Goal: Task Accomplishment & Management: Manage account settings

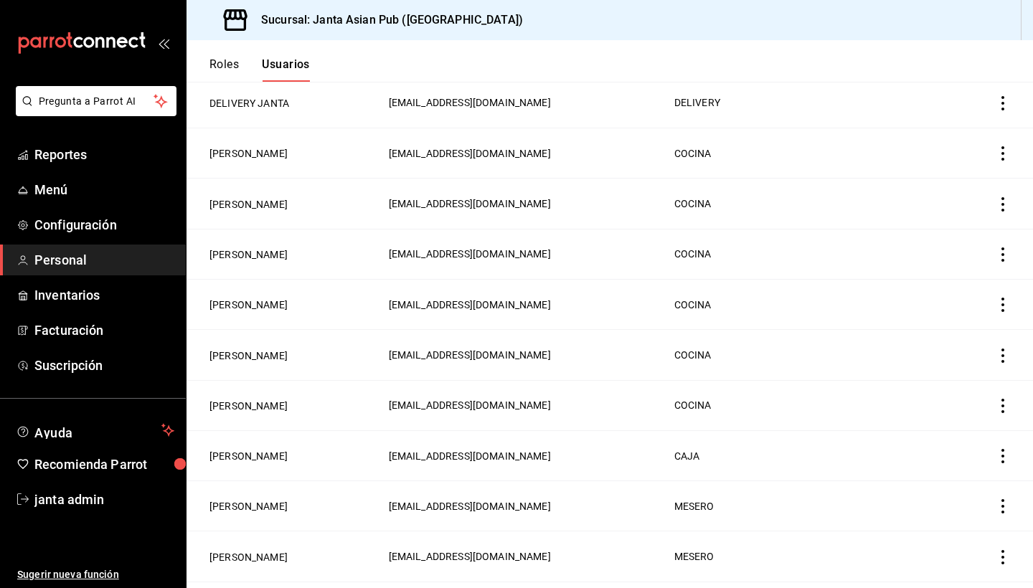
scroll to position [451, 0]
click at [242, 450] on button "[PERSON_NAME]" at bounding box center [248, 455] width 78 height 14
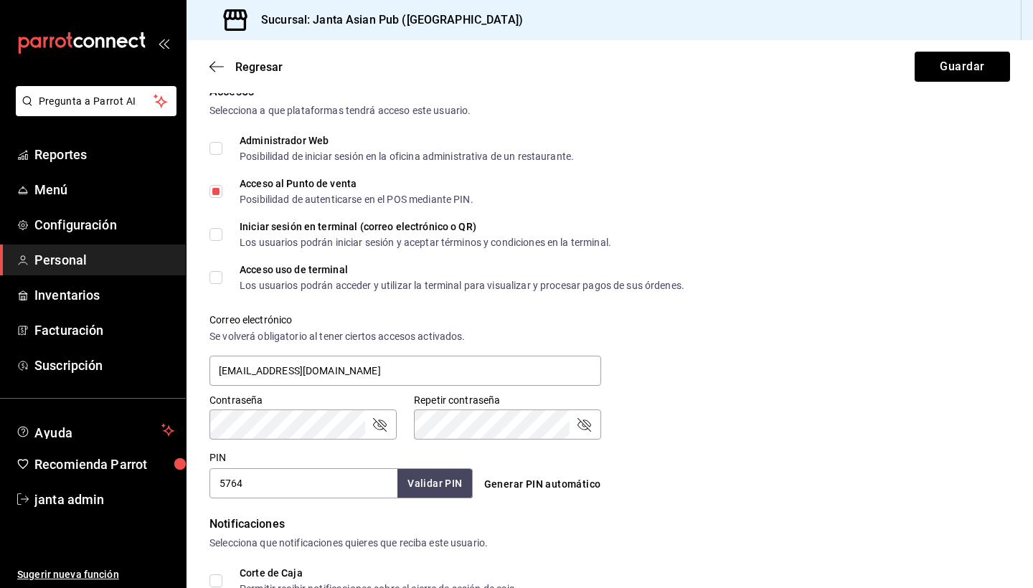
scroll to position [352, 0]
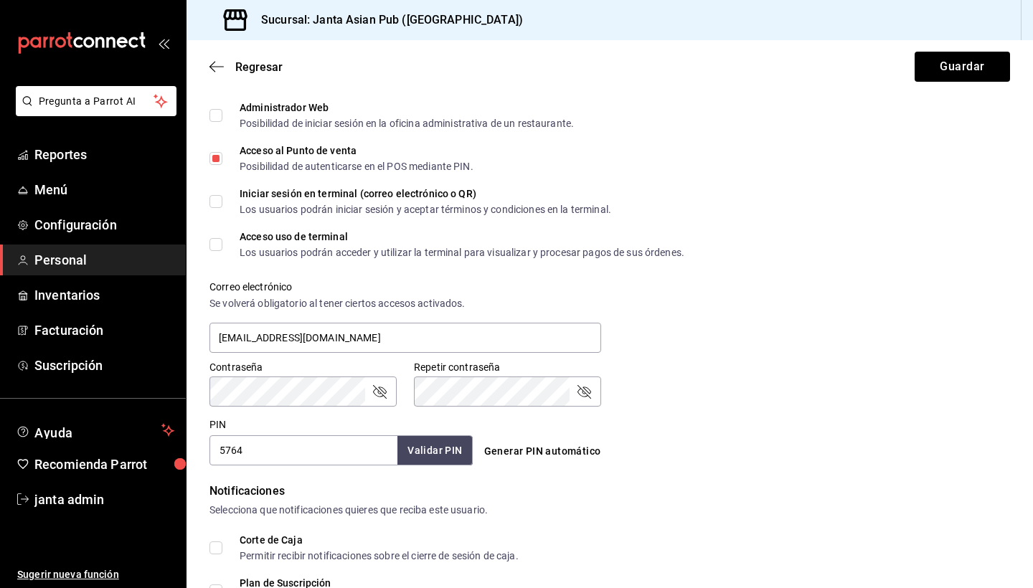
click at [215, 246] on input "Acceso uso de terminal Los usuarios podrán acceder y utilizar la terminal para …" at bounding box center [215, 244] width 13 height 13
checkbox input "true"
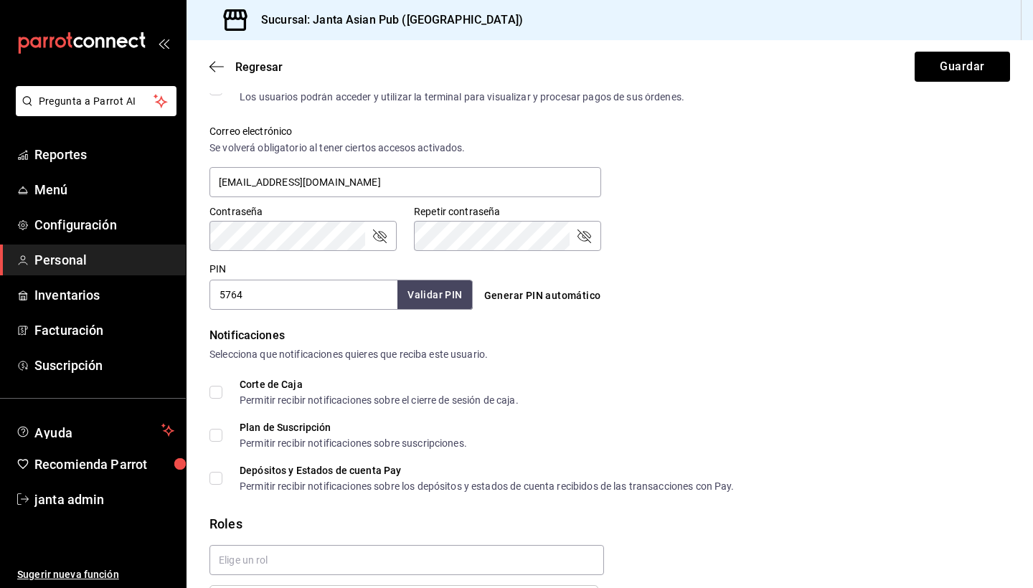
scroll to position [512, 0]
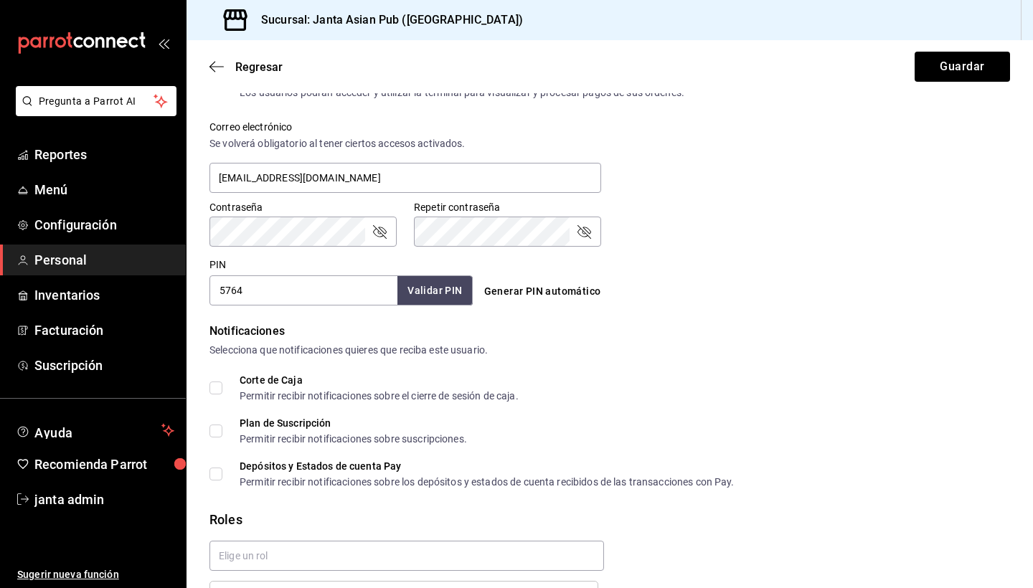
click at [217, 389] on input "Corte de Caja Permitir recibir notificaciones sobre el cierre de sesión de caja." at bounding box center [215, 387] width 13 height 13
checkbox input "true"
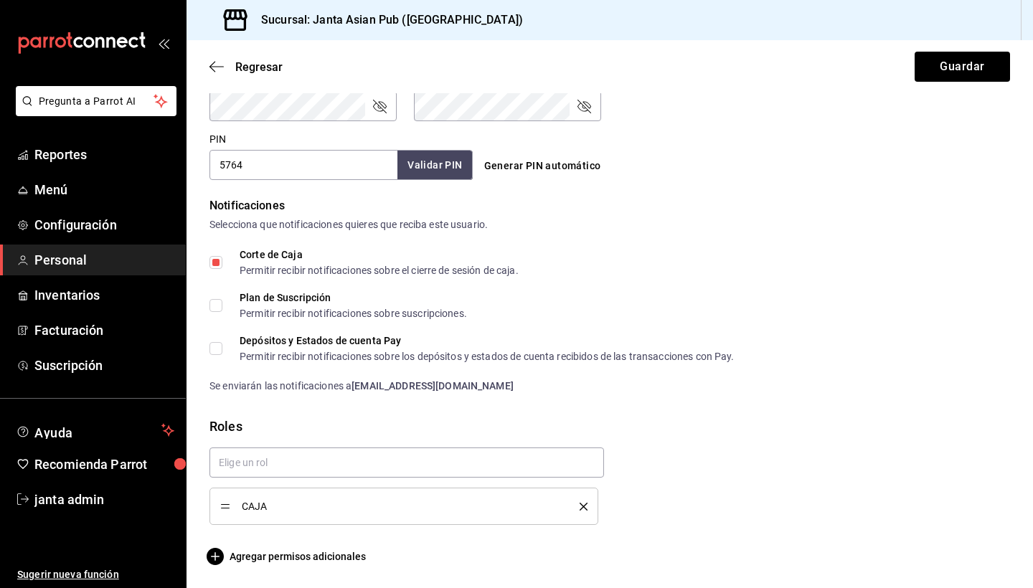
scroll to position [637, 0]
click at [957, 62] on button "Guardar" at bounding box center [961, 67] width 95 height 30
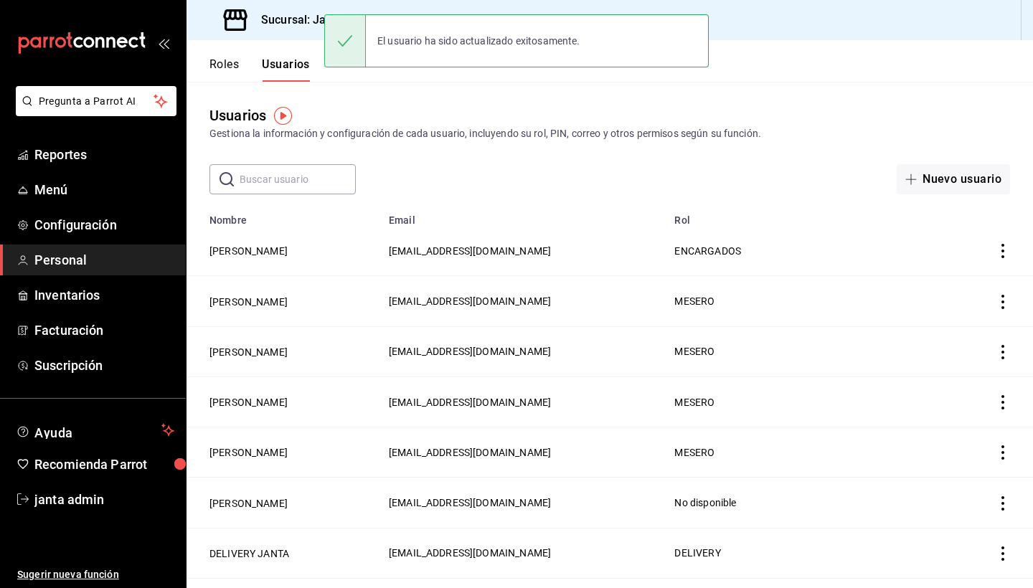
click at [224, 67] on button "Roles" at bounding box center [223, 69] width 29 height 24
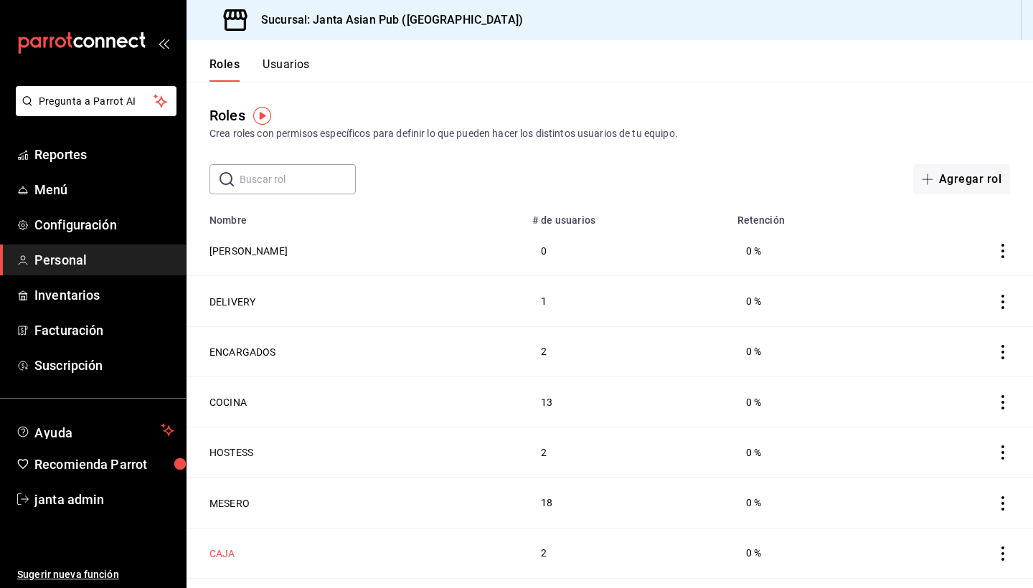
click at [218, 552] on button "CAJA" at bounding box center [222, 553] width 26 height 14
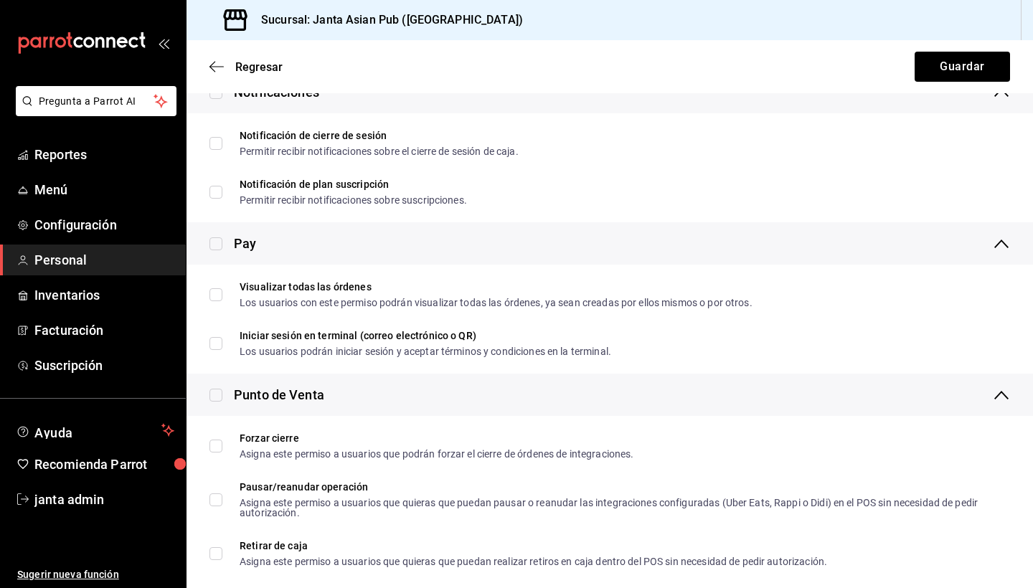
scroll to position [1385, 0]
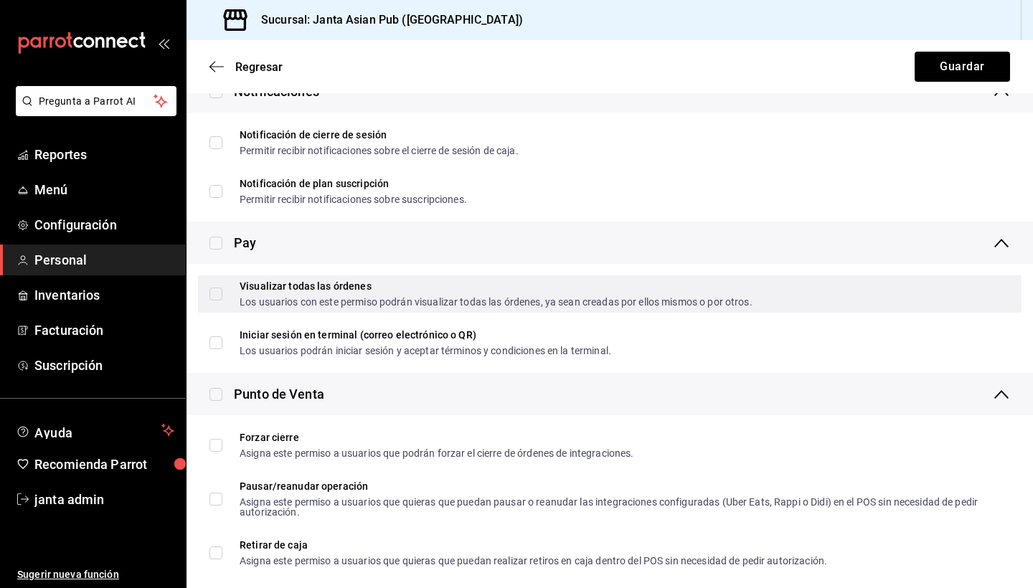
click at [212, 289] on input "Visualizar todas las órdenes Los usuarios con este permiso podrán visualizar to…" at bounding box center [215, 294] width 13 height 13
checkbox input "true"
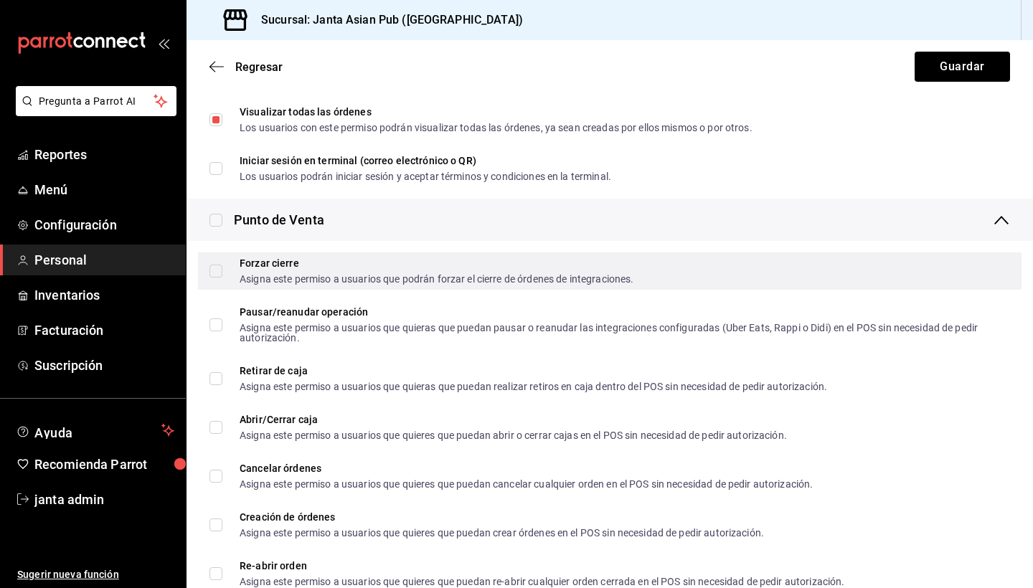
scroll to position [1562, 0]
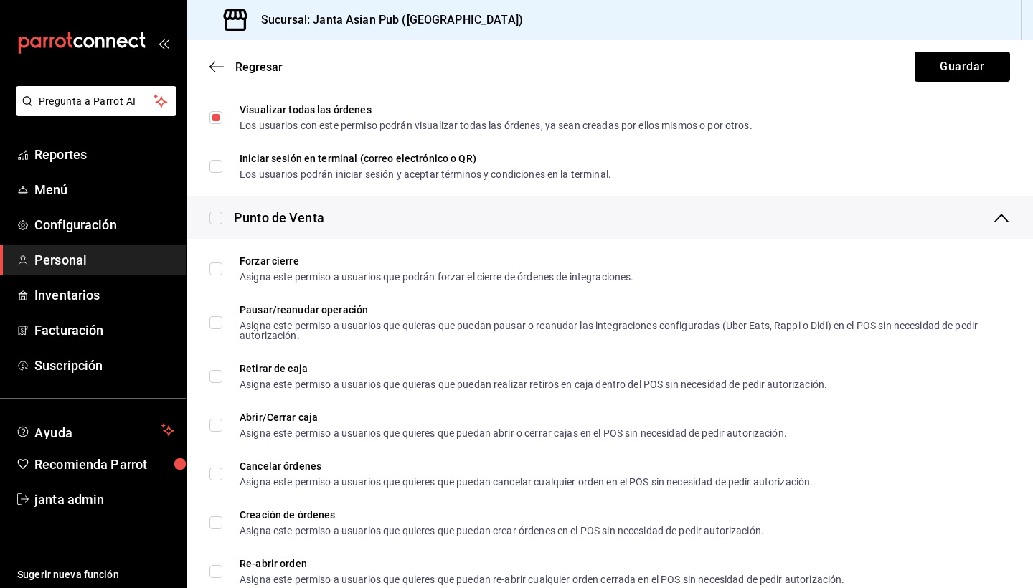
click at [217, 217] on input "checkbox" at bounding box center [215, 218] width 13 height 13
checkbox input "true"
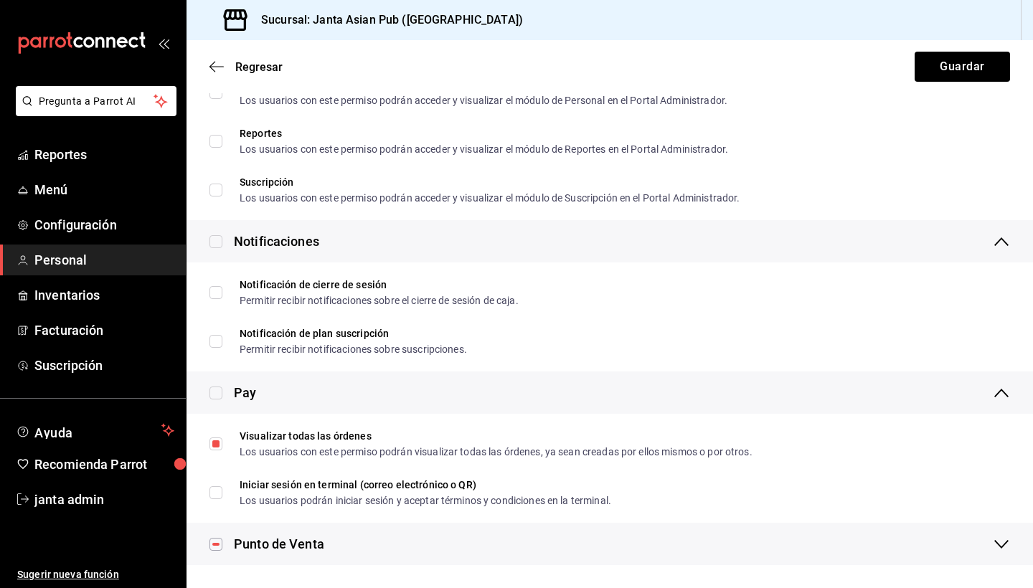
checkbox input "true"
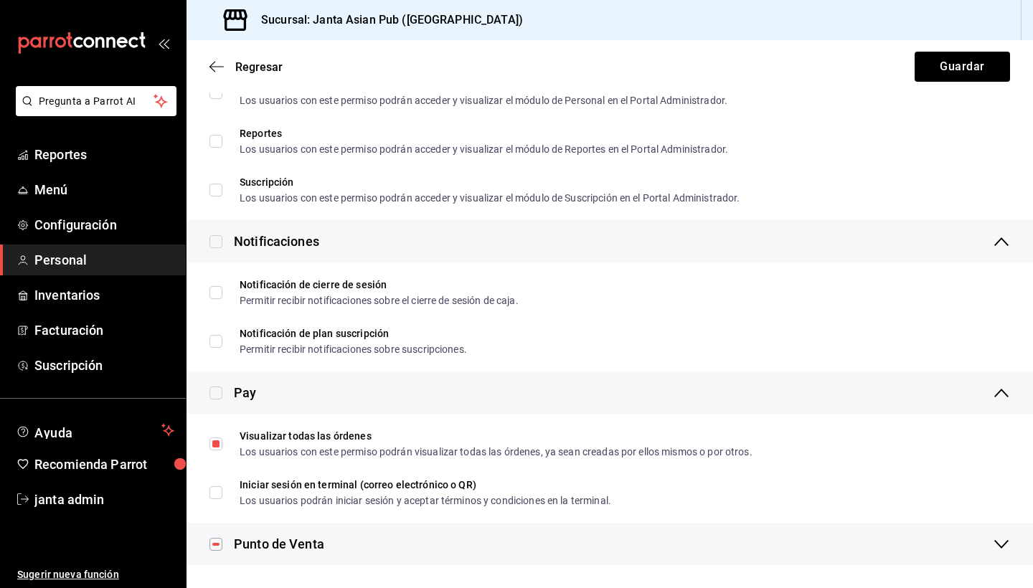
checkbox input "true"
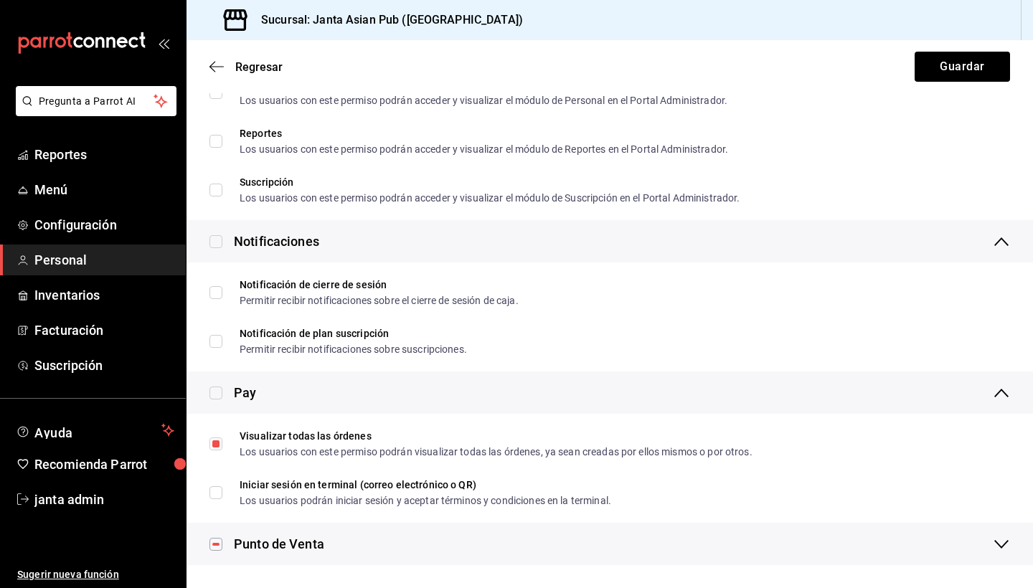
checkbox input "true"
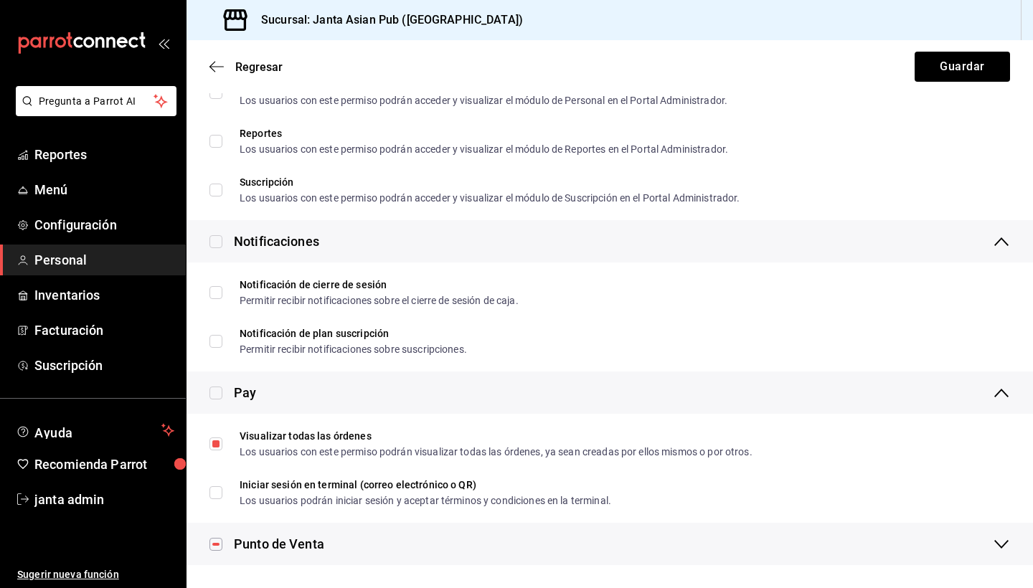
checkbox input "true"
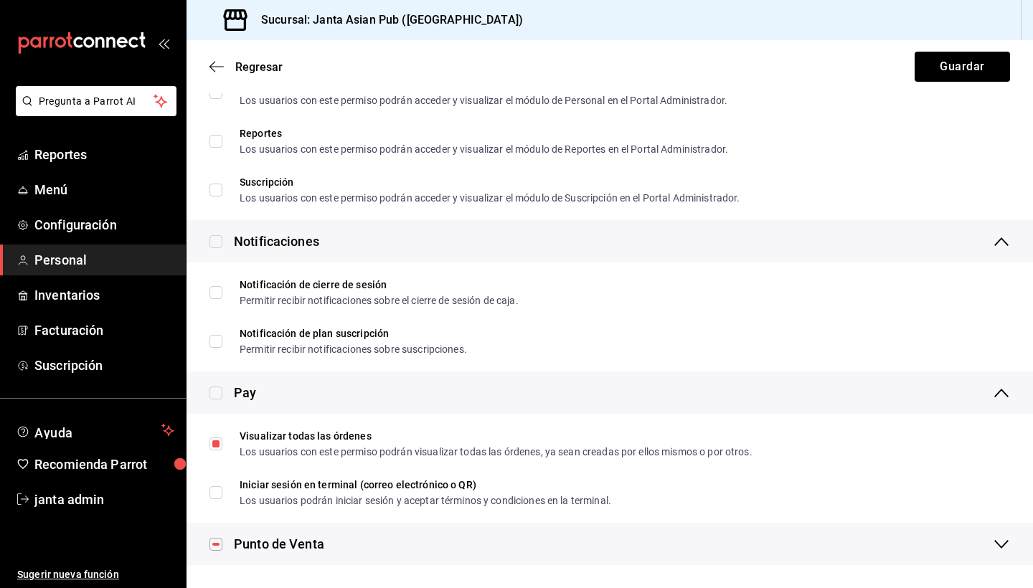
checkbox input "true"
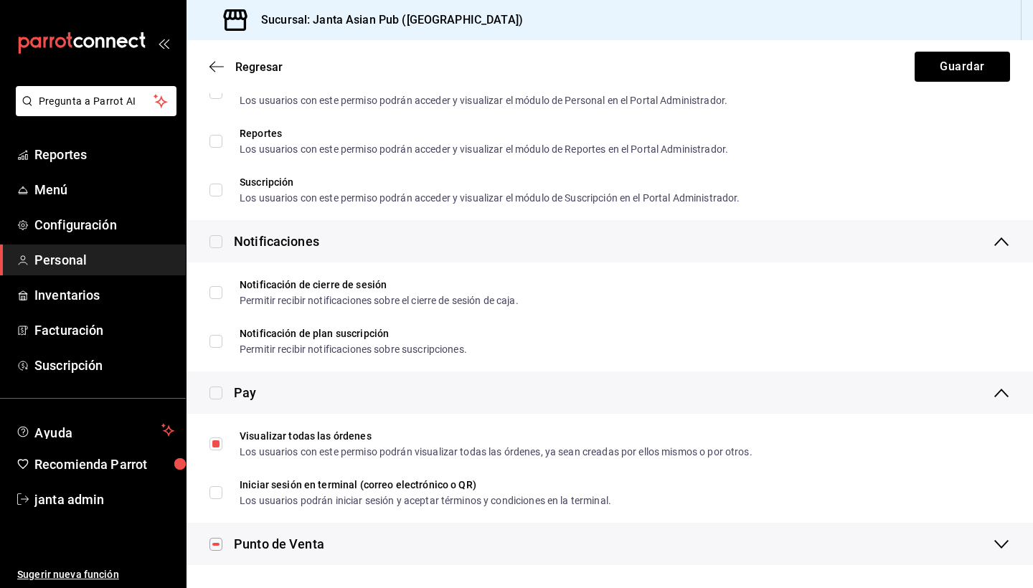
scroll to position [0, 0]
click at [322, 544] on div "Punto de Venta" at bounding box center [279, 543] width 90 height 19
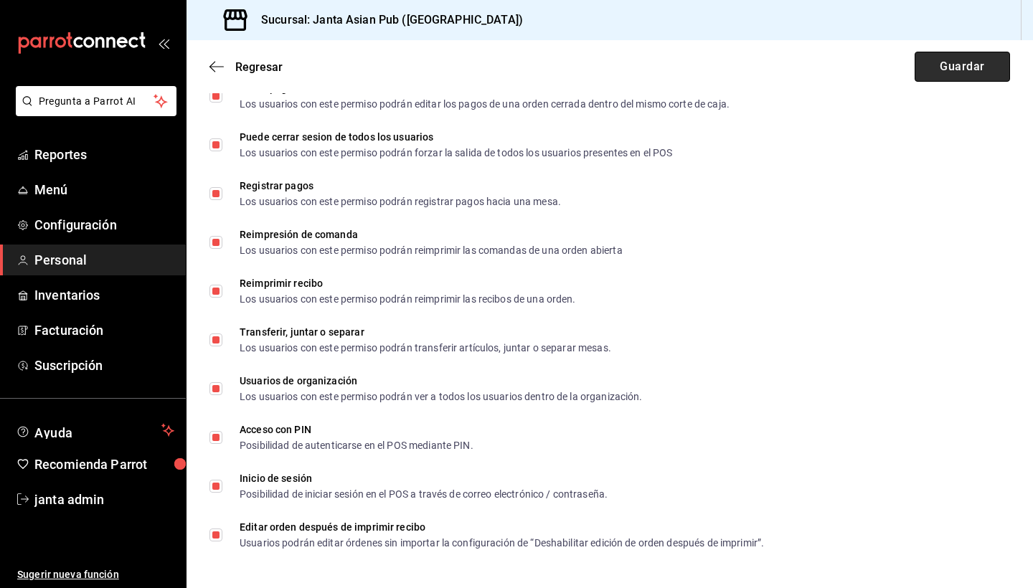
click at [957, 68] on button "Guardar" at bounding box center [961, 67] width 95 height 30
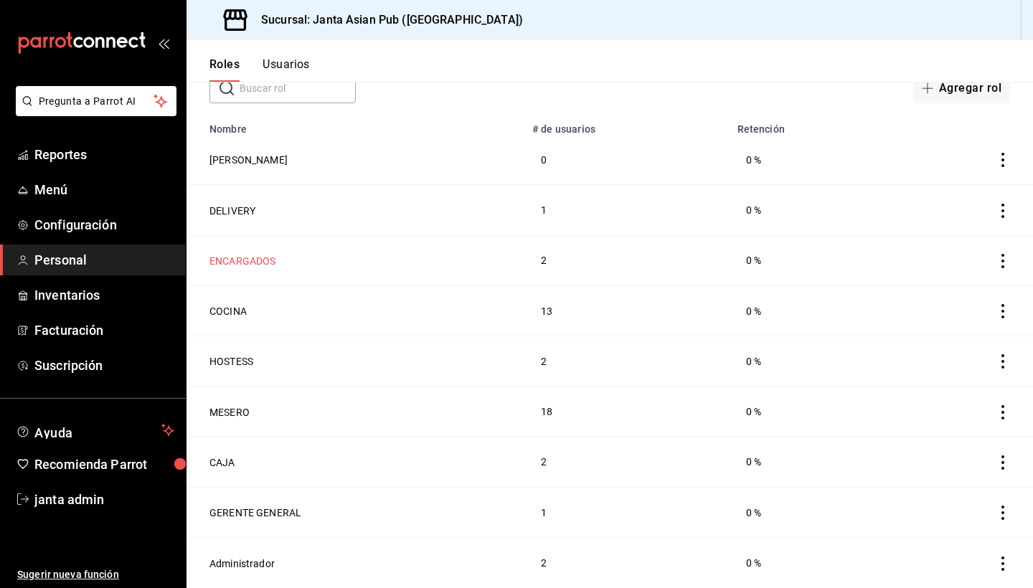
click at [251, 262] on button "ENCARGADOS" at bounding box center [242, 261] width 67 height 14
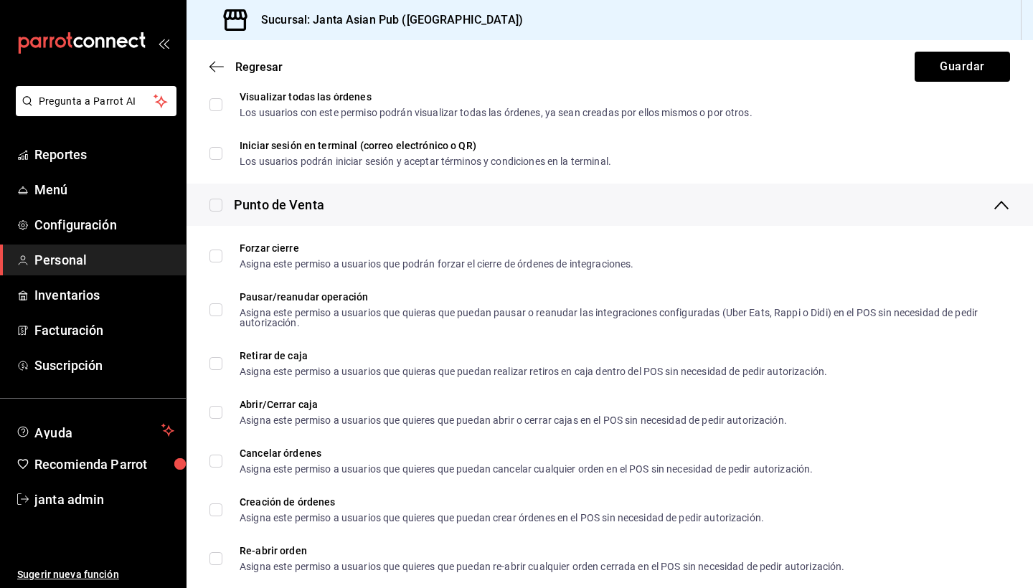
scroll to position [1583, 0]
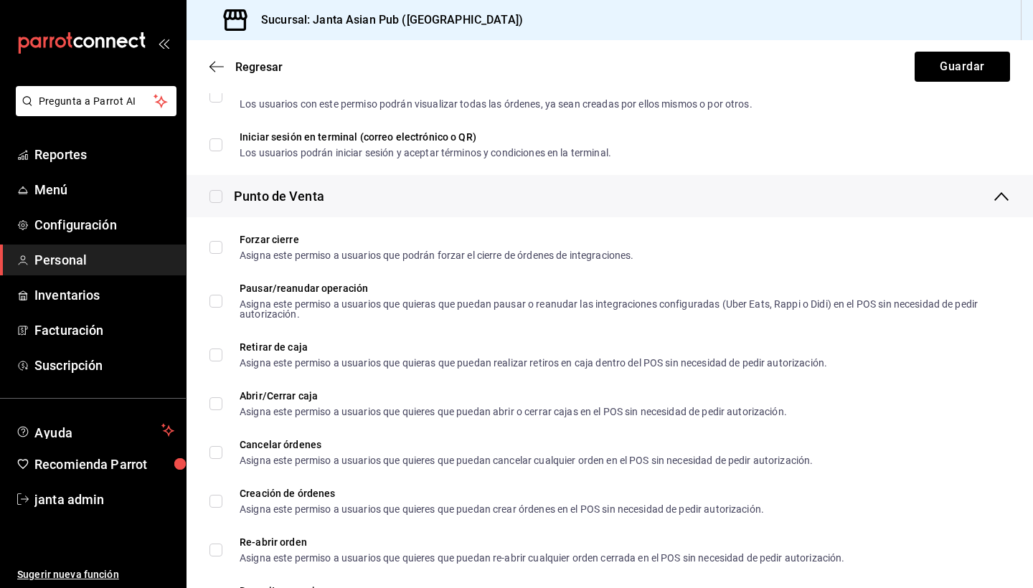
click at [220, 201] on input "checkbox" at bounding box center [215, 196] width 13 height 13
checkbox input "true"
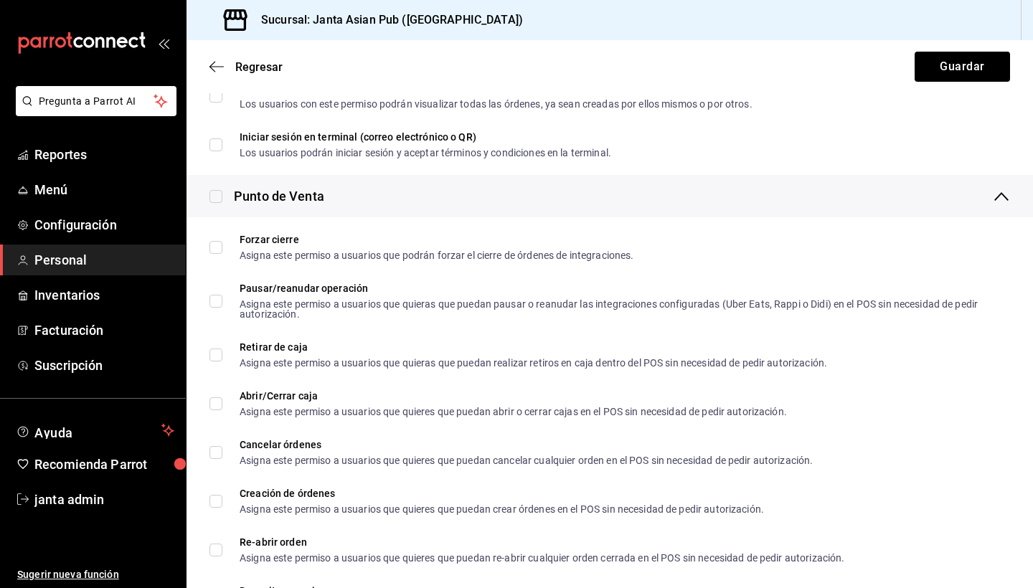
checkbox input "true"
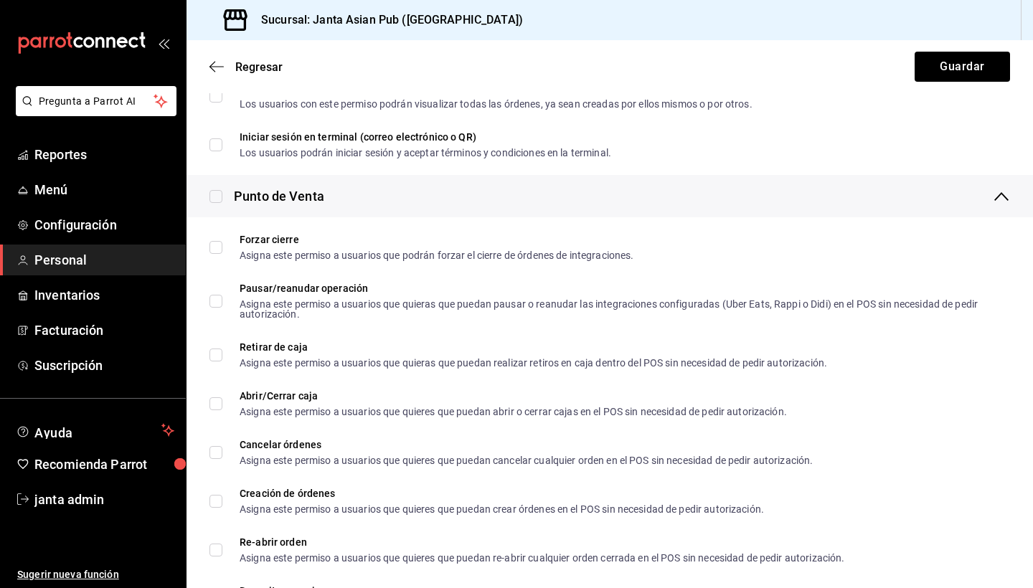
checkbox input "true"
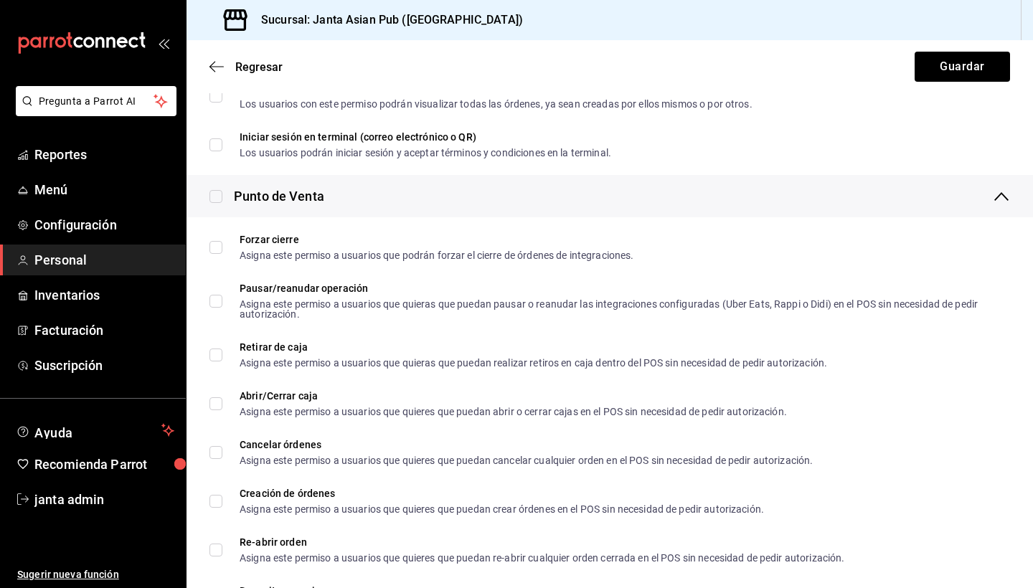
checkbox input "true"
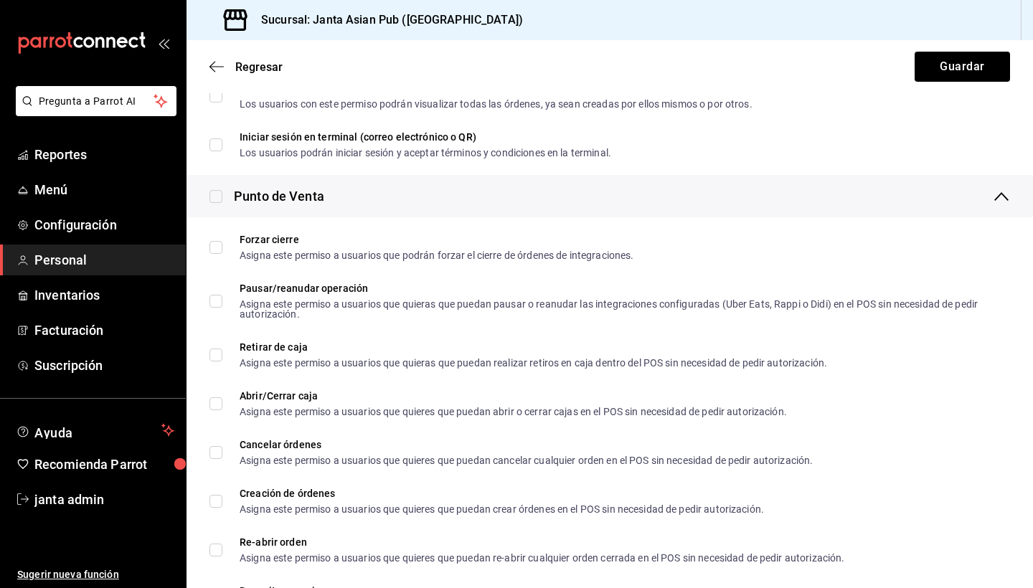
checkbox input "true"
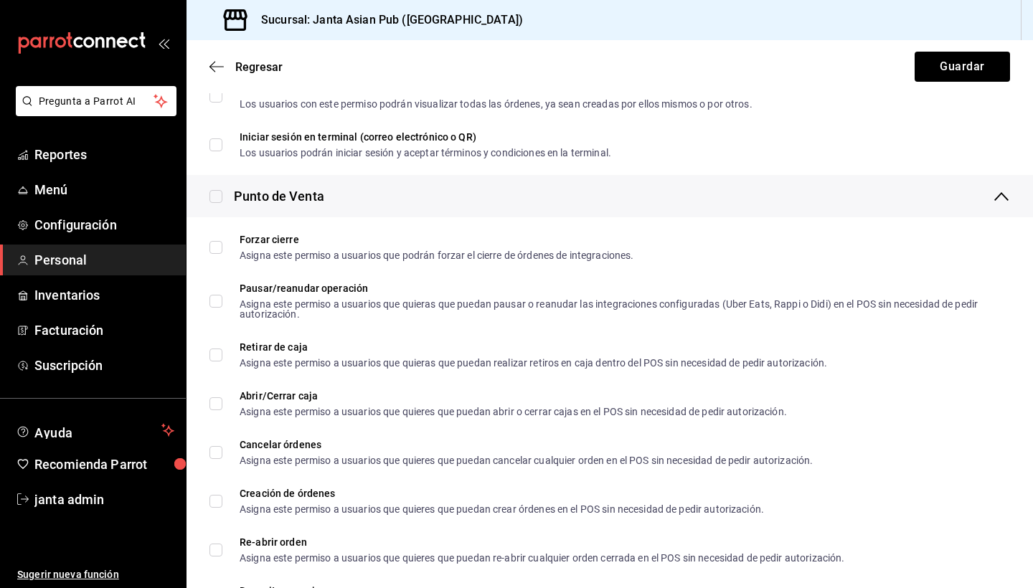
checkbox input "true"
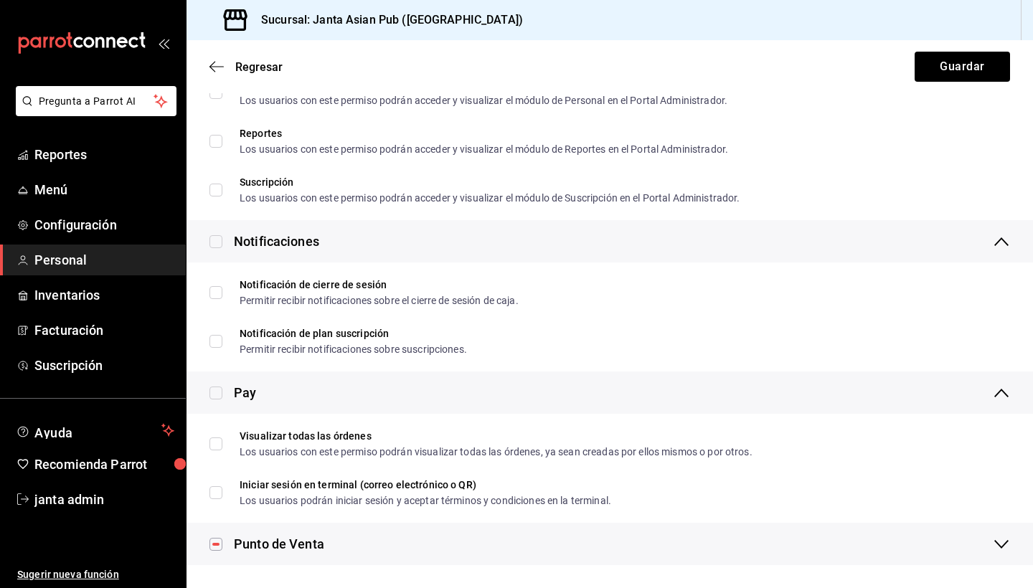
scroll to position [0, 0]
click at [217, 392] on input "checkbox" at bounding box center [215, 393] width 13 height 13
checkbox input "true"
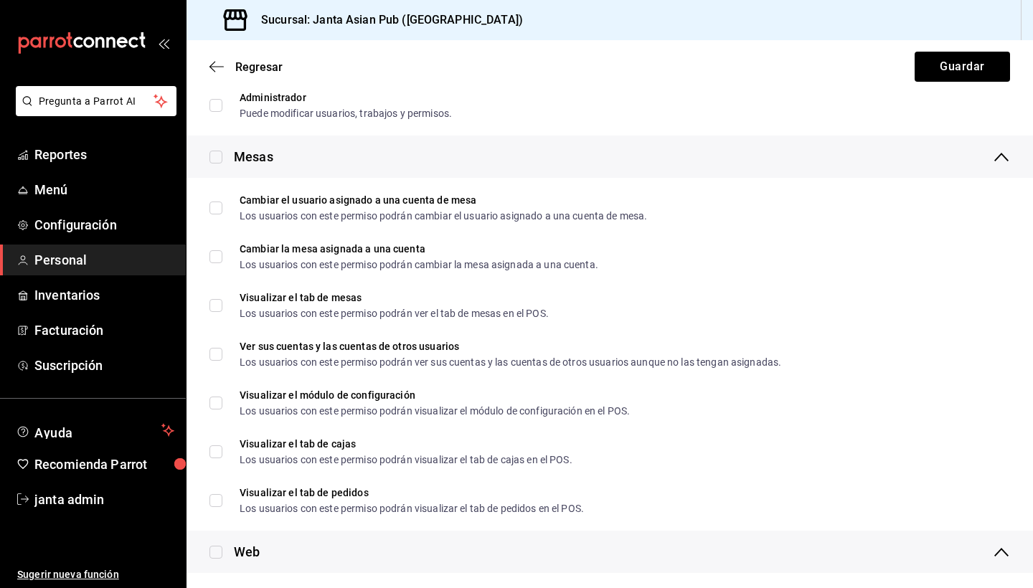
scroll to position [450, 0]
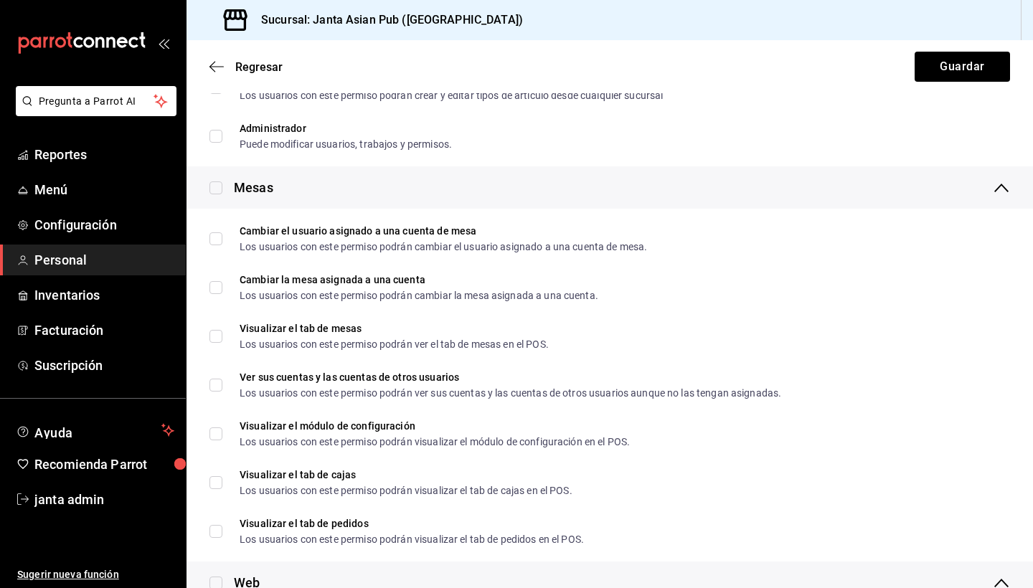
click at [216, 187] on input "checkbox" at bounding box center [215, 187] width 13 height 13
checkbox input "true"
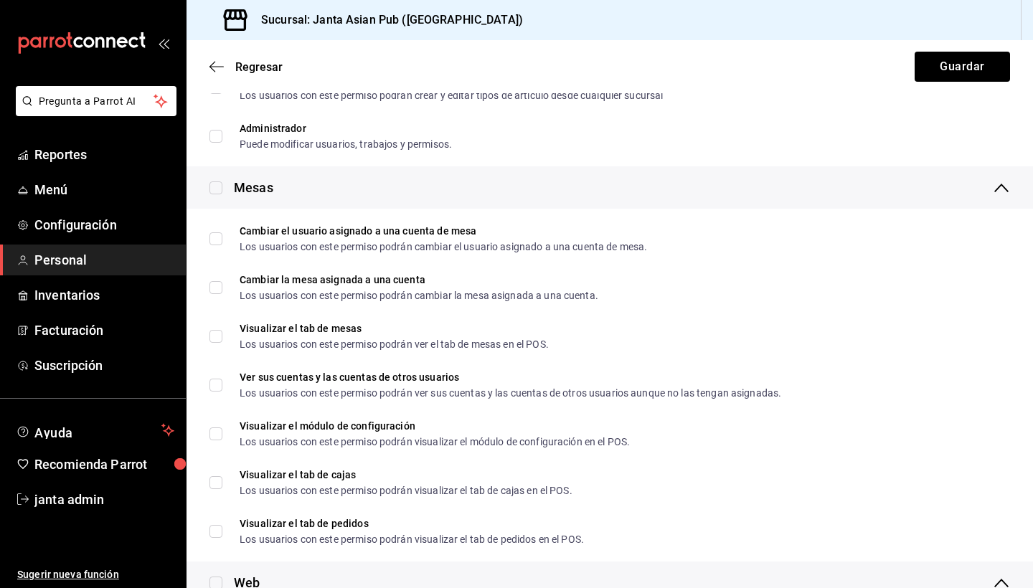
checkbox input "true"
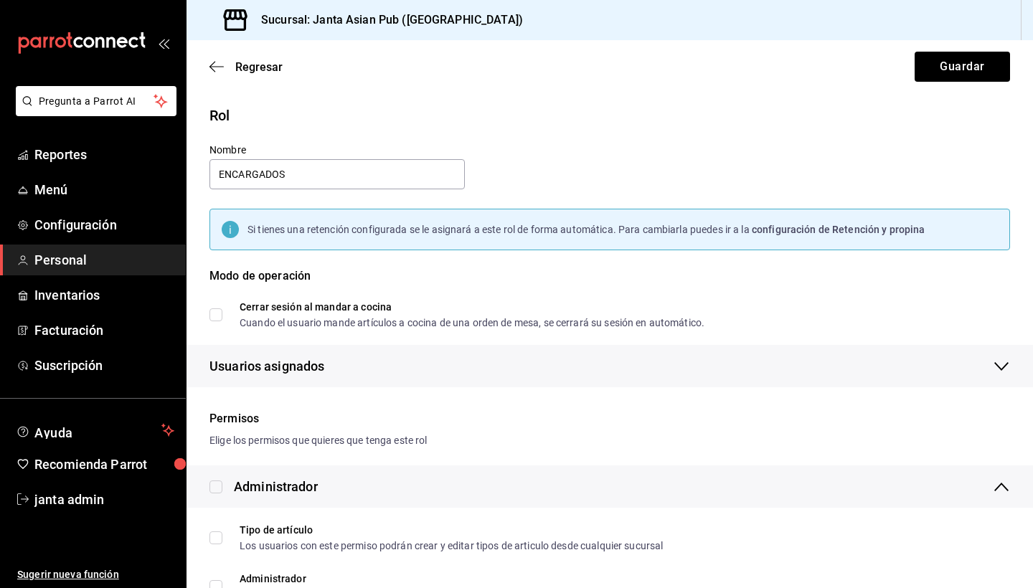
scroll to position [0, 0]
click at [981, 62] on button "Guardar" at bounding box center [961, 67] width 95 height 30
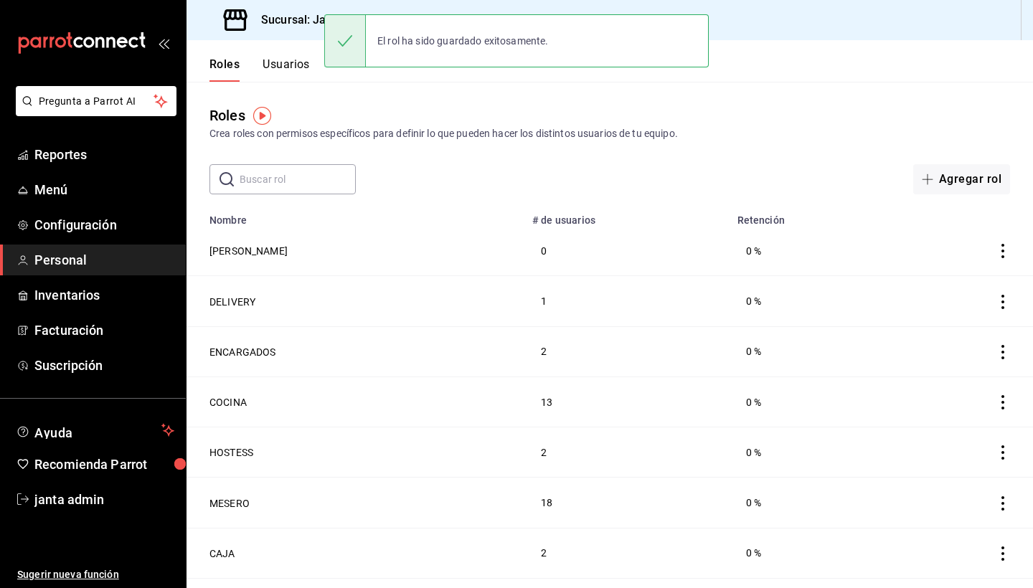
click at [269, 62] on button "Usuarios" at bounding box center [285, 69] width 47 height 24
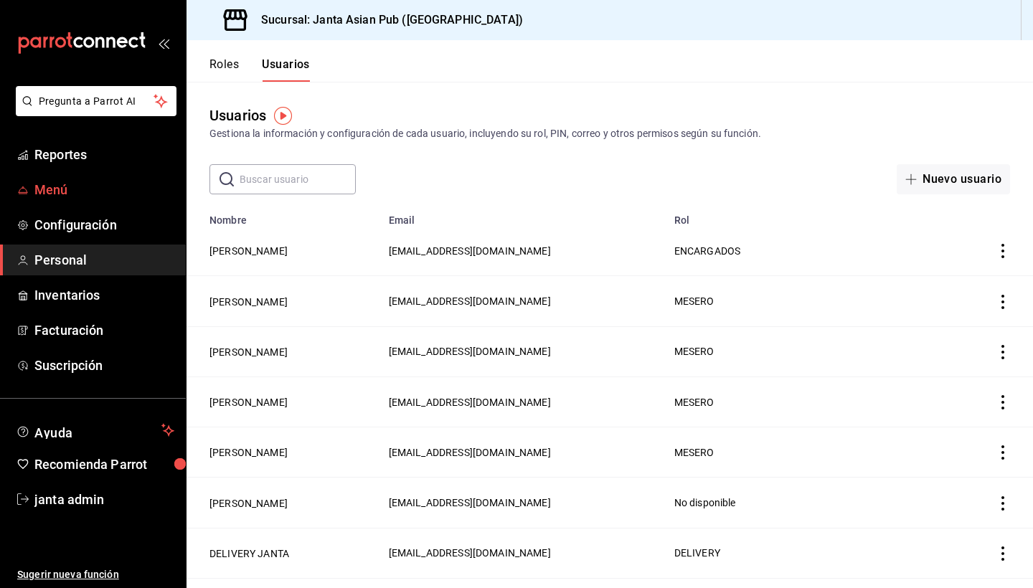
click at [62, 191] on span "Menú" at bounding box center [104, 189] width 140 height 19
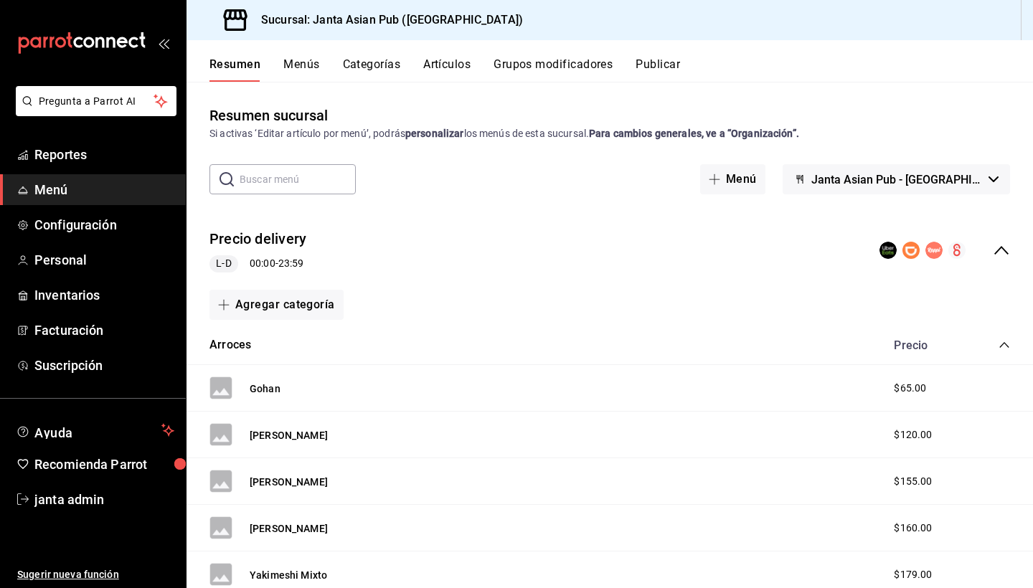
click at [389, 66] on button "Categorías" at bounding box center [372, 69] width 58 height 24
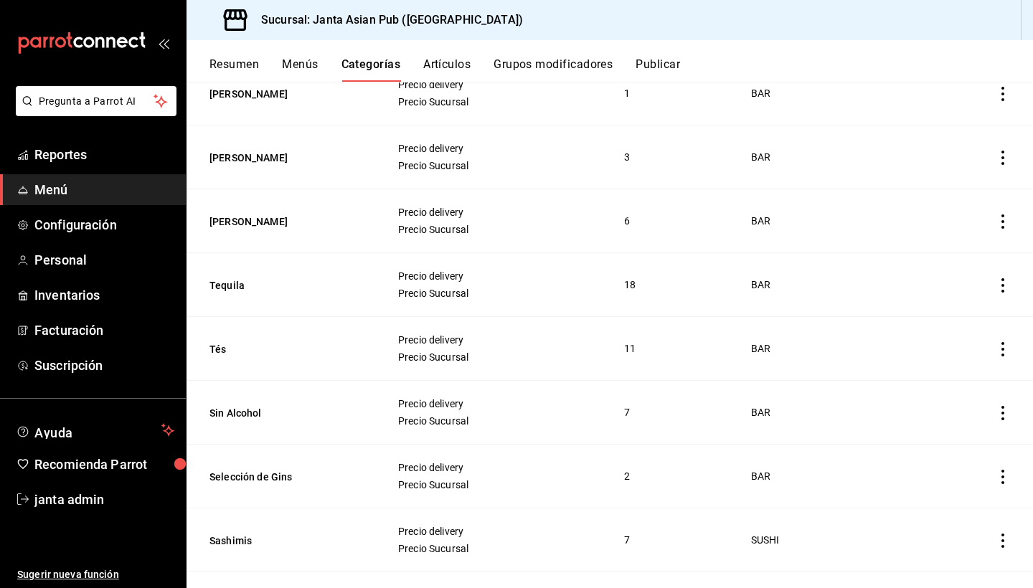
scroll to position [430, 0]
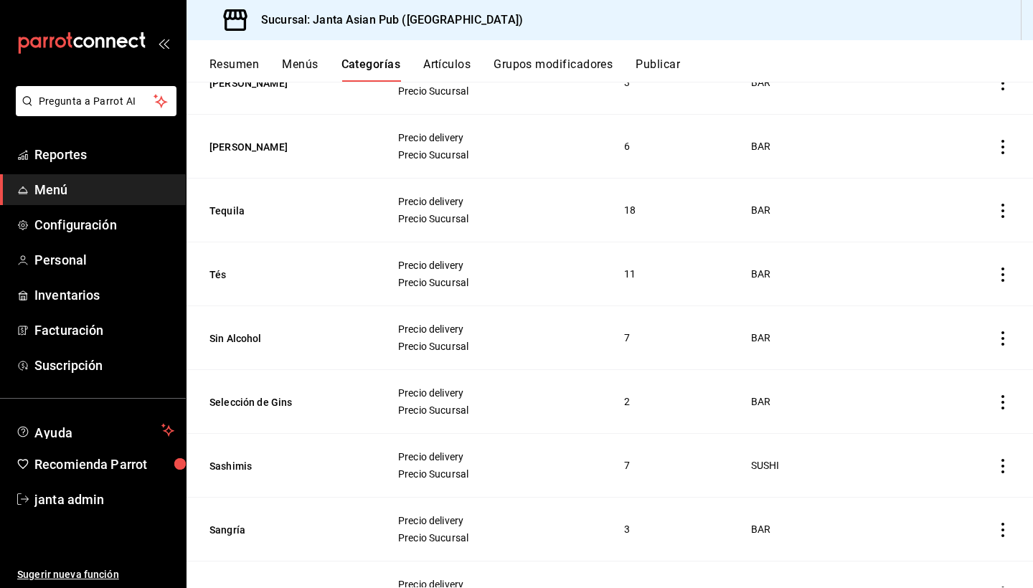
click at [543, 64] on button "Grupos modificadores" at bounding box center [552, 69] width 119 height 24
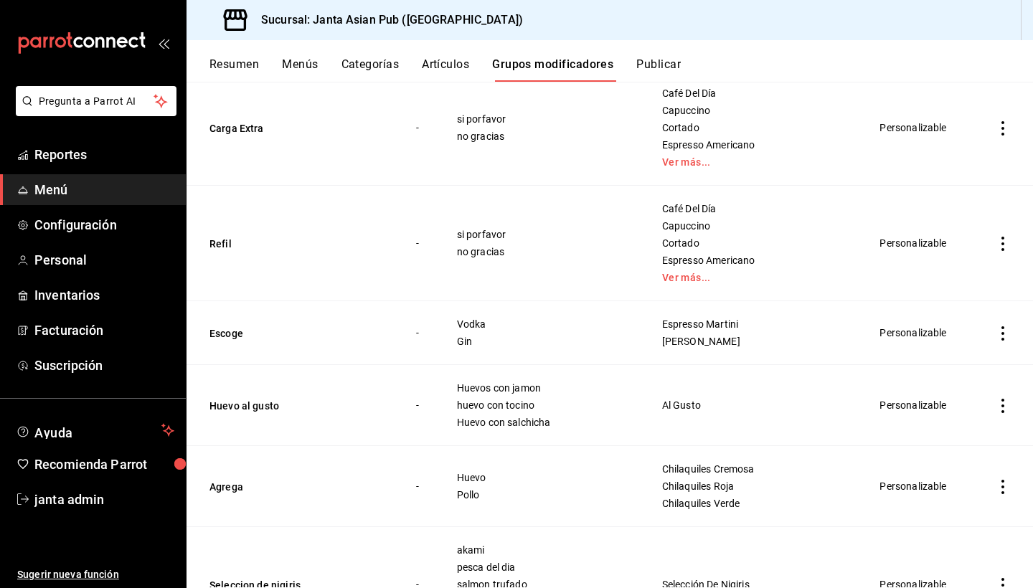
scroll to position [413, 0]
click at [680, 273] on link "Ver más..." at bounding box center [753, 278] width 183 height 10
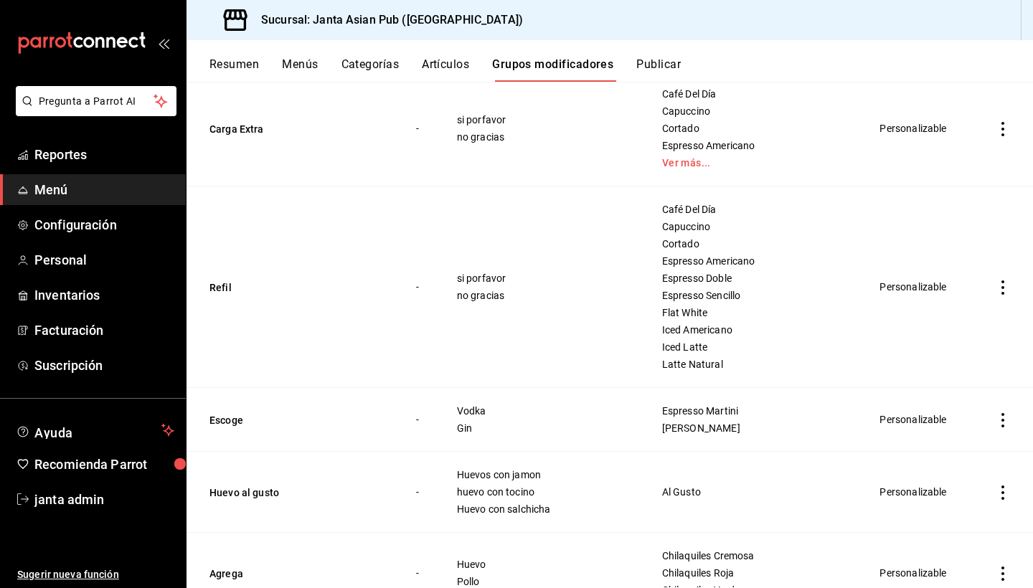
click at [1000, 280] on icon "actions" at bounding box center [1002, 287] width 14 height 14
click at [912, 230] on div at bounding box center [516, 294] width 1033 height 588
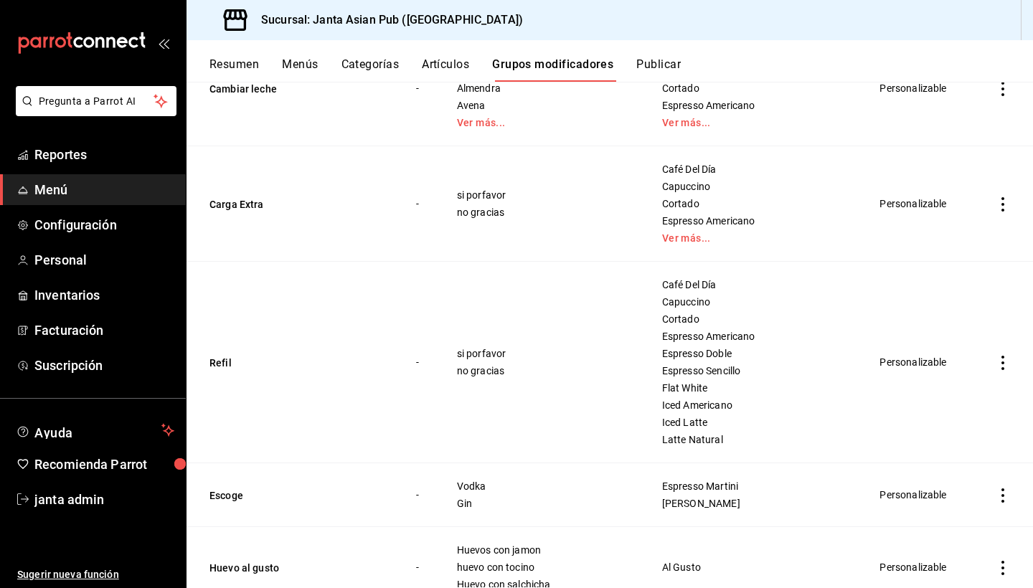
scroll to position [336, 0]
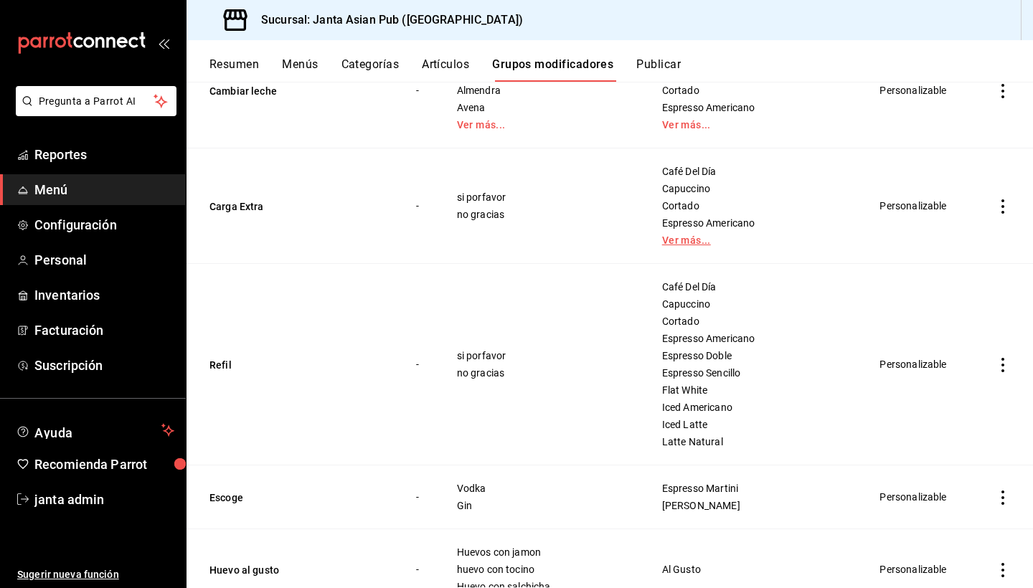
click at [675, 235] on link "Ver más..." at bounding box center [753, 240] width 183 height 10
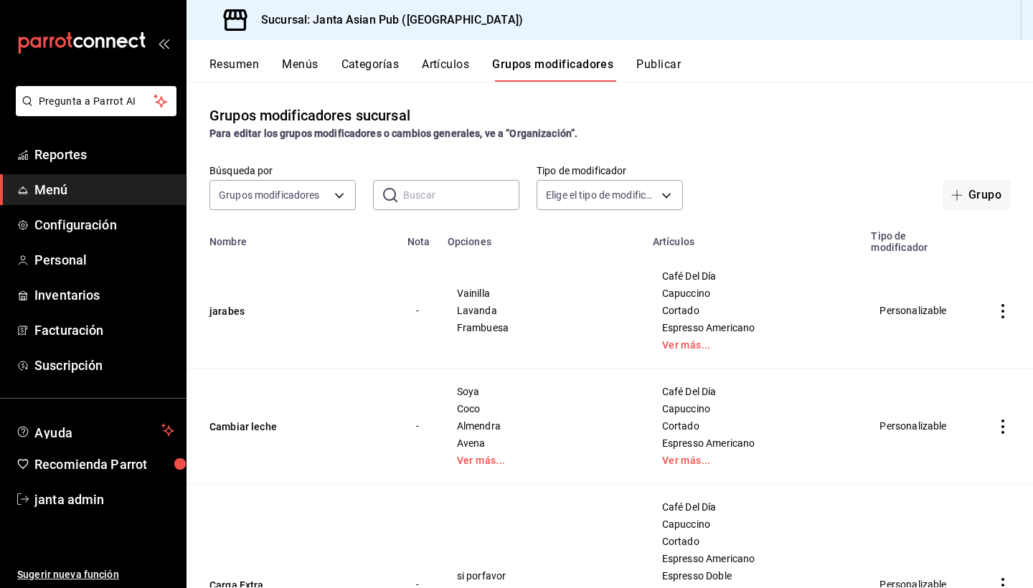
scroll to position [0, 0]
click at [300, 64] on button "Menús" at bounding box center [300, 69] width 36 height 24
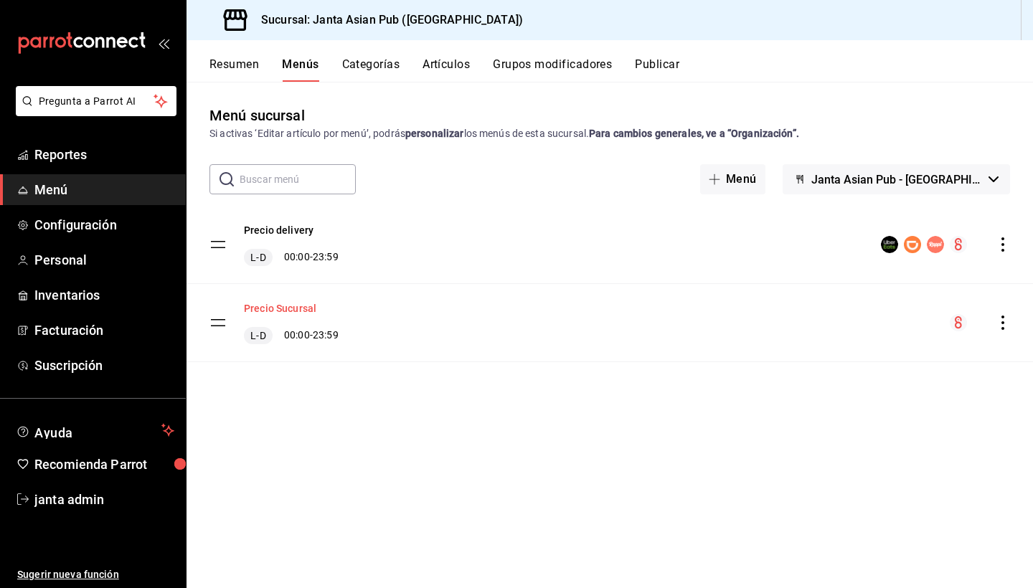
click at [295, 306] on button "Precio Sucursal" at bounding box center [280, 308] width 72 height 14
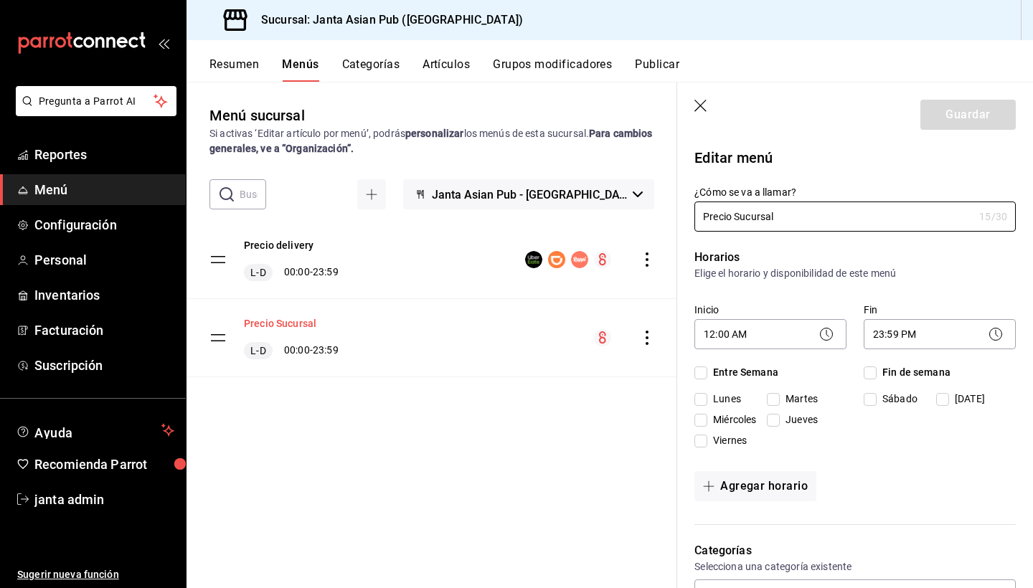
checkbox input "true"
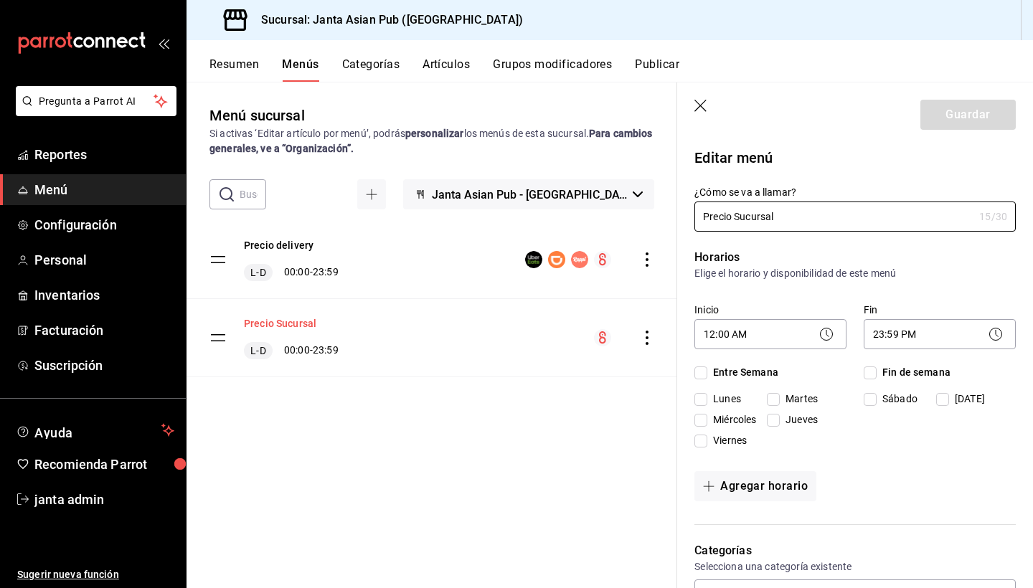
checkbox input "true"
click at [701, 107] on icon "button" at bounding box center [700, 106] width 12 height 12
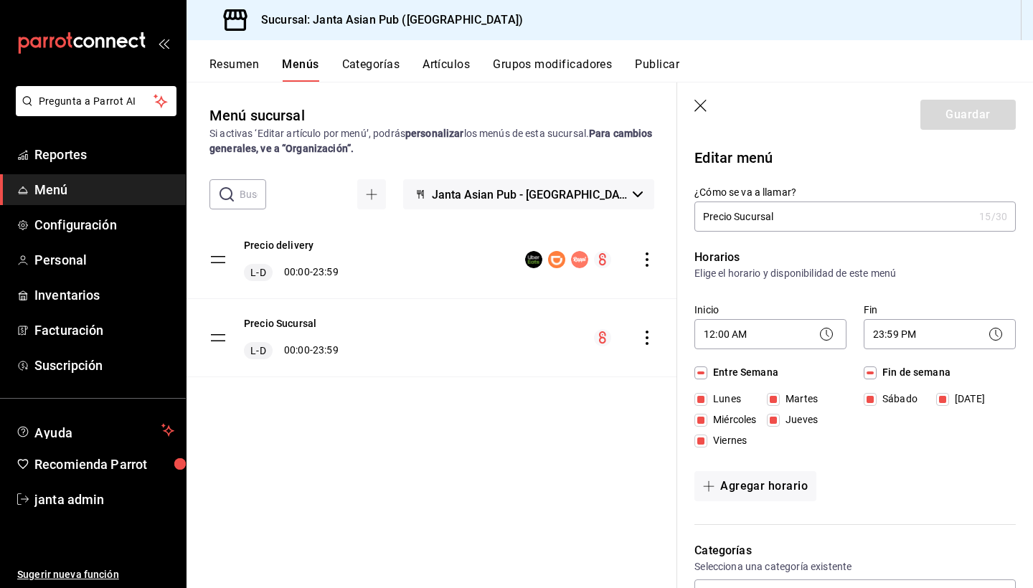
checkbox input "false"
type input "1755876195110"
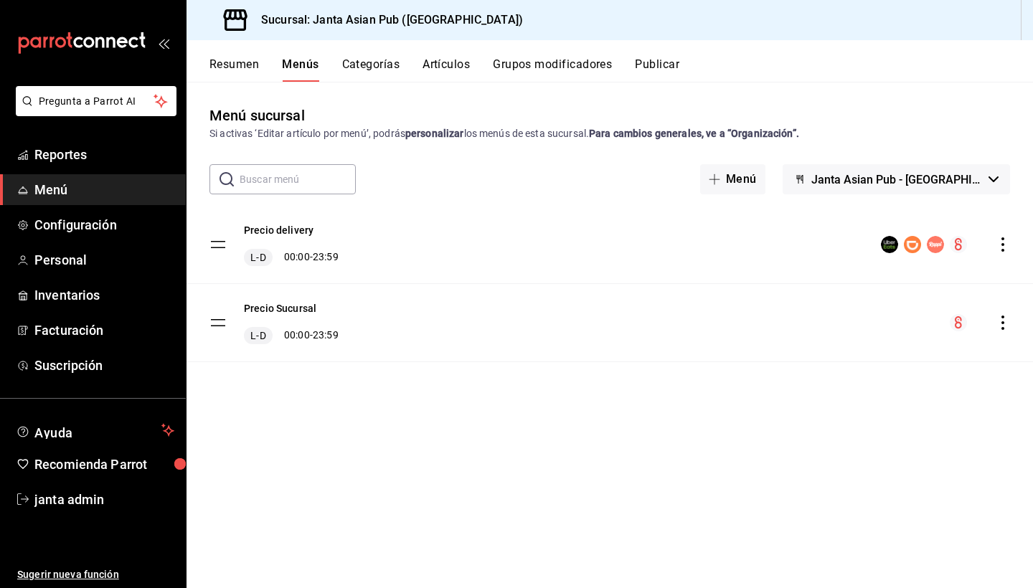
click at [367, 64] on button "Categorías" at bounding box center [371, 69] width 58 height 24
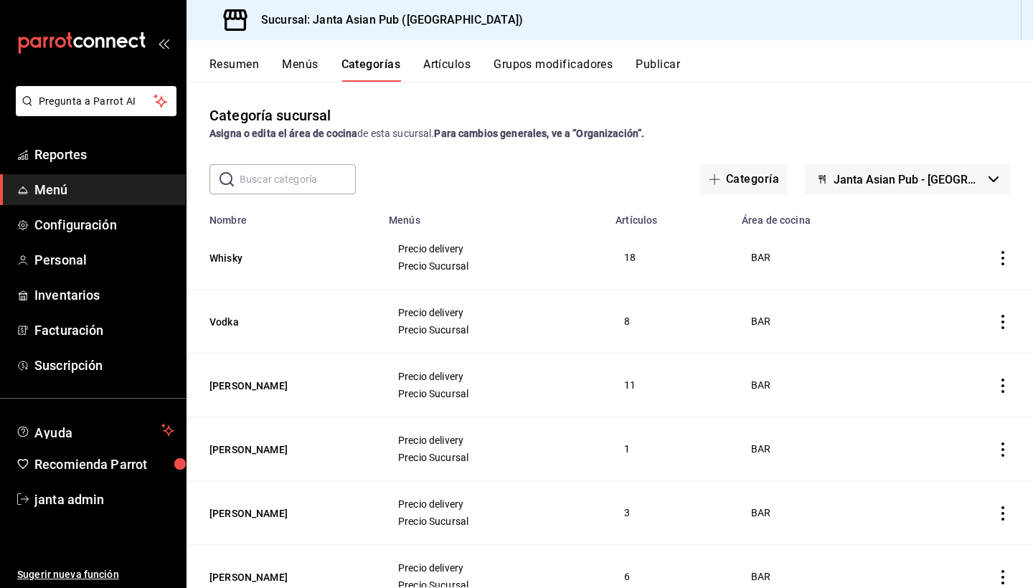
click at [446, 62] on button "Artículos" at bounding box center [446, 69] width 47 height 24
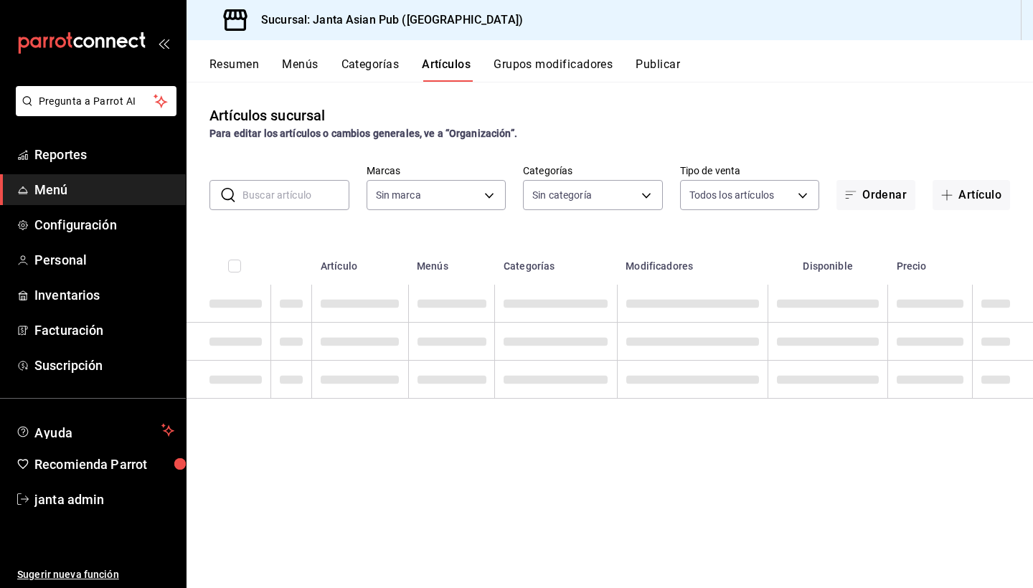
type input "1db30118-5670-46c3-9d09-b77bd7bb8fe6"
type input "54f267fd-3a26-423e-9599-ceaad96627e7,a937e8d9-5aa0-4689-9956-2e980446810f,a7b78…"
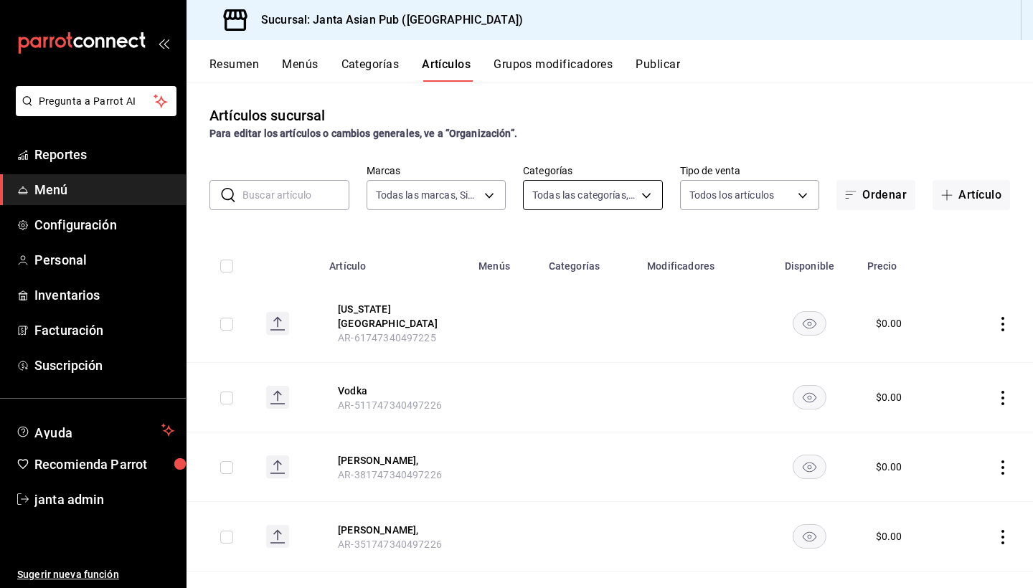
click at [637, 195] on body "Pregunta a Parrot AI Reportes Menú Configuración Personal Inventarios Facturaci…" at bounding box center [516, 294] width 1033 height 588
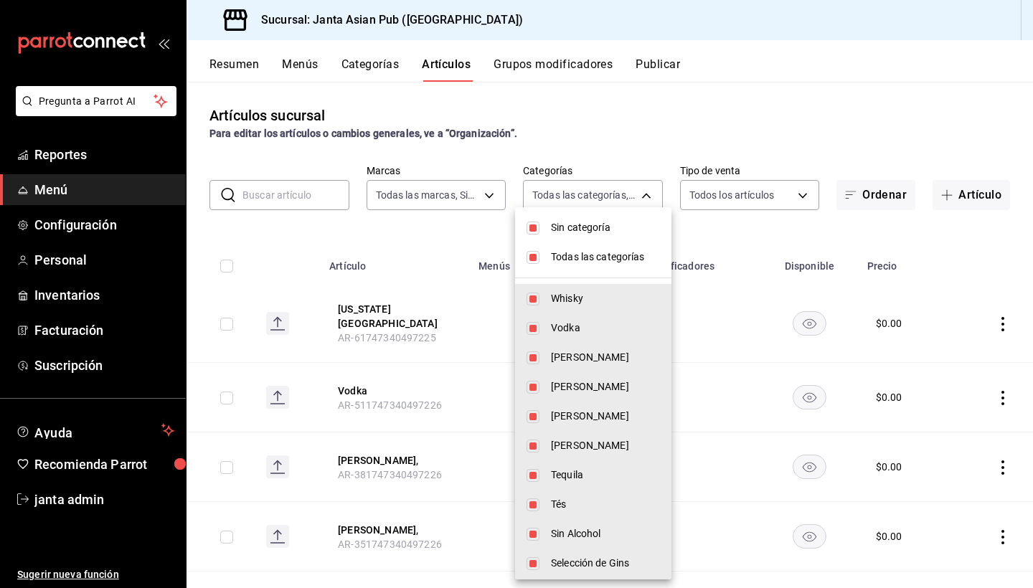
click at [637, 196] on div at bounding box center [516, 294] width 1033 height 588
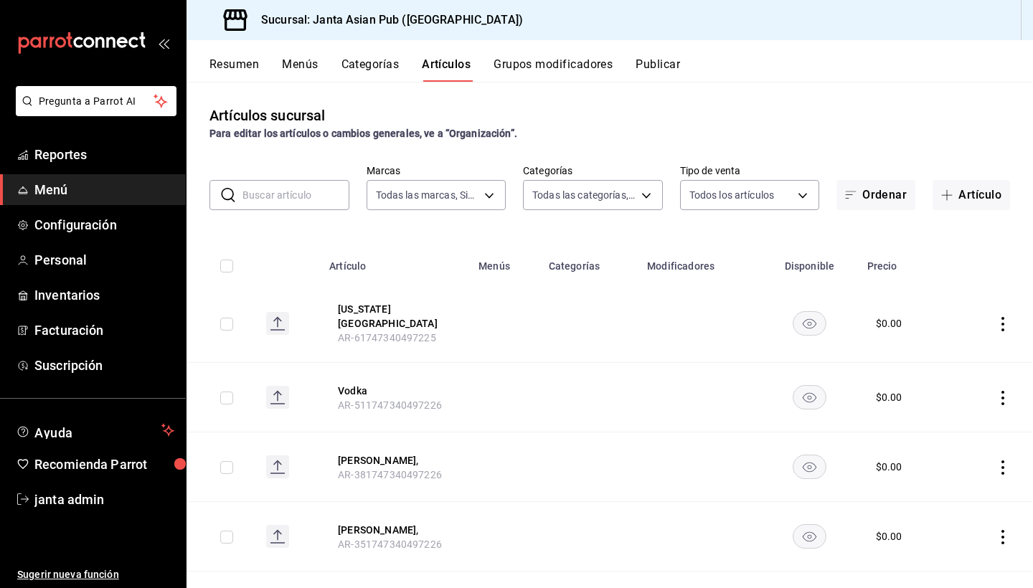
click at [229, 65] on button "Resumen" at bounding box center [233, 69] width 49 height 24
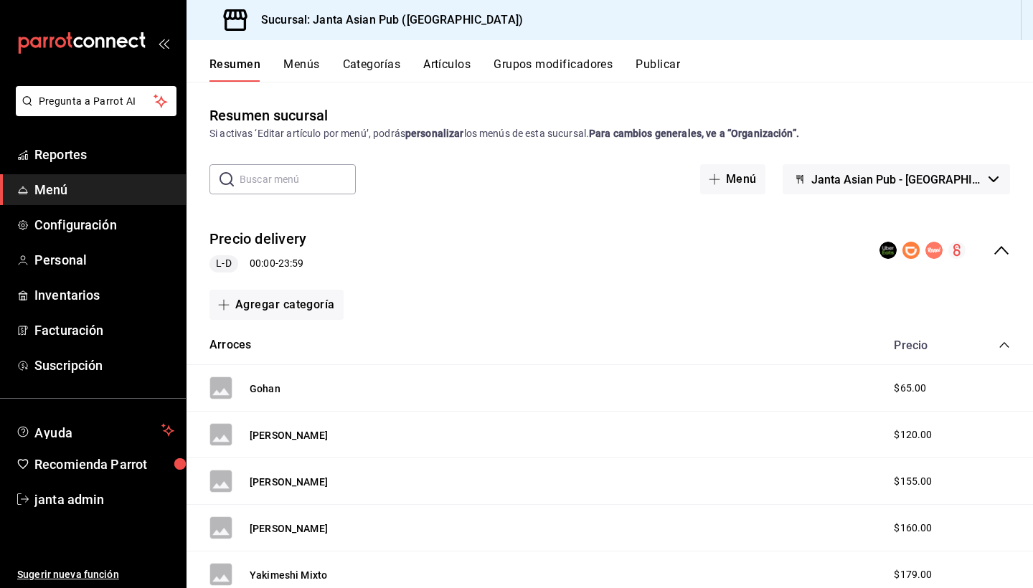
click at [305, 63] on button "Menús" at bounding box center [301, 69] width 36 height 24
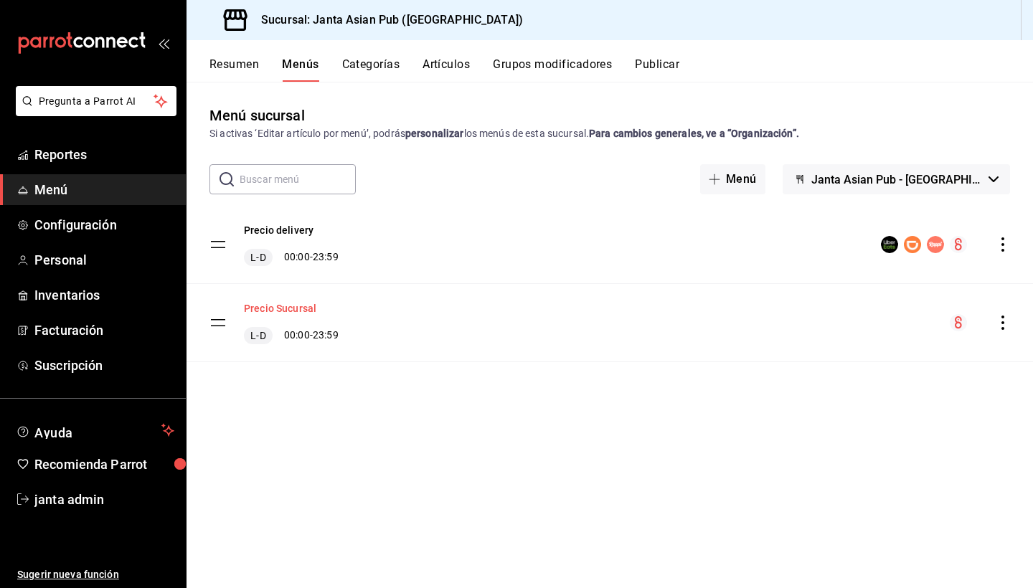
click at [284, 310] on button "Precio Sucursal" at bounding box center [280, 308] width 72 height 14
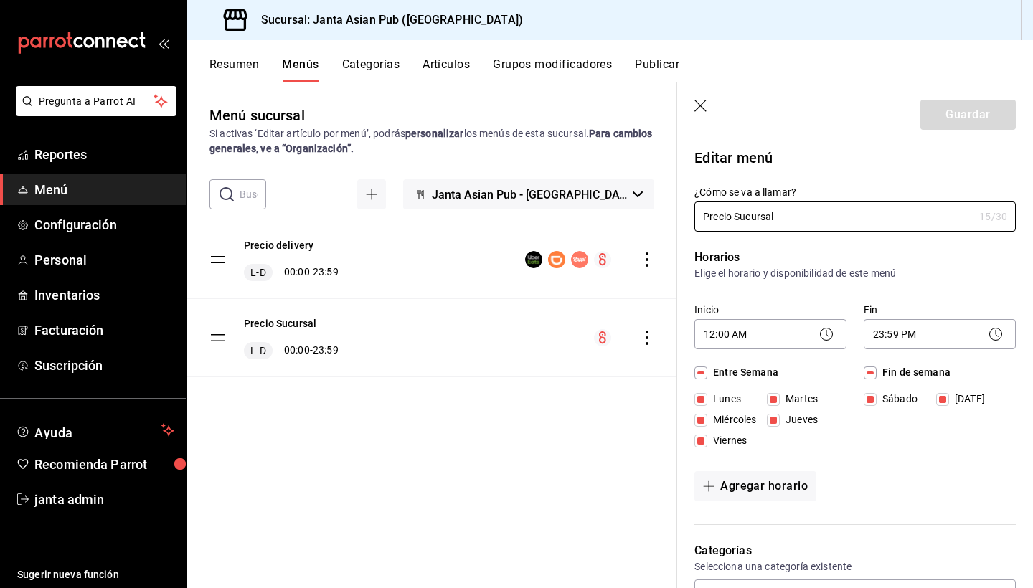
click at [699, 107] on icon "button" at bounding box center [700, 106] width 12 height 12
checkbox input "false"
type input "1755876450173"
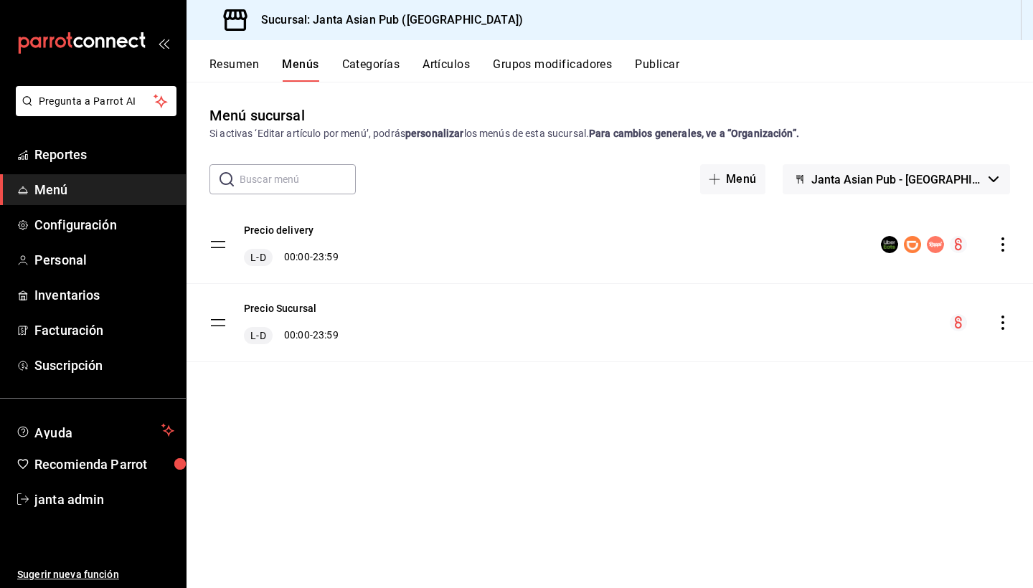
click at [362, 65] on button "Categorías" at bounding box center [371, 69] width 58 height 24
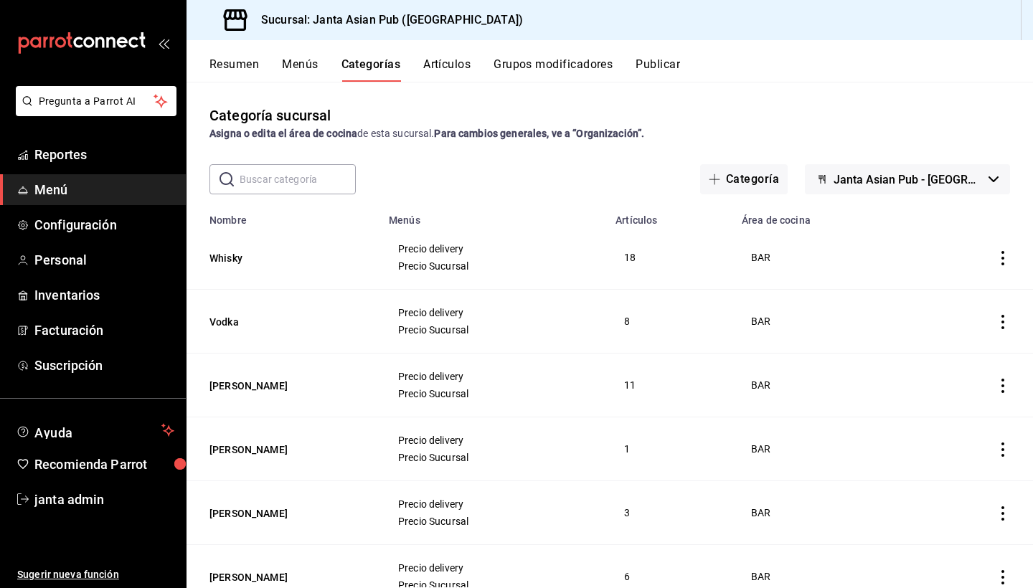
click at [445, 54] on div "Resumen Menús Categorías Artículos Grupos modificadores Publicar" at bounding box center [609, 61] width 846 height 42
click at [443, 65] on button "Artículos" at bounding box center [446, 69] width 47 height 24
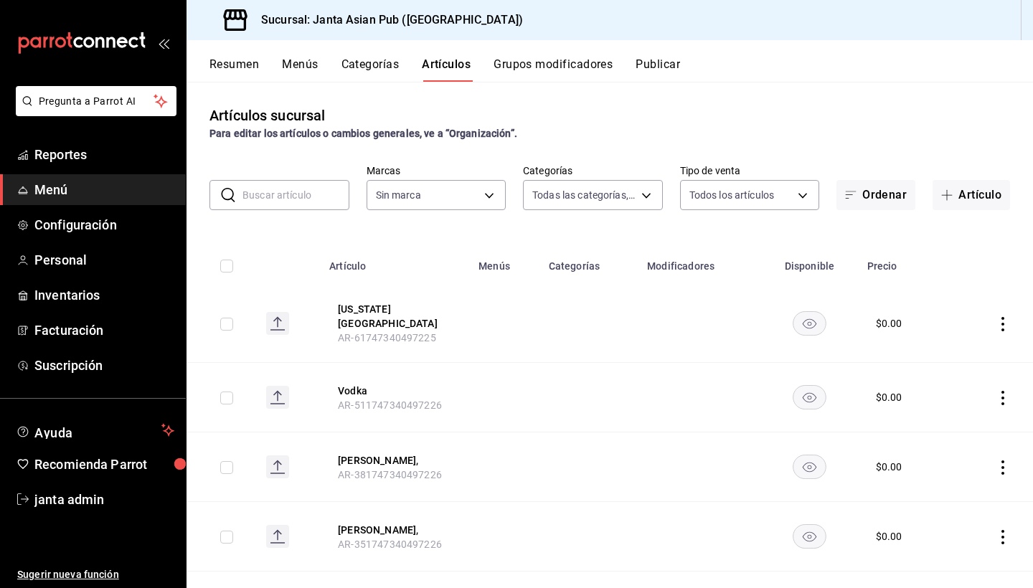
type input "54f267fd-3a26-423e-9599-ceaad96627e7,a937e8d9-5aa0-4689-9956-2e980446810f,a7b78…"
type input "1db30118-5670-46c3-9d09-b77bd7bb8fe6"
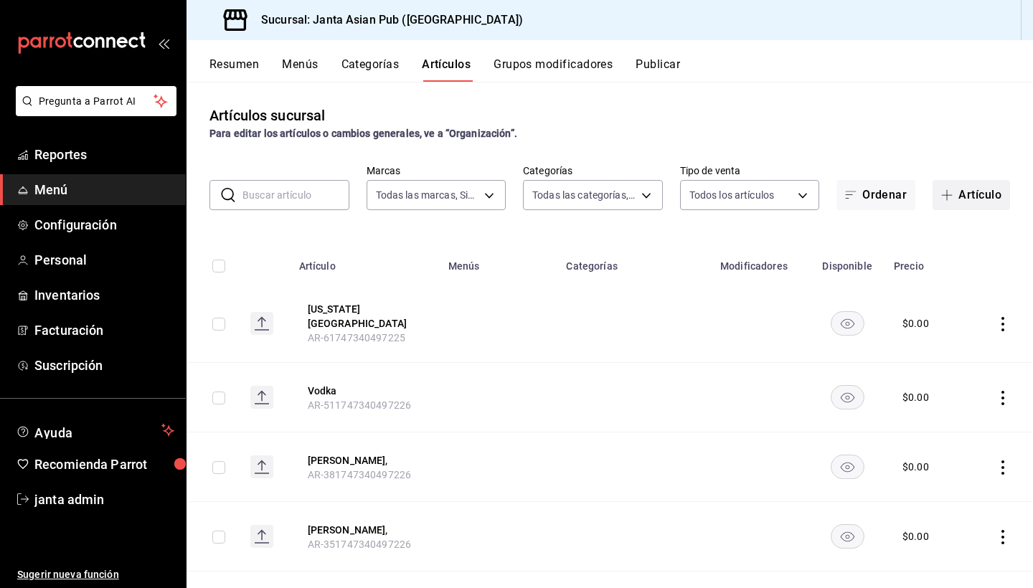
click at [966, 192] on button "Artículo" at bounding box center [970, 195] width 77 height 30
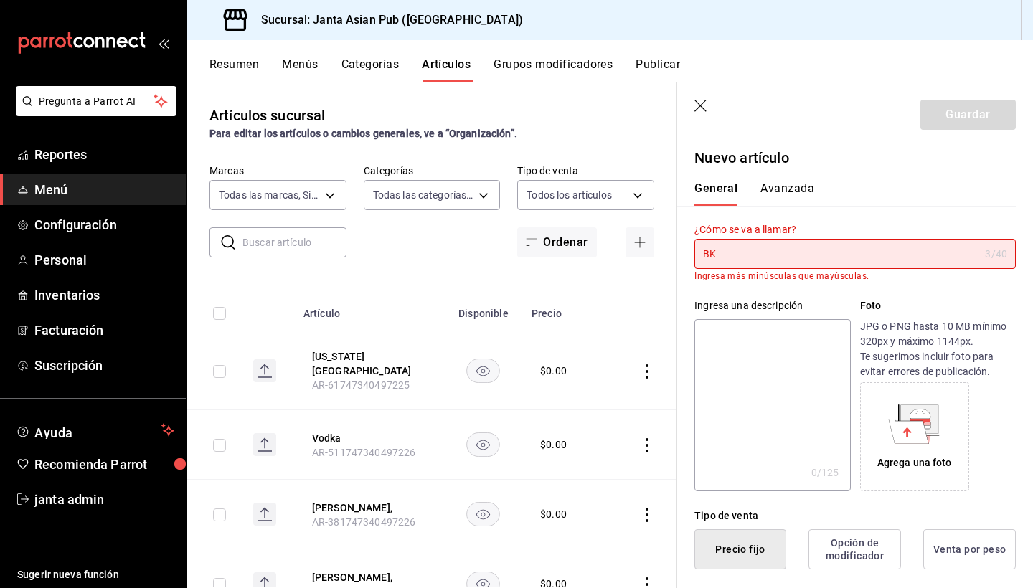
type input "B"
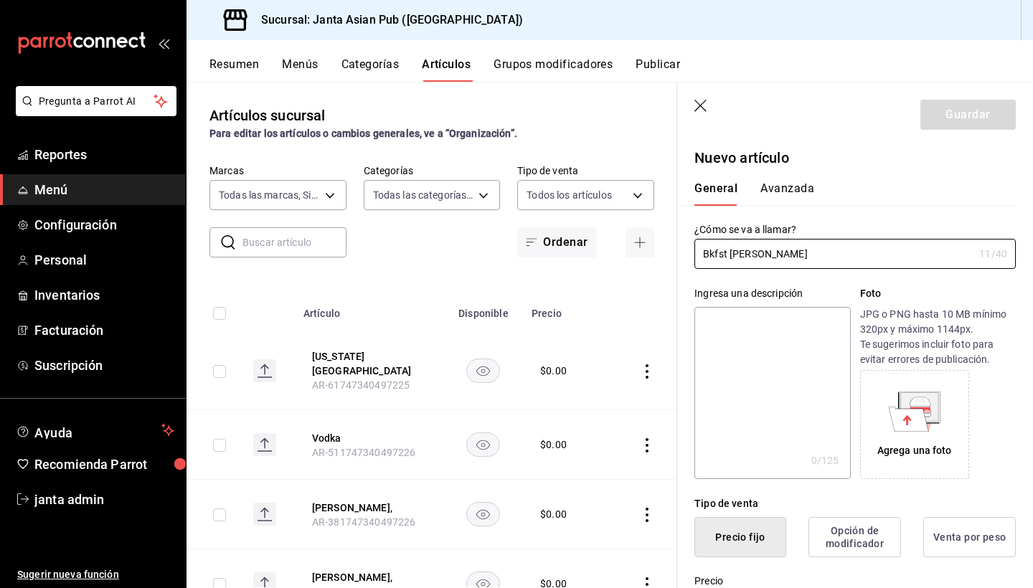
type input "Bkfst [PERSON_NAME]"
click at [773, 341] on textarea at bounding box center [772, 393] width 156 height 172
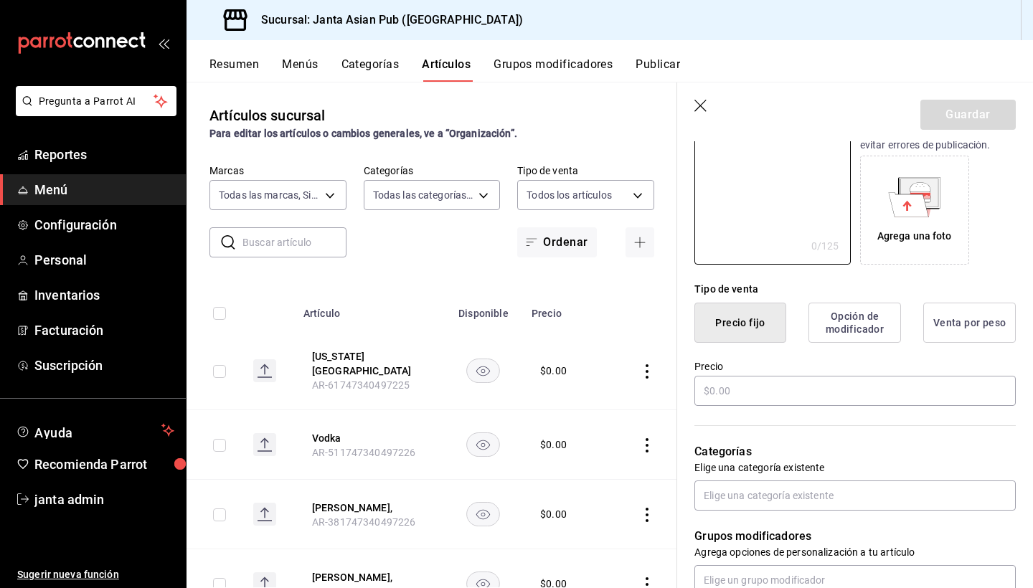
scroll to position [234, 0]
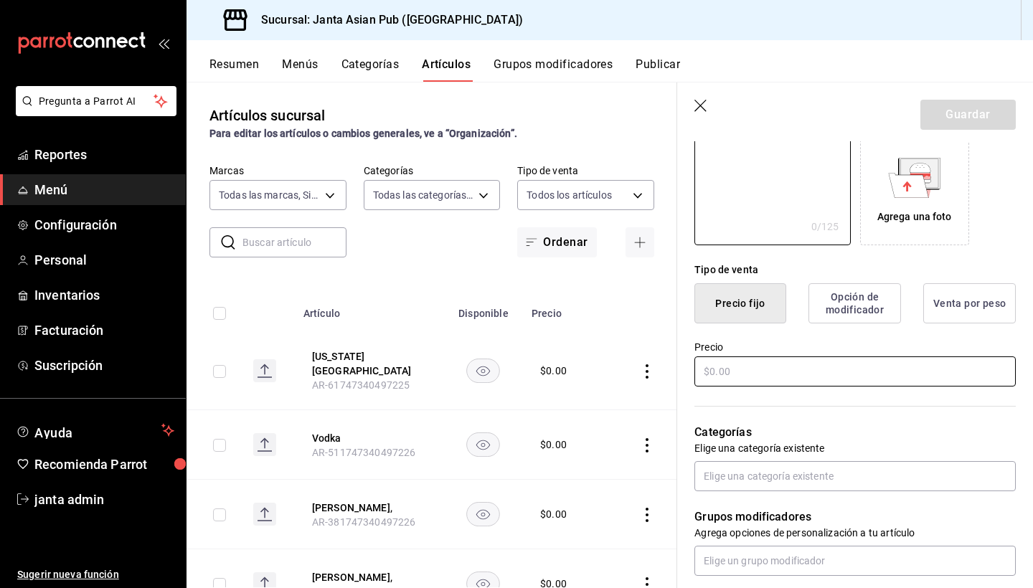
click at [757, 379] on input "text" at bounding box center [854, 371] width 321 height 30
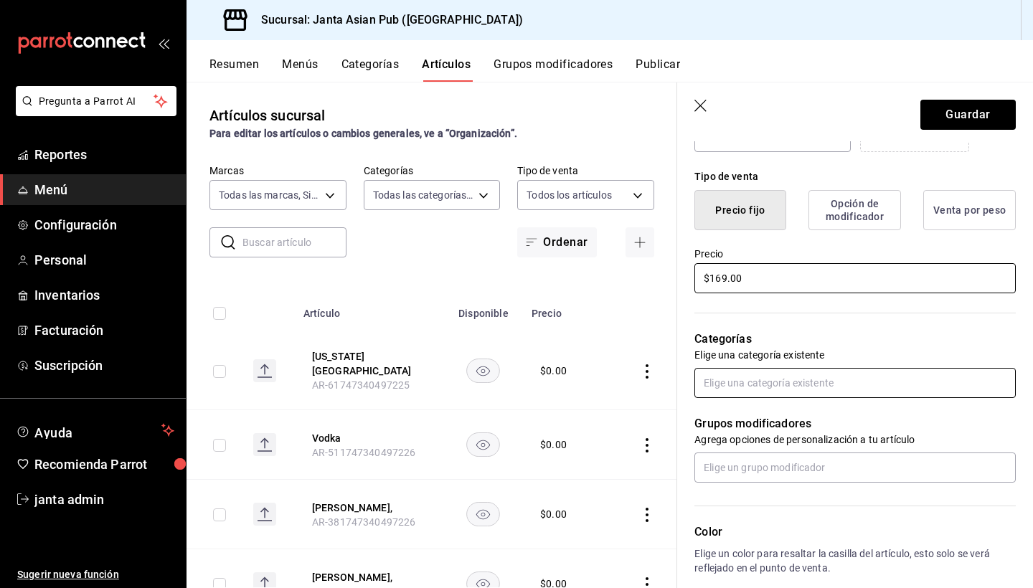
scroll to position [353, 0]
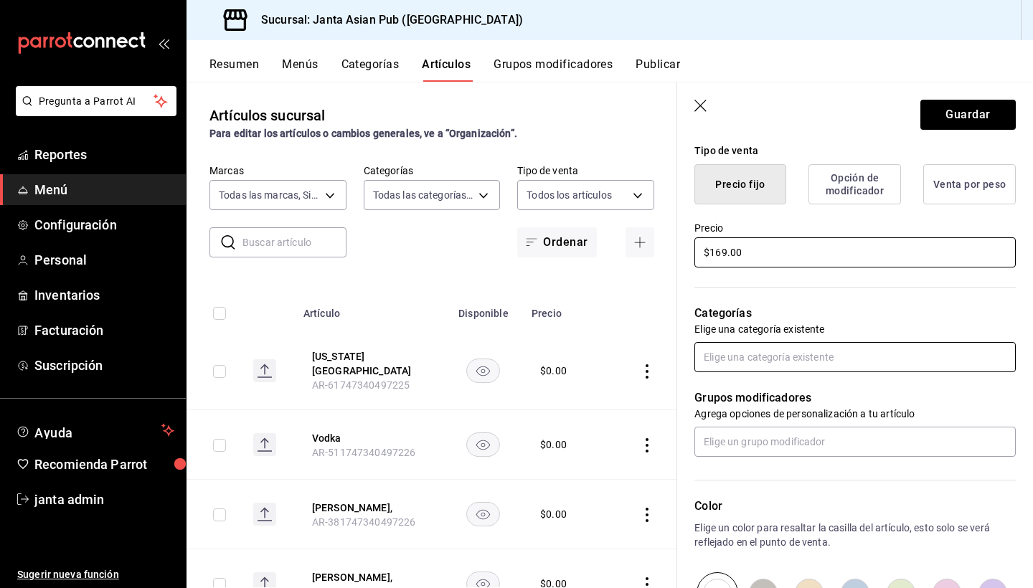
type input "$169.00"
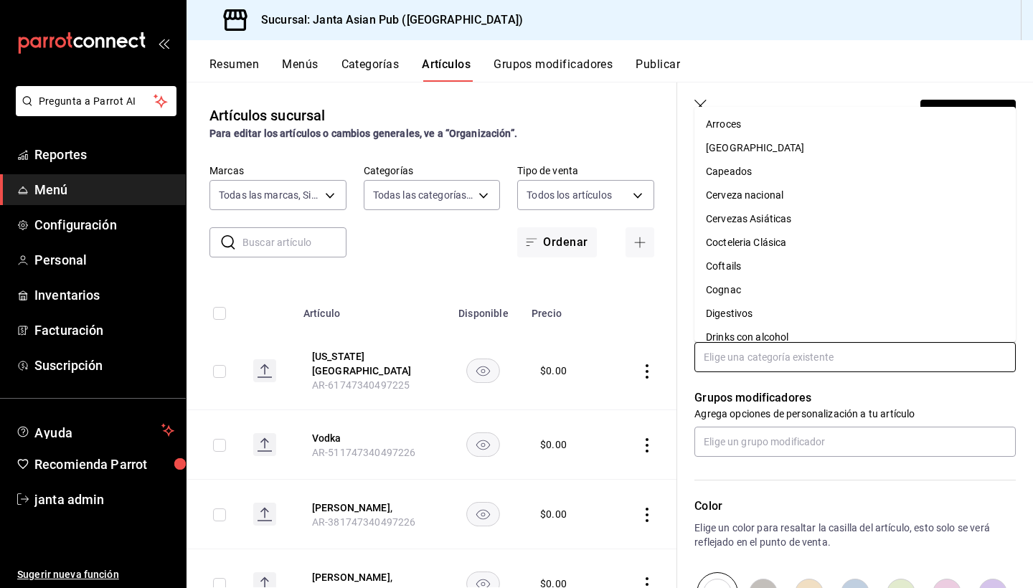
click at [767, 356] on input "text" at bounding box center [854, 357] width 321 height 30
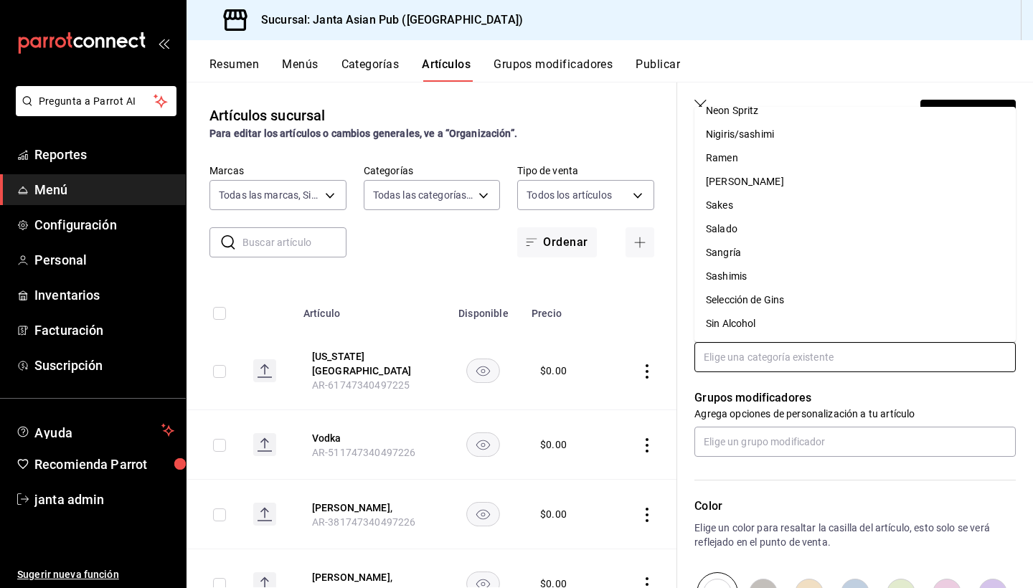
scroll to position [560, 0]
click at [744, 224] on li "Salado" at bounding box center [854, 227] width 321 height 24
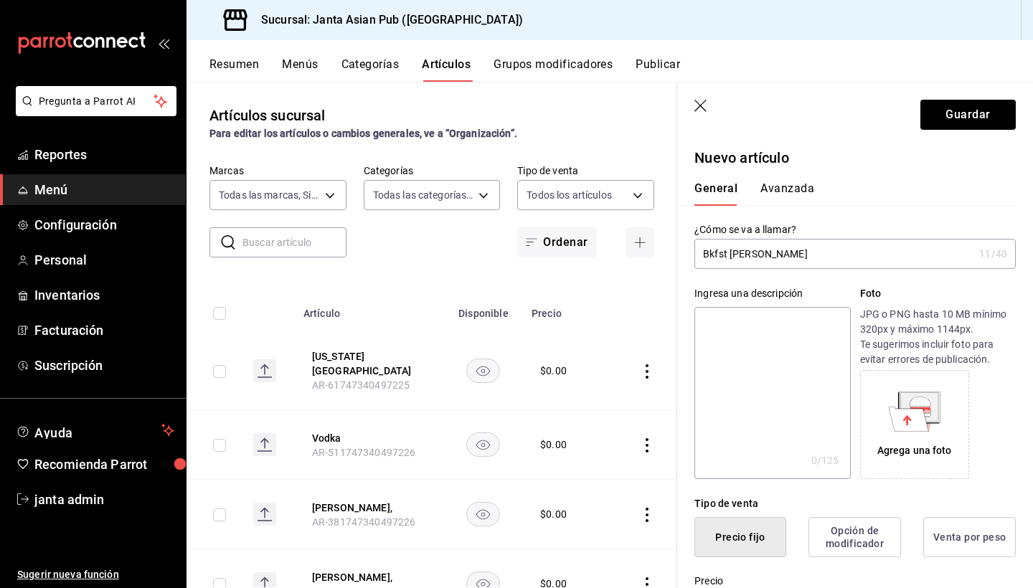
scroll to position [0, 0]
click at [792, 190] on button "Avanzada" at bounding box center [787, 193] width 54 height 24
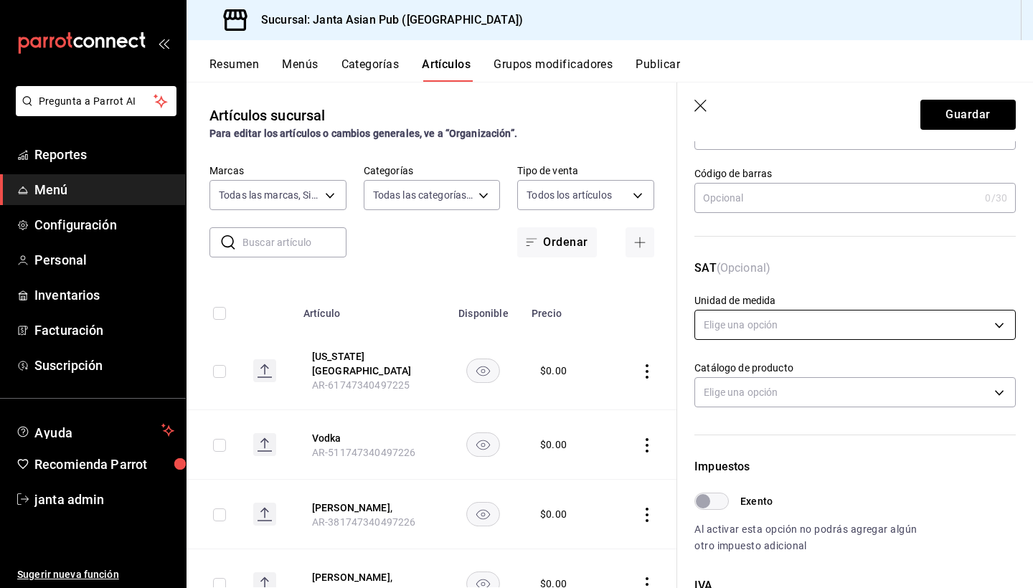
scroll to position [120, 0]
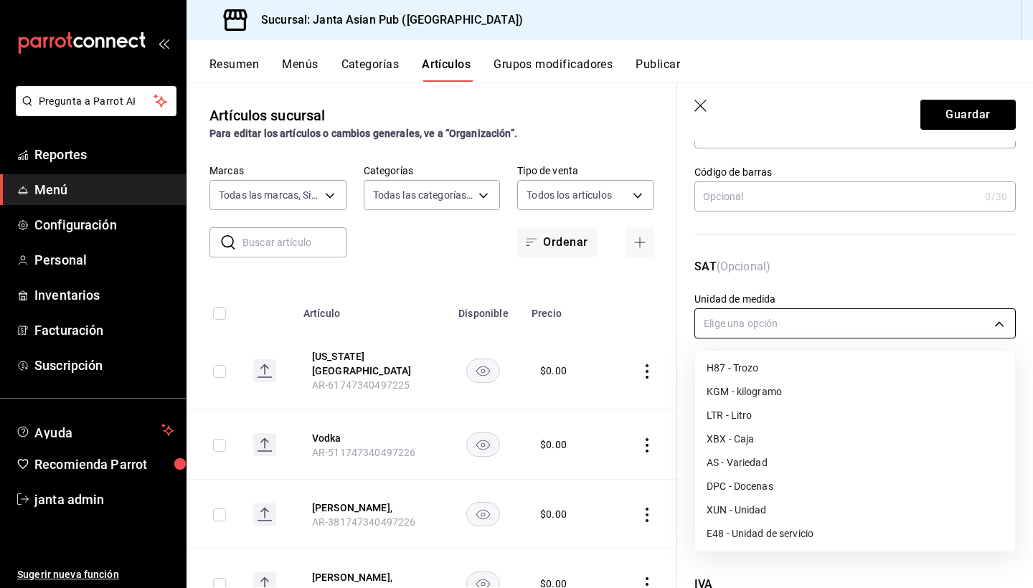
click at [778, 318] on body "Pregunta a Parrot AI Reportes Menú Configuración Personal Inventarios Facturaci…" at bounding box center [516, 294] width 1033 height 588
click at [770, 534] on li "E48 - Unidad de servicio" at bounding box center [855, 534] width 320 height 24
type input "E48"
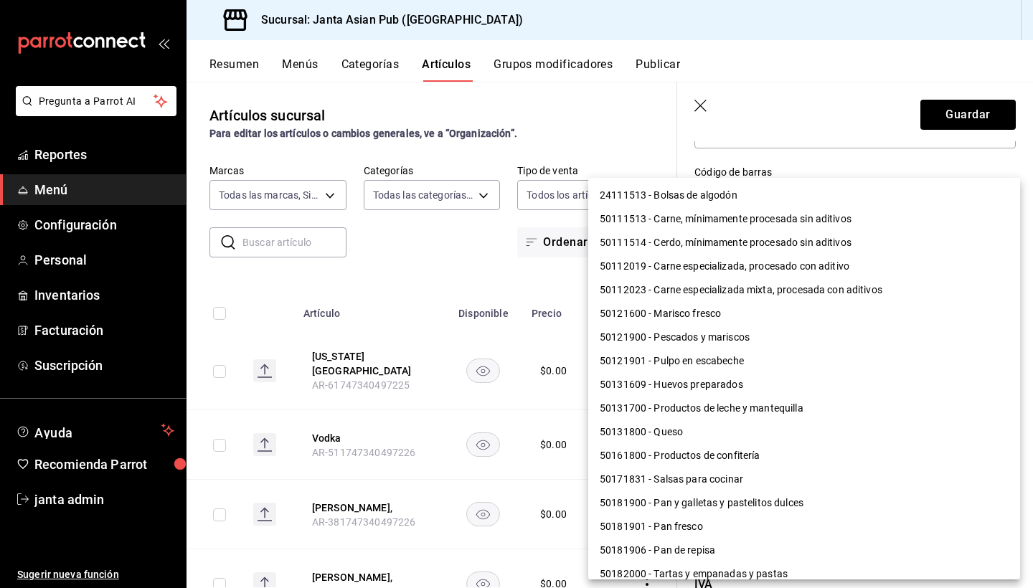
click at [787, 388] on body "Pregunta a Parrot AI Reportes Menú Configuración Personal Inventarios Facturaci…" at bounding box center [516, 294] width 1033 height 588
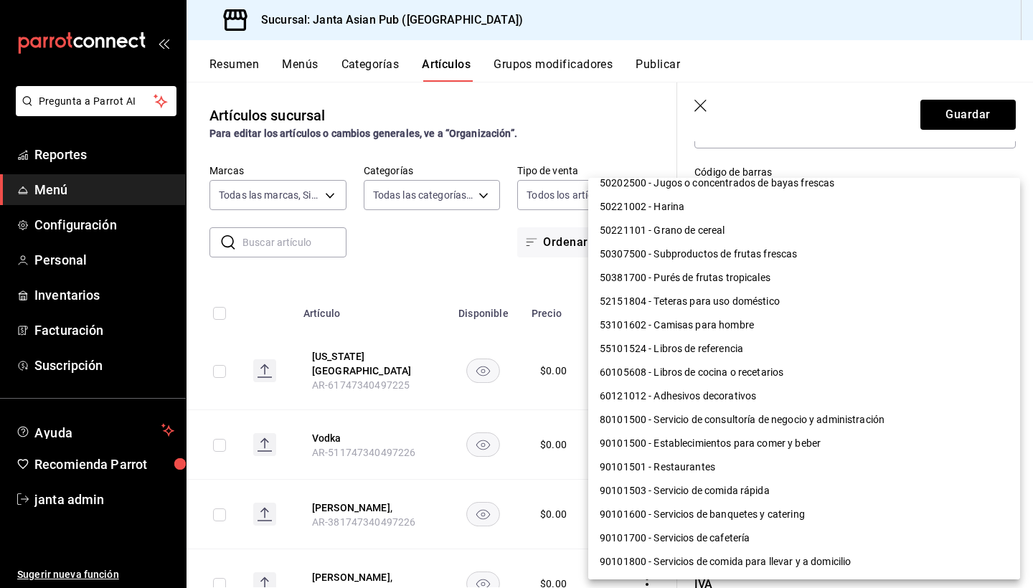
scroll to position [1101, 0]
click at [749, 445] on li "90101500 - Establecimientos para comer y beber" at bounding box center [804, 444] width 432 height 24
type input "90101500"
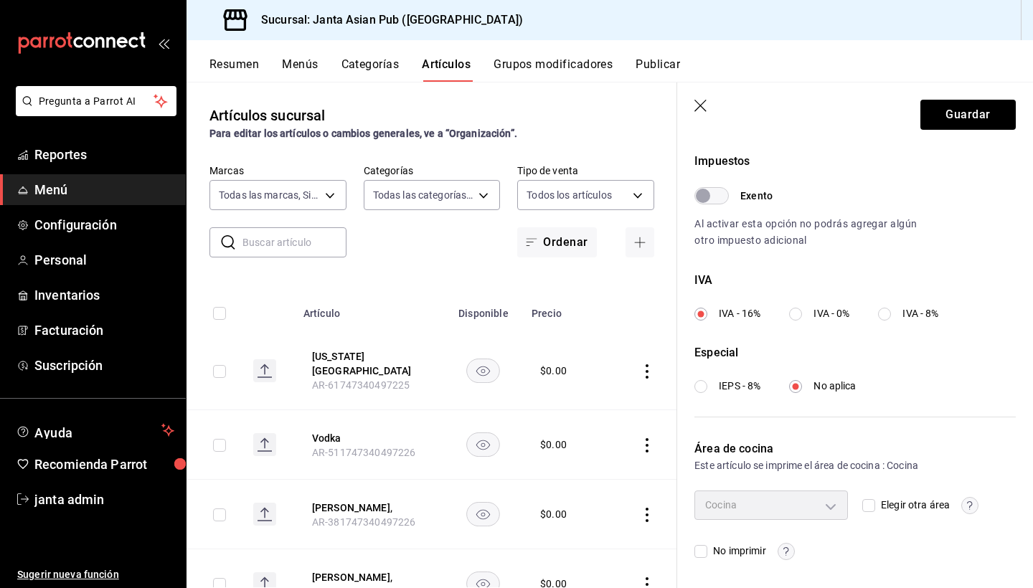
scroll to position [0, 0]
click at [957, 118] on button "Guardar" at bounding box center [967, 115] width 95 height 30
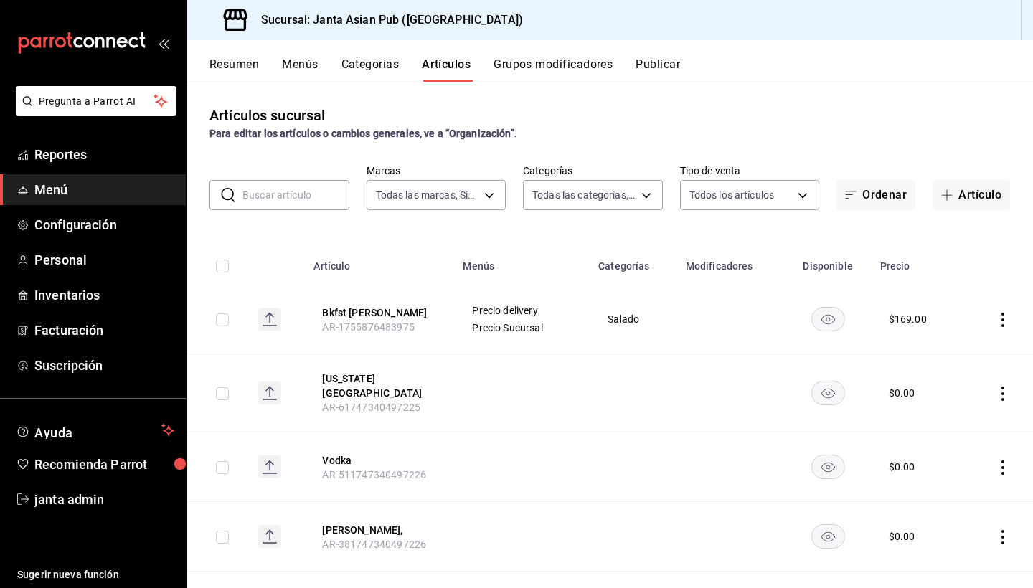
click at [321, 196] on input "text" at bounding box center [295, 195] width 107 height 29
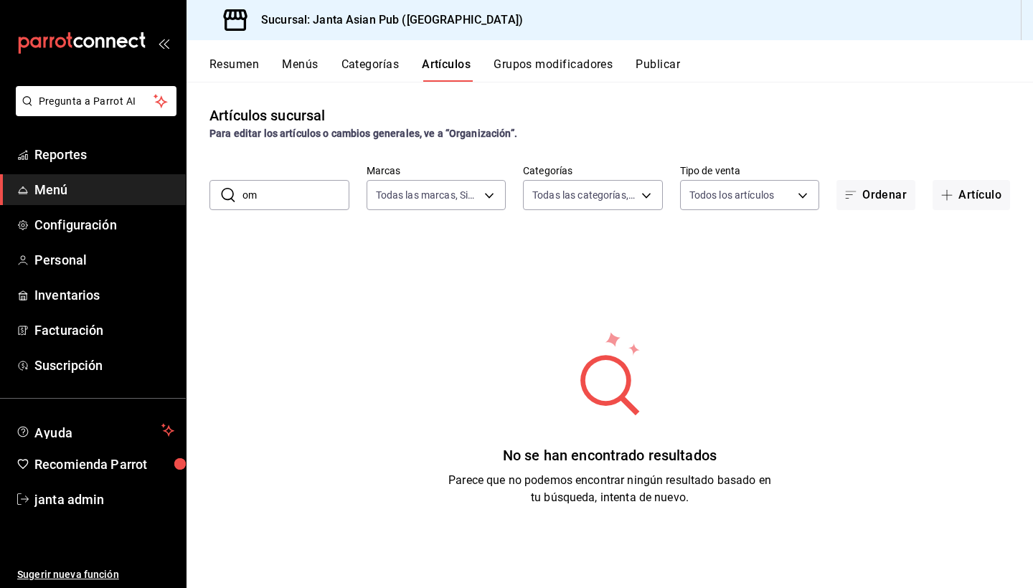
type input "o"
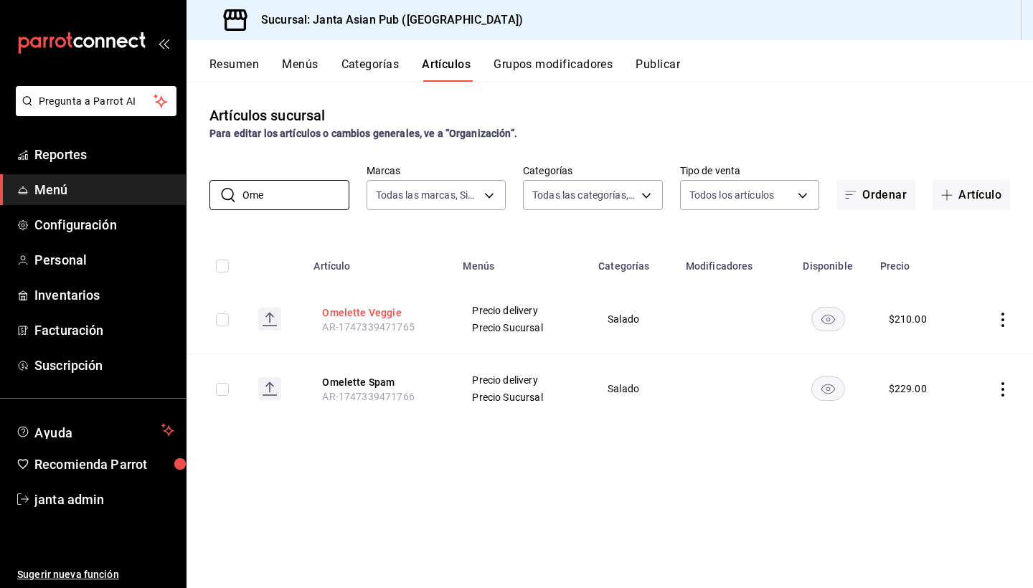
type input "Ome"
click at [354, 311] on button "Omelette Veggie" at bounding box center [379, 312] width 115 height 14
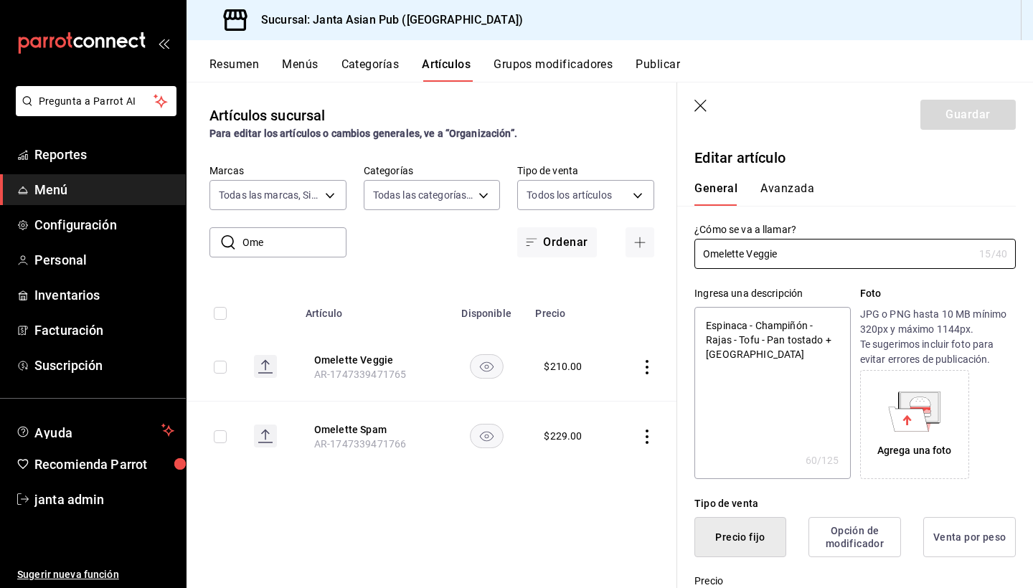
type textarea "x"
type input "$210.00"
click at [799, 189] on button "Avanzada" at bounding box center [787, 193] width 54 height 24
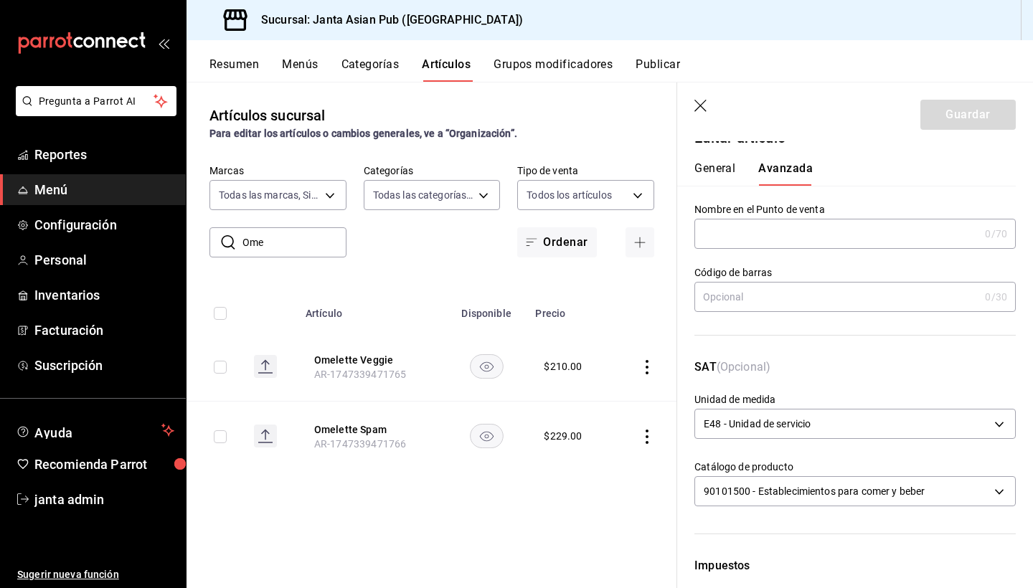
scroll to position [43, 0]
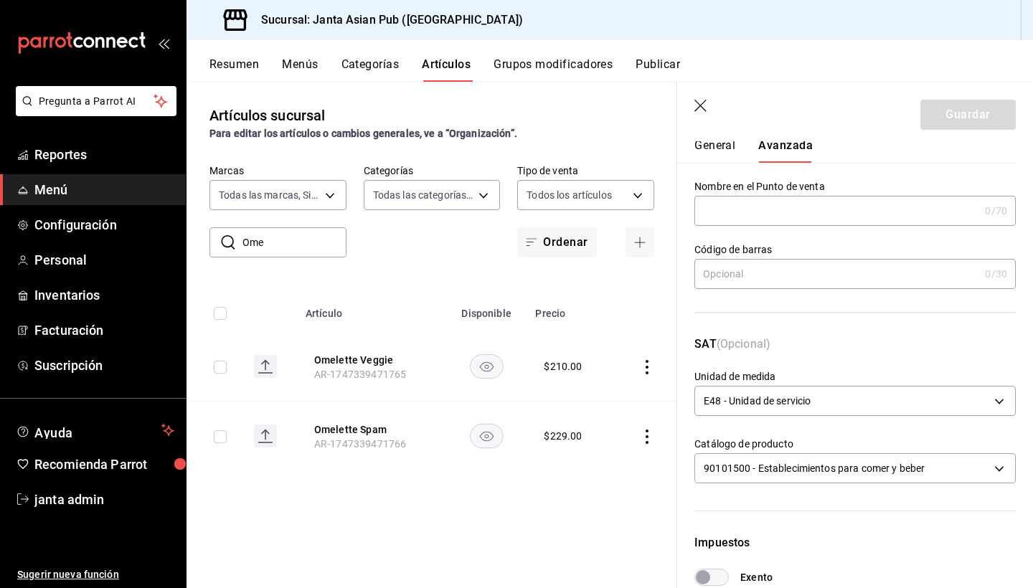
click at [703, 104] on icon "button" at bounding box center [701, 107] width 14 height 14
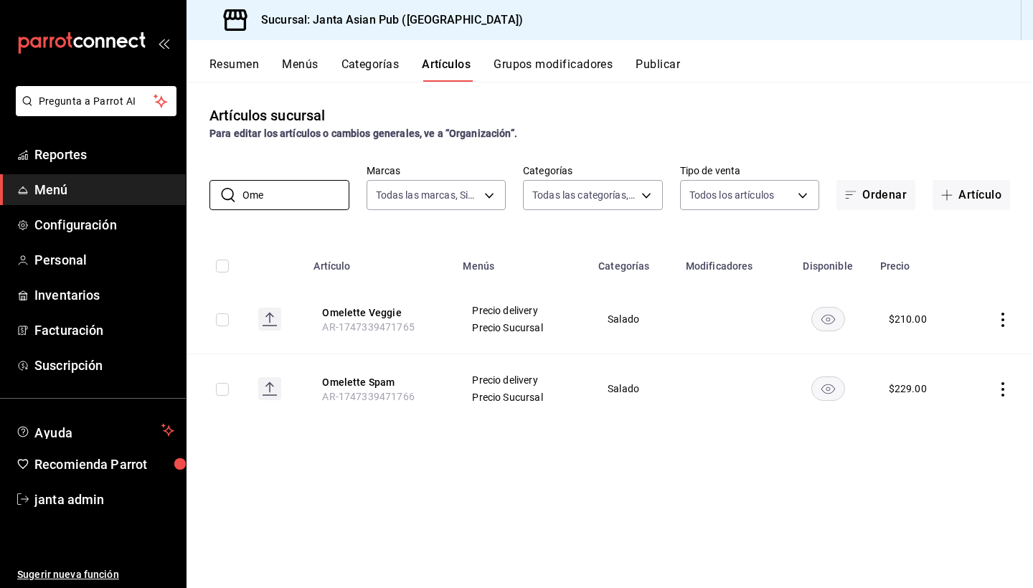
drag, startPoint x: 288, startPoint y: 204, endPoint x: 192, endPoint y: 199, distance: 96.2
click at [193, 200] on div "​ Ome ​ Marcas Todas las marcas, Sin marca 1db30118-5670-46c3-9d09-b77bd7bb8fe6…" at bounding box center [609, 187] width 846 height 46
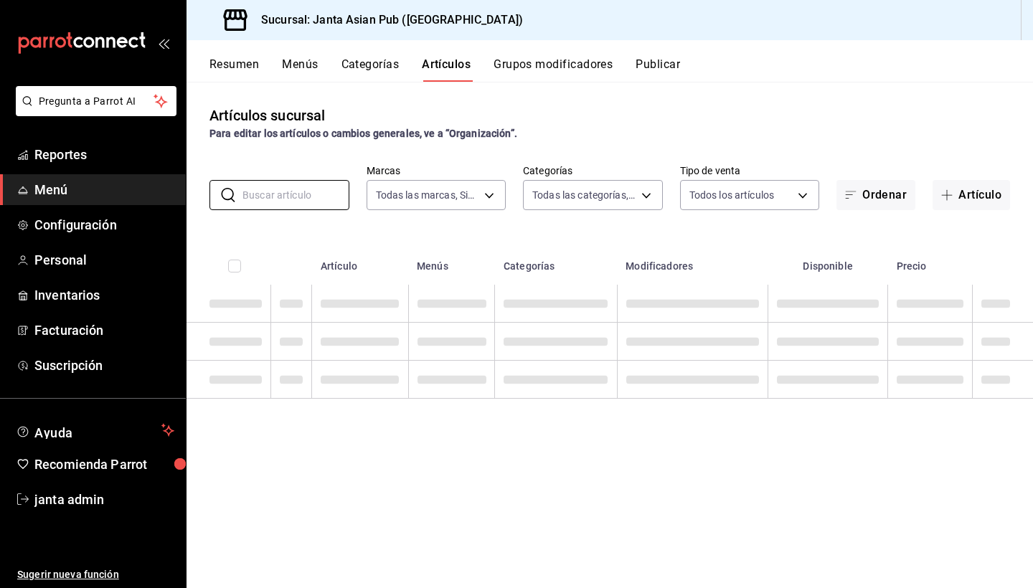
type input "b"
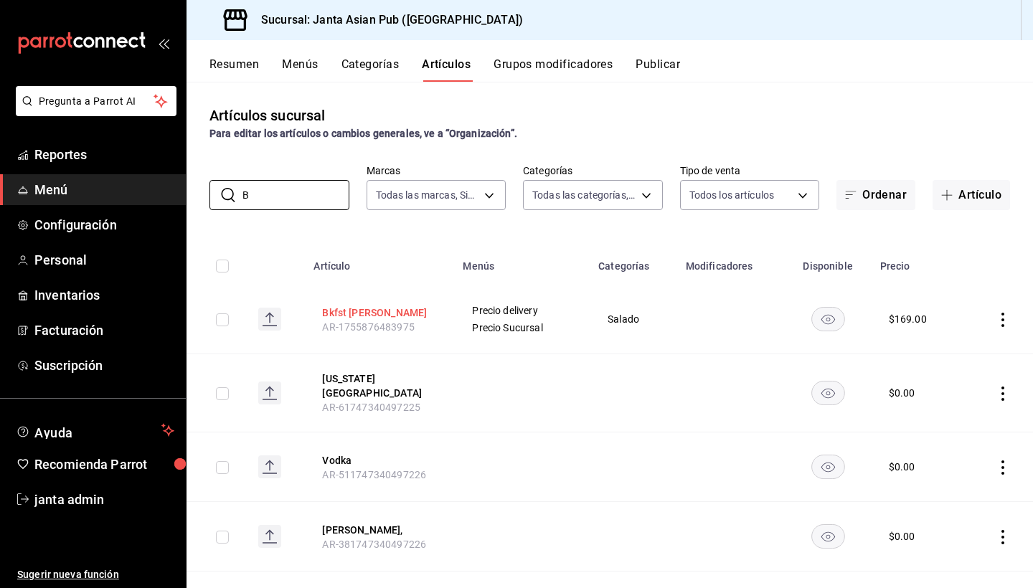
type input "B"
click at [359, 313] on button "Bkfst [PERSON_NAME]" at bounding box center [379, 312] width 115 height 14
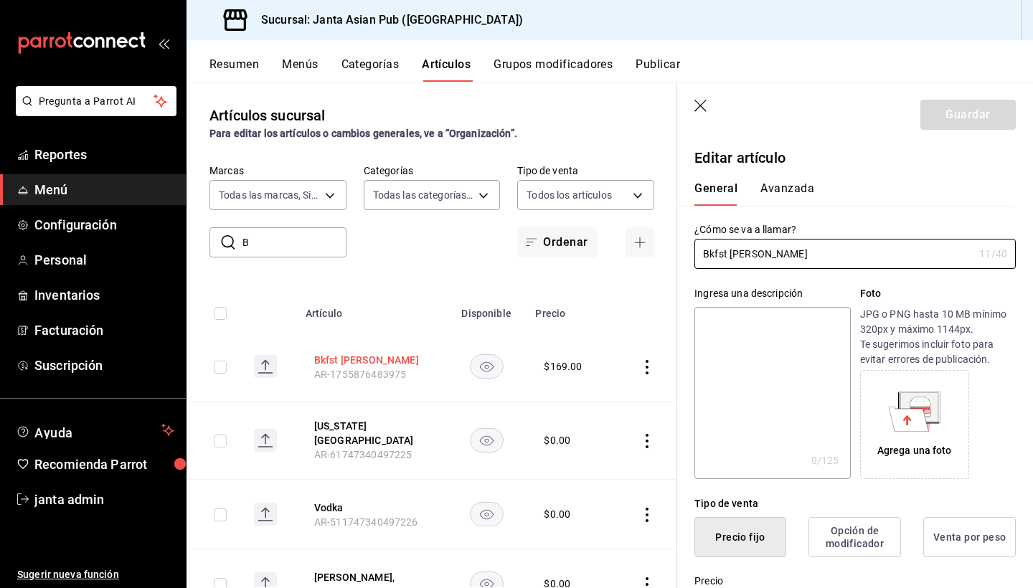
type input "$169.00"
click at [787, 192] on button "Avanzada" at bounding box center [787, 193] width 54 height 24
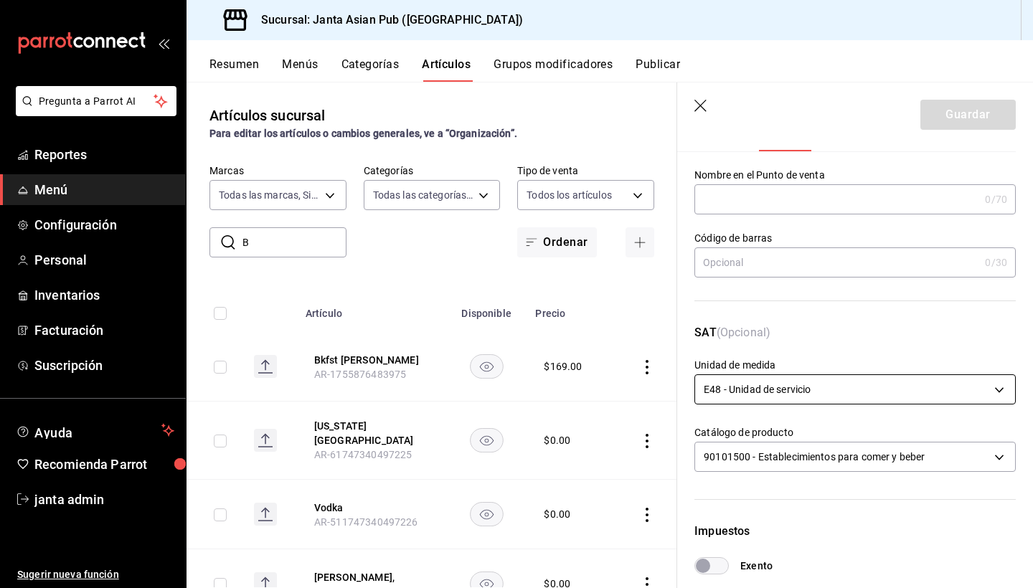
scroll to position [55, 0]
click at [701, 110] on icon "button" at bounding box center [701, 107] width 14 height 14
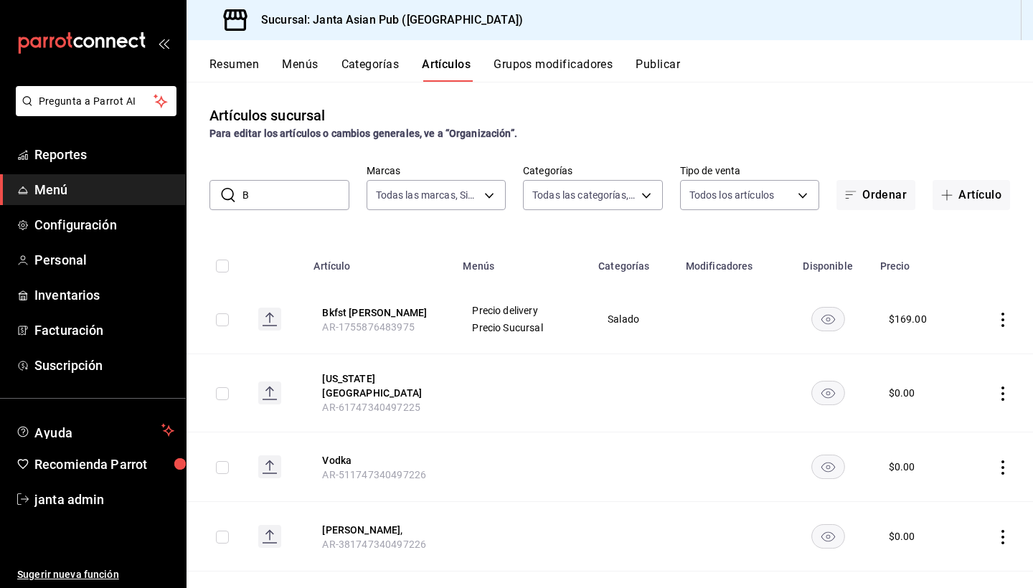
drag, startPoint x: 259, startPoint y: 199, endPoint x: 236, endPoint y: 199, distance: 22.9
click at [236, 199] on div "​ B ​" at bounding box center [279, 195] width 140 height 30
click at [944, 191] on icon "button" at bounding box center [946, 194] width 11 height 11
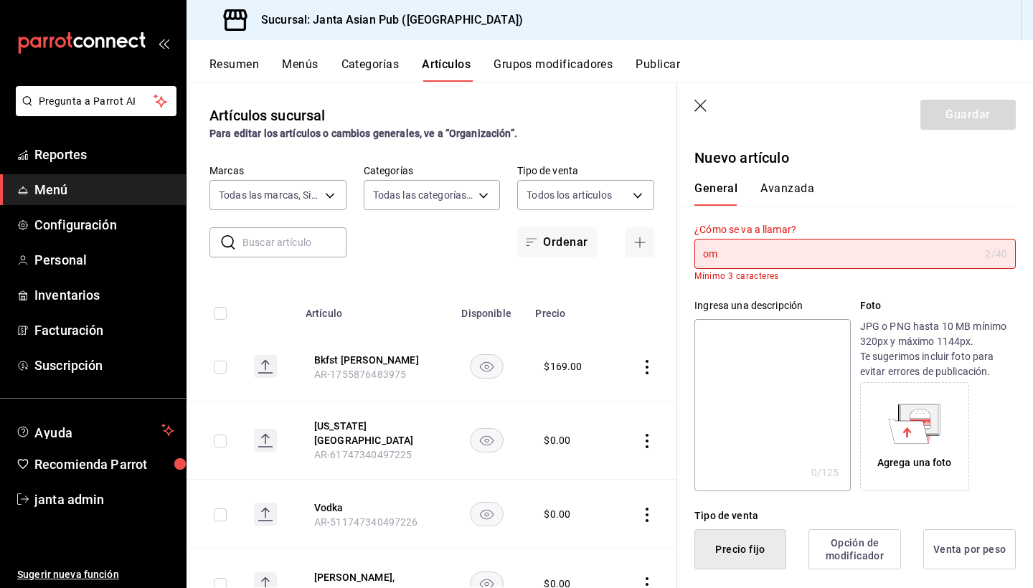
type input "o"
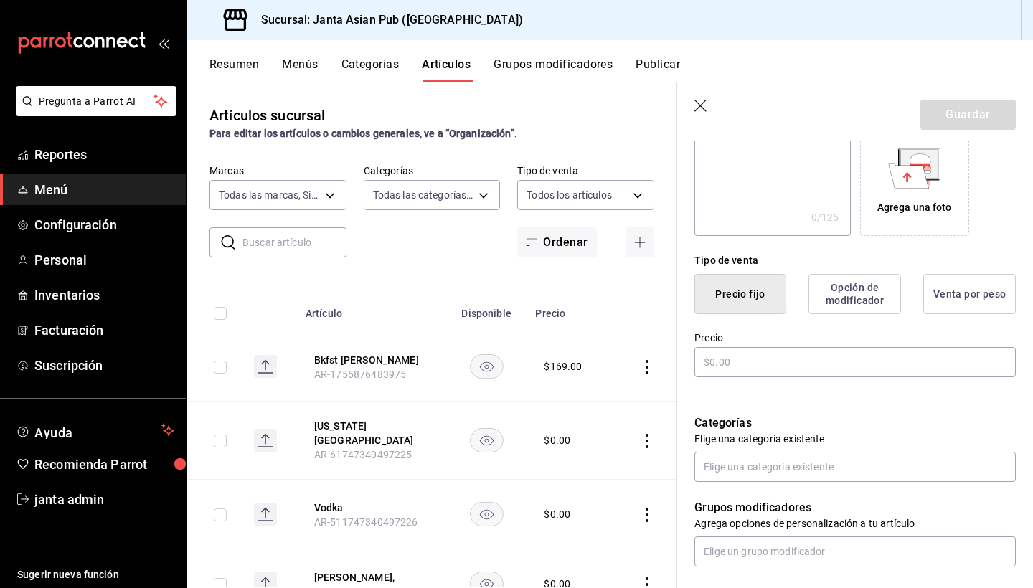
scroll to position [247, 0]
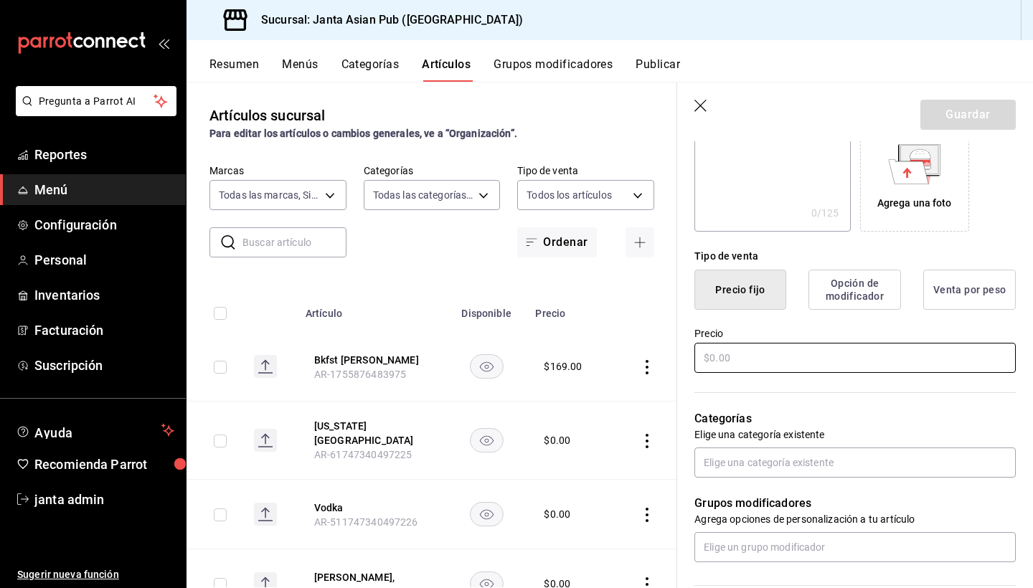
type input "Omellette de Chilaquiles"
click at [794, 363] on input "text" at bounding box center [854, 358] width 321 height 30
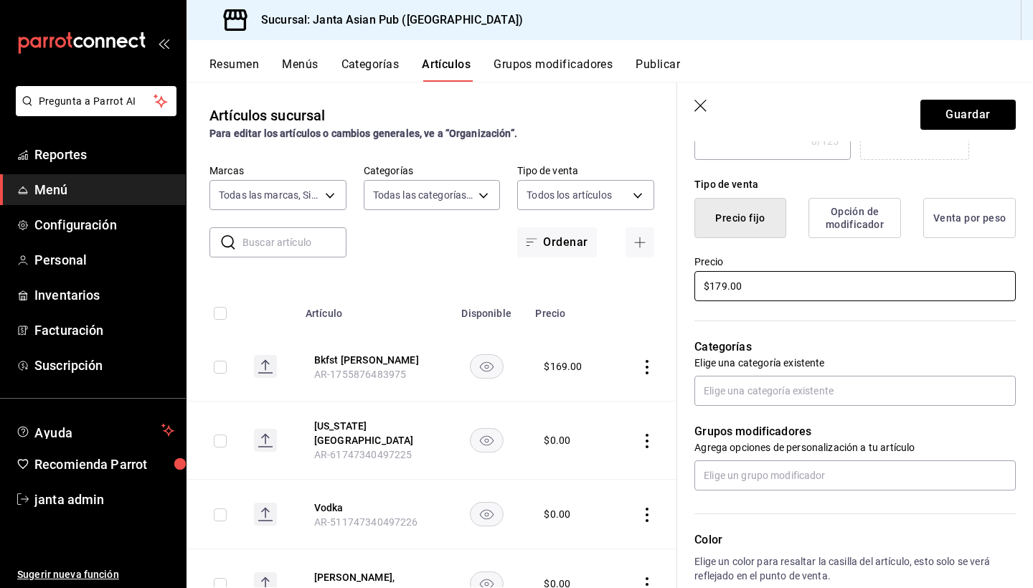
scroll to position [379, 0]
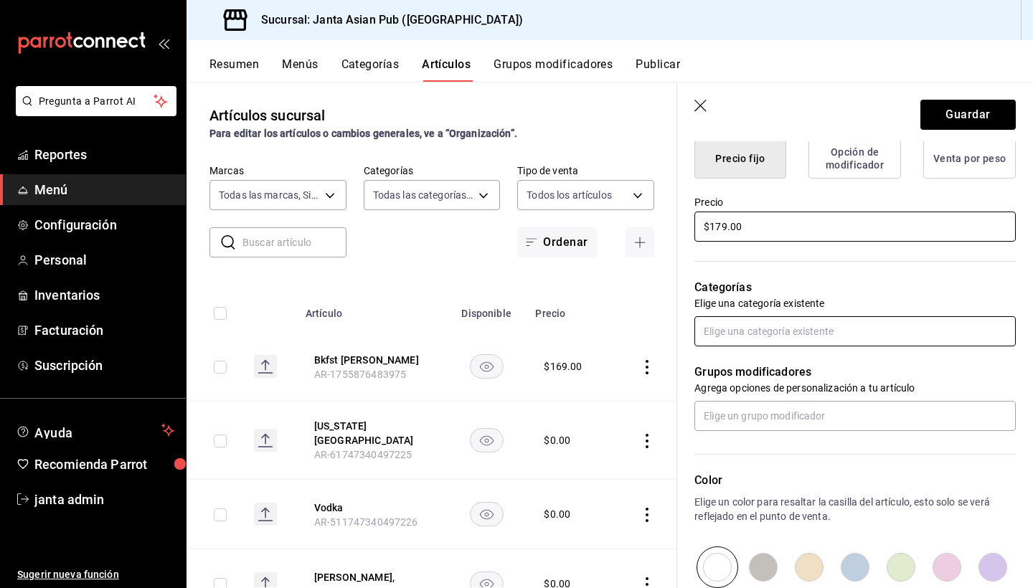
type input "$179.00"
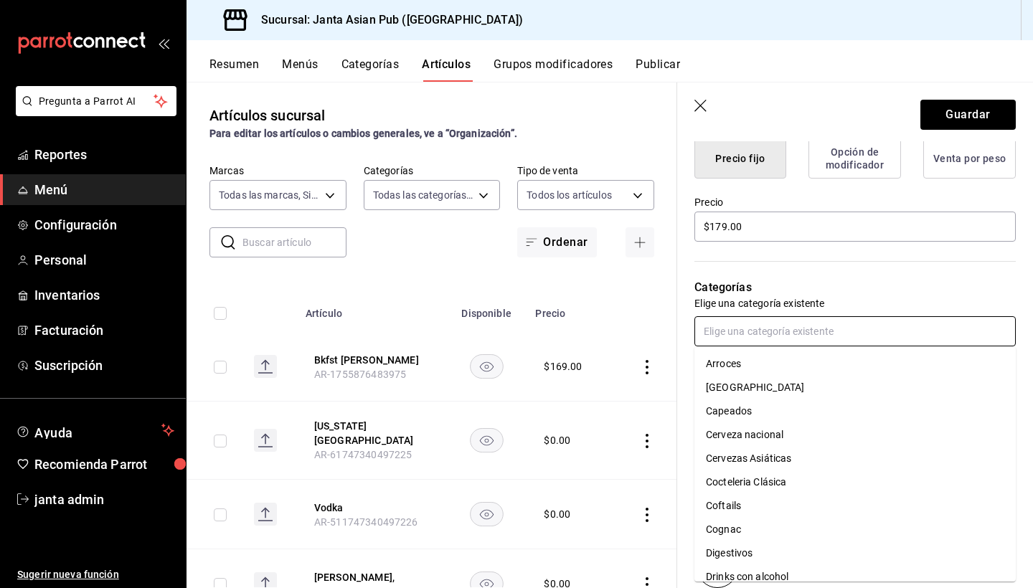
click at [759, 331] on input "text" at bounding box center [854, 331] width 321 height 30
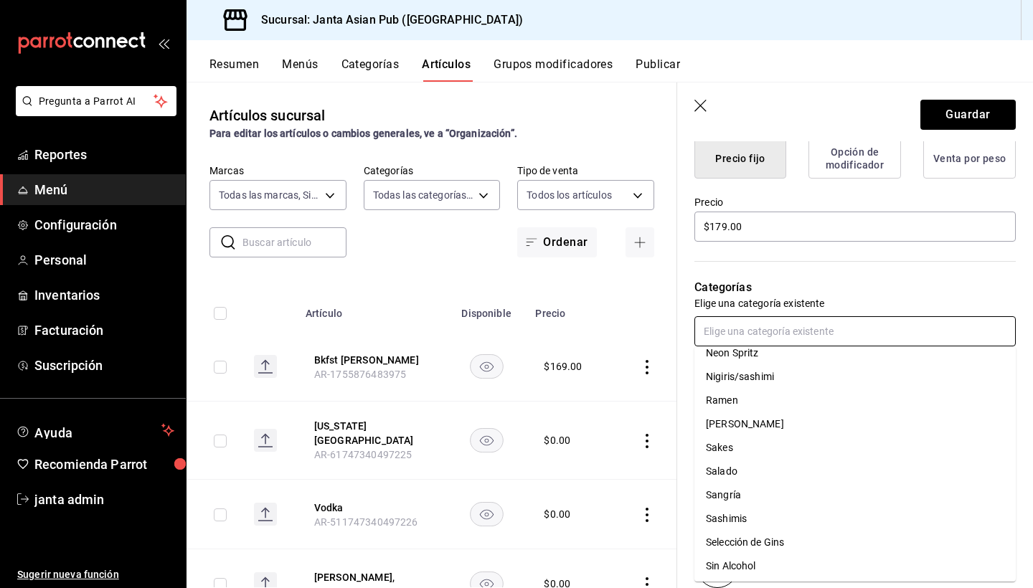
scroll to position [559, 0]
click at [729, 468] on li "Salado" at bounding box center [854, 467] width 321 height 24
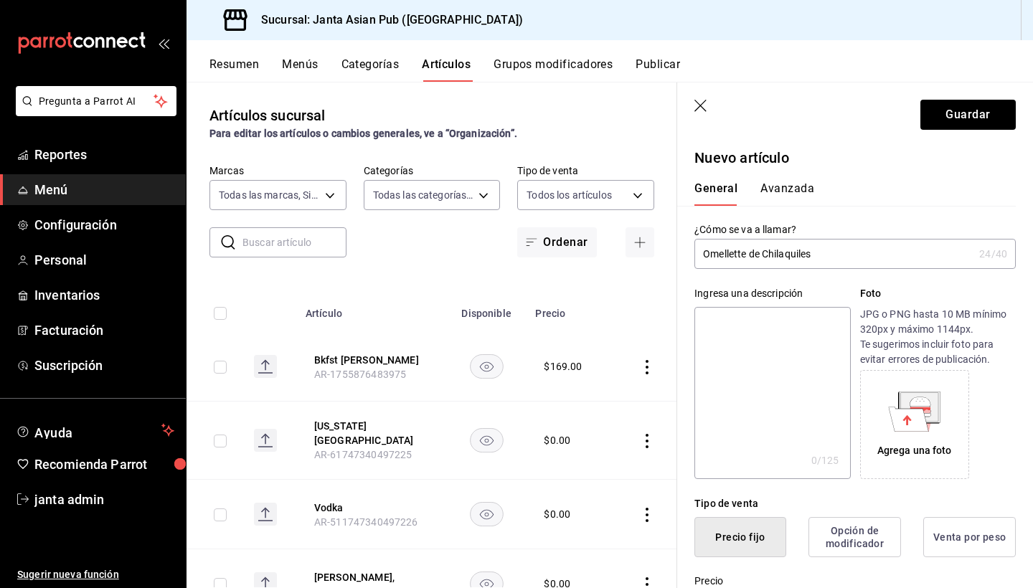
scroll to position [0, 0]
click at [782, 189] on button "Avanzada" at bounding box center [787, 193] width 54 height 24
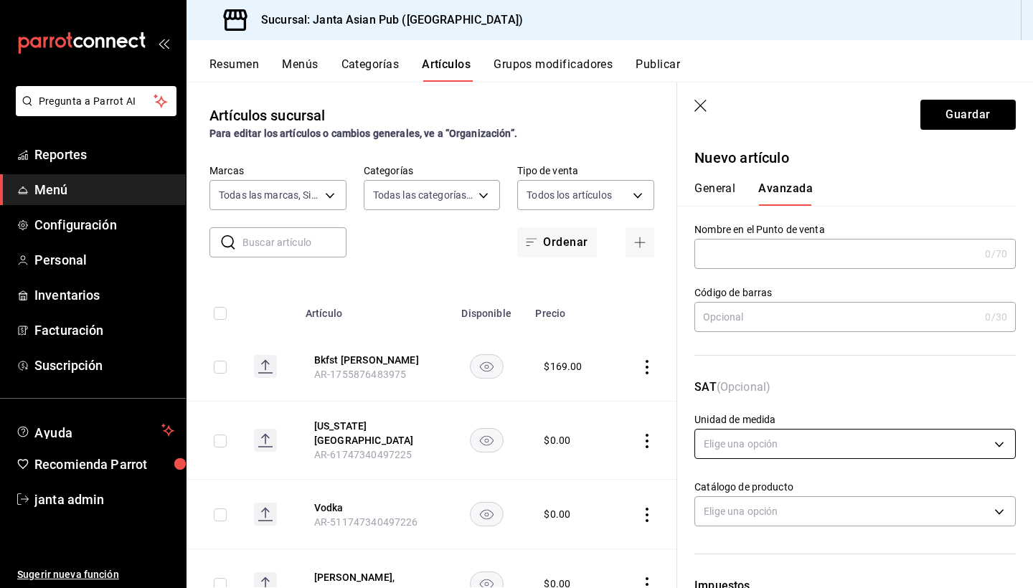
click at [746, 451] on body "Pregunta a Parrot AI Reportes Menú Configuración Personal Inventarios Facturaci…" at bounding box center [516, 294] width 1033 height 588
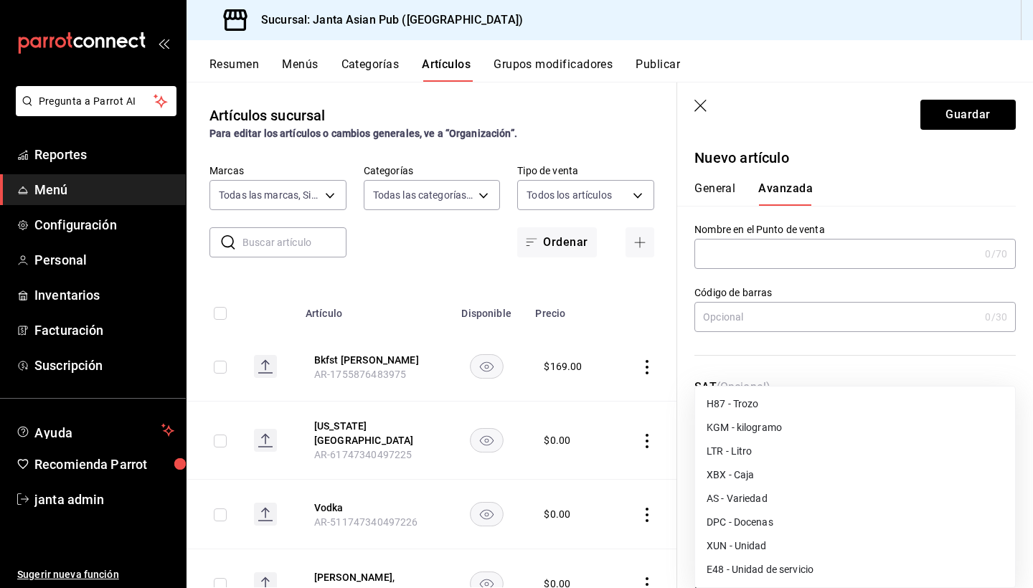
click at [748, 567] on li "E48 - Unidad de servicio" at bounding box center [855, 570] width 320 height 24
type input "E48"
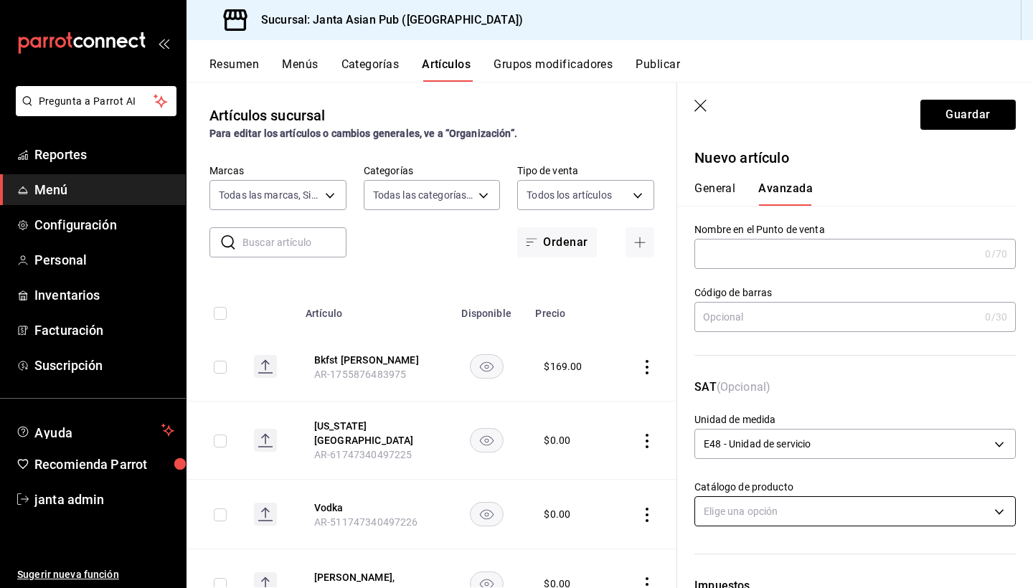
click at [757, 511] on body "Pregunta a Parrot AI Reportes Menú Configuración Personal Inventarios Facturaci…" at bounding box center [516, 294] width 1033 height 588
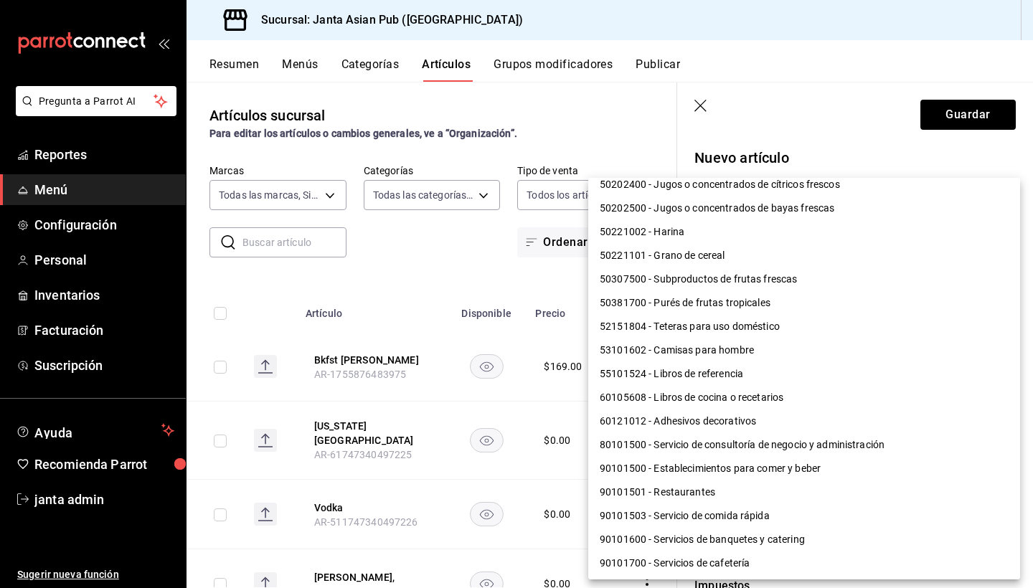
scroll to position [1077, 0]
click at [762, 464] on li "90101500 - Establecimientos para comer y beber" at bounding box center [804, 467] width 432 height 24
type input "90101500"
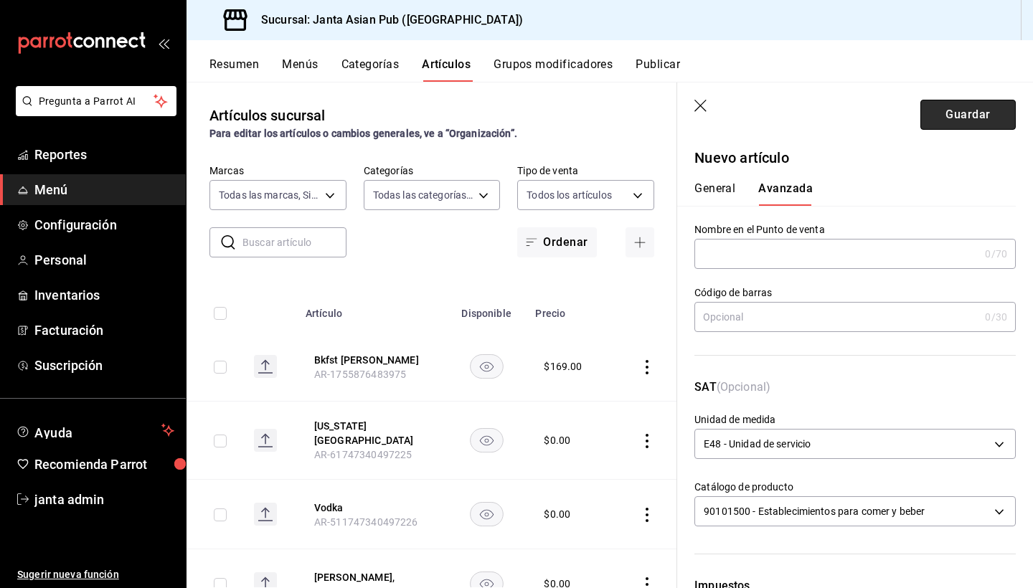
click at [988, 119] on button "Guardar" at bounding box center [967, 115] width 95 height 30
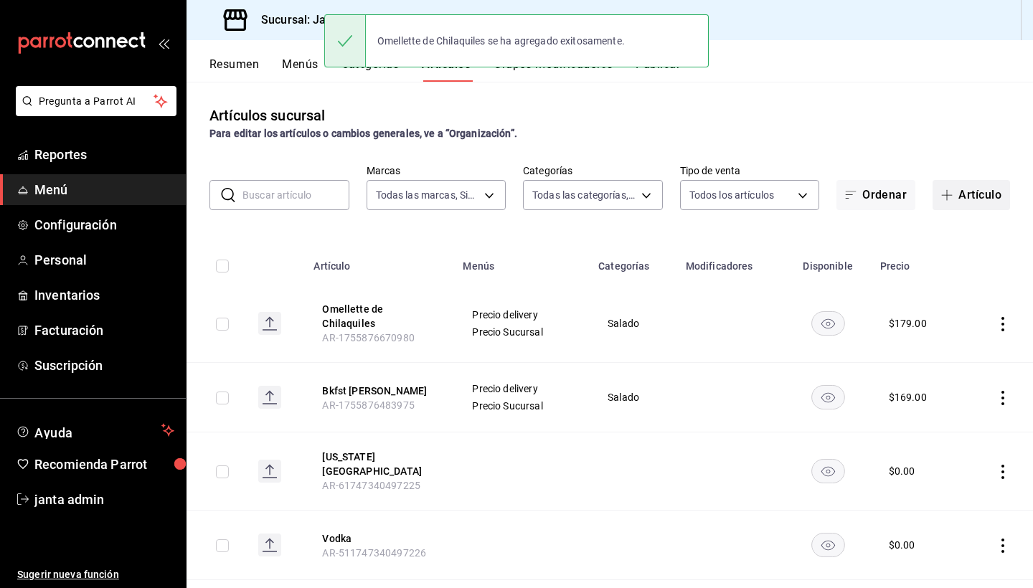
click at [957, 194] on button "Artículo" at bounding box center [970, 195] width 77 height 30
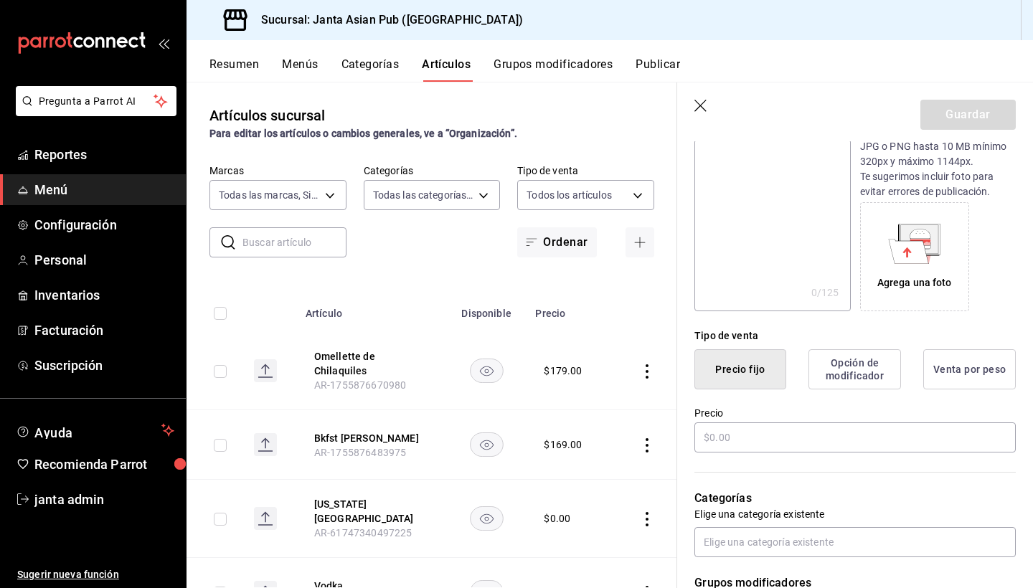
scroll to position [302, 0]
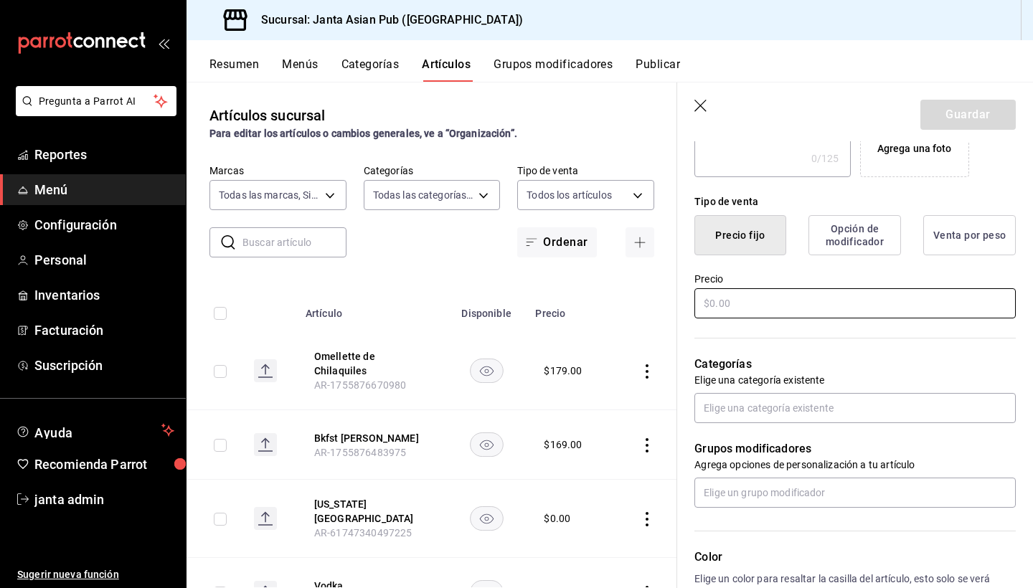
type input "Chilaquiles Katsu"
click at [760, 308] on input "text" at bounding box center [854, 303] width 321 height 30
type input "$194.00"
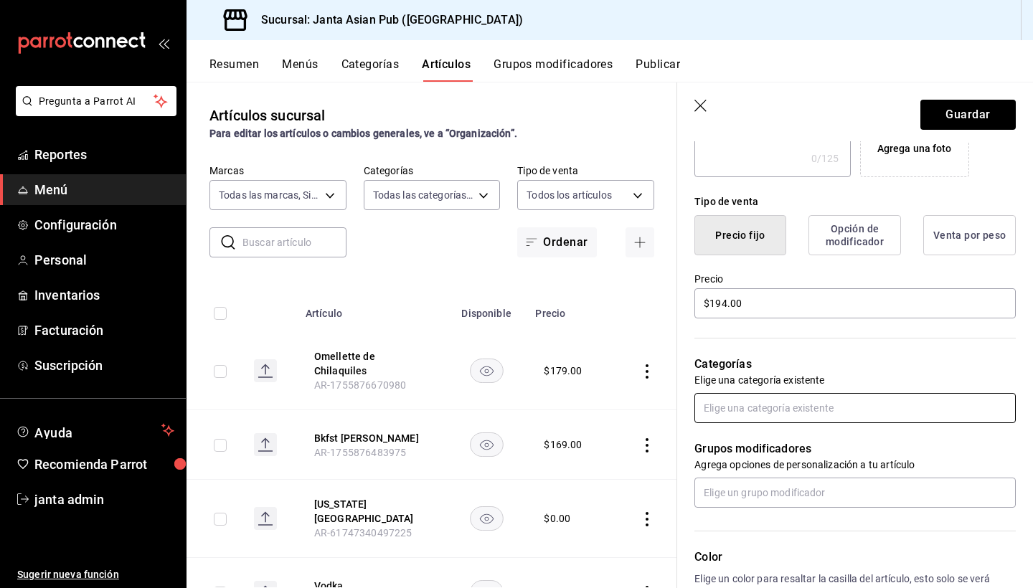
click at [753, 419] on input "text" at bounding box center [854, 408] width 321 height 30
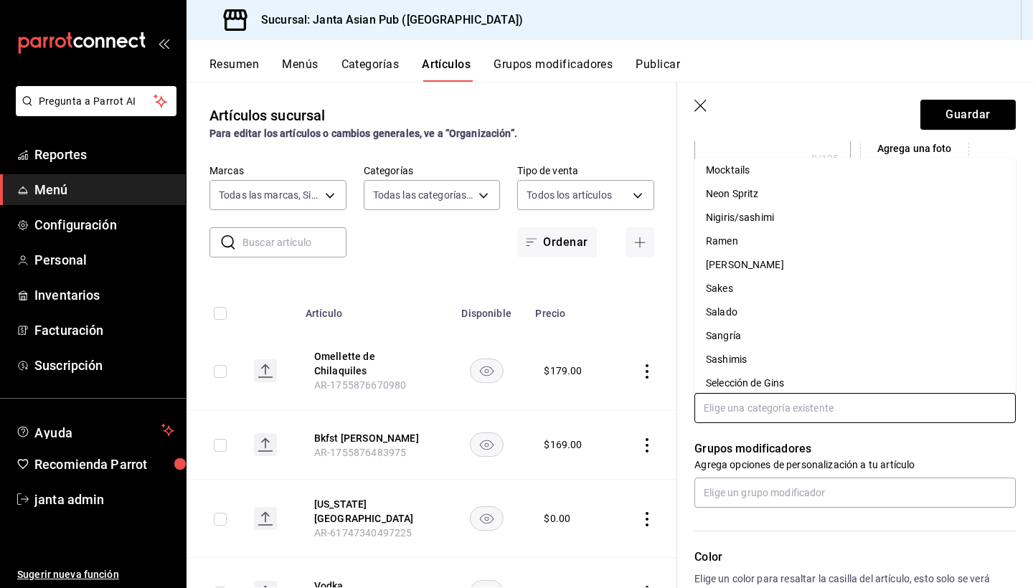
scroll to position [529, 0]
click at [757, 308] on li "Salado" at bounding box center [854, 309] width 321 height 24
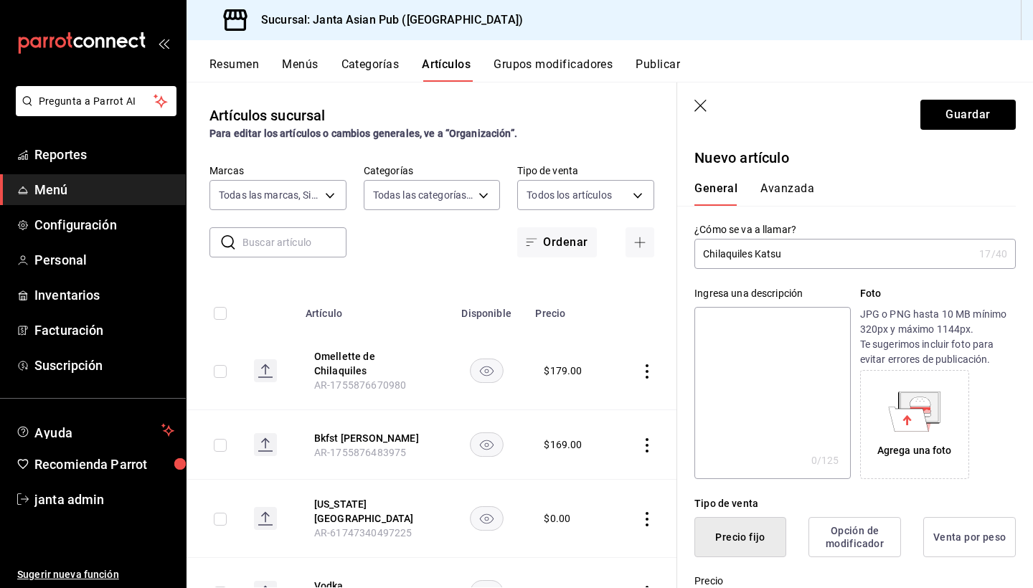
scroll to position [0, 0]
click at [787, 189] on button "Avanzada" at bounding box center [787, 193] width 54 height 24
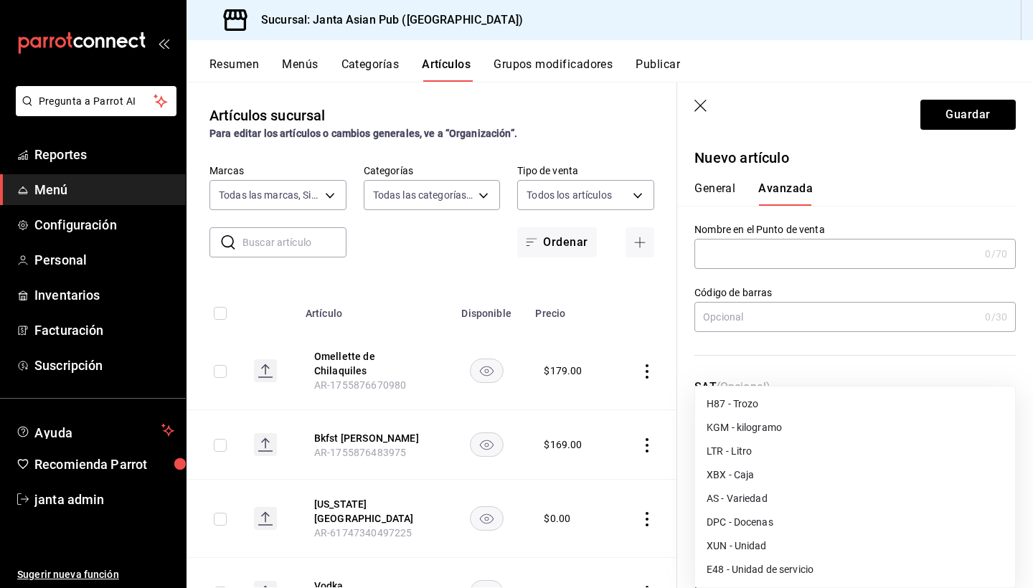
click at [767, 447] on body "Pregunta a Parrot AI Reportes Menú Configuración Personal Inventarios Facturaci…" at bounding box center [516, 294] width 1033 height 588
click at [772, 569] on li "E48 - Unidad de servicio" at bounding box center [855, 570] width 320 height 24
type input "E48"
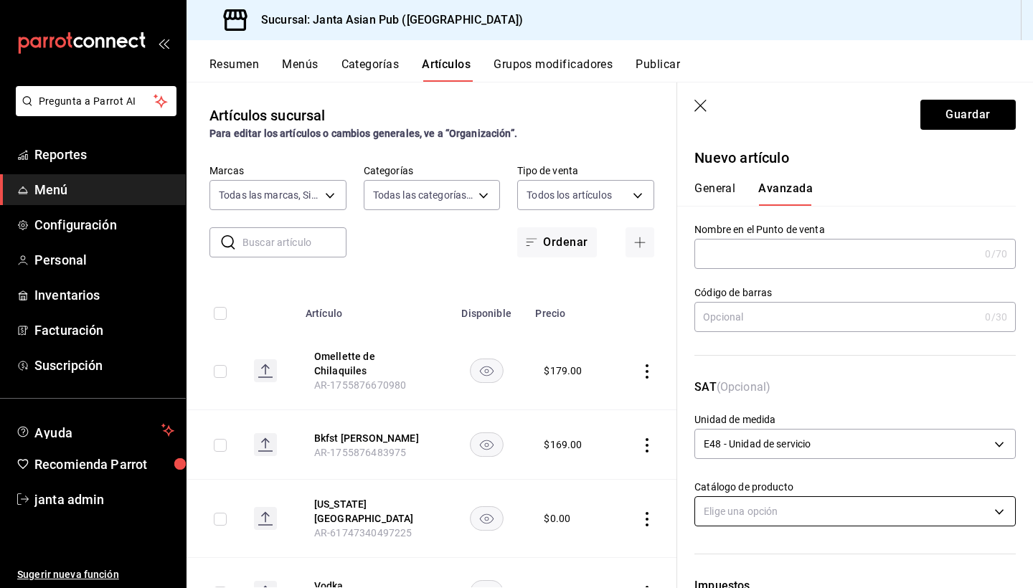
click at [773, 510] on body "Pregunta a Parrot AI Reportes Menú Configuración Personal Inventarios Facturaci…" at bounding box center [516, 294] width 1033 height 588
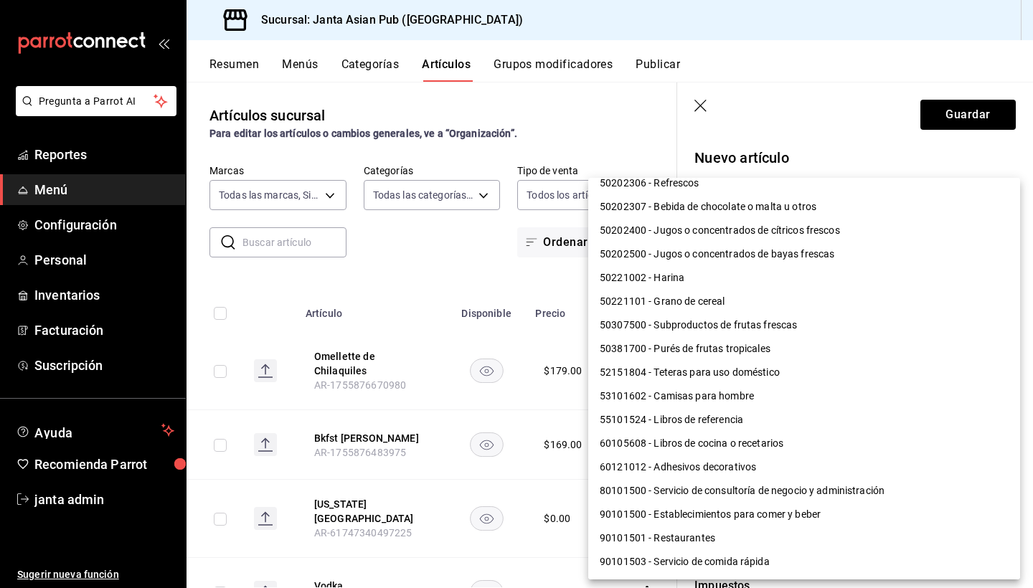
scroll to position [1030, 0]
click at [769, 516] on li "90101500 - Establecimientos para comer y beber" at bounding box center [804, 514] width 432 height 24
type input "90101500"
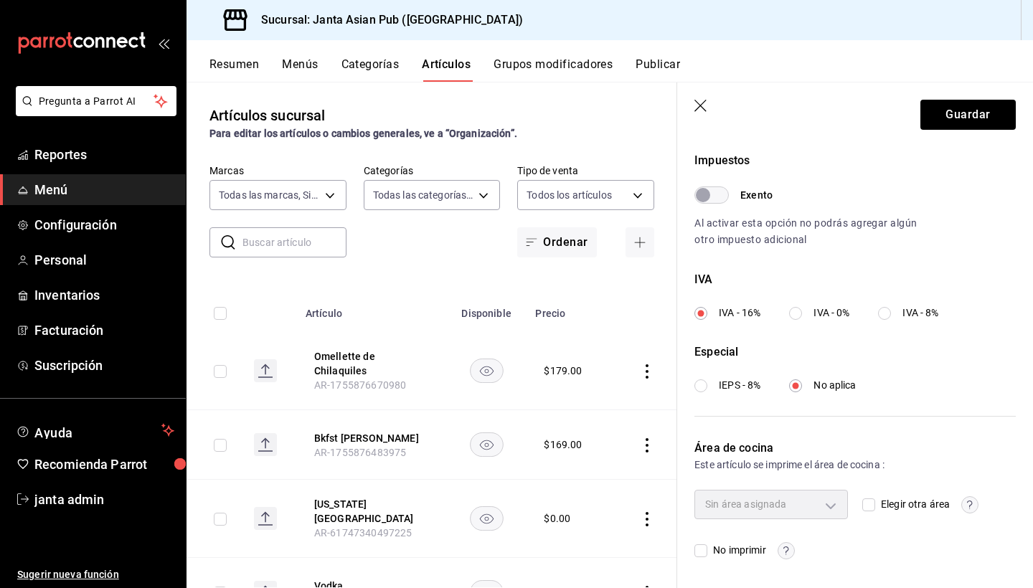
scroll to position [425, 0]
click at [829, 505] on div "Sin área asignada" at bounding box center [770, 504] width 153 height 29
click at [829, 507] on div "Sin área asignada" at bounding box center [770, 504] width 153 height 29
click at [873, 506] on input "Elegir otra área" at bounding box center [868, 505] width 13 height 13
checkbox input "true"
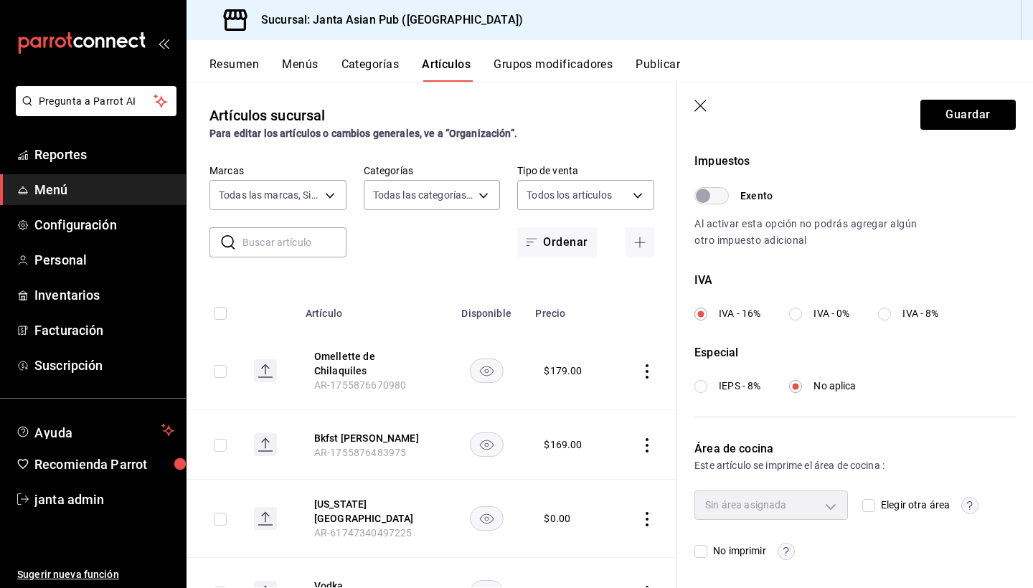
type input "9df05f39-d4ce-4a13-a5a8-5d9ec87a583b"
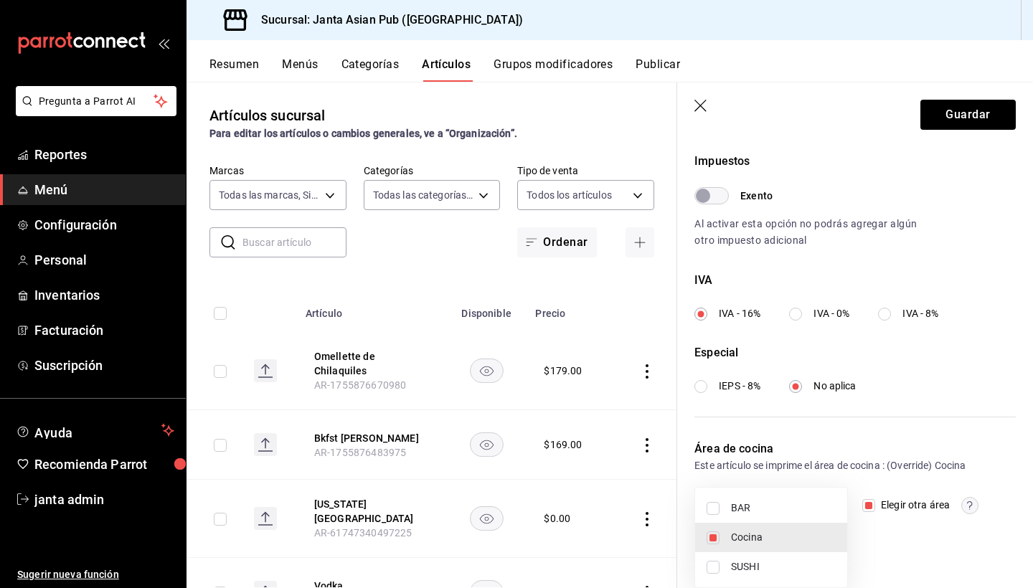
click at [829, 506] on body "Pregunta a Parrot AI Reportes Menú Configuración Personal Inventarios Facturaci…" at bounding box center [516, 294] width 1033 height 588
click at [815, 532] on span "Cocina" at bounding box center [783, 537] width 105 height 15
checkbox input "false"
click at [815, 540] on span "Cocina" at bounding box center [783, 537] width 105 height 15
type input "9df05f39-d4ce-4a13-a5a8-5d9ec87a583b"
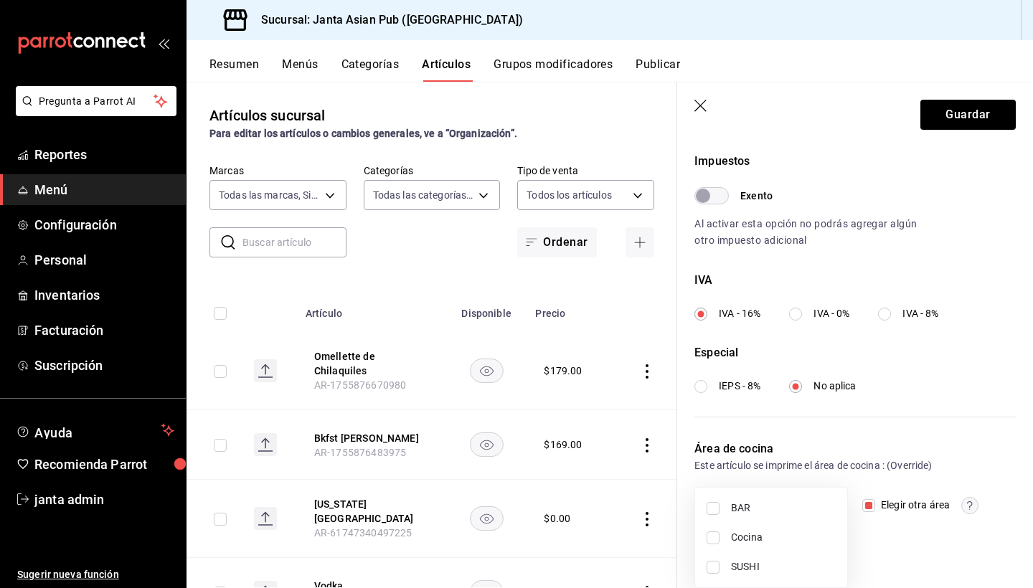
checkbox input "true"
click at [880, 539] on div at bounding box center [516, 294] width 1033 height 588
click at [868, 503] on input "Elegir otra área" at bounding box center [868, 505] width 13 height 13
checkbox input "false"
click at [852, 535] on div "Cocina 9df05f39-d4ce-4a13-a5a8-5d9ec87a583b Elegir otra área No imprimir" at bounding box center [854, 524] width 321 height 69
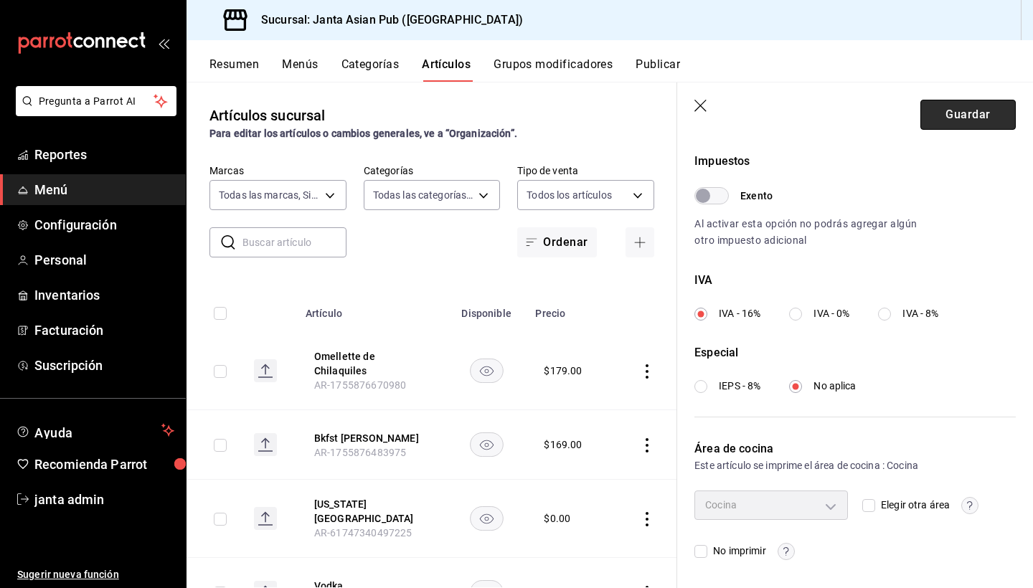
click at [971, 115] on button "Guardar" at bounding box center [967, 115] width 95 height 30
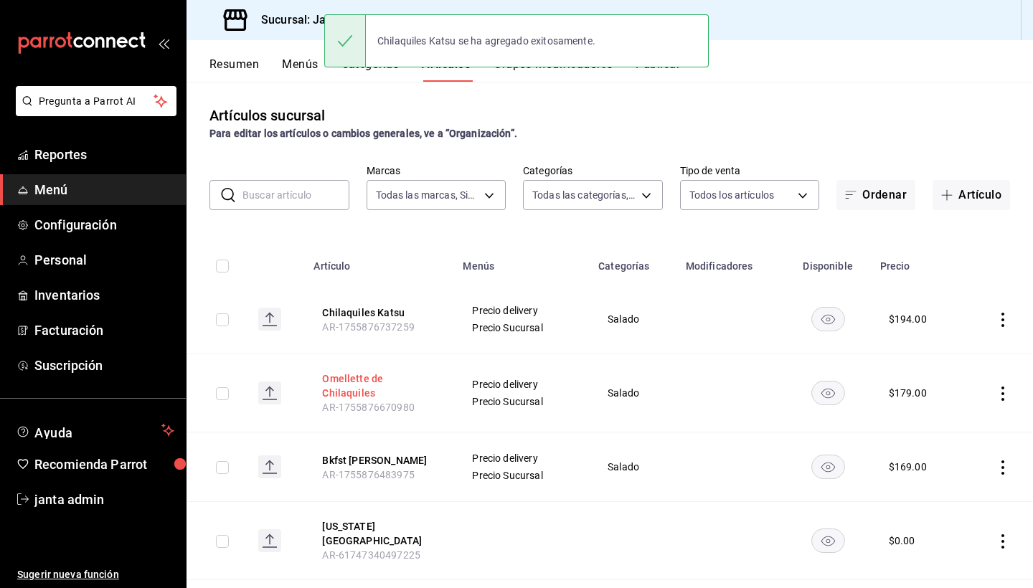
click at [388, 381] on button "Omellette de Chilaquiles" at bounding box center [379, 385] width 115 height 29
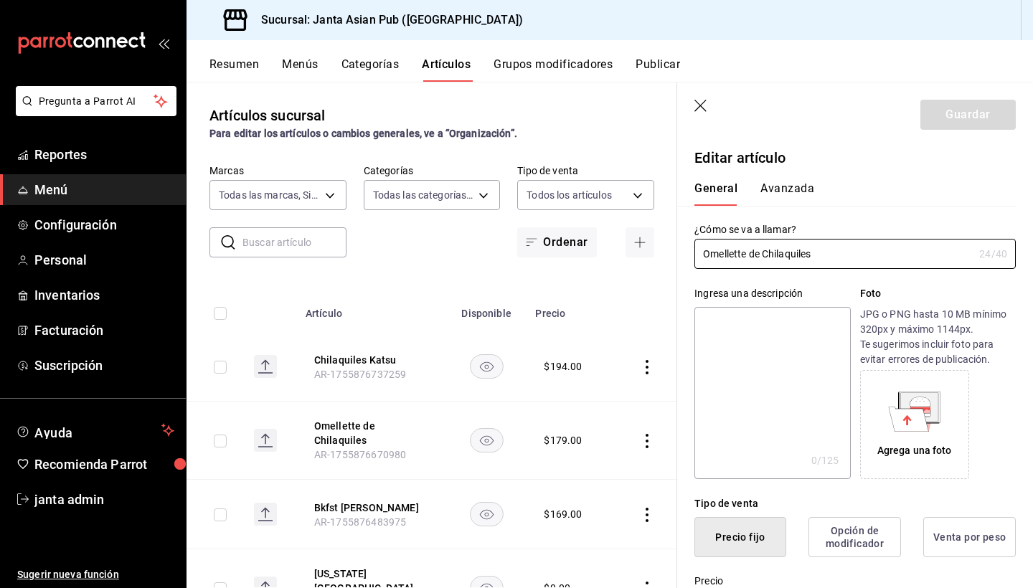
type input "$179.00"
type input "E48"
type input "90101500"
radio input "true"
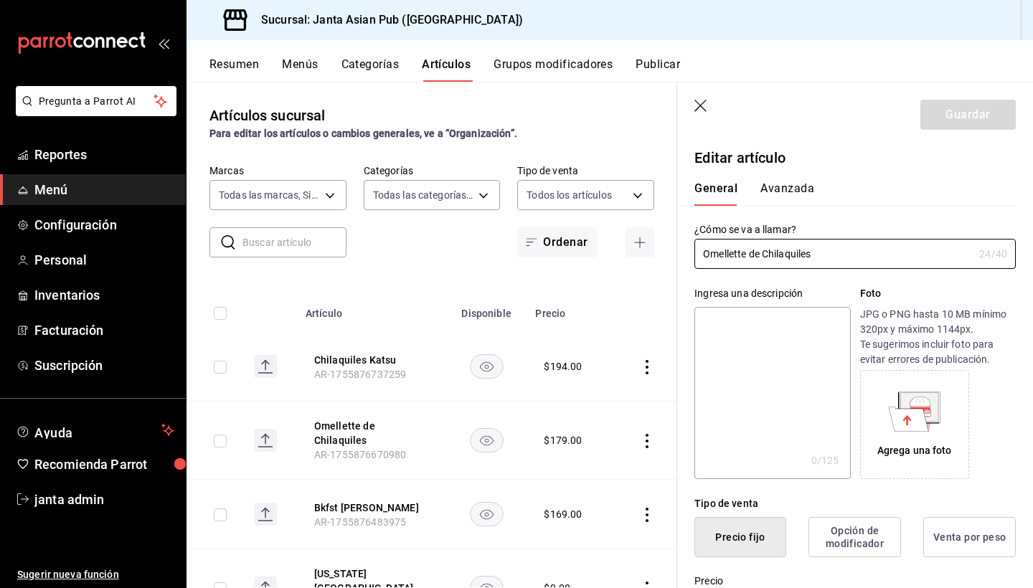
type input "9df05f39-d4ce-4a13-a5a8-5d9ec87a583b"
click at [775, 185] on button "Avanzada" at bounding box center [787, 193] width 54 height 24
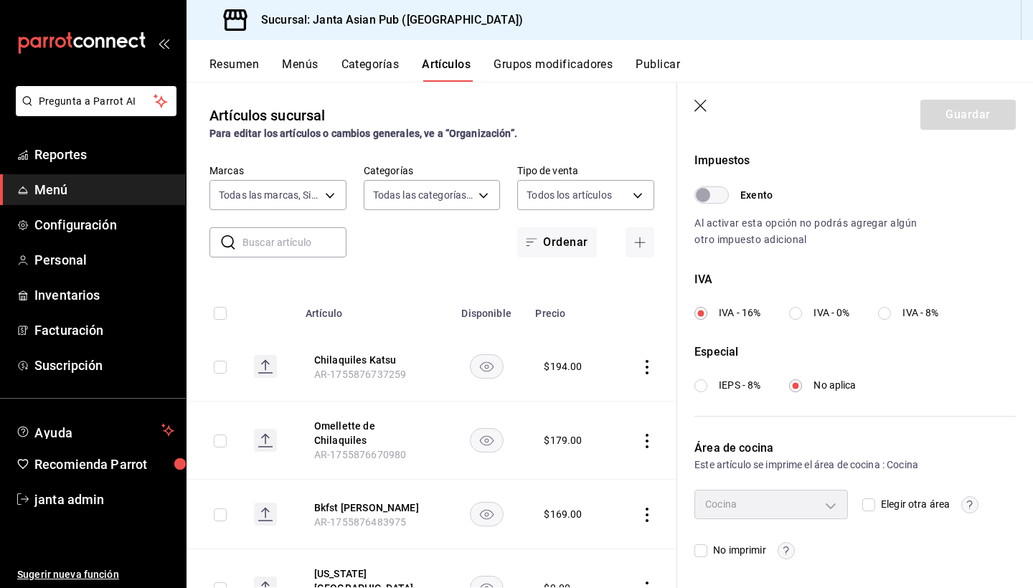
scroll to position [425, 0]
click at [701, 107] on icon "button" at bounding box center [701, 107] width 14 height 14
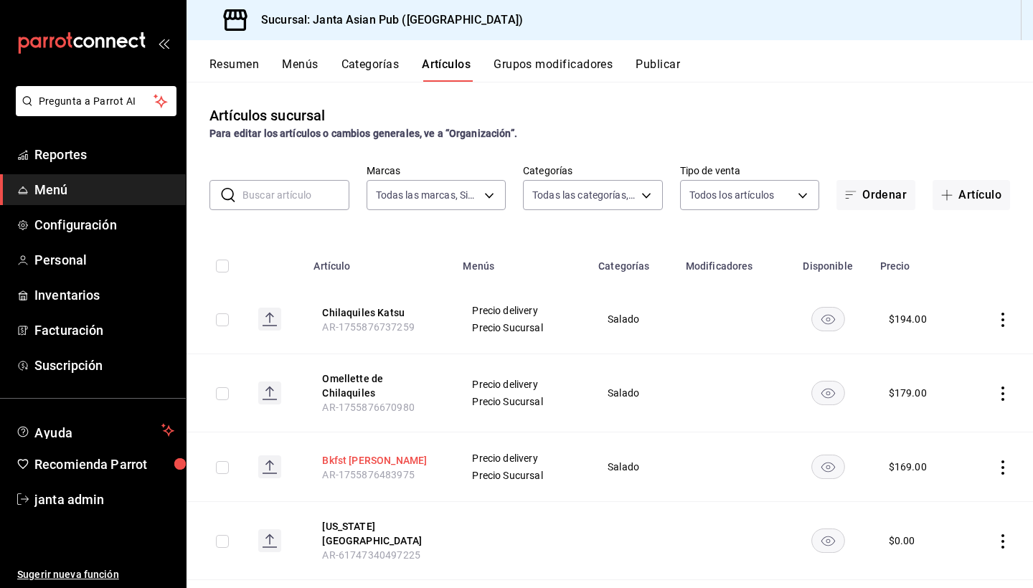
click at [360, 453] on button "Bkfst [PERSON_NAME]" at bounding box center [379, 460] width 115 height 14
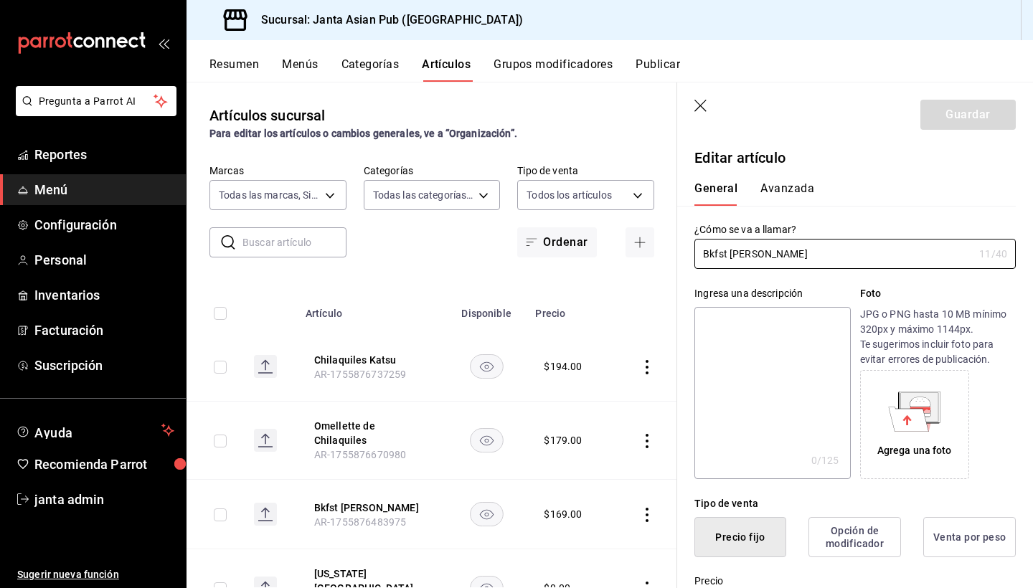
click at [780, 193] on button "Avanzada" at bounding box center [787, 193] width 54 height 24
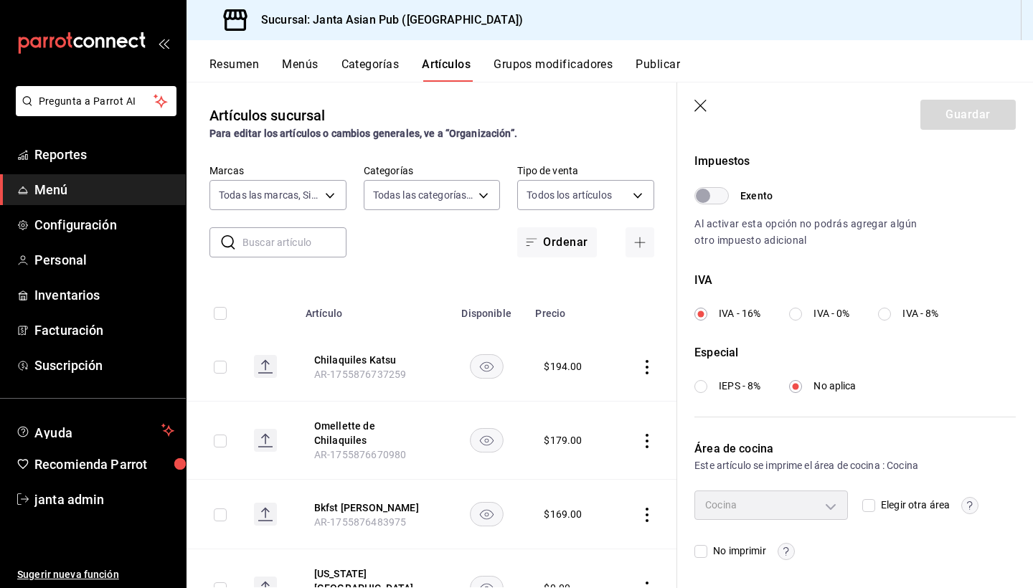
click at [701, 110] on icon "button" at bounding box center [701, 107] width 14 height 14
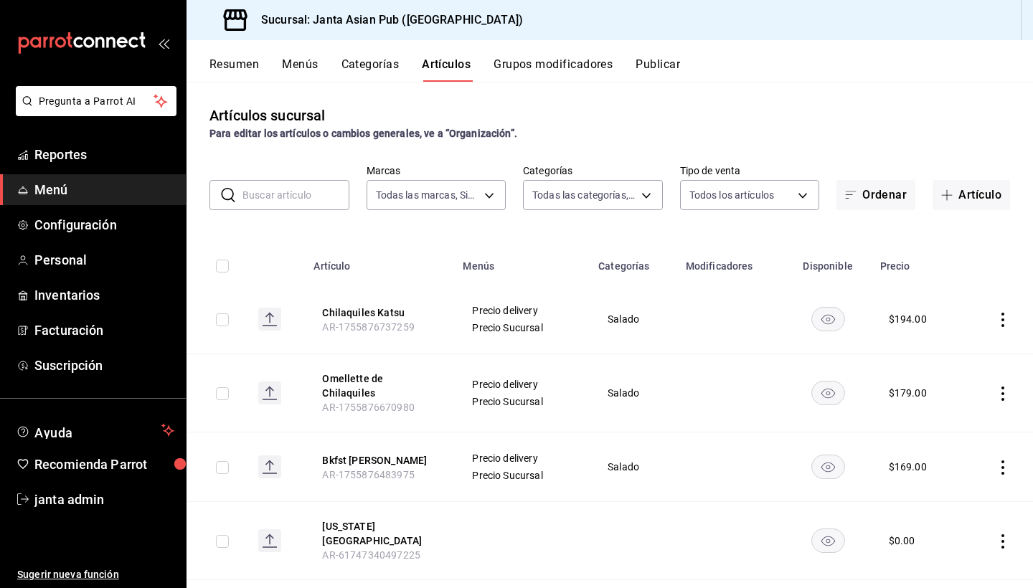
click at [531, 58] on button "Grupos modificadores" at bounding box center [552, 69] width 119 height 24
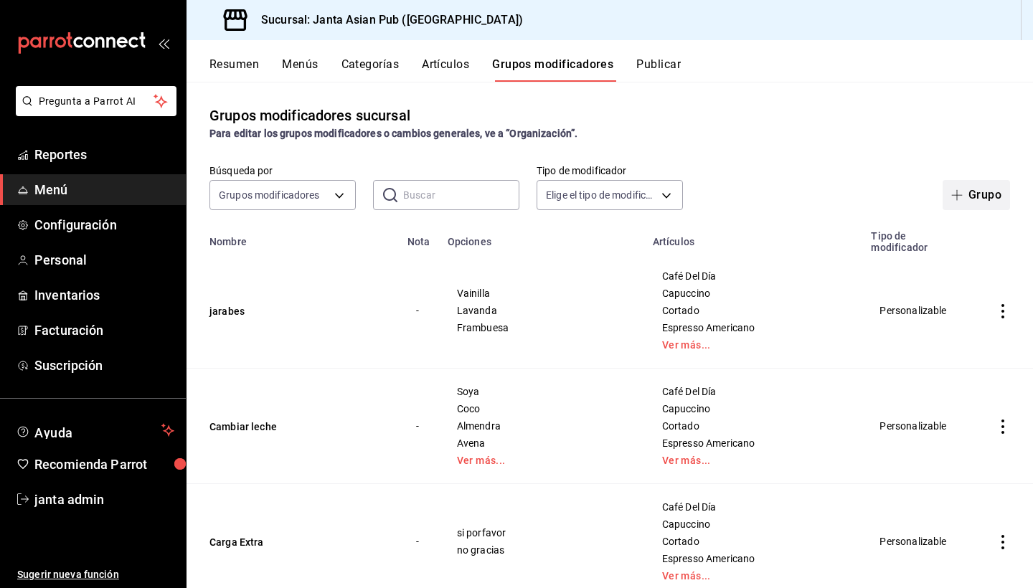
click at [976, 201] on button "Grupo" at bounding box center [975, 195] width 67 height 30
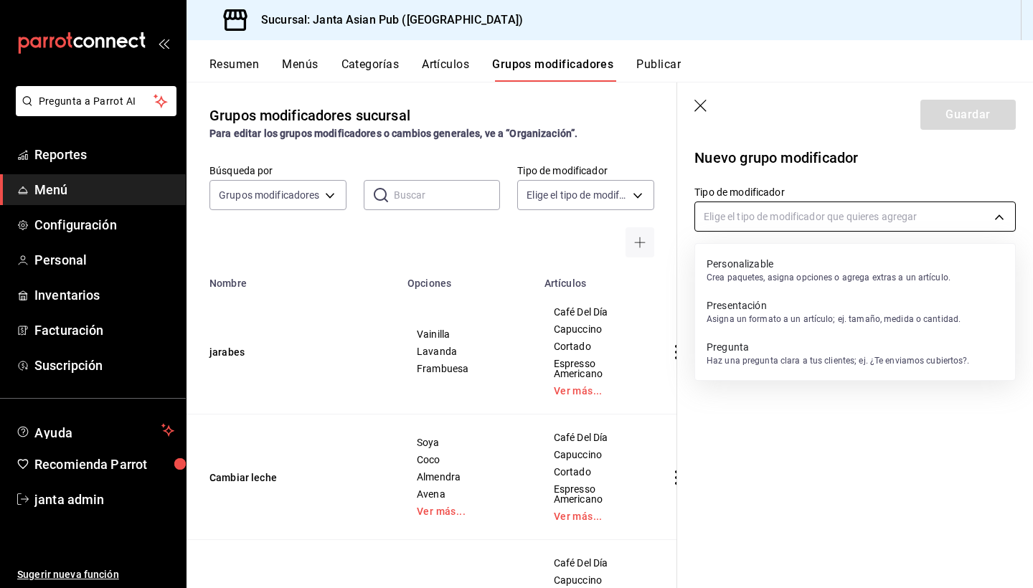
click at [886, 218] on body "Pregunta a Parrot AI Reportes Menú Configuración Personal Inventarios Facturaci…" at bounding box center [516, 294] width 1033 height 588
click at [911, 272] on p "Crea paquetes, asigna opciones o agrega extras a un artículo." at bounding box center [828, 277] width 244 height 13
type input "CUSTOMIZABLE"
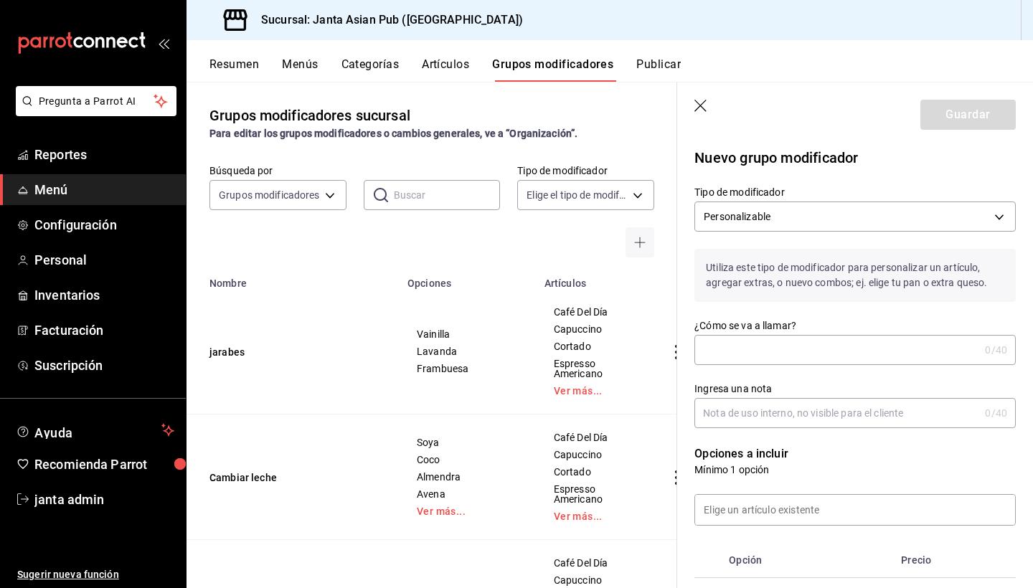
click at [714, 351] on input "¿Cómo se va a llamar?" at bounding box center [836, 350] width 285 height 29
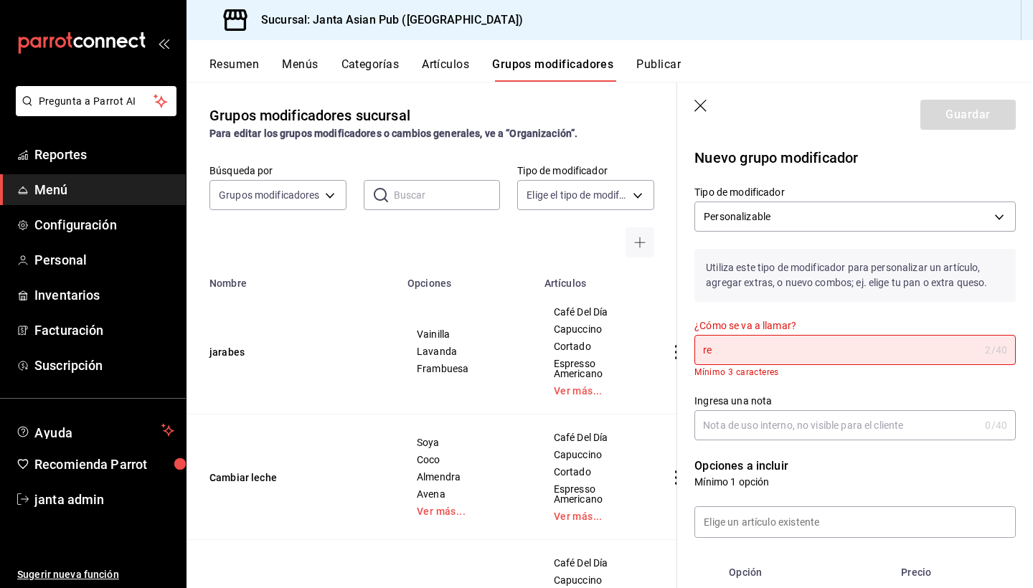
type input "r"
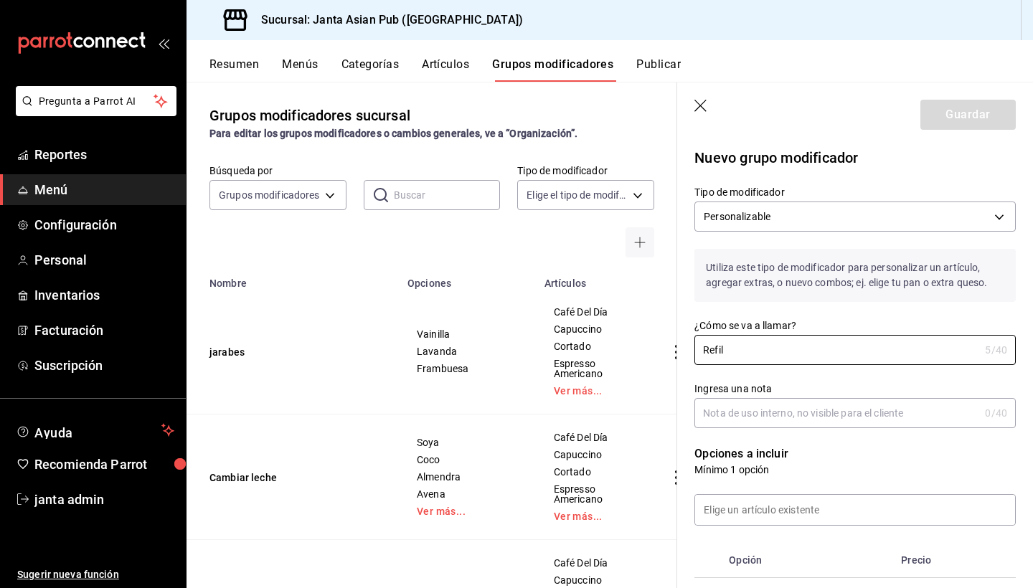
type input "Refil"
click at [769, 414] on input "Ingresa una nota" at bounding box center [836, 413] width 285 height 29
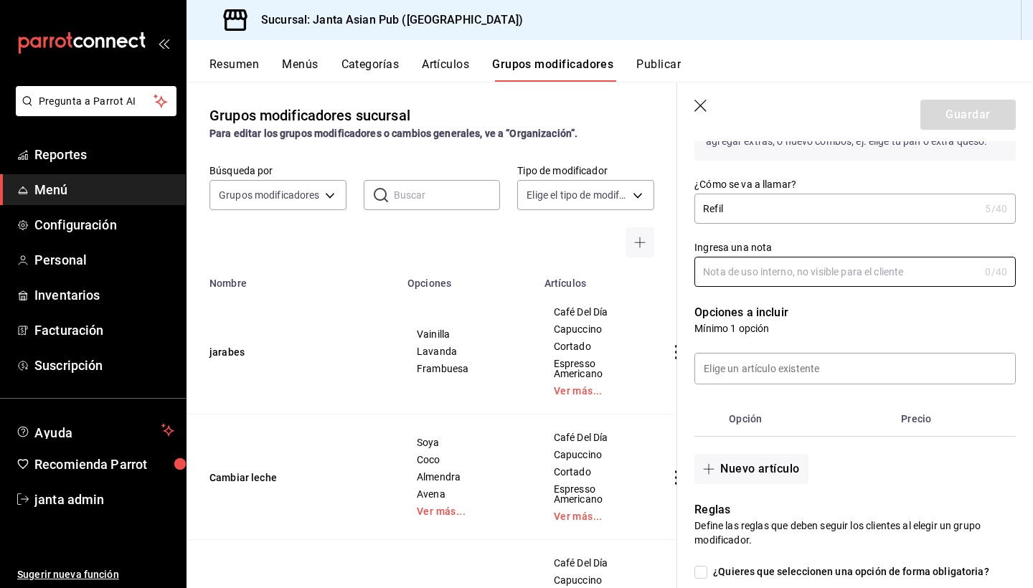
scroll to position [142, 0]
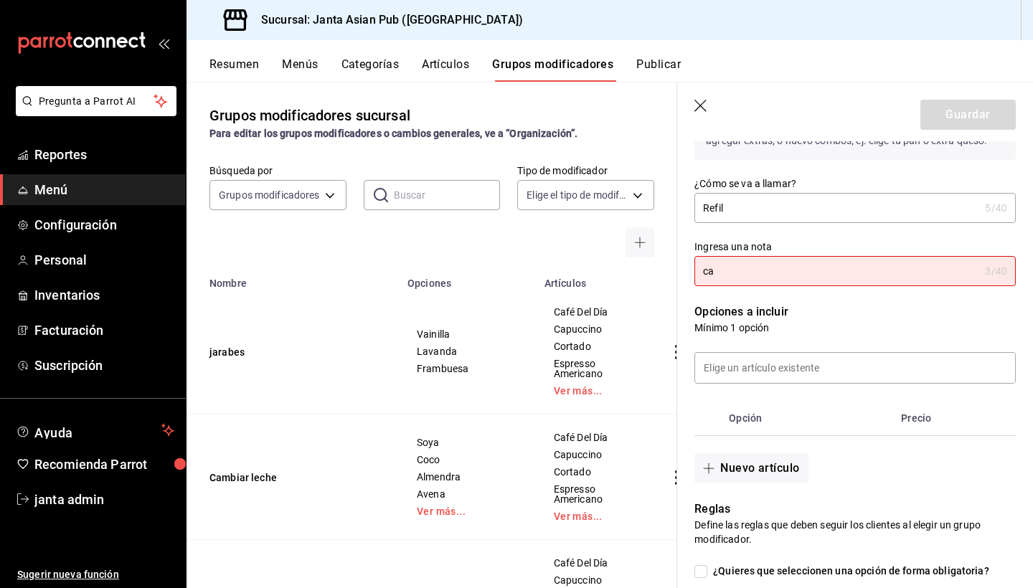
type input "c"
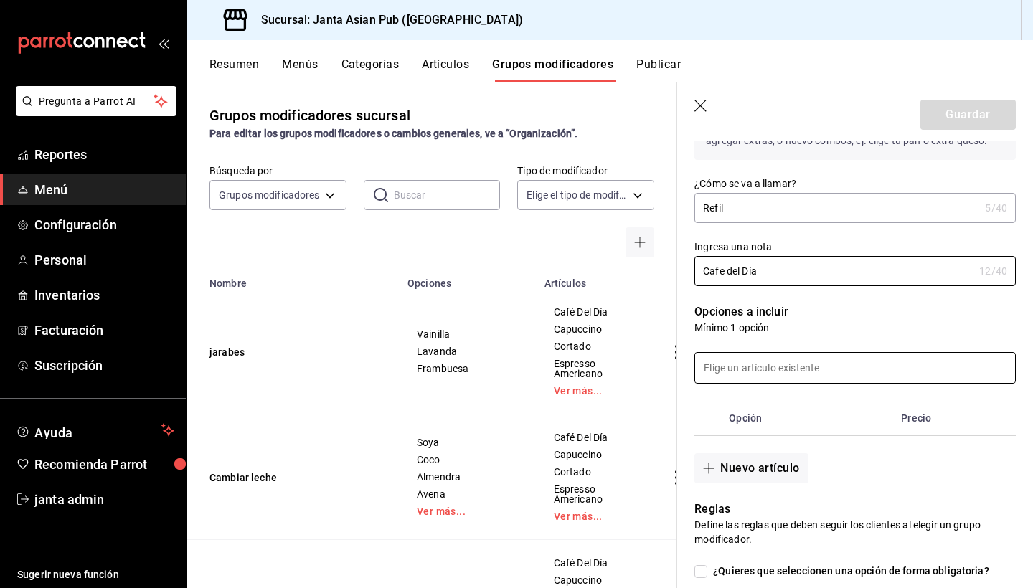
type input "Cafe del Día"
click at [761, 379] on input at bounding box center [855, 368] width 320 height 30
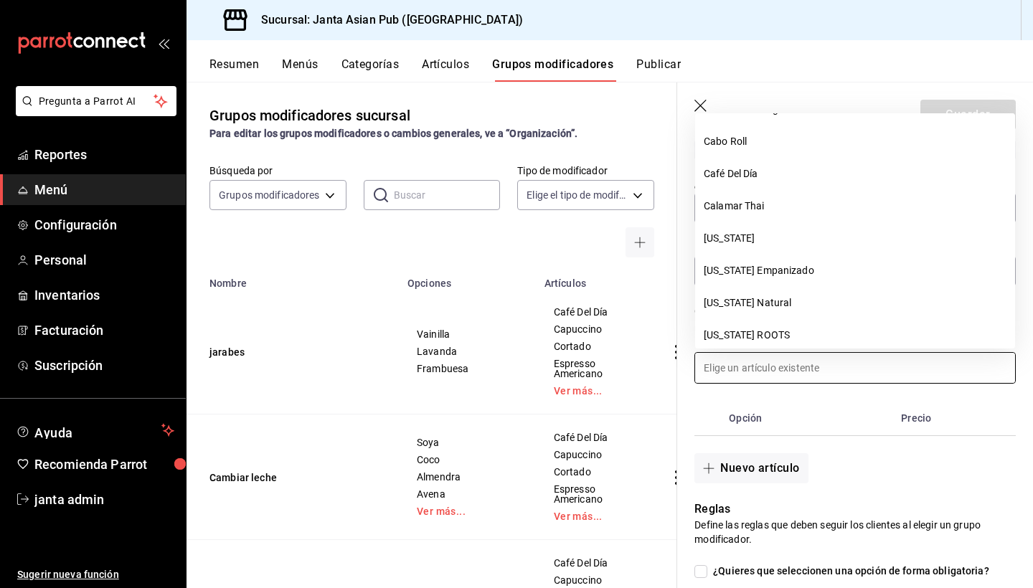
scroll to position [1578, 0]
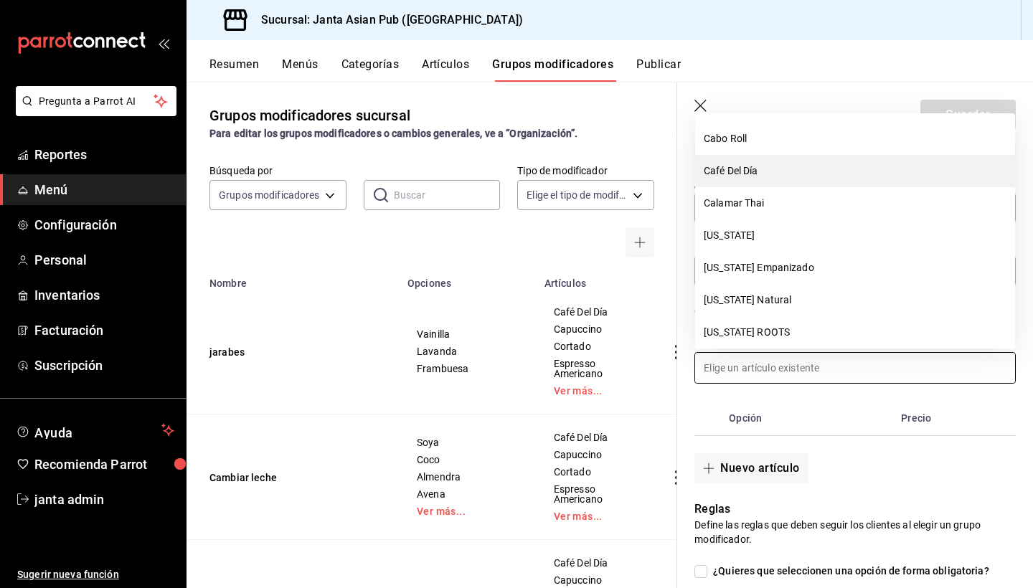
click at [735, 173] on li "Café Del Día" at bounding box center [855, 171] width 320 height 32
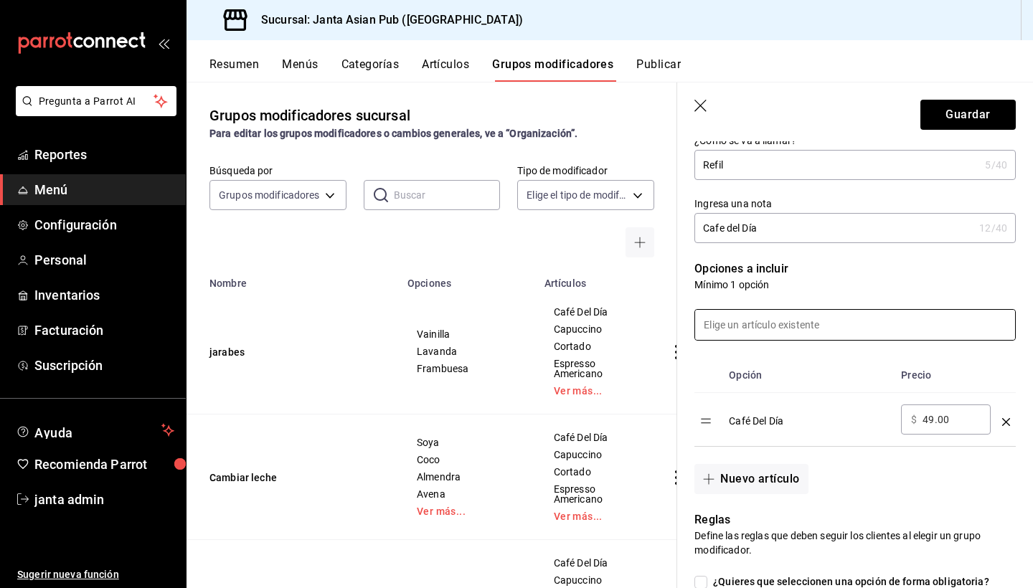
scroll to position [182, 0]
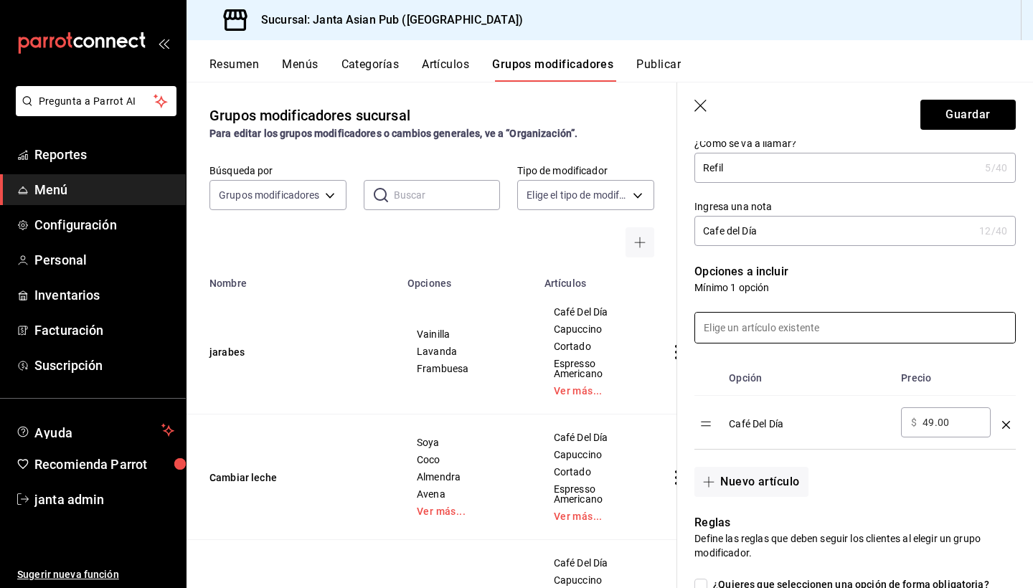
click at [1002, 425] on icon "optionsTable" at bounding box center [1006, 425] width 8 height 8
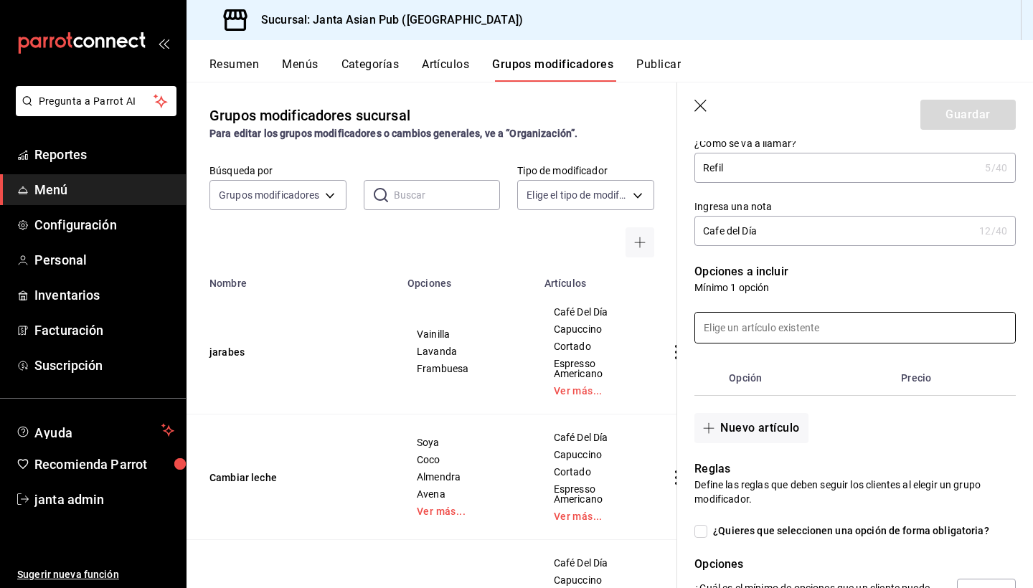
click at [767, 335] on input at bounding box center [855, 328] width 320 height 30
type input "refil"
click at [717, 427] on span "button" at bounding box center [711, 427] width 17 height 11
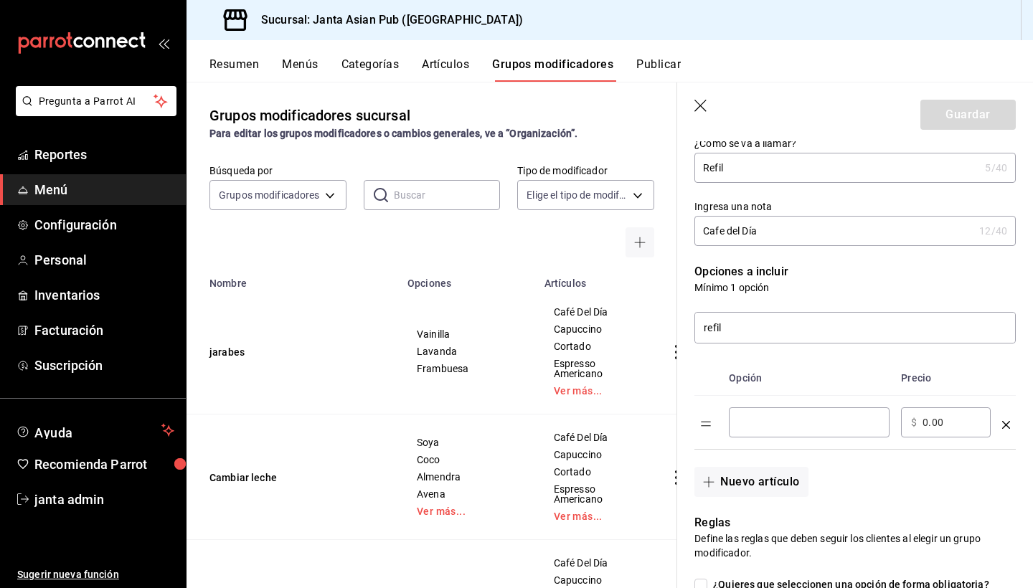
click at [764, 415] on input "optionsTable" at bounding box center [809, 422] width 141 height 14
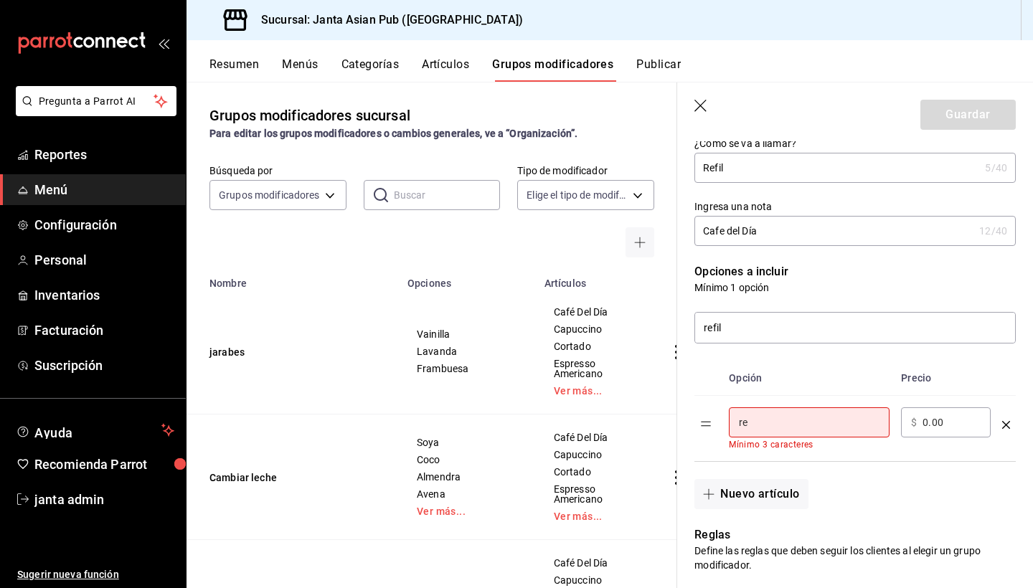
type input "r"
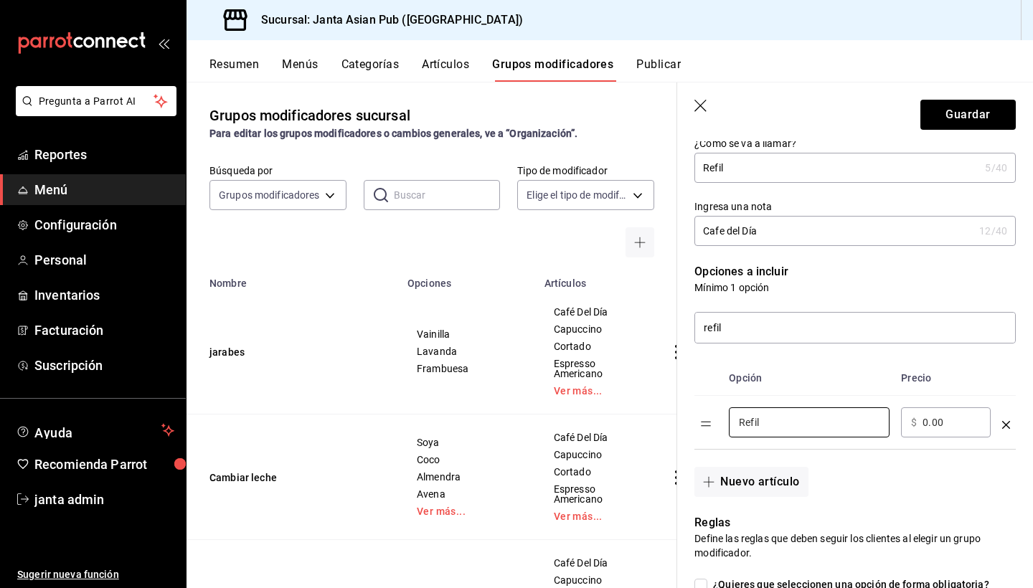
type input "Refil"
click at [934, 421] on input "0.00" at bounding box center [951, 422] width 58 height 14
type input "0.00"
type input "15.00"
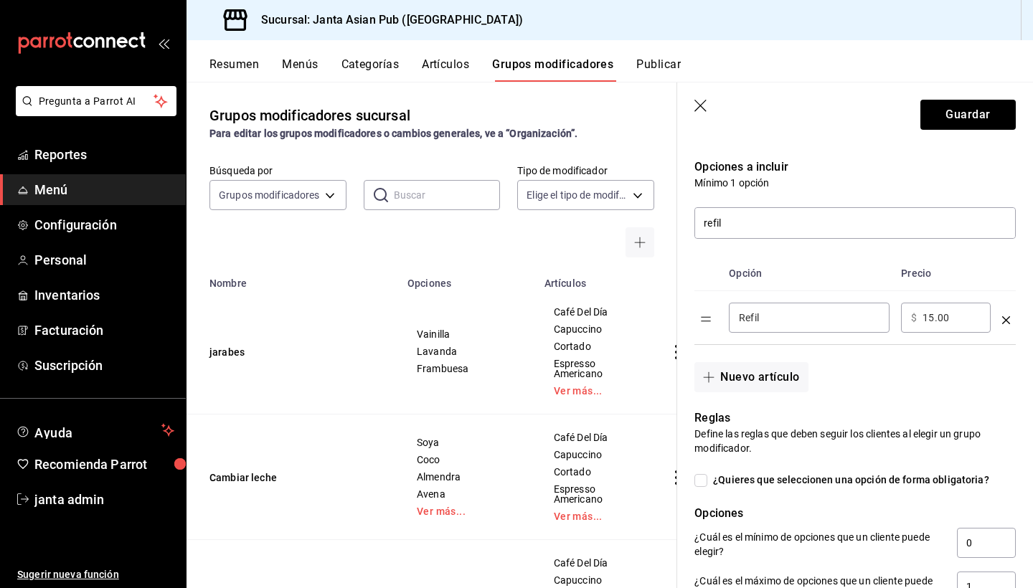
scroll to position [288, 0]
click at [726, 228] on input "refil" at bounding box center [855, 222] width 320 height 30
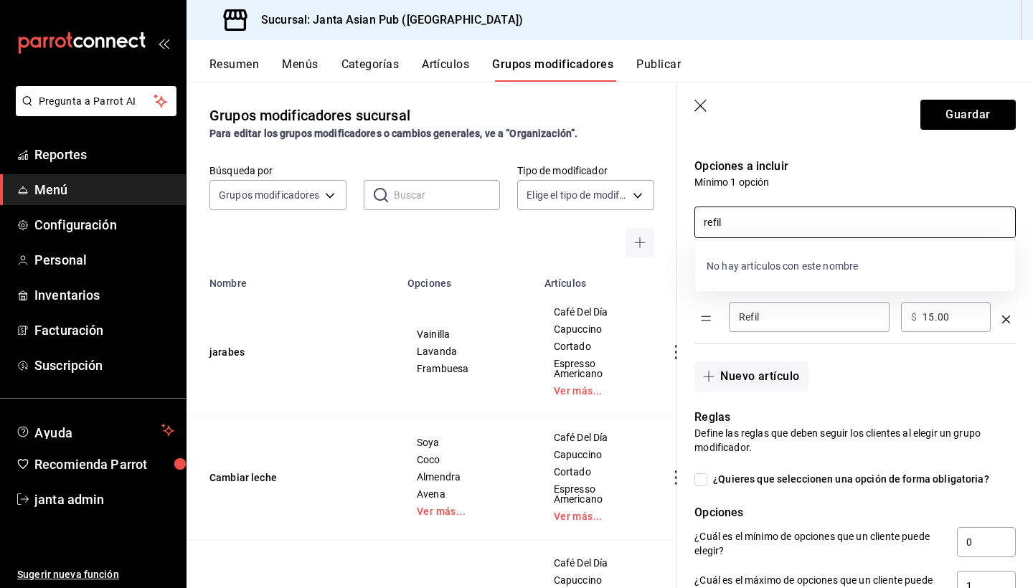
click at [731, 267] on div "No hay artículos con este nombre" at bounding box center [855, 266] width 320 height 38
type input "r"
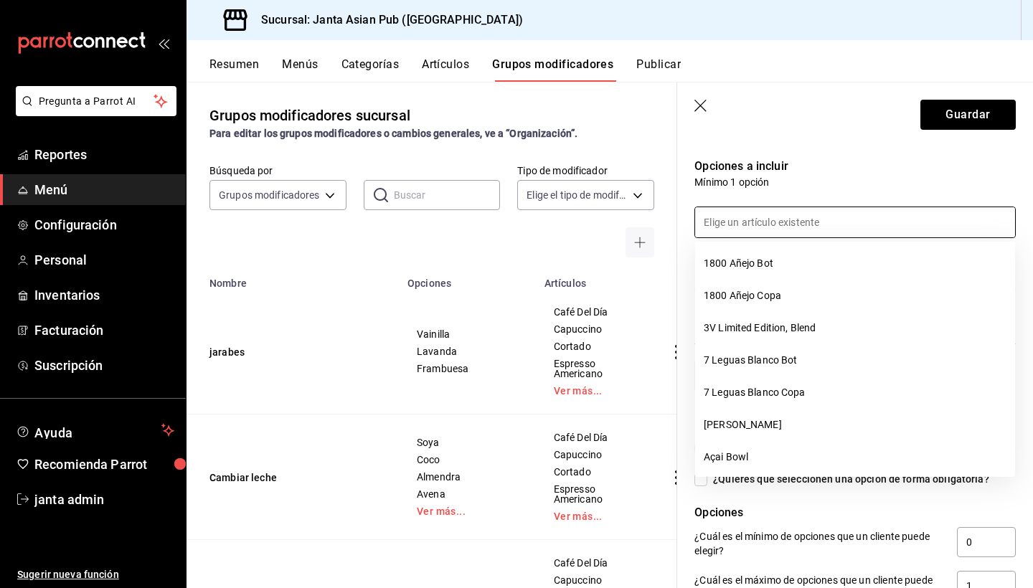
click at [837, 120] on header "Guardar" at bounding box center [855, 111] width 356 height 59
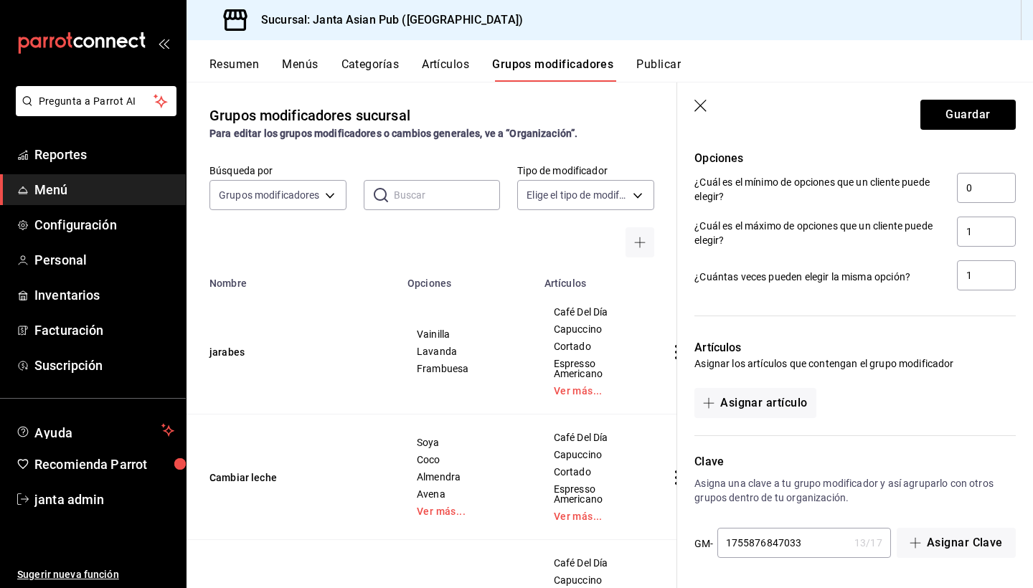
scroll to position [642, 0]
click at [754, 408] on button "Asignar artículo" at bounding box center [754, 403] width 121 height 30
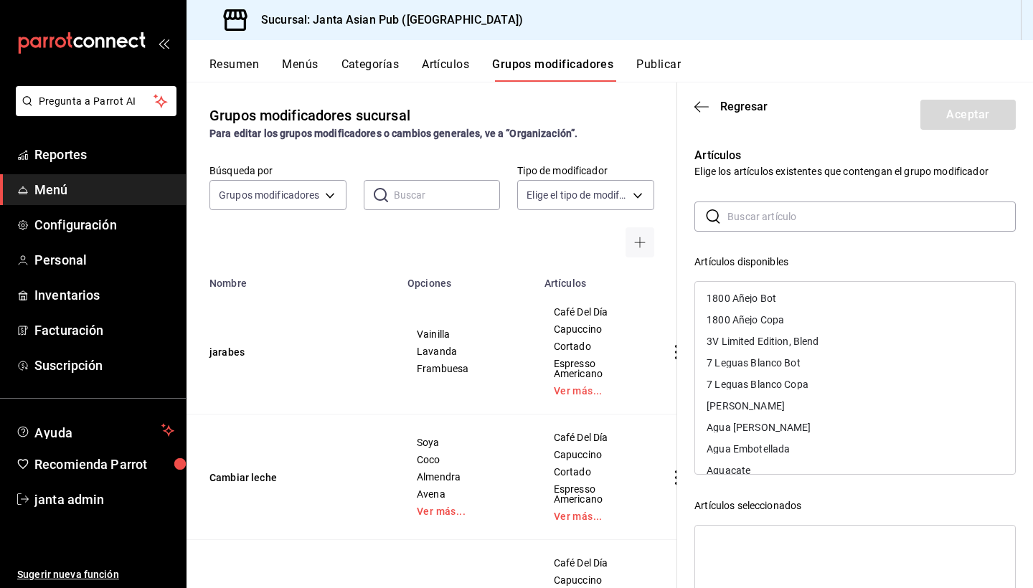
click at [749, 223] on input "text" at bounding box center [871, 216] width 288 height 29
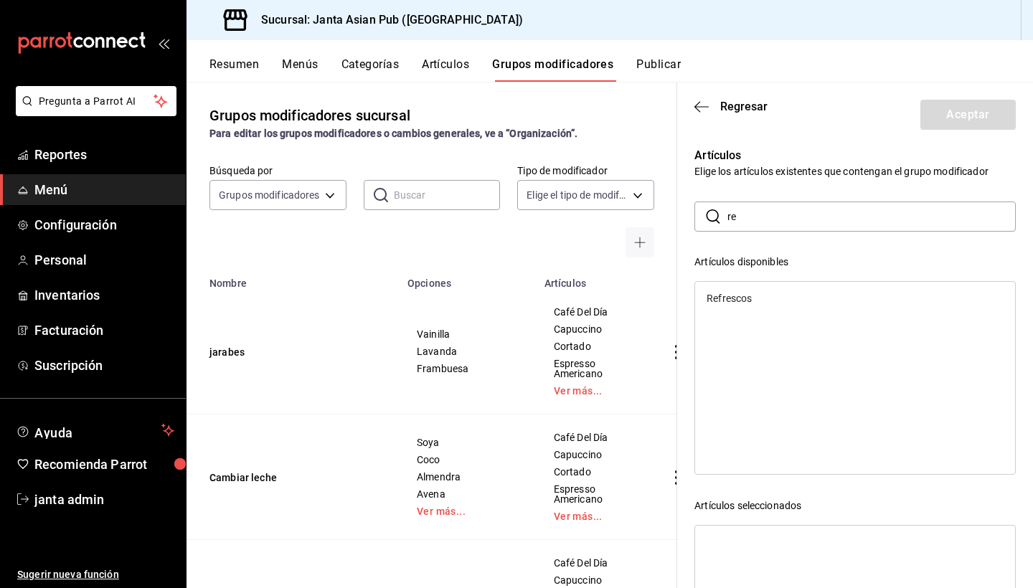
type input "r"
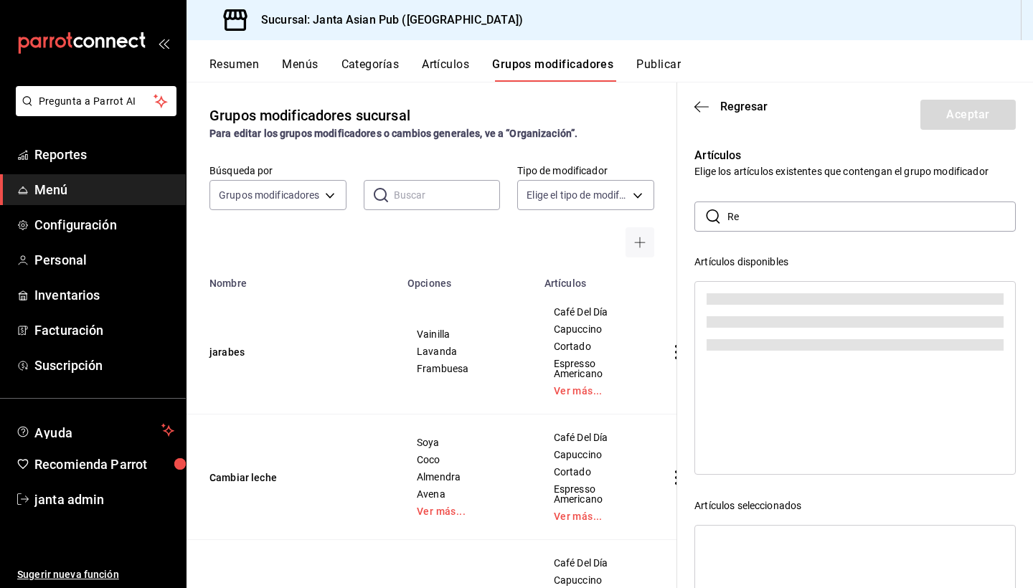
type input "R"
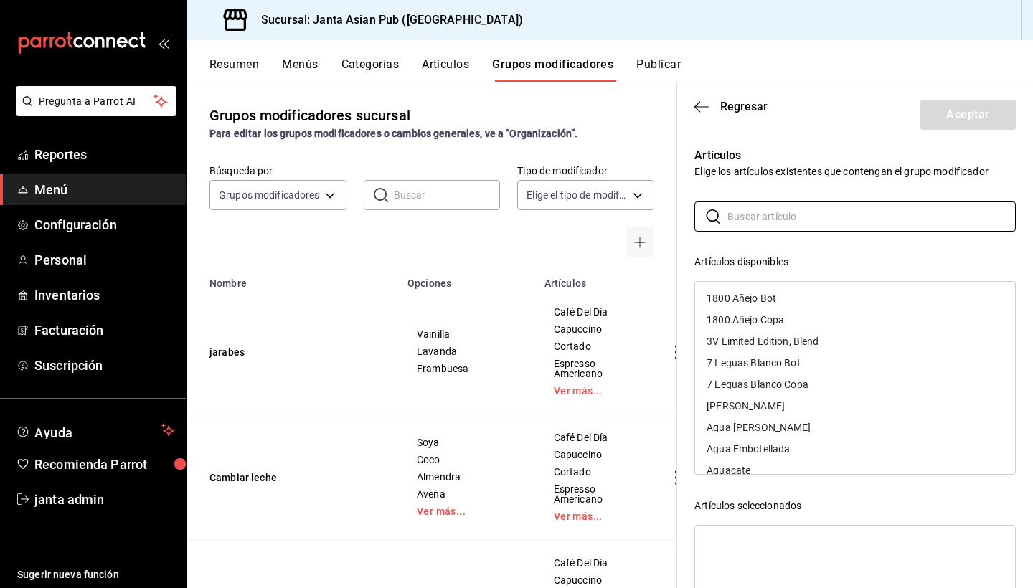
click at [454, 65] on button "Artículos" at bounding box center [445, 69] width 47 height 24
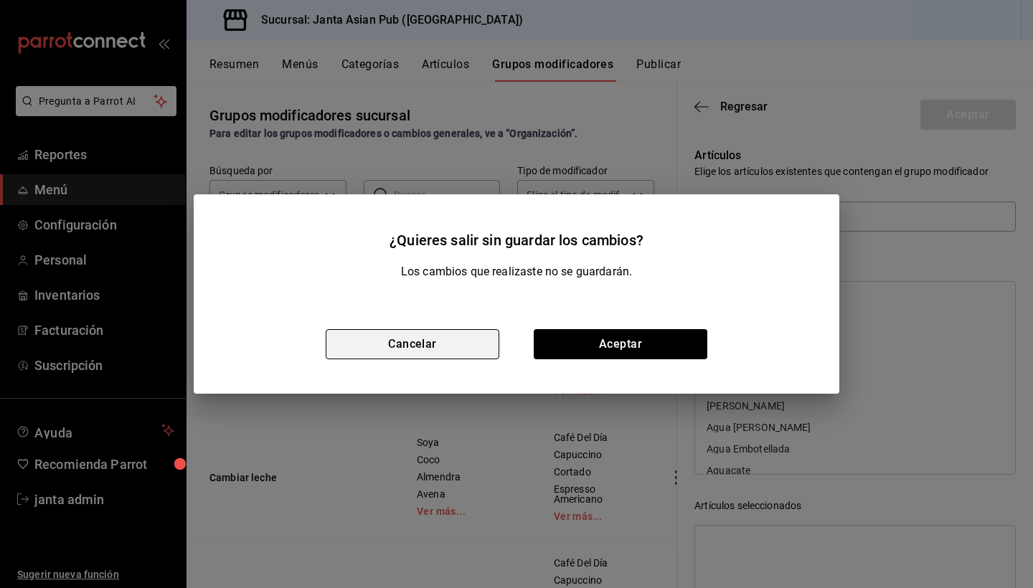
click at [466, 341] on button "Cancelar" at bounding box center [413, 344] width 174 height 30
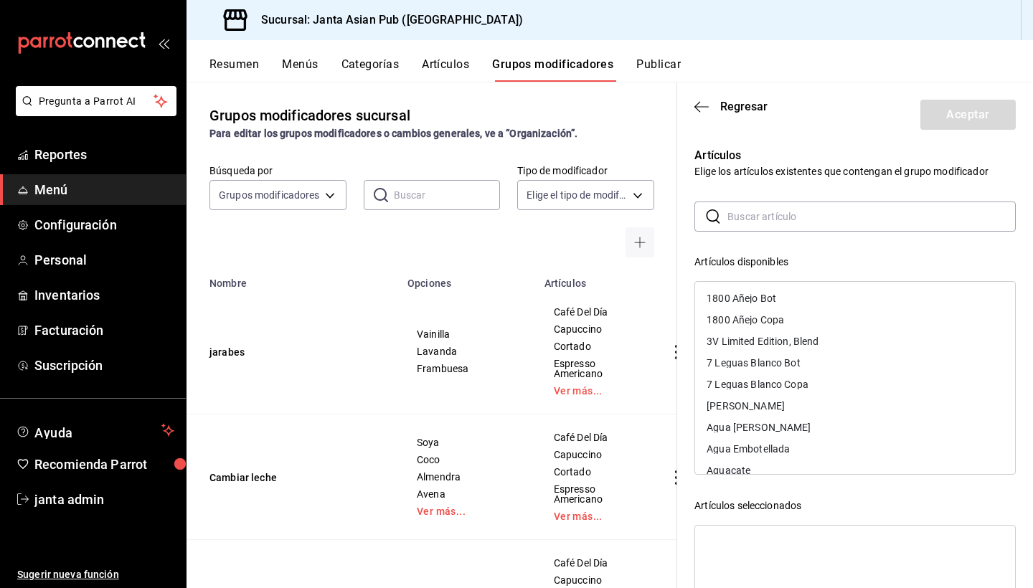
scroll to position [0, 0]
click at [739, 107] on span "Regresar" at bounding box center [743, 107] width 47 height 14
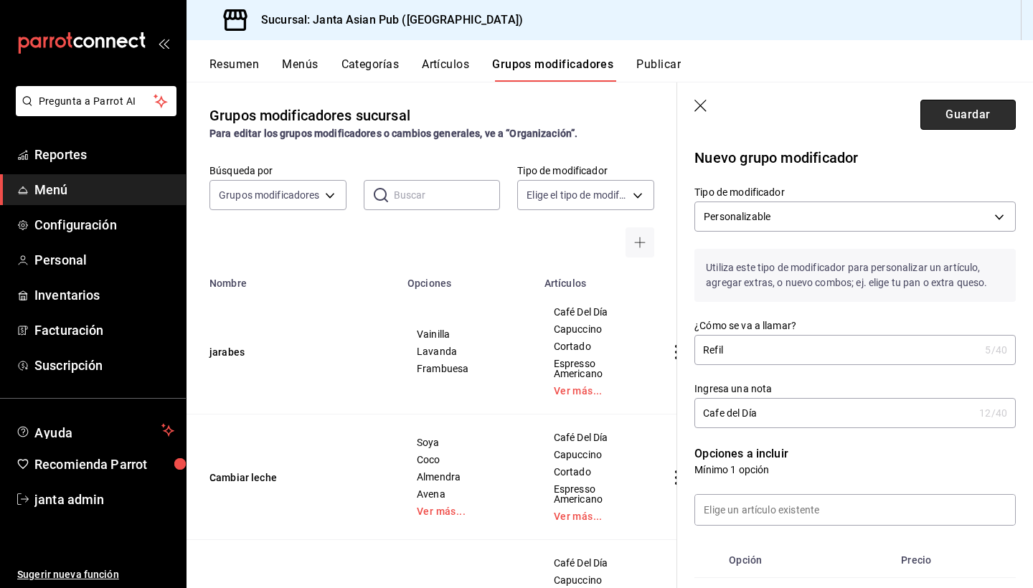
click at [957, 114] on button "Guardar" at bounding box center [967, 115] width 95 height 30
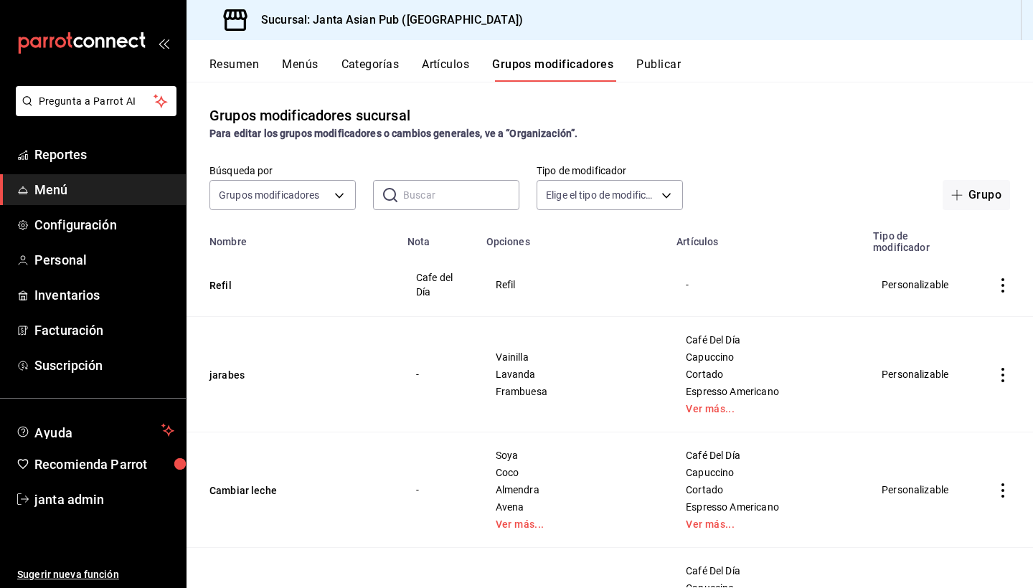
click at [685, 277] on div "-" at bounding box center [766, 285] width 162 height 16
click at [72, 257] on span "Personal" at bounding box center [104, 259] width 140 height 19
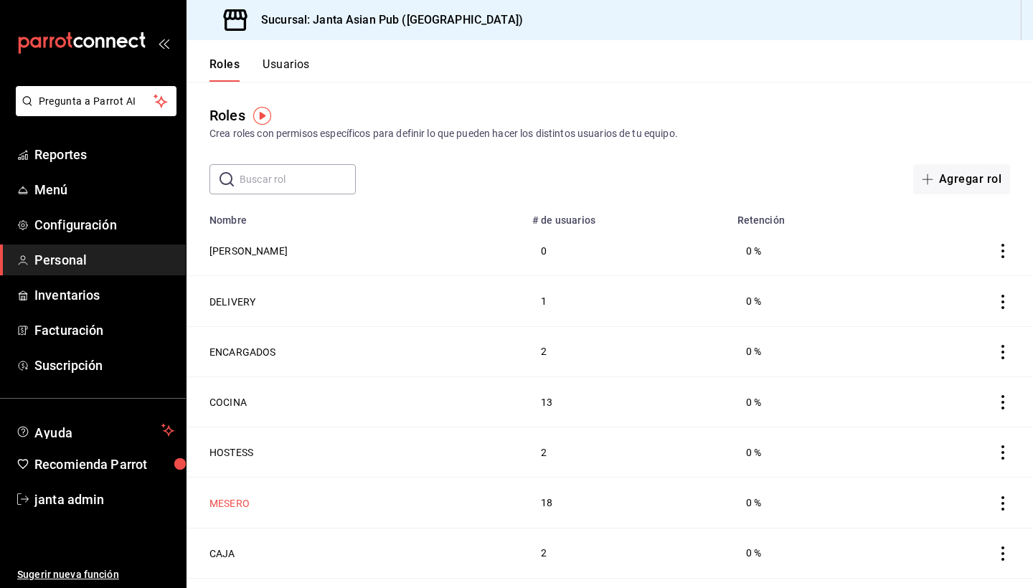
click at [234, 503] on button "MESERO" at bounding box center [229, 503] width 40 height 14
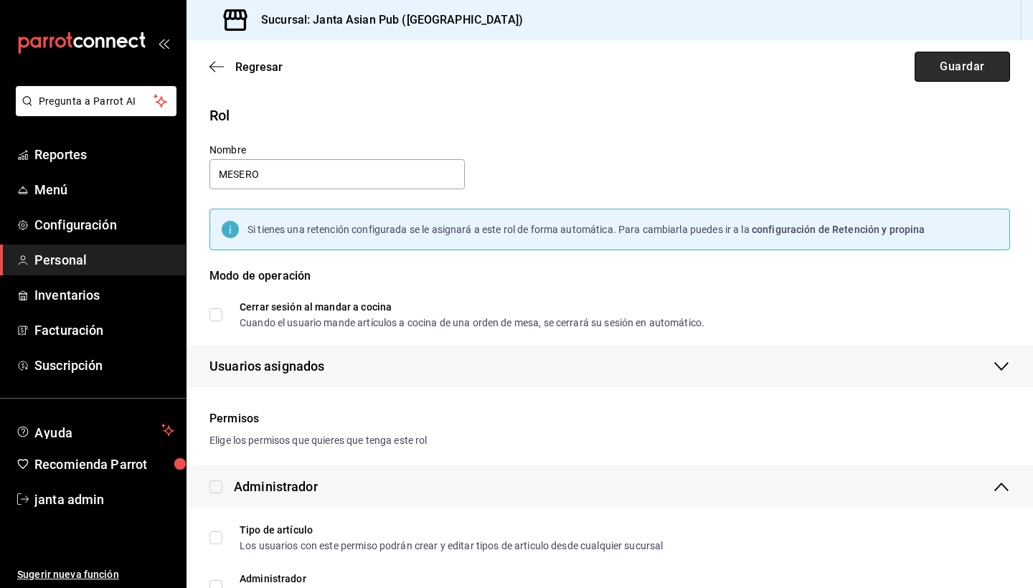
click at [962, 65] on button "Guardar" at bounding box center [961, 67] width 95 height 30
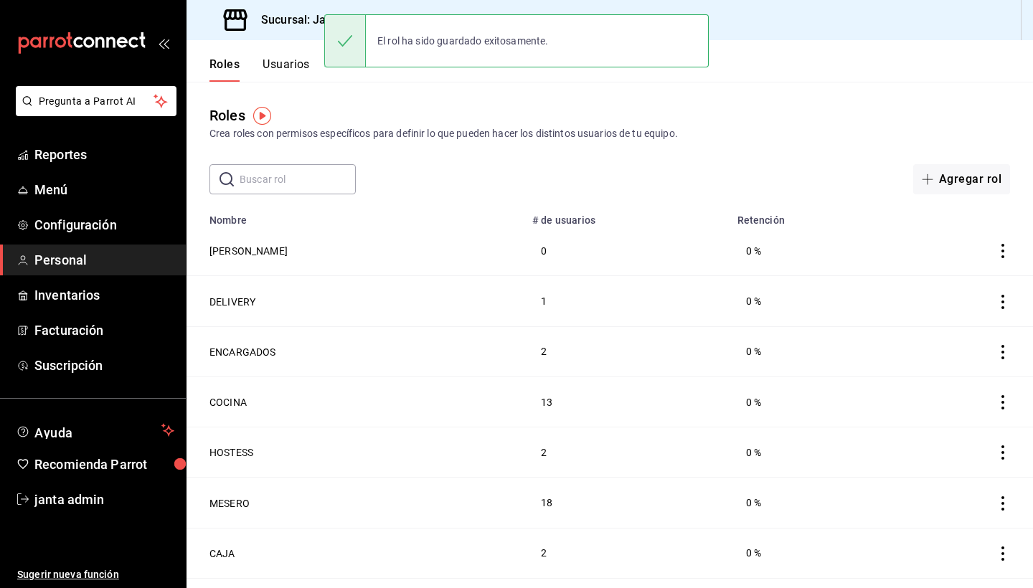
click at [294, 65] on button "Usuarios" at bounding box center [285, 69] width 47 height 24
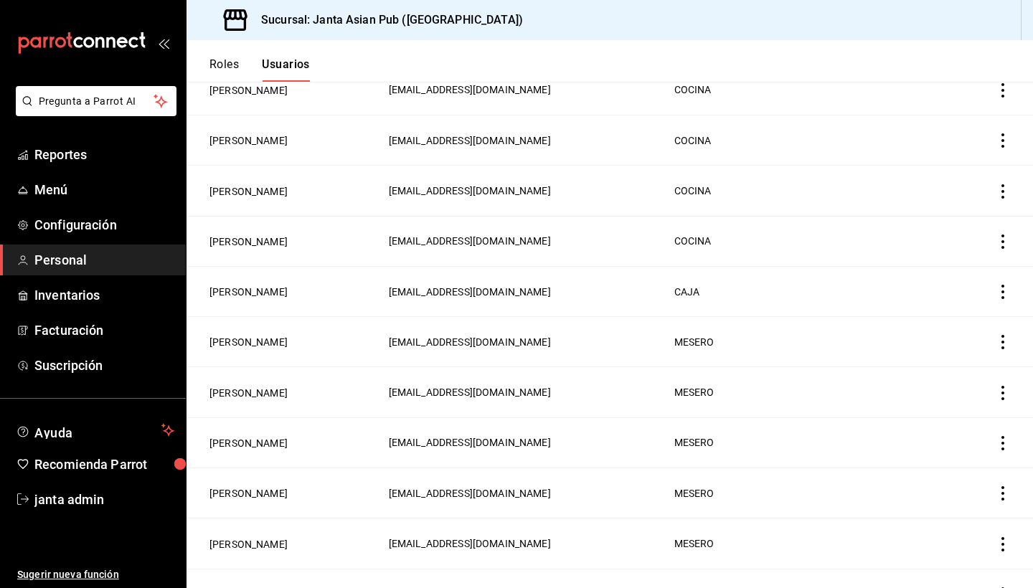
scroll to position [643, 0]
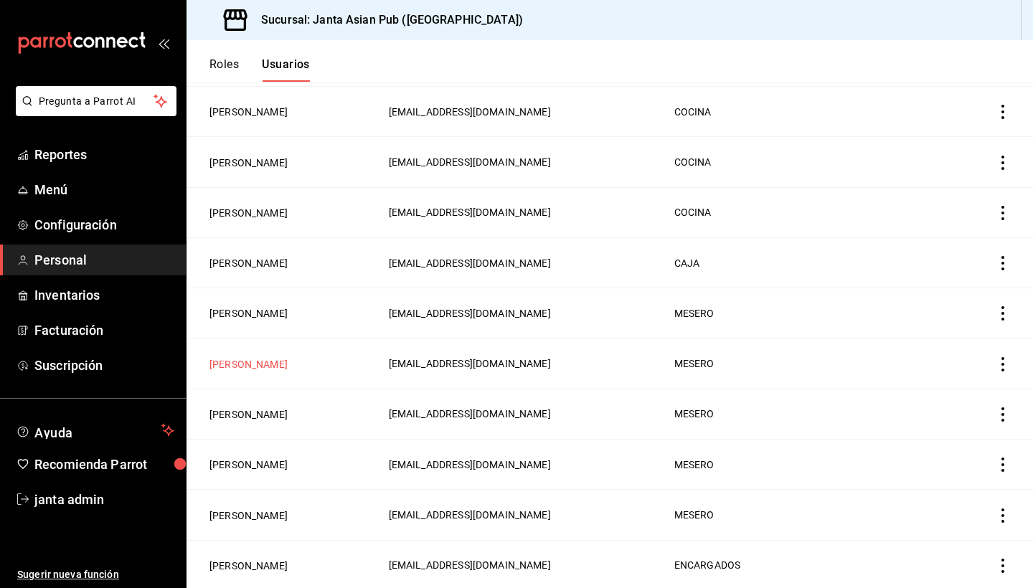
click at [262, 366] on button "[PERSON_NAME]" at bounding box center [248, 364] width 78 height 14
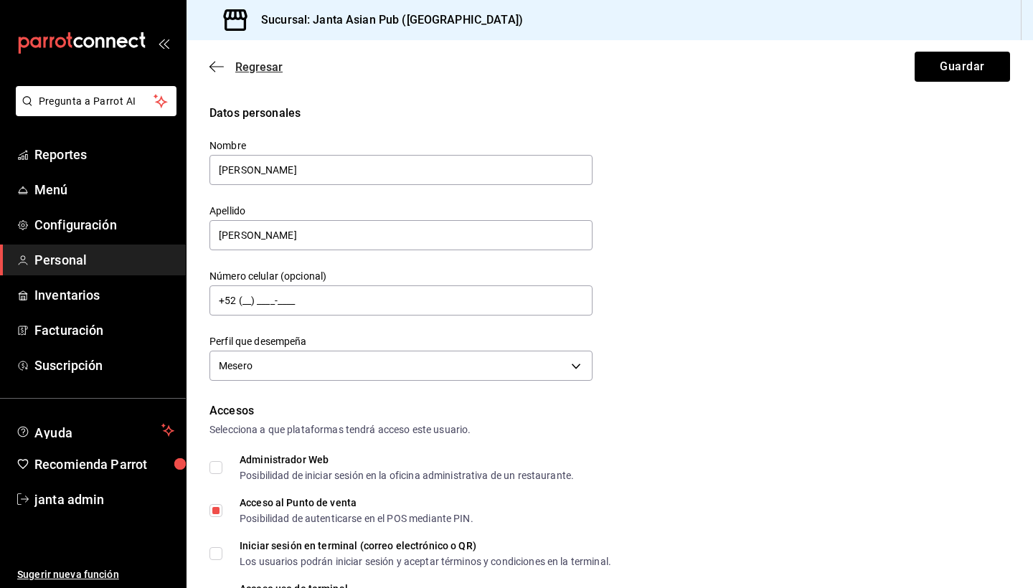
click at [213, 66] on icon "button" at bounding box center [216, 66] width 14 height 13
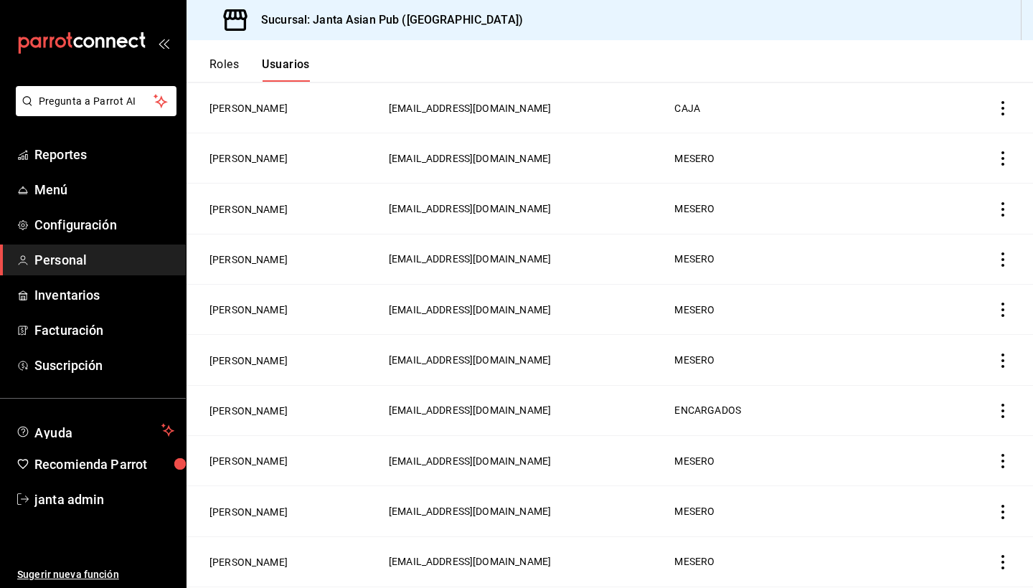
scroll to position [800, 0]
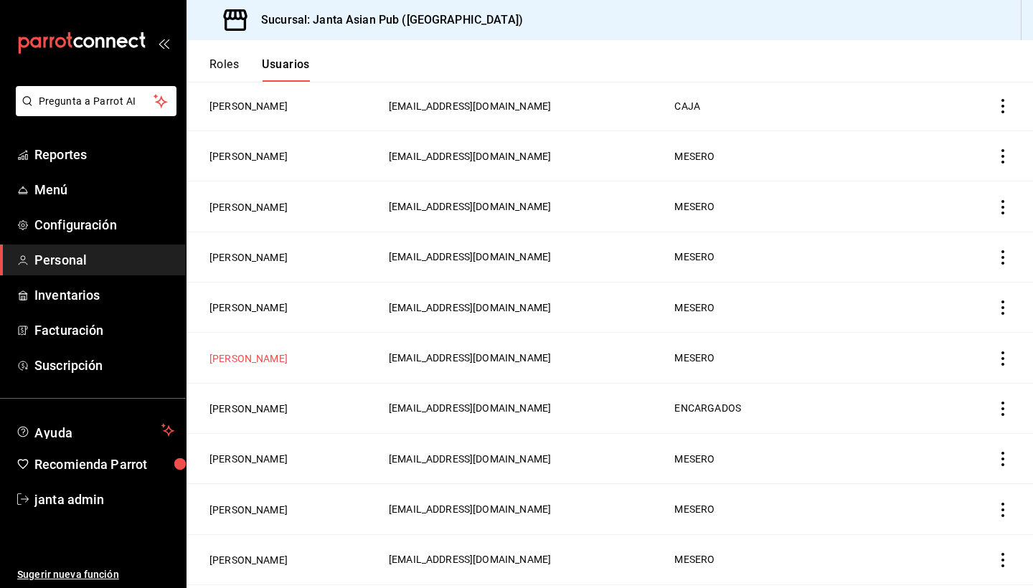
click at [257, 353] on button "[PERSON_NAME]" at bounding box center [248, 358] width 78 height 14
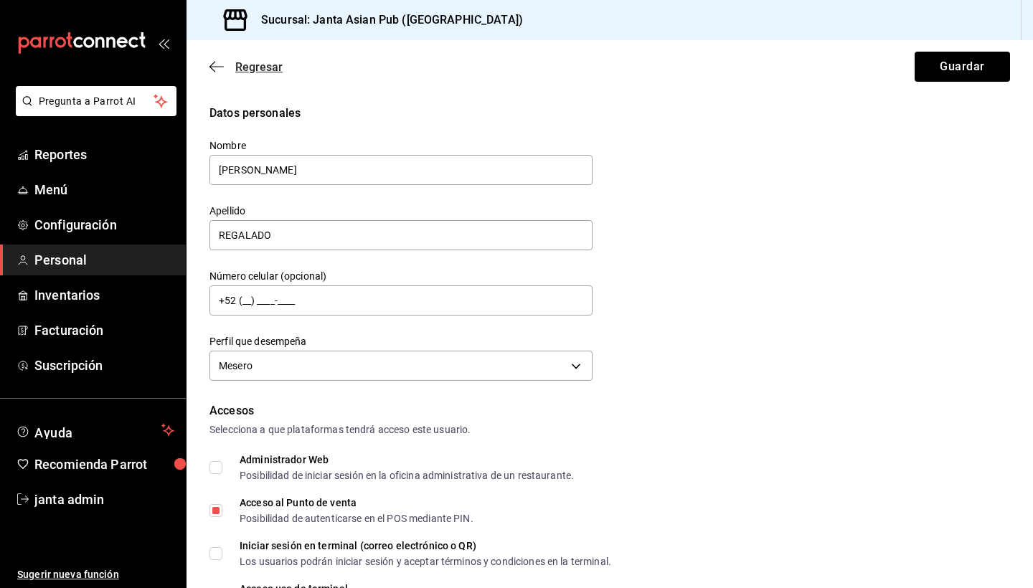
click at [214, 69] on icon "button" at bounding box center [216, 66] width 14 height 13
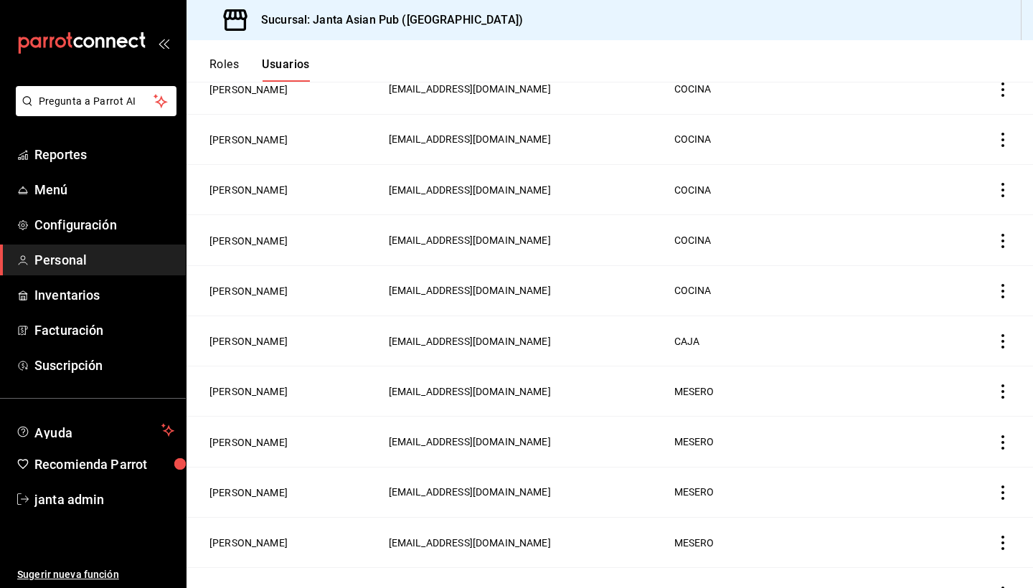
scroll to position [566, 0]
click at [267, 444] on button "[PERSON_NAME]" at bounding box center [248, 442] width 78 height 14
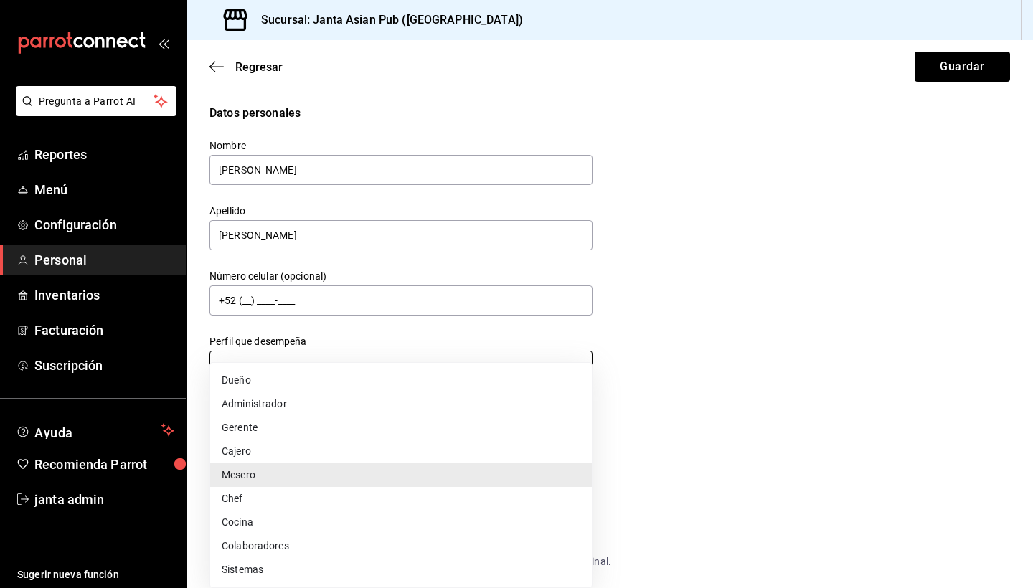
click at [574, 361] on body "Pregunta a Parrot AI Reportes Menú Configuración Personal Inventarios Facturaci…" at bounding box center [516, 294] width 1033 height 588
click at [377, 473] on li "Mesero" at bounding box center [400, 475] width 381 height 24
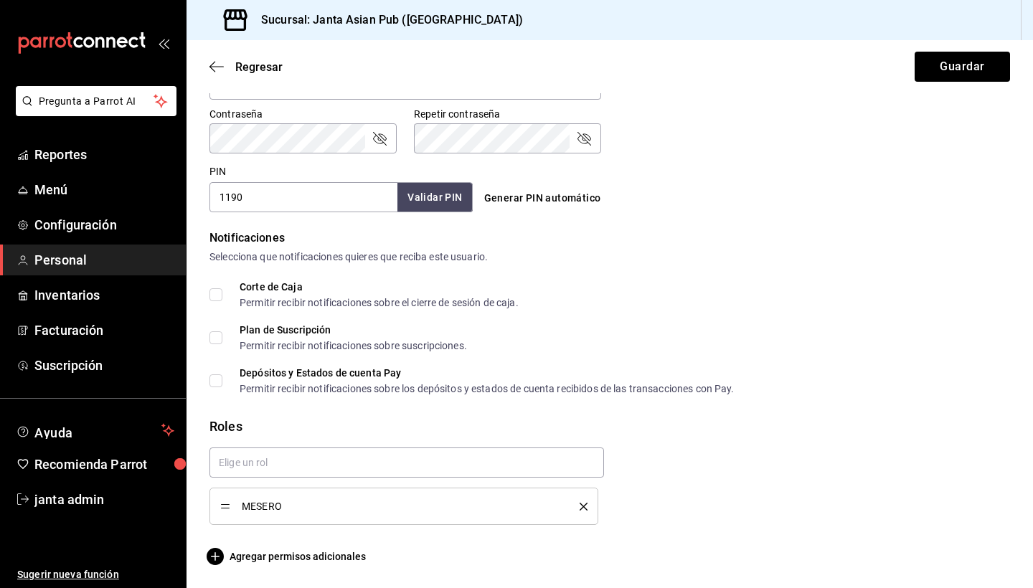
scroll to position [605, 0]
click at [417, 508] on span "MESERO" at bounding box center [400, 506] width 316 height 10
click at [579, 504] on icon "delete" at bounding box center [583, 507] width 8 height 8
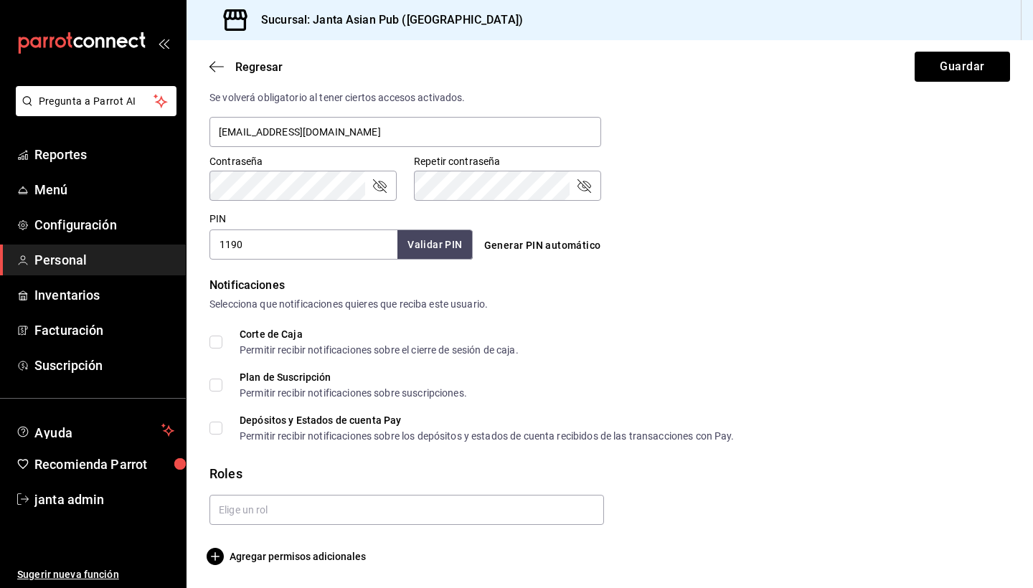
scroll to position [558, 0]
click at [557, 507] on input "text" at bounding box center [406, 510] width 394 height 30
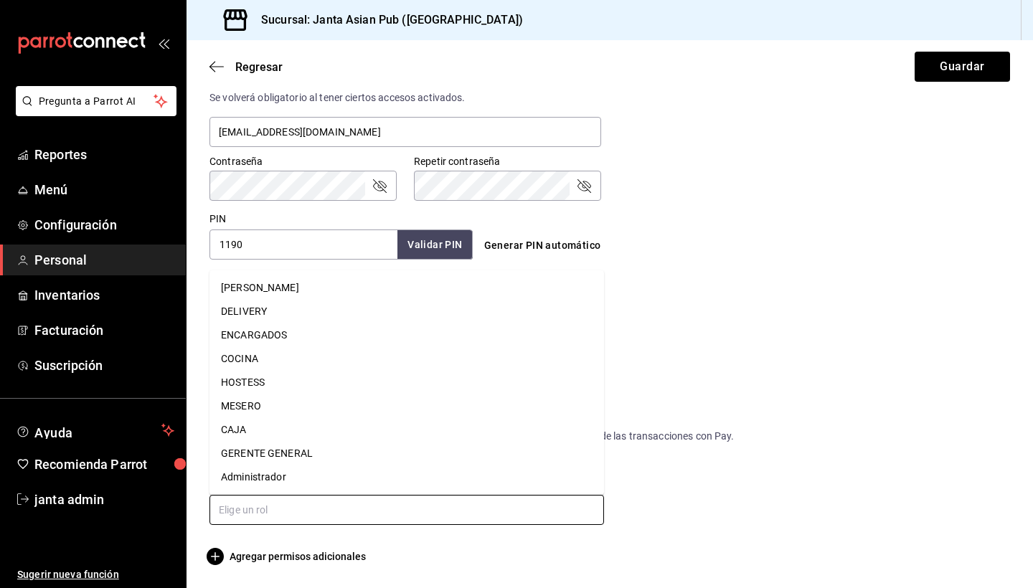
click at [500, 403] on li "MESERO" at bounding box center [406, 406] width 394 height 24
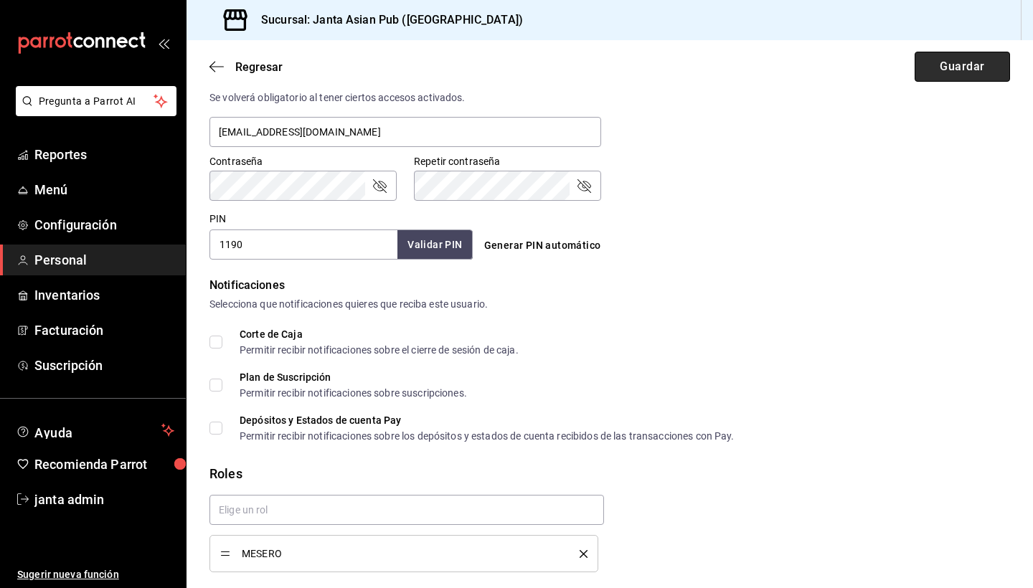
click at [957, 70] on button "Guardar" at bounding box center [961, 67] width 95 height 30
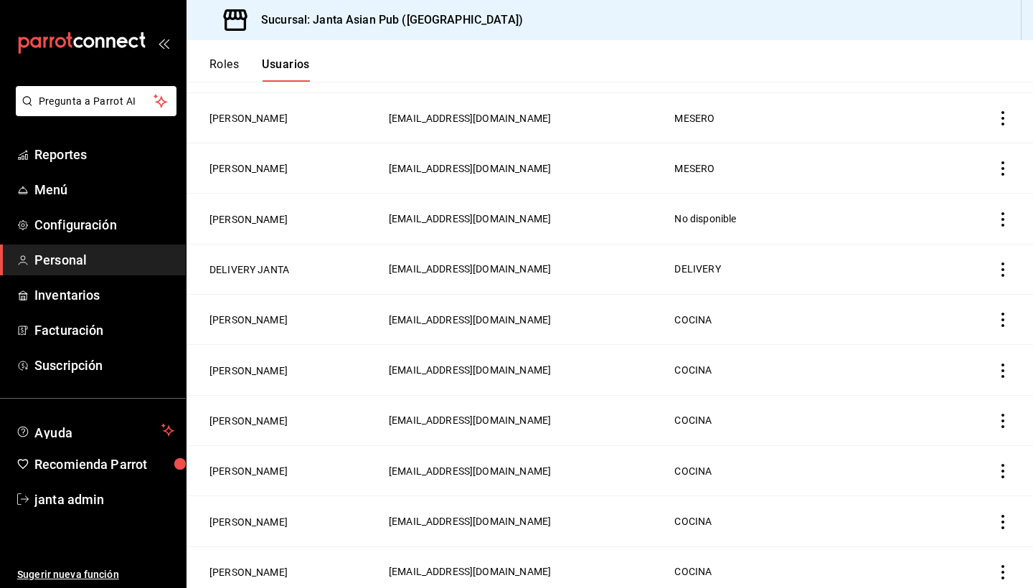
scroll to position [285, 0]
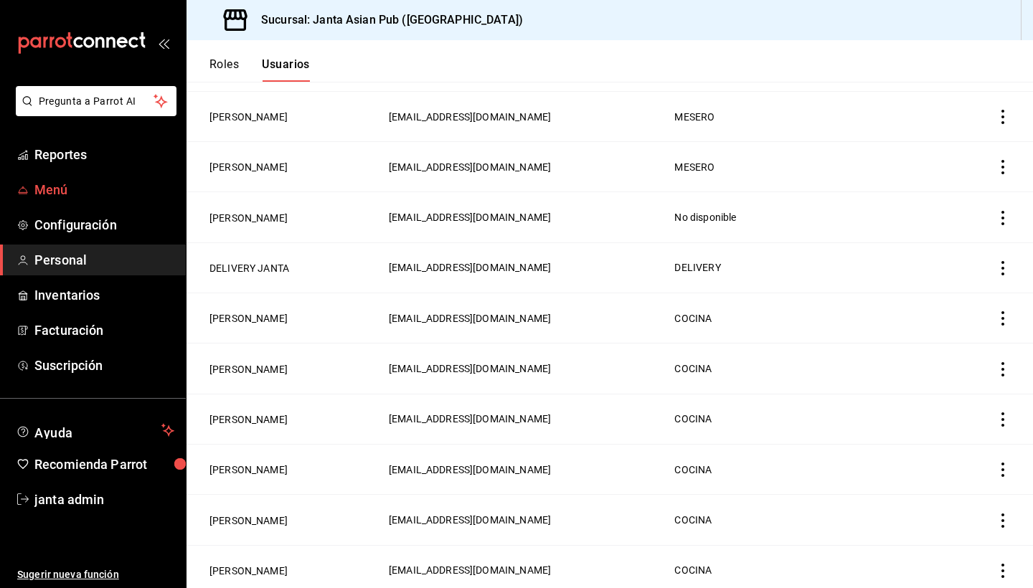
click at [32, 192] on link "Menú" at bounding box center [93, 189] width 186 height 31
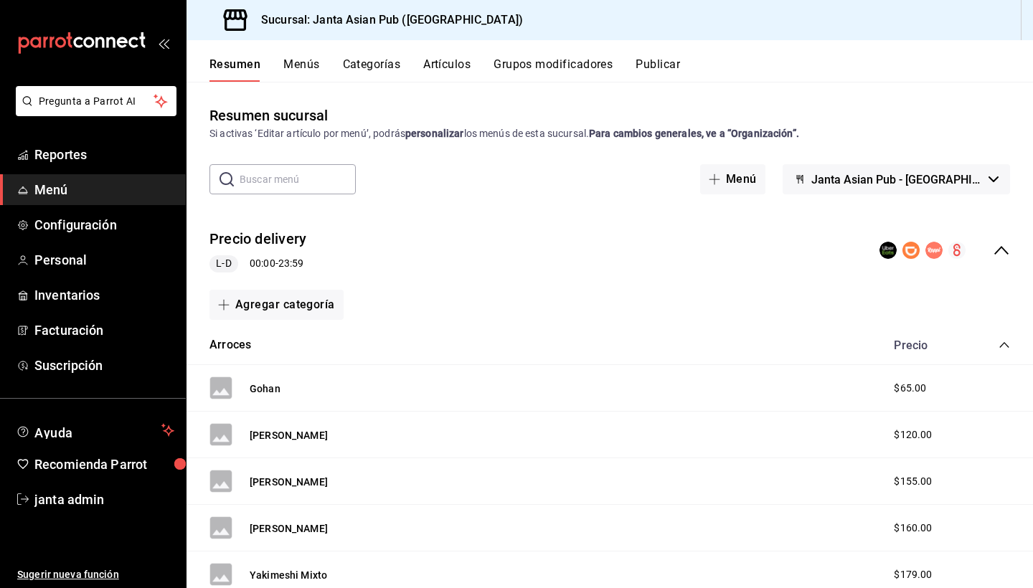
click at [435, 68] on button "Artículos" at bounding box center [446, 69] width 47 height 24
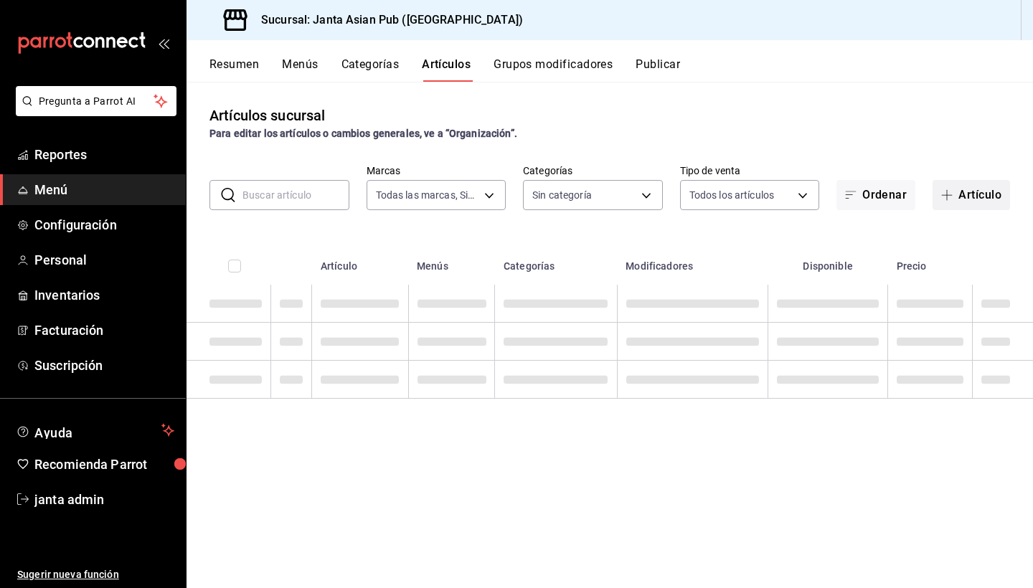
type input "1db30118-5670-46c3-9d09-b77bd7bb8fe6"
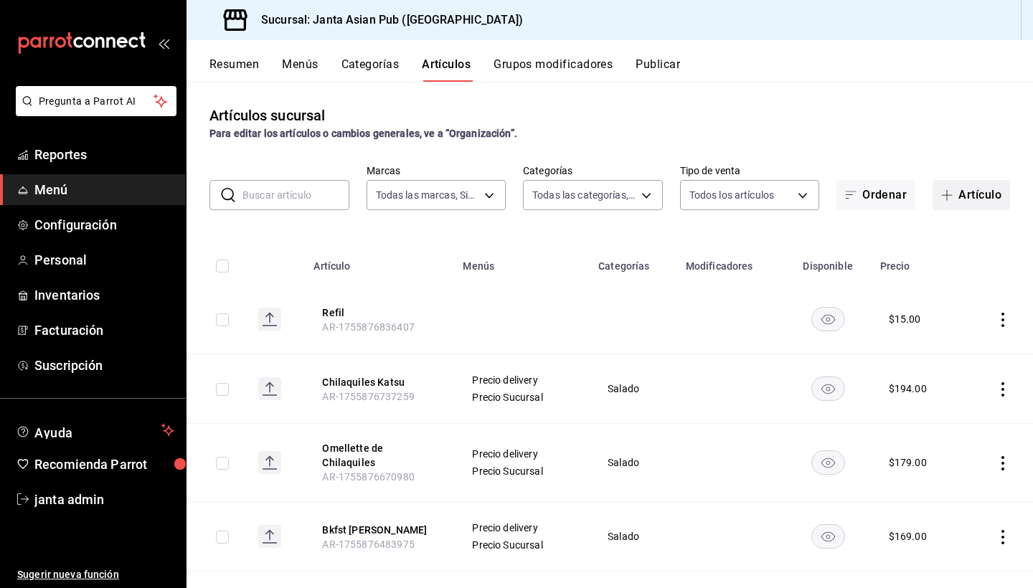
type input "54f267fd-3a26-423e-9599-ceaad96627e7,a937e8d9-5aa0-4689-9956-2e980446810f,a7b78…"
click at [954, 196] on span "button" at bounding box center [949, 194] width 17 height 11
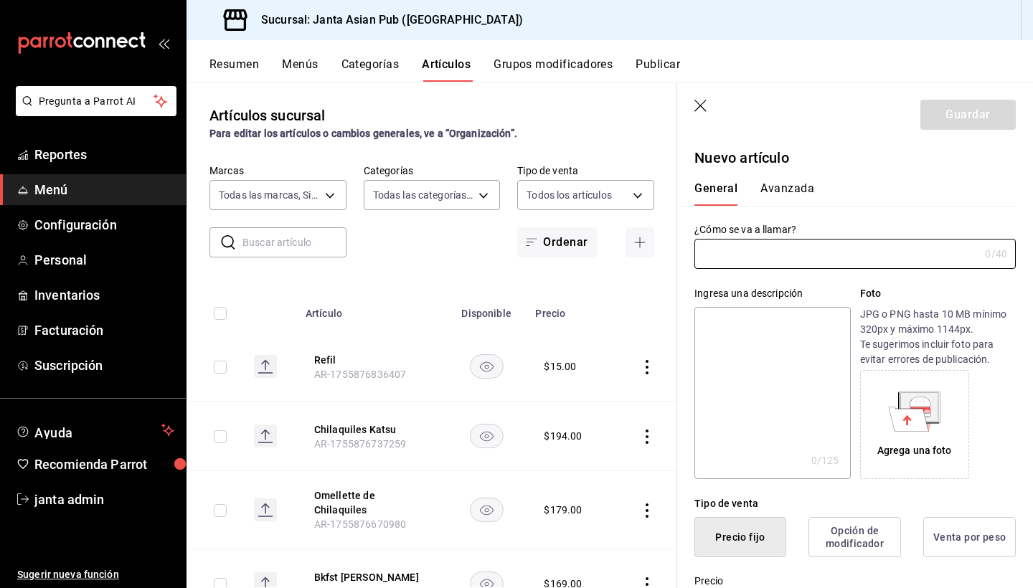
type input "AR-1755877298237"
type input "Jugo de Naranja"
click at [783, 369] on textarea at bounding box center [772, 393] width 156 height 172
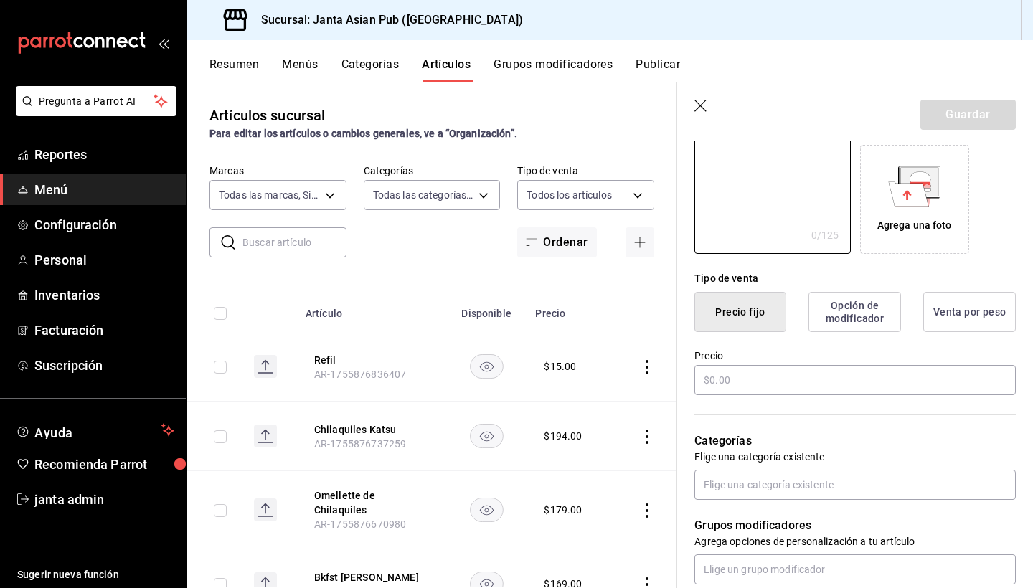
scroll to position [227, 0]
type textarea "6"
type textarea "x"
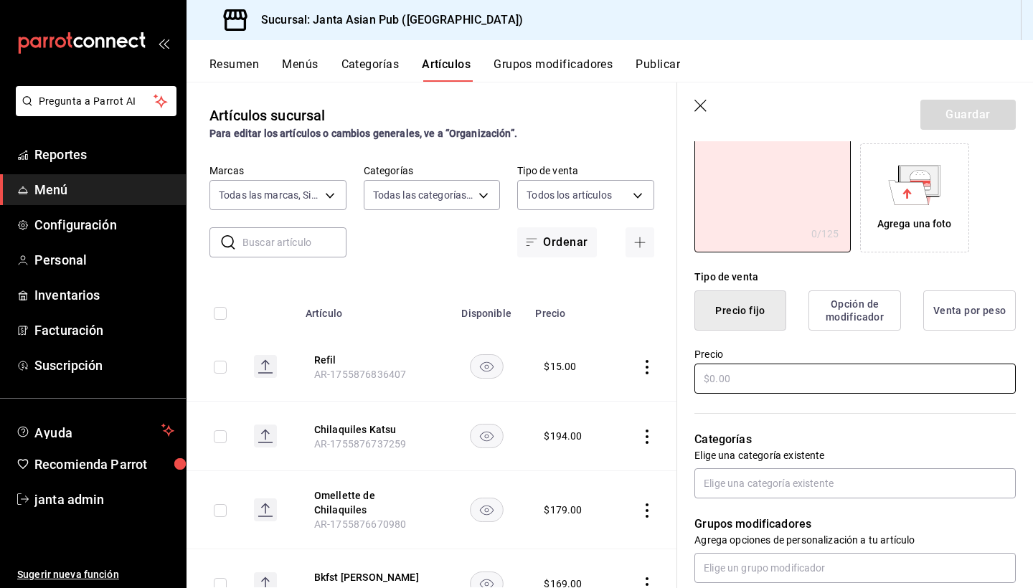
type textarea "65"
type textarea "x"
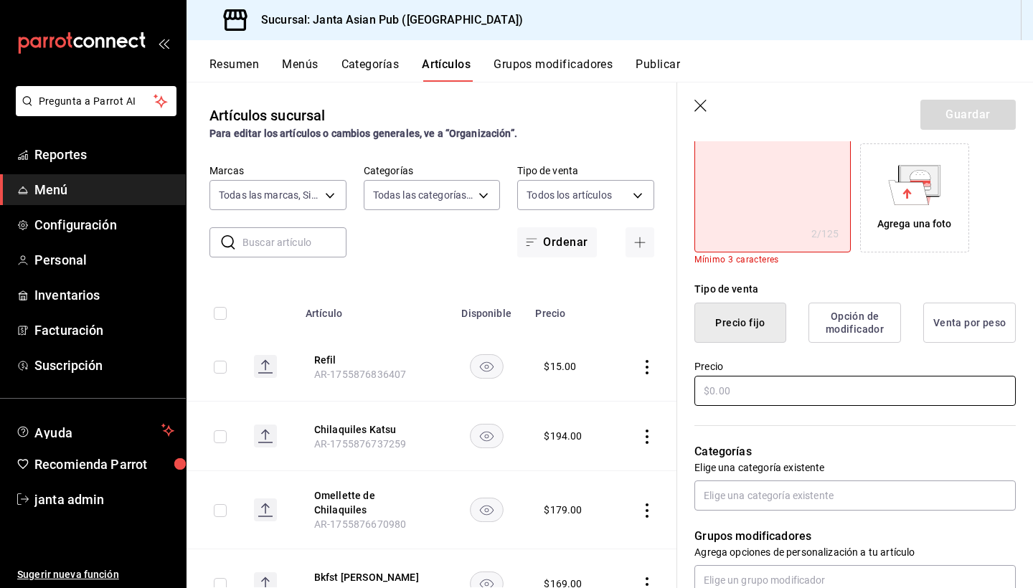
type textarea "65"
click at [733, 392] on input "text" at bounding box center [854, 391] width 321 height 30
type textarea "x"
type input "$6.00"
type textarea "x"
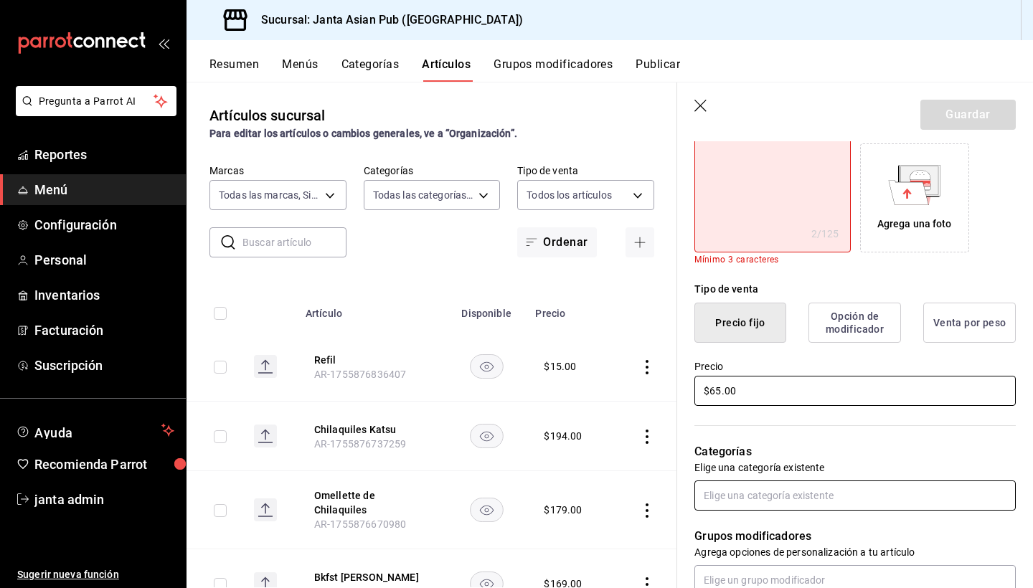
type input "$65.00"
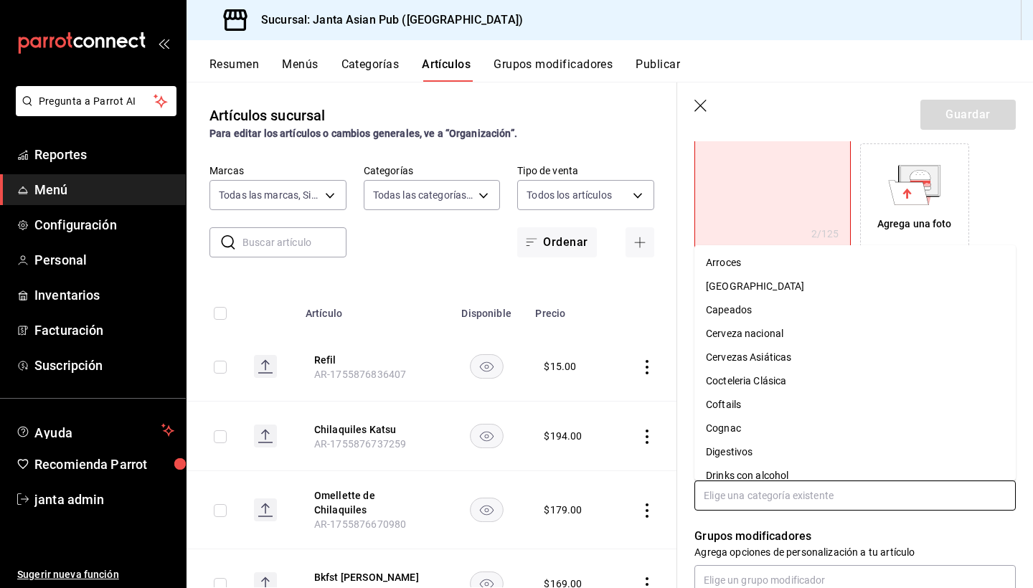
click at [739, 498] on input "text" at bounding box center [854, 495] width 321 height 30
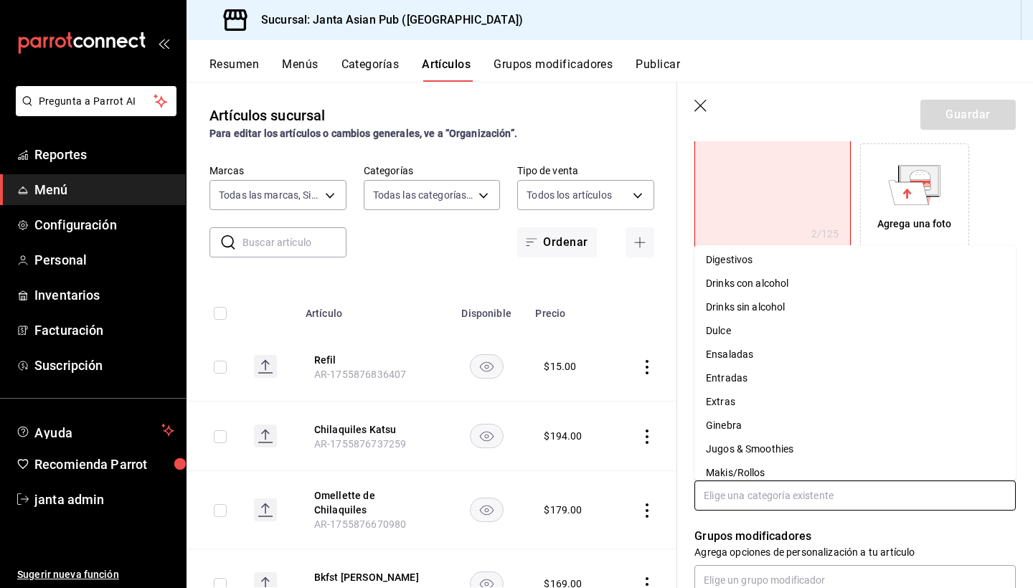
scroll to position [206, 0]
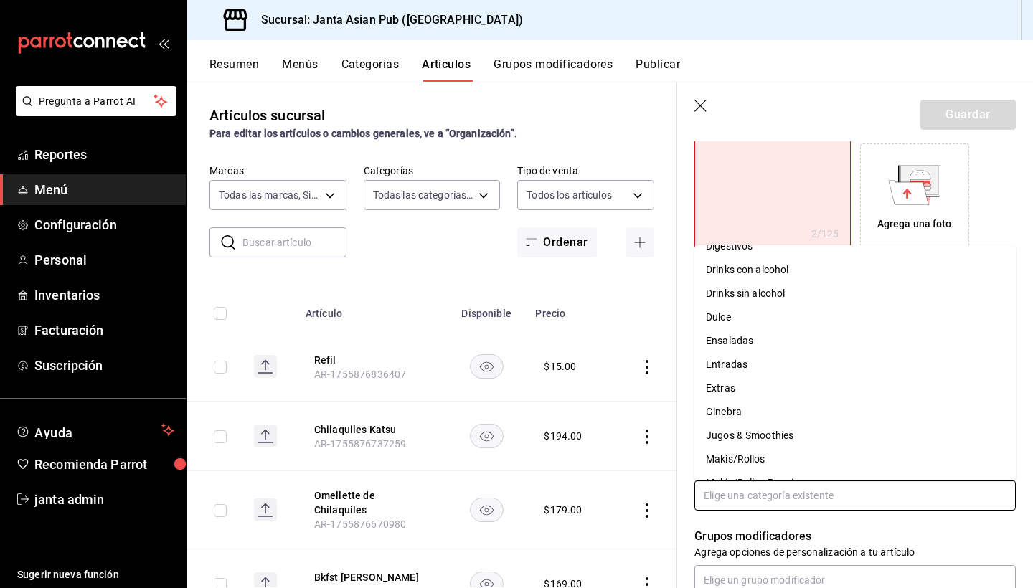
click at [789, 437] on li "Jugos & Smoothies" at bounding box center [854, 436] width 321 height 24
type textarea "x"
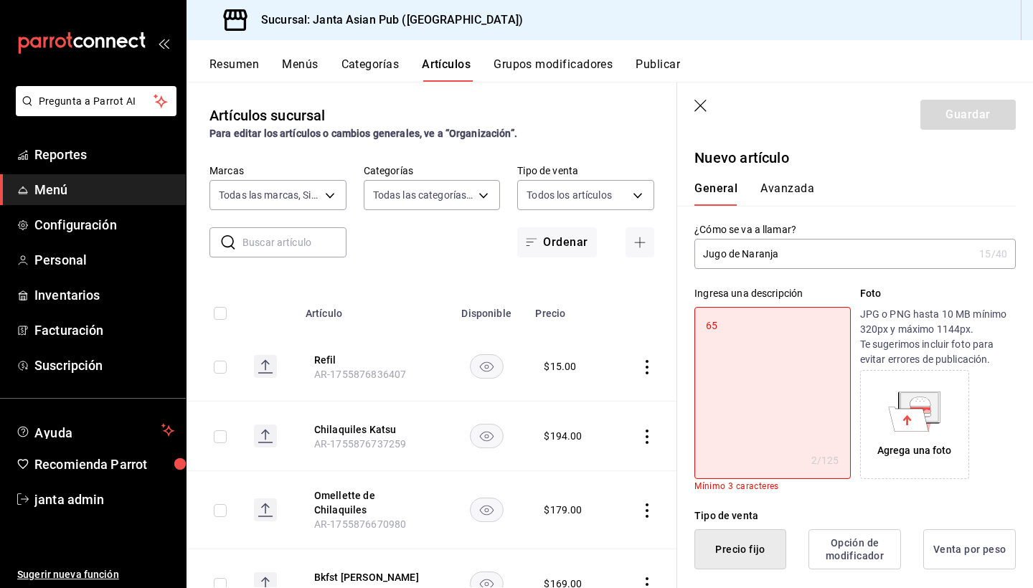
scroll to position [0, 0]
click at [783, 186] on button "Avanzada" at bounding box center [787, 193] width 54 height 24
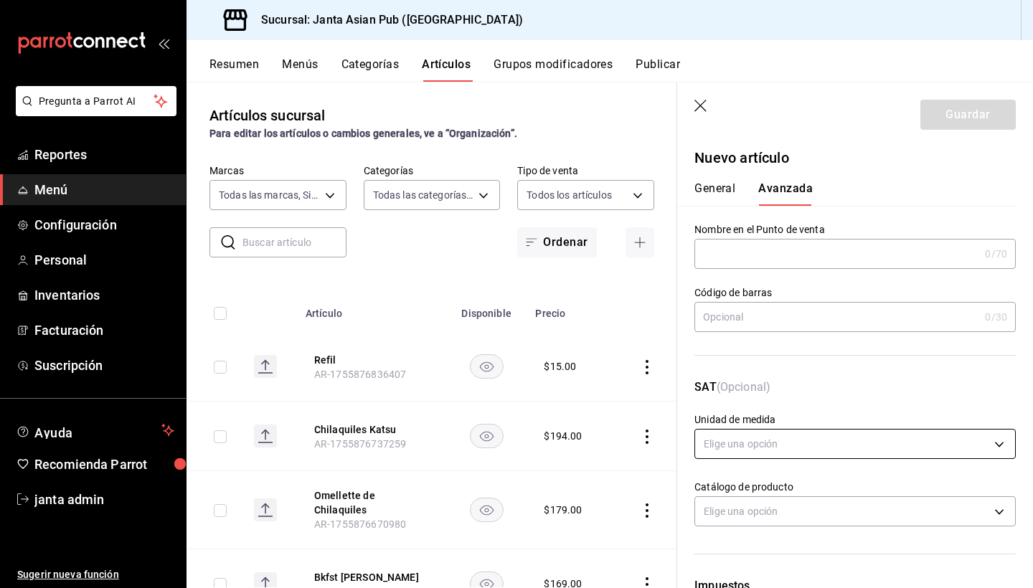
click at [761, 444] on body "Pregunta a Parrot AI Reportes Menú Configuración Personal Inventarios Facturaci…" at bounding box center [516, 294] width 1033 height 588
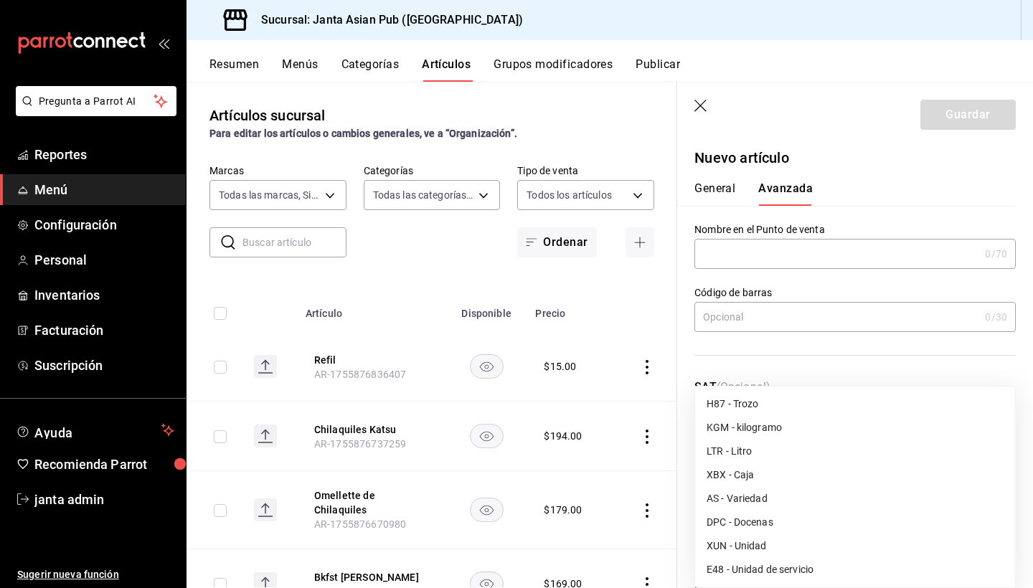
click at [762, 571] on li "E48 - Unidad de servicio" at bounding box center [855, 570] width 320 height 24
type input "E48"
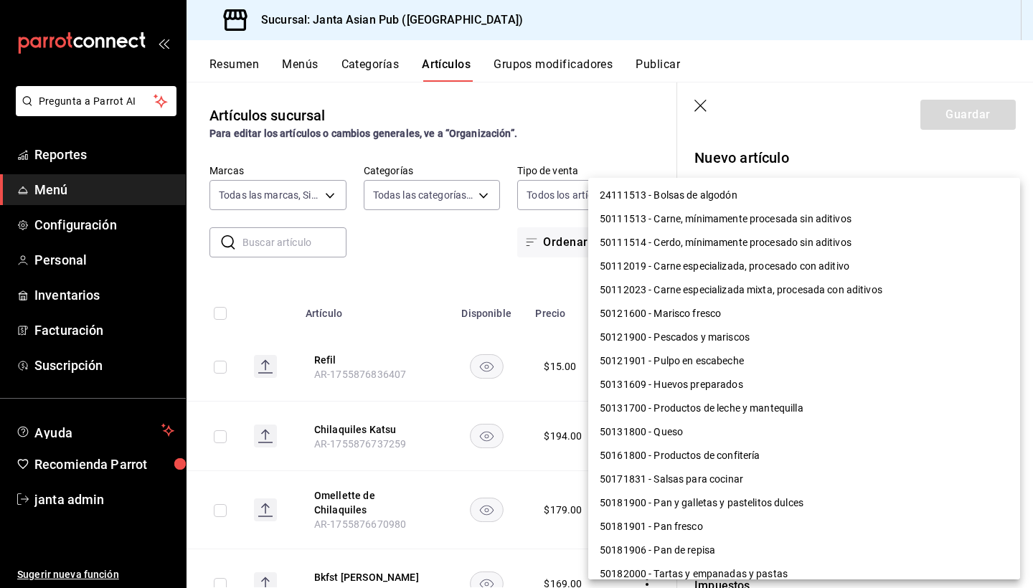
click at [751, 510] on body "Pregunta a Parrot AI Reportes Menú Configuración Personal Inventarios Facturaci…" at bounding box center [516, 294] width 1033 height 588
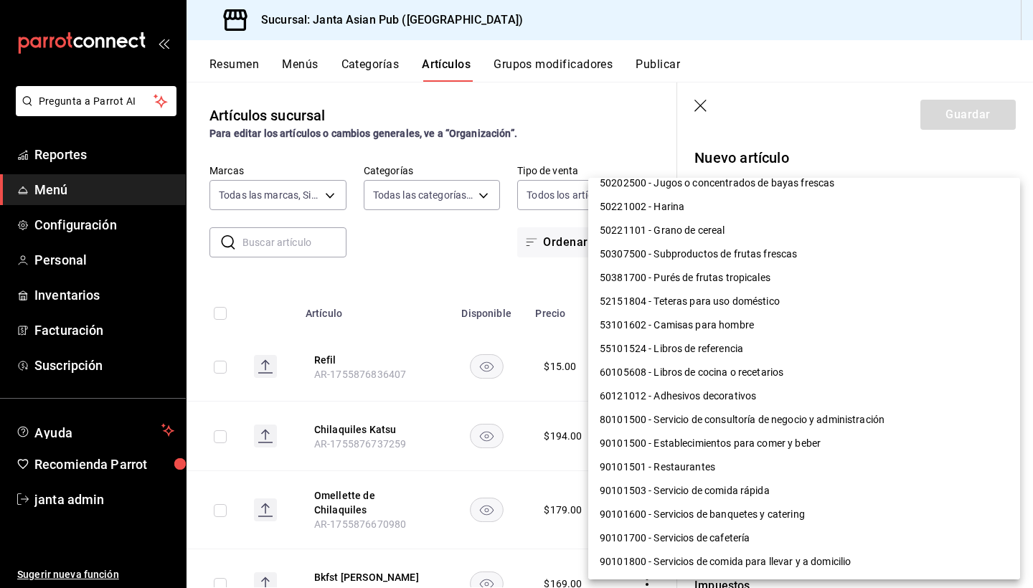
scroll to position [1101, 0]
click at [747, 451] on li "90101500 - Establecimientos para comer y beber" at bounding box center [804, 444] width 432 height 24
type input "90101500"
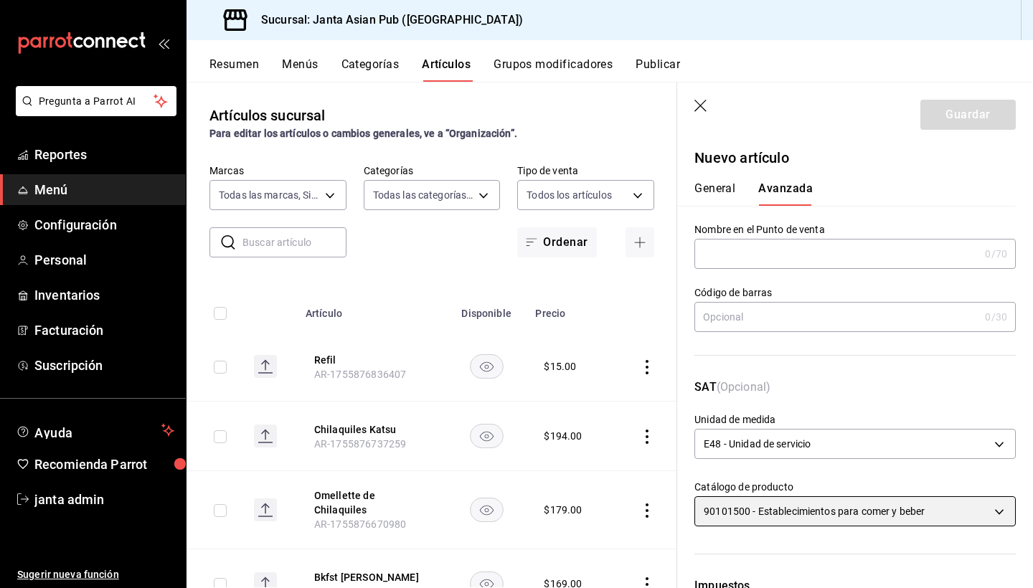
scroll to position [0, 0]
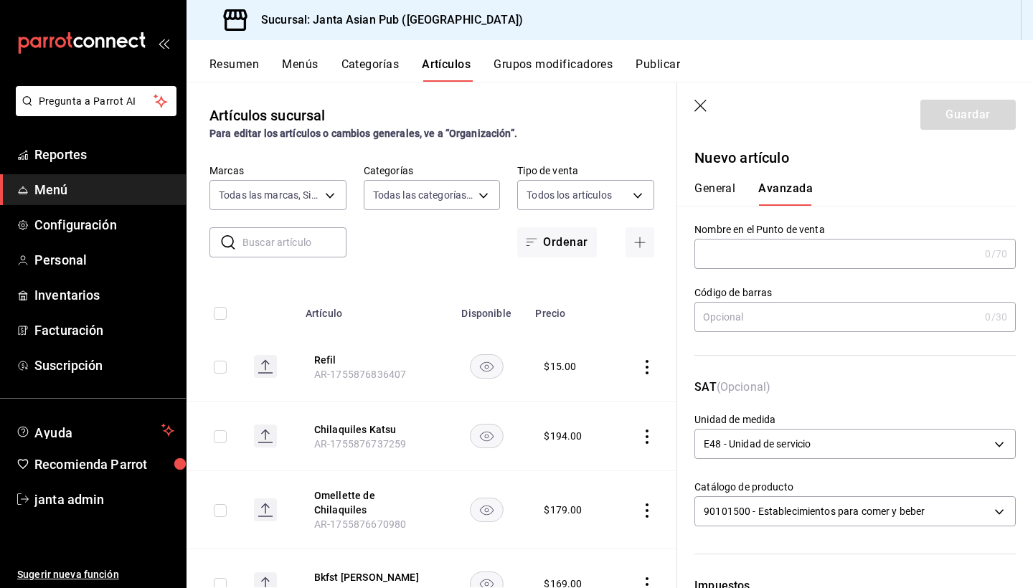
click at [706, 191] on button "General" at bounding box center [714, 193] width 41 height 24
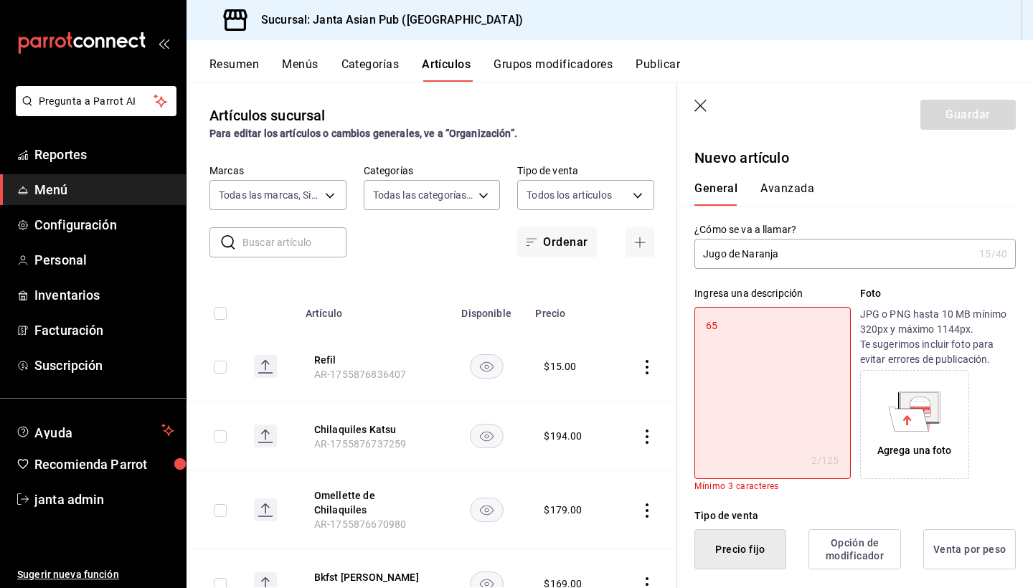
click at [952, 113] on div "Guardar" at bounding box center [967, 115] width 95 height 30
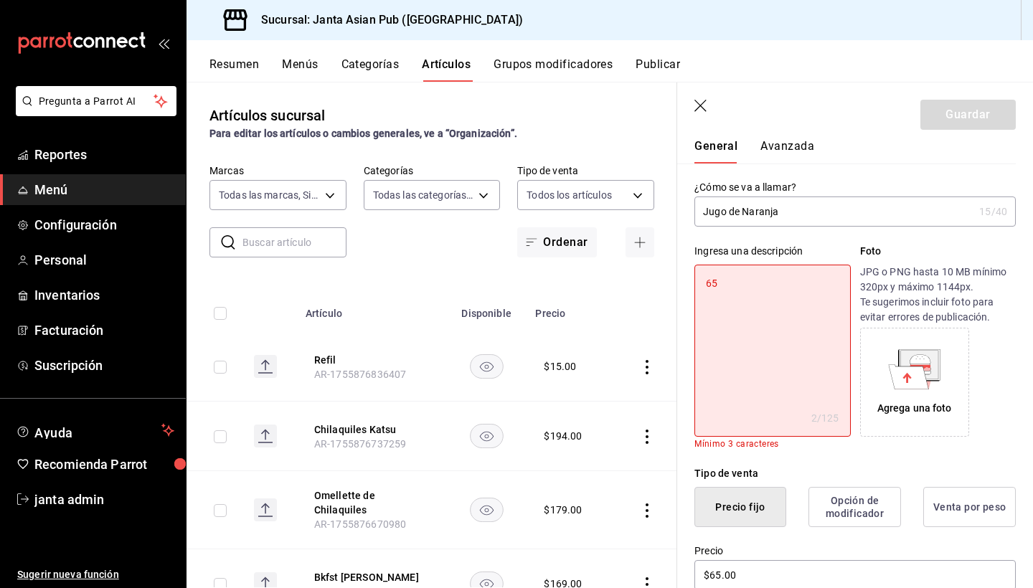
scroll to position [43, 0]
type textarea "x"
click at [783, 312] on textarea "65" at bounding box center [772, 350] width 156 height 172
type textarea "6"
type textarea "x"
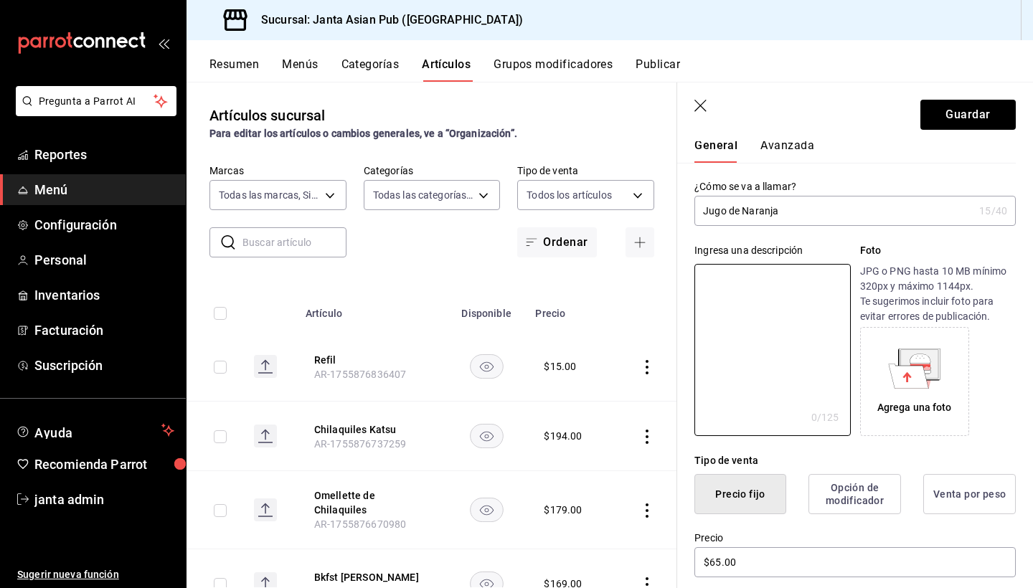
click at [997, 422] on div "Agrega una foto" at bounding box center [938, 381] width 156 height 109
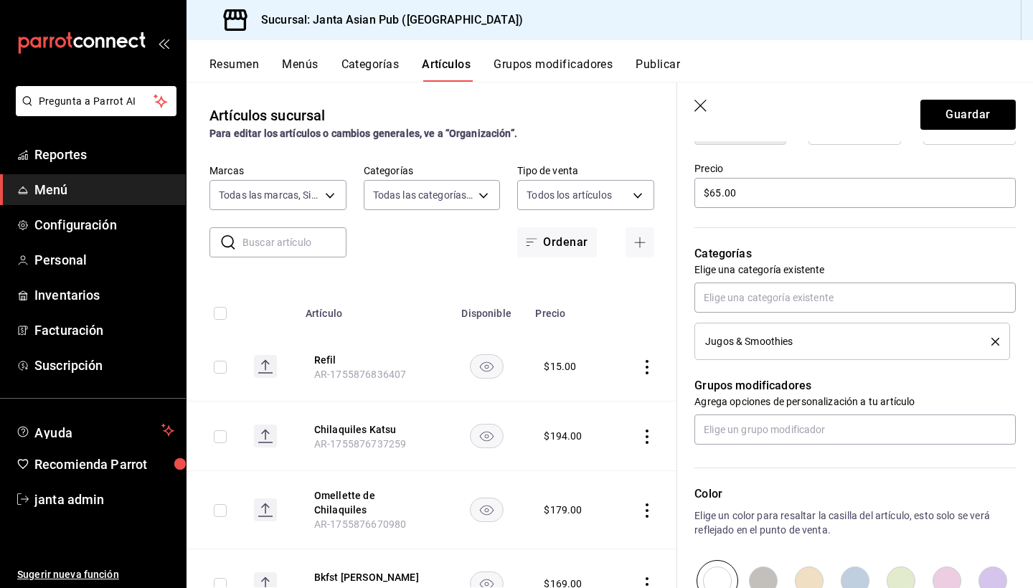
scroll to position [414, 0]
click at [958, 107] on button "Guardar" at bounding box center [967, 115] width 95 height 30
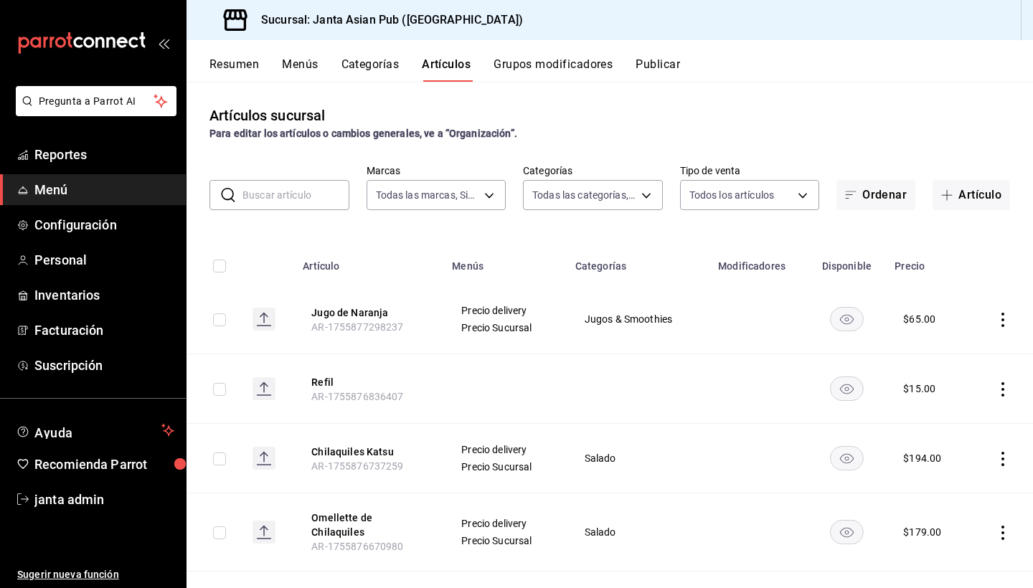
click at [529, 69] on button "Grupos modificadores" at bounding box center [552, 69] width 119 height 24
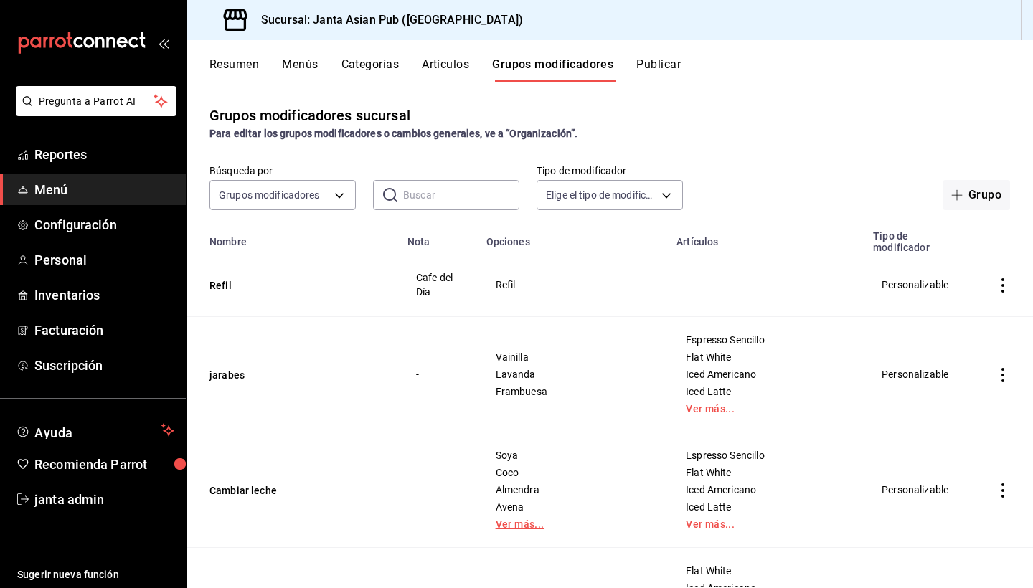
click at [544, 519] on link "Ver más..." at bounding box center [572, 524] width 155 height 10
click at [911, 465] on td "Personalizable" at bounding box center [918, 489] width 108 height 115
click at [247, 483] on button "Cambiar leche" at bounding box center [295, 490] width 172 height 14
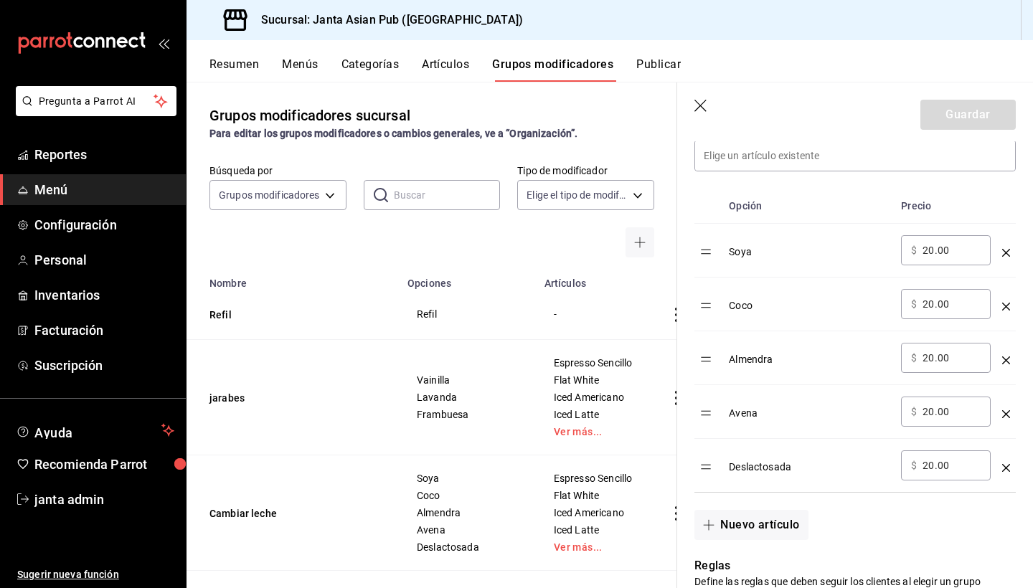
scroll to position [427, 0]
click at [767, 515] on button "Nuevo artículo" at bounding box center [750, 522] width 113 height 30
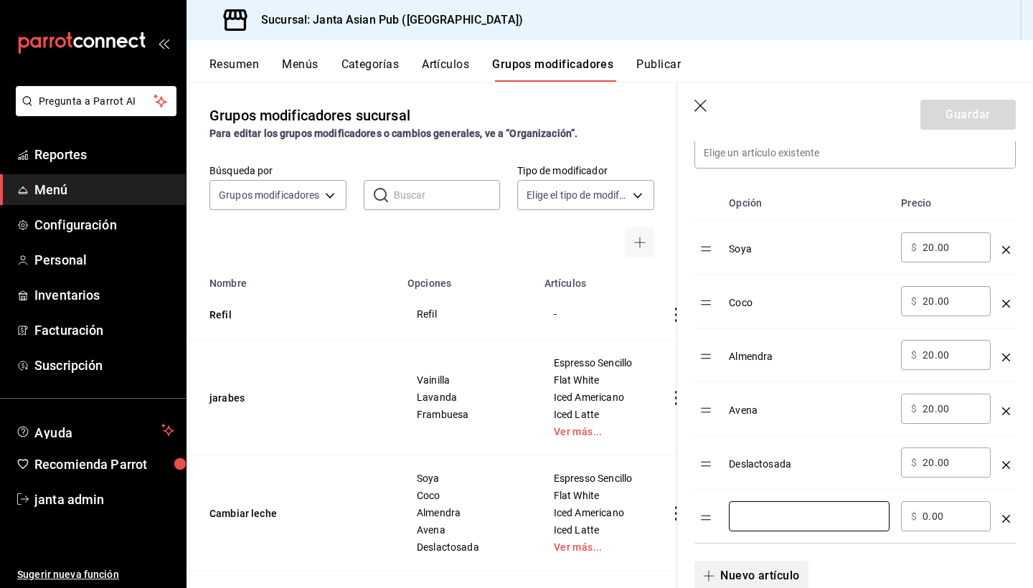
click at [767, 515] on input "optionsTable" at bounding box center [809, 516] width 141 height 14
type input "e"
type input "Entera"
click at [931, 463] on input "20.00" at bounding box center [951, 462] width 58 height 14
type input "2.00"
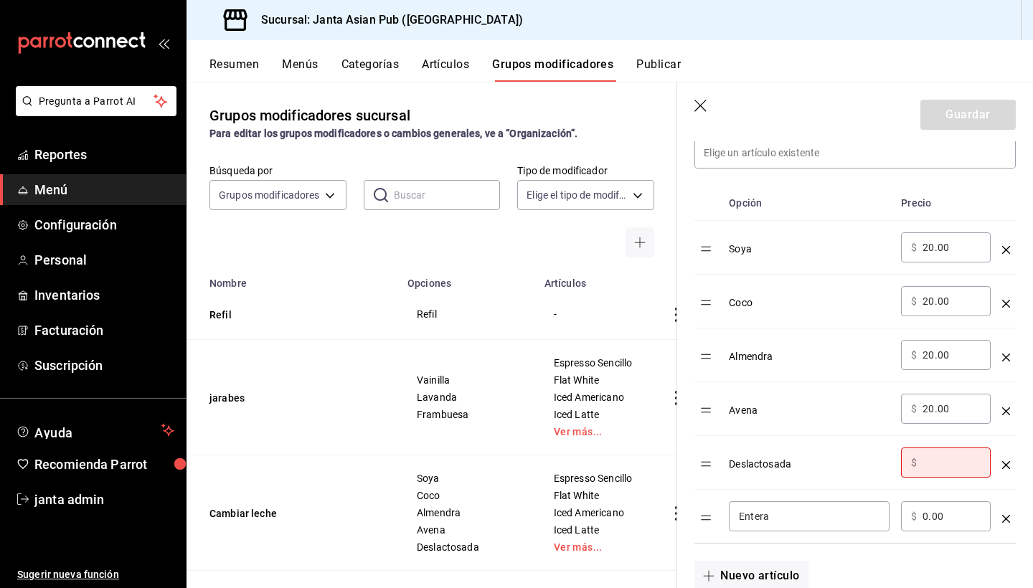
type input "0.00"
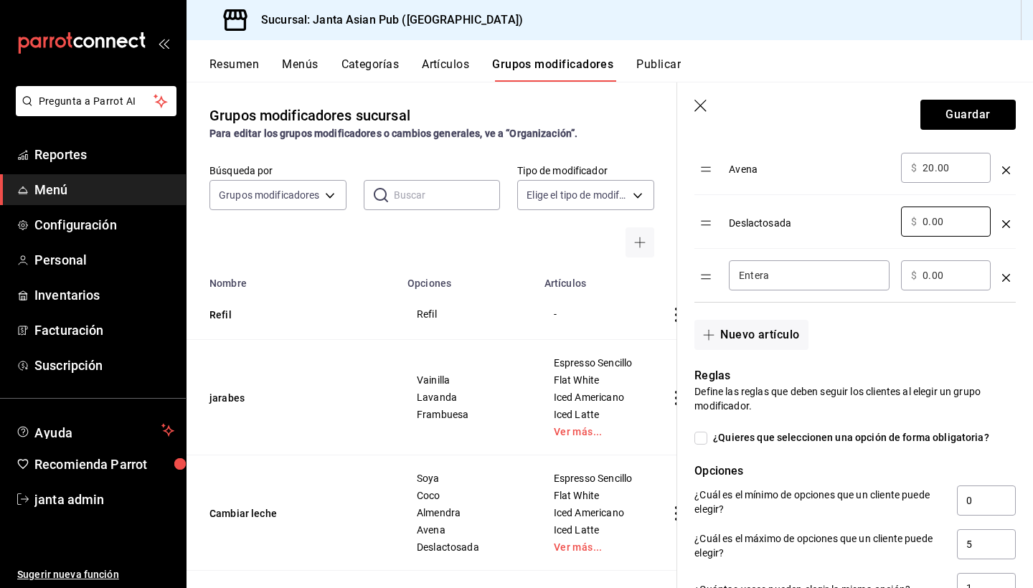
scroll to position [635, 0]
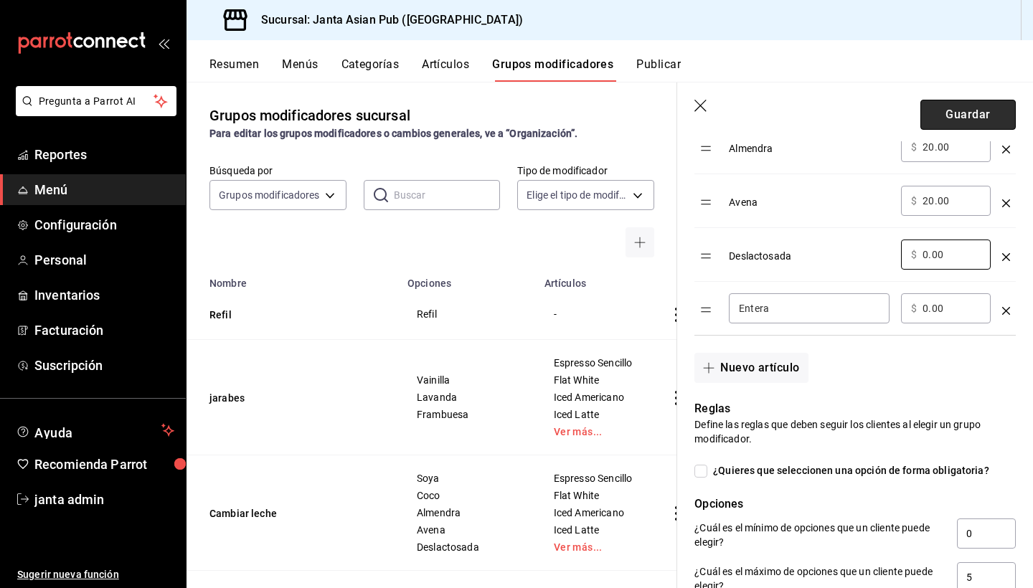
click at [959, 114] on button "Guardar" at bounding box center [967, 115] width 95 height 30
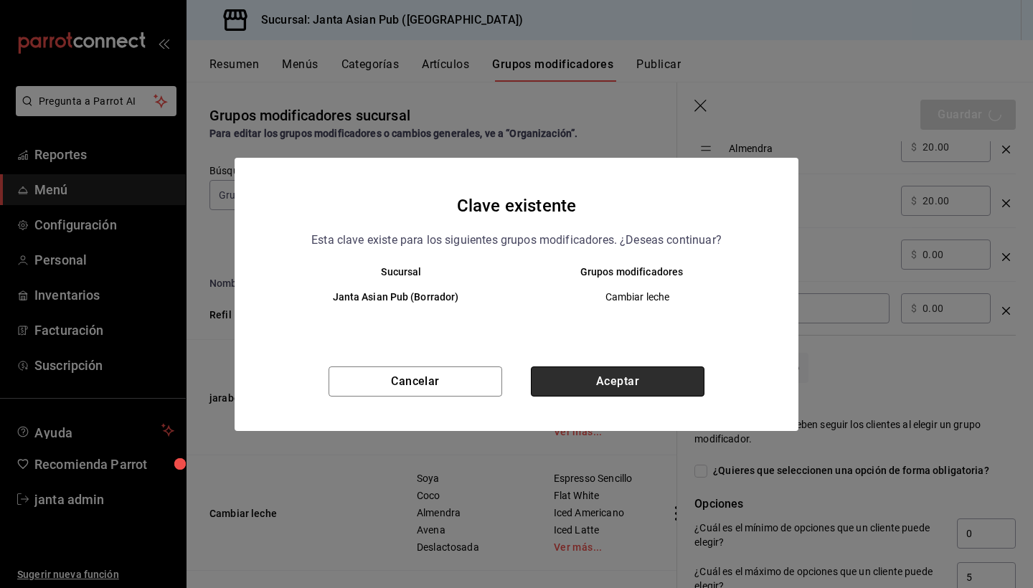
click at [631, 380] on button "Aceptar" at bounding box center [618, 381] width 174 height 30
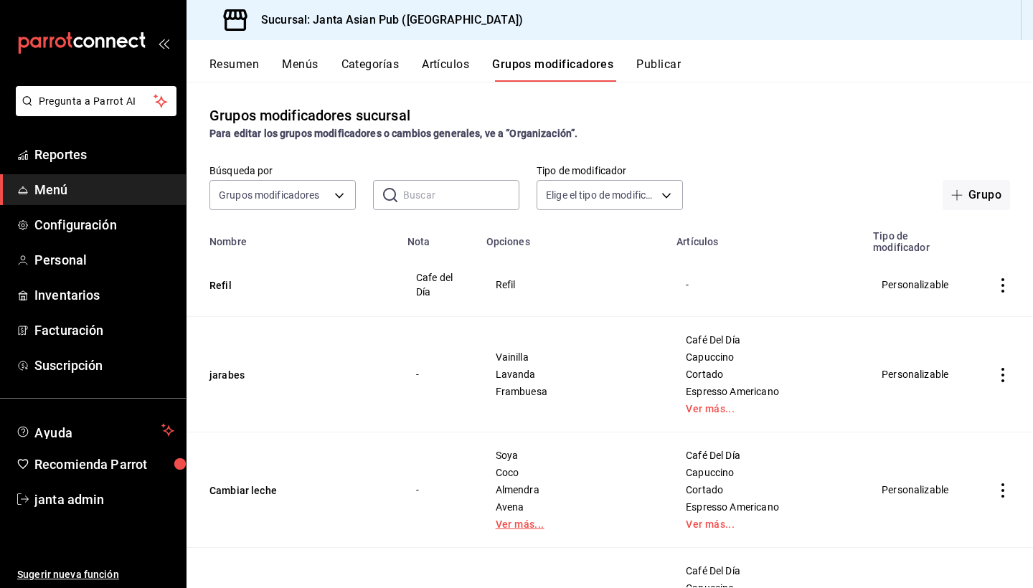
click at [555, 519] on link "Ver más..." at bounding box center [572, 524] width 155 height 10
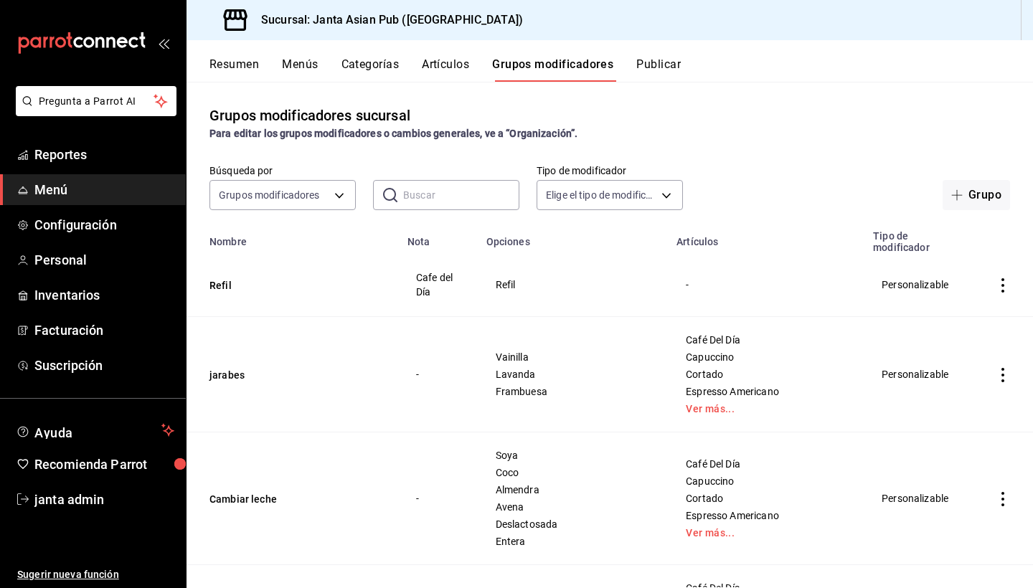
scroll to position [29, 0]
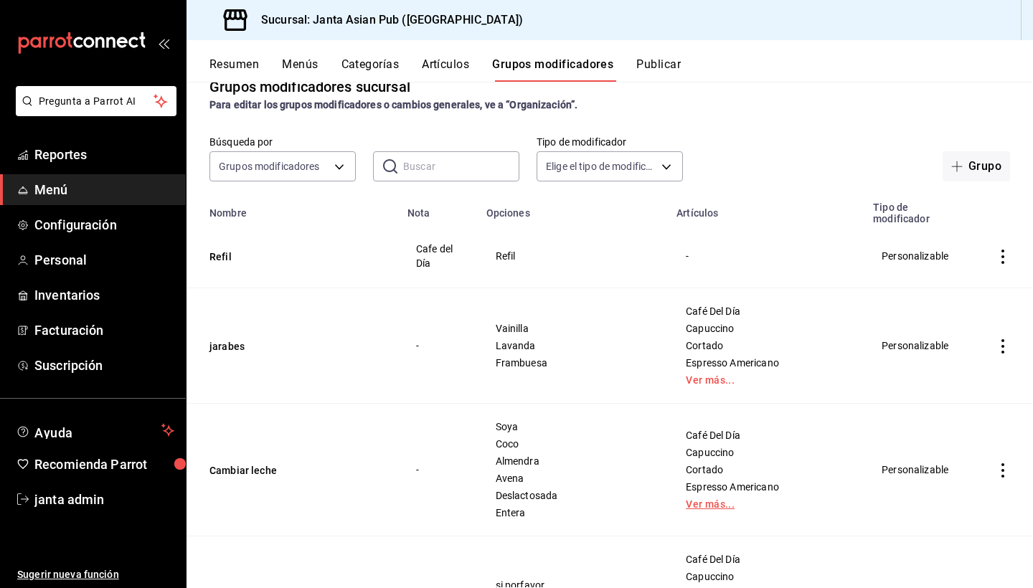
click at [701, 499] on link "Ver más..." at bounding box center [766, 504] width 161 height 10
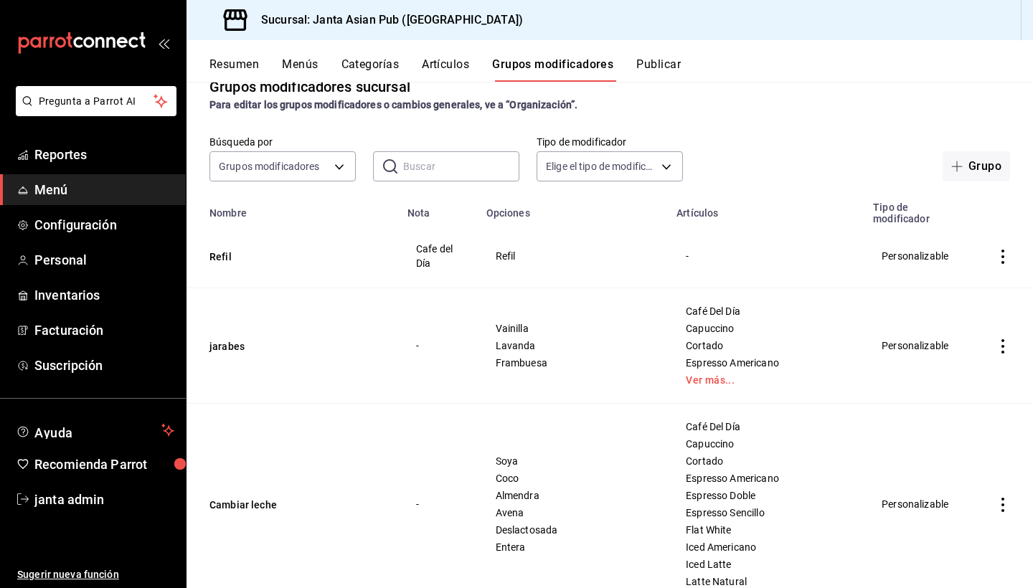
click at [685, 248] on div "-" at bounding box center [766, 256] width 162 height 16
click at [222, 250] on button "Refil" at bounding box center [295, 257] width 172 height 14
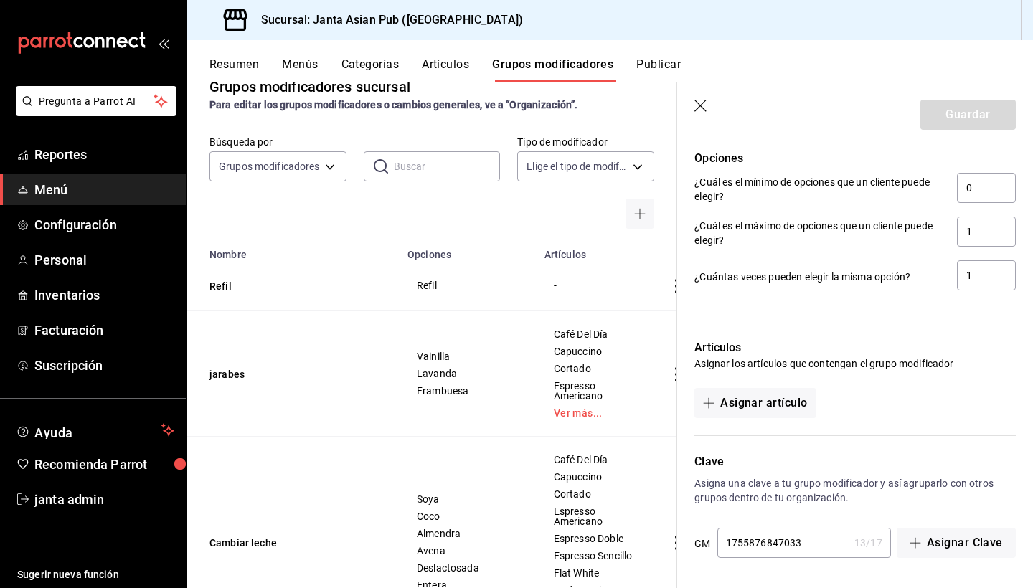
scroll to position [712, 0]
click at [743, 402] on button "Asignar artículo" at bounding box center [754, 403] width 121 height 30
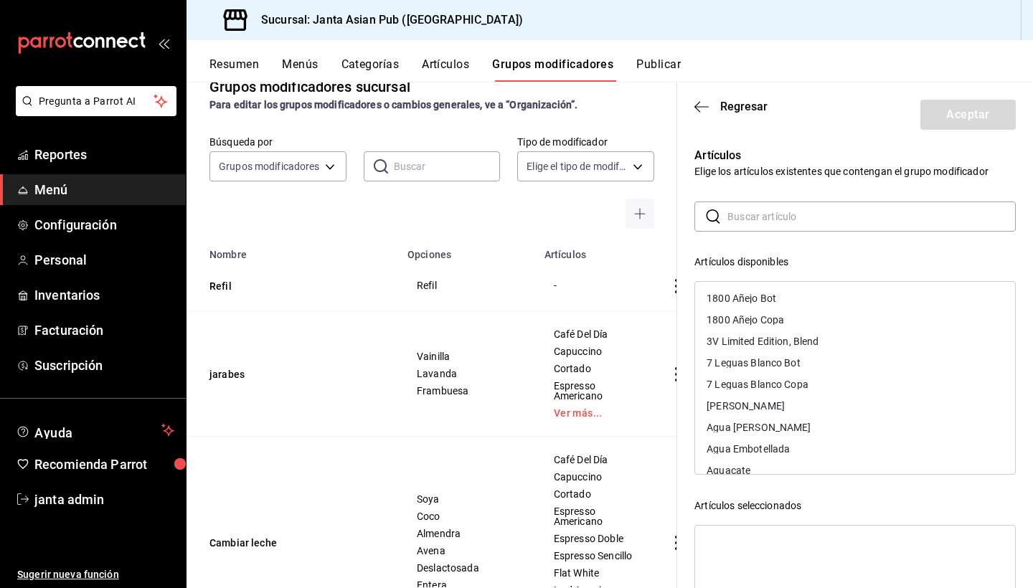
click at [765, 216] on input "text" at bounding box center [871, 216] width 288 height 29
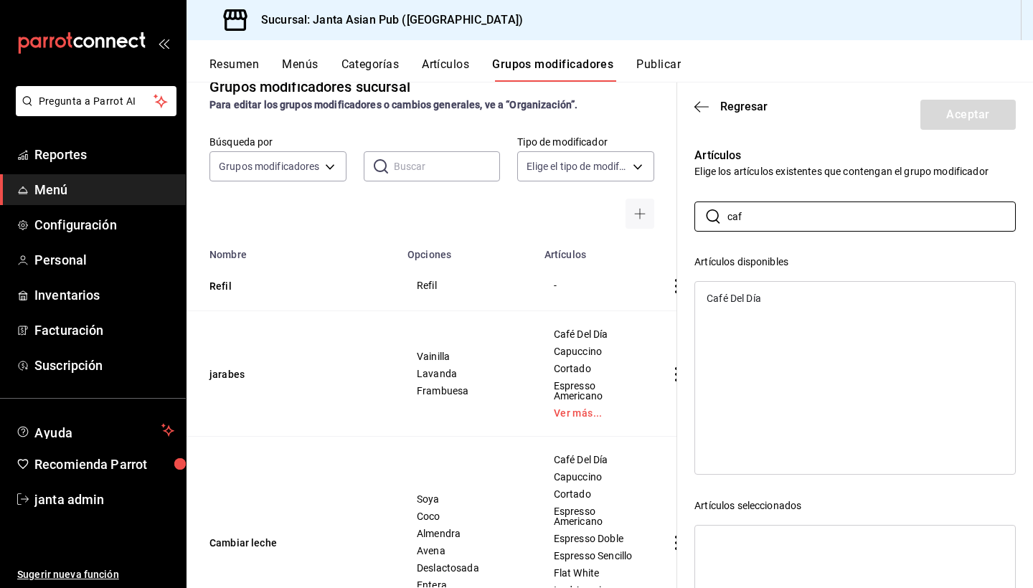
type input "caf"
click at [761, 301] on div "Café Del Día" at bounding box center [733, 298] width 54 height 10
click at [969, 123] on button "Aceptar" at bounding box center [967, 115] width 95 height 30
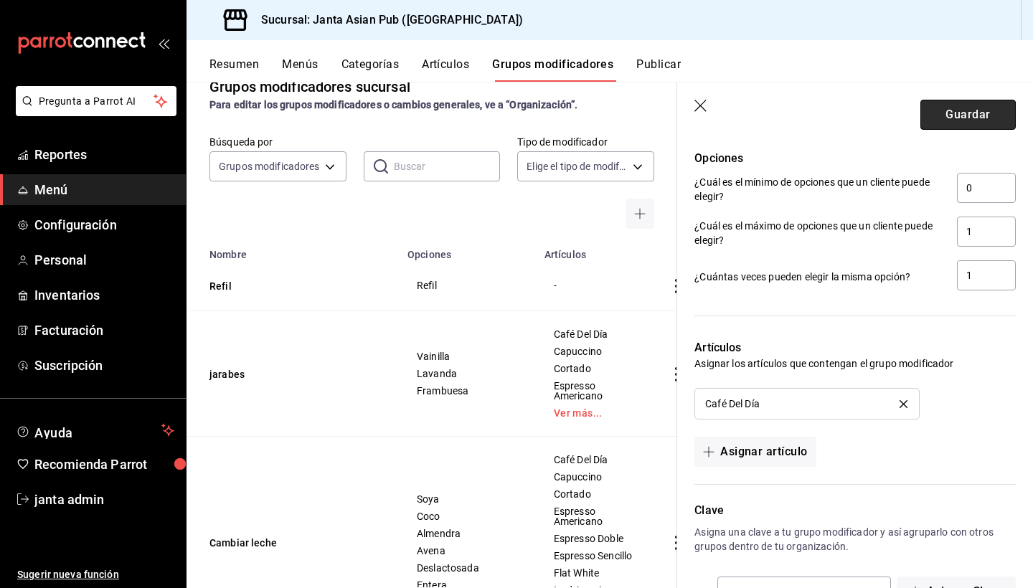
click at [958, 110] on button "Guardar" at bounding box center [967, 115] width 95 height 30
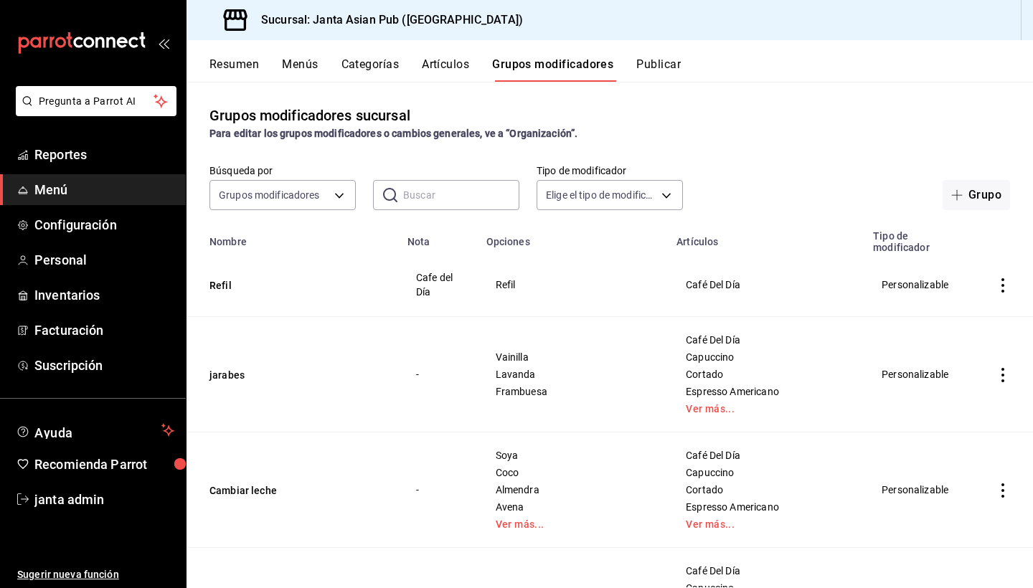
click at [431, 61] on button "Artículos" at bounding box center [445, 69] width 47 height 24
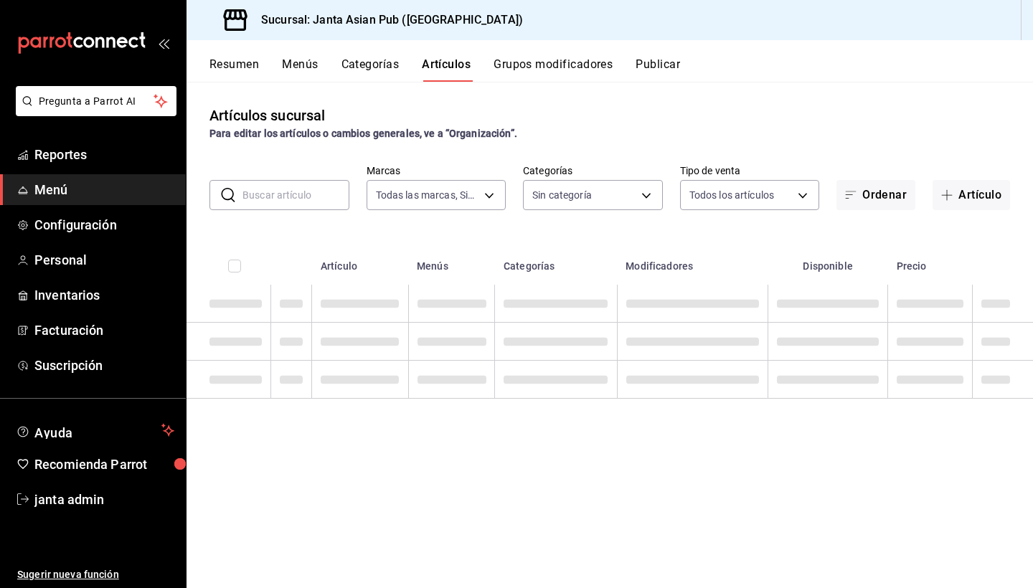
type input "1db30118-5670-46c3-9d09-b77bd7bb8fe6"
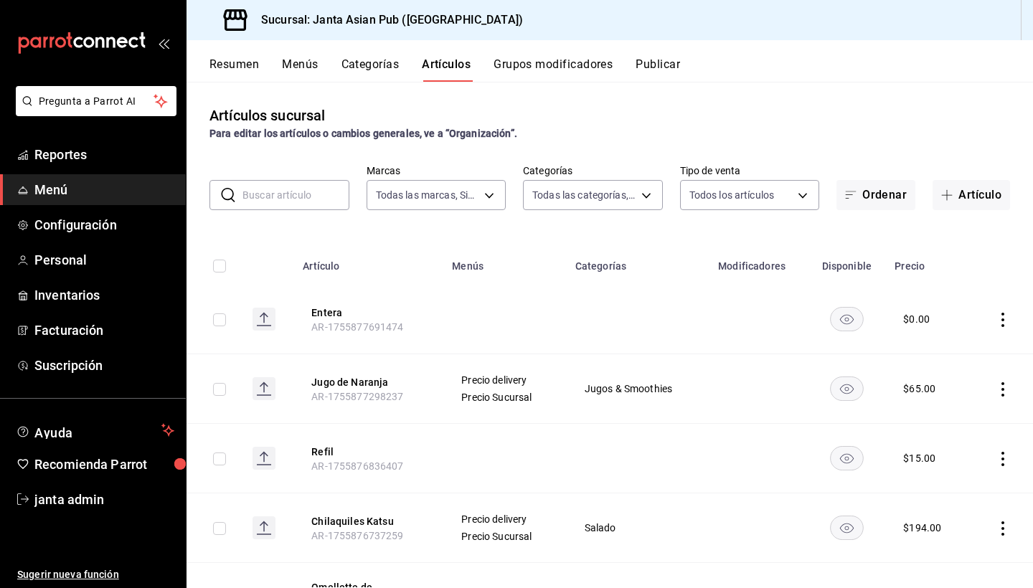
type input "54f267fd-3a26-423e-9599-ceaad96627e7,a937e8d9-5aa0-4689-9956-2e980446810f,a7b78…"
click at [325, 450] on button "Refil" at bounding box center [368, 452] width 115 height 14
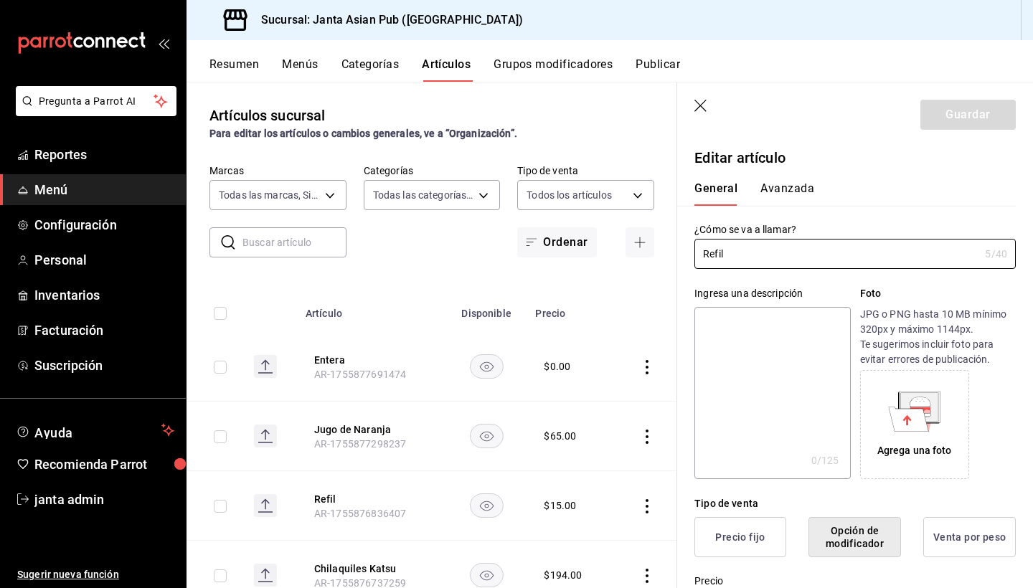
click at [788, 192] on button "Avanzada" at bounding box center [787, 193] width 54 height 24
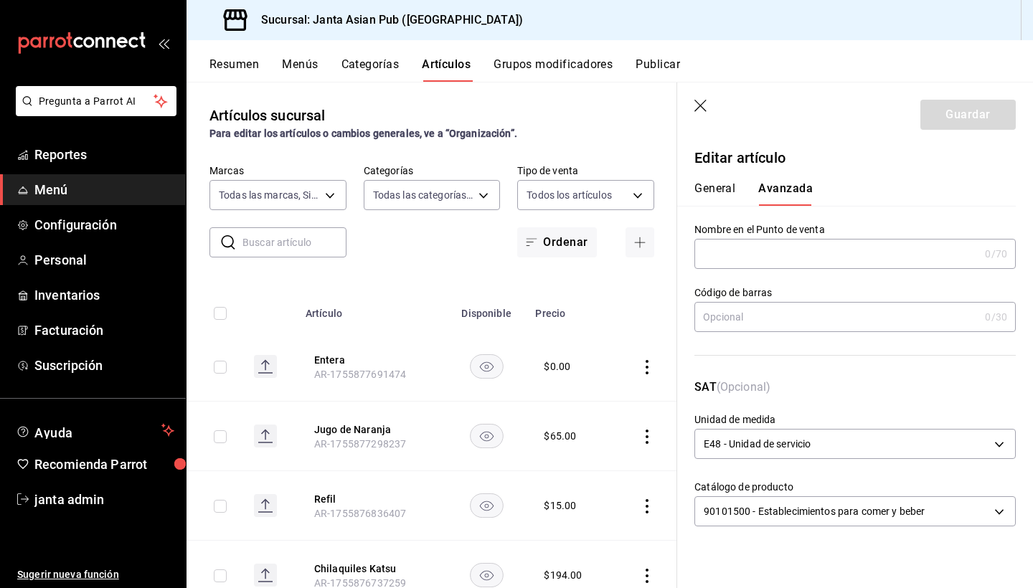
click at [702, 105] on icon "button" at bounding box center [701, 107] width 14 height 14
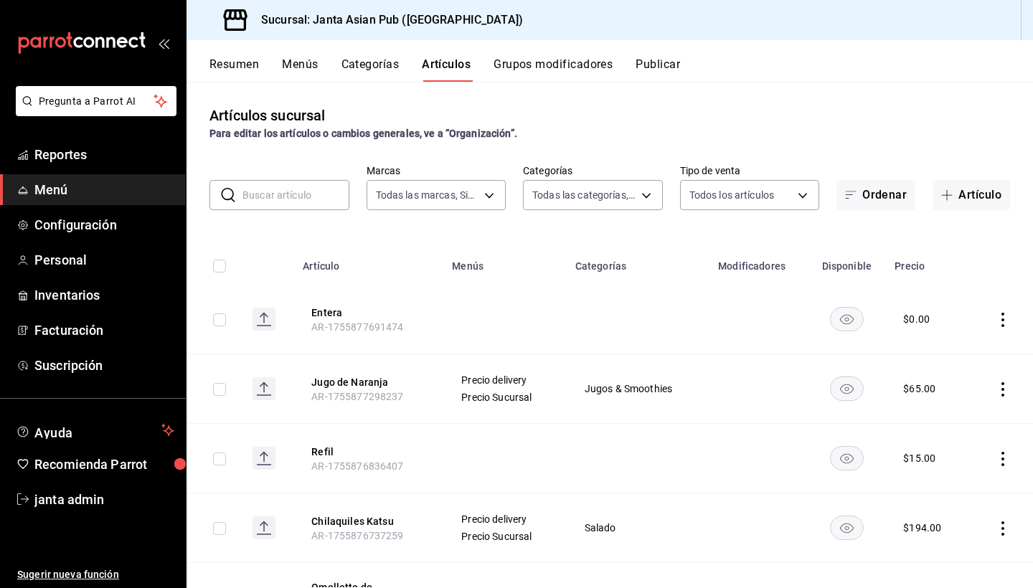
click at [607, 455] on td at bounding box center [637, 459] width 143 height 70
click at [639, 457] on td at bounding box center [637, 459] width 143 height 70
click at [1001, 462] on icon "actions" at bounding box center [1002, 459] width 14 height 14
click at [952, 493] on span "Editar" at bounding box center [959, 491] width 37 height 15
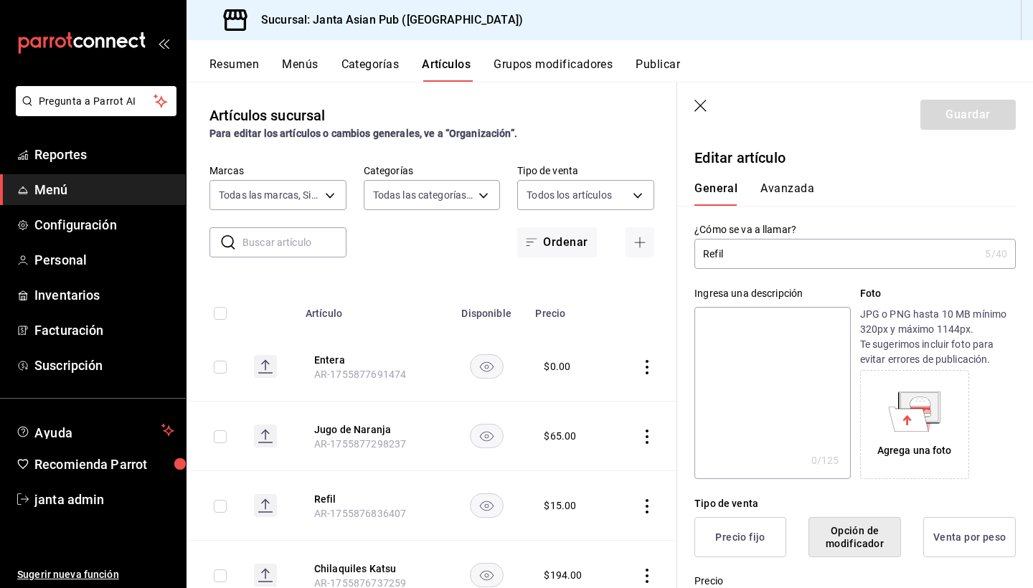
click at [739, 345] on textarea at bounding box center [772, 393] width 156 height 172
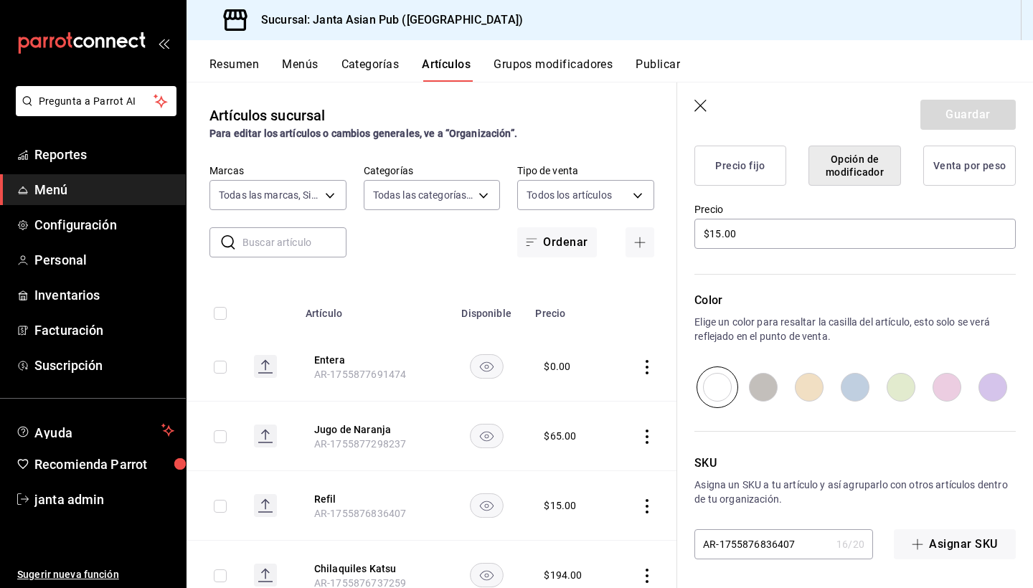
click at [704, 109] on icon "button" at bounding box center [700, 106] width 12 height 12
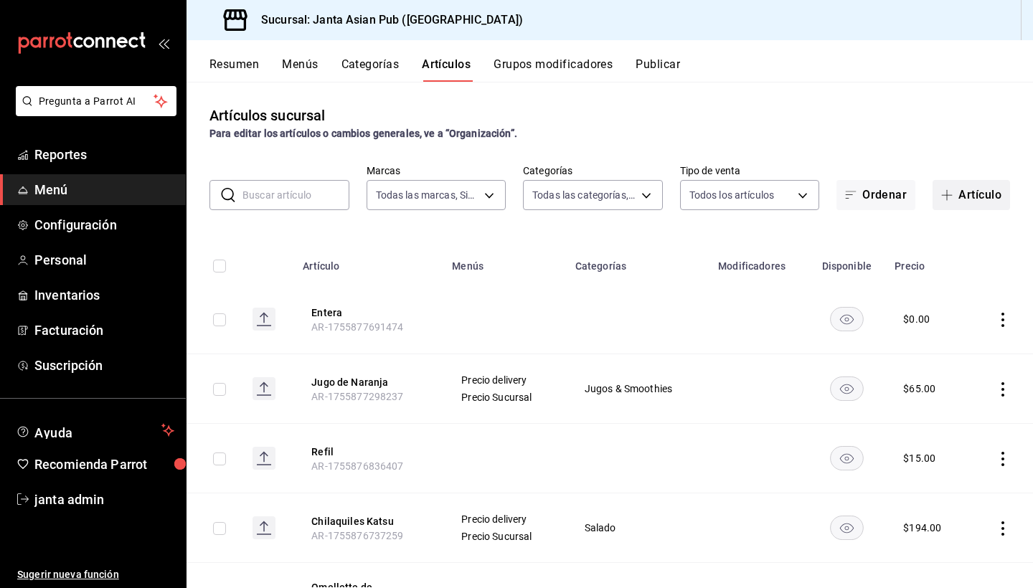
click at [950, 200] on icon "button" at bounding box center [946, 194] width 11 height 11
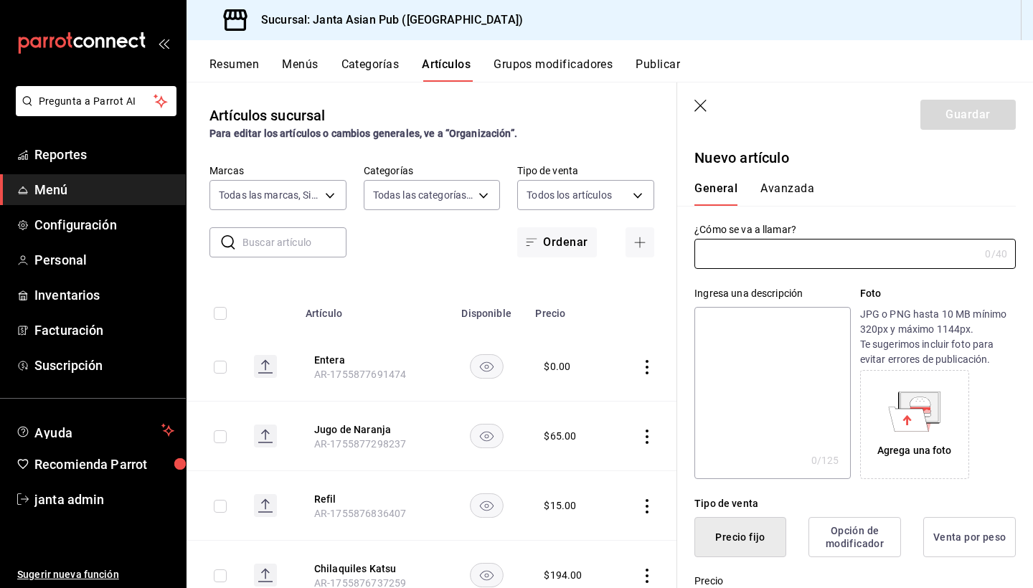
type input "AR-1755878488492"
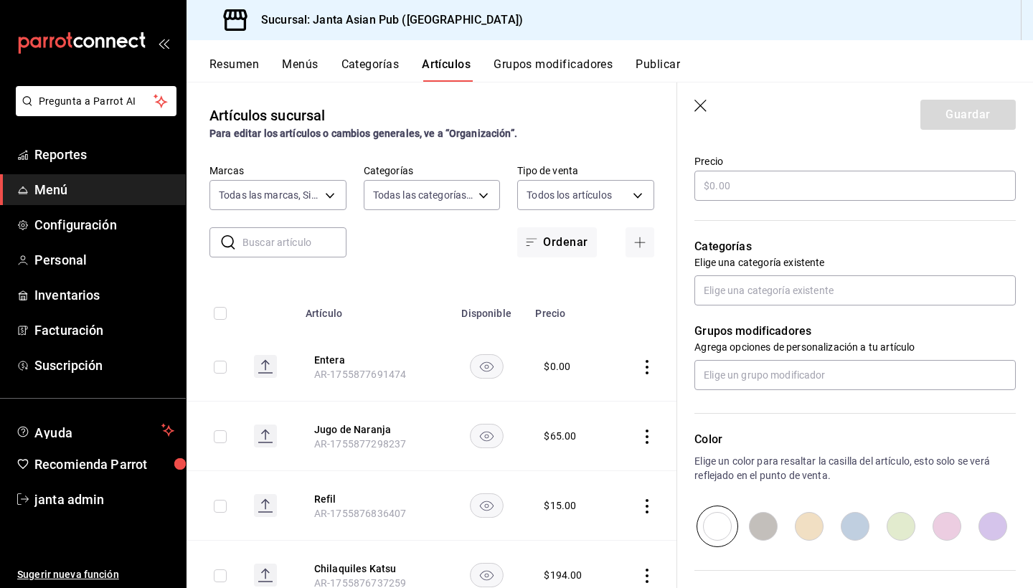
scroll to position [421, 0]
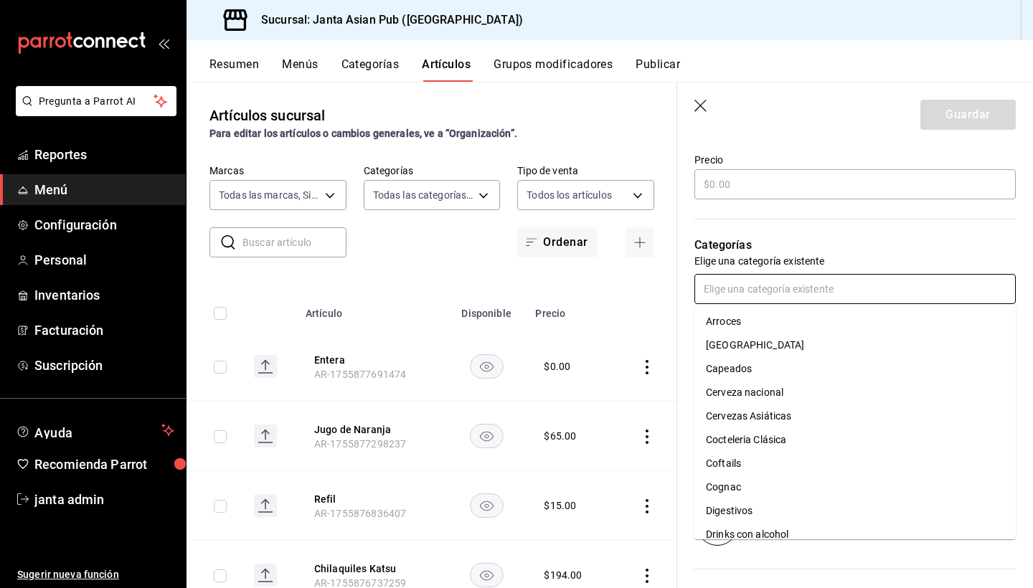
click at [784, 294] on input "text" at bounding box center [854, 289] width 321 height 30
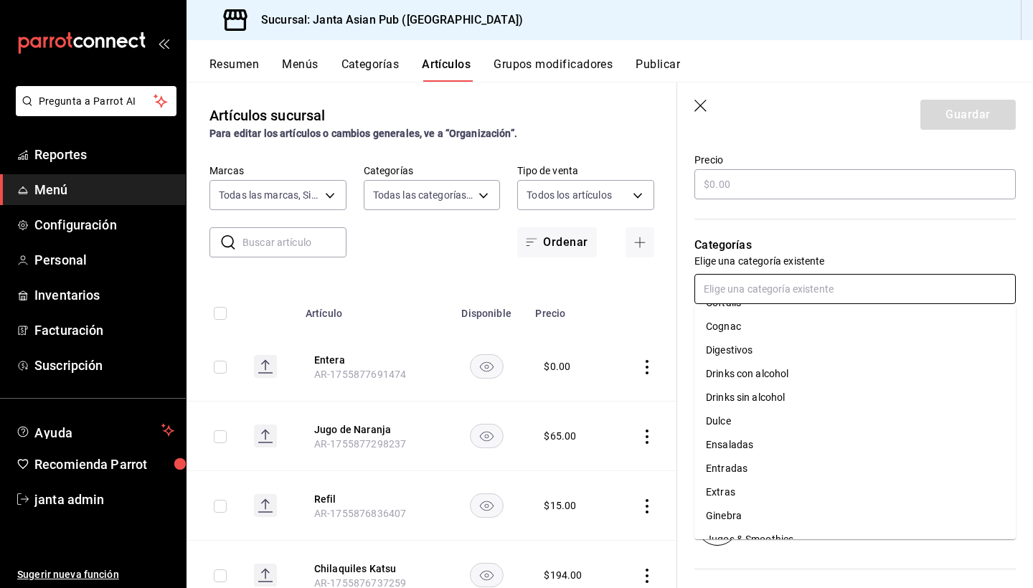
scroll to position [201, 0]
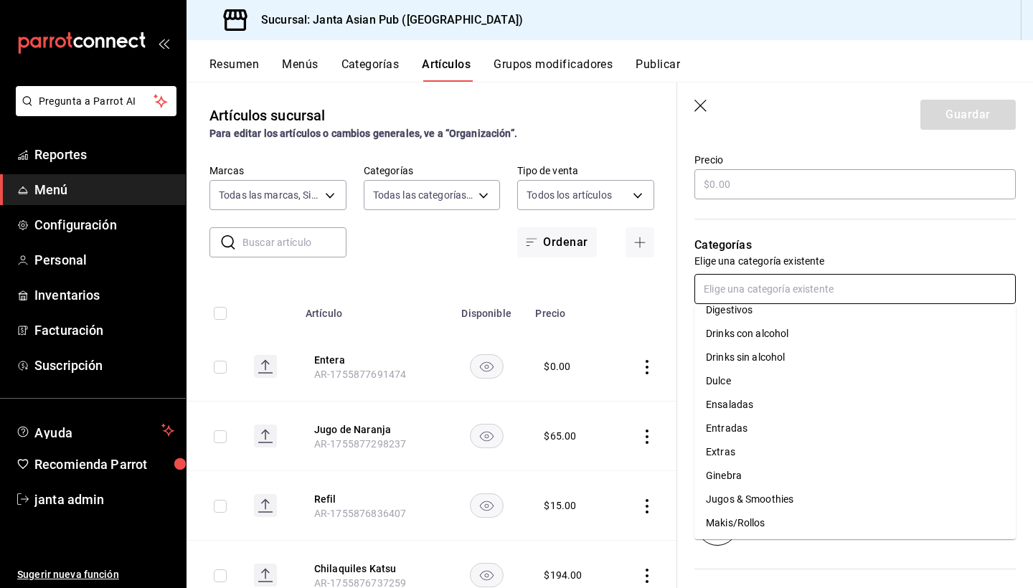
click at [760, 452] on li "Extras" at bounding box center [854, 452] width 321 height 24
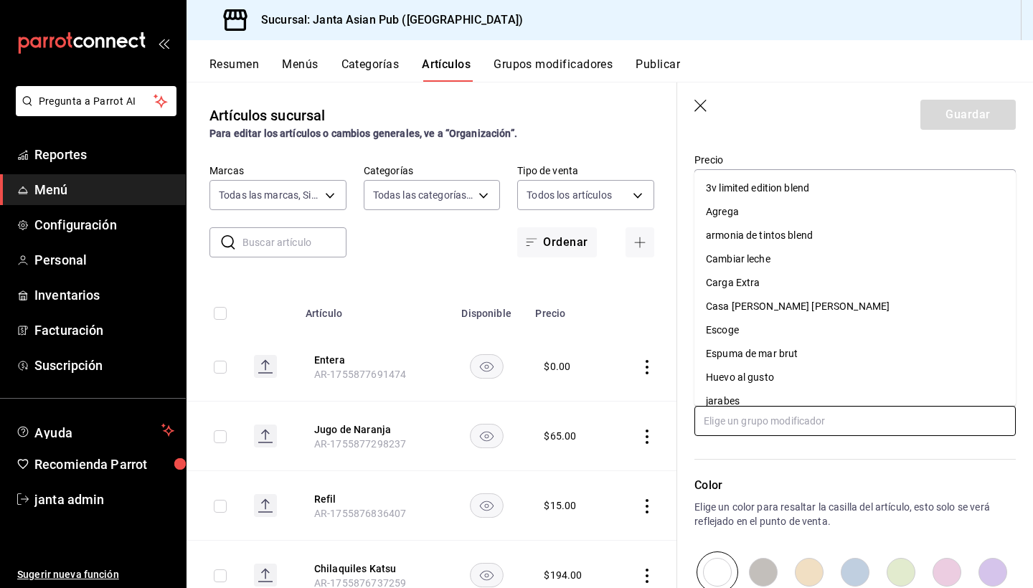
click at [777, 430] on input "text" at bounding box center [854, 421] width 321 height 30
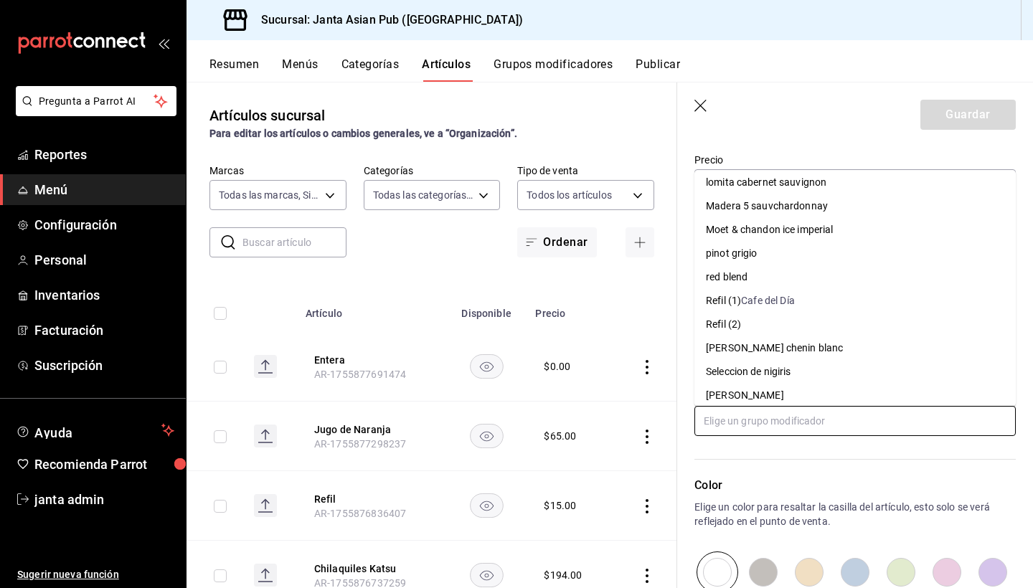
click at [764, 297] on div "Cafe del Día" at bounding box center [768, 300] width 54 height 15
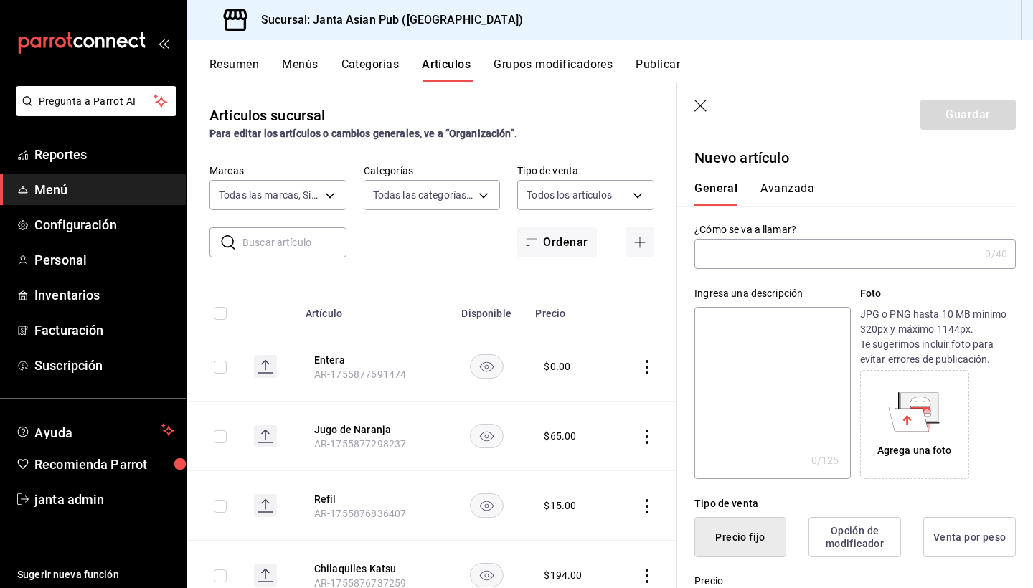
scroll to position [0, 0]
click at [783, 259] on input "text" at bounding box center [836, 254] width 285 height 29
type input "r"
type input "Refil"
click at [897, 212] on div "¿Cómo se va a llamar? Refil 5 /40 ¿Cómo se va a llamar?" at bounding box center [846, 237] width 338 height 63
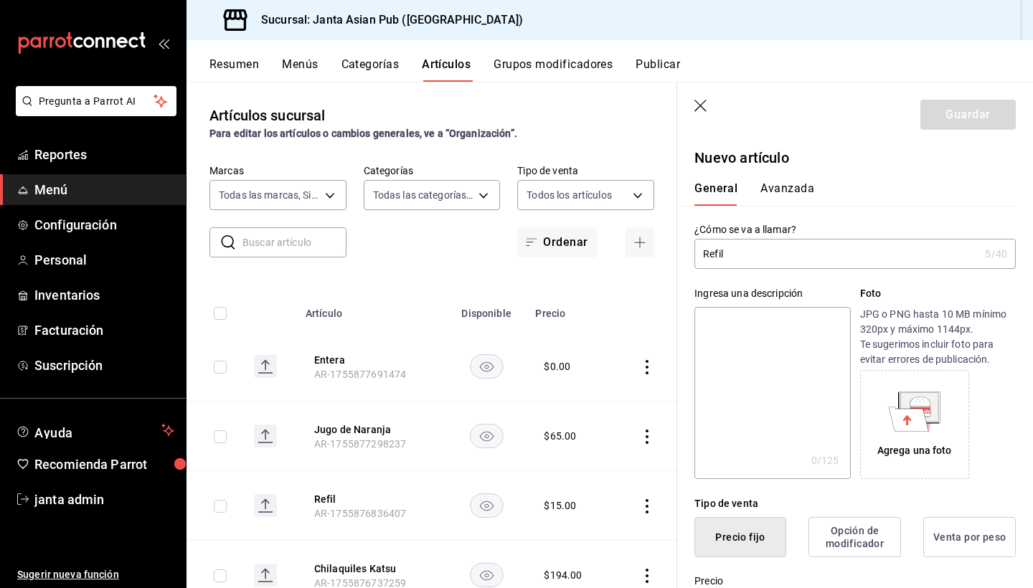
click at [790, 194] on button "Avanzada" at bounding box center [787, 193] width 54 height 24
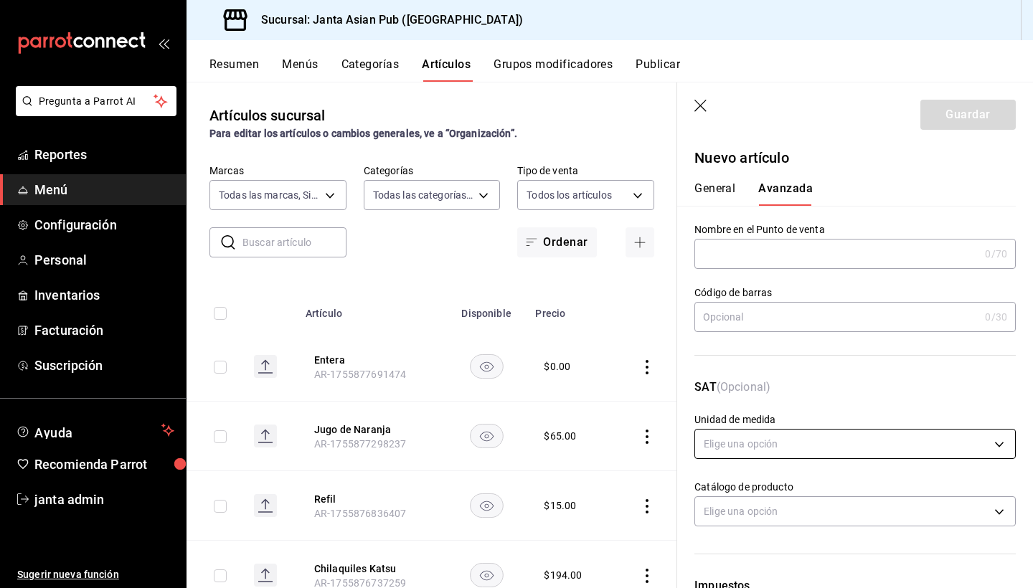
click at [734, 446] on body "Pregunta a Parrot AI Reportes Menú Configuración Personal Inventarios Facturaci…" at bounding box center [516, 294] width 1033 height 588
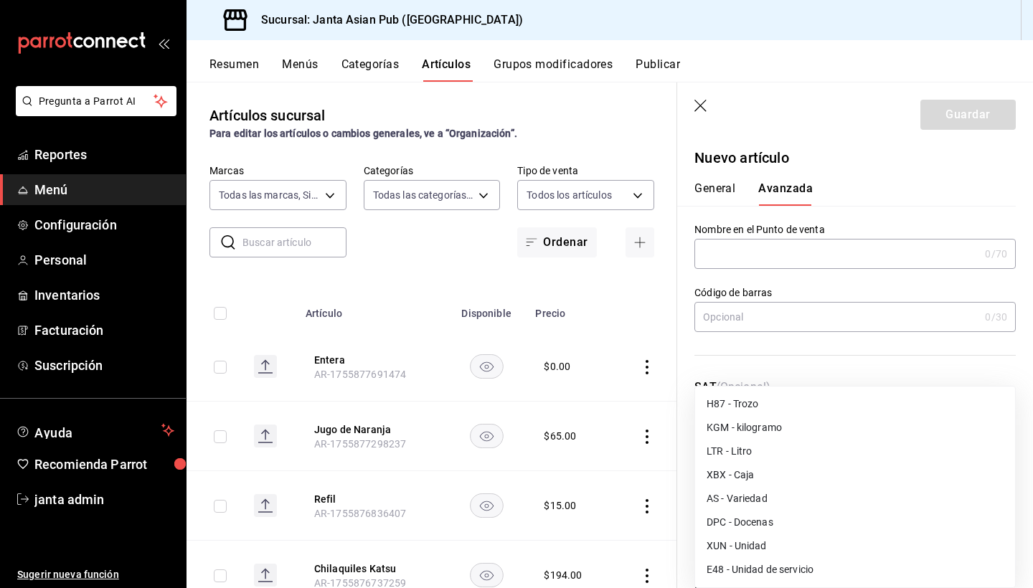
click at [746, 572] on li "E48 - Unidad de servicio" at bounding box center [855, 570] width 320 height 24
type input "E48"
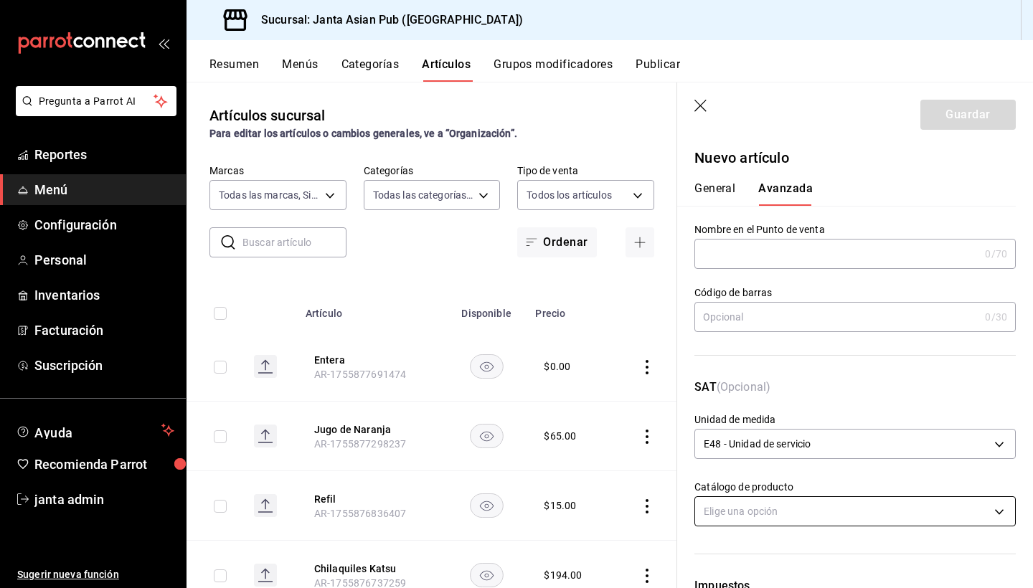
click at [755, 510] on body "Pregunta a Parrot AI Reportes Menú Configuración Personal Inventarios Facturaci…" at bounding box center [516, 294] width 1033 height 588
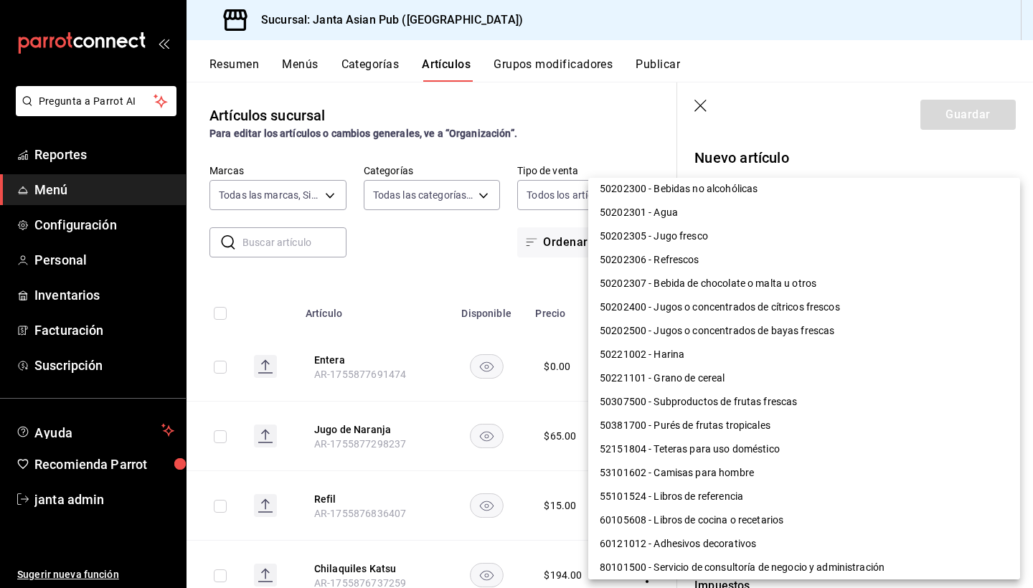
scroll to position [1101, 0]
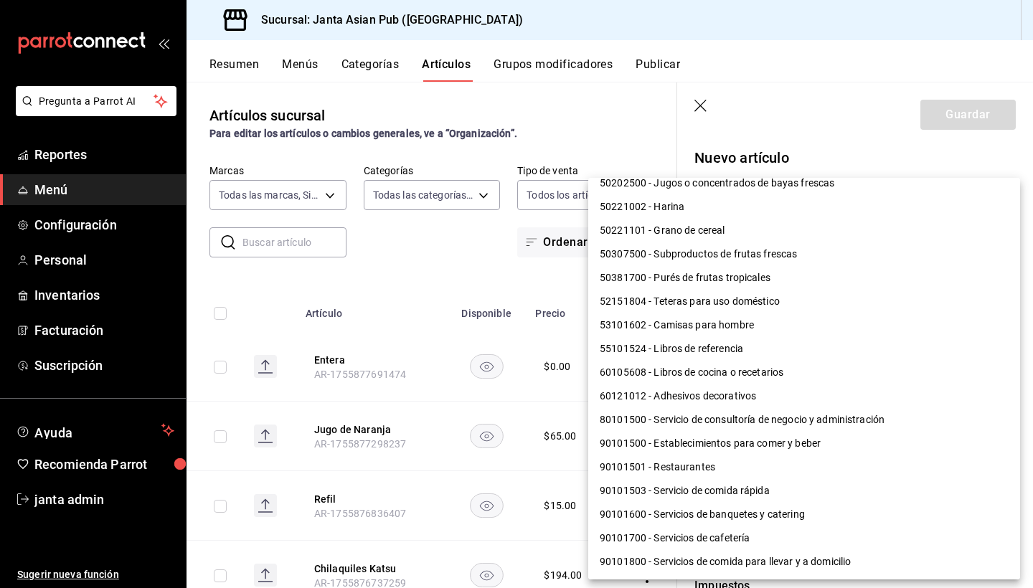
click at [757, 445] on li "90101500 - Establecimientos para comer y beber" at bounding box center [804, 444] width 432 height 24
type input "90101500"
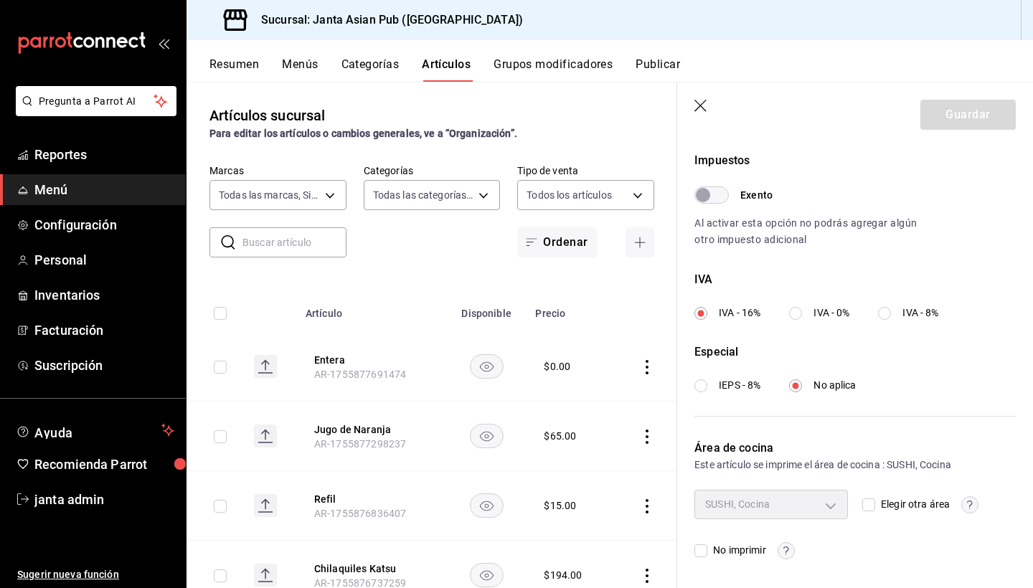
scroll to position [425, 0]
click at [832, 507] on div "SUSHI, Cocina" at bounding box center [770, 504] width 153 height 29
click at [866, 508] on input "Elegir otra área" at bounding box center [868, 505] width 13 height 13
checkbox input "true"
click at [866, 508] on input "Elegir otra área" at bounding box center [868, 505] width 13 height 13
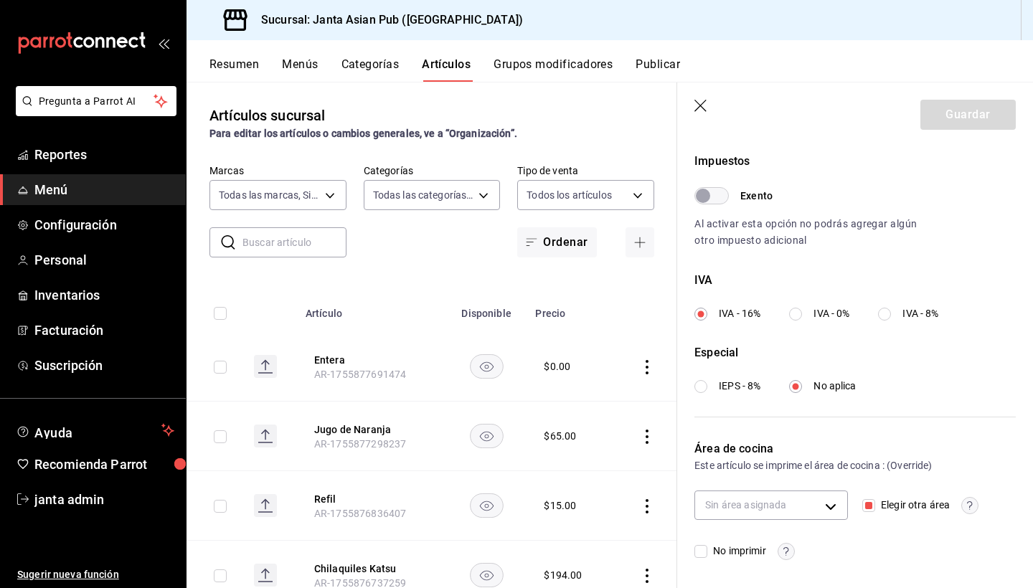
checkbox input "false"
type input "8dcb2258-b6a8-403a-a73b-1977d1d97197,9df05f39-d4ce-4a13-a5a8-5d9ec87a583b"
click at [873, 508] on input "Elegir otra área" at bounding box center [868, 505] width 13 height 13
checkbox input "true"
click at [829, 503] on body "Pregunta a Parrot AI Reportes Menú Configuración Personal Inventarios Facturaci…" at bounding box center [516, 294] width 1033 height 588
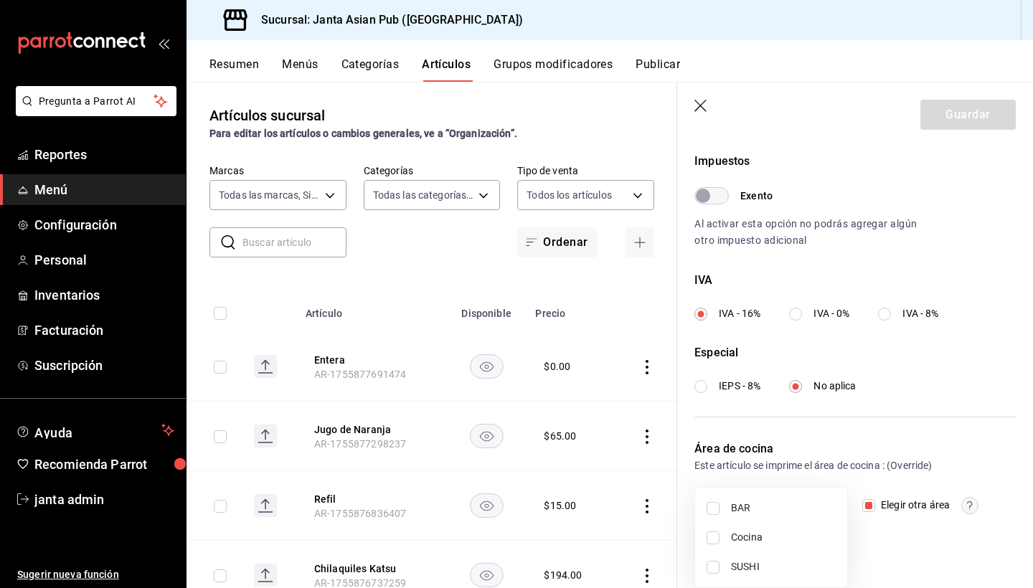
click at [765, 507] on span "BAR" at bounding box center [783, 508] width 105 height 15
type input "bfc1f127-4647-49b2-8af5-61e3f9974c3e"
checkbox input "true"
click at [866, 508] on div at bounding box center [516, 294] width 1033 height 588
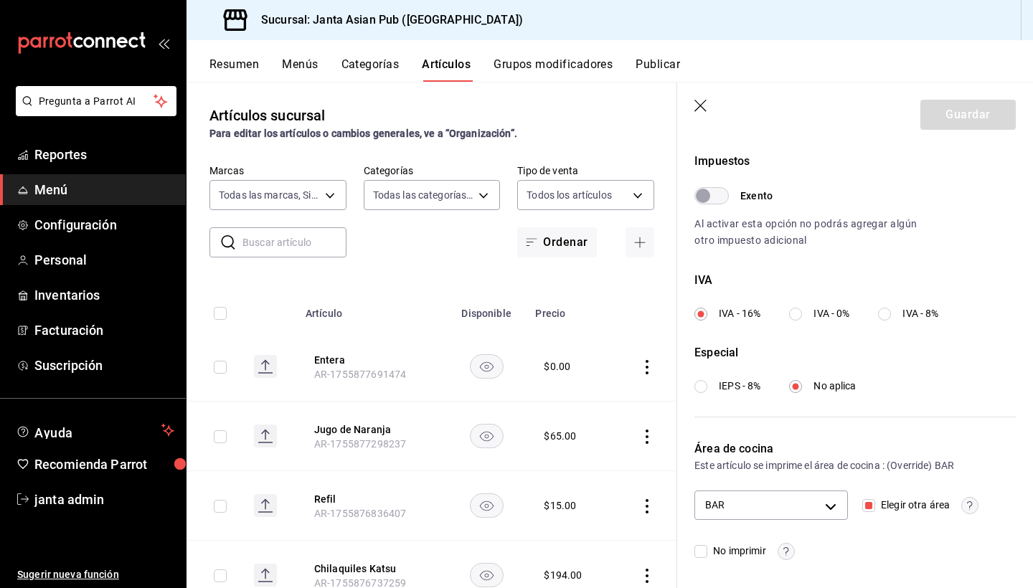
click at [938, 267] on div "Impuestos Exento Al activar esta opción no podrás agregar algún otro impuesto a…" at bounding box center [854, 273] width 321 height 241
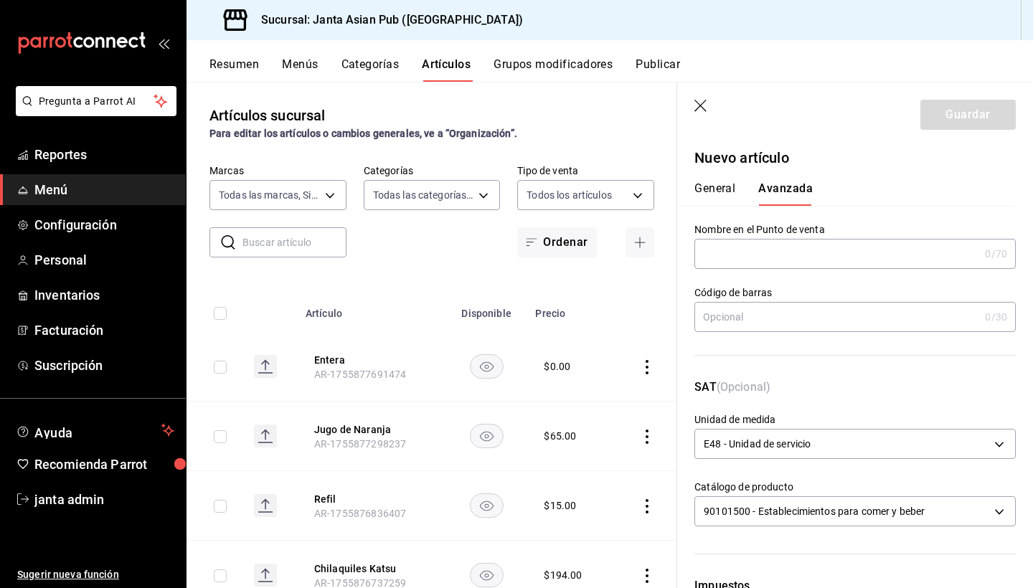
click at [720, 189] on button "General" at bounding box center [714, 193] width 41 height 24
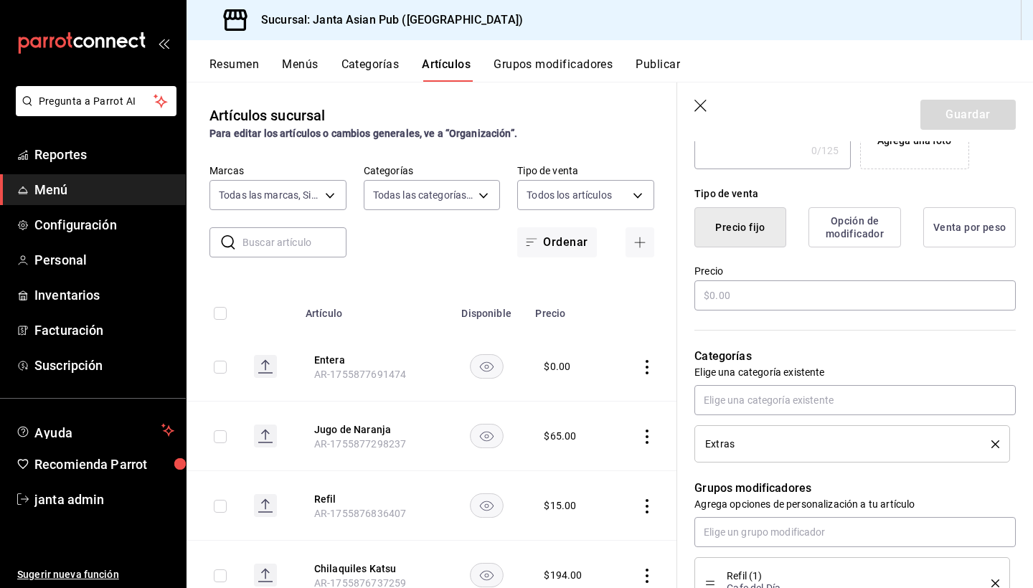
scroll to position [311, 0]
click at [721, 300] on input "text" at bounding box center [854, 294] width 321 height 30
type input "$15.00"
click at [949, 114] on button "Guardar" at bounding box center [967, 115] width 95 height 30
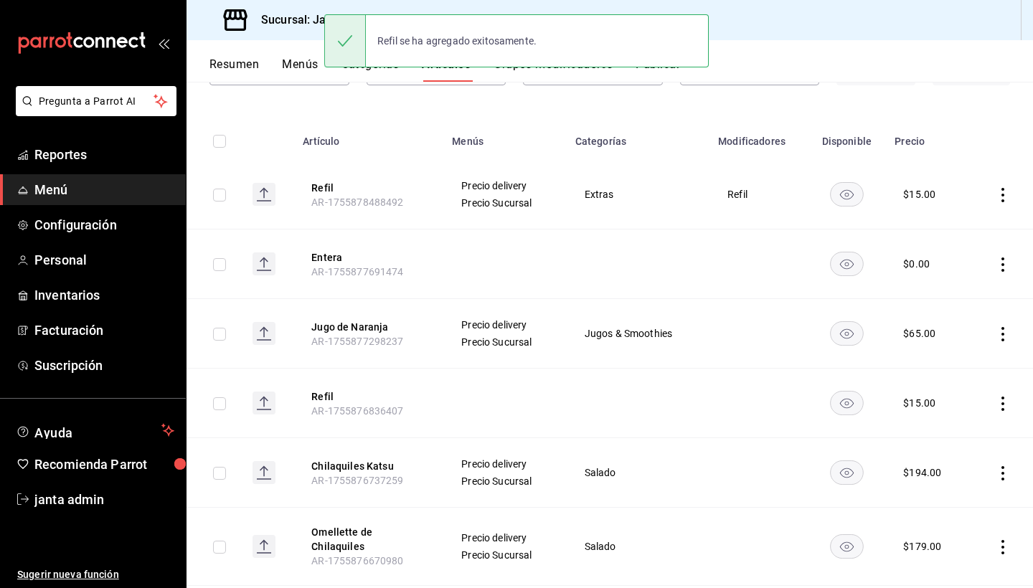
scroll to position [131, 0]
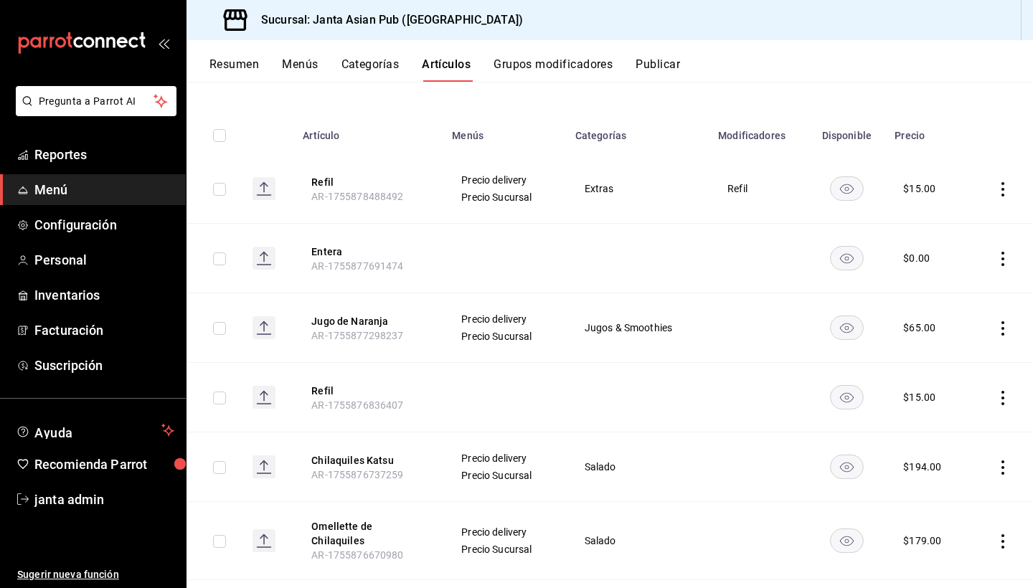
click at [1000, 399] on icon "actions" at bounding box center [1002, 398] width 14 height 14
click at [947, 486] on span "Eliminar" at bounding box center [959, 489] width 37 height 11
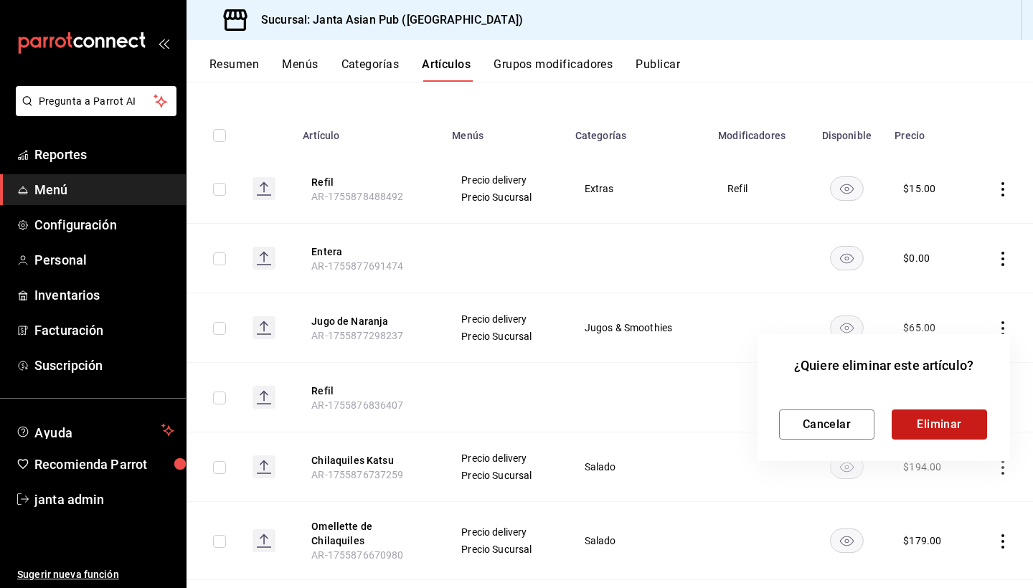
click at [962, 419] on button "Eliminar" at bounding box center [938, 424] width 95 height 30
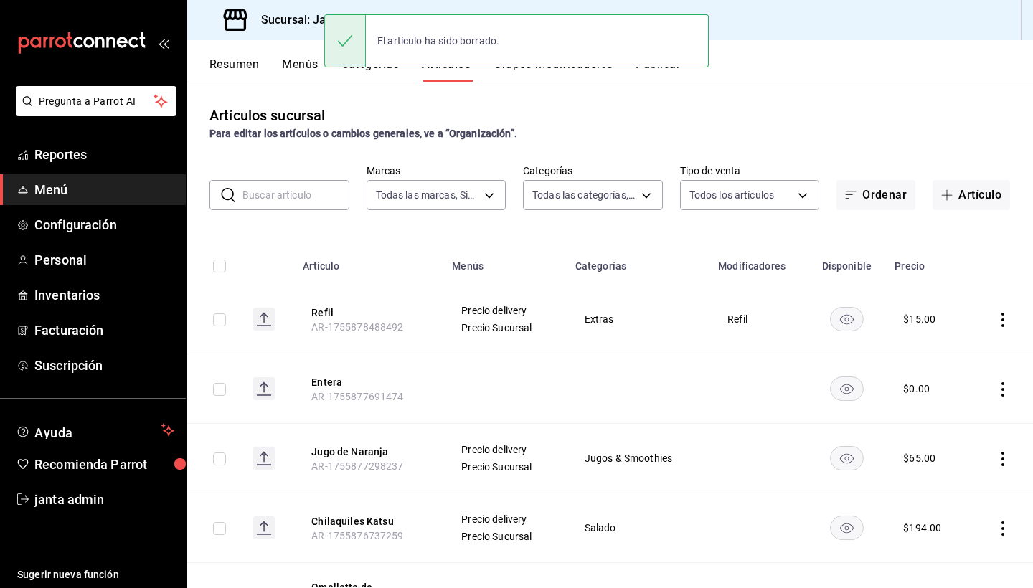
scroll to position [0, 0]
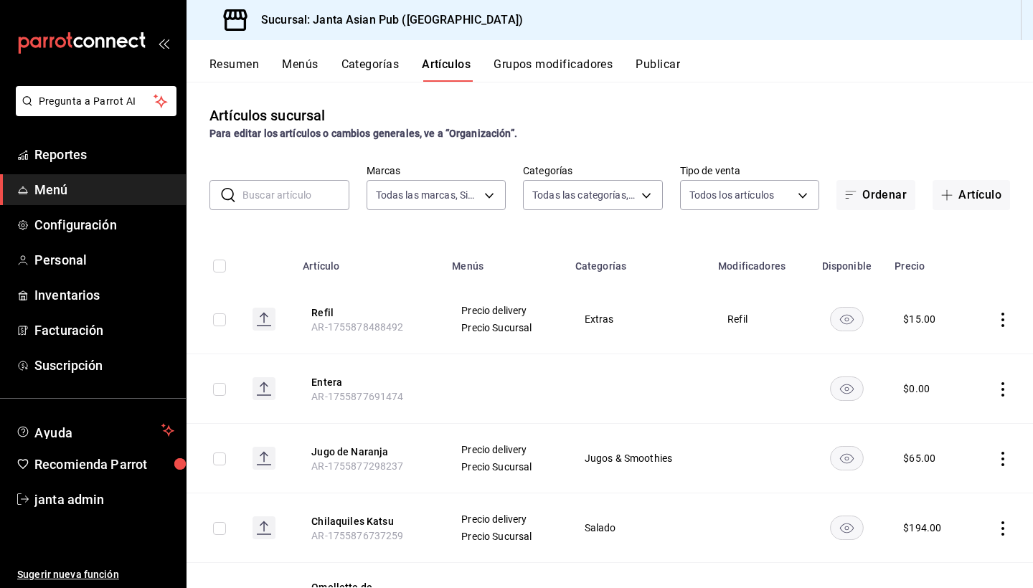
click at [275, 197] on input "text" at bounding box center [295, 195] width 107 height 29
type input "i"
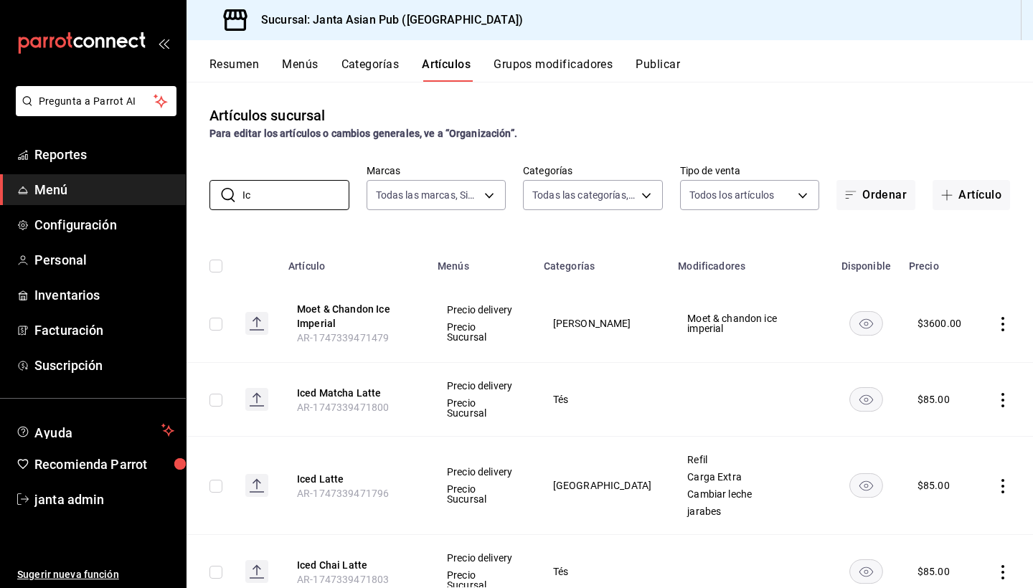
type input "I"
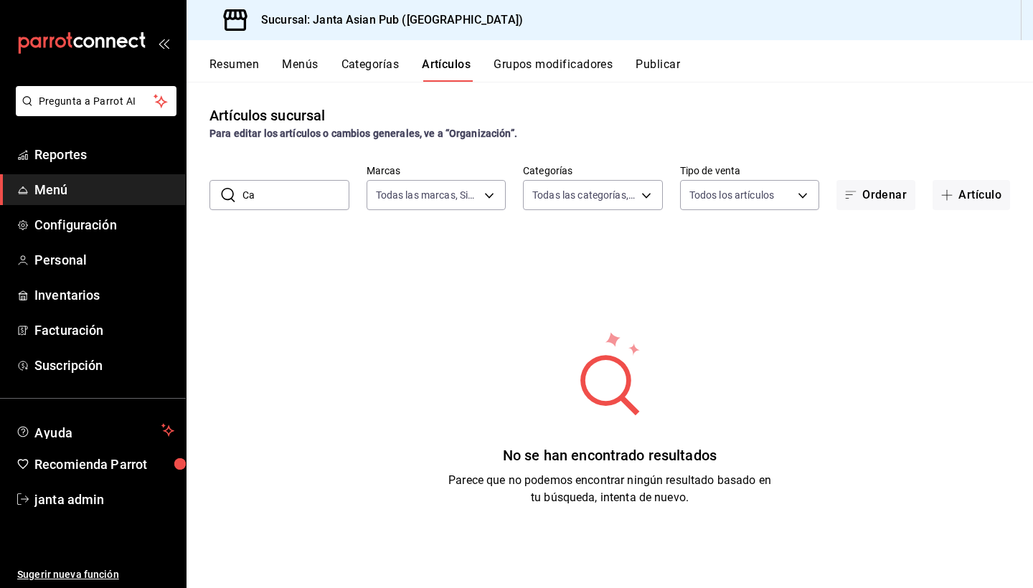
type input "C"
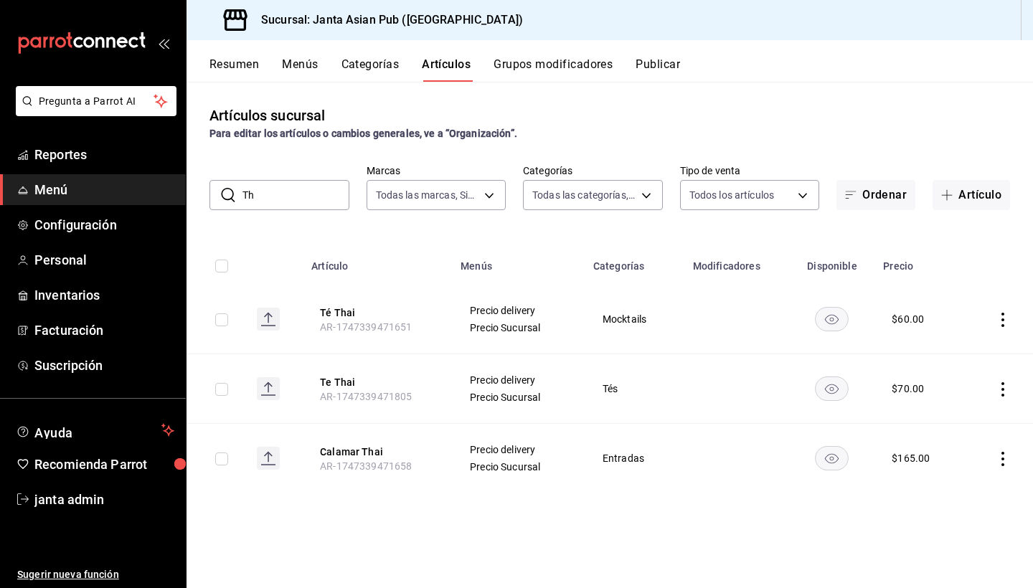
type input "T"
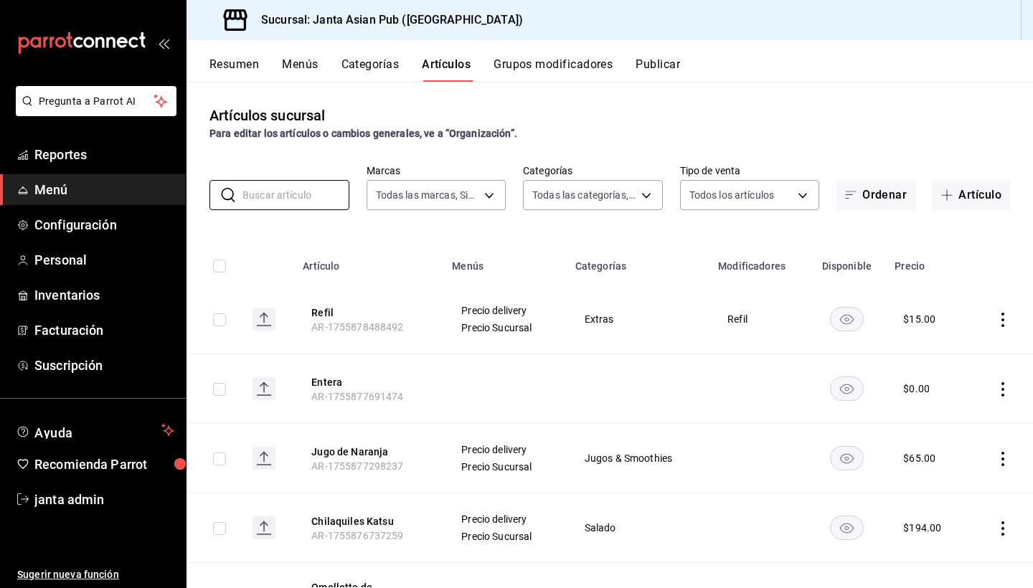
type input "c"
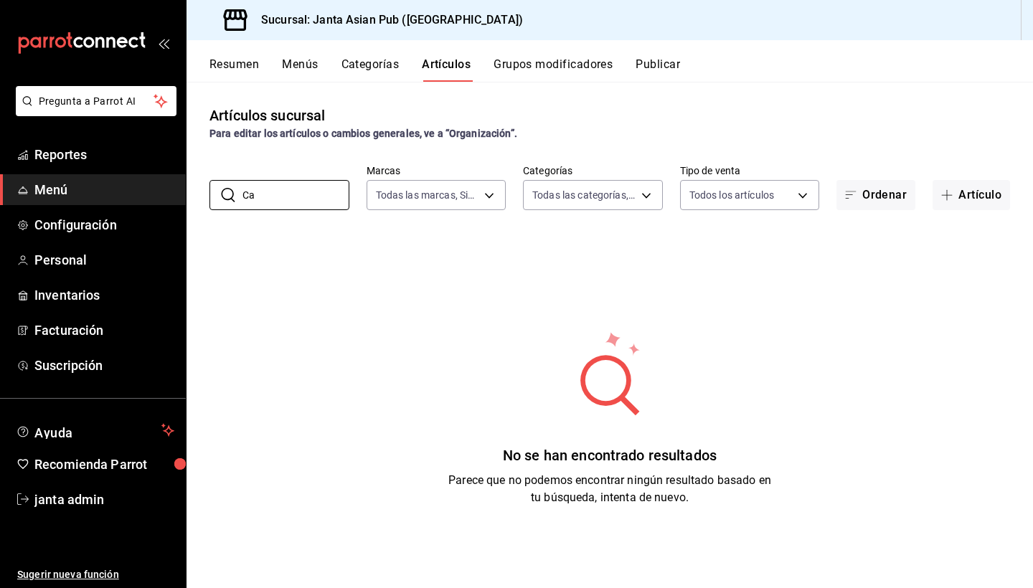
type input "C"
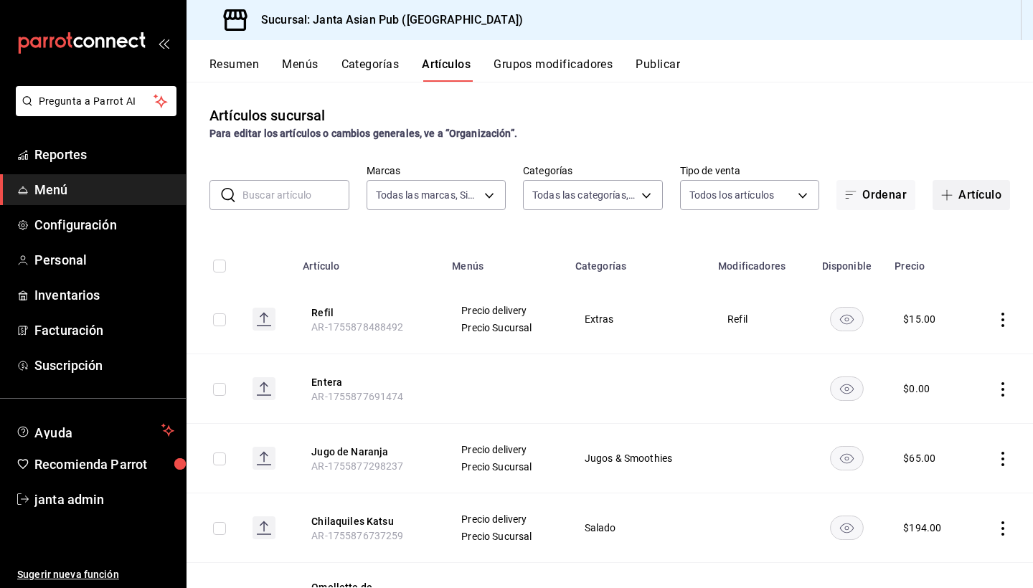
click at [977, 187] on button "Artículo" at bounding box center [970, 195] width 77 height 30
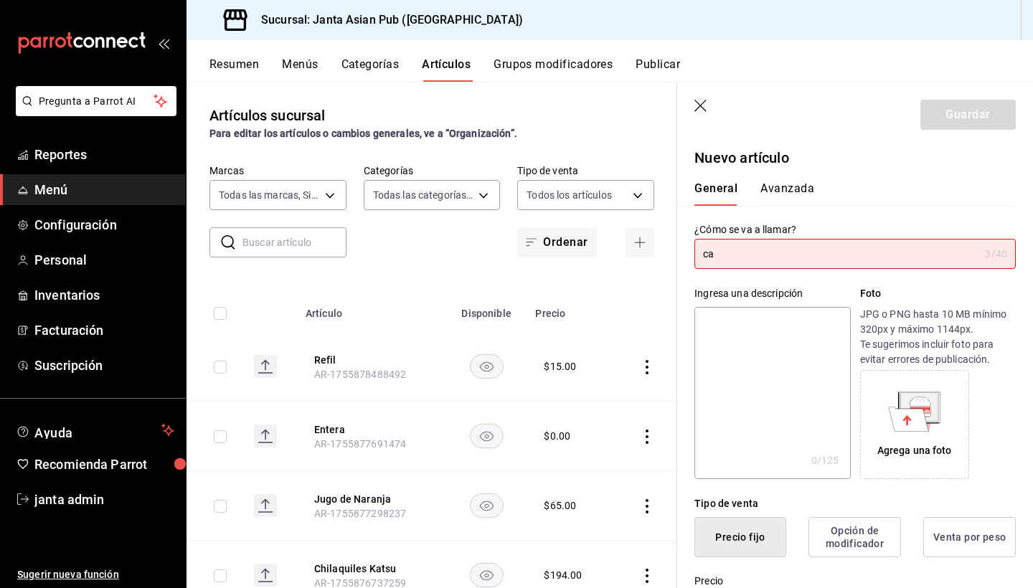
type input "c"
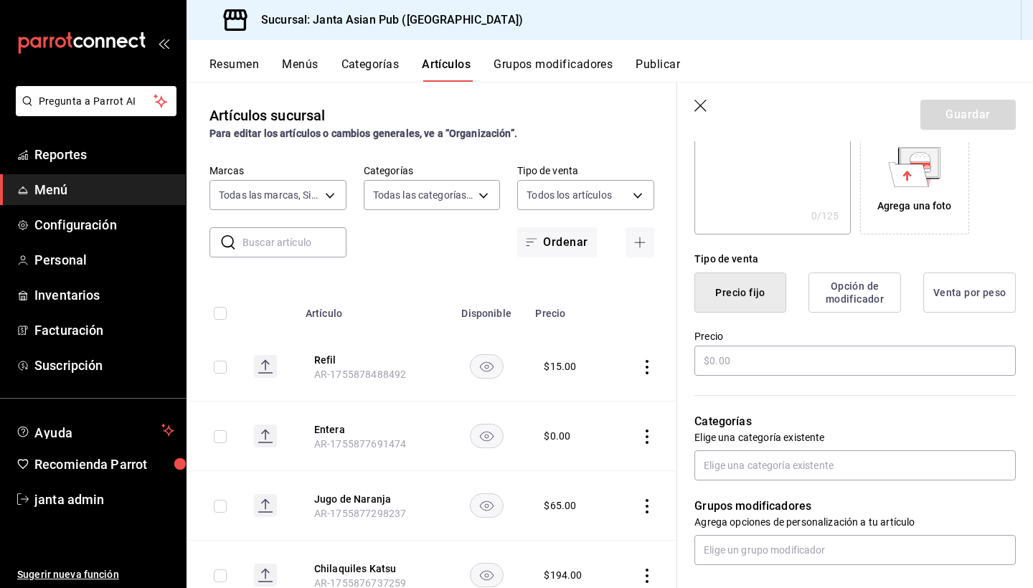
scroll to position [247, 0]
type input "Carga Extra"
click at [804, 357] on input "text" at bounding box center [854, 358] width 321 height 30
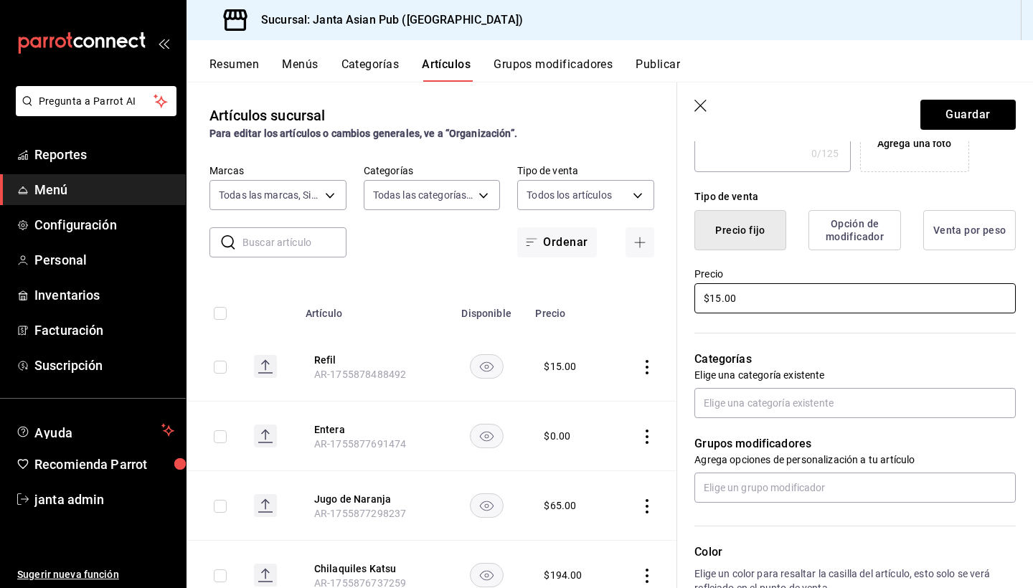
scroll to position [309, 0]
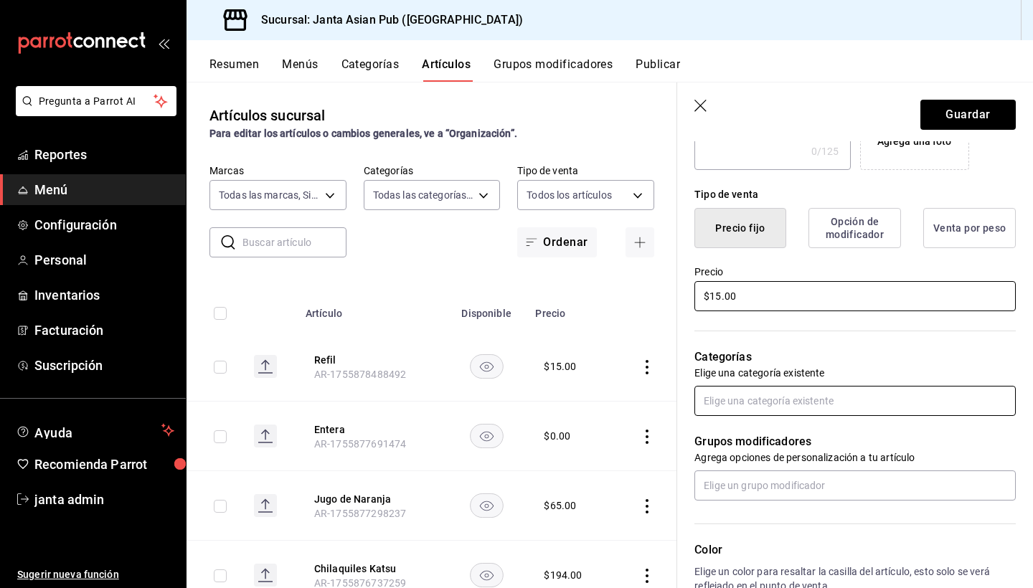
type input "$15.00"
click at [797, 402] on input "text" at bounding box center [854, 401] width 321 height 30
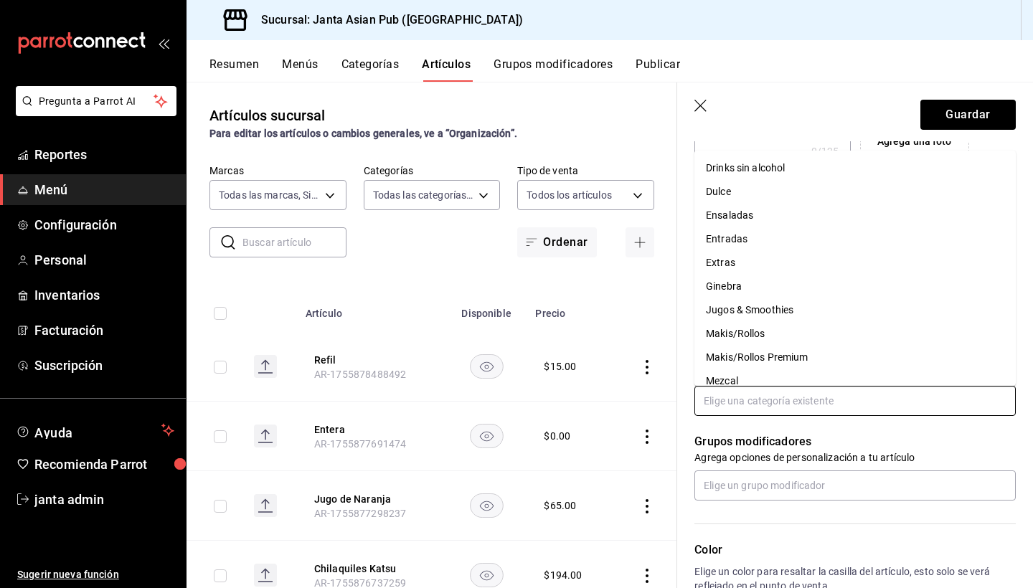
scroll to position [246, 0]
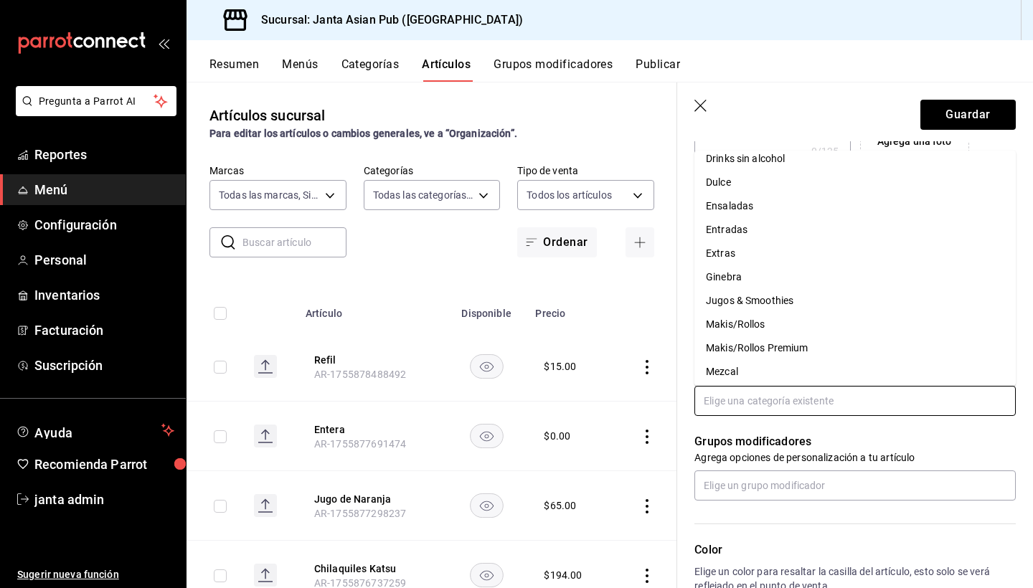
click at [773, 255] on li "Extras" at bounding box center [854, 254] width 321 height 24
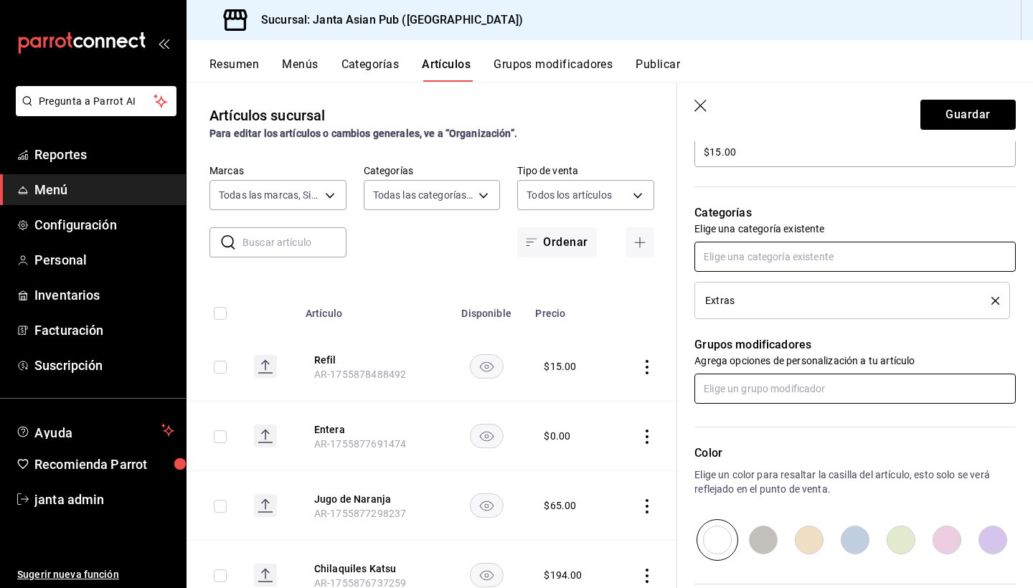
scroll to position [456, 0]
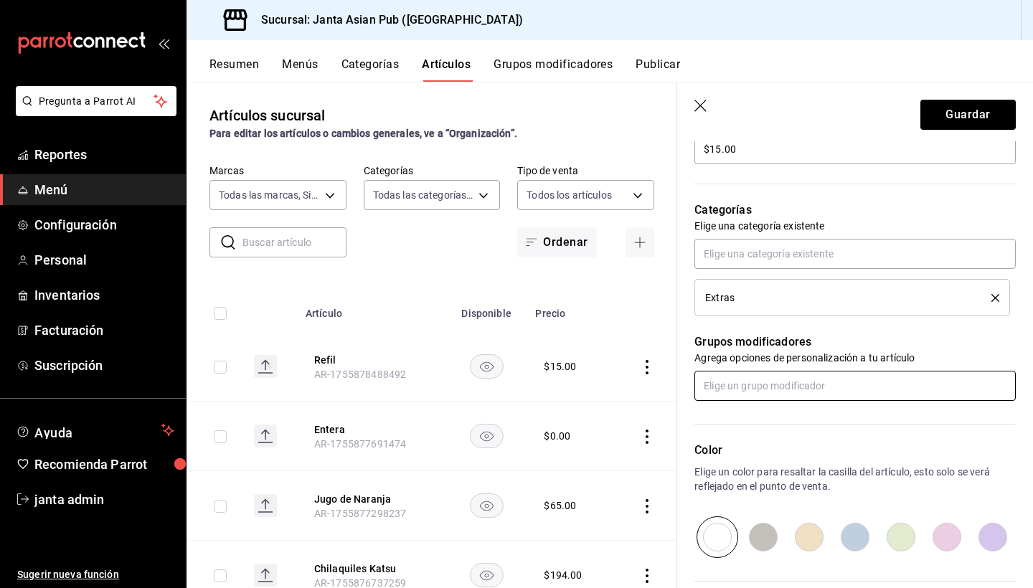
click at [775, 386] on input "text" at bounding box center [854, 386] width 321 height 30
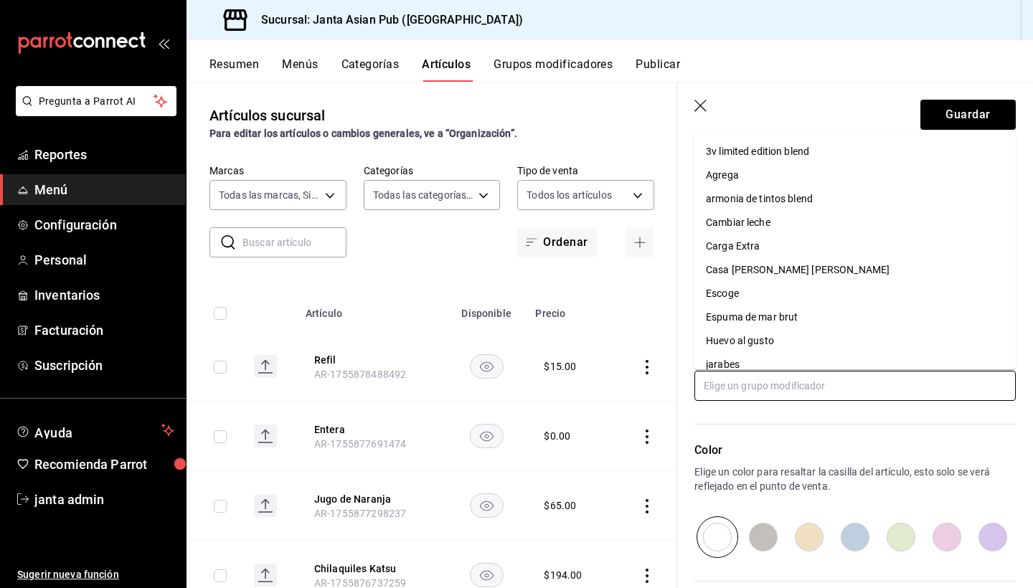
scroll to position [0, 0]
click at [744, 248] on div "Carga Extra" at bounding box center [733, 247] width 54 height 15
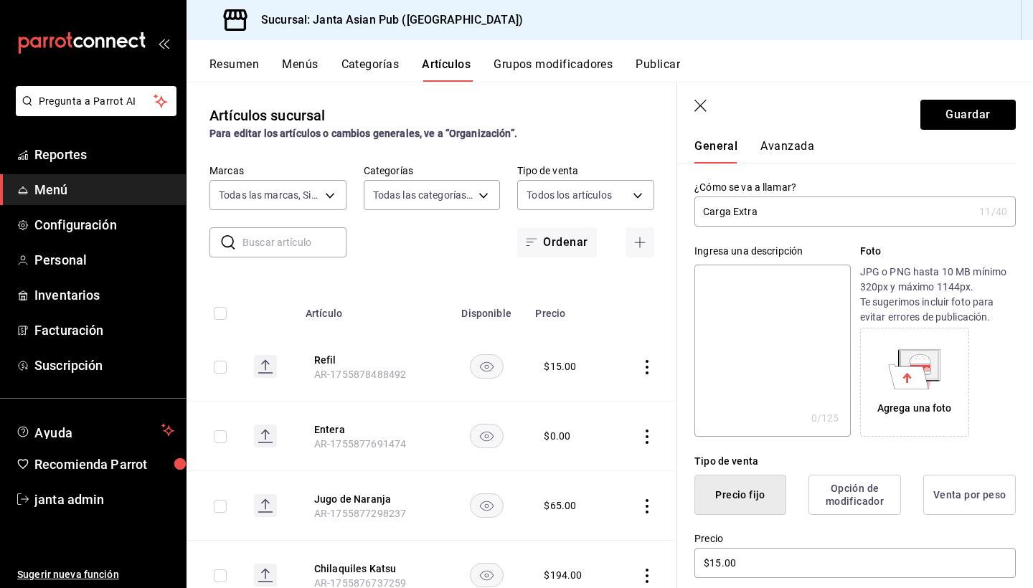
scroll to position [25, 0]
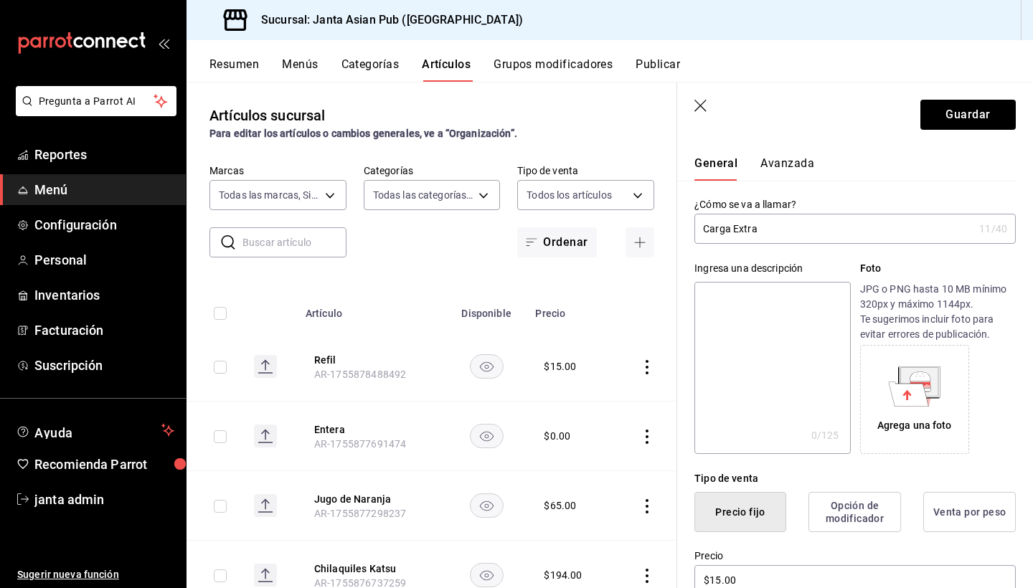
click at [782, 168] on button "Avanzada" at bounding box center [787, 168] width 54 height 24
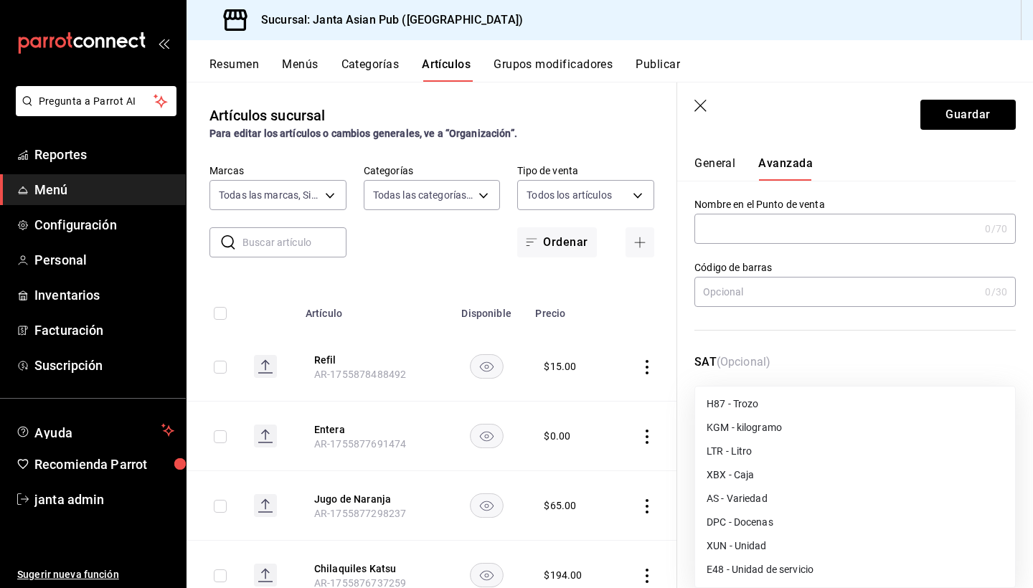
click at [764, 425] on body "Pregunta a Parrot AI Reportes Menú Configuración Personal Inventarios Facturaci…" at bounding box center [516, 294] width 1033 height 588
click at [751, 564] on li "E48 - Unidad de servicio" at bounding box center [855, 570] width 320 height 24
type input "E48"
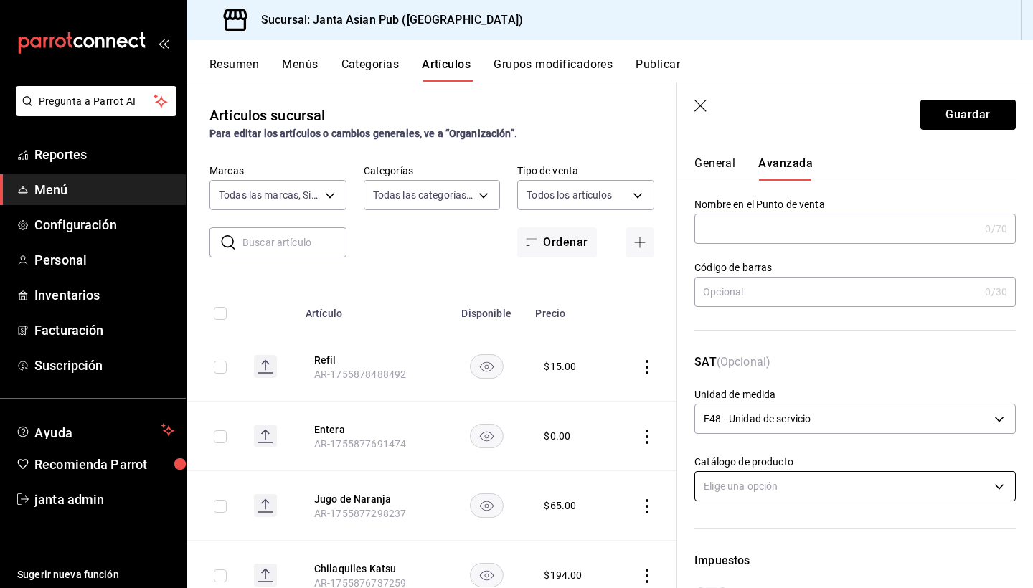
click at [772, 488] on body "Pregunta a Parrot AI Reportes Menú Configuración Personal Inventarios Facturaci…" at bounding box center [516, 294] width 1033 height 588
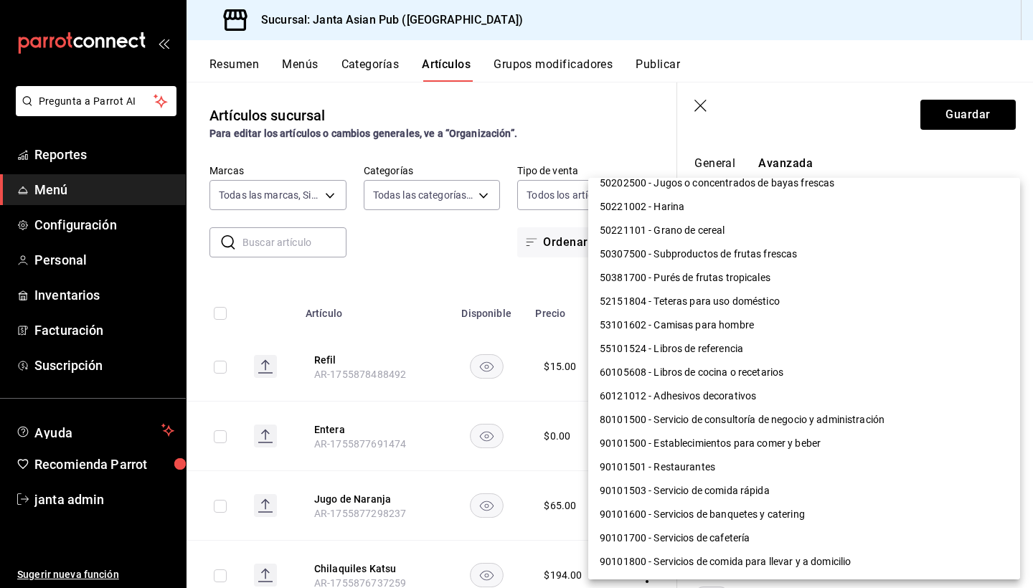
scroll to position [1101, 0]
click at [782, 446] on li "90101500 - Establecimientos para comer y beber" at bounding box center [804, 444] width 432 height 24
type input "90101500"
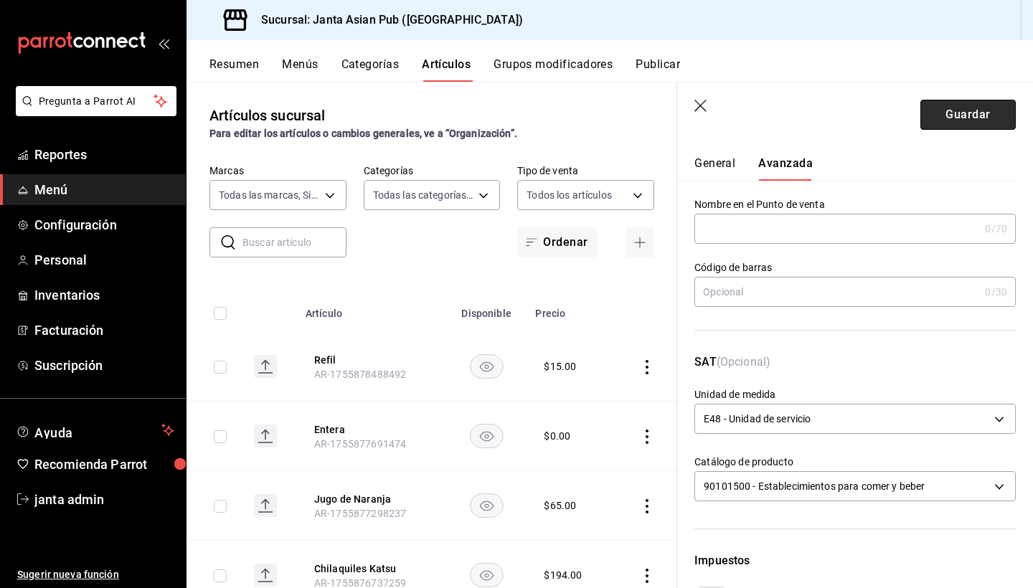
click at [946, 123] on button "Guardar" at bounding box center [967, 115] width 95 height 30
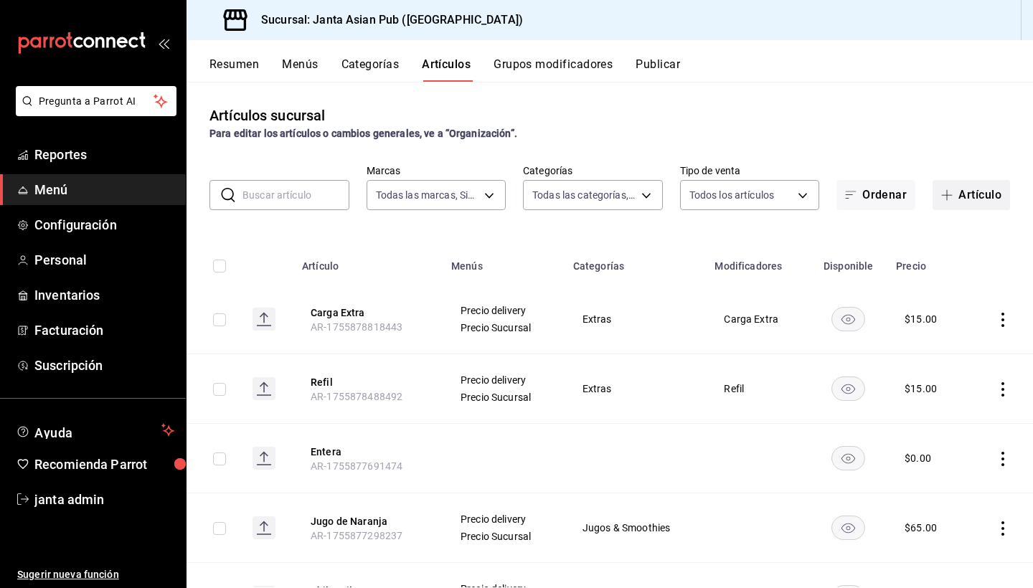
click at [972, 191] on button "Artículo" at bounding box center [970, 195] width 77 height 30
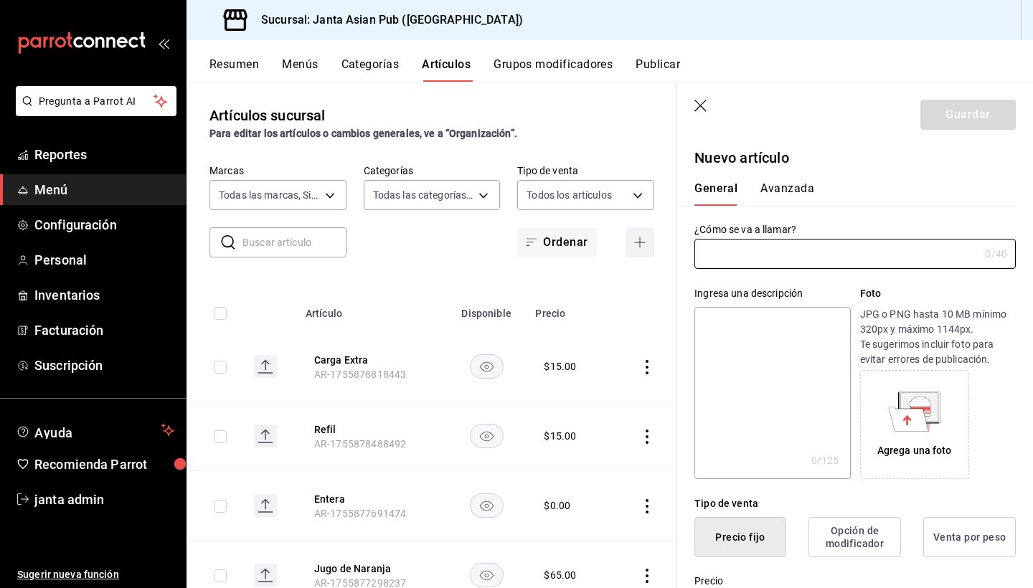
type input "e"
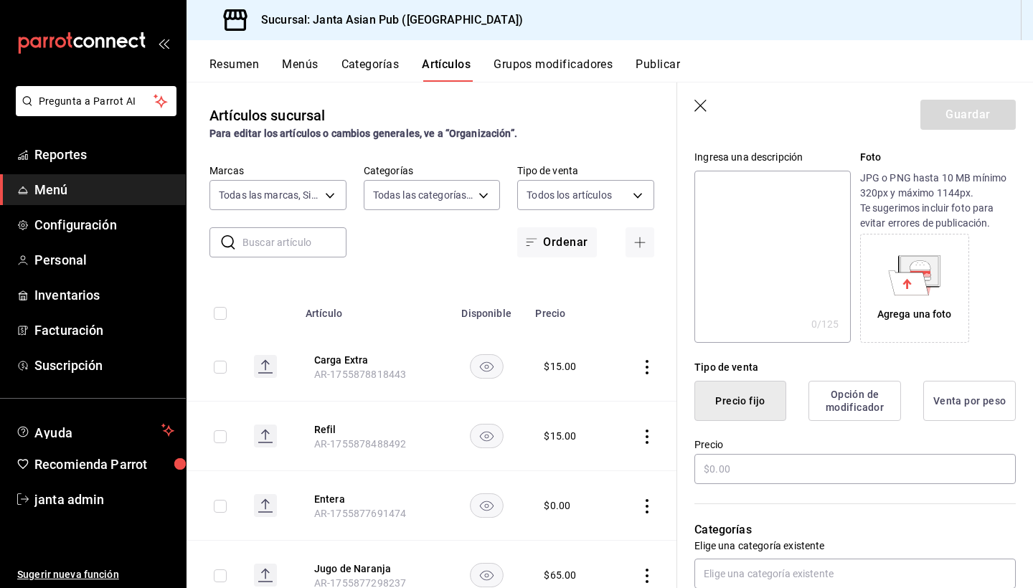
scroll to position [141, 0]
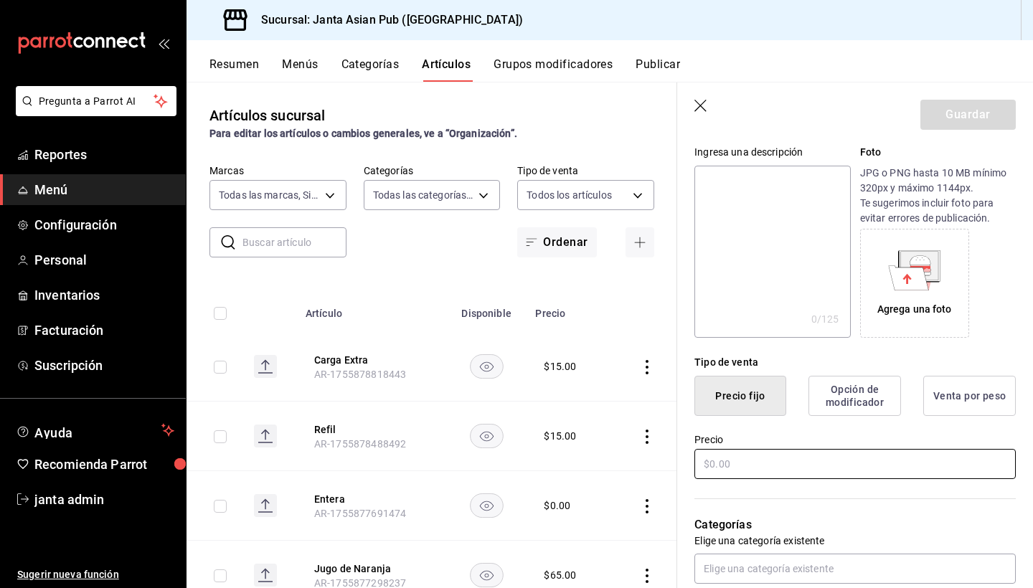
type input "Extra Frijol"
click at [764, 471] on input "text" at bounding box center [854, 464] width 321 height 30
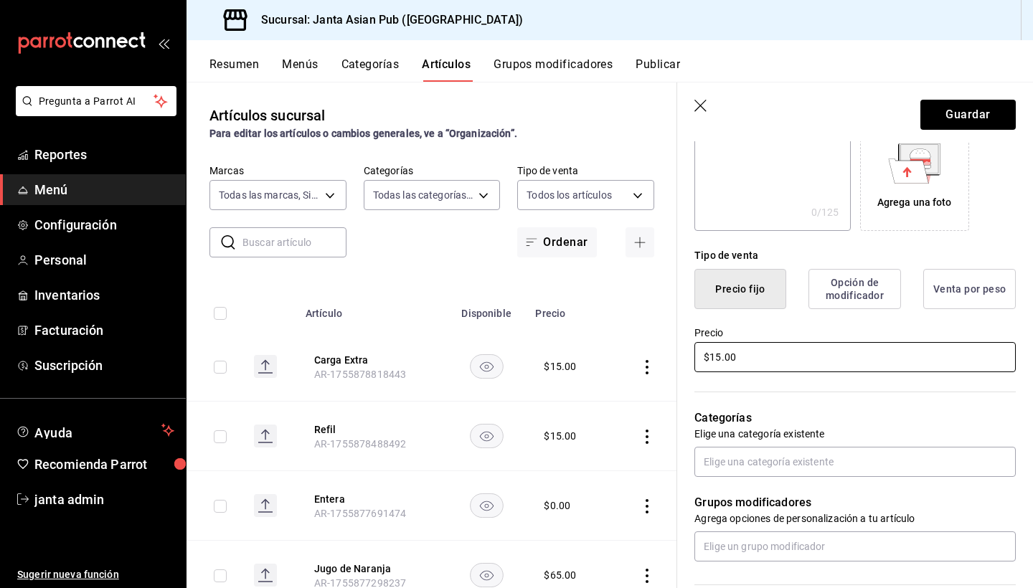
scroll to position [271, 0]
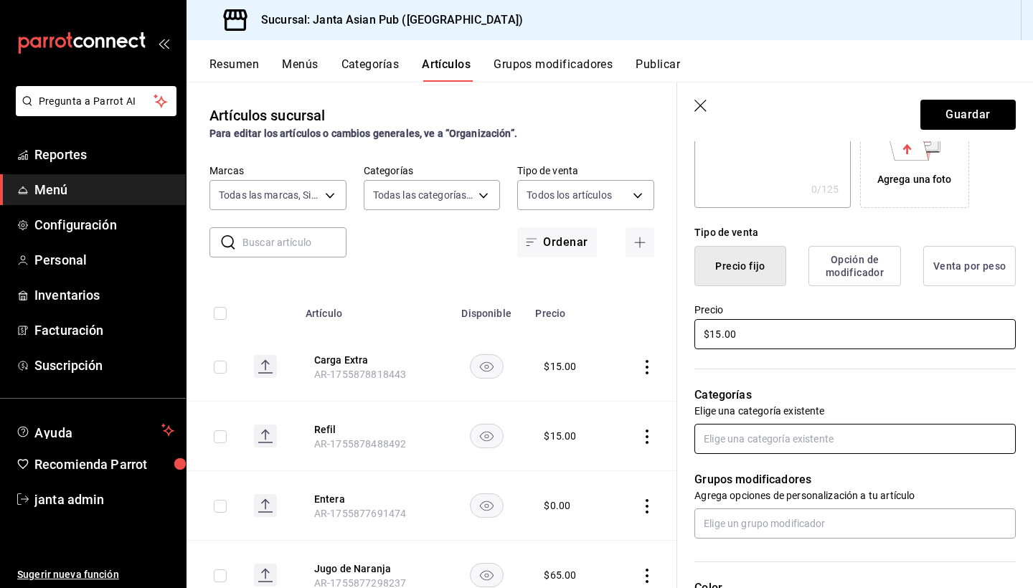
type input "$15.00"
click at [740, 437] on input "text" at bounding box center [854, 439] width 321 height 30
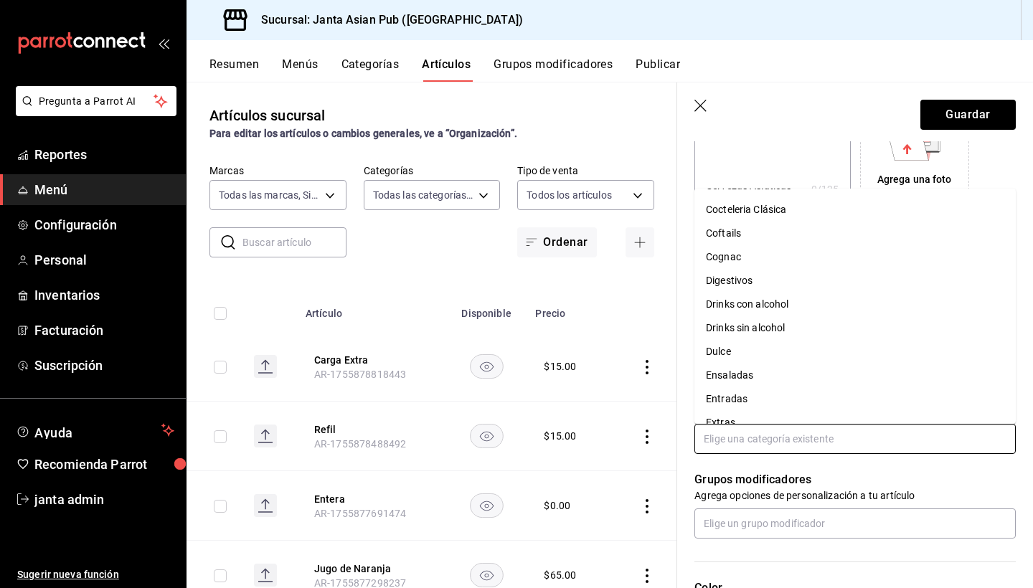
scroll to position [123, 0]
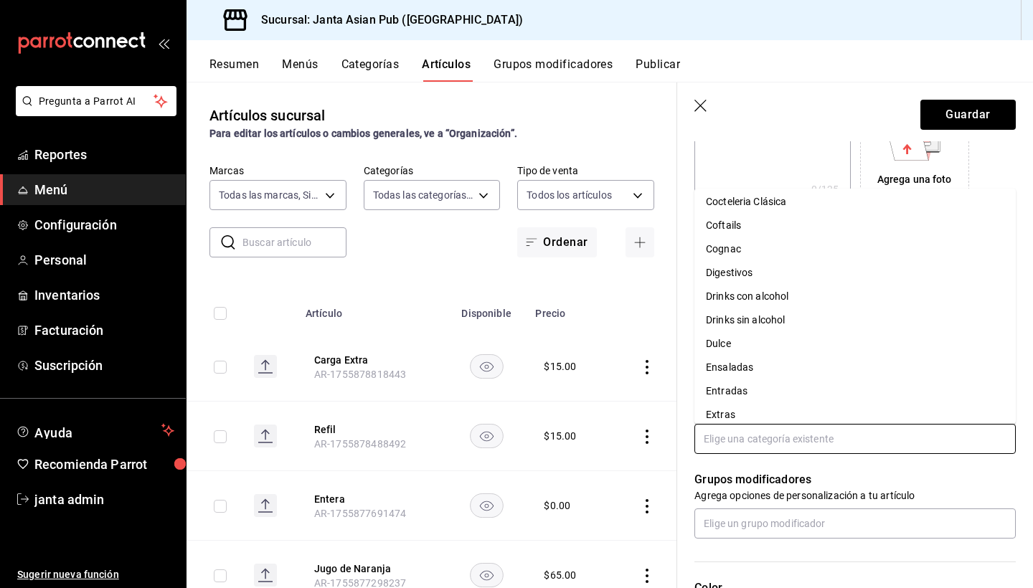
click at [772, 416] on li "Extras" at bounding box center [854, 415] width 321 height 24
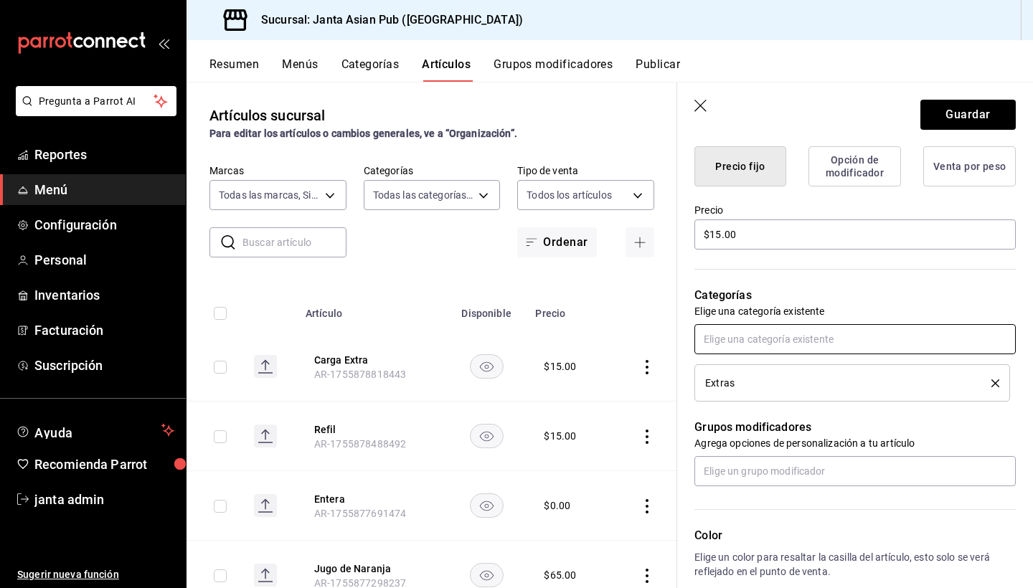
scroll to position [383, 0]
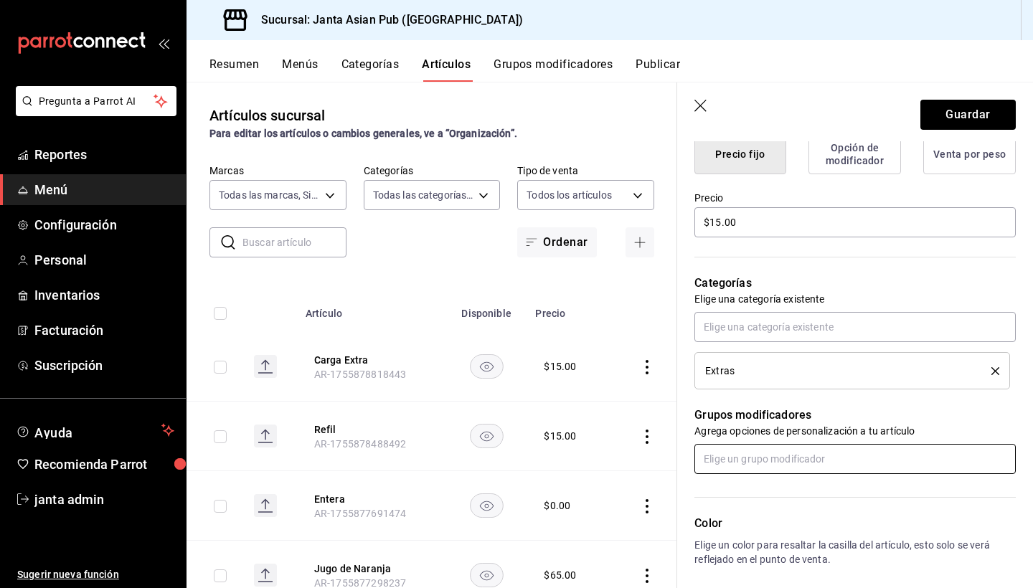
click at [752, 473] on input "text" at bounding box center [854, 459] width 321 height 30
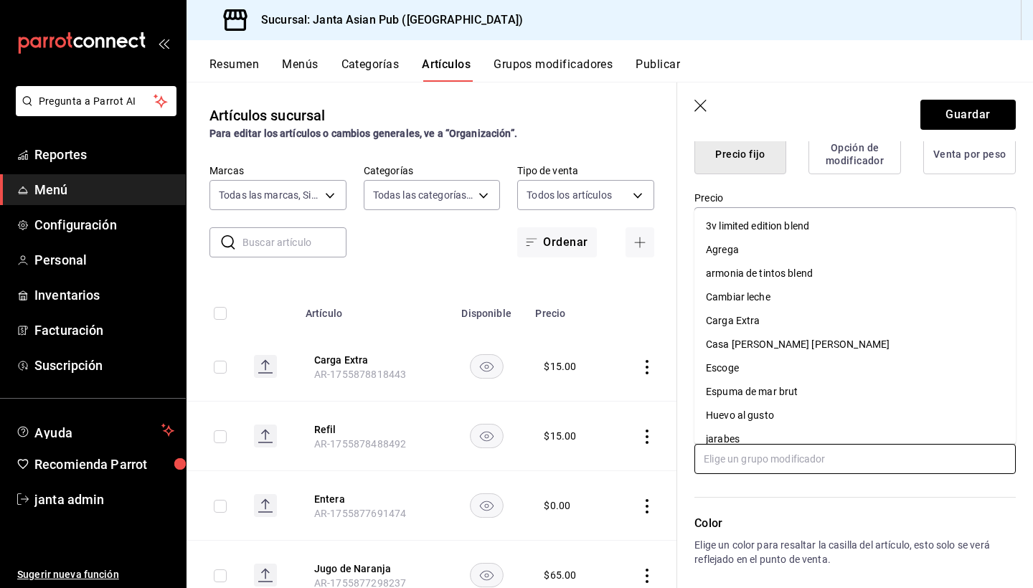
scroll to position [0, 0]
click at [765, 484] on div "Color Elige un color para resaltar la casilla del artículo, esto solo se verá r…" at bounding box center [846, 552] width 338 height 157
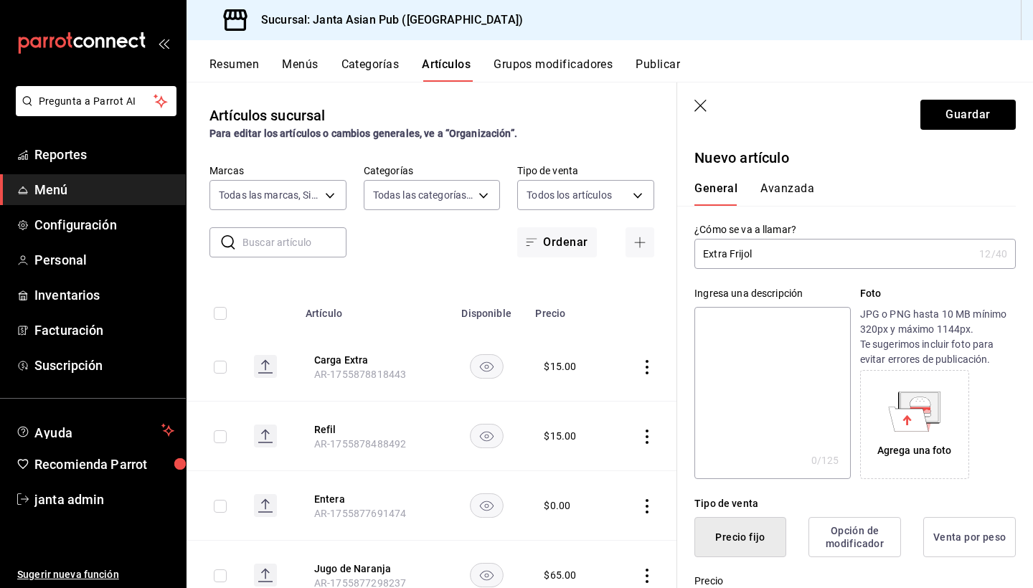
click at [782, 198] on button "Avanzada" at bounding box center [787, 193] width 54 height 24
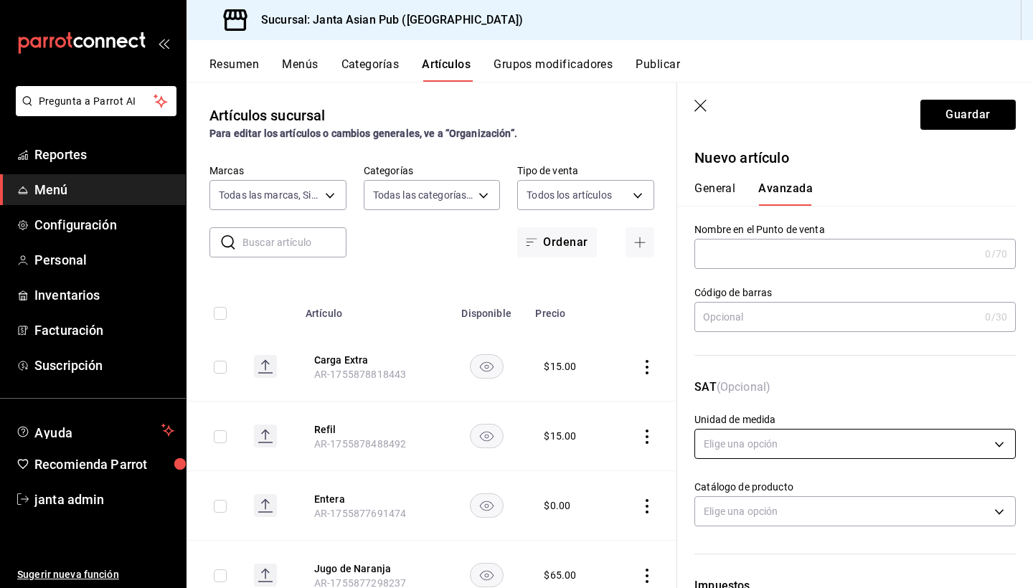
click at [736, 436] on body "Pregunta a Parrot AI Reportes Menú Configuración Personal Inventarios Facturaci…" at bounding box center [516, 294] width 1033 height 588
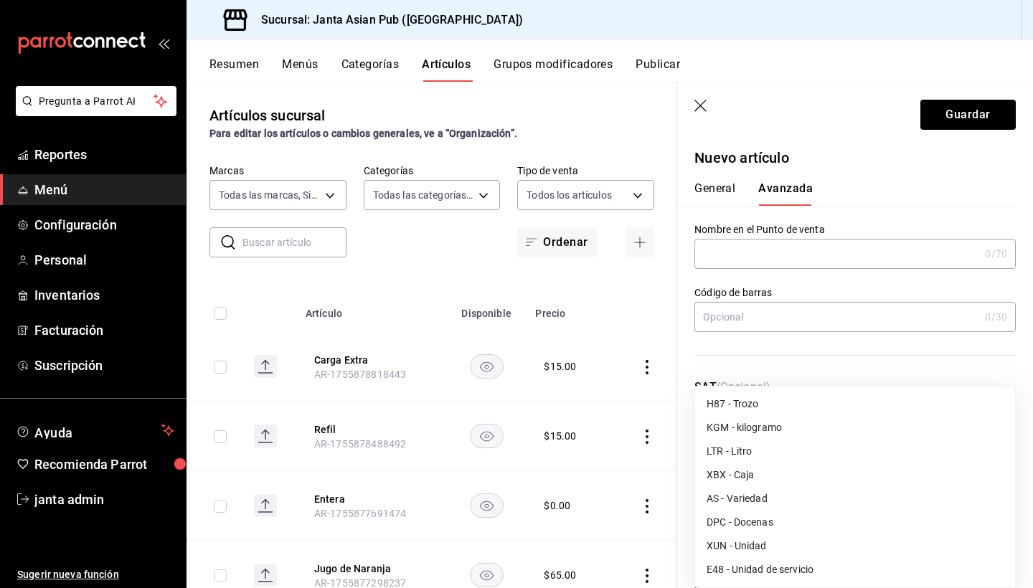
click at [754, 567] on li "E48 - Unidad de servicio" at bounding box center [855, 570] width 320 height 24
type input "E48"
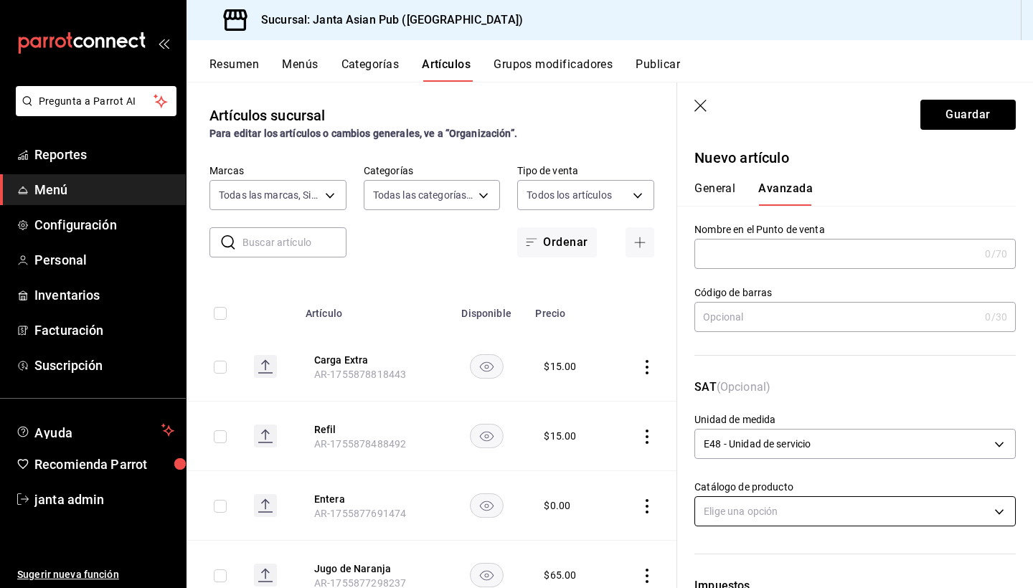
click at [773, 506] on body "Pregunta a Parrot AI Reportes Menú Configuración Personal Inventarios Facturaci…" at bounding box center [516, 294] width 1033 height 588
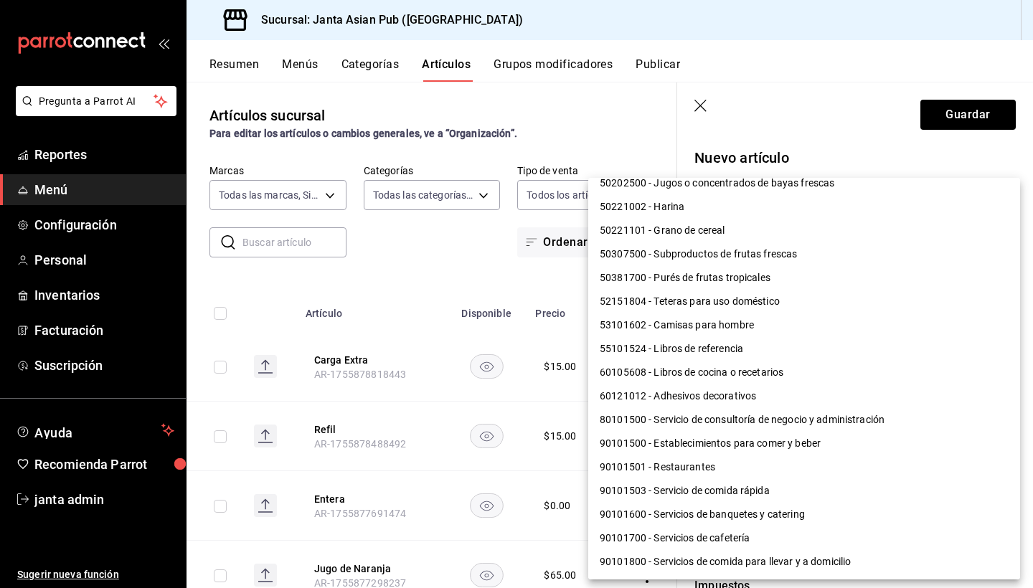
scroll to position [1101, 0]
click at [776, 450] on li "90101500 - Establecimientos para comer y beber" at bounding box center [804, 444] width 432 height 24
type input "90101500"
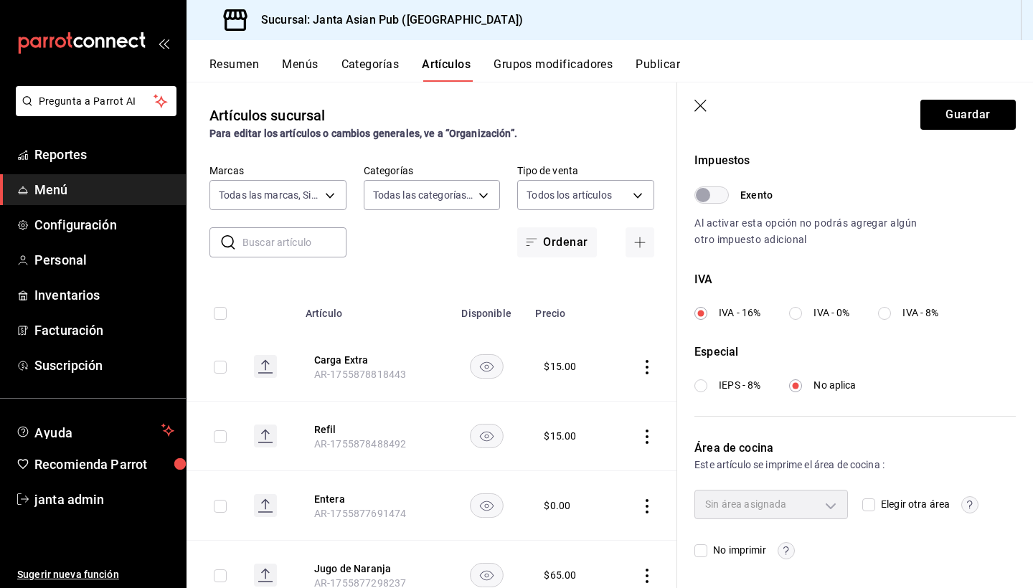
scroll to position [425, 0]
click at [872, 508] on input "Elegir otra área" at bounding box center [868, 505] width 13 height 13
checkbox input "true"
click at [828, 505] on body "Pregunta a Parrot AI Reportes Menú Configuración Personal Inventarios Facturaci…" at bounding box center [516, 294] width 1033 height 588
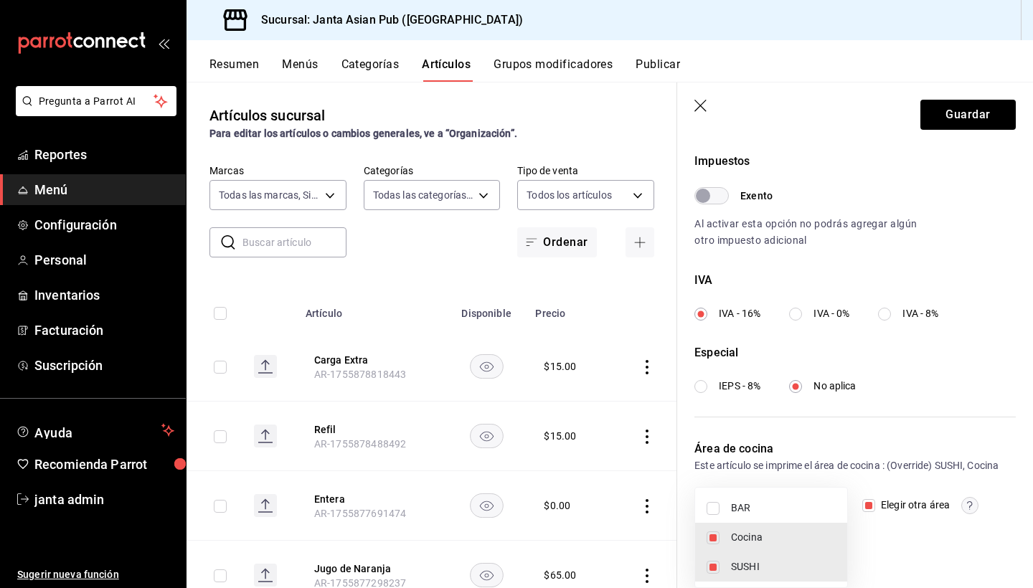
click at [781, 574] on span "SUSHI" at bounding box center [783, 566] width 105 height 15
type input "9df05f39-d4ce-4a13-a5a8-5d9ec87a583b"
checkbox input "false"
click at [962, 125] on div at bounding box center [516, 294] width 1033 height 588
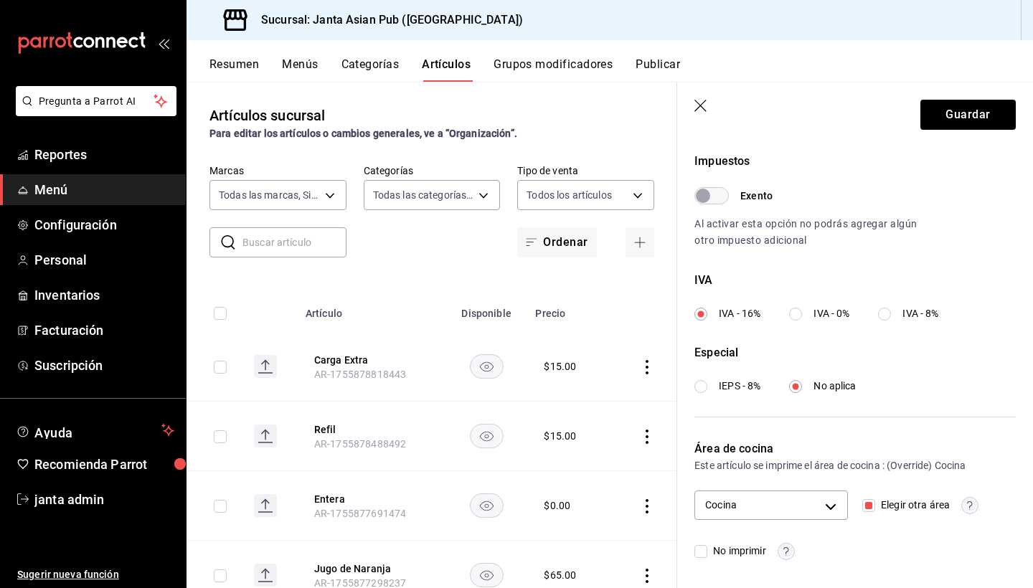
click at [869, 514] on div "Elegir otra área" at bounding box center [938, 504] width 153 height 29
click at [869, 505] on input "Elegir otra área" at bounding box center [868, 505] width 13 height 13
checkbox input "false"
type input "8dcb2258-b6a8-403a-a73b-1977d1d97197,9df05f39-d4ce-4a13-a5a8-5d9ec87a583b"
click at [830, 505] on div "SUSHI, Cocina" at bounding box center [770, 504] width 153 height 29
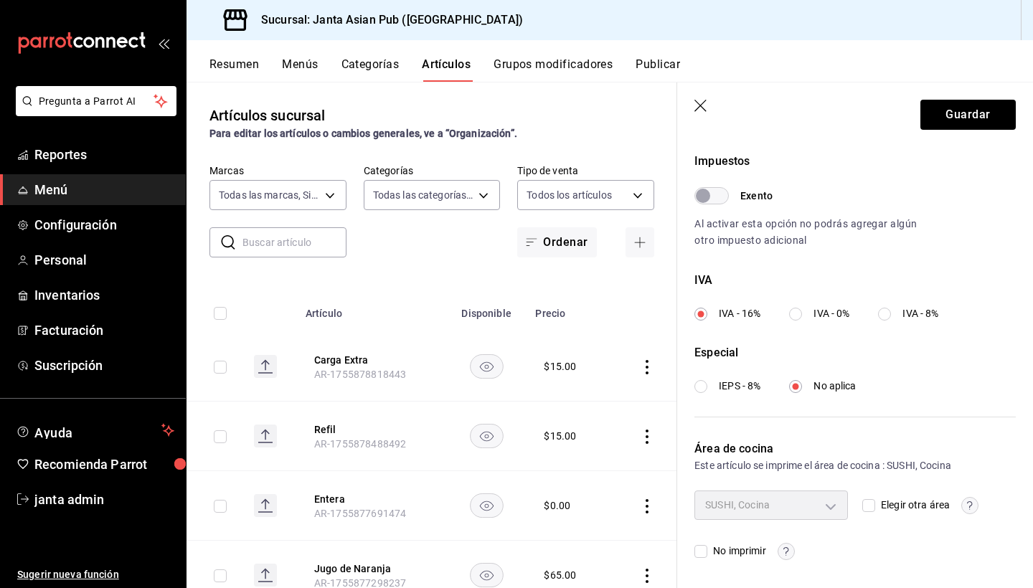
click at [868, 505] on input "Elegir otra área" at bounding box center [868, 505] width 13 height 13
checkbox input "true"
click at [830, 505] on body "Pregunta a Parrot AI Reportes Menú Configuración Personal Inventarios Facturaci…" at bounding box center [516, 294] width 1033 height 588
click at [781, 546] on li "Cocina" at bounding box center [771, 537] width 152 height 29
type input "9df05f39-d4ce-4a13-a5a8-5d9ec87a583b"
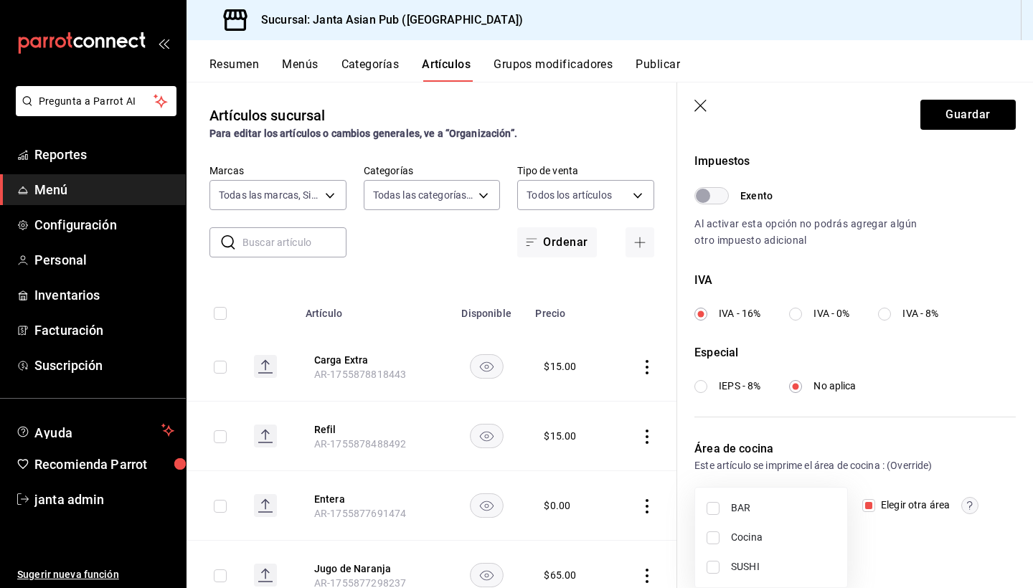
checkbox input "true"
click at [959, 417] on div at bounding box center [516, 294] width 1033 height 588
click at [954, 120] on button "Guardar" at bounding box center [967, 115] width 95 height 30
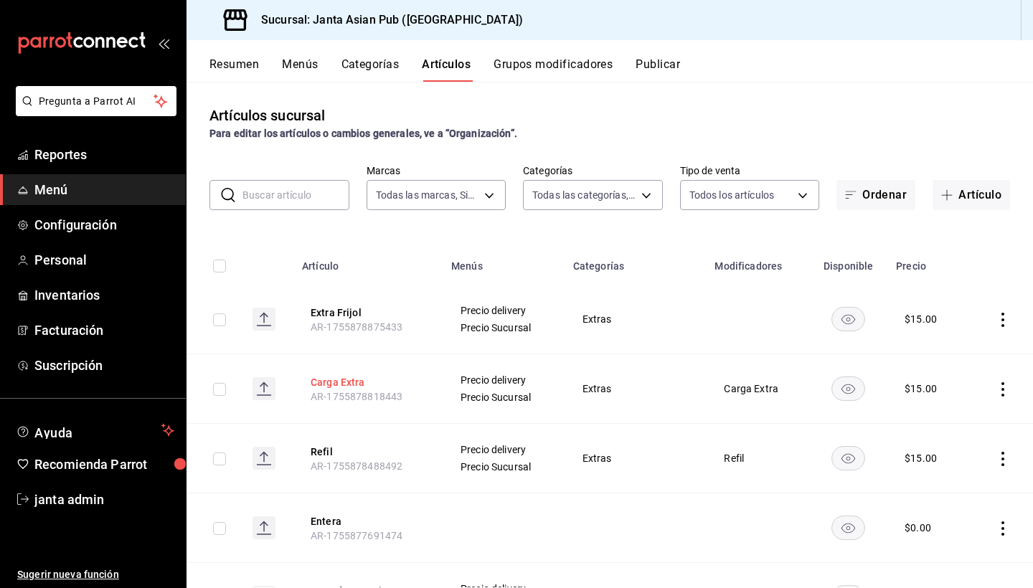
click at [340, 381] on button "Carga Extra" at bounding box center [367, 382] width 115 height 14
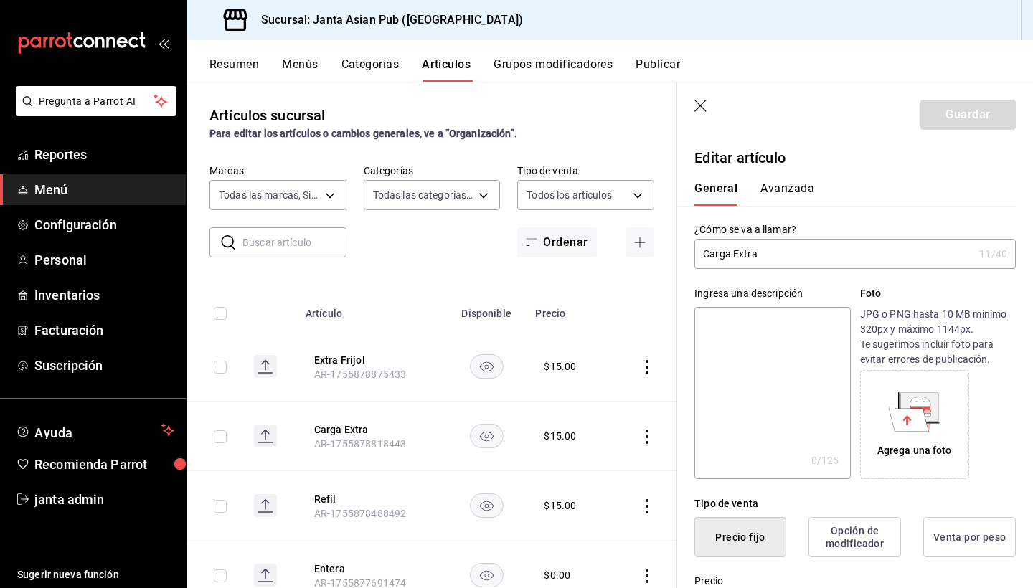
click at [777, 189] on button "Avanzada" at bounding box center [787, 193] width 54 height 24
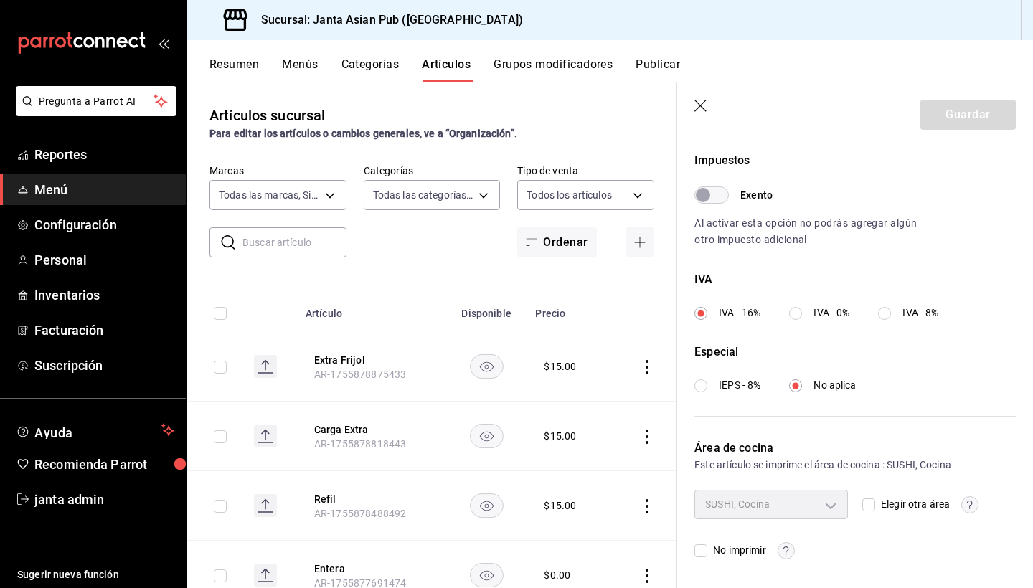
scroll to position [425, 0]
click at [871, 503] on input "Elegir otra área" at bounding box center [868, 505] width 13 height 13
checkbox input "true"
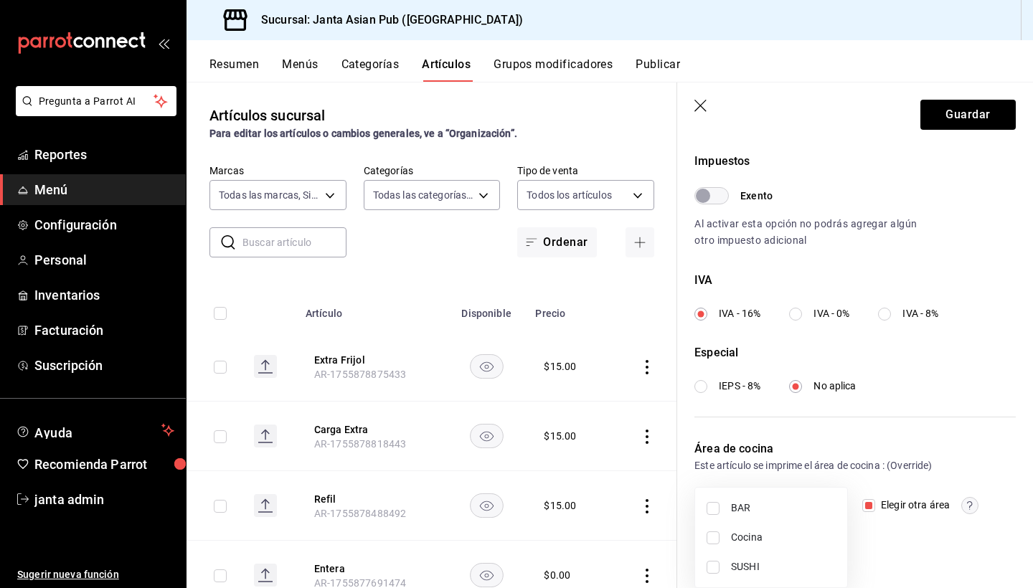
click at [830, 505] on body "Pregunta a Parrot AI Reportes Menú Configuración Personal Inventarios Facturaci…" at bounding box center [516, 294] width 1033 height 588
click at [751, 508] on span "BAR" at bounding box center [783, 508] width 105 height 15
type input "bfc1f127-4647-49b2-8af5-61e3f9974c3e"
checkbox input "true"
click at [855, 547] on div at bounding box center [516, 294] width 1033 height 588
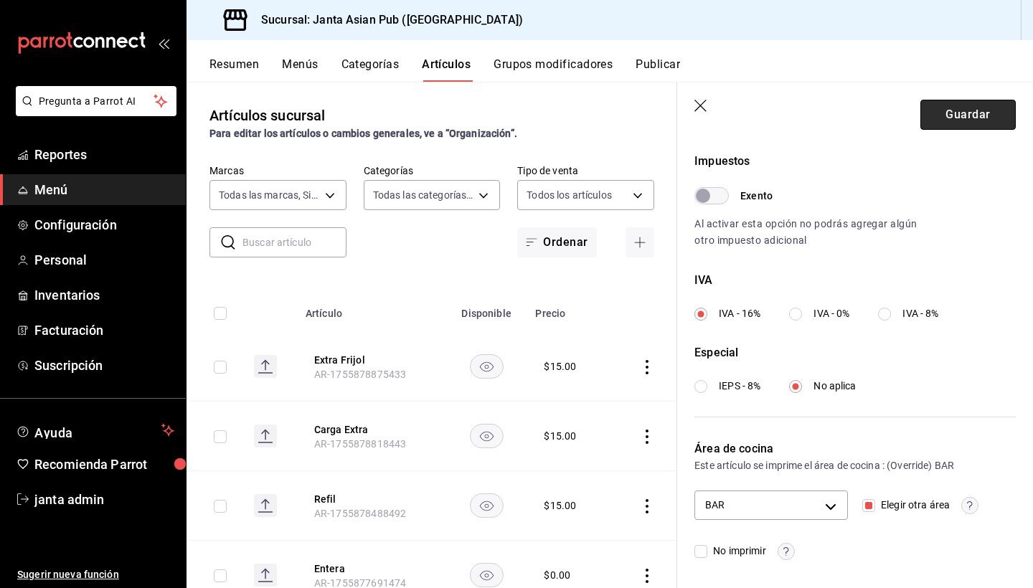
click at [955, 122] on button "Guardar" at bounding box center [967, 115] width 95 height 30
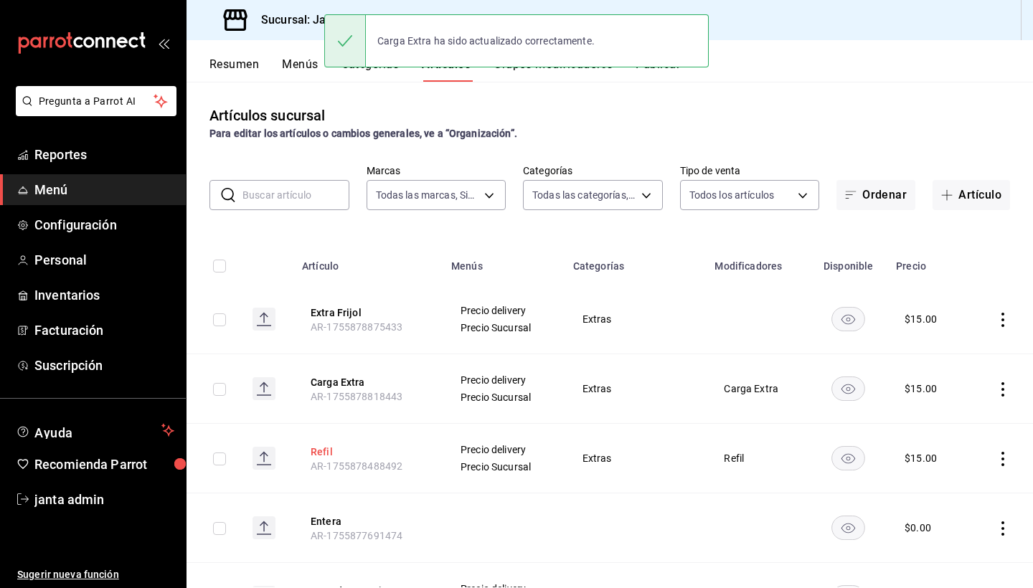
click at [321, 453] on button "Refil" at bounding box center [367, 452] width 115 height 14
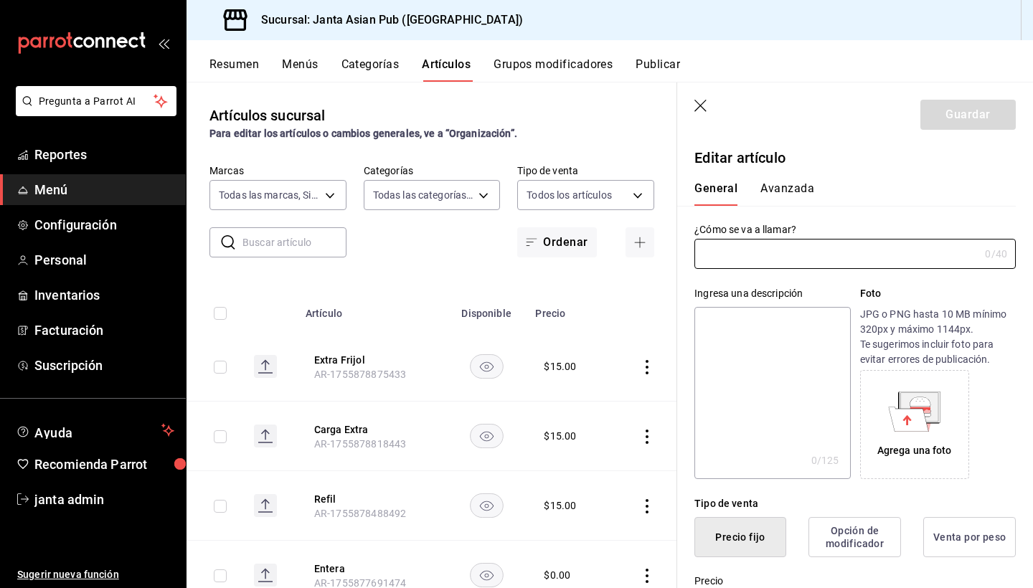
type input "Refil"
type input "$15.00"
type input "AR-1755878488492"
click at [785, 186] on button "Avanzada" at bounding box center [787, 193] width 54 height 24
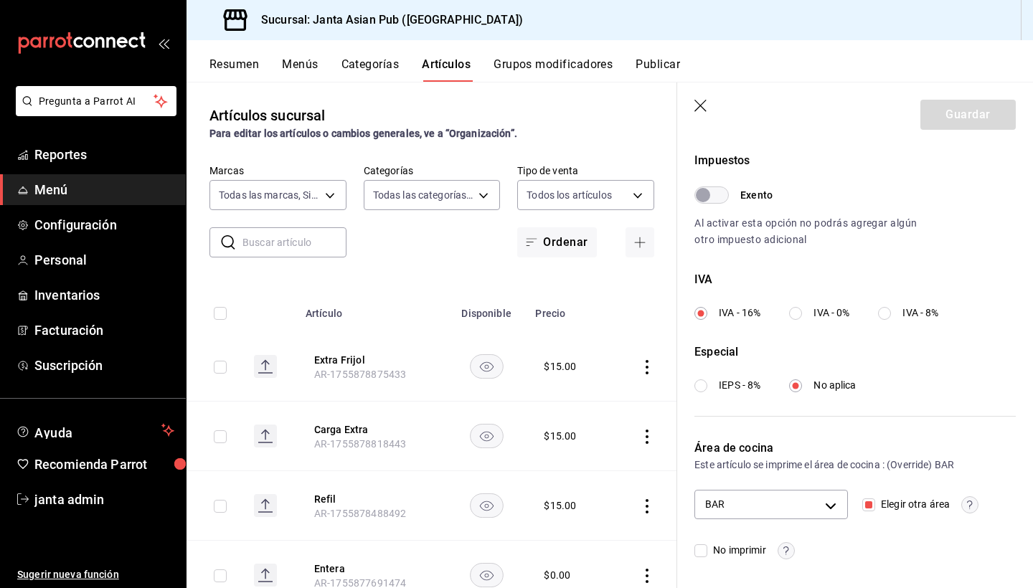
scroll to position [425, 0]
click at [699, 106] on icon "button" at bounding box center [701, 107] width 14 height 14
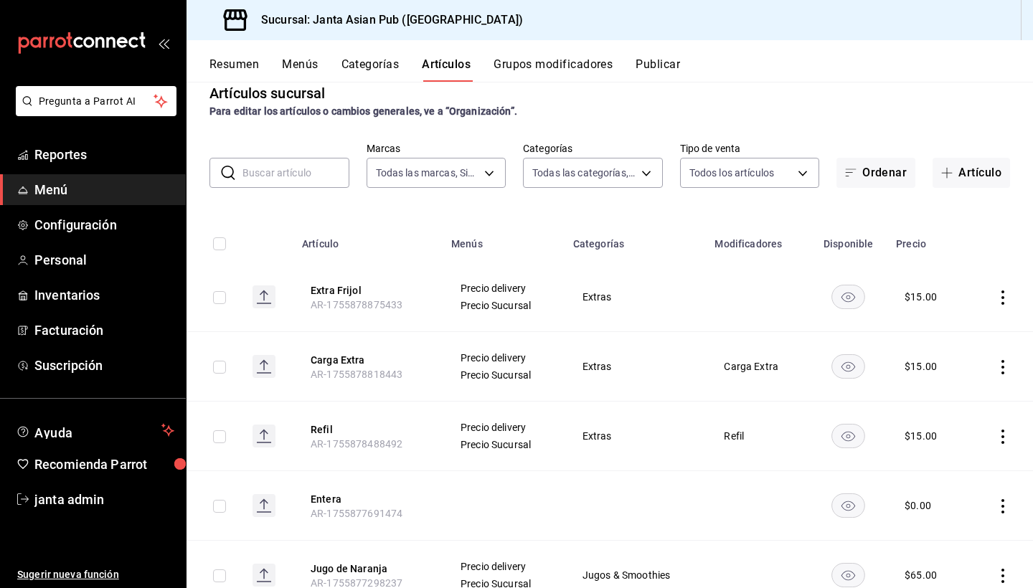
scroll to position [27, 0]
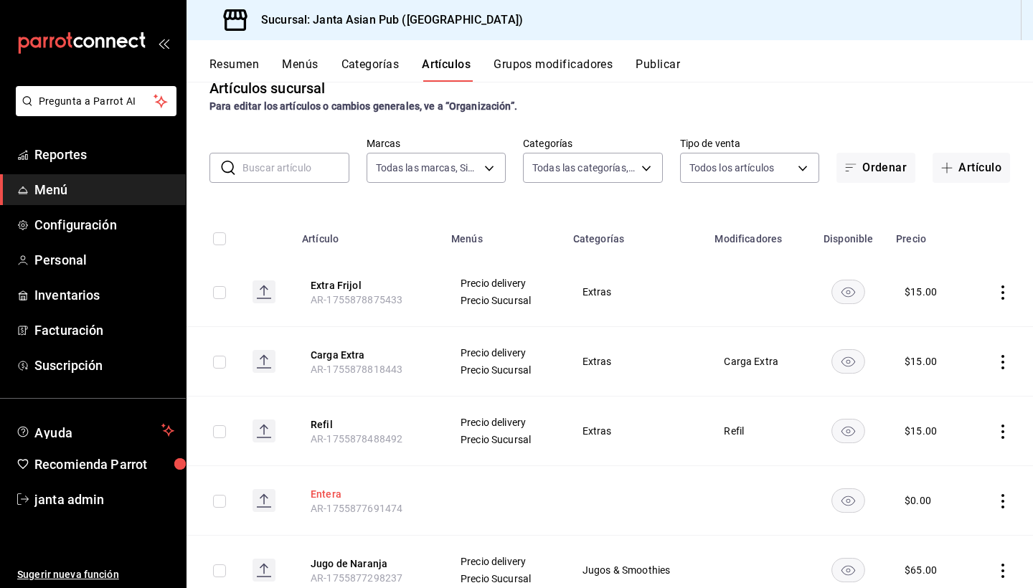
click at [331, 493] on button "Entera" at bounding box center [367, 494] width 115 height 14
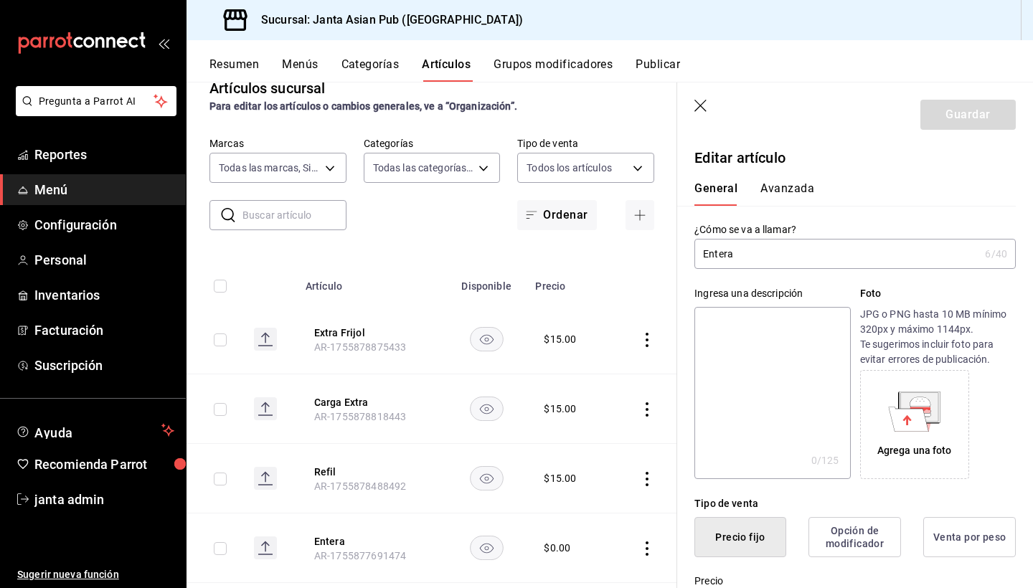
type input "$0.00"
type input "E48"
type input "90101500"
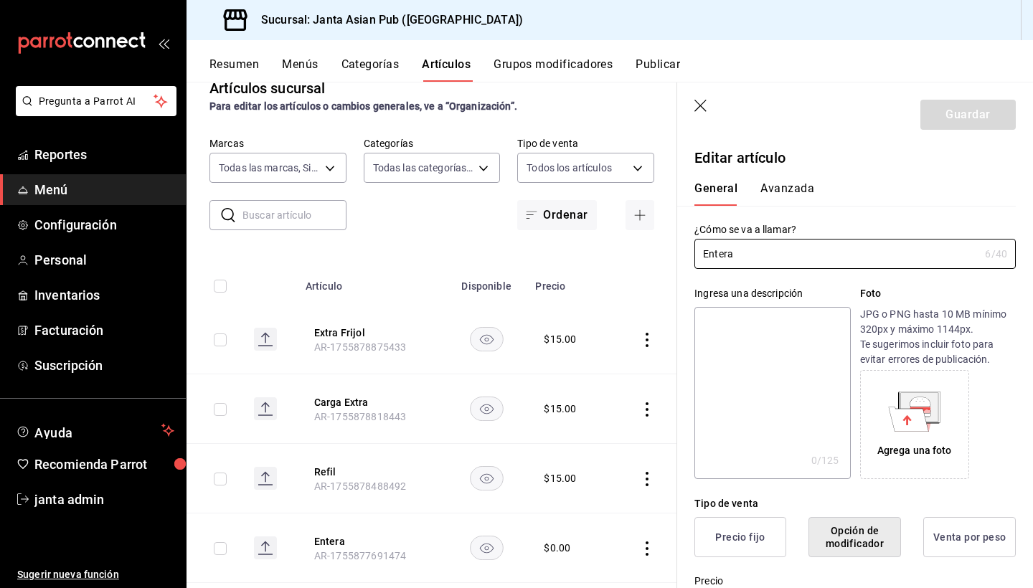
click at [802, 187] on button "Avanzada" at bounding box center [787, 193] width 54 height 24
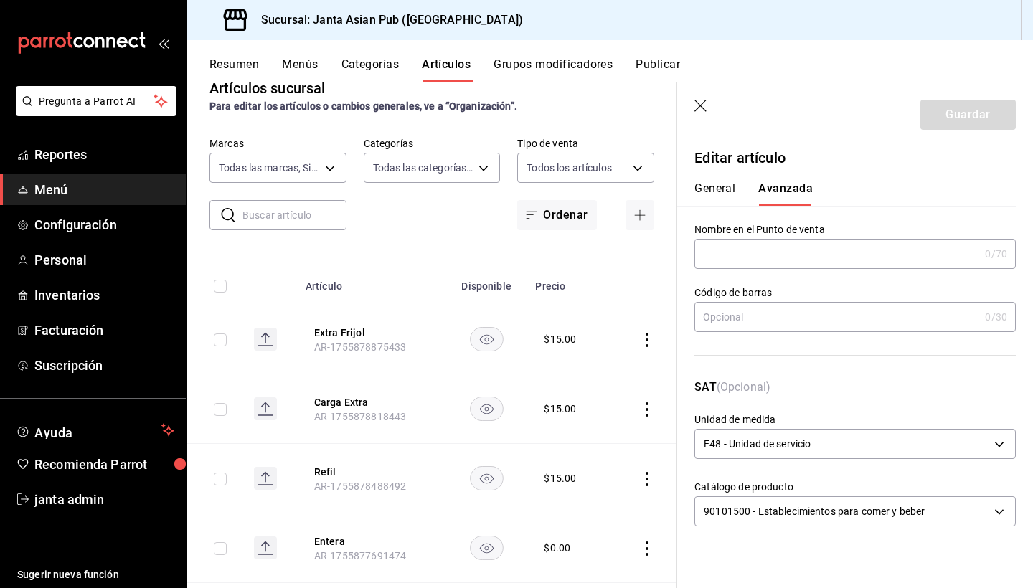
click at [697, 105] on icon "button" at bounding box center [701, 107] width 14 height 14
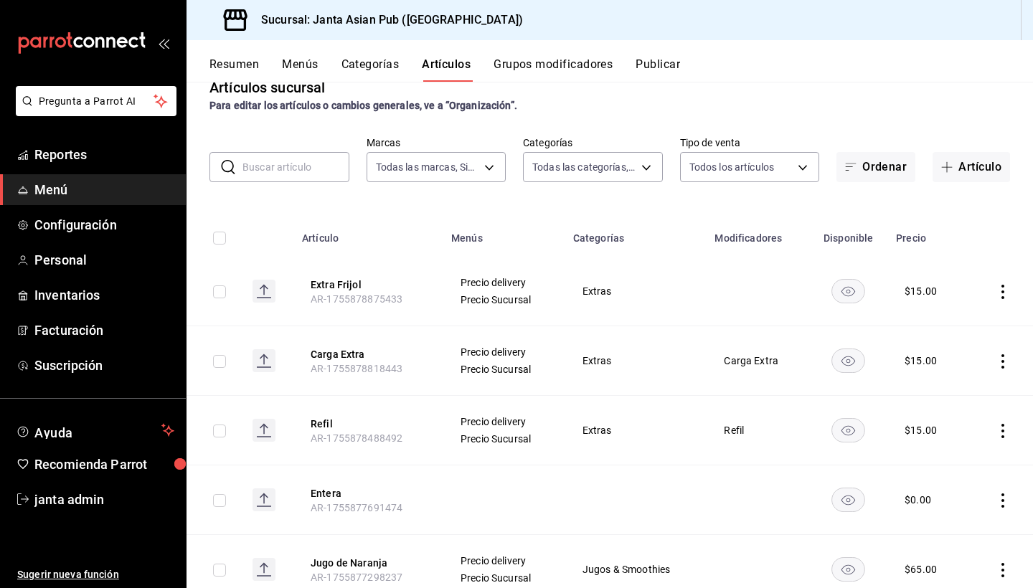
scroll to position [29, 0]
click at [979, 141] on div "​ ​ Marcas Todas las marcas, Sin marca 1db30118-5670-46c3-9d09-b77bd7bb8fe6 Cat…" at bounding box center [609, 158] width 846 height 46
click at [974, 156] on button "Artículo" at bounding box center [970, 166] width 77 height 30
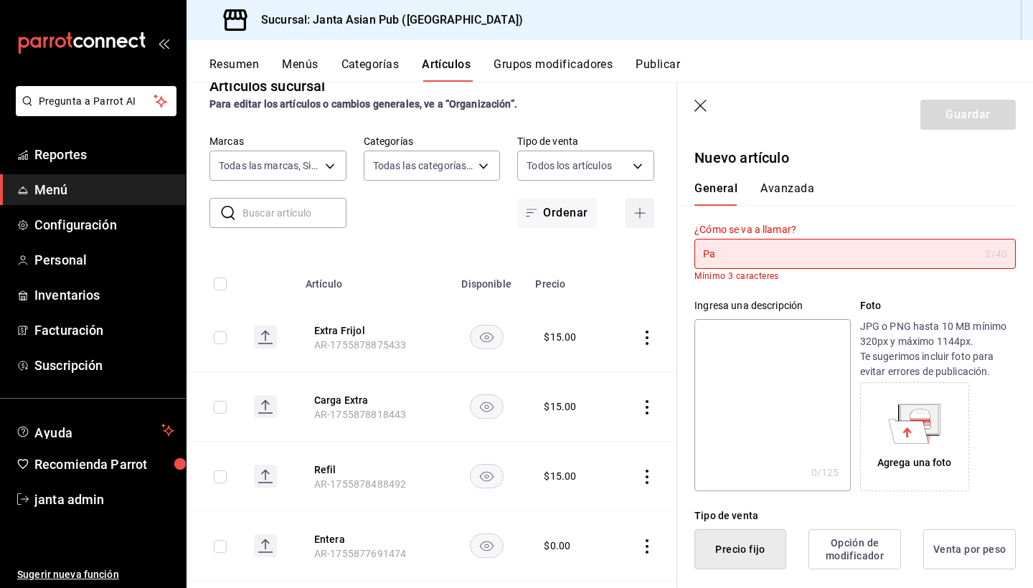
type input "P"
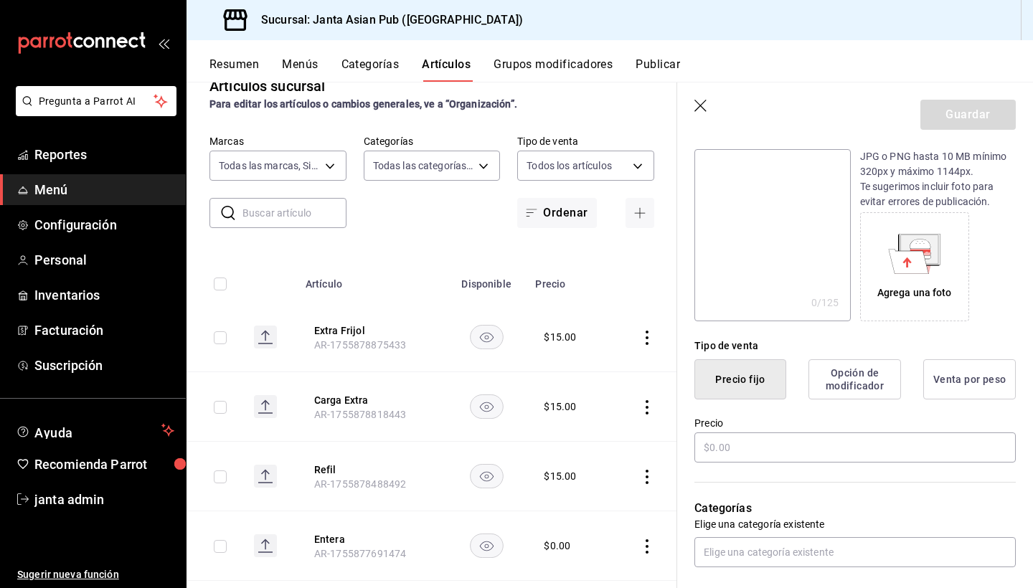
scroll to position [175, 0]
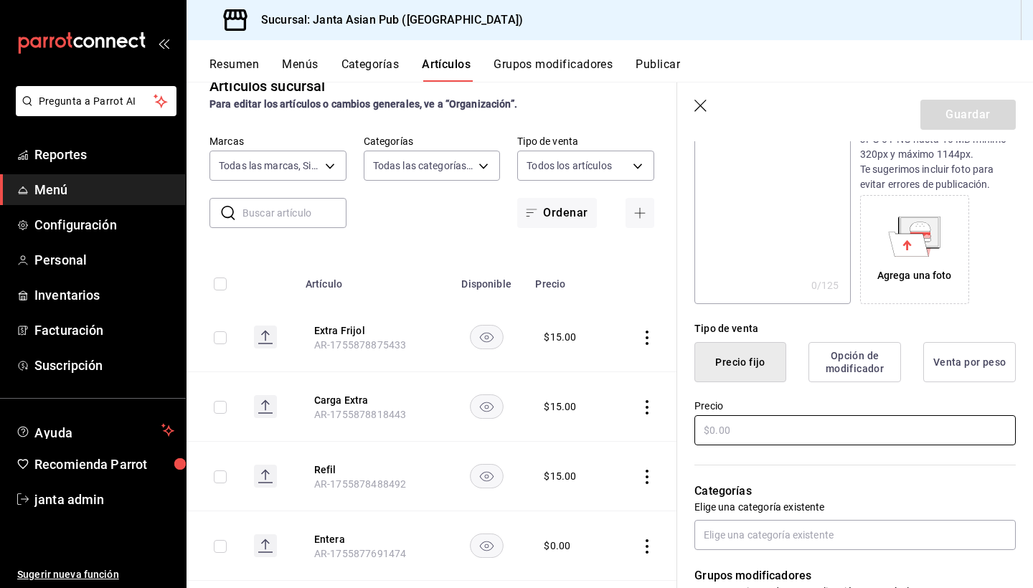
type input "Extra Pan"
click at [769, 425] on input "text" at bounding box center [854, 430] width 321 height 30
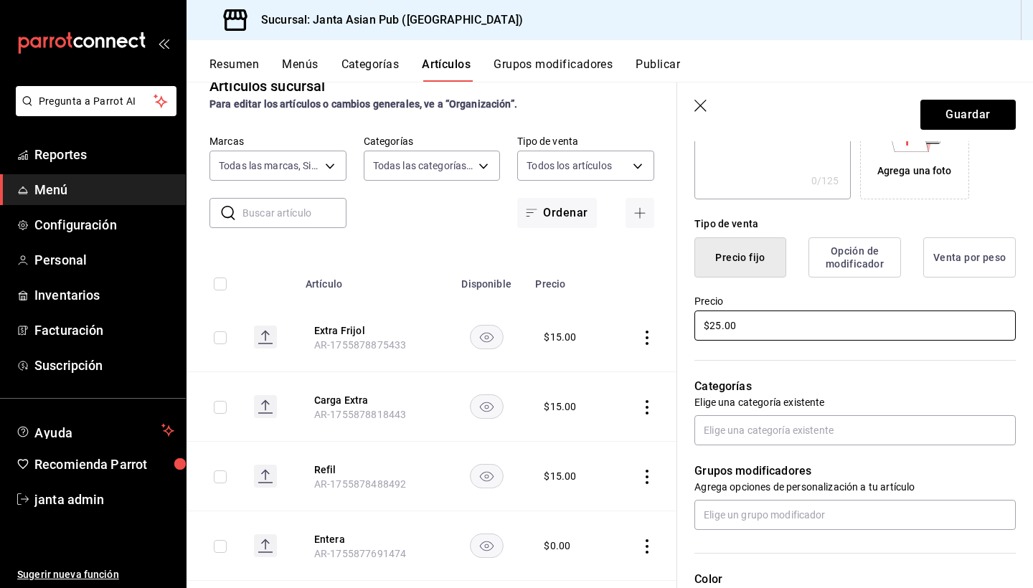
scroll to position [286, 0]
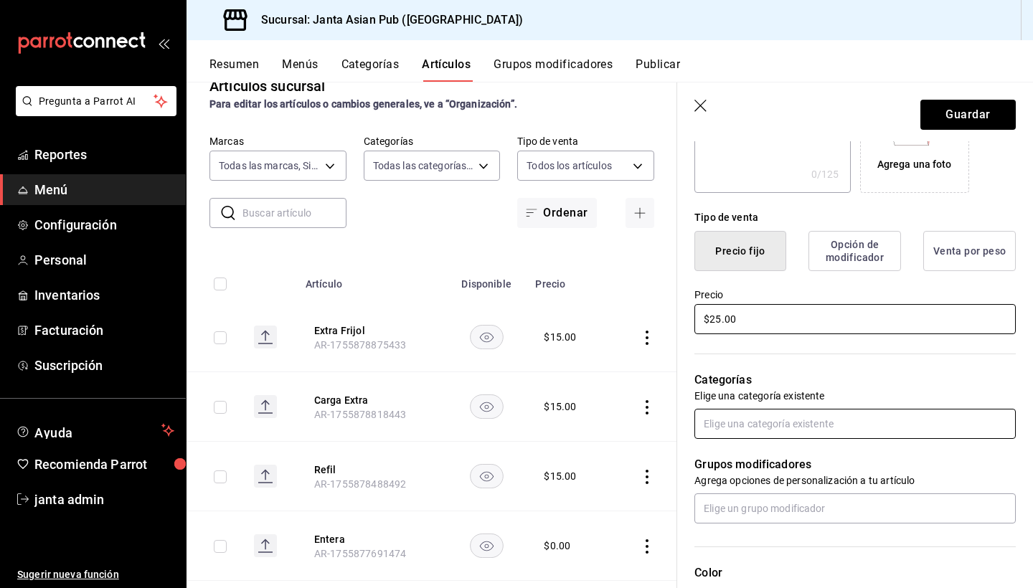
type input "$25.00"
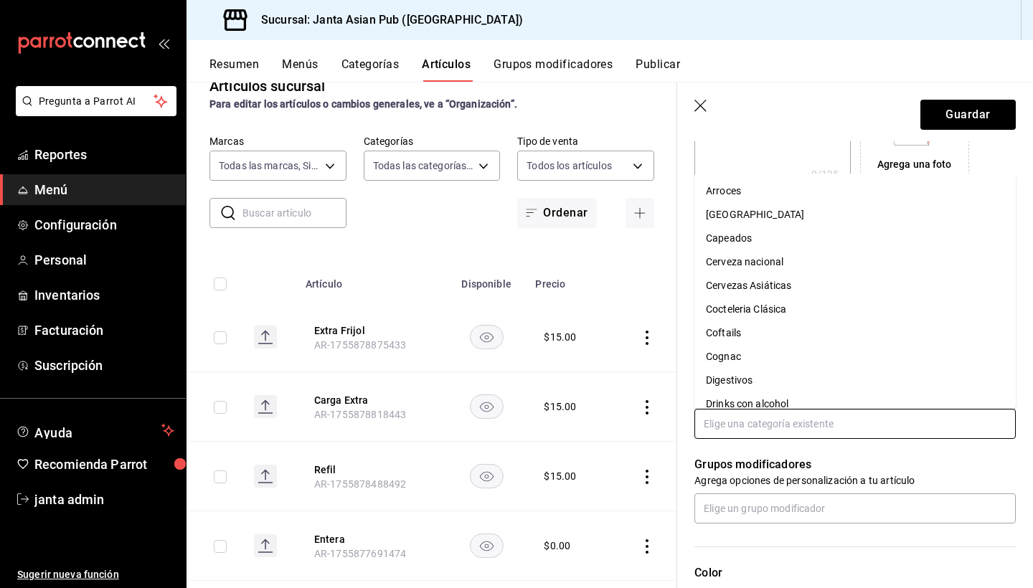
click at [749, 427] on input "text" at bounding box center [854, 424] width 321 height 30
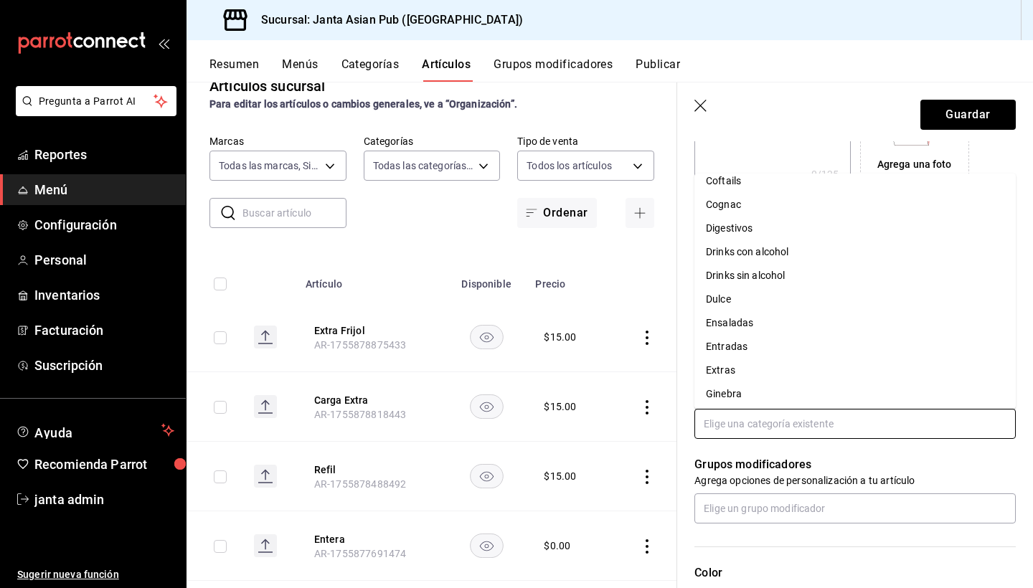
scroll to position [155, 0]
click at [732, 367] on li "Extras" at bounding box center [854, 368] width 321 height 24
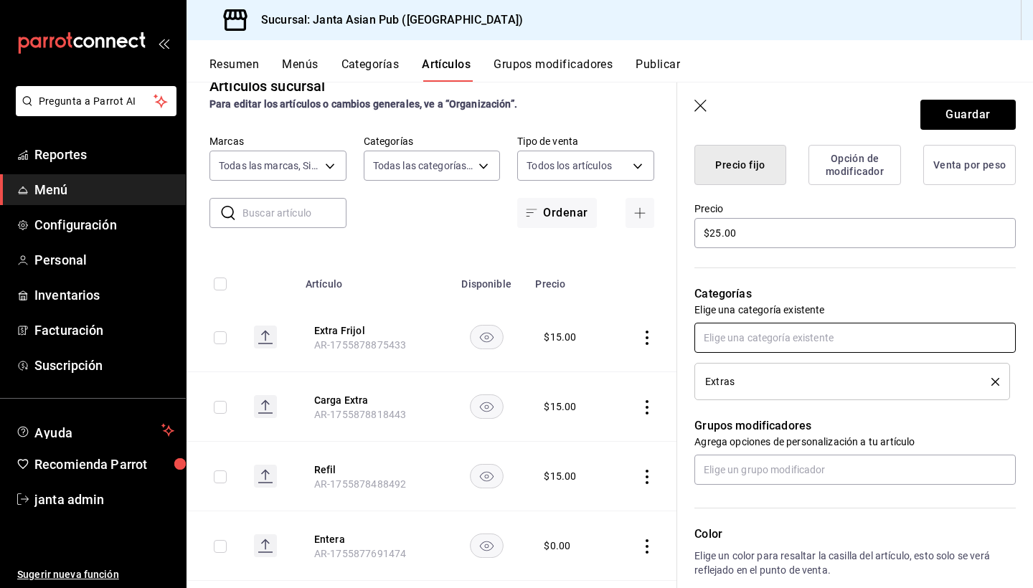
scroll to position [390, 0]
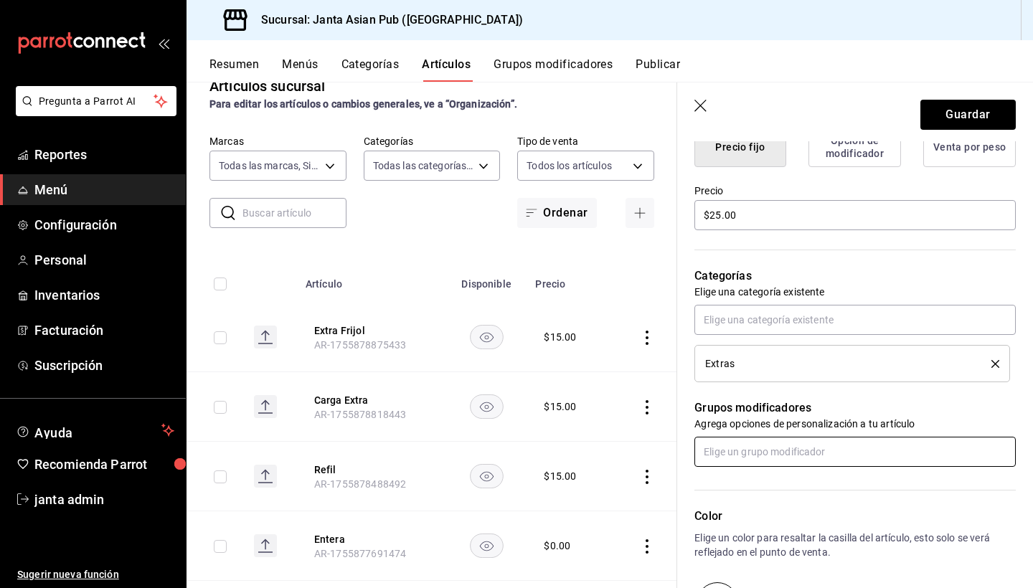
click at [750, 453] on input "text" at bounding box center [854, 452] width 321 height 30
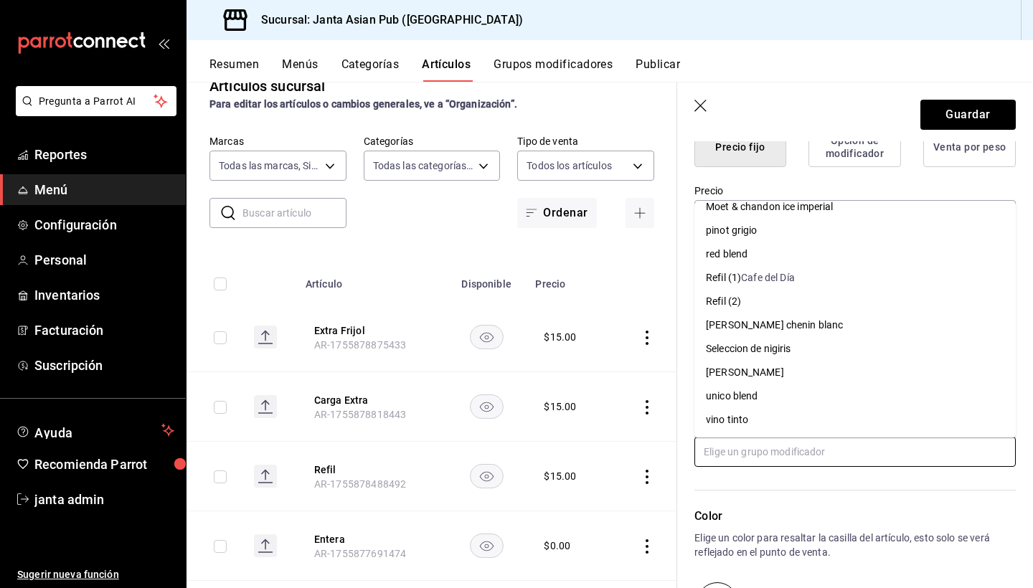
scroll to position [0, 0]
click at [763, 453] on input "text" at bounding box center [854, 452] width 321 height 30
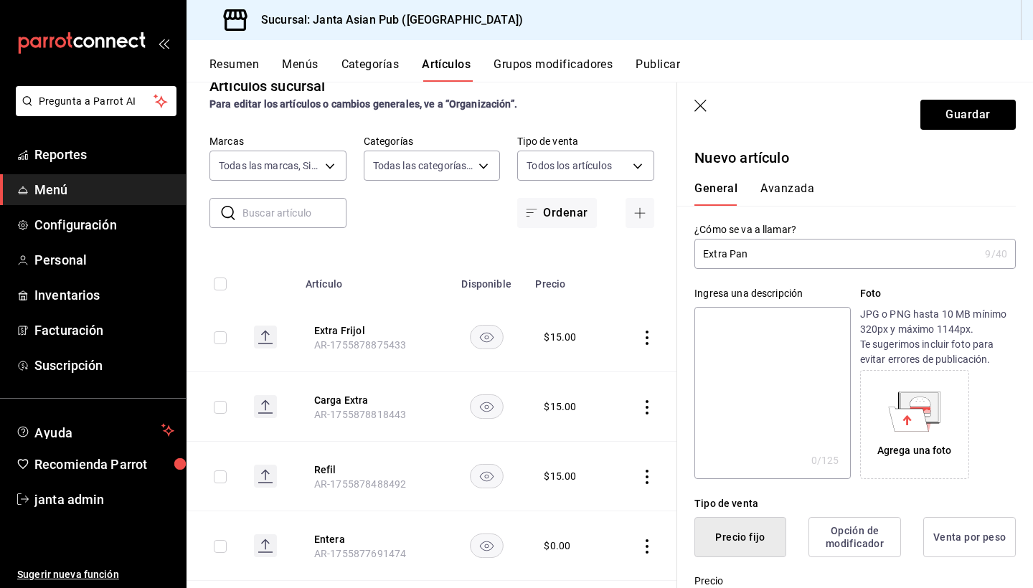
click at [782, 188] on button "Avanzada" at bounding box center [787, 193] width 54 height 24
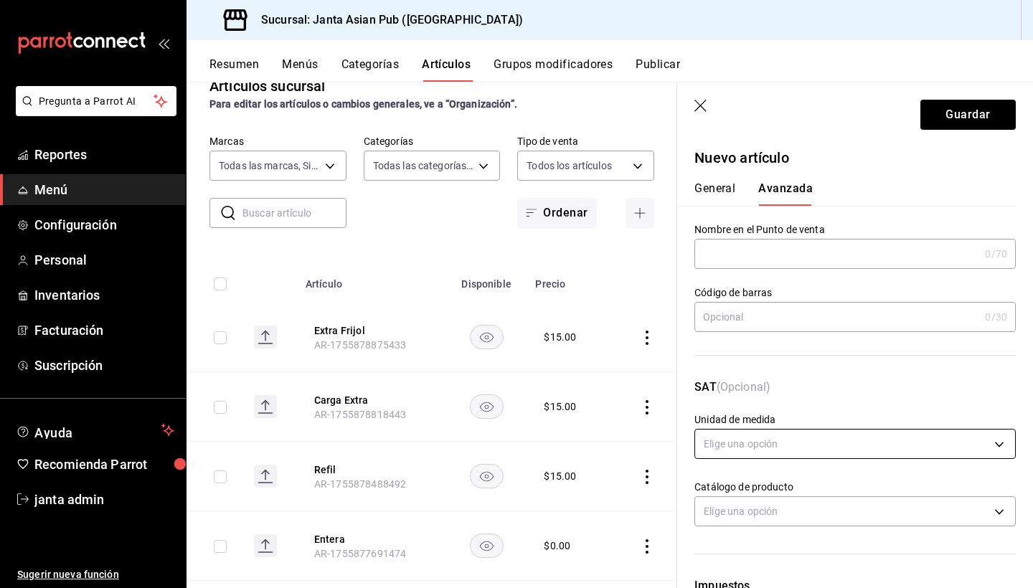
click at [756, 447] on body "Pregunta a Parrot AI Reportes Menú Configuración Personal Inventarios Facturaci…" at bounding box center [516, 294] width 1033 height 588
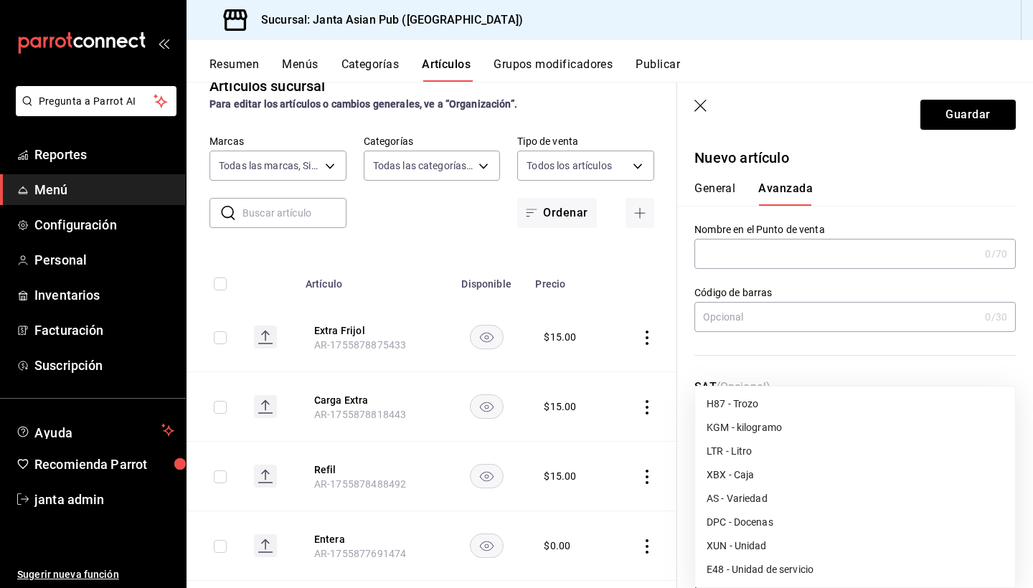
click at [749, 567] on li "E48 - Unidad de servicio" at bounding box center [855, 570] width 320 height 24
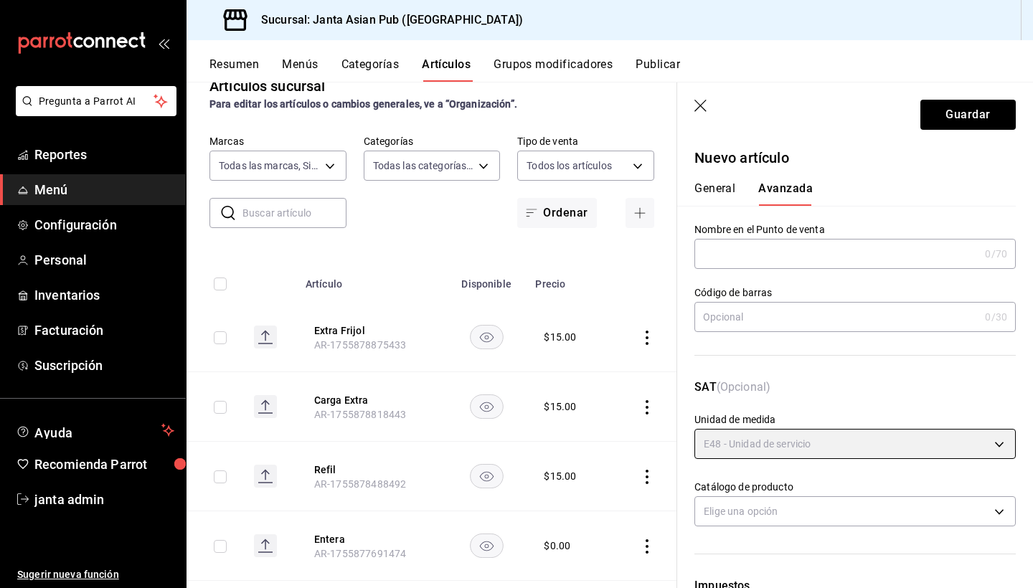
type input "E48"
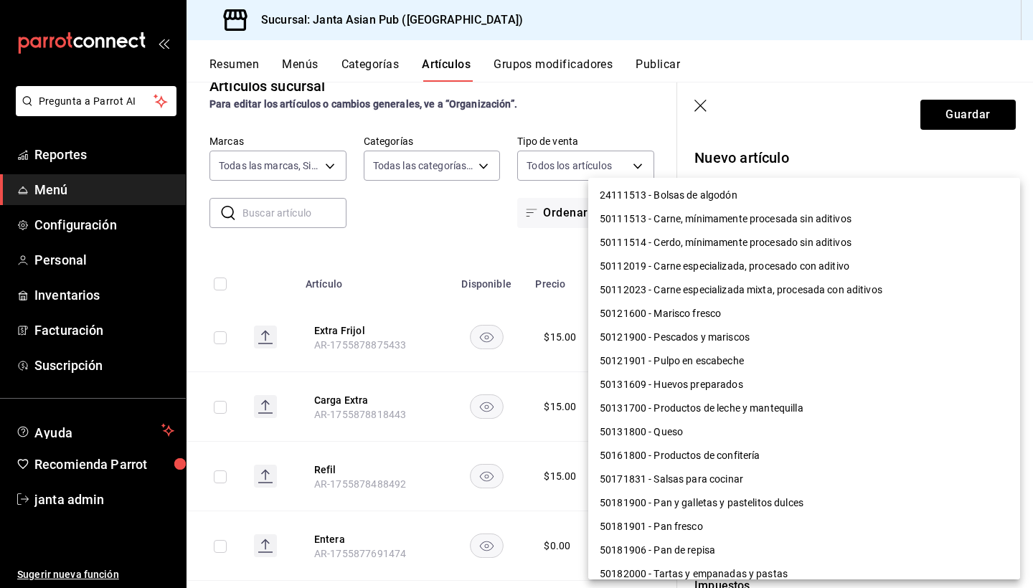
click at [757, 510] on body "Pregunta a Parrot AI Reportes Menú Configuración Personal Inventarios Facturaci…" at bounding box center [516, 294] width 1033 height 588
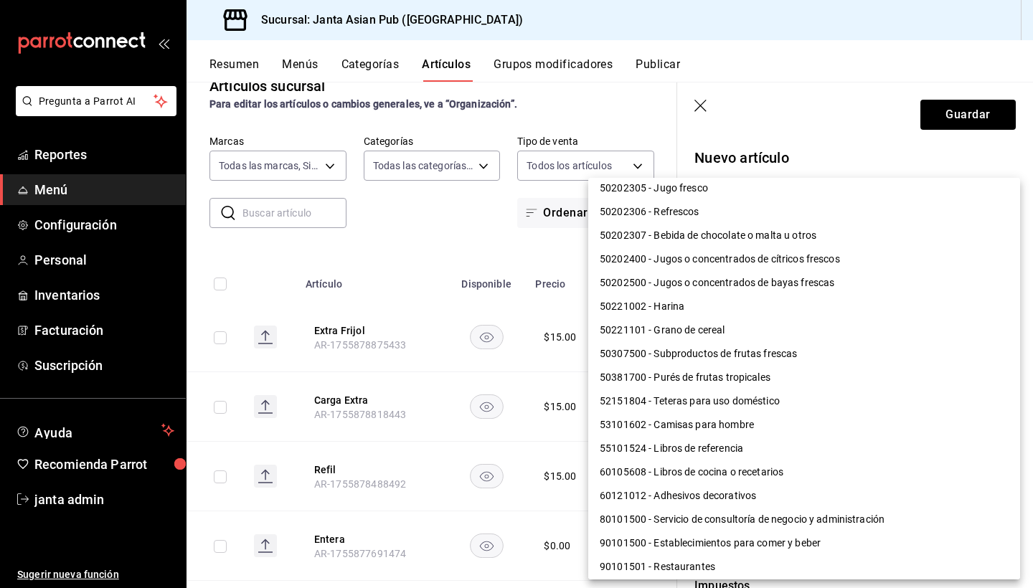
scroll to position [1031, 0]
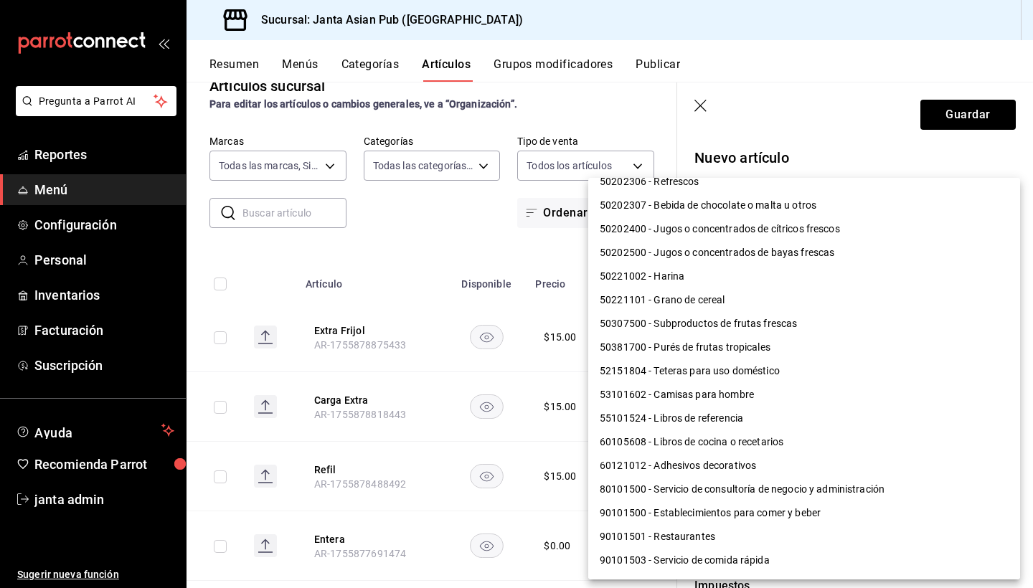
click at [749, 510] on li "90101500 - Establecimientos para comer y beber" at bounding box center [804, 513] width 432 height 24
type input "90101500"
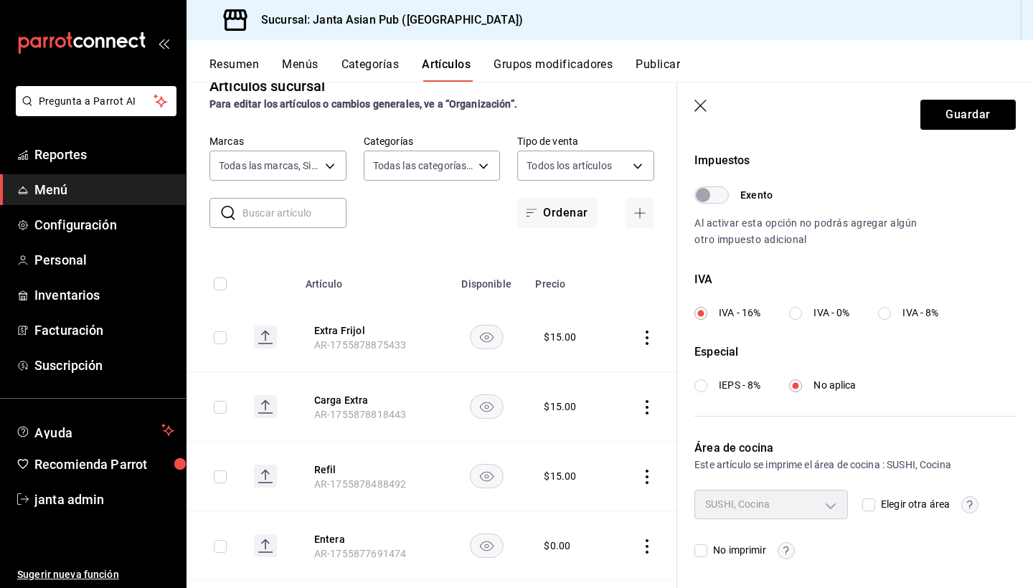
scroll to position [425, 0]
click at [867, 507] on input "Elegir otra área" at bounding box center [868, 505] width 13 height 13
checkbox input "true"
click at [832, 504] on body "Pregunta a Parrot AI Reportes Menú Configuración Personal Inventarios Facturaci…" at bounding box center [516, 294] width 1033 height 588
click at [773, 546] on li "Cocina" at bounding box center [771, 537] width 152 height 29
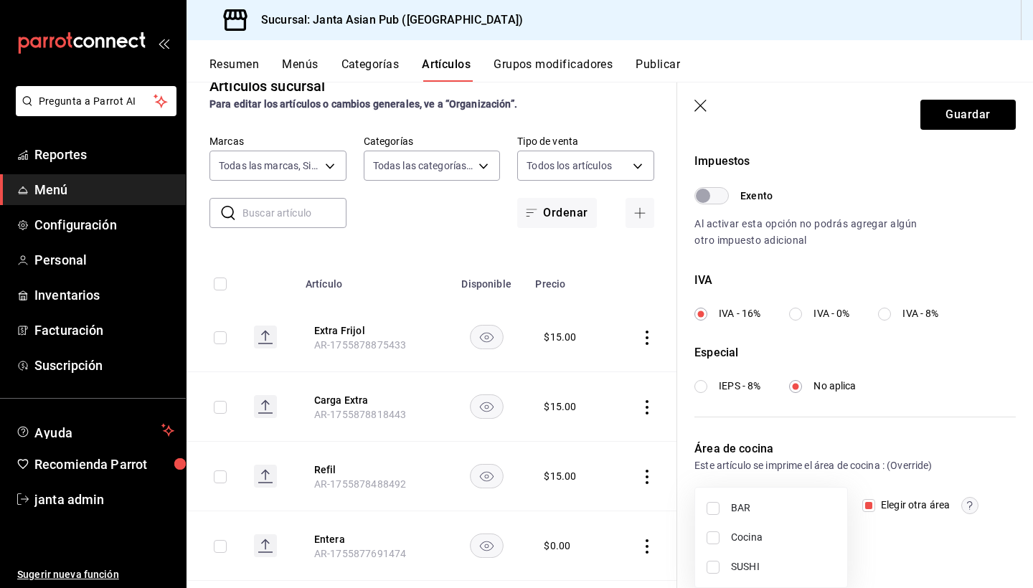
type input "9df05f39-d4ce-4a13-a5a8-5d9ec87a583b"
checkbox input "true"
click at [920, 545] on div at bounding box center [516, 294] width 1033 height 588
click at [947, 117] on button "Guardar" at bounding box center [967, 115] width 95 height 30
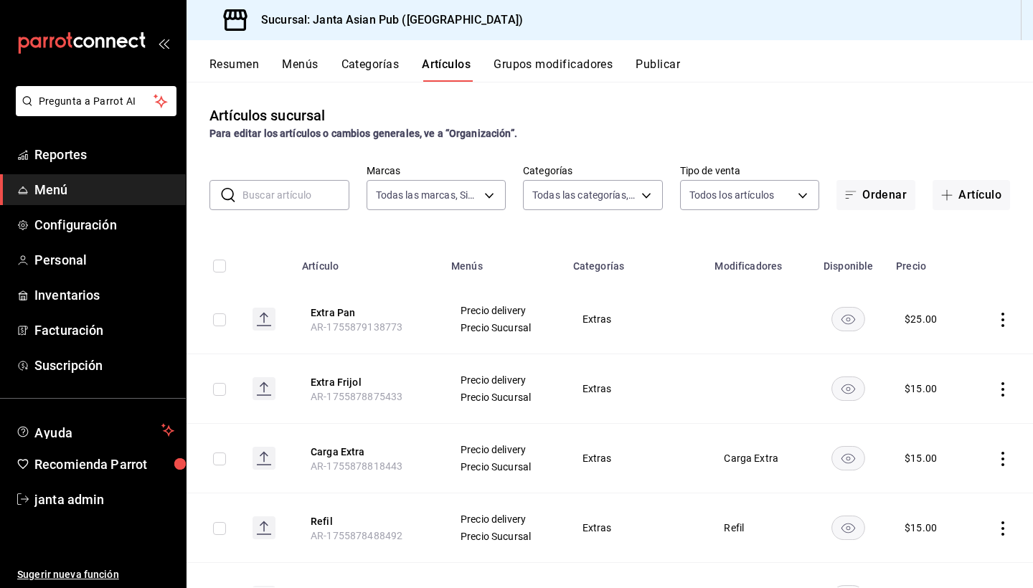
click at [301, 201] on input "text" at bounding box center [295, 195] width 107 height 29
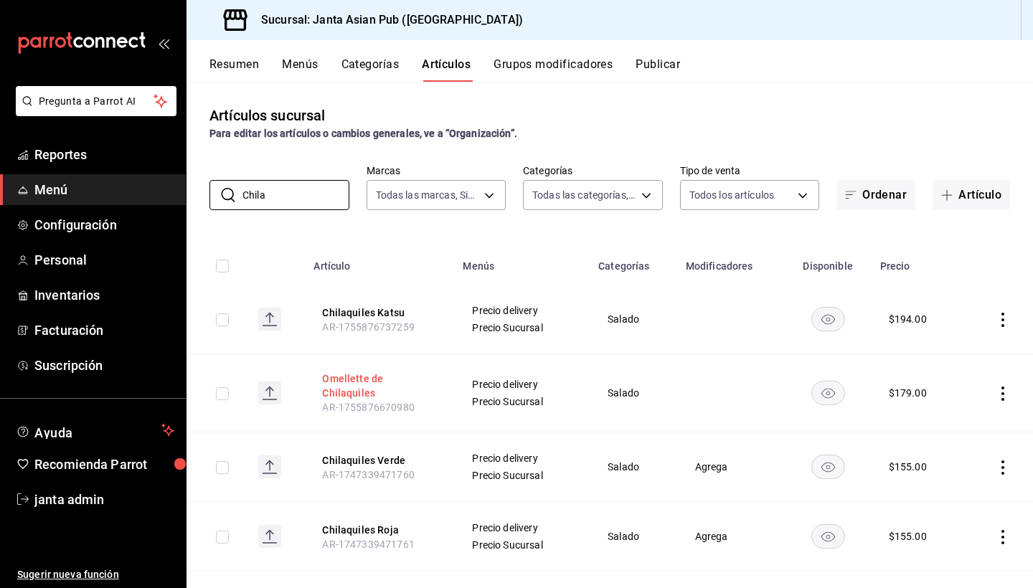
type input "Chila"
click at [356, 380] on button "Omellette de Chilaquiles" at bounding box center [379, 385] width 115 height 29
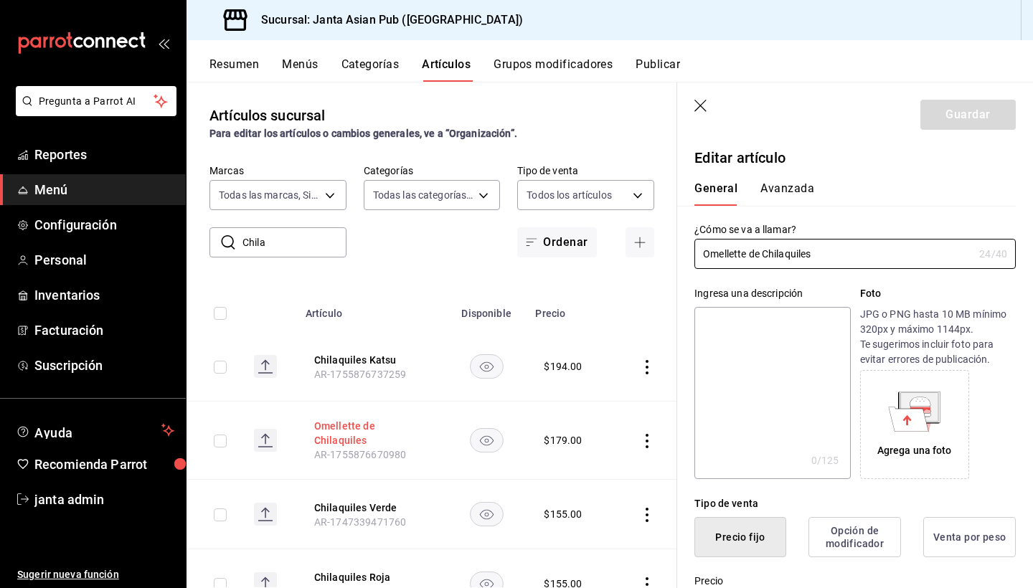
type input "$179.00"
type input "E48"
type input "90101500"
radio input "true"
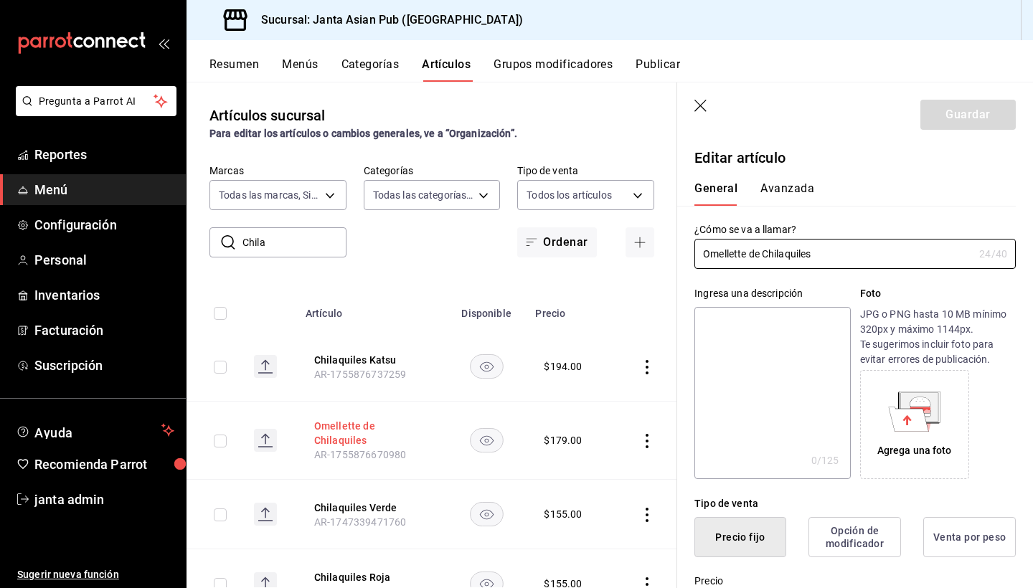
type input "9df05f39-d4ce-4a13-a5a8-5d9ec87a583b"
click at [789, 190] on button "Avanzada" at bounding box center [787, 193] width 54 height 24
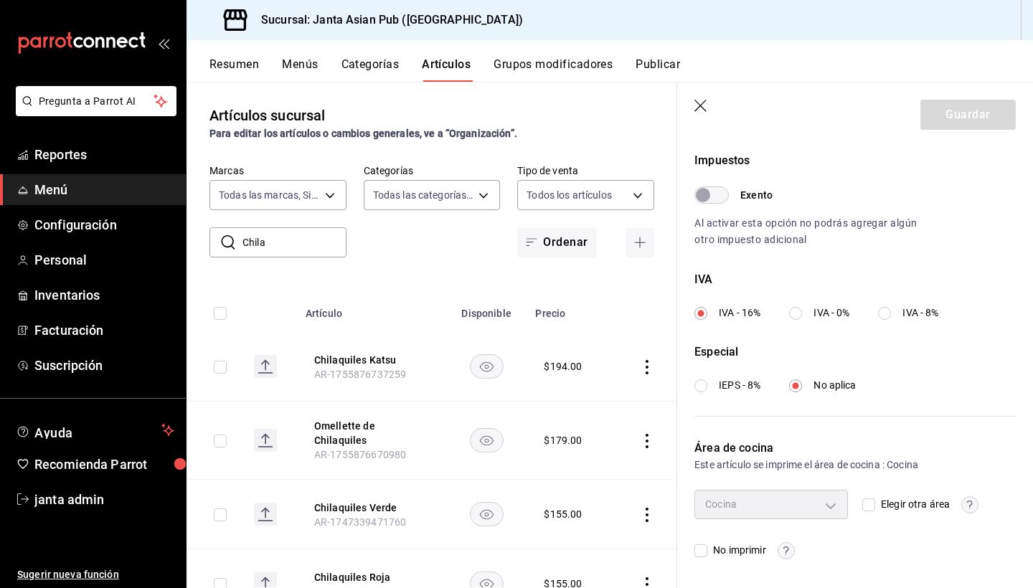
scroll to position [425, 0]
click at [698, 105] on icon "button" at bounding box center [701, 107] width 14 height 14
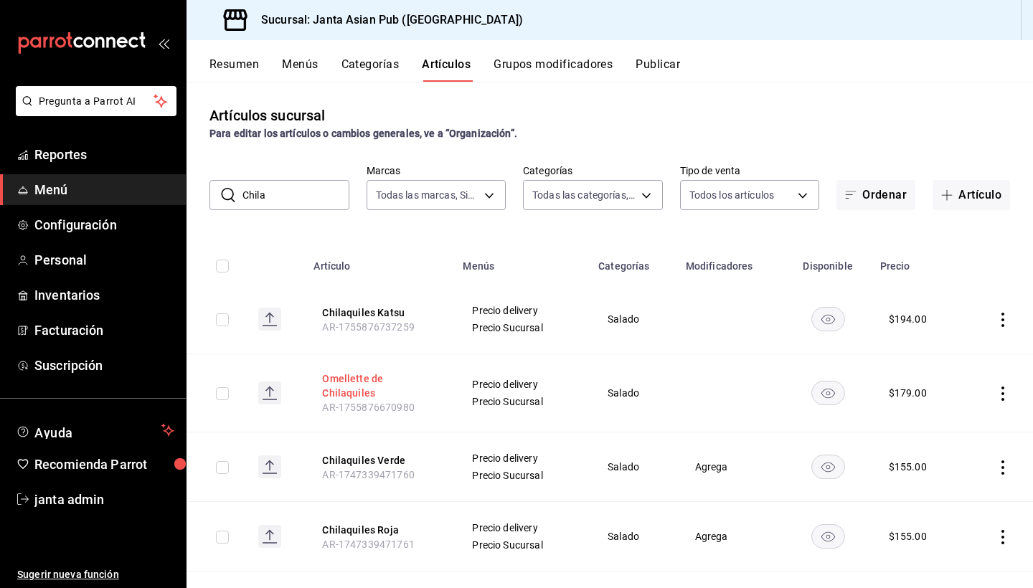
click at [364, 381] on button "Omellette de Chilaquiles" at bounding box center [379, 385] width 115 height 29
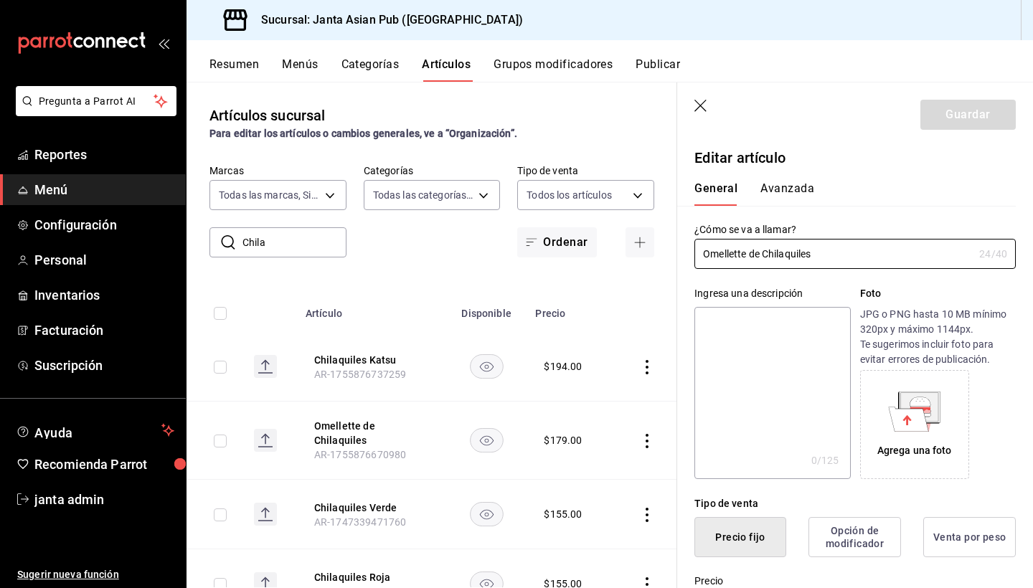
click at [791, 189] on button "Avanzada" at bounding box center [787, 193] width 54 height 24
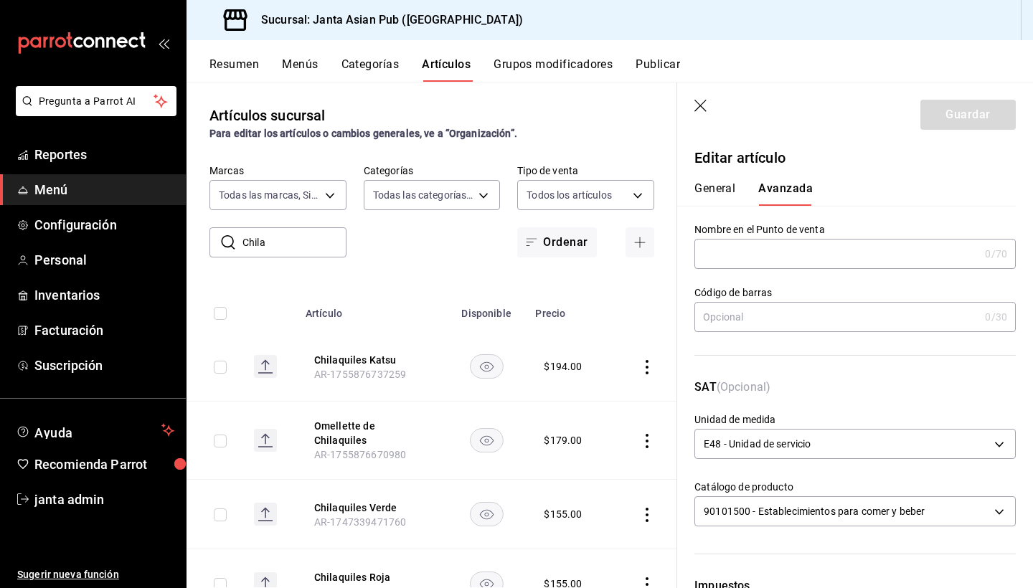
click at [701, 103] on icon "button" at bounding box center [701, 107] width 14 height 14
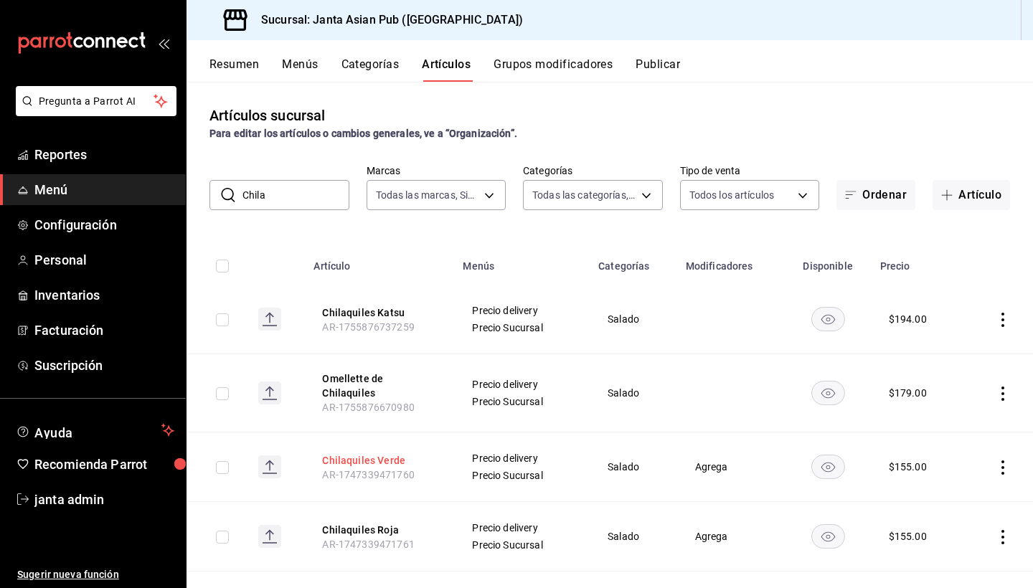
click at [371, 453] on button "Chilaquiles Verde" at bounding box center [379, 460] width 115 height 14
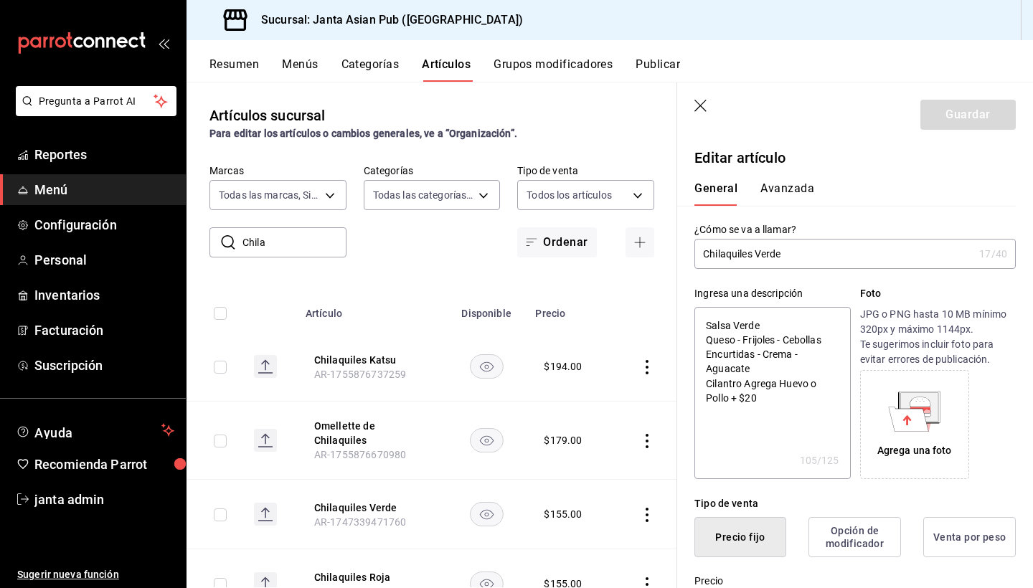
click at [782, 191] on button "Avanzada" at bounding box center [787, 193] width 54 height 24
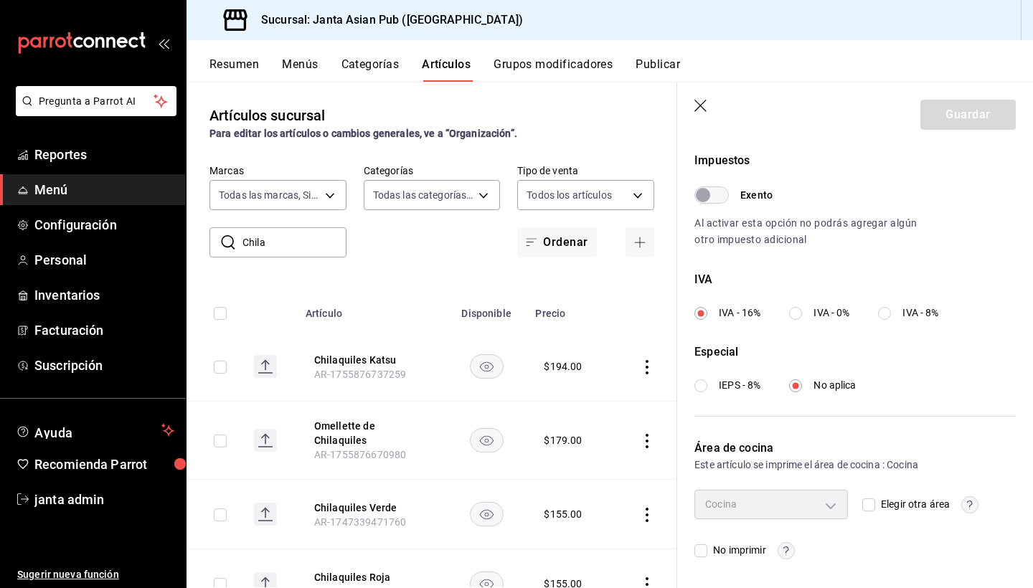
scroll to position [425, 0]
click at [699, 111] on icon "button" at bounding box center [701, 107] width 14 height 14
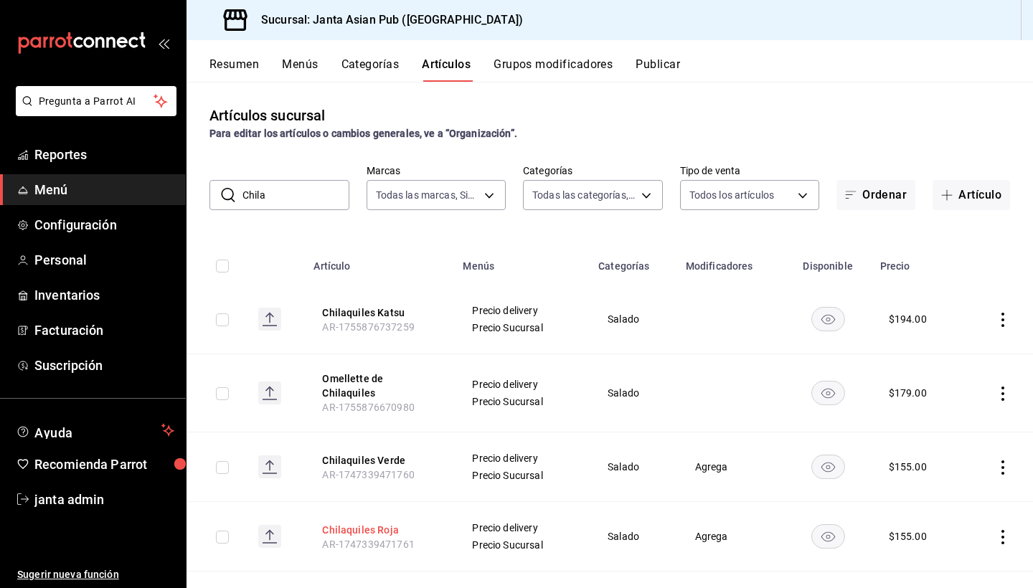
click at [355, 525] on button "Chilaquiles Roja" at bounding box center [379, 530] width 115 height 14
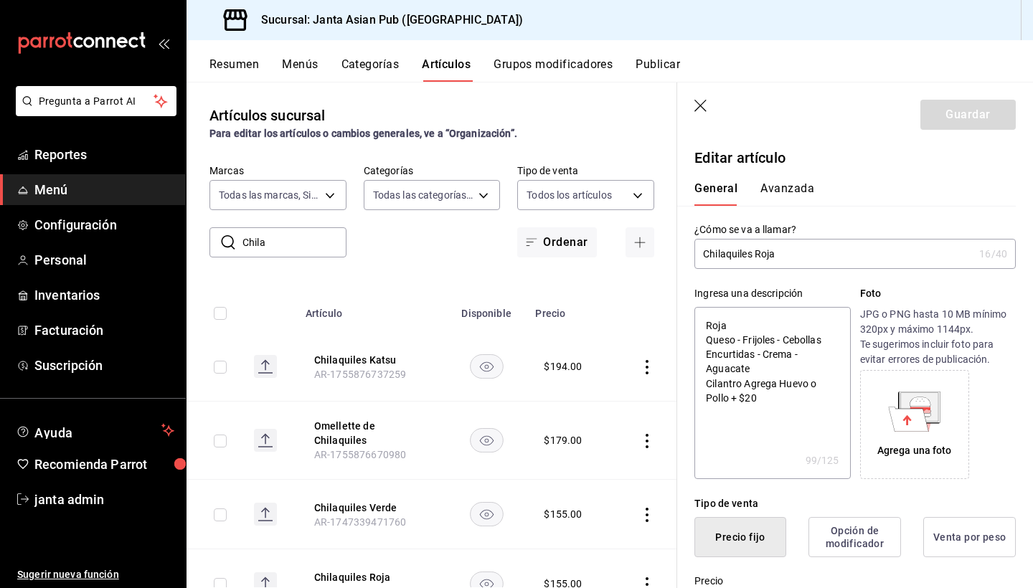
click at [761, 186] on button "Avanzada" at bounding box center [787, 193] width 54 height 24
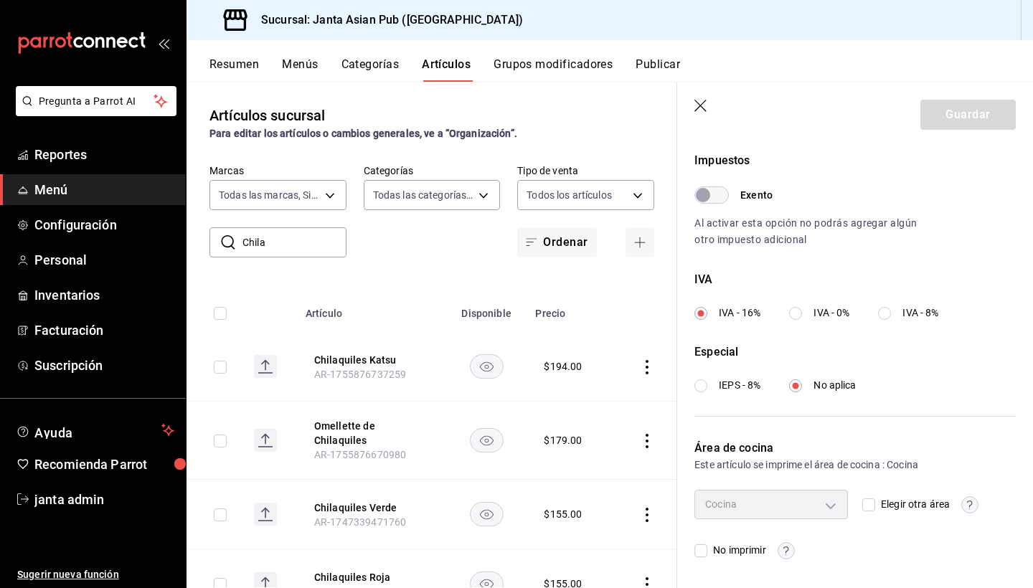
scroll to position [425, 0]
click at [704, 107] on icon "button" at bounding box center [701, 107] width 14 height 14
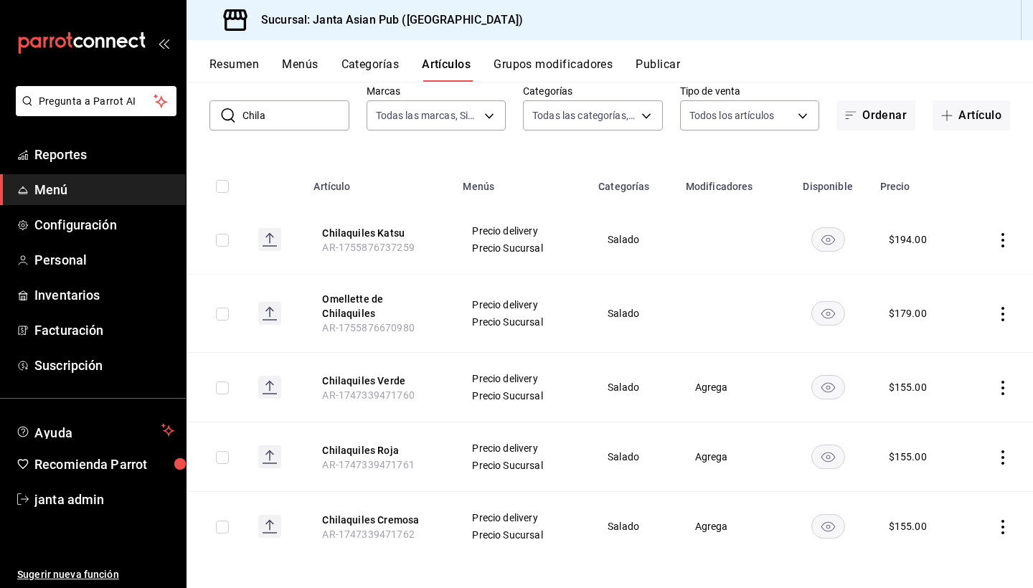
scroll to position [79, 0]
click at [359, 513] on button "Chilaquiles Cremosa" at bounding box center [379, 520] width 115 height 14
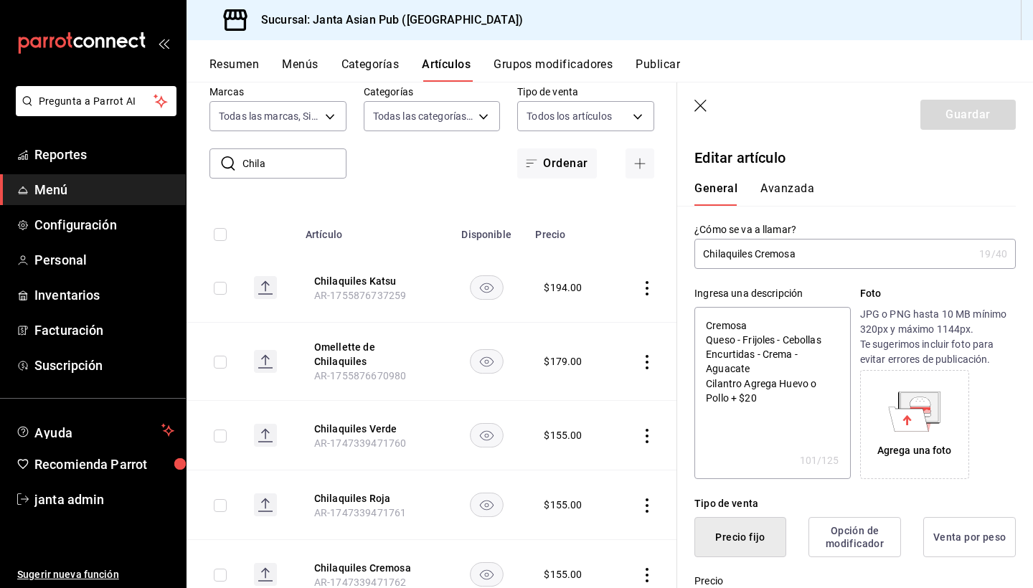
click at [787, 184] on button "Avanzada" at bounding box center [787, 193] width 54 height 24
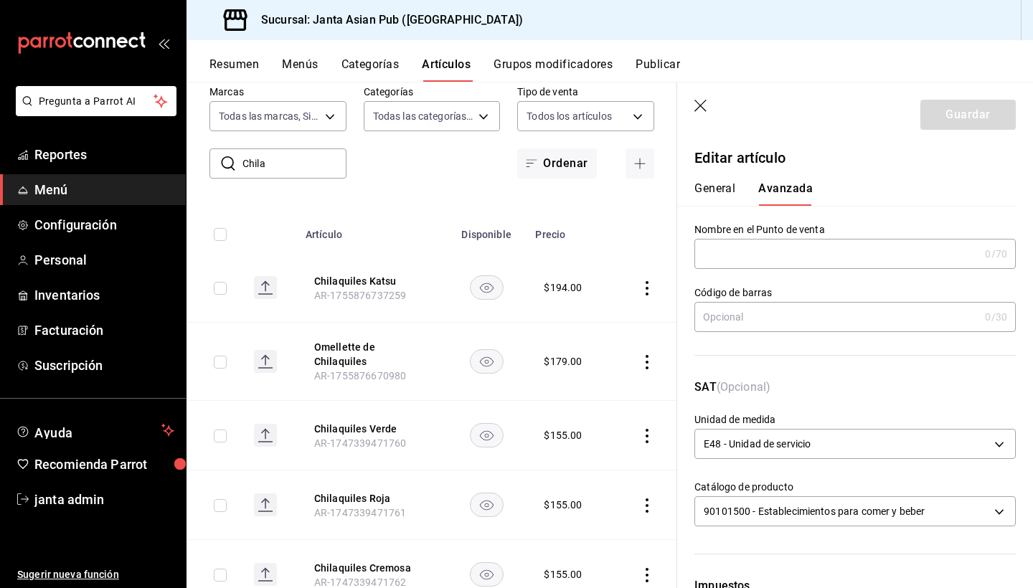
click at [702, 103] on icon "button" at bounding box center [701, 107] width 14 height 14
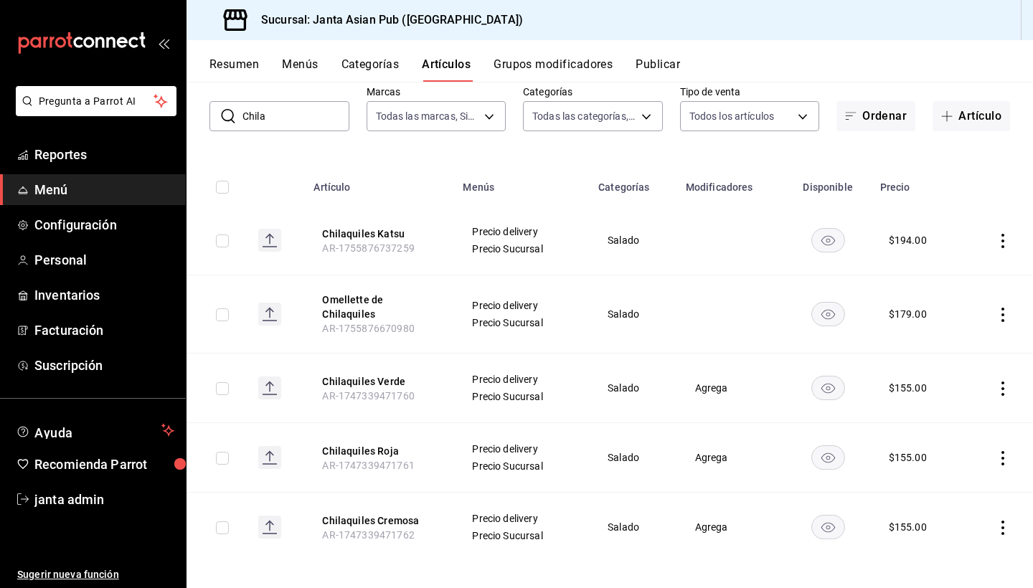
click at [556, 90] on label "Categorías" at bounding box center [593, 92] width 140 height 10
click at [536, 63] on button "Grupos modificadores" at bounding box center [552, 69] width 119 height 24
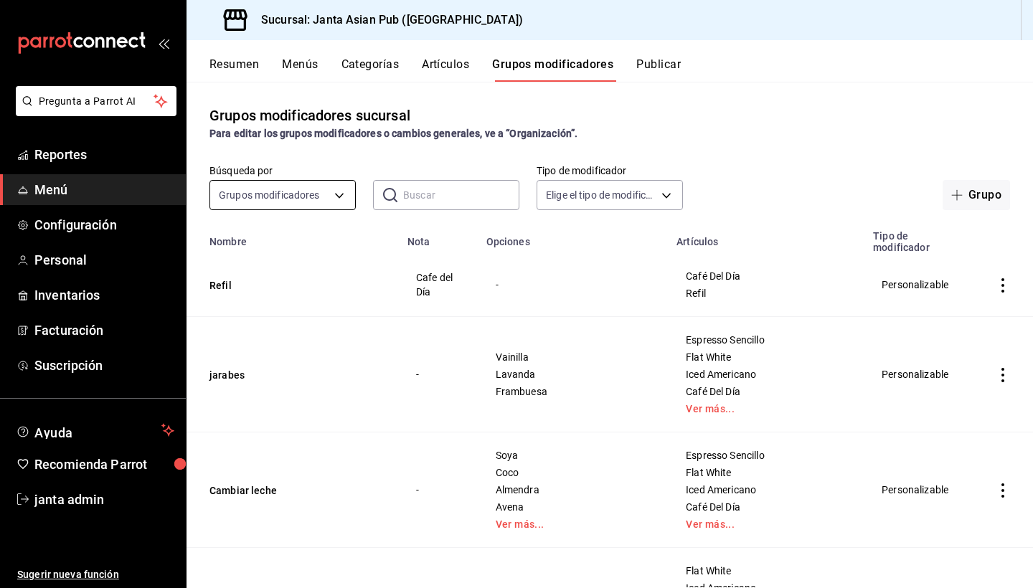
click at [335, 201] on body "Pregunta a Parrot AI Reportes Menú Configuración Personal Inventarios Facturaci…" at bounding box center [516, 294] width 1033 height 588
click at [335, 201] on div at bounding box center [516, 294] width 1033 height 588
click at [456, 62] on button "Artículos" at bounding box center [445, 69] width 47 height 24
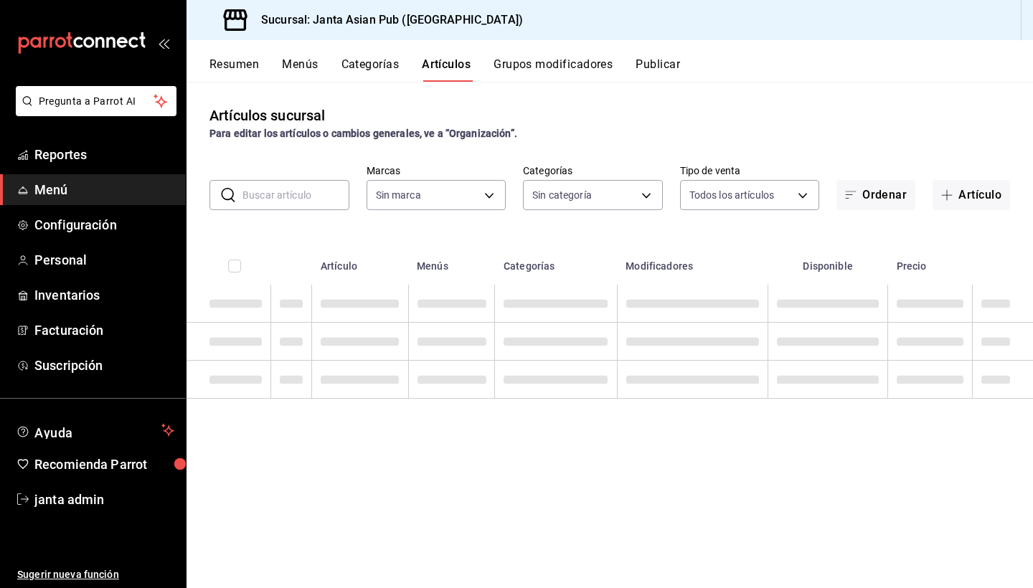
type input "1db30118-5670-46c3-9d09-b77bd7bb8fe6"
type input "54f267fd-3a26-423e-9599-ceaad96627e7,a937e8d9-5aa0-4689-9956-2e980446810f,a7b78…"
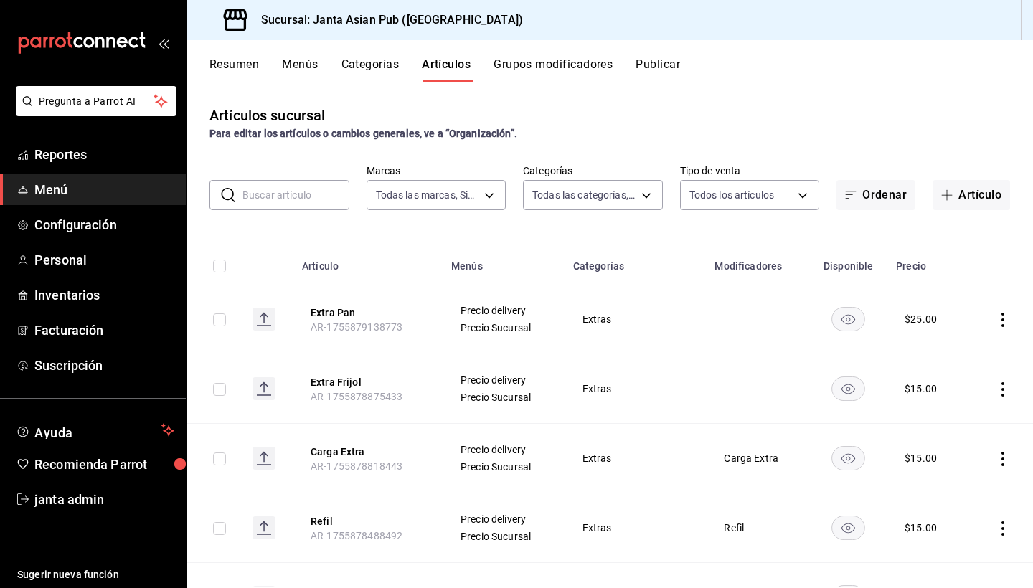
click at [295, 202] on input "text" at bounding box center [295, 195] width 107 height 29
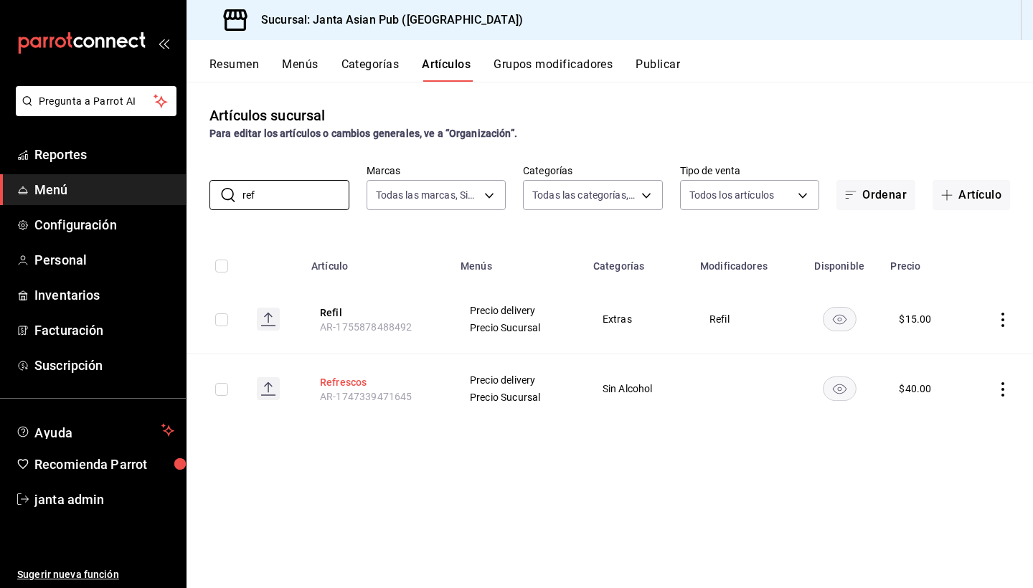
type input "ref"
click at [350, 385] on button "Refrescos" at bounding box center [377, 382] width 115 height 14
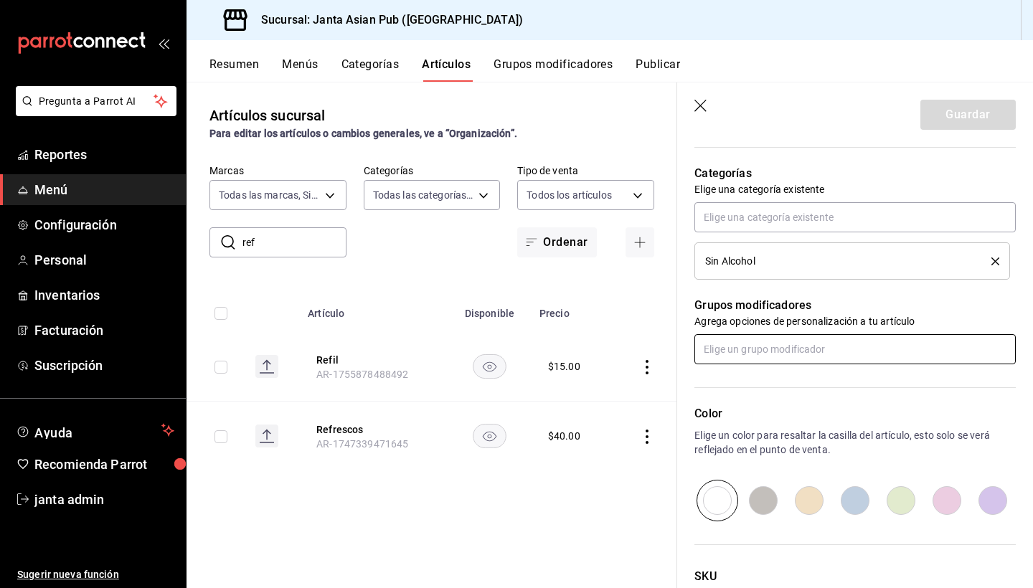
scroll to position [502, 0]
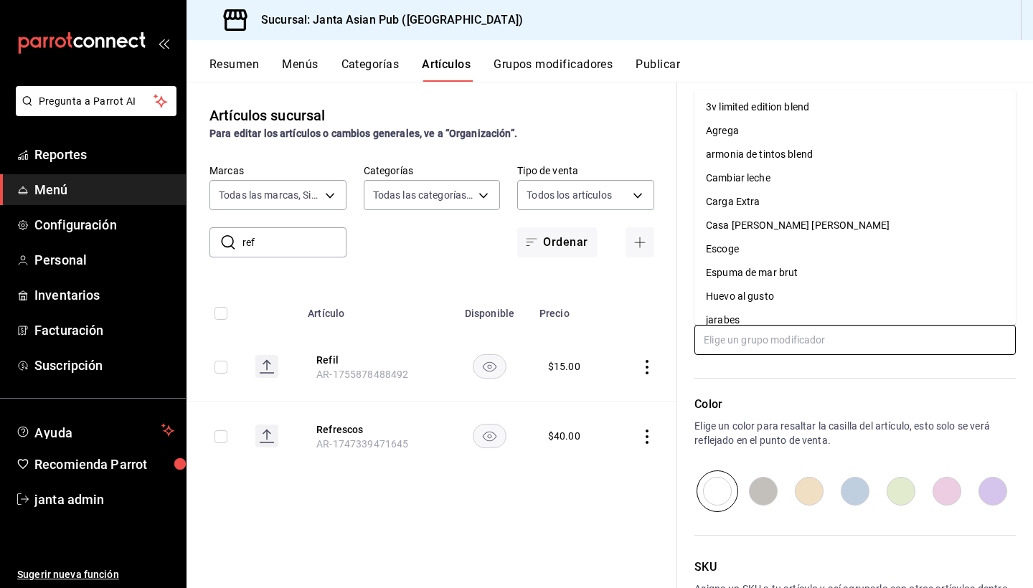
click at [791, 344] on input "text" at bounding box center [854, 340] width 321 height 30
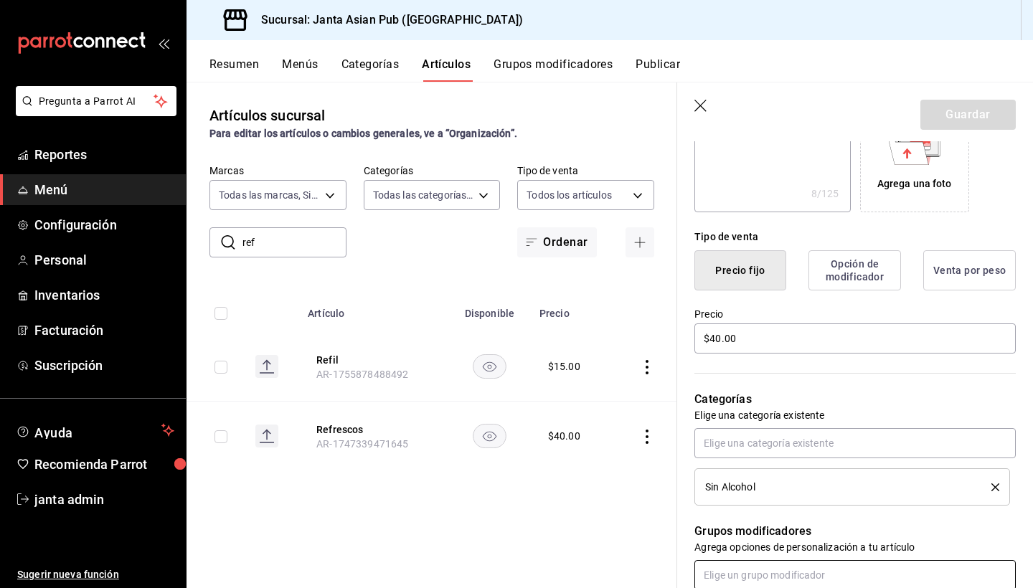
scroll to position [264, 0]
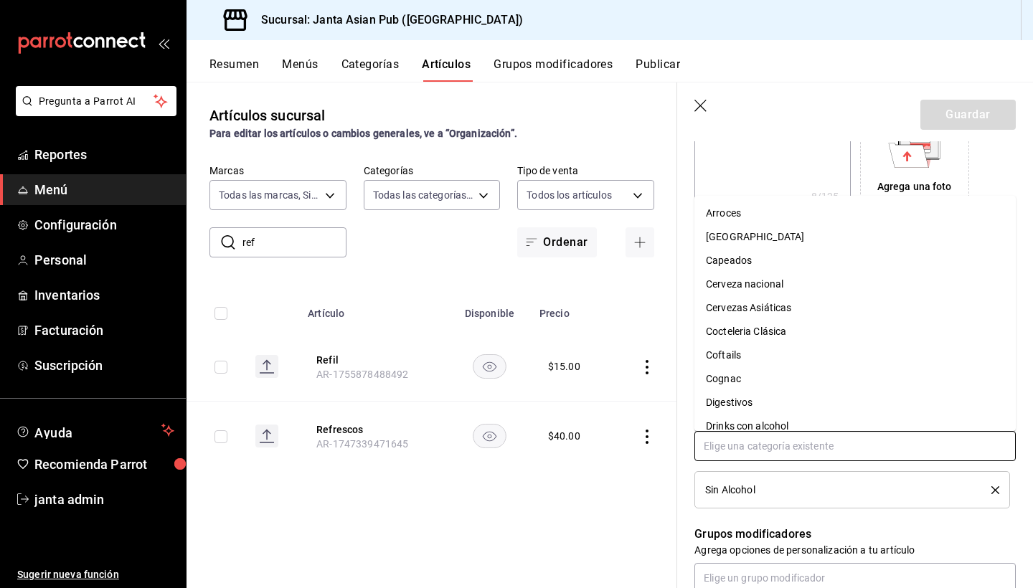
click at [771, 445] on input "text" at bounding box center [854, 446] width 321 height 30
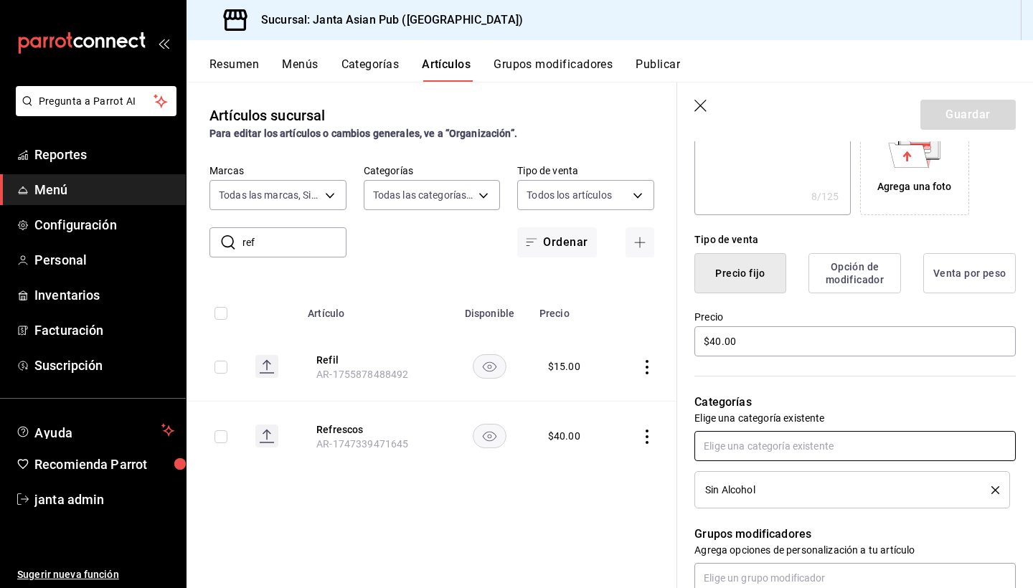
click at [771, 445] on input "text" at bounding box center [854, 446] width 321 height 30
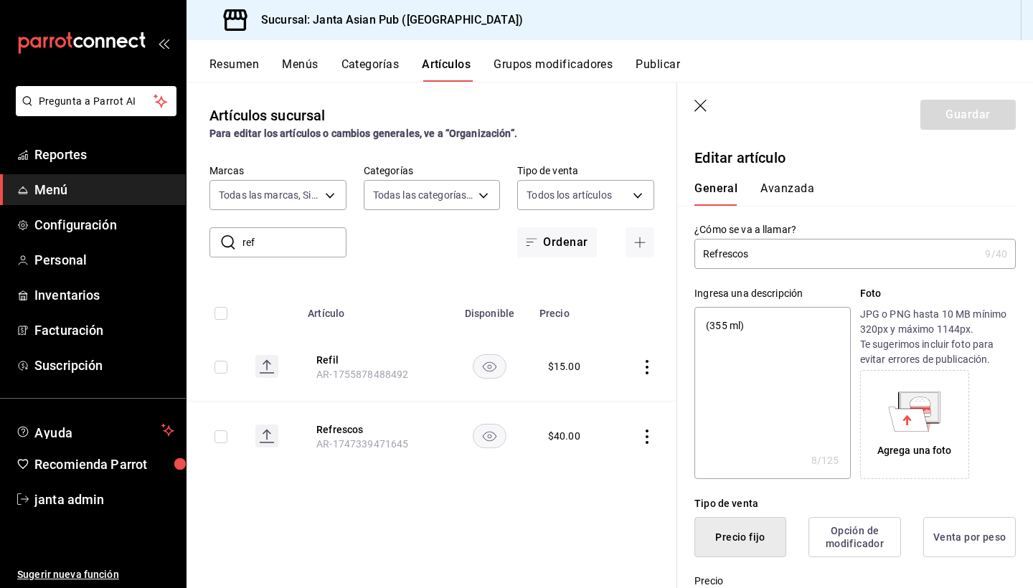
scroll to position [0, 0]
click at [646, 438] on icon "actions" at bounding box center [647, 437] width 14 height 14
click at [581, 471] on div at bounding box center [572, 470] width 26 height 17
type textarea "x"
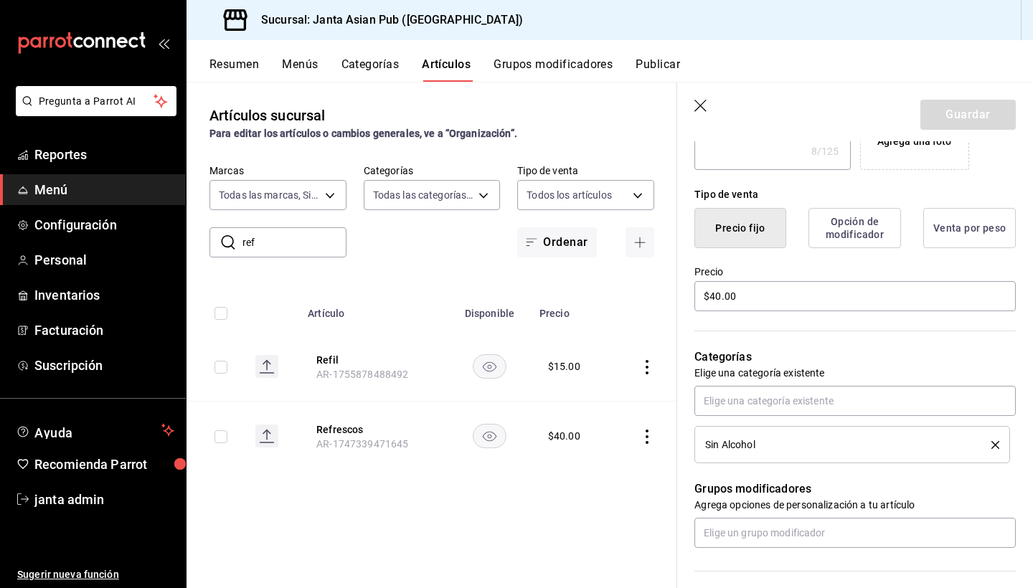
scroll to position [322, 0]
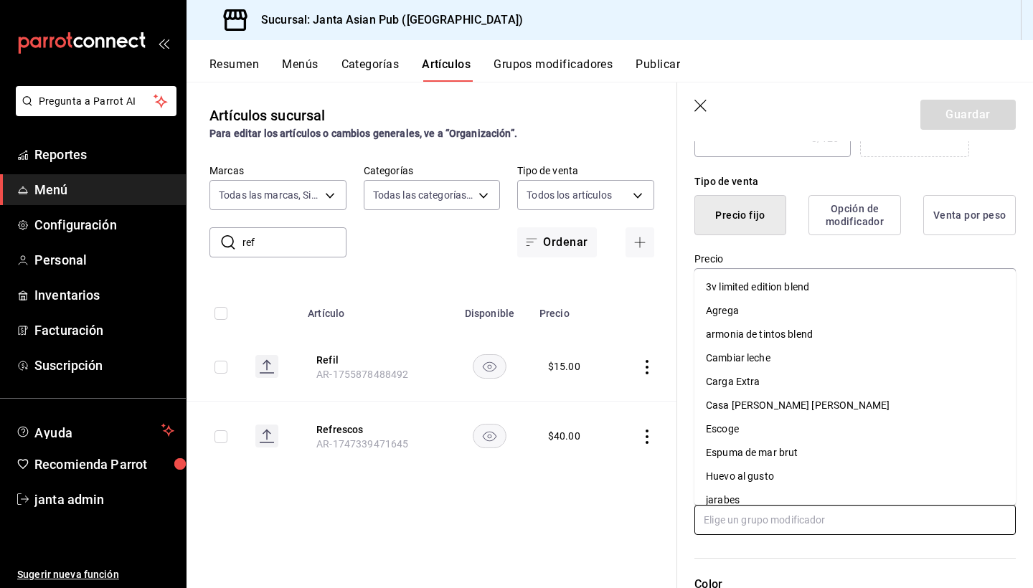
click at [761, 526] on input "text" at bounding box center [854, 520] width 321 height 30
click at [623, 551] on div "Artículos sucursal Para editar los artículos o cambios generales, ve a “Organiz…" at bounding box center [431, 335] width 490 height 506
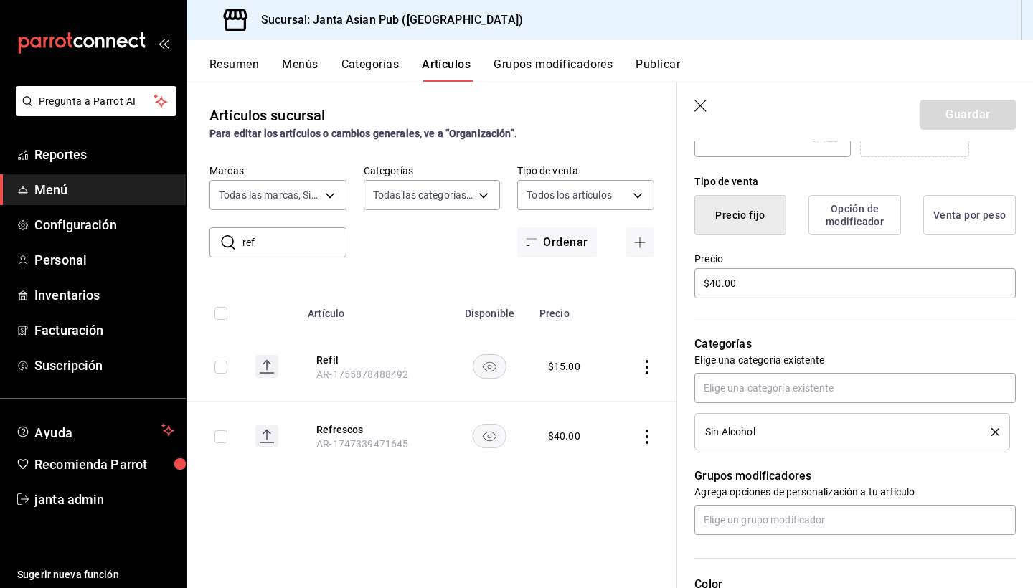
click at [534, 63] on button "Grupos modificadores" at bounding box center [552, 69] width 119 height 24
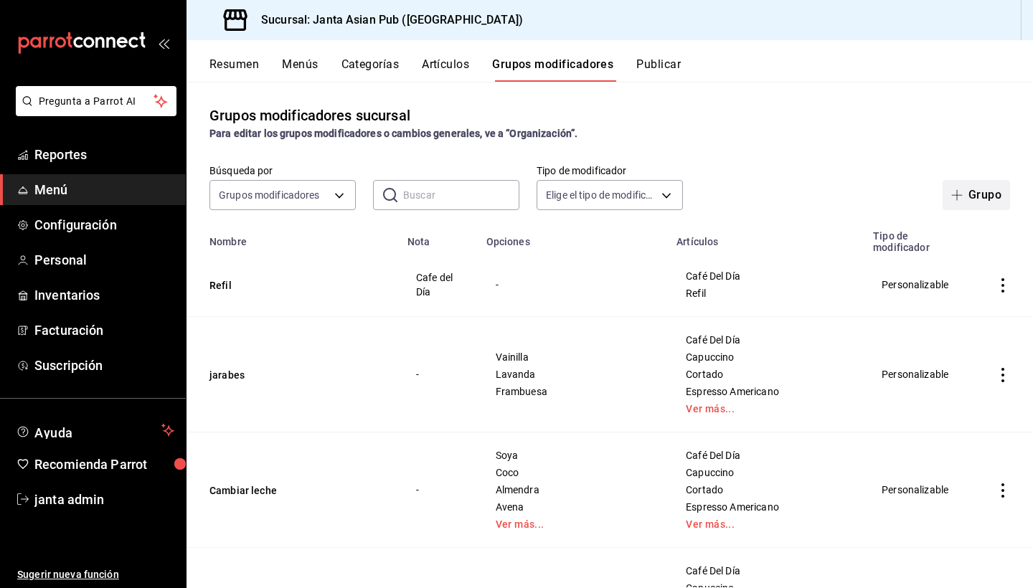
click at [975, 192] on button "Grupo" at bounding box center [975, 195] width 67 height 30
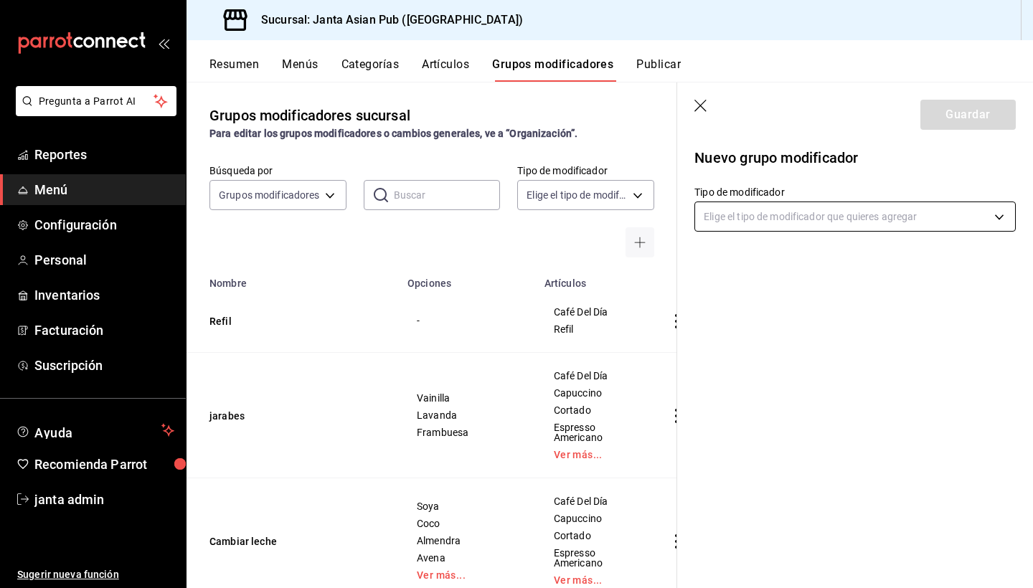
click at [827, 219] on body "Pregunta a Parrot AI Reportes Menú Configuración Personal Inventarios Facturaci…" at bounding box center [516, 294] width 1033 height 588
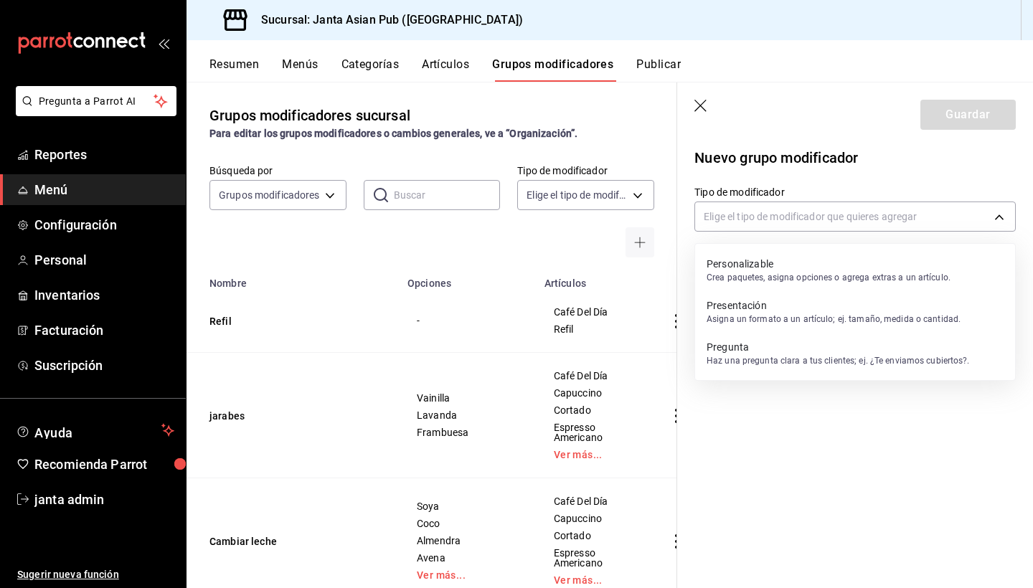
click at [827, 219] on div at bounding box center [516, 294] width 1033 height 588
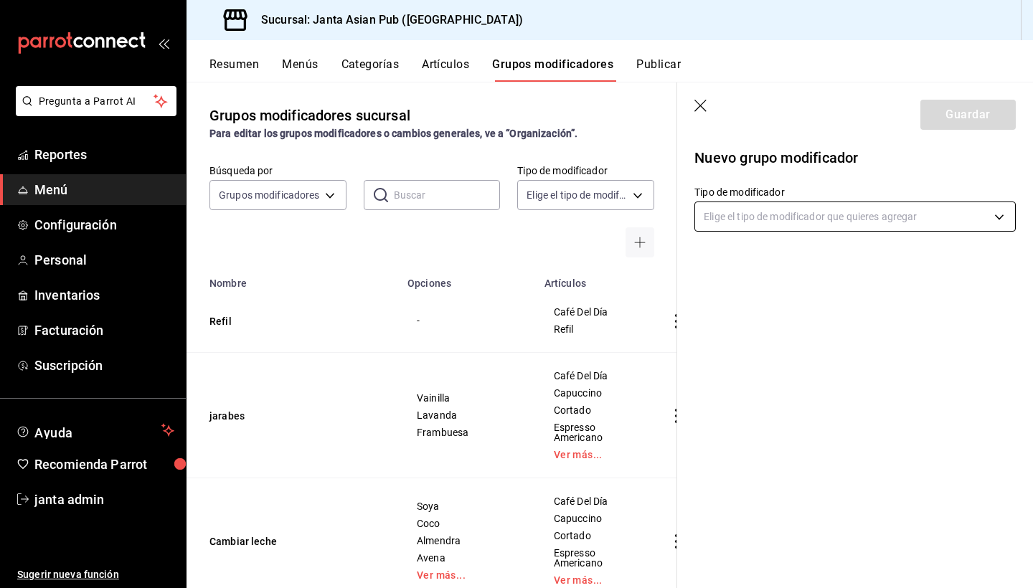
click at [983, 214] on body "Pregunta a Parrot AI Reportes Menú Configuración Personal Inventarios Facturaci…" at bounding box center [516, 294] width 1033 height 588
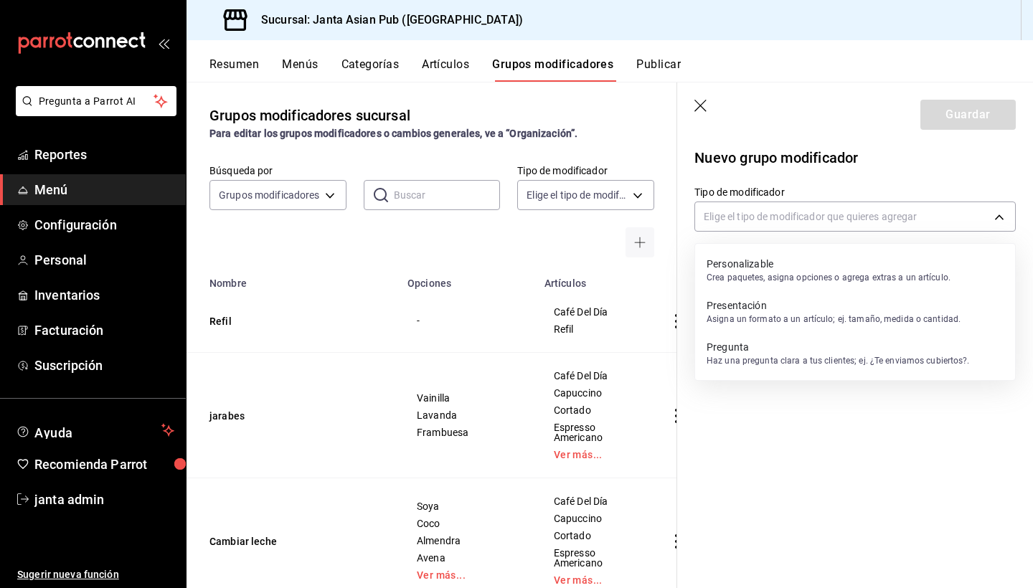
click at [957, 280] on li "Personalizable Crea paquetes, asigna opciones o agrega extras a un artículo." at bounding box center [855, 271] width 320 height 42
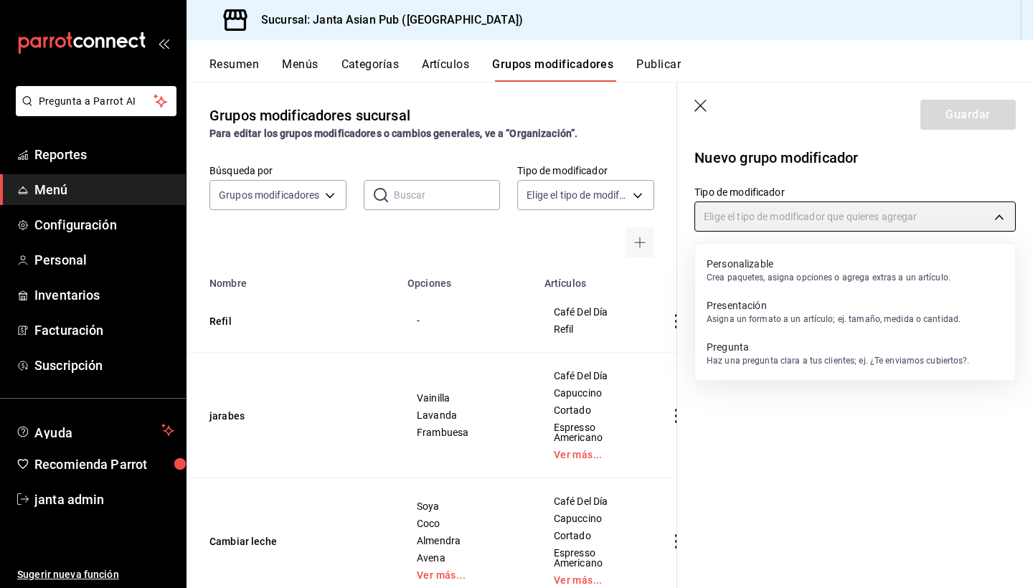
type input "CUSTOMIZABLE"
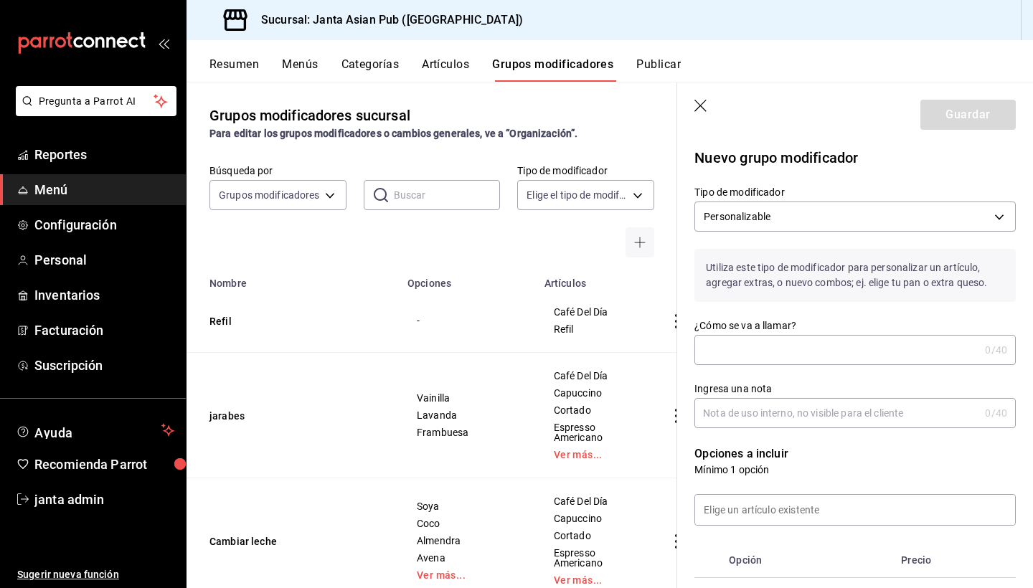
click at [726, 355] on input "¿Cómo se va a llamar?" at bounding box center [836, 350] width 285 height 29
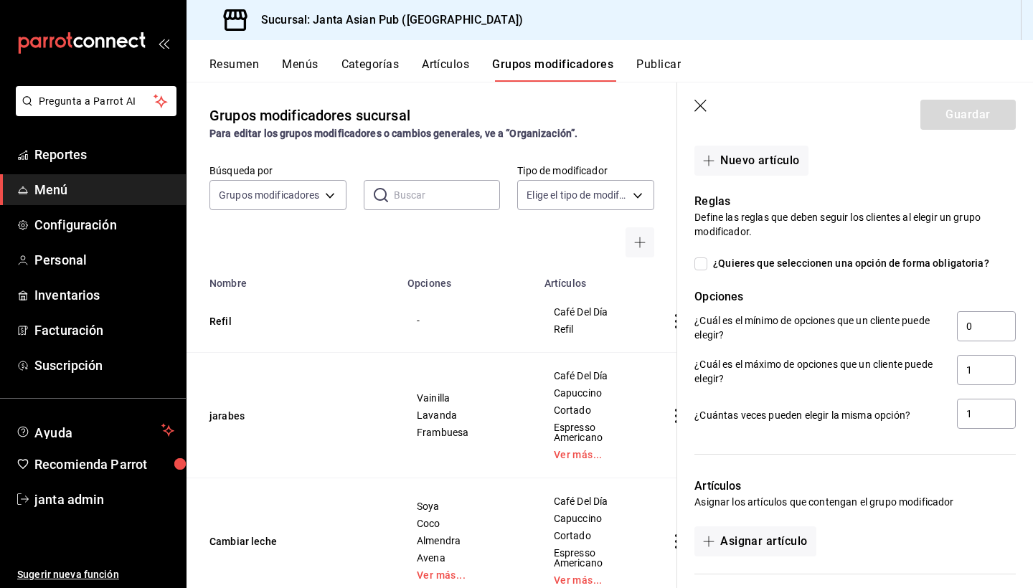
scroll to position [15, 0]
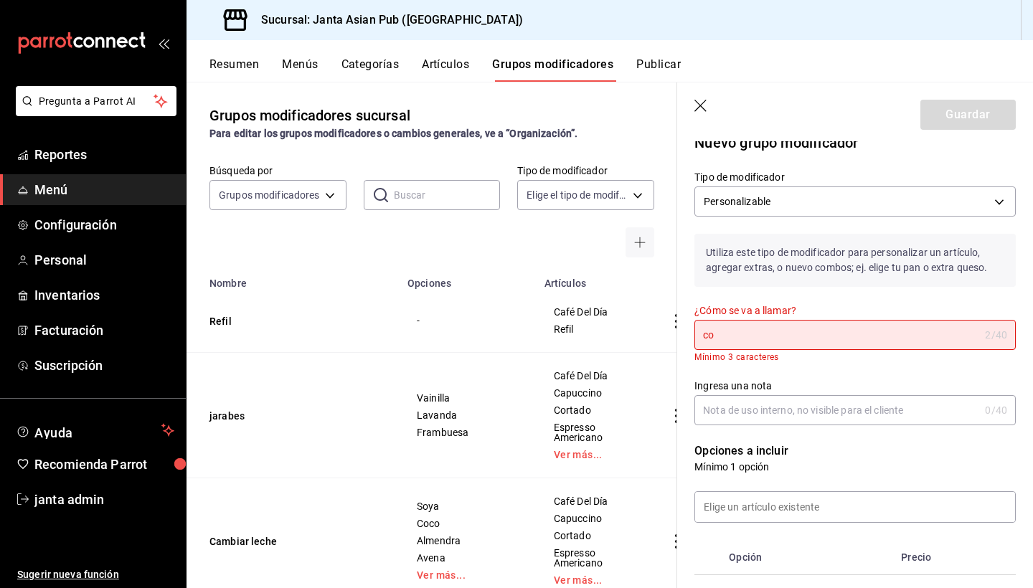
type input "c"
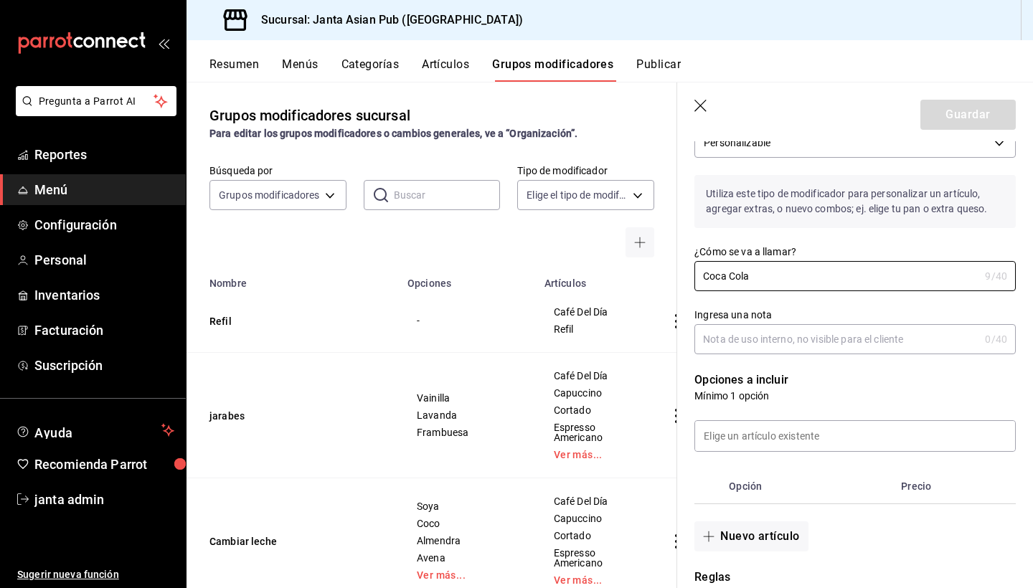
scroll to position [82, 0]
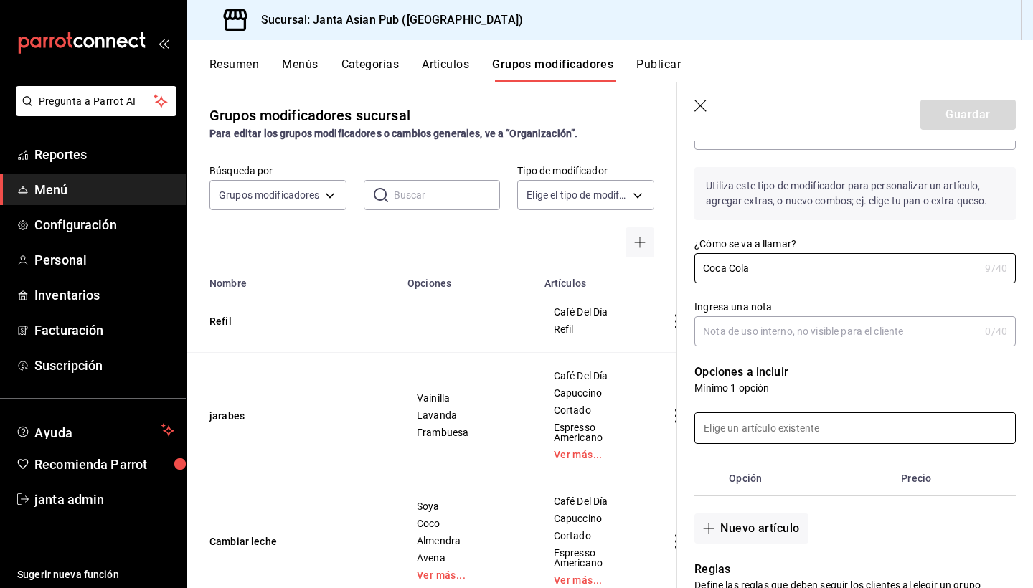
type input "Coca Cola"
click at [746, 424] on input at bounding box center [855, 428] width 320 height 30
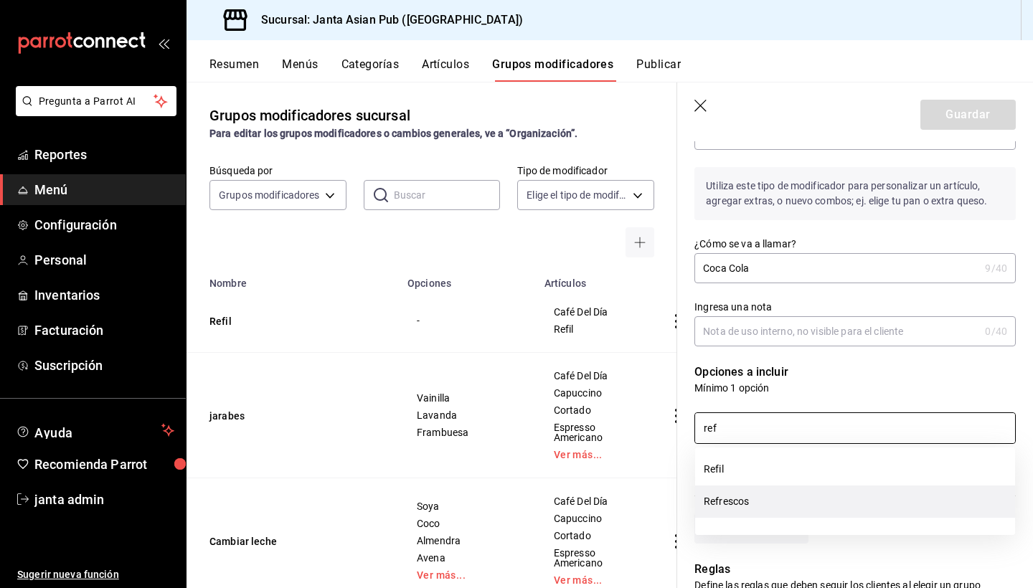
click at [765, 495] on li "Refrescos" at bounding box center [855, 501] width 320 height 32
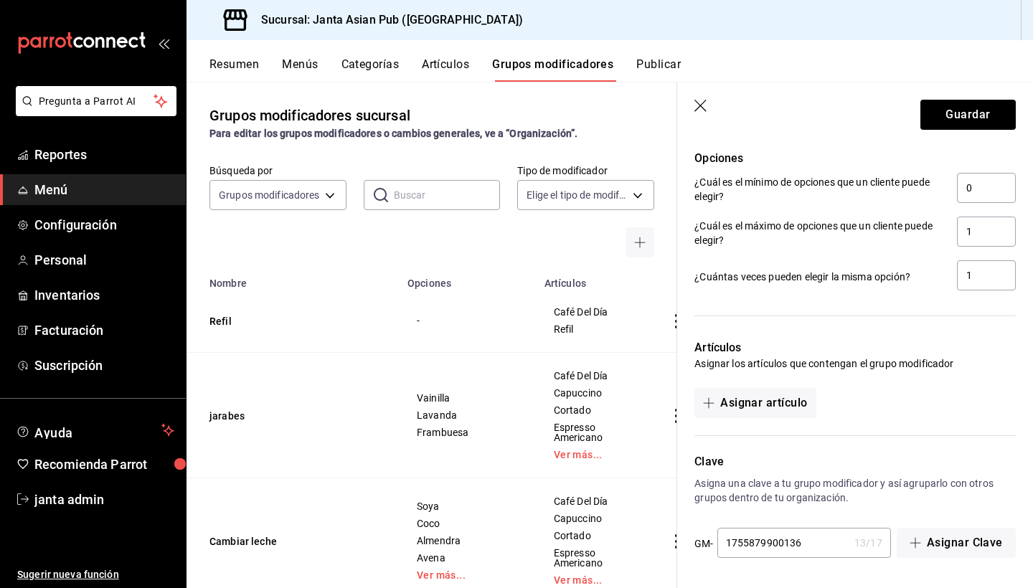
scroll to position [642, 0]
click at [784, 402] on button "Asignar artículo" at bounding box center [754, 403] width 121 height 30
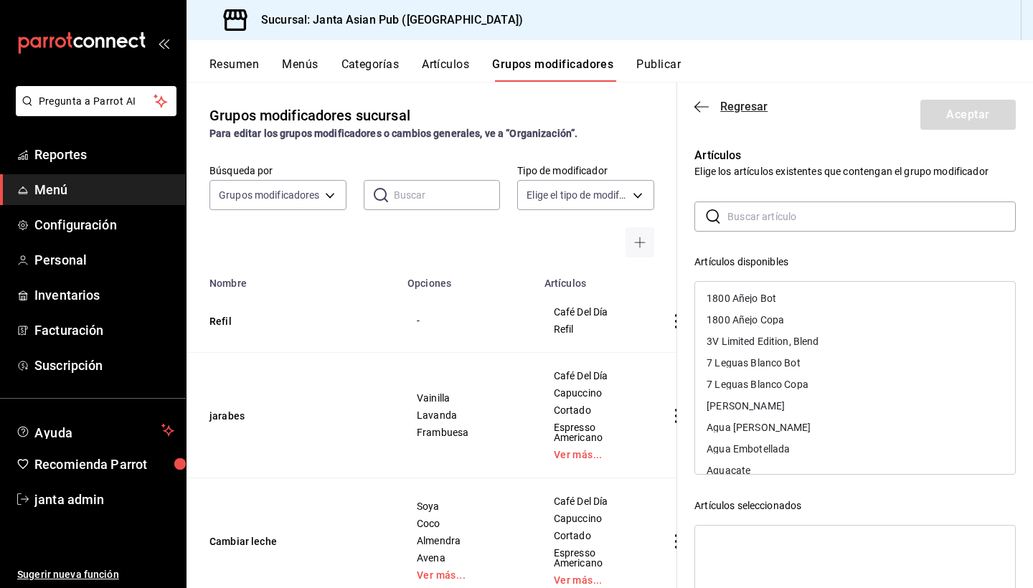
click at [700, 106] on icon "button" at bounding box center [701, 106] width 14 height 1
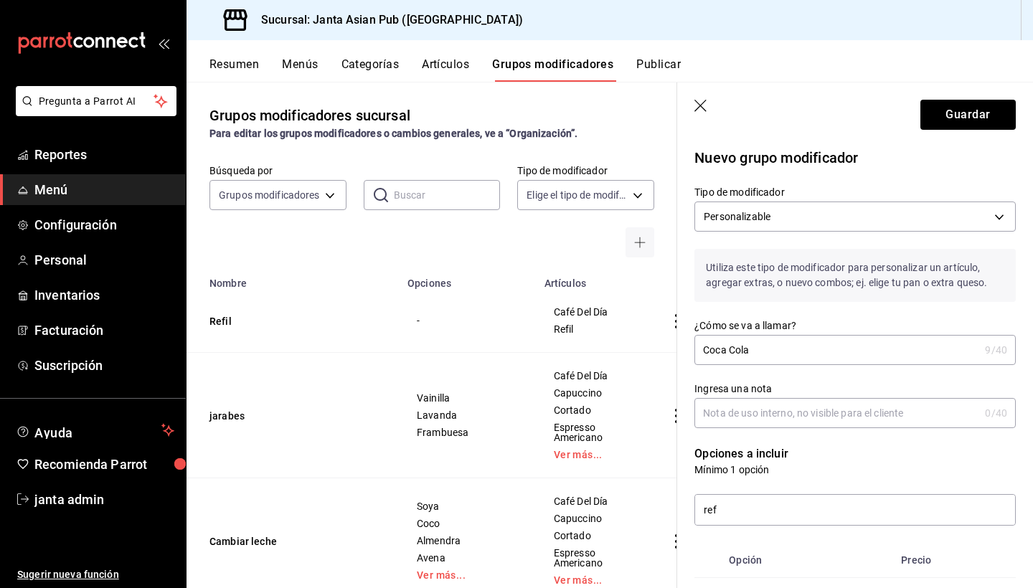
scroll to position [0, 0]
click at [732, 513] on input "ref" at bounding box center [855, 510] width 320 height 30
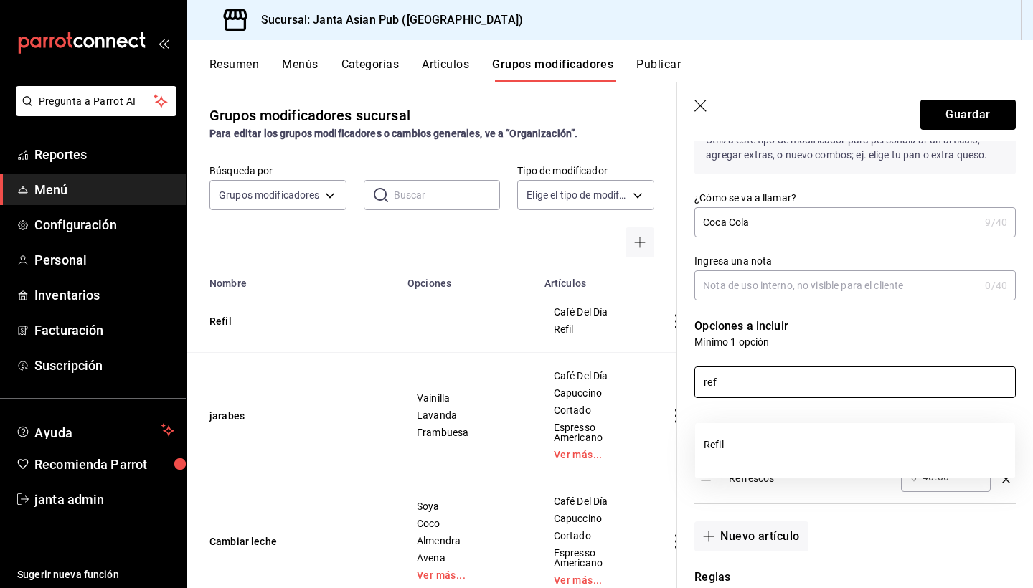
scroll to position [139, 0]
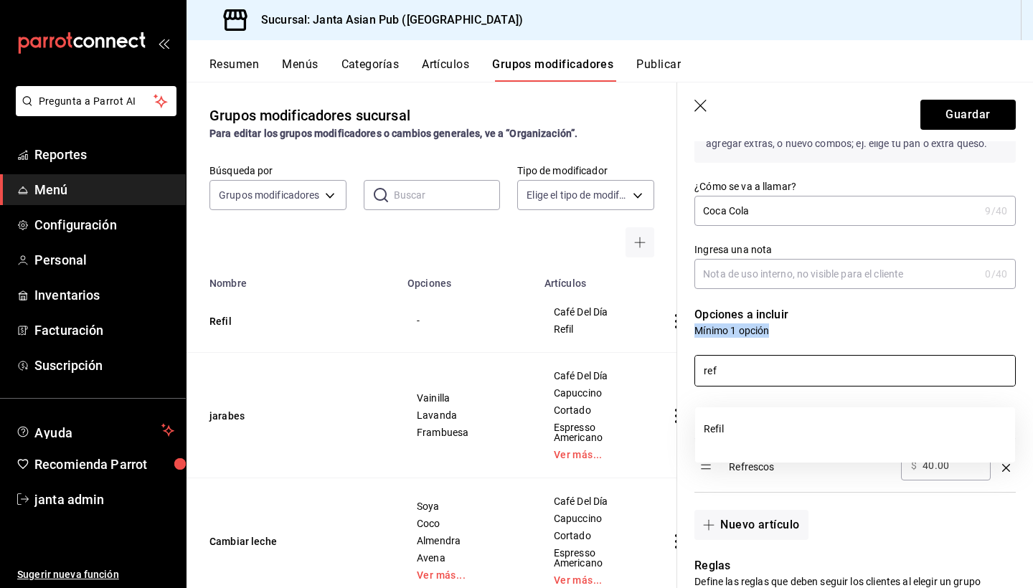
click at [850, 321] on p "Opciones a incluir" at bounding box center [854, 314] width 321 height 17
click at [876, 331] on p "Mínimo 1 opción" at bounding box center [854, 330] width 321 height 14
drag, startPoint x: 832, startPoint y: 385, endPoint x: 695, endPoint y: 381, distance: 137.0
click at [695, 382] on input "ref" at bounding box center [855, 371] width 320 height 30
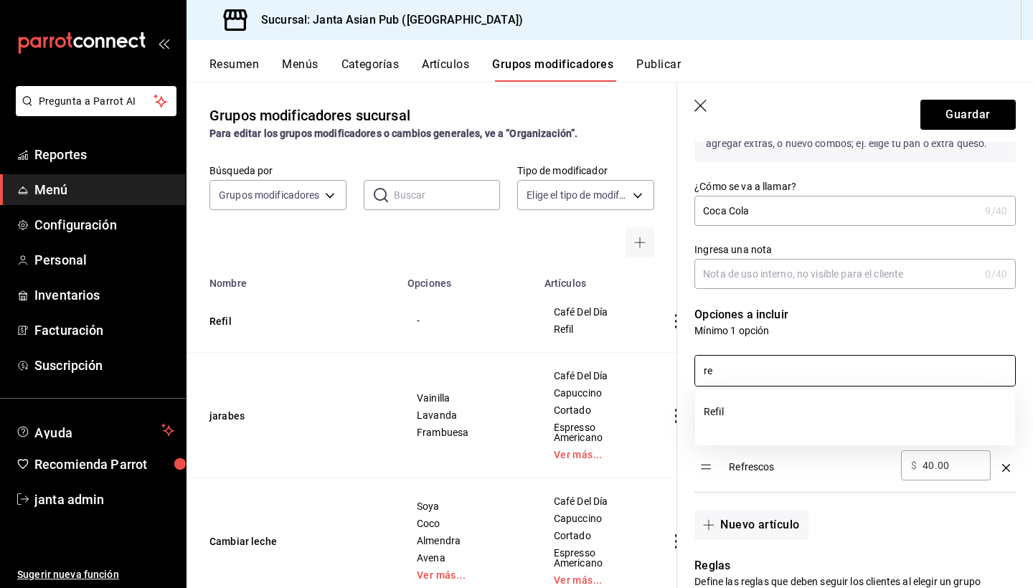
type input "r"
click at [876, 86] on header "Guardar" at bounding box center [855, 111] width 356 height 59
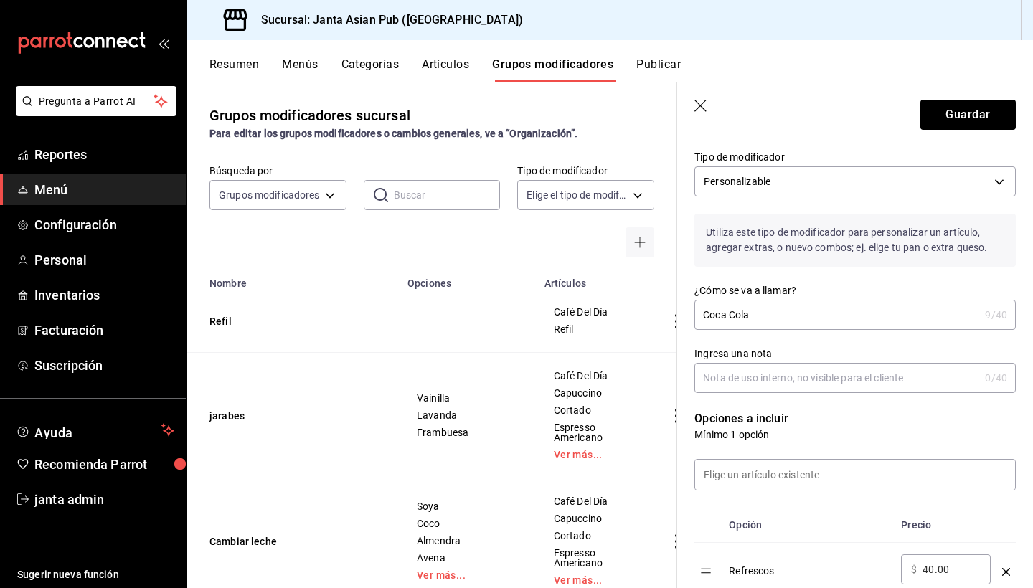
scroll to position [26, 0]
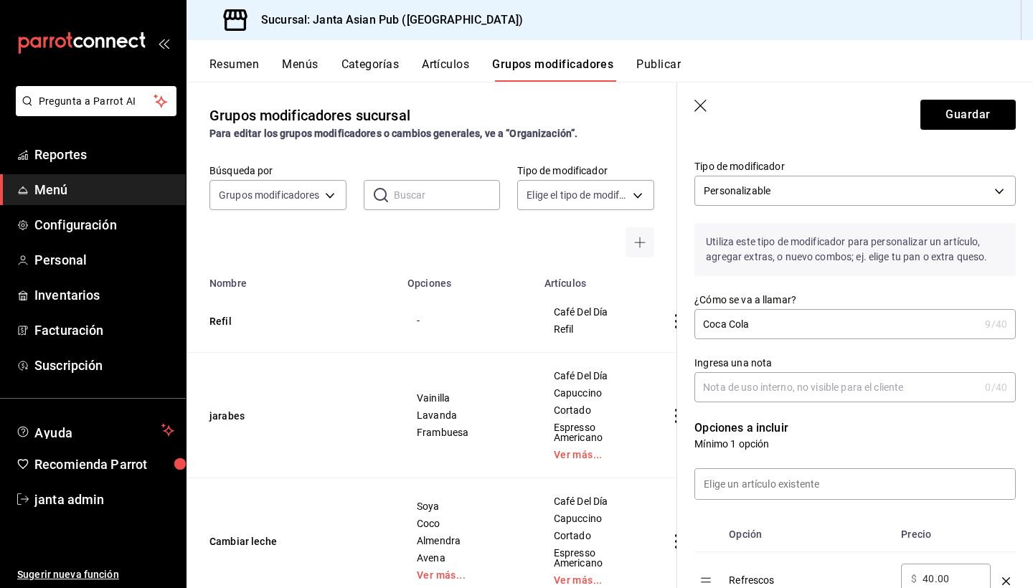
click at [805, 324] on input "Coca Cola" at bounding box center [836, 324] width 285 height 29
type input "Coca Cola 355ml"
click at [964, 110] on button "Guardar" at bounding box center [967, 115] width 95 height 30
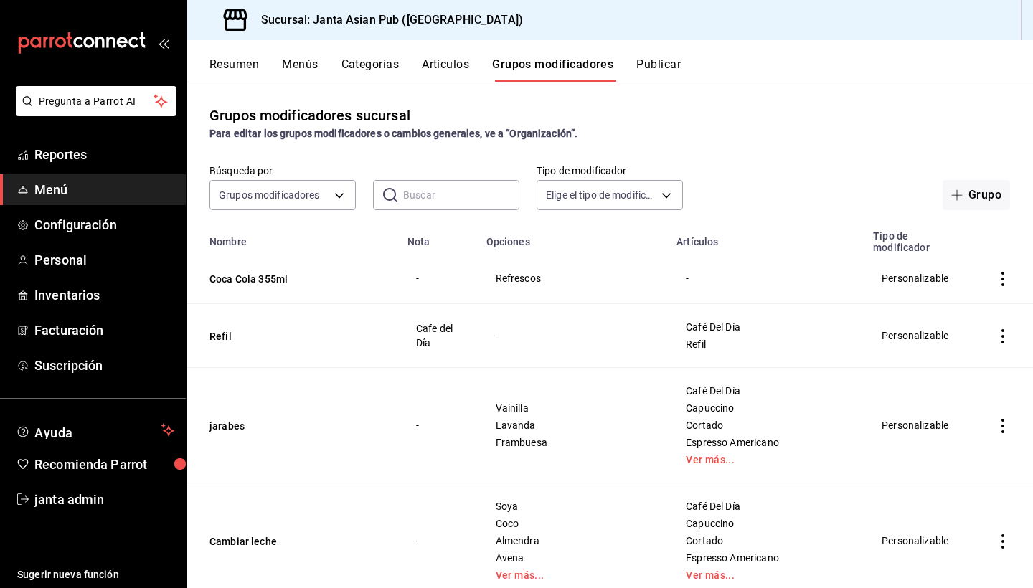
click at [541, 273] on span "Refrescos" at bounding box center [572, 278] width 155 height 10
click at [278, 272] on button "Coca Cola 355ml" at bounding box center [295, 279] width 172 height 14
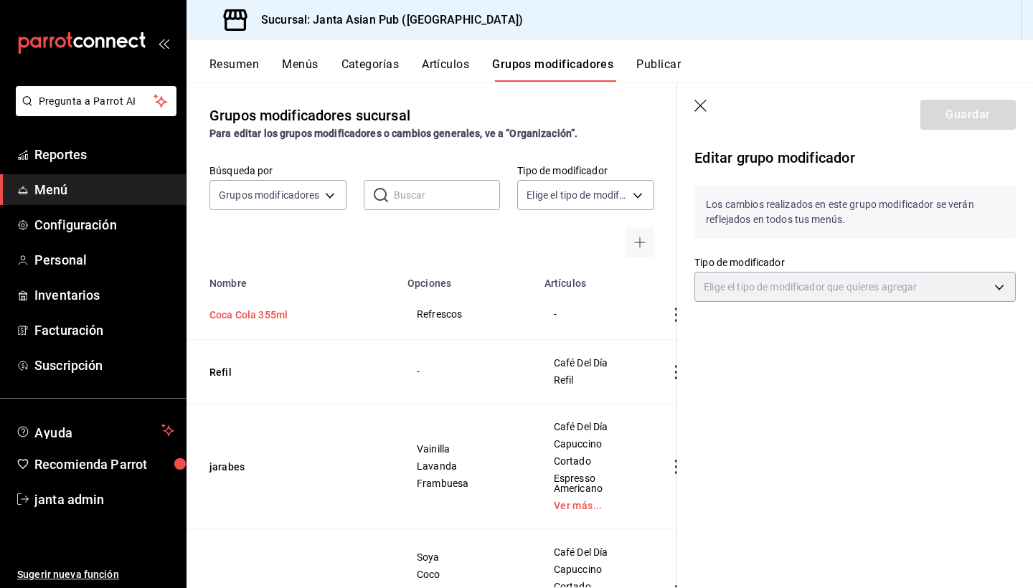
type input "CUSTOMIZABLE"
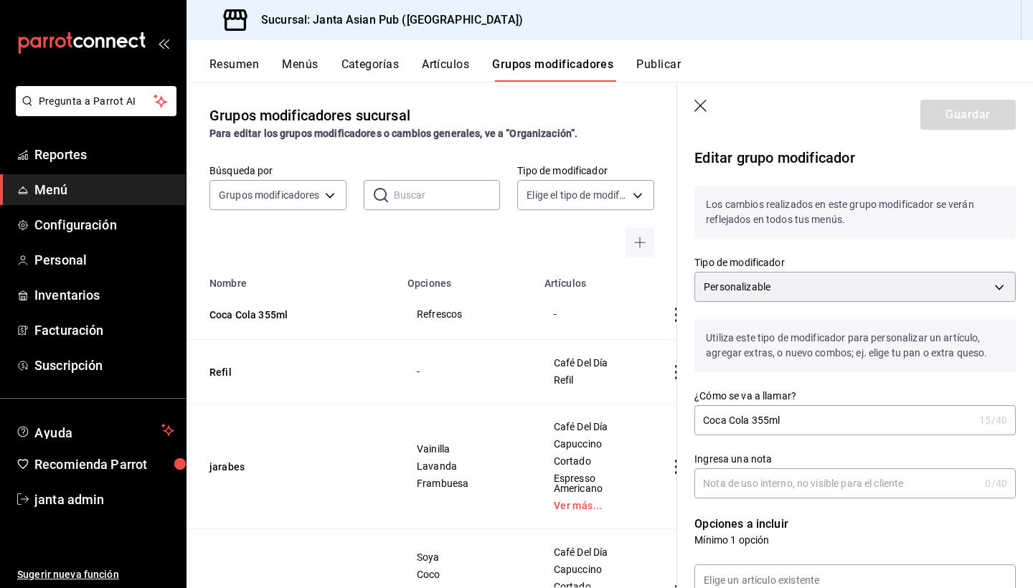
drag, startPoint x: 807, startPoint y: 424, endPoint x: 697, endPoint y: 414, distance: 110.8
click at [697, 415] on input "Coca Cola 355ml" at bounding box center [833, 420] width 279 height 29
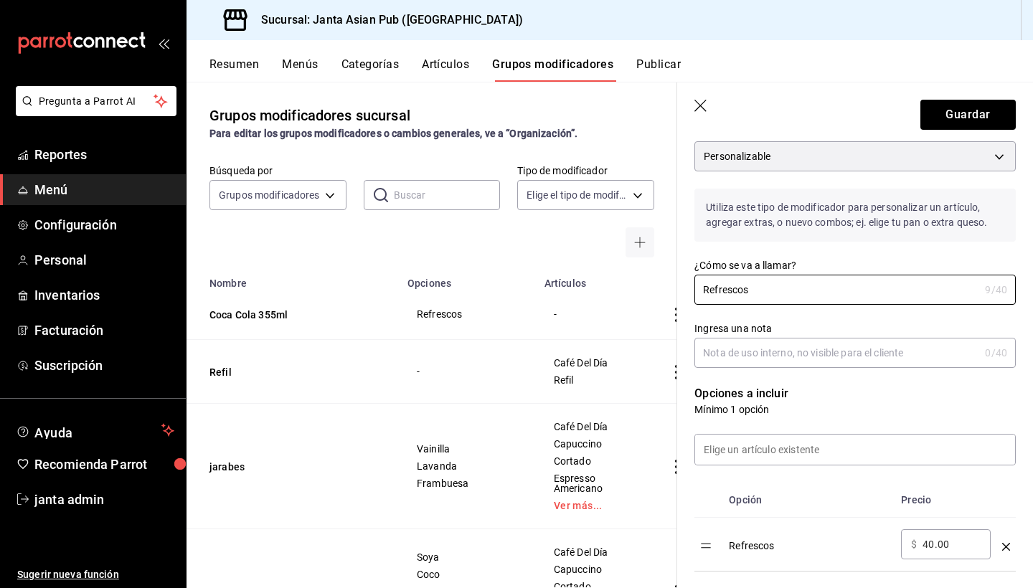
scroll to position [145, 0]
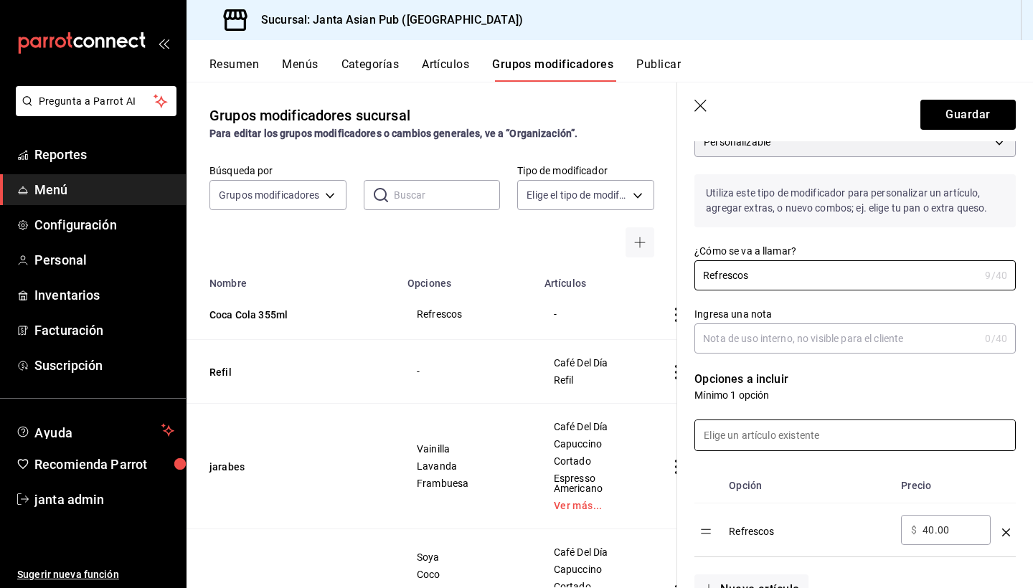
type input "Refrescos"
click at [789, 444] on input at bounding box center [855, 435] width 320 height 30
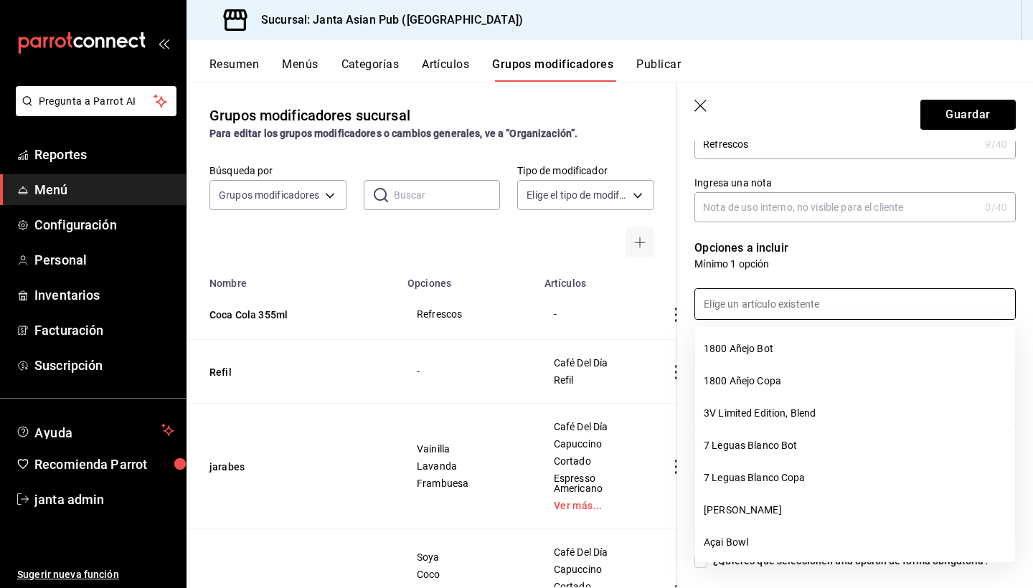
scroll to position [281, 0]
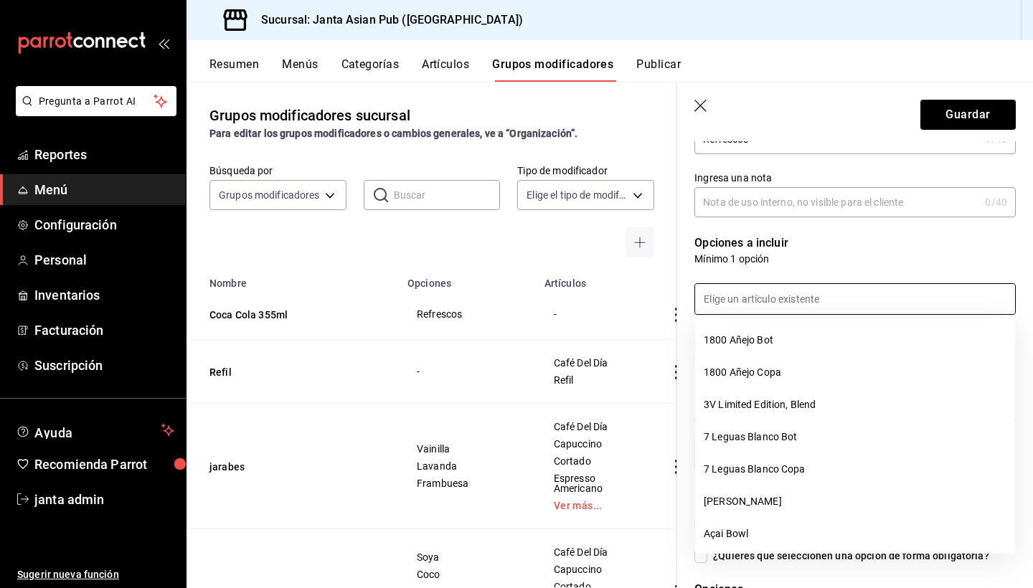
click at [926, 255] on p "Mínimo 1 opción" at bounding box center [854, 259] width 321 height 14
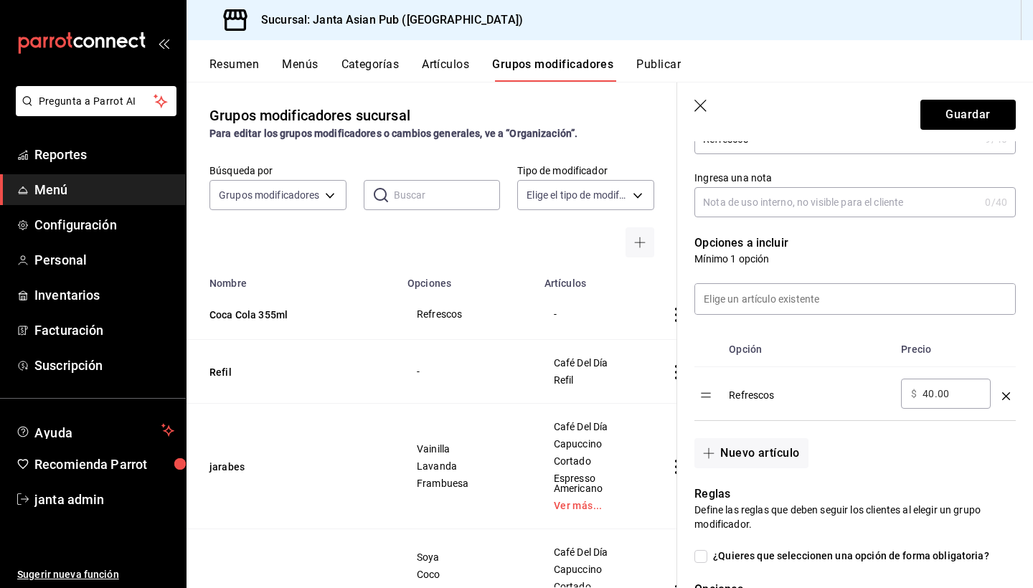
click at [1003, 394] on icon "optionsTable" at bounding box center [1006, 396] width 8 height 8
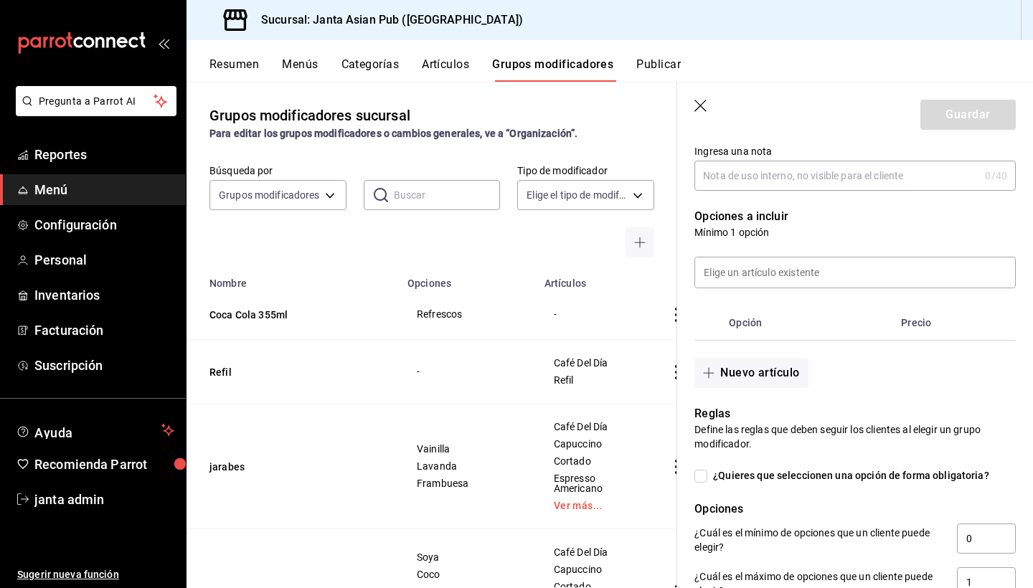
scroll to position [296, 0]
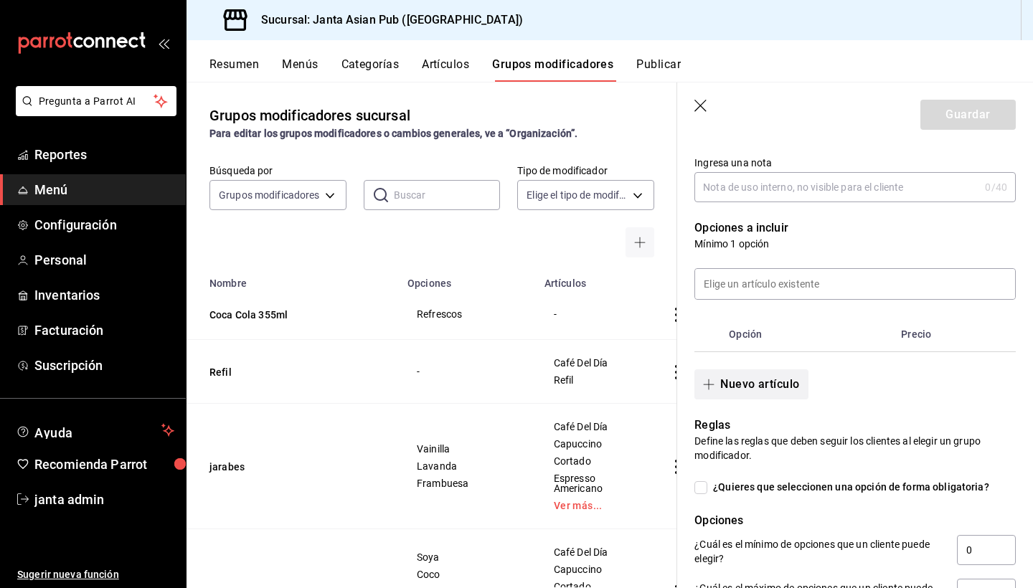
click at [741, 379] on button "Nuevo artículo" at bounding box center [750, 384] width 113 height 30
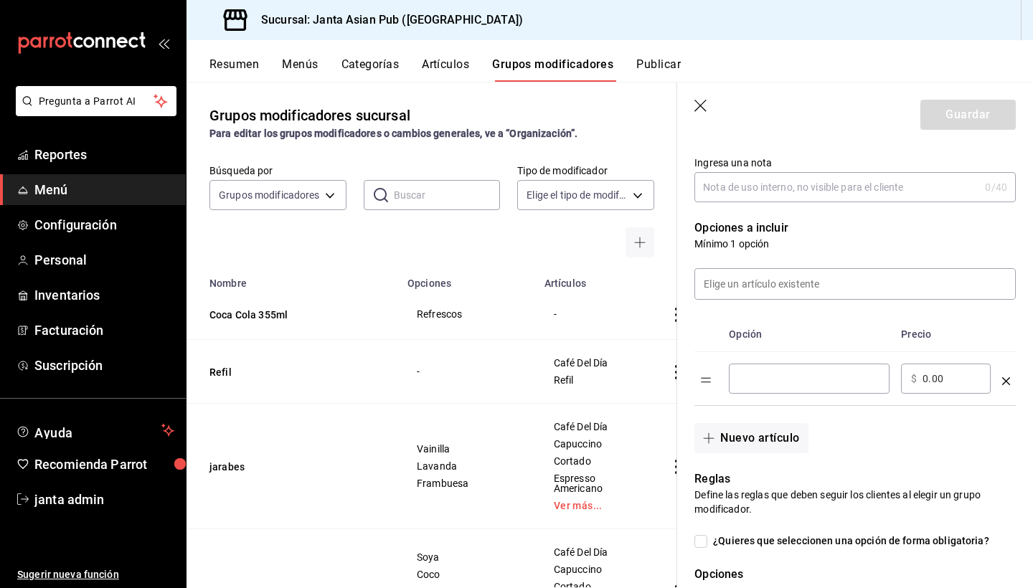
click at [767, 382] on input "optionsTable" at bounding box center [809, 378] width 141 height 14
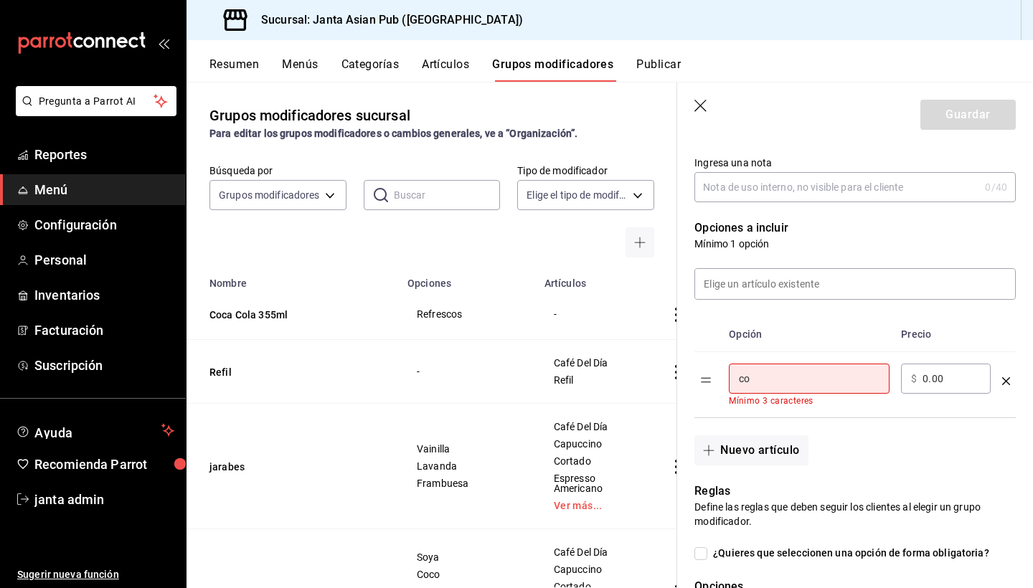
type input "c"
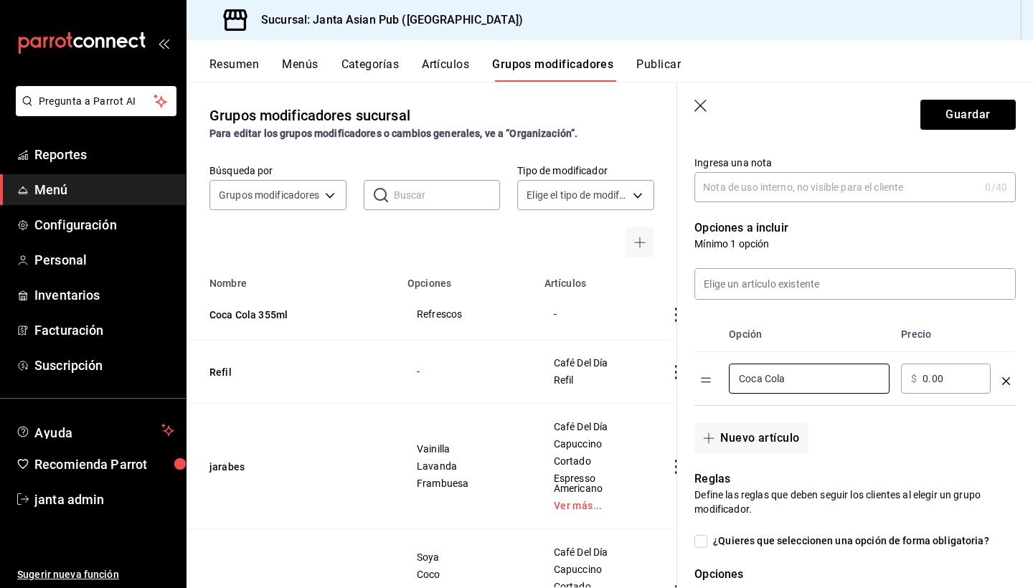
type input "Coca Cola"
click at [924, 377] on input "0.00" at bounding box center [951, 378] width 58 height 14
type input "40.00"
click at [1001, 448] on div "Nuevo artículo" at bounding box center [846, 429] width 338 height 47
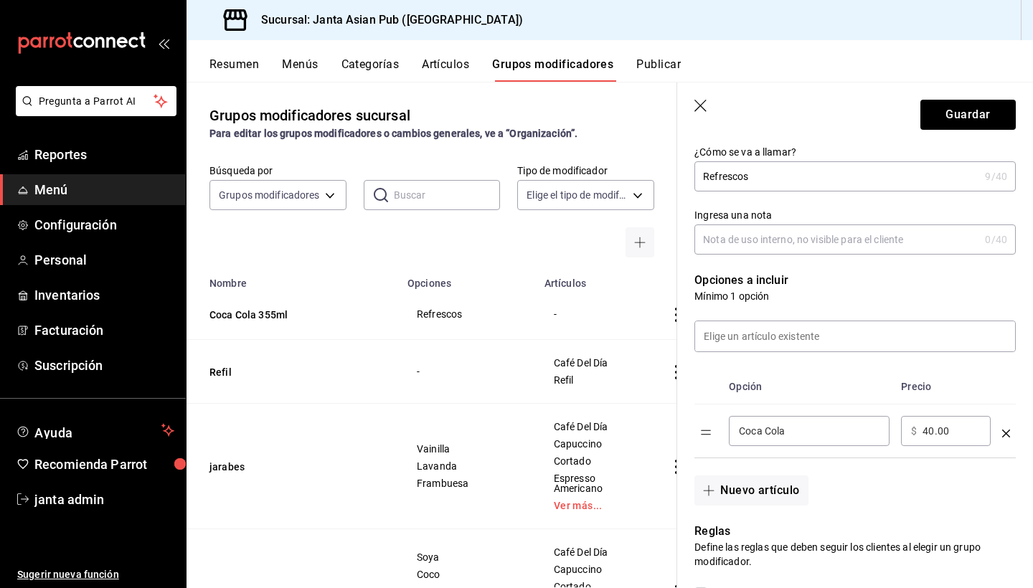
scroll to position [246, 0]
click at [787, 490] on button "Nuevo artículo" at bounding box center [750, 488] width 113 height 30
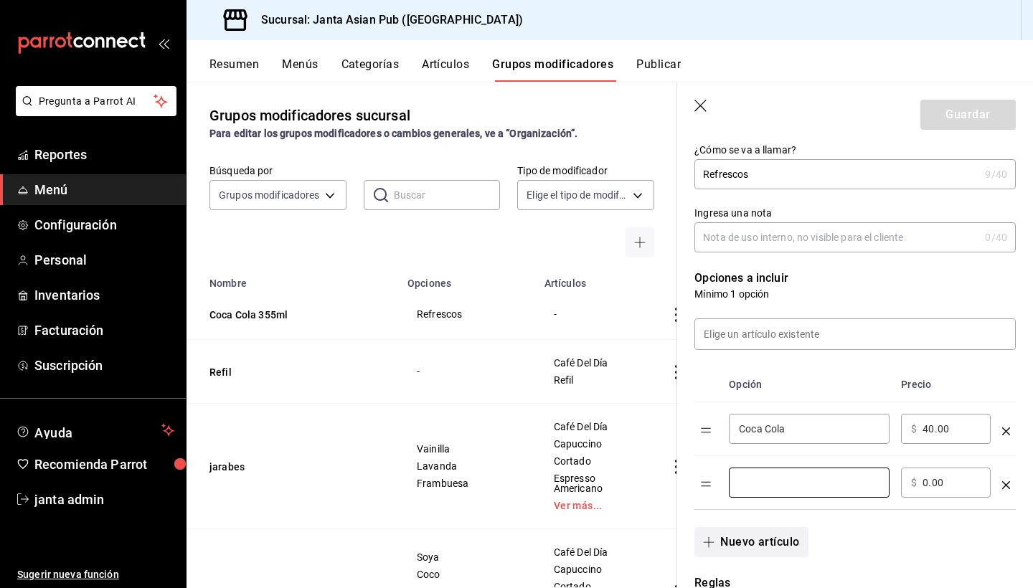
click at [787, 490] on input "optionsTable" at bounding box center [809, 482] width 141 height 14
type input "c"
type input "Coca Cola Zero"
click at [926, 487] on input "0.00" at bounding box center [951, 482] width 58 height 14
type input "40.00"
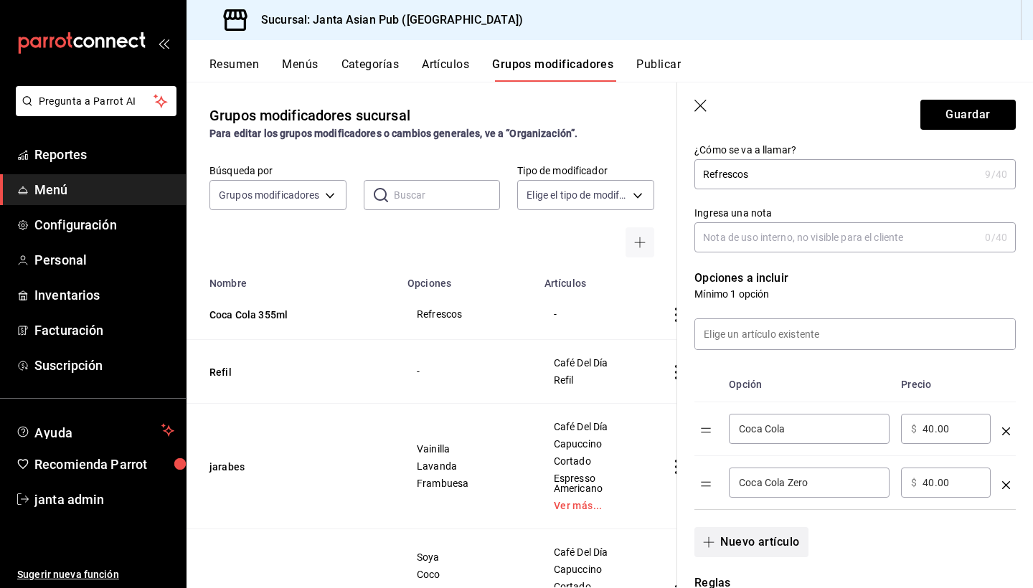
click at [783, 540] on button "Nuevo artículo" at bounding box center [750, 542] width 113 height 30
click at [783, 540] on input "optionsTable" at bounding box center [809, 536] width 141 height 14
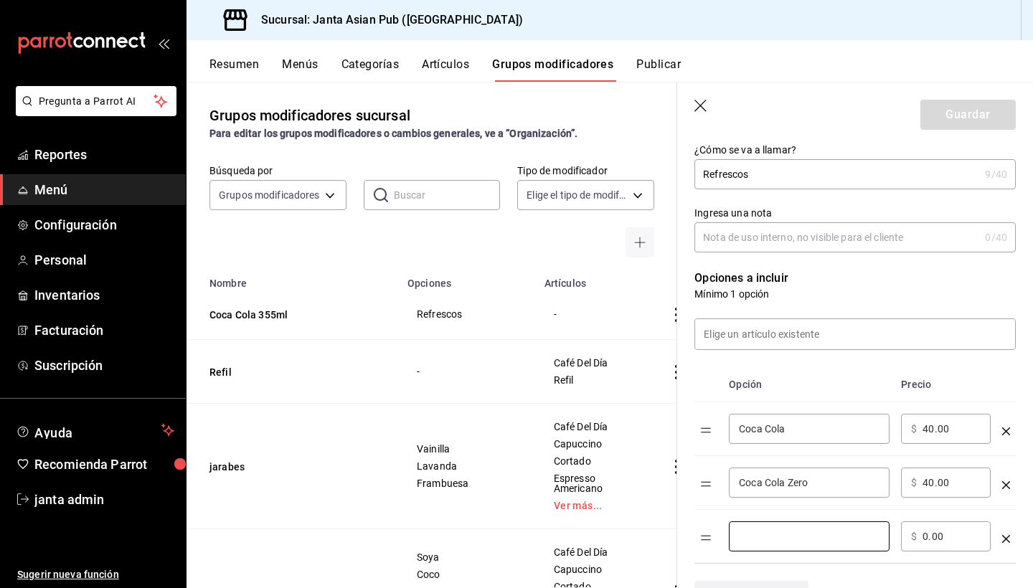
type input "c"
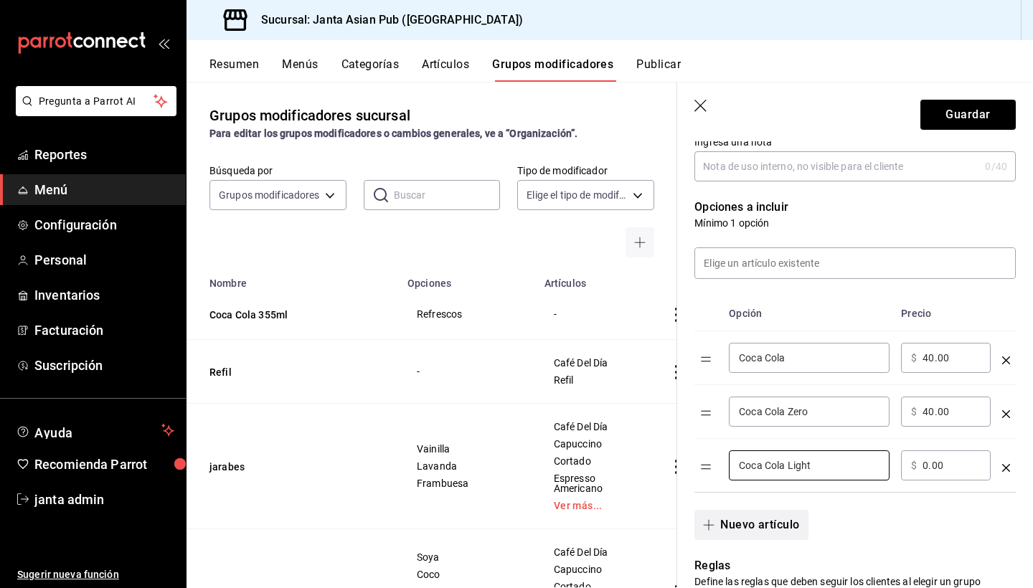
scroll to position [333, 0]
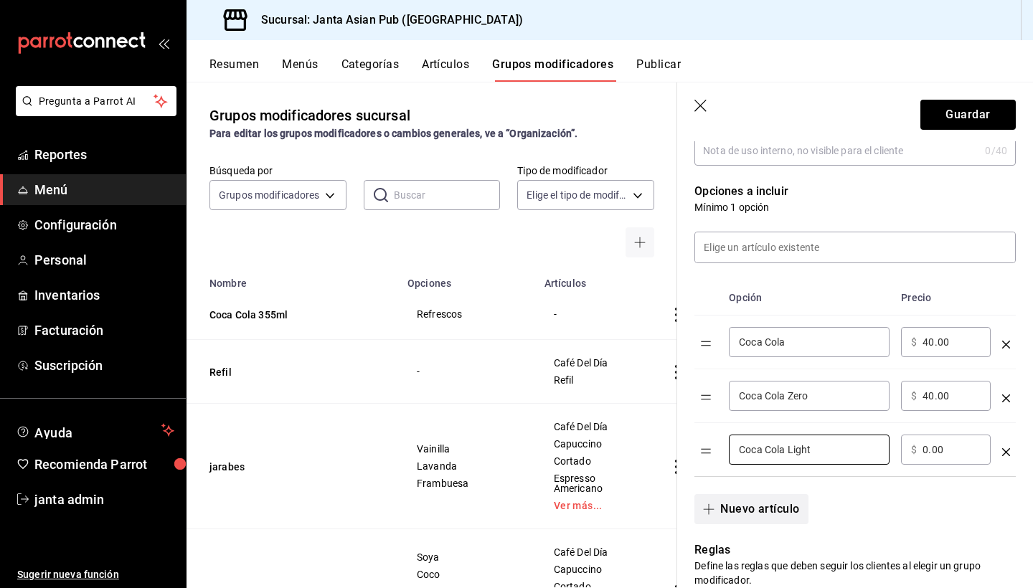
type input "Coca Cola Light"
click at [776, 516] on button "Nuevo artículo" at bounding box center [750, 509] width 113 height 30
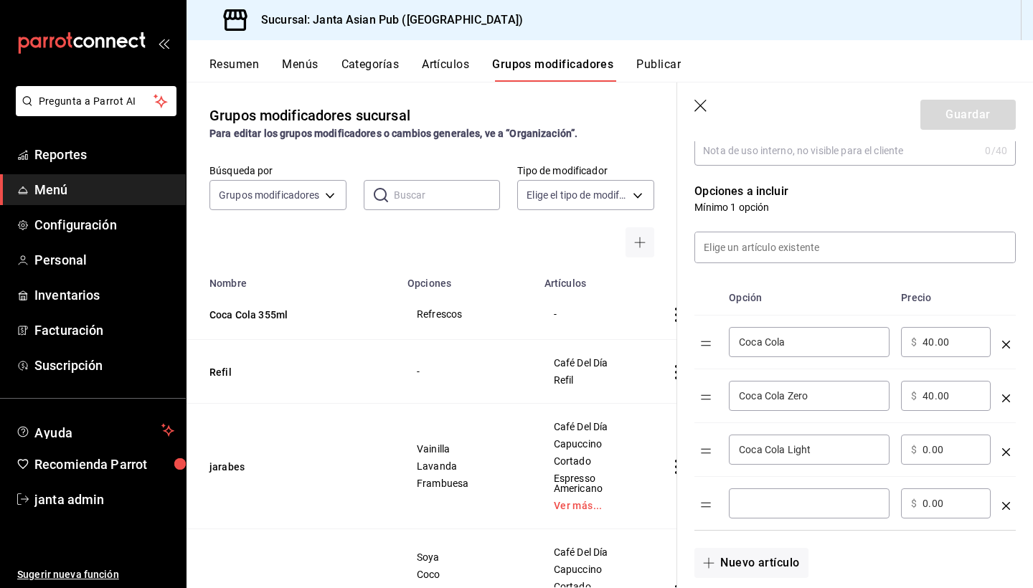
click at [923, 451] on input "0.00" at bounding box center [951, 449] width 58 height 14
type input "40.00"
click at [835, 504] on input "optionsTable" at bounding box center [809, 503] width 141 height 14
type input "Sidral Mundet"
click at [917, 504] on div "​ $ 0.00 ​" at bounding box center [946, 503] width 90 height 30
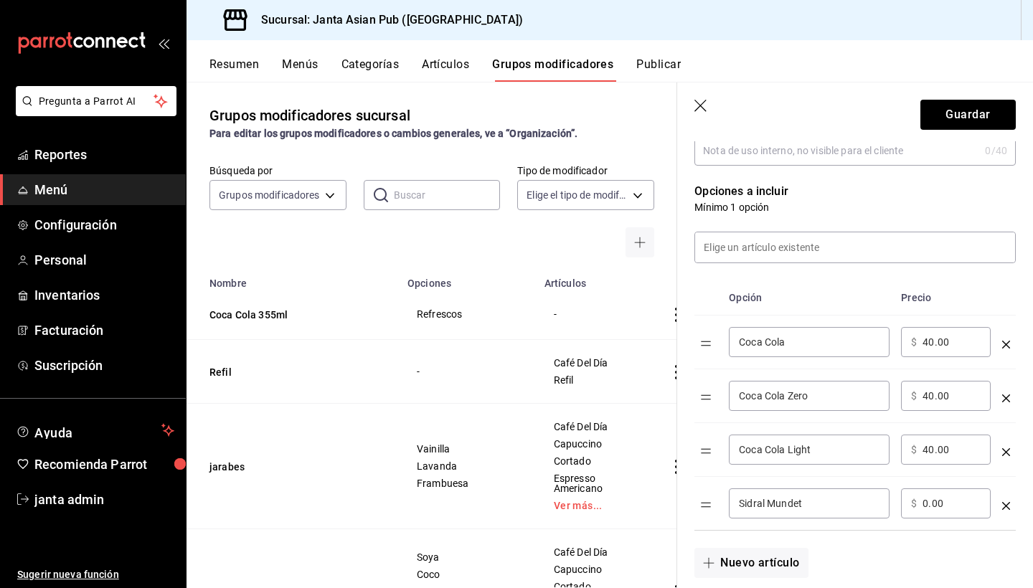
click at [923, 503] on input "0.00" at bounding box center [951, 503] width 58 height 14
type input "40.00"
click at [803, 557] on button "Nuevo artículo" at bounding box center [750, 563] width 113 height 30
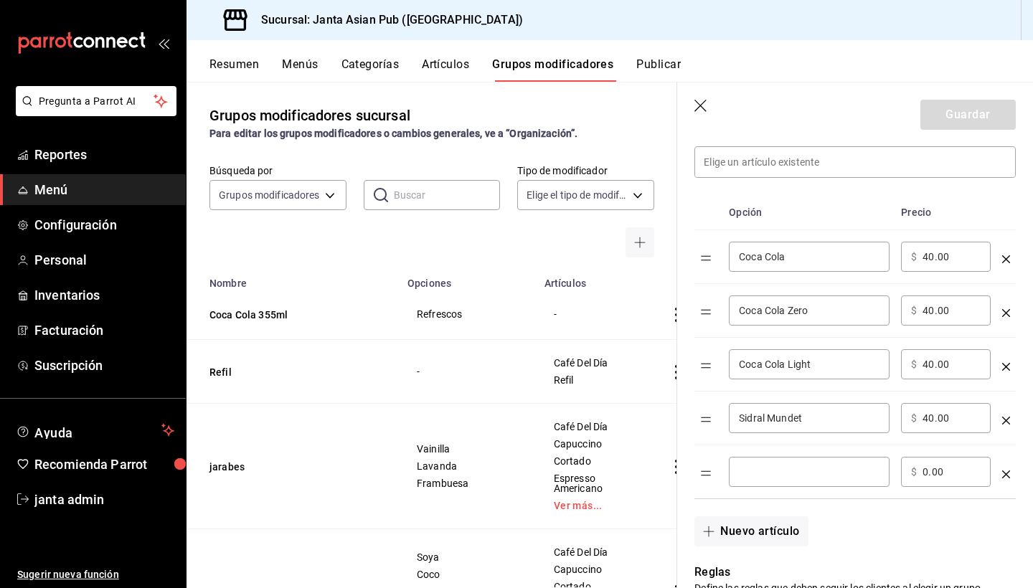
click at [788, 462] on div "​" at bounding box center [809, 472] width 161 height 30
type input "s"
type input "Sprite"
click at [746, 530] on button "Nuevo artículo" at bounding box center [750, 531] width 113 height 30
click at [919, 474] on div "​ $ 0.00 ​" at bounding box center [946, 472] width 90 height 30
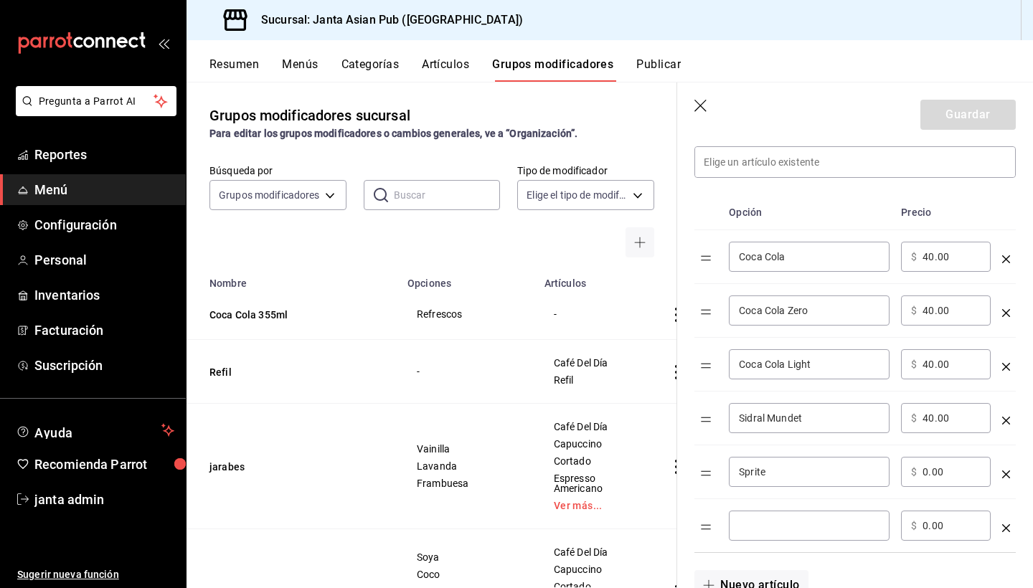
click at [921, 471] on div "​ $ 0.00 ​" at bounding box center [946, 472] width 90 height 30
click at [918, 474] on div "​ $ 0.00 ​" at bounding box center [946, 472] width 90 height 30
click at [931, 470] on input "0.00" at bounding box center [951, 472] width 58 height 14
click at [923, 471] on input "0.00" at bounding box center [951, 472] width 58 height 14
type input "40.00"
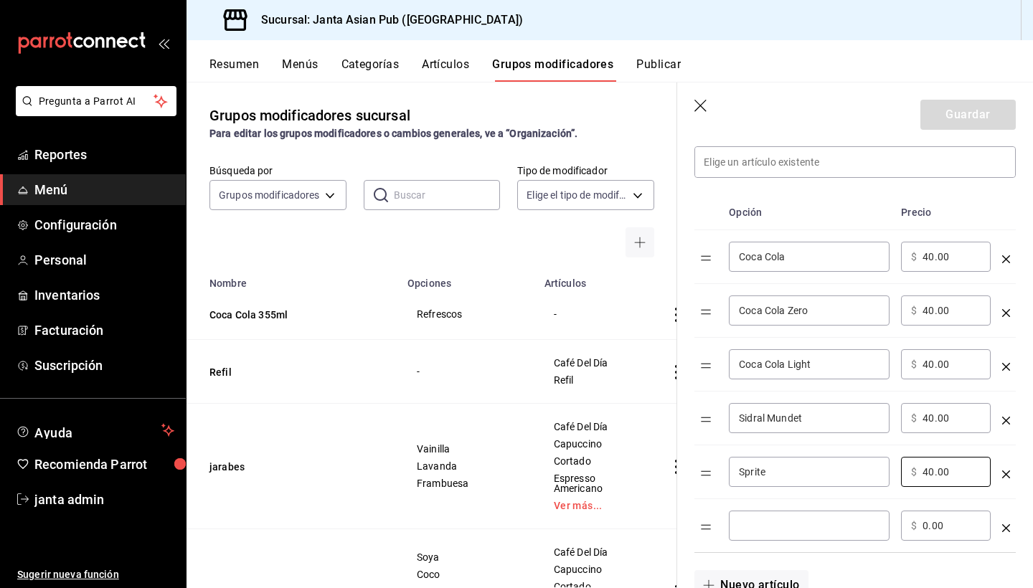
click at [827, 528] on input "optionsTable" at bounding box center [809, 525] width 141 height 14
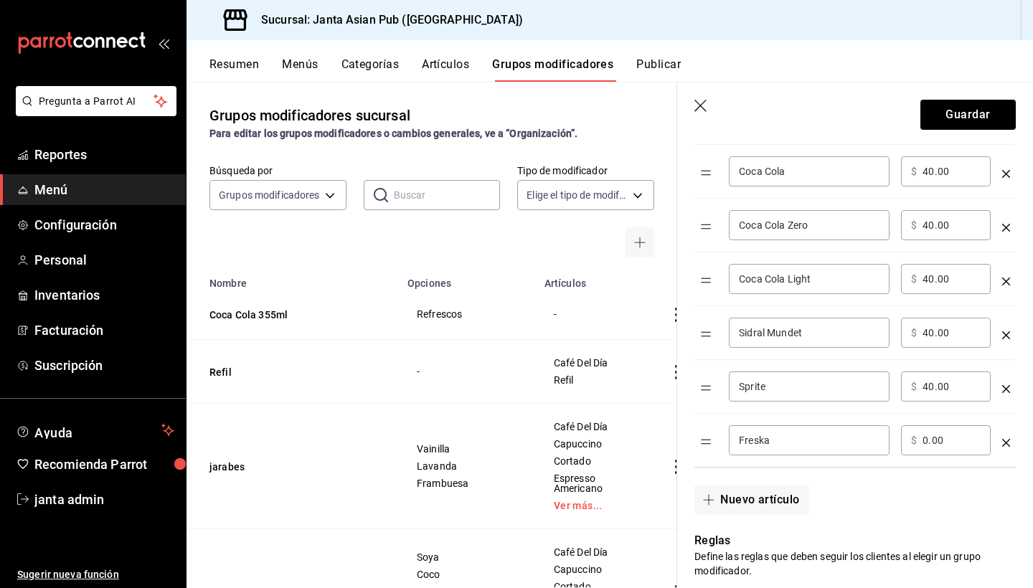
scroll to position [521, 0]
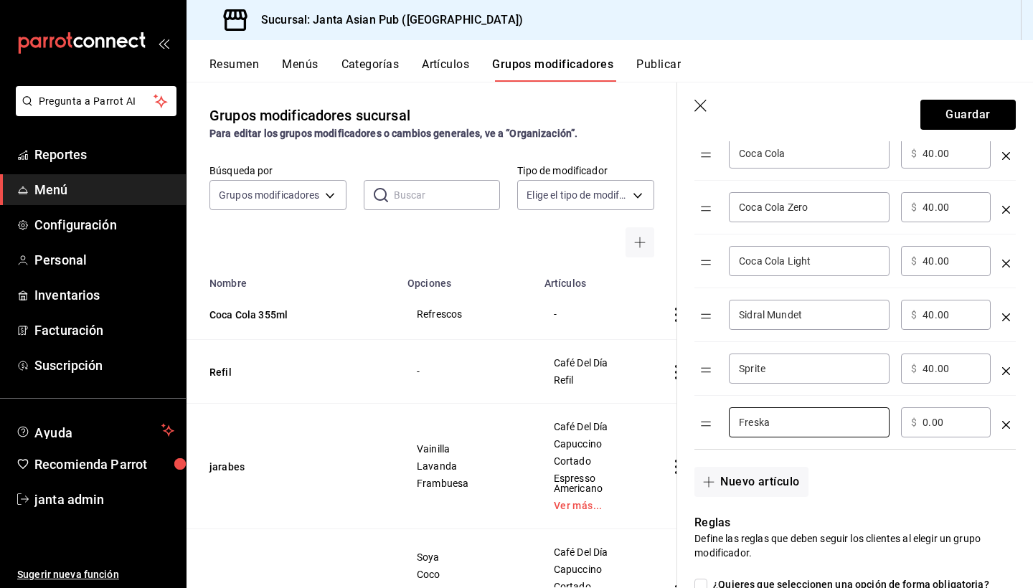
type input "Freska"
click at [920, 424] on div "​ $ 0.00 ​" at bounding box center [946, 422] width 90 height 30
click at [924, 421] on input "0.00" at bounding box center [951, 422] width 58 height 14
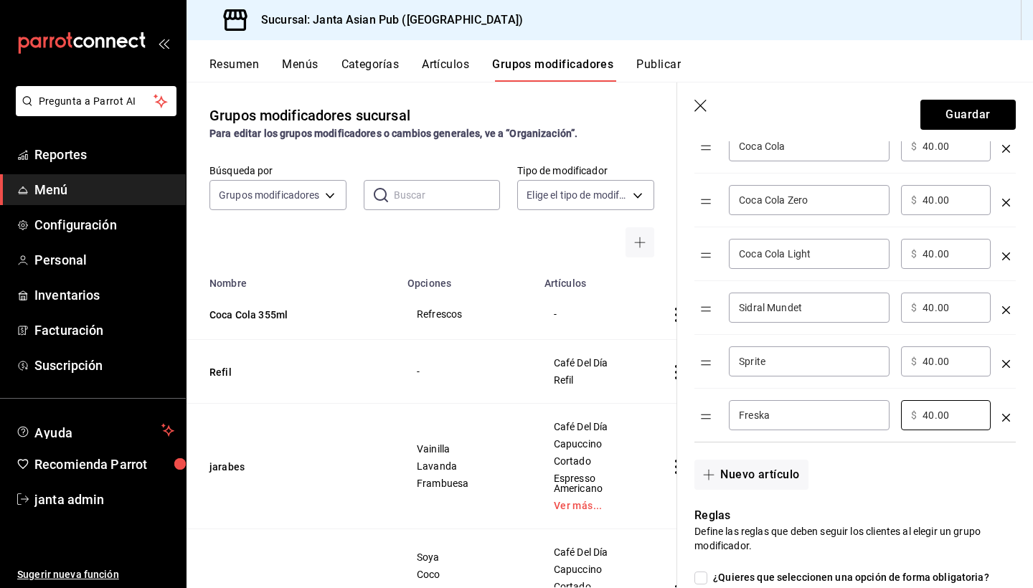
scroll to position [531, 0]
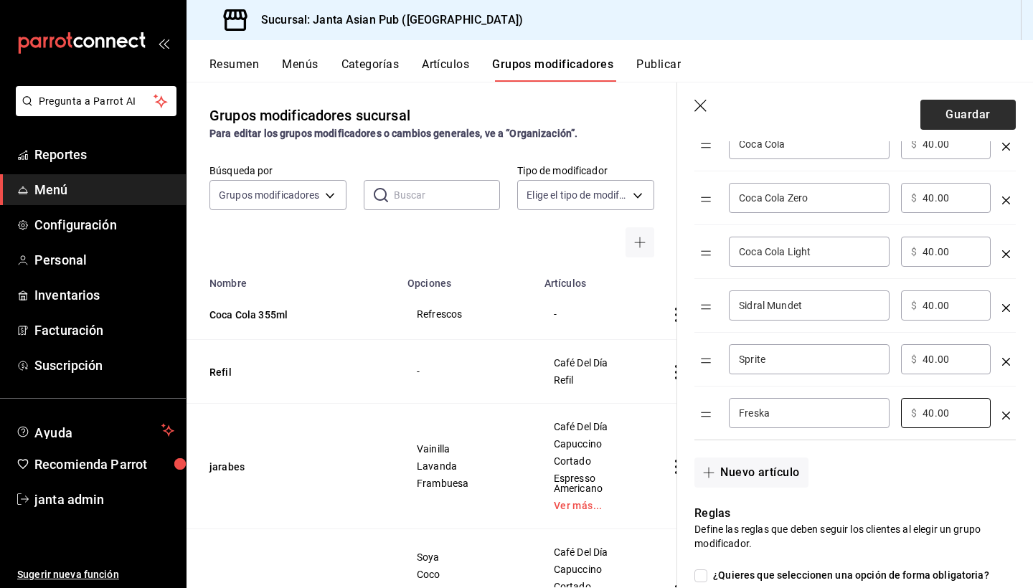
type input "40.00"
click at [966, 115] on button "Guardar" at bounding box center [967, 115] width 95 height 30
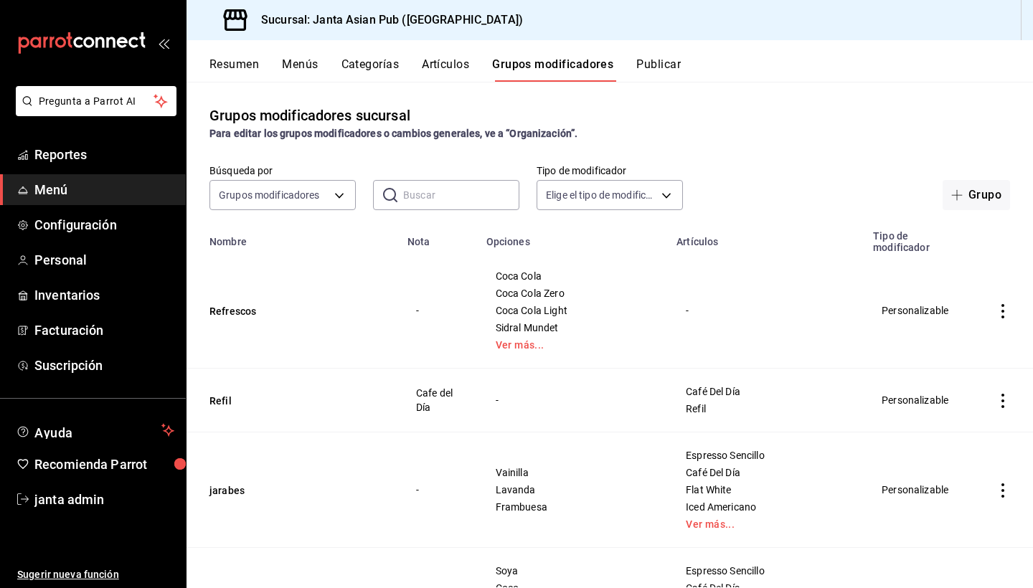
click at [685, 303] on div "-" at bounding box center [766, 311] width 162 height 16
click at [695, 237] on th "Artículos" at bounding box center [766, 238] width 196 height 32
click at [242, 304] on button "Refrescos" at bounding box center [295, 311] width 172 height 14
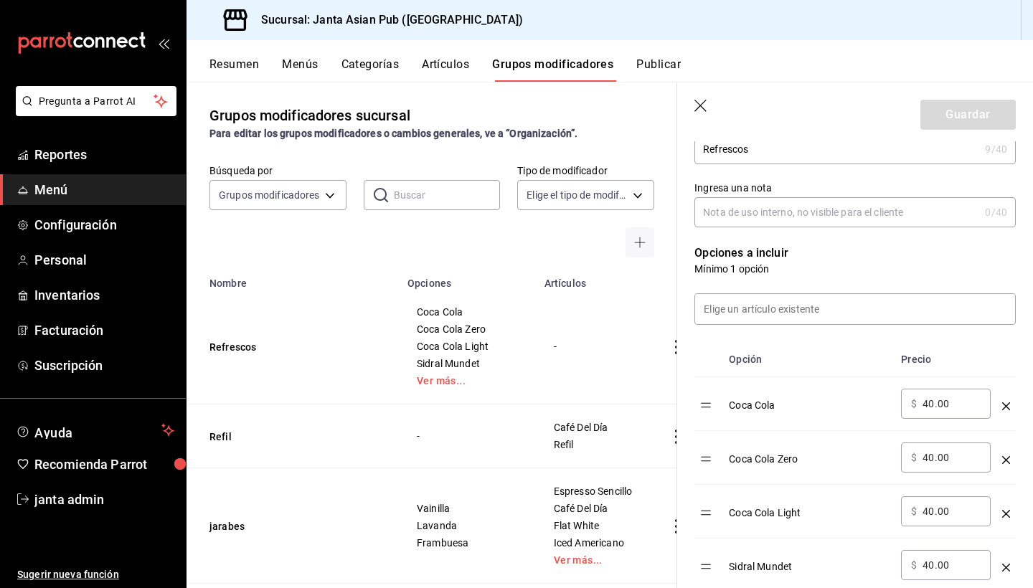
scroll to position [272, 0]
click at [764, 313] on input at bounding box center [855, 308] width 320 height 30
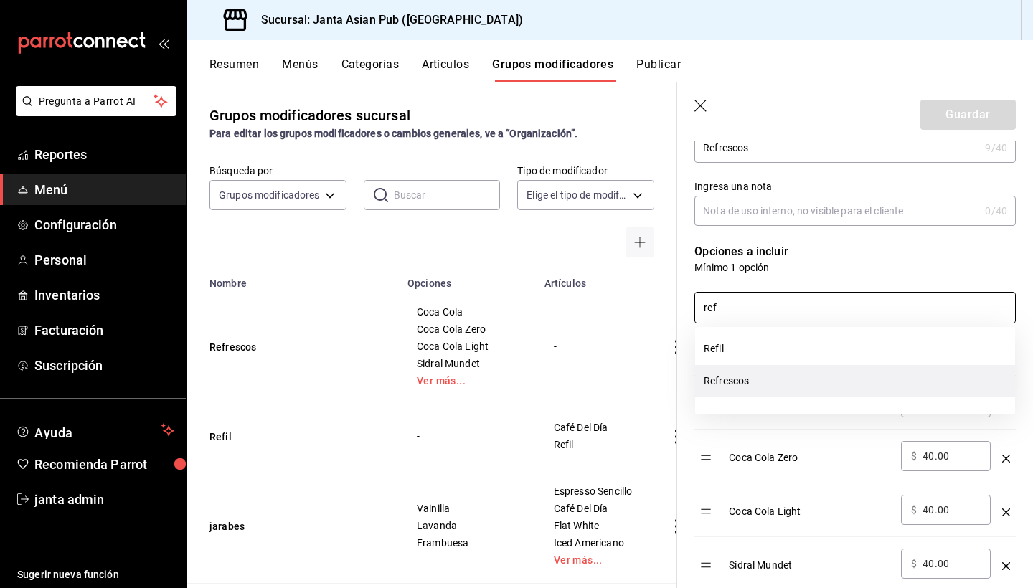
click at [766, 381] on li "Refrescos" at bounding box center [855, 381] width 320 height 32
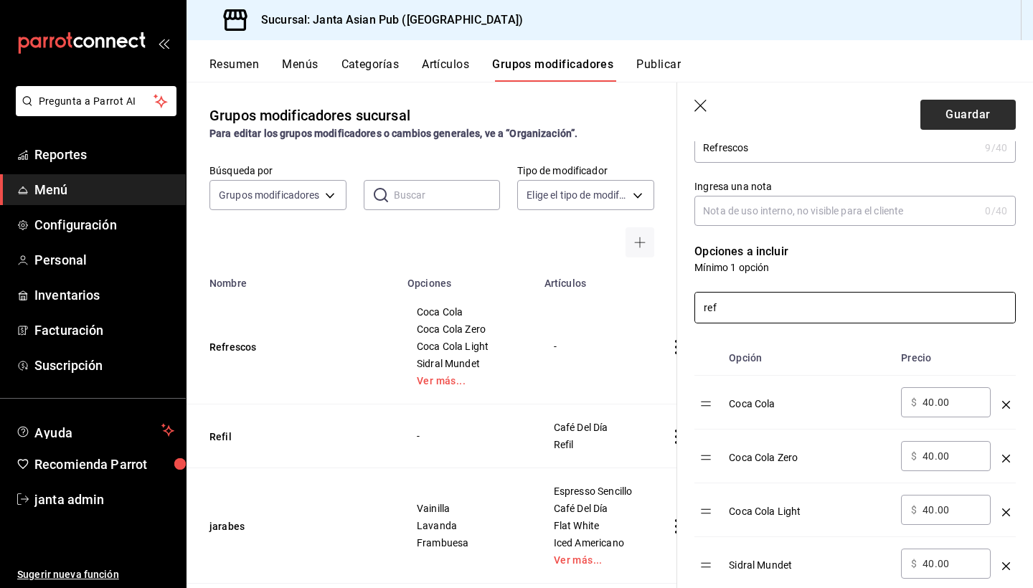
type input "ref"
click at [969, 120] on button "Guardar" at bounding box center [967, 115] width 95 height 30
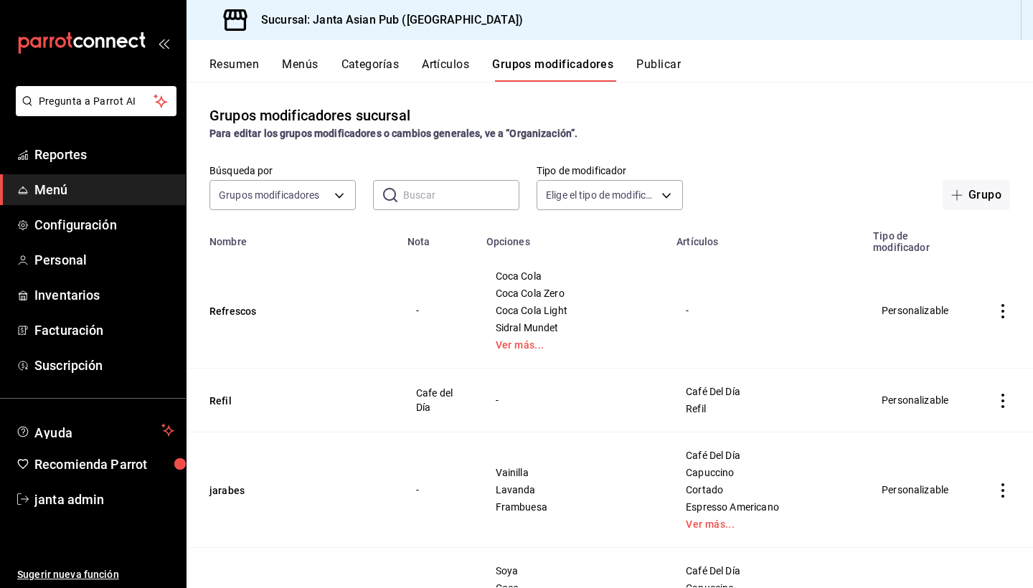
click at [821, 138] on div "Para editar los grupos modificadores o cambios generales, ve a “Organización”." at bounding box center [609, 133] width 800 height 15
click at [540, 340] on link "Ver más..." at bounding box center [572, 345] width 155 height 10
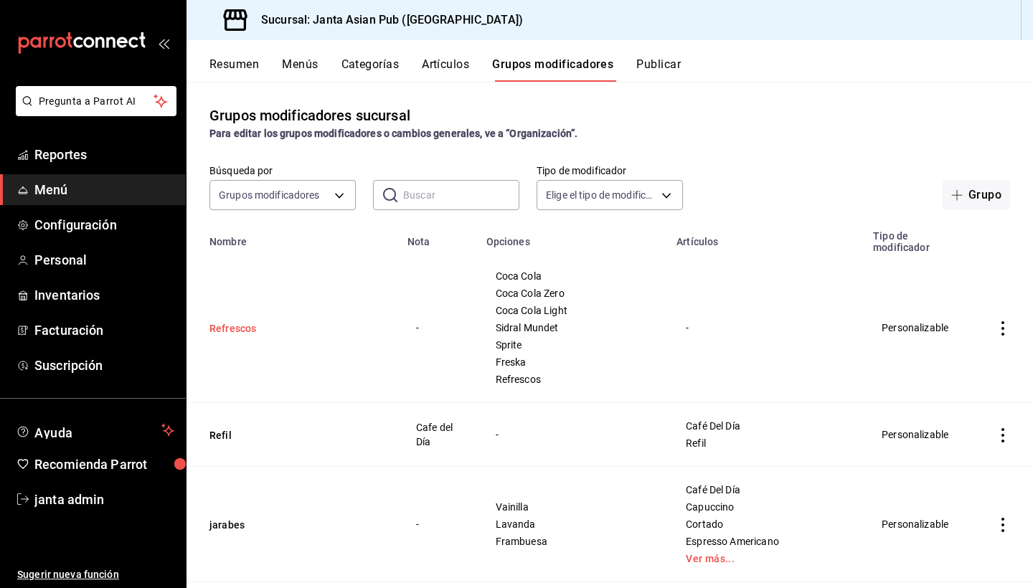
click at [227, 321] on button "Refrescos" at bounding box center [295, 328] width 172 height 14
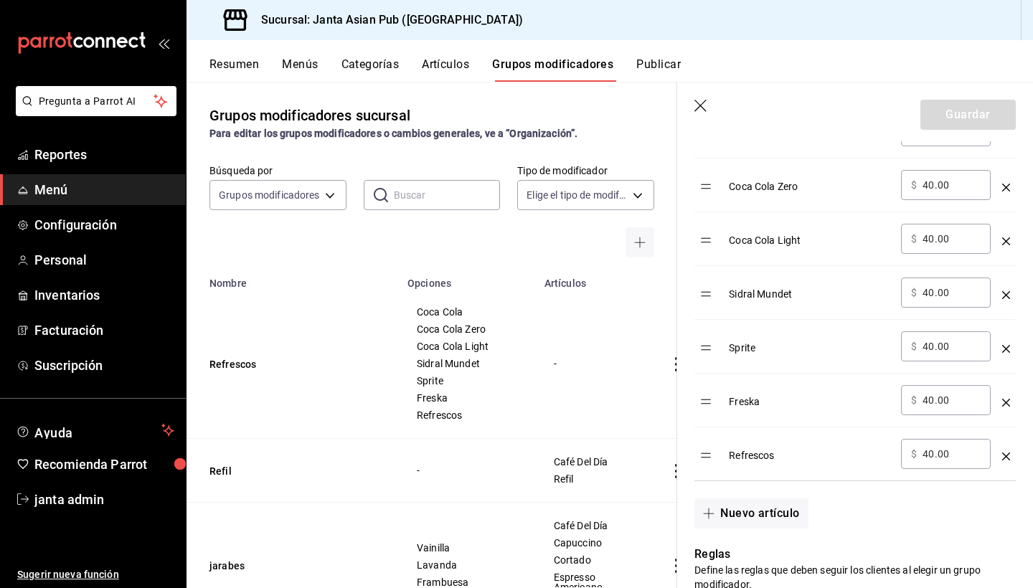
scroll to position [546, 0]
click at [1003, 455] on icon "optionsTable" at bounding box center [1006, 454] width 8 height 8
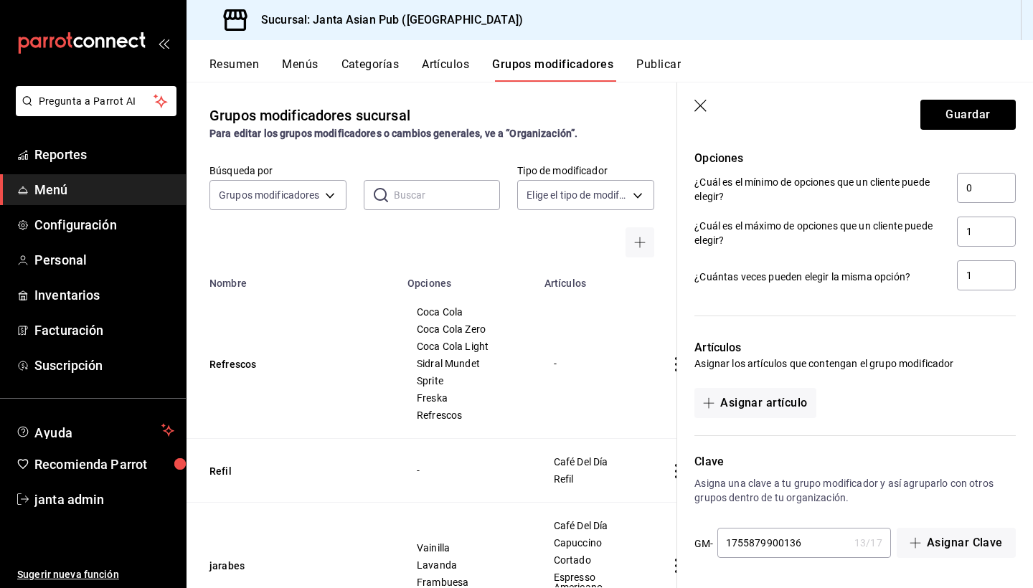
scroll to position [0, 0]
click at [976, 116] on button "Guardar" at bounding box center [967, 115] width 95 height 30
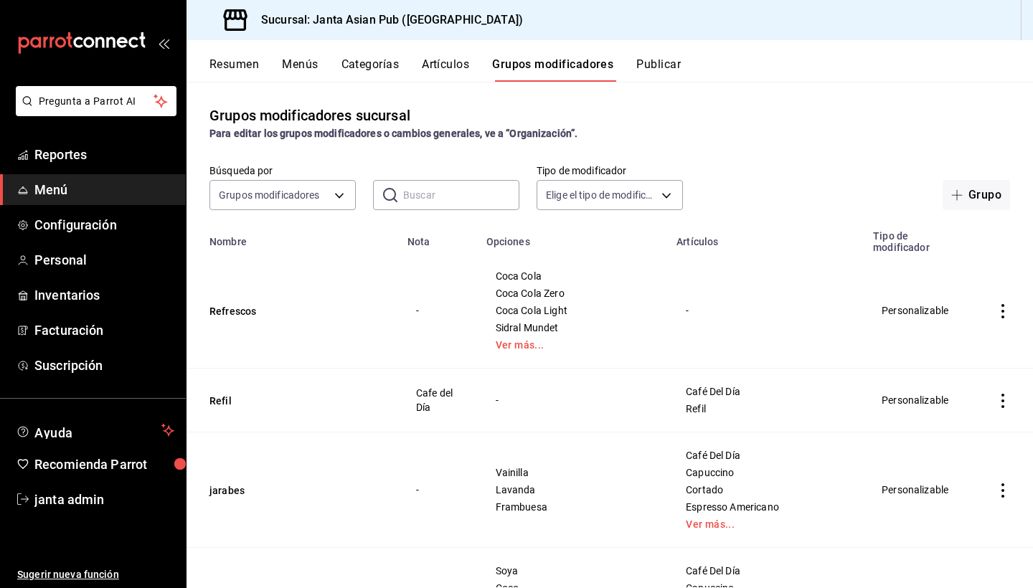
click at [308, 68] on button "Menús" at bounding box center [300, 69] width 36 height 24
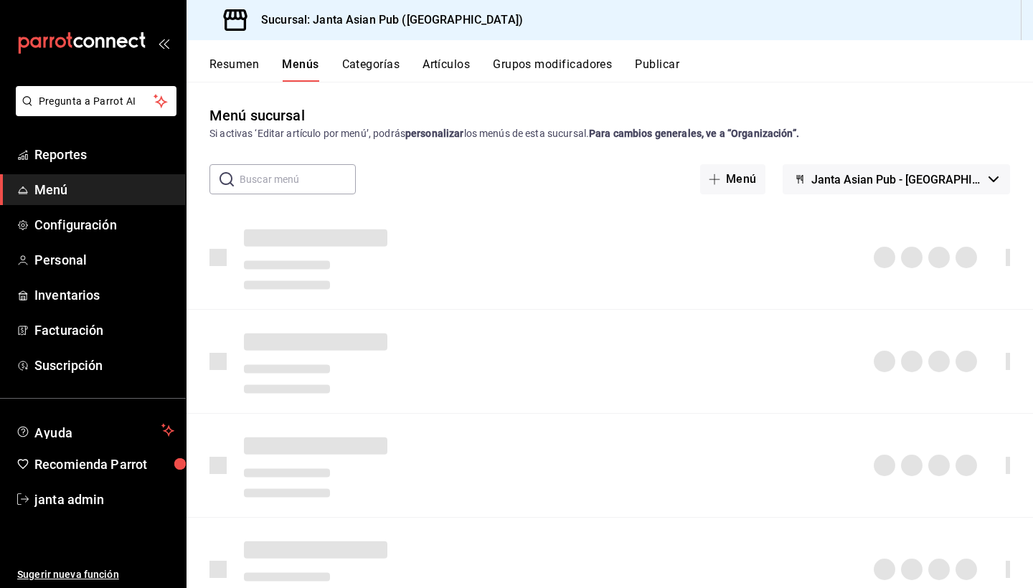
click at [437, 66] on button "Artículos" at bounding box center [445, 69] width 47 height 24
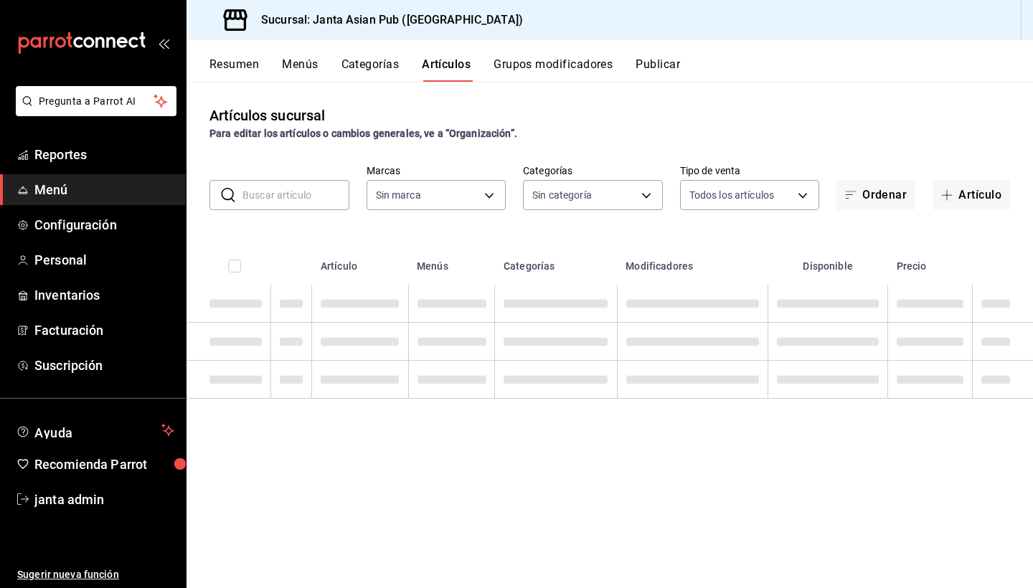
type input "1db30118-5670-46c3-9d09-b77bd7bb8fe6"
click at [312, 203] on input "text" at bounding box center [295, 195] width 107 height 29
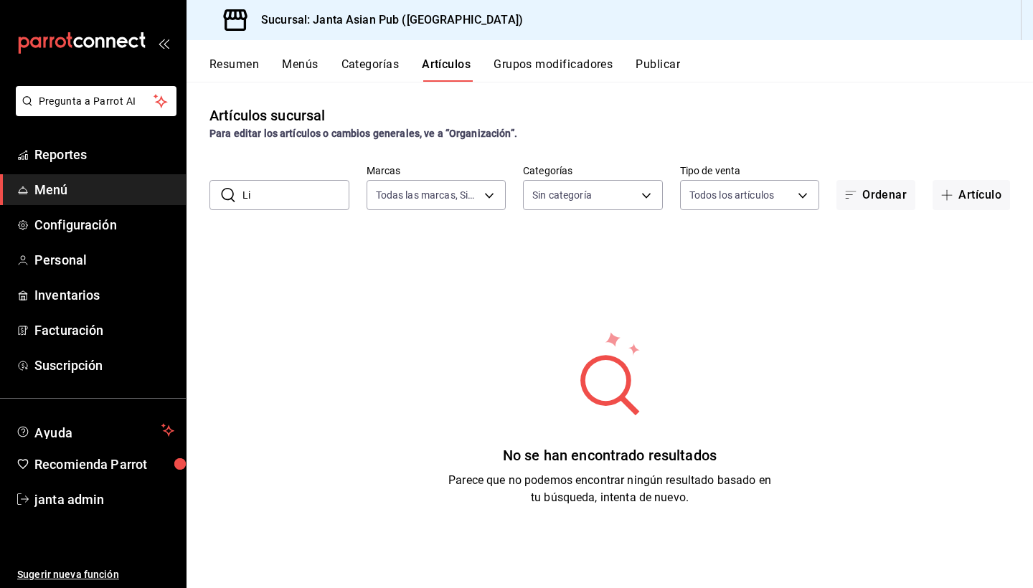
type input "L"
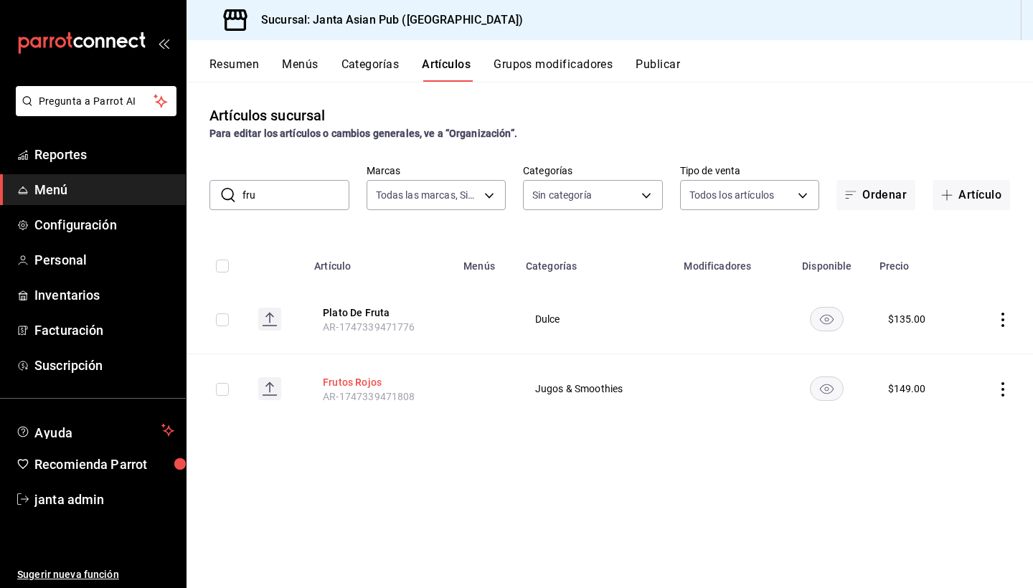
click at [354, 384] on button "Frutos Rojos" at bounding box center [380, 382] width 115 height 14
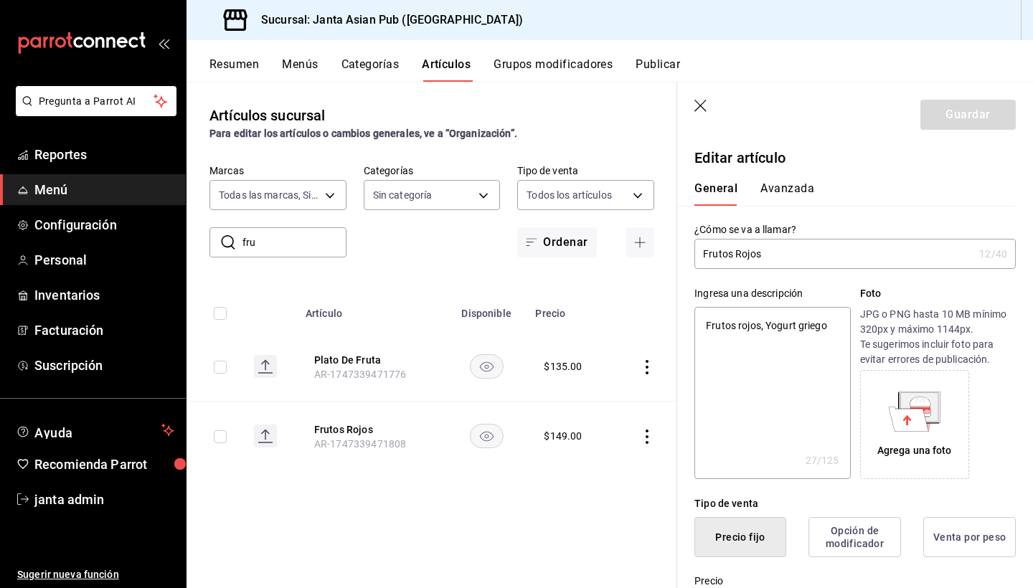
click at [704, 103] on icon "button" at bounding box center [701, 107] width 14 height 14
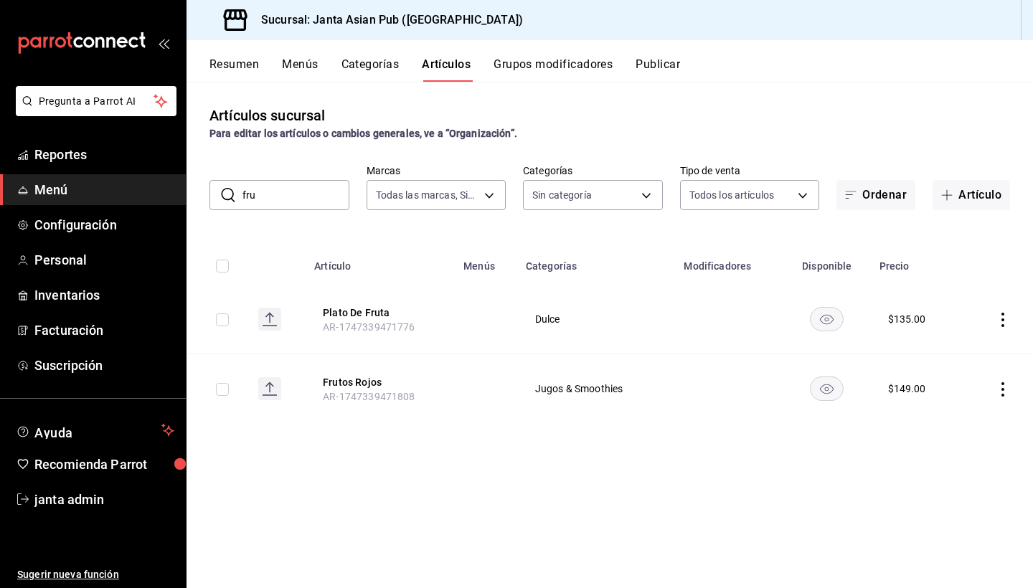
click at [318, 201] on input "fru" at bounding box center [295, 195] width 107 height 29
type input "f"
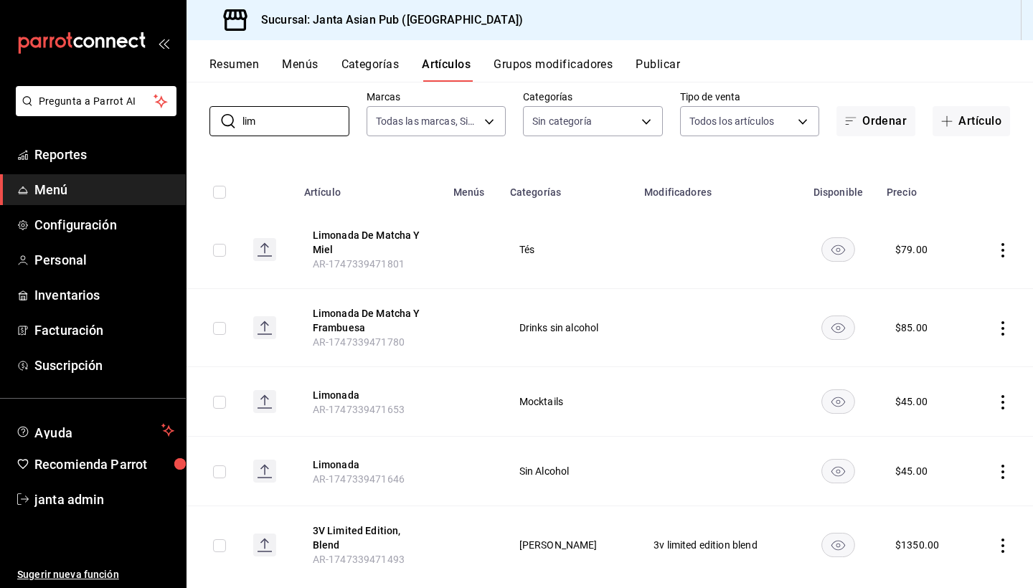
scroll to position [81, 0]
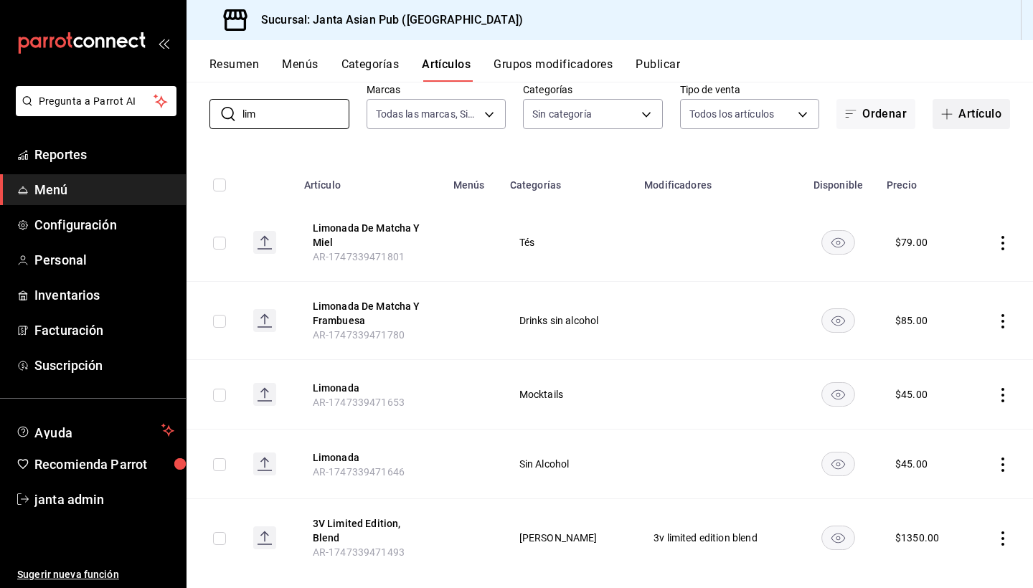
type input "lim"
click at [977, 113] on button "Artículo" at bounding box center [970, 114] width 77 height 30
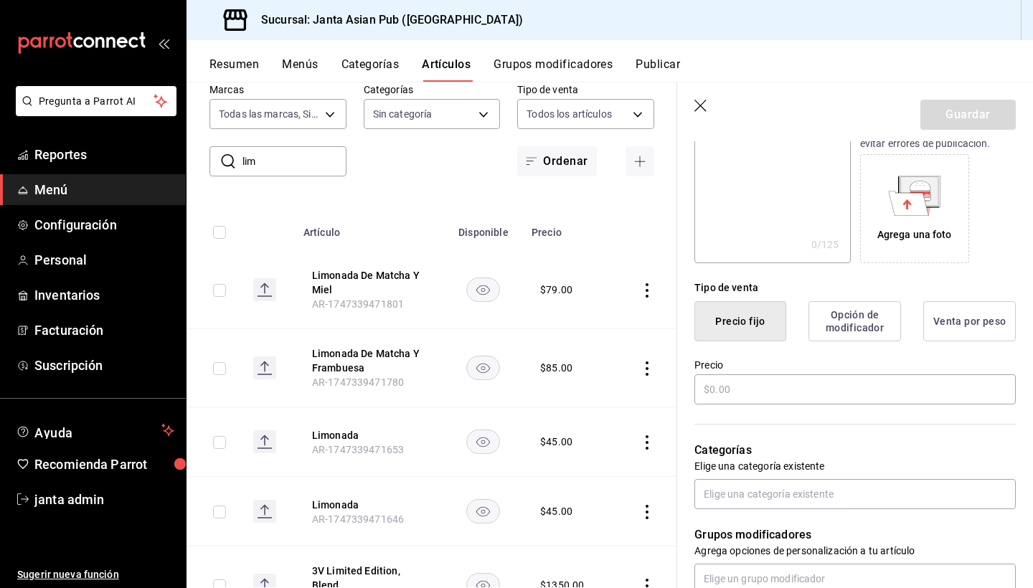
scroll to position [219, 0]
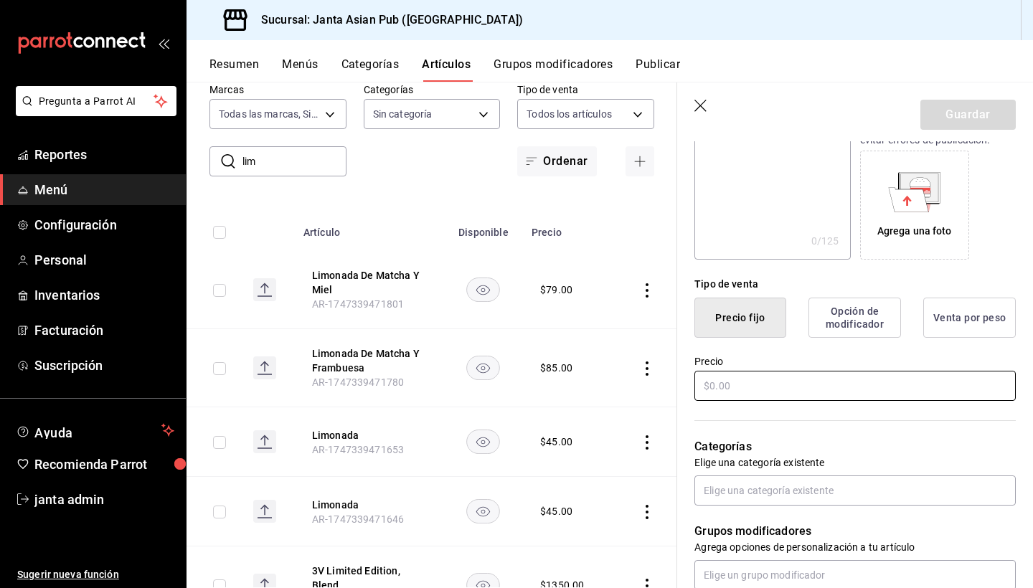
type input "Limonada Frutos Rojos"
click at [757, 393] on input "text" at bounding box center [854, 386] width 321 height 30
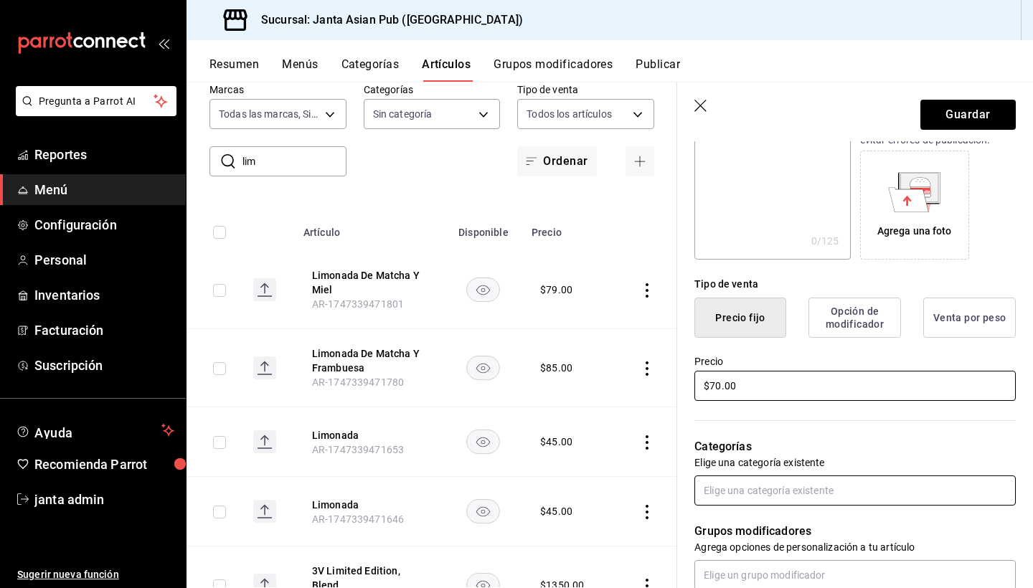
scroll to position [248, 0]
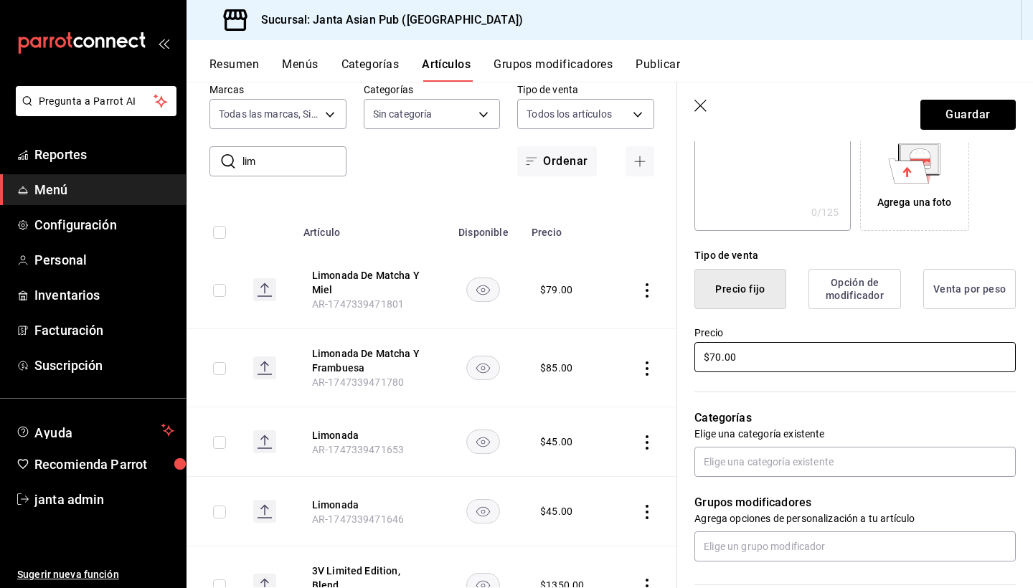
type input "$70.00"
click at [773, 477] on div "Grupos modificadores Agrega opciones de personalización a tu artículo" at bounding box center [846, 519] width 338 height 85
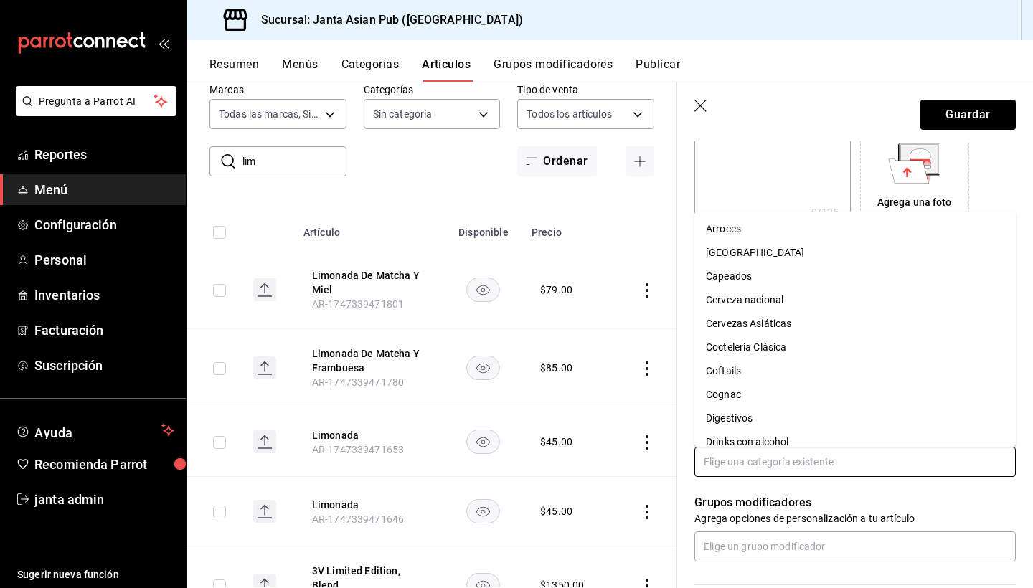
click at [769, 465] on input "text" at bounding box center [854, 462] width 321 height 30
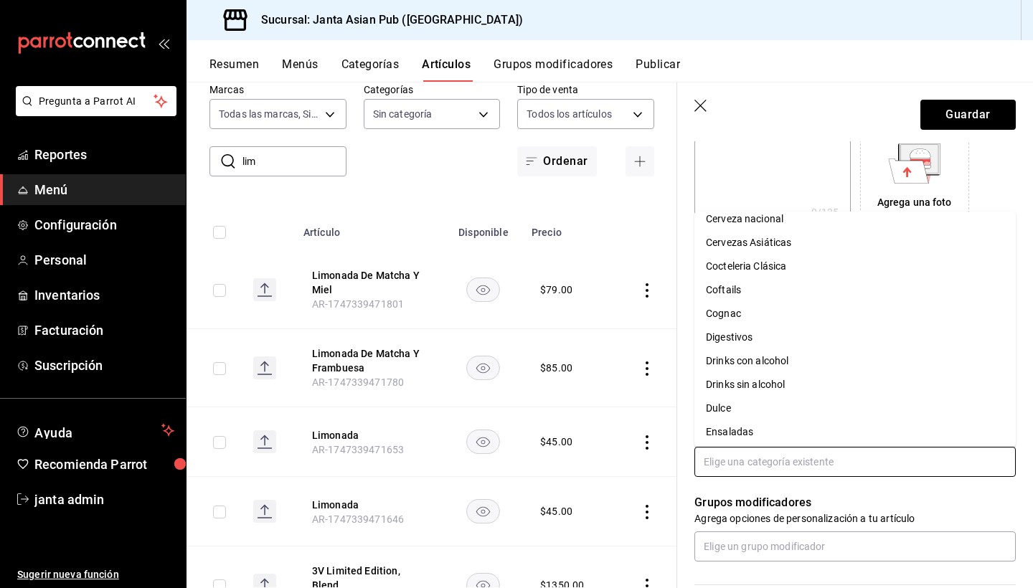
scroll to position [87, 0]
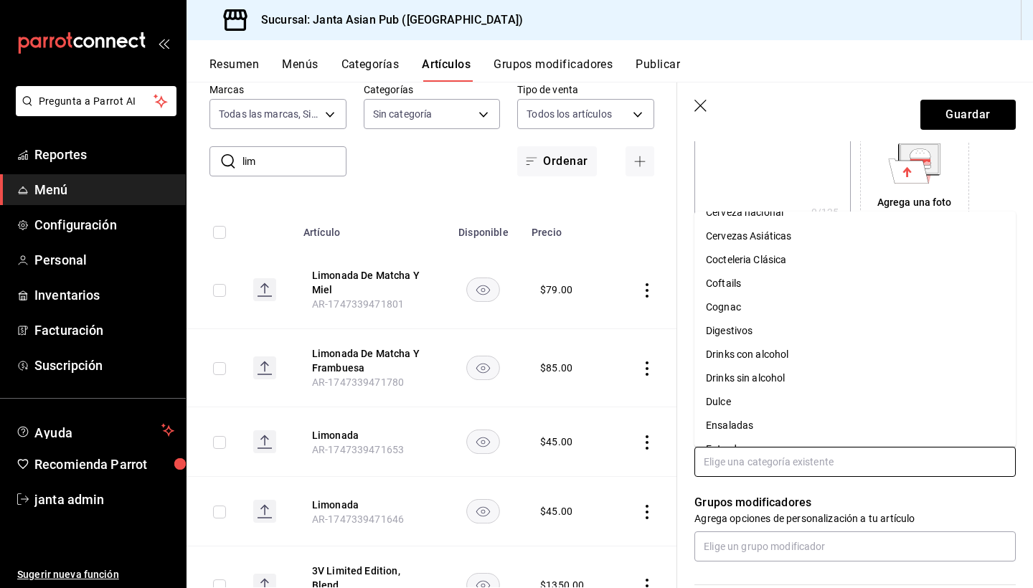
click at [768, 373] on li "Drinks sin alcohol" at bounding box center [854, 378] width 321 height 24
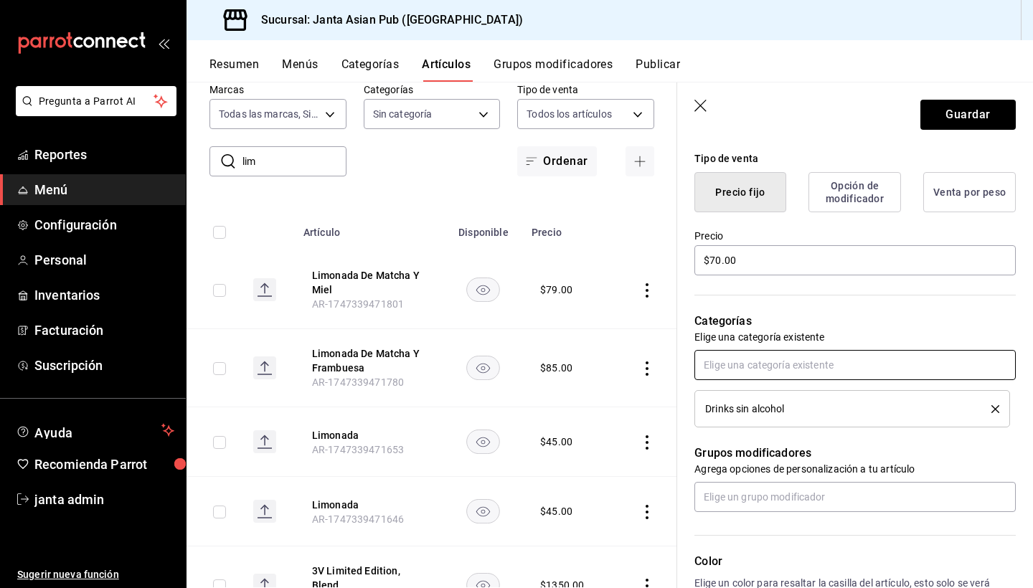
scroll to position [346, 0]
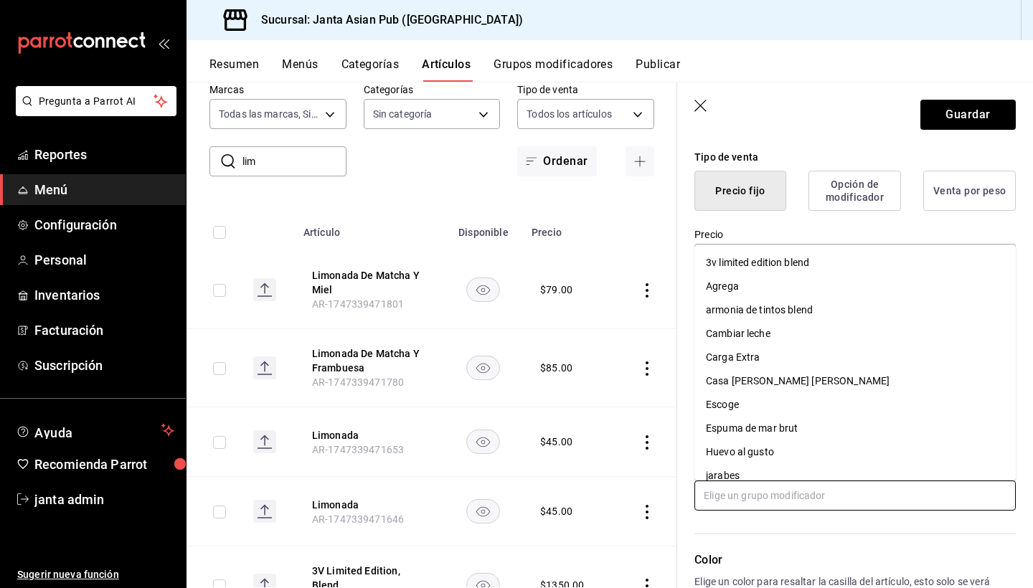
click at [759, 491] on input "text" at bounding box center [854, 495] width 321 height 30
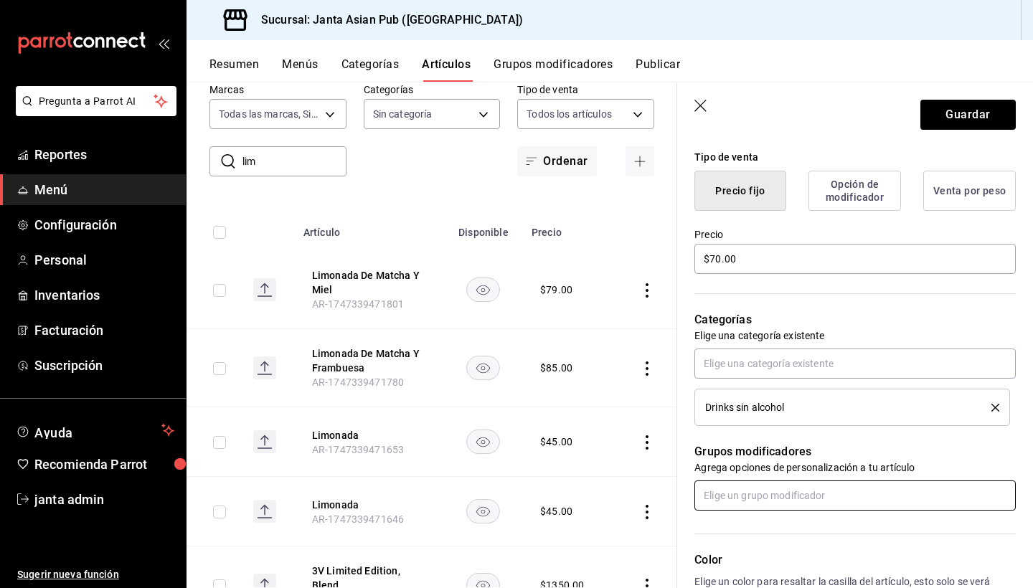
click at [761, 493] on input "text" at bounding box center [854, 495] width 321 height 30
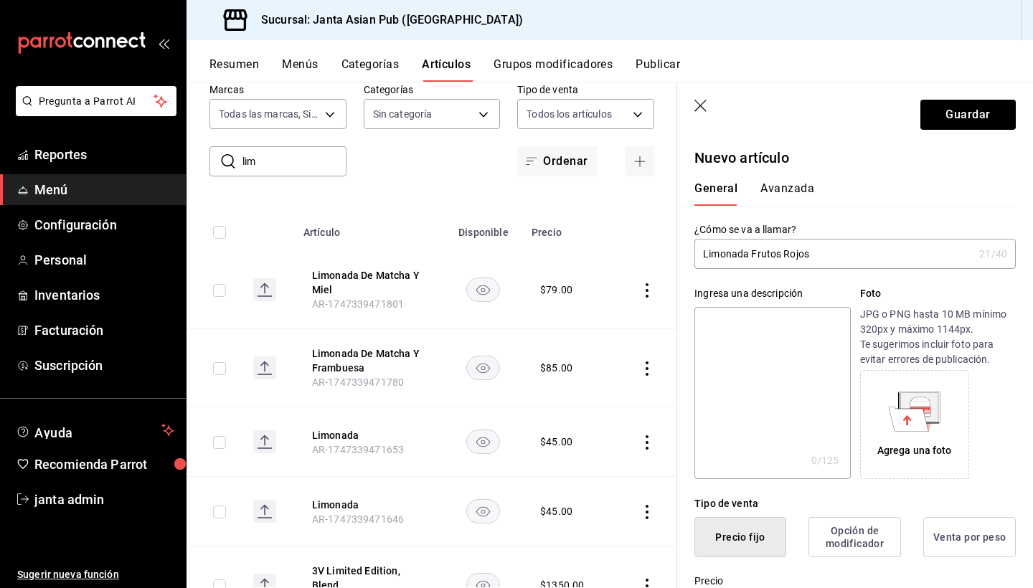
scroll to position [0, 0]
click at [780, 193] on button "Avanzada" at bounding box center [787, 193] width 54 height 24
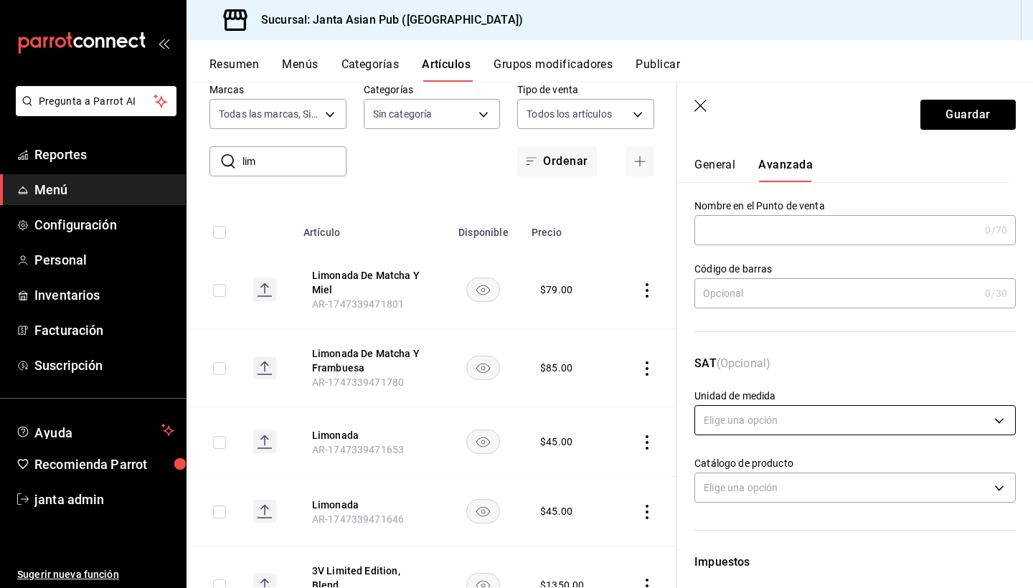
scroll to position [22, 0]
click at [784, 422] on body "Pregunta a Parrot AI Reportes Menú Configuración Personal Inventarios Facturaci…" at bounding box center [516, 294] width 1033 height 588
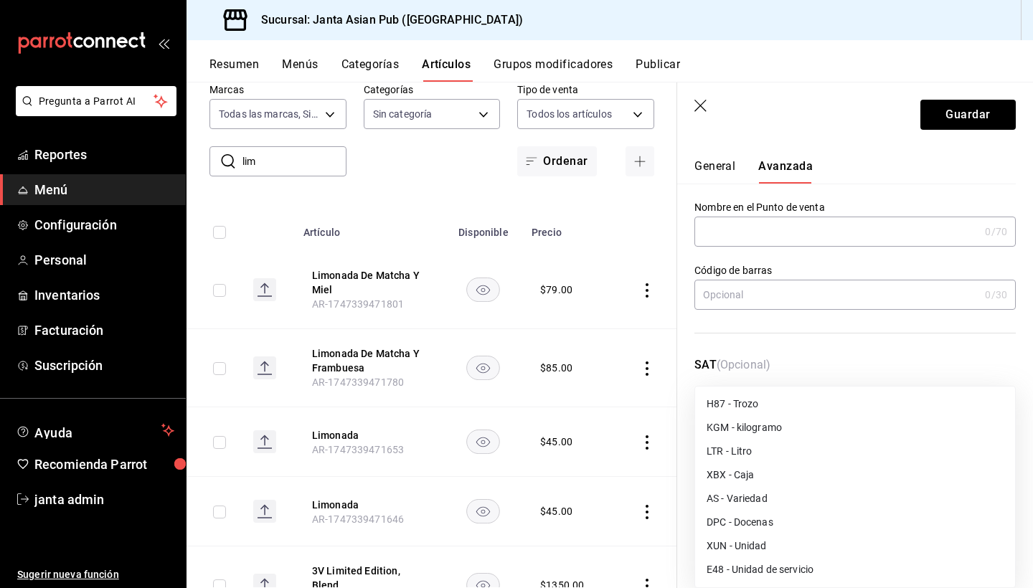
click at [774, 569] on li "E48 - Unidad de servicio" at bounding box center [855, 570] width 320 height 24
type input "E48"
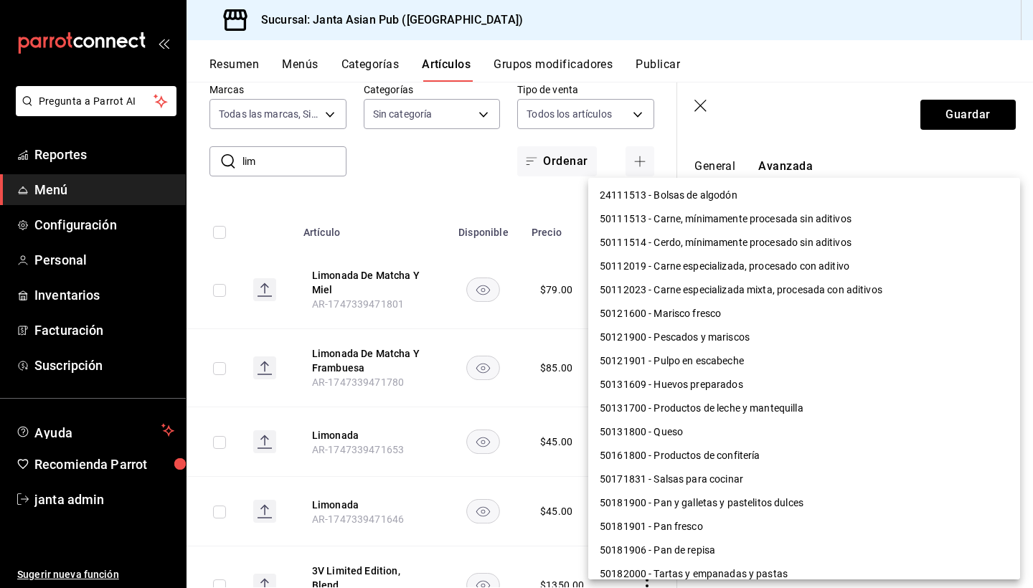
click at [774, 490] on body "Pregunta a Parrot AI Reportes Menú Configuración Personal Inventarios Facturaci…" at bounding box center [516, 294] width 1033 height 588
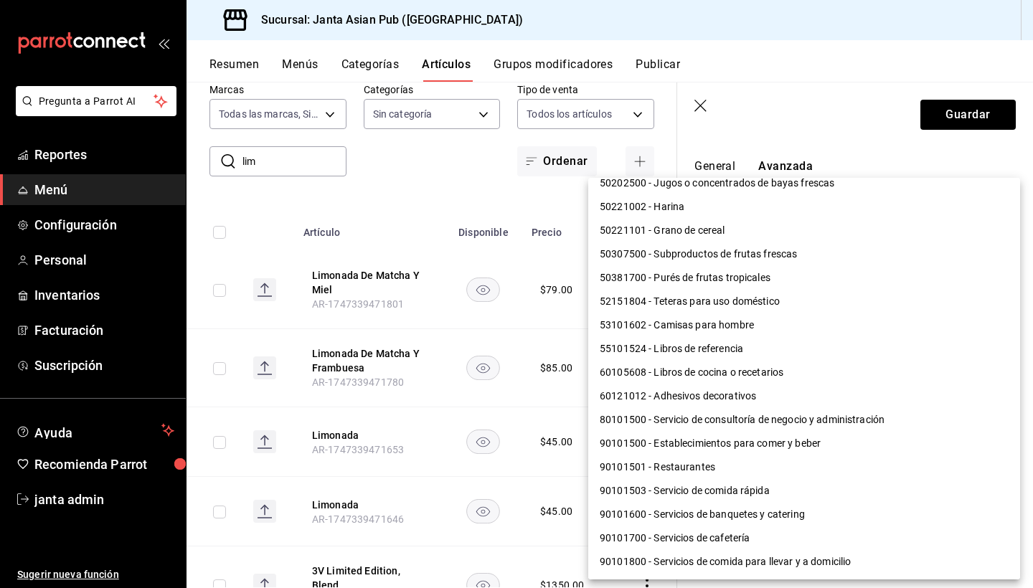
scroll to position [1101, 0]
click at [751, 440] on li "90101500 - Establecimientos para comer y beber" at bounding box center [804, 444] width 432 height 24
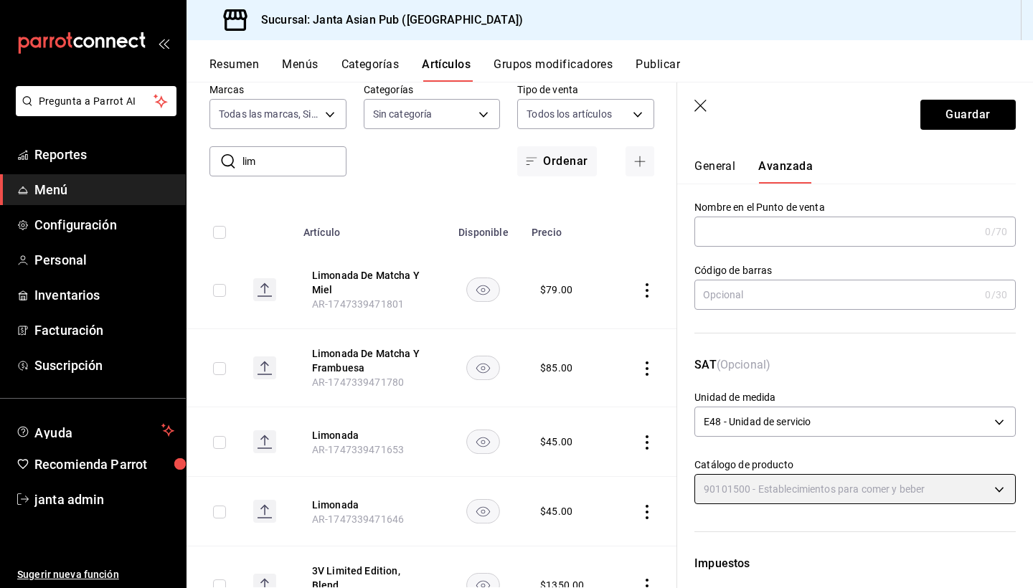
type input "90101500"
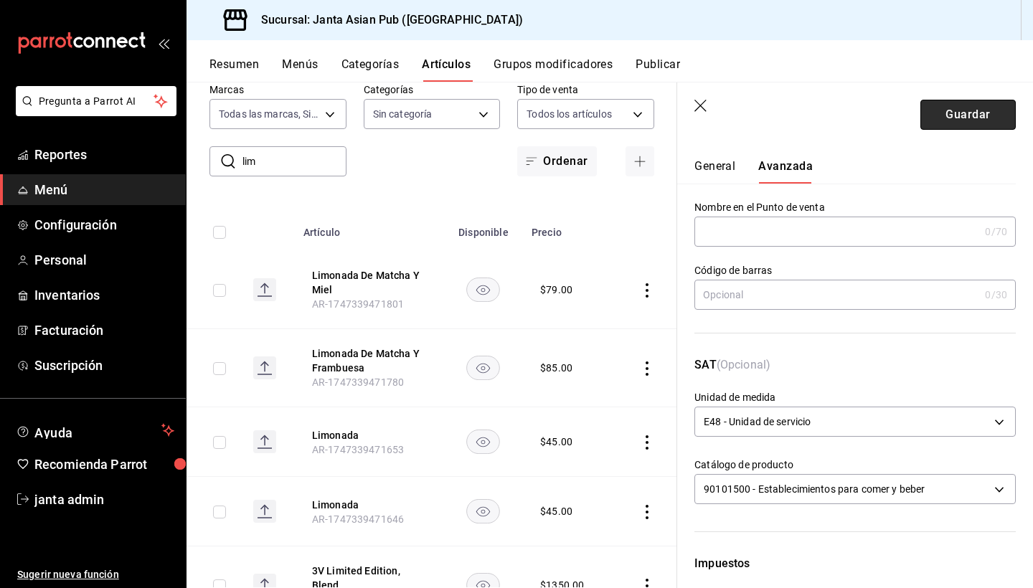
click at [962, 112] on button "Guardar" at bounding box center [967, 115] width 95 height 30
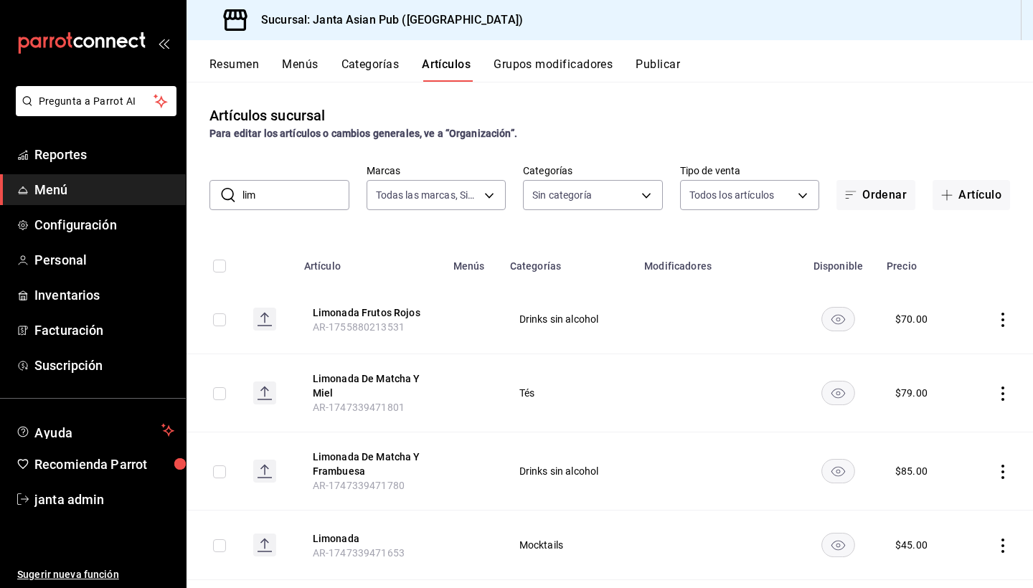
click at [308, 201] on input "lim" at bounding box center [295, 195] width 107 height 29
type input "l"
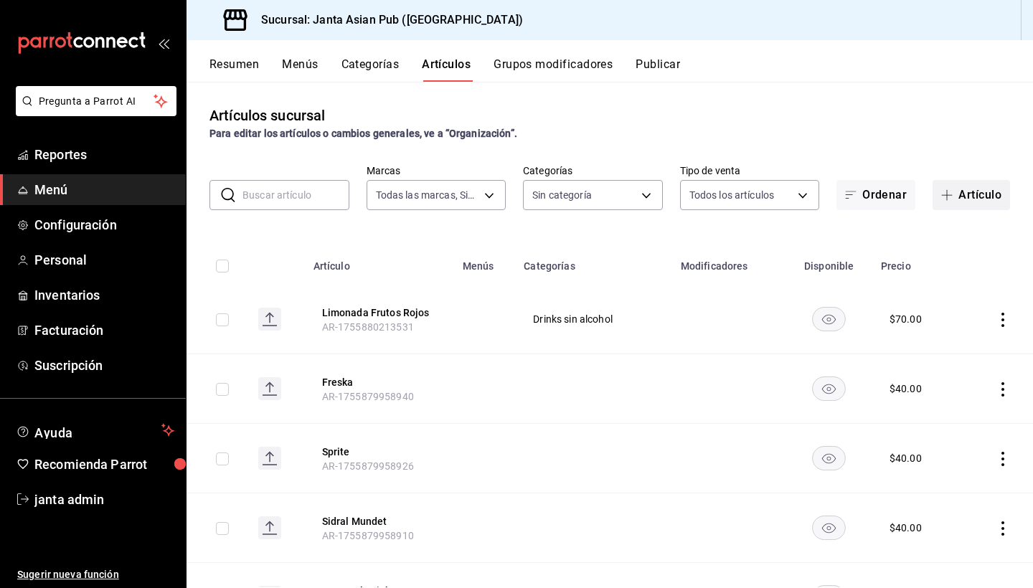
click at [977, 198] on button "Artículo" at bounding box center [970, 195] width 77 height 30
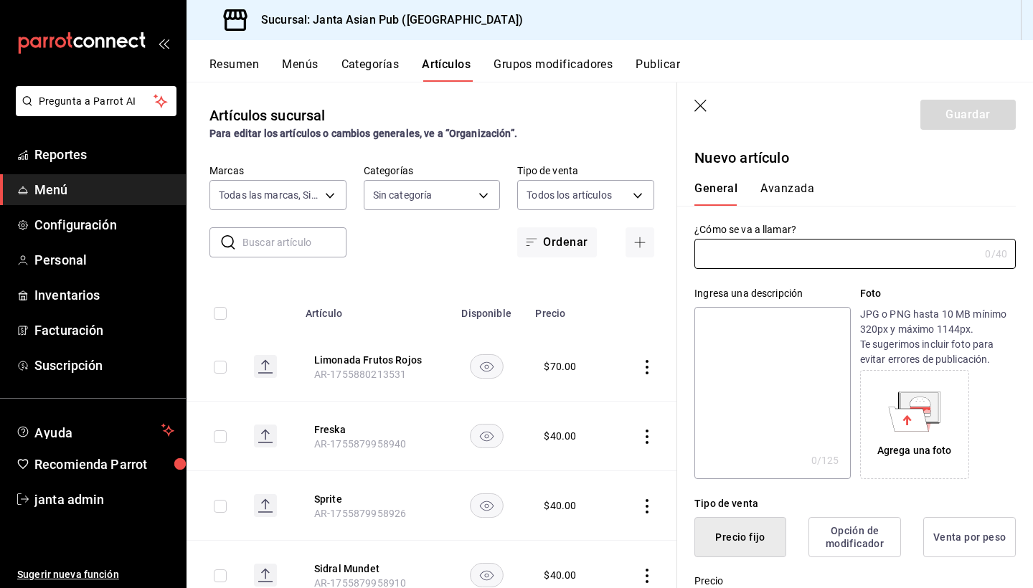
click at [696, 108] on icon "button" at bounding box center [701, 107] width 14 height 14
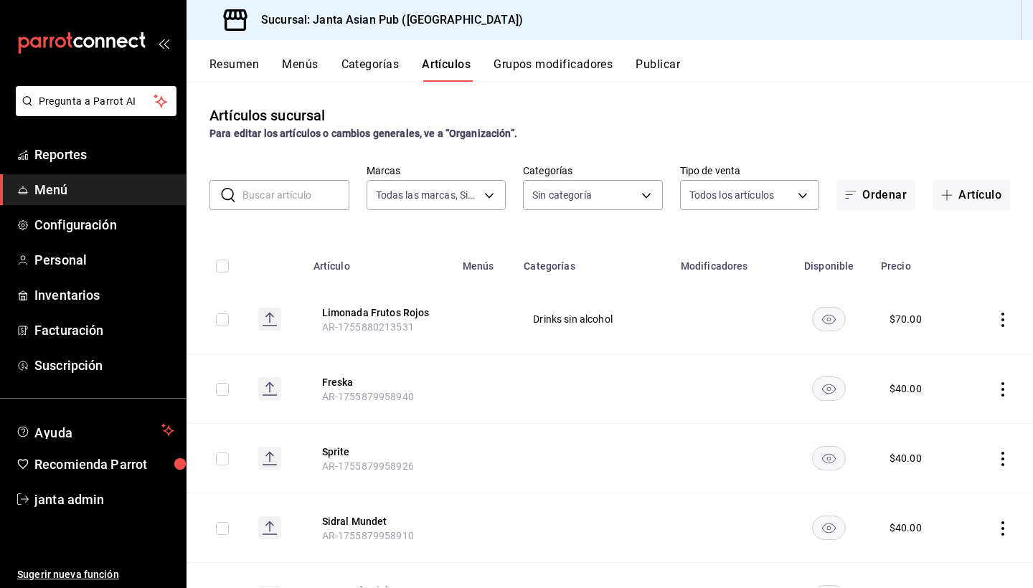
click at [283, 196] on input "text" at bounding box center [295, 195] width 107 height 29
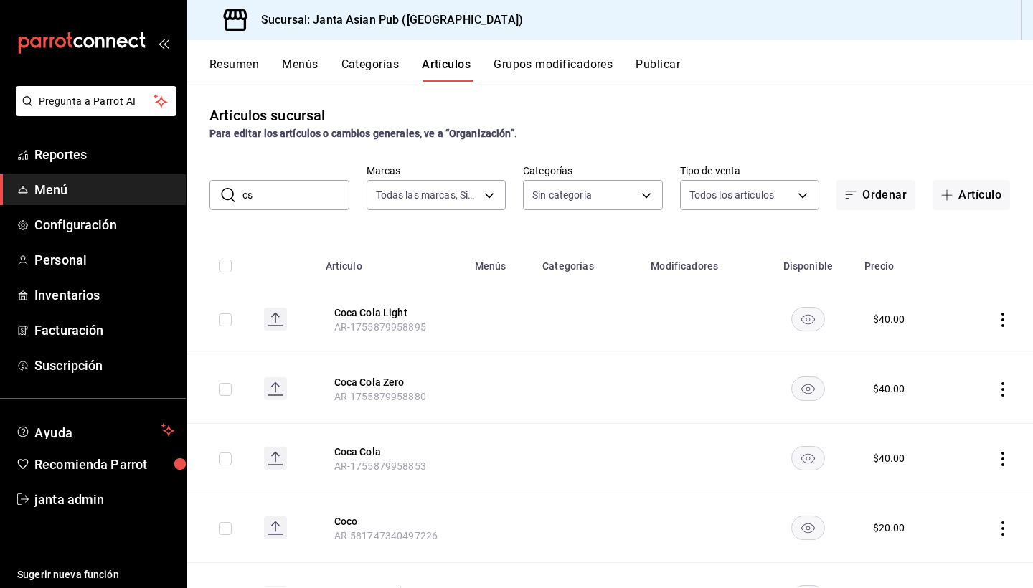
type input "c"
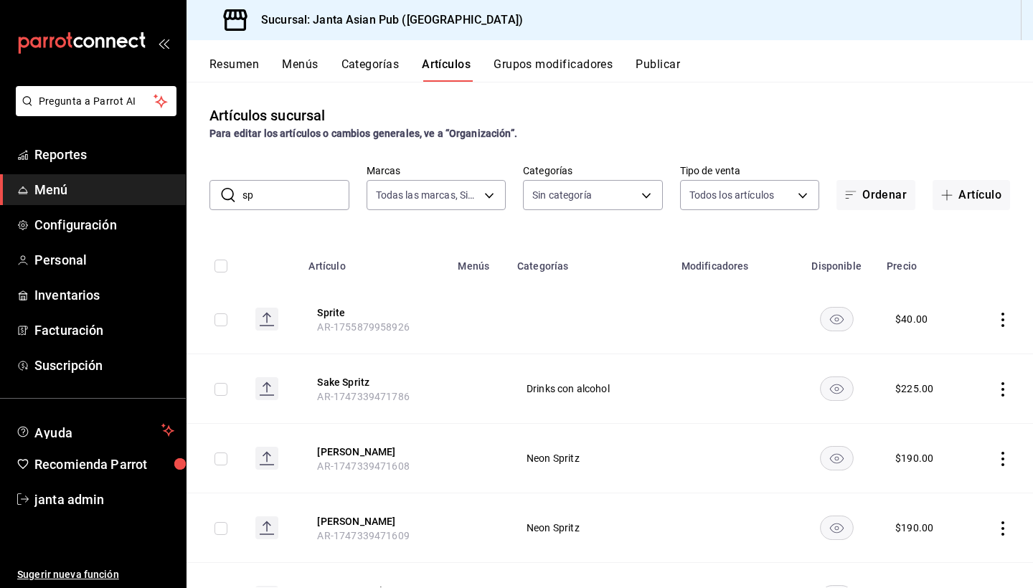
type input "s"
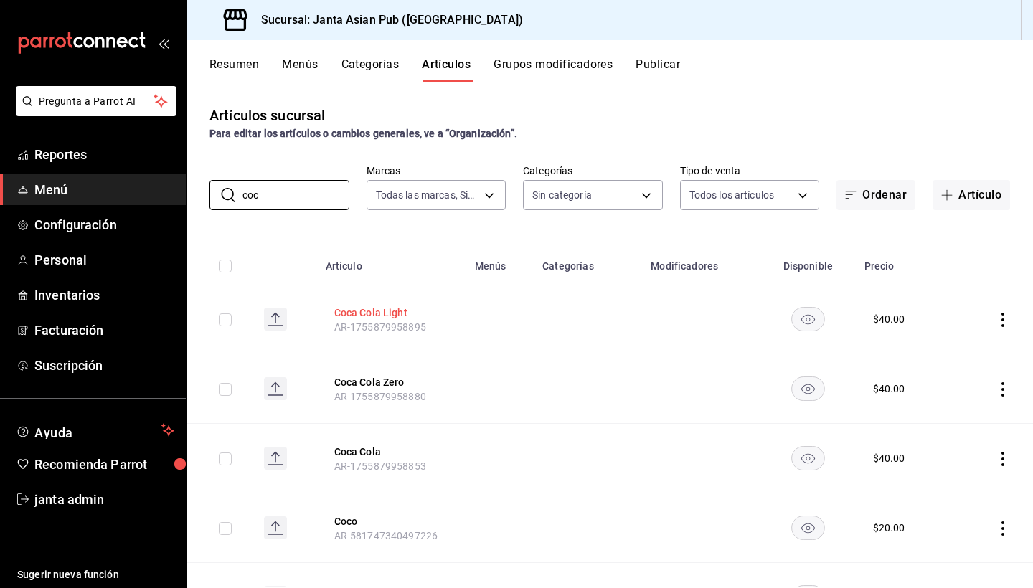
type input "coc"
click at [390, 316] on button "Coca Cola Light" at bounding box center [391, 312] width 115 height 14
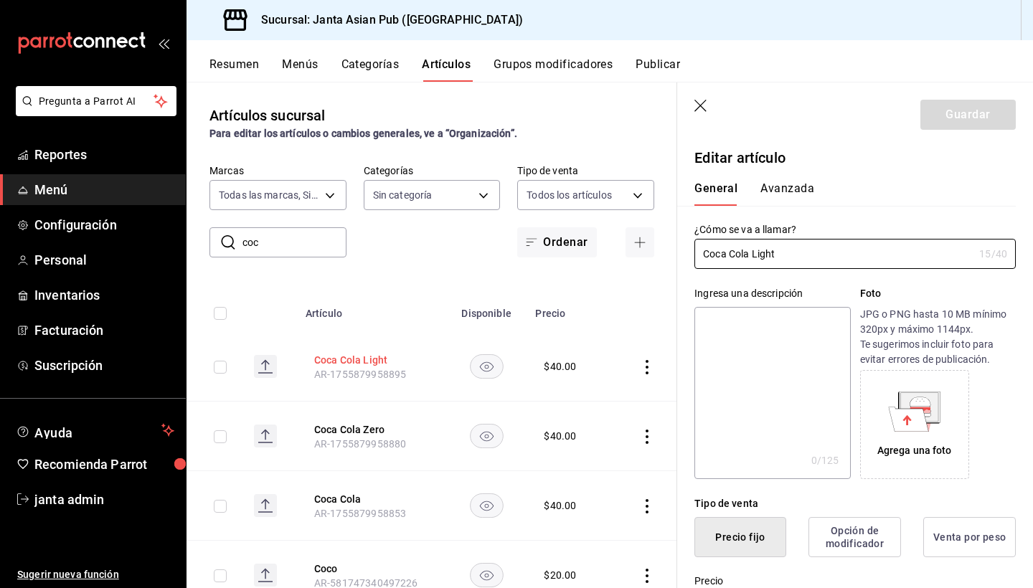
type input "$40.00"
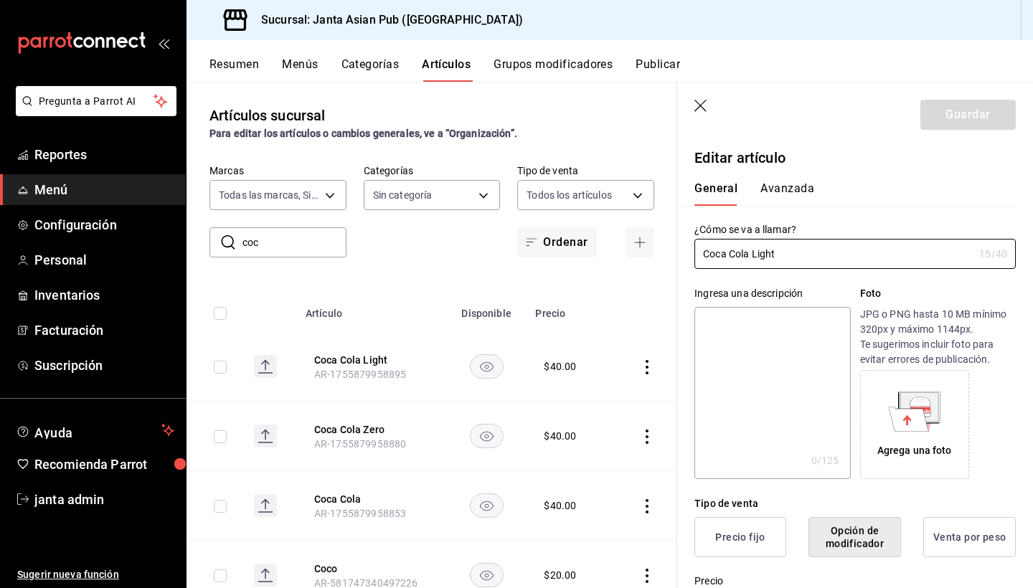
click at [781, 189] on button "Avanzada" at bounding box center [787, 193] width 54 height 24
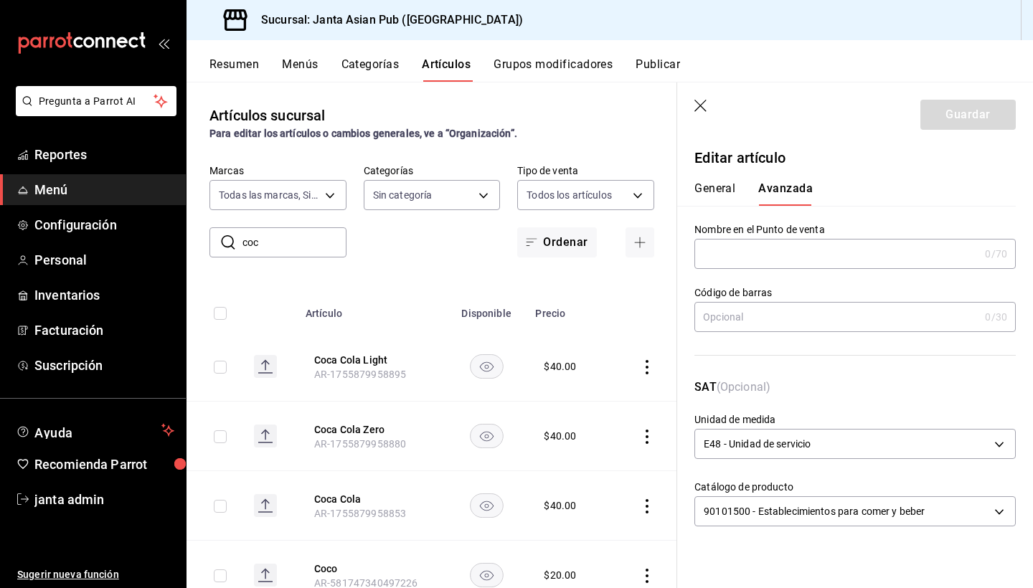
click at [719, 191] on button "General" at bounding box center [714, 193] width 41 height 24
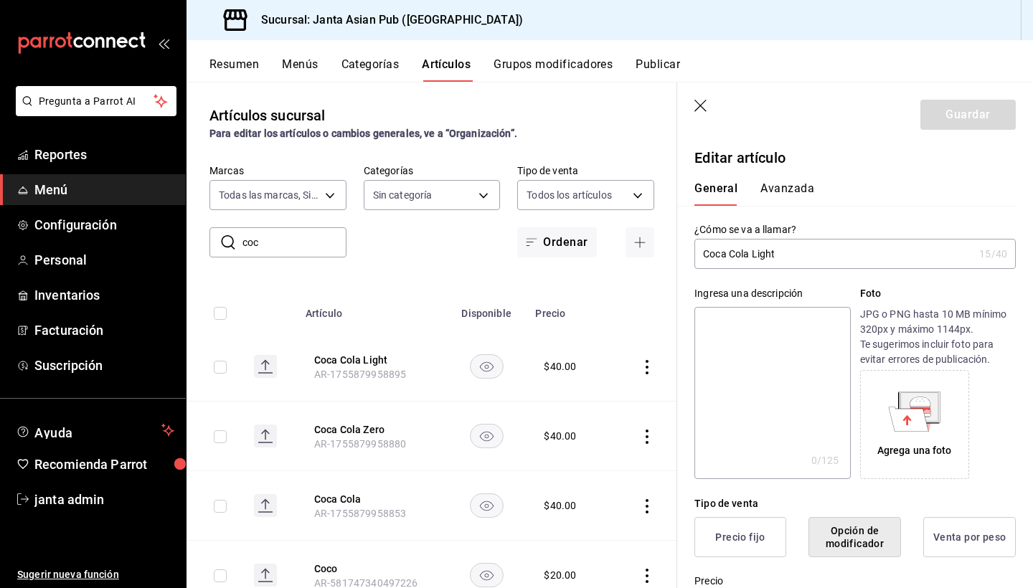
click at [698, 99] on header "Guardar" at bounding box center [855, 111] width 356 height 59
click at [698, 103] on icon "button" at bounding box center [700, 106] width 12 height 12
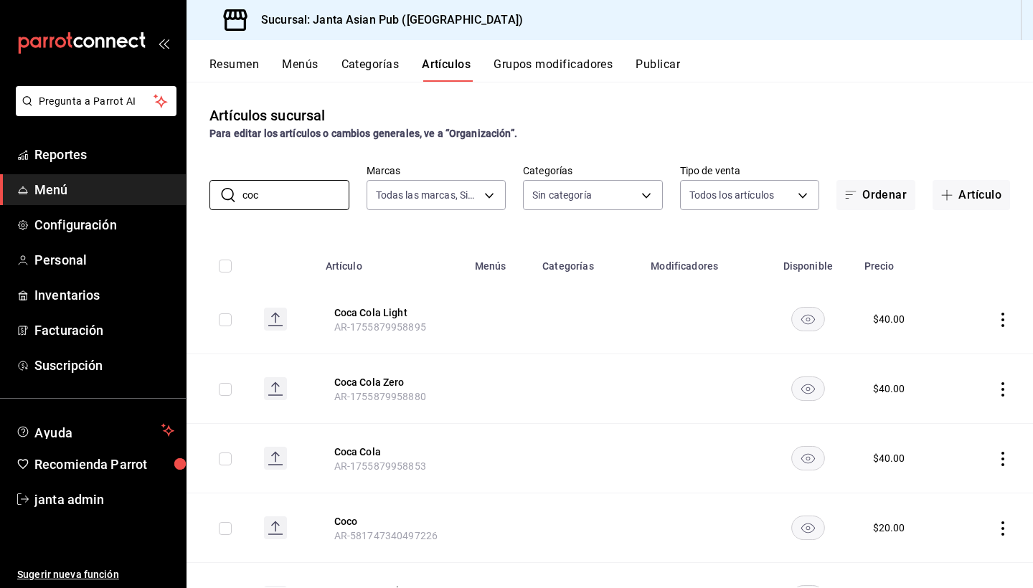
drag, startPoint x: 292, startPoint y: 198, endPoint x: 196, endPoint y: 191, distance: 96.3
click at [195, 194] on div "​ coc ​ Marcas Todas las marcas, Sin marca 1db30118-5670-46c3-9d09-b77bd7bb8fe6…" at bounding box center [609, 187] width 846 height 46
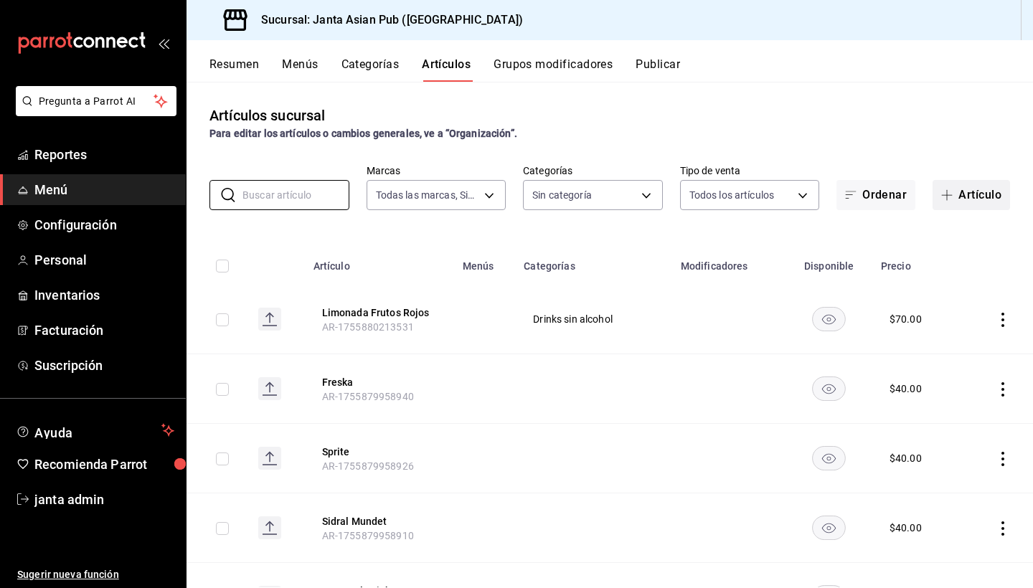
click at [958, 196] on button "Artículo" at bounding box center [970, 195] width 77 height 30
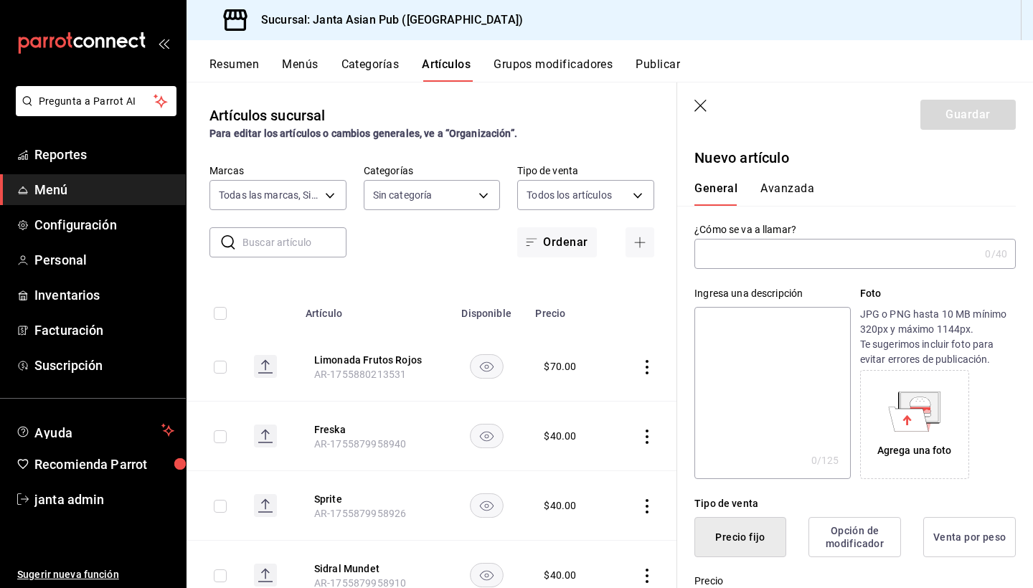
click at [795, 257] on input "text" at bounding box center [836, 254] width 285 height 29
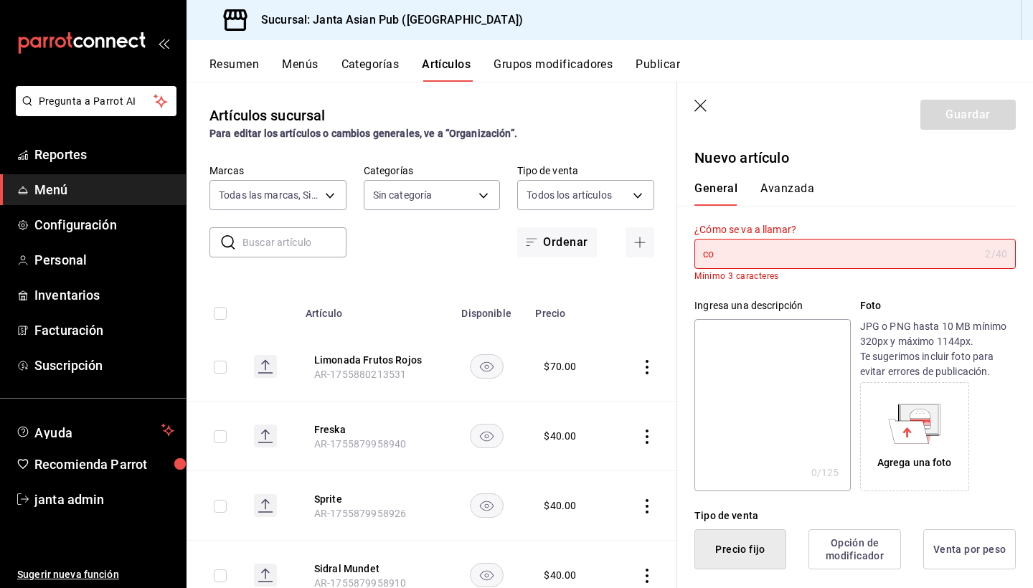
type input "c"
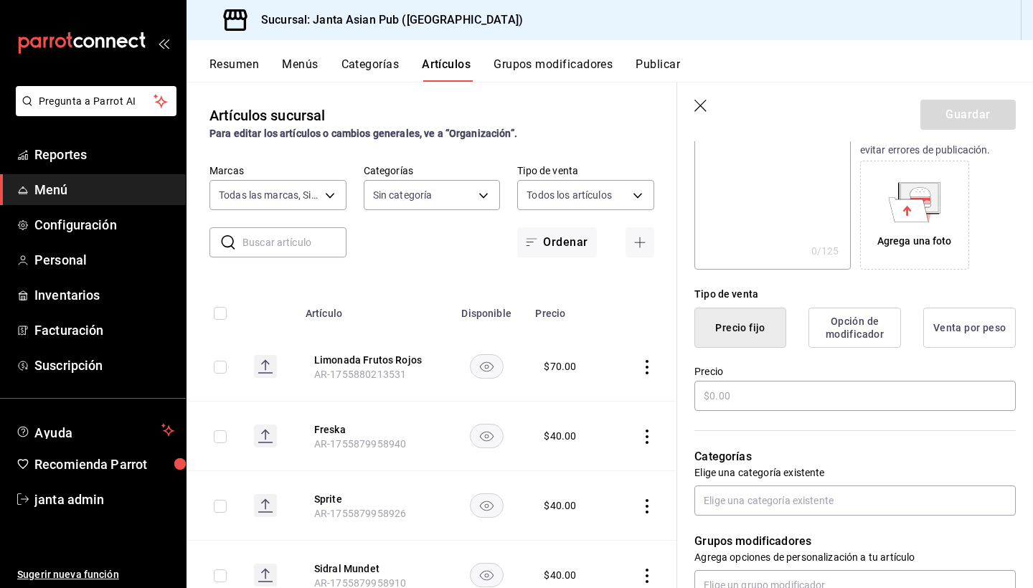
scroll to position [212, 0]
type input "Corona"
click at [769, 389] on input "text" at bounding box center [854, 394] width 321 height 30
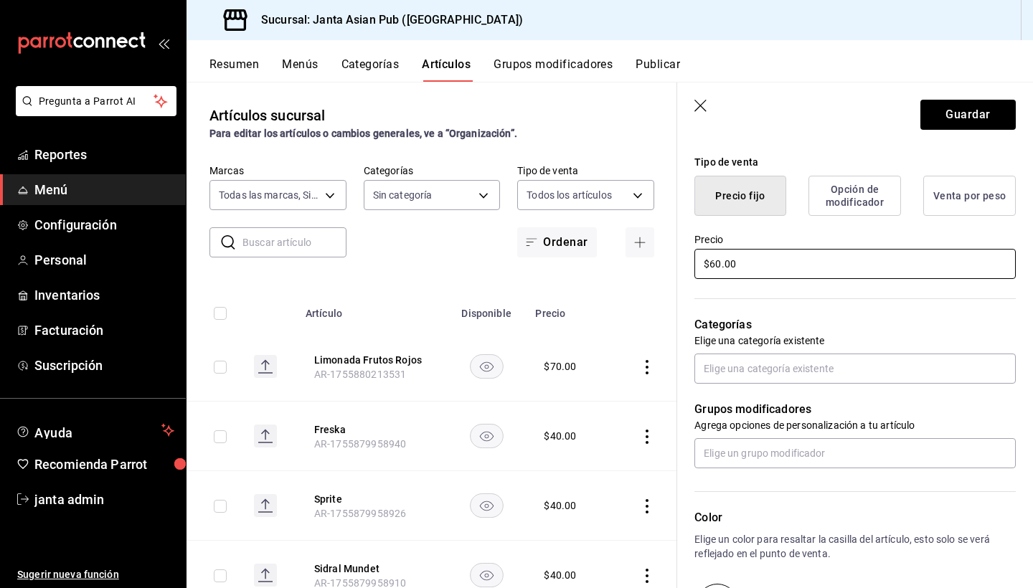
scroll to position [357, 0]
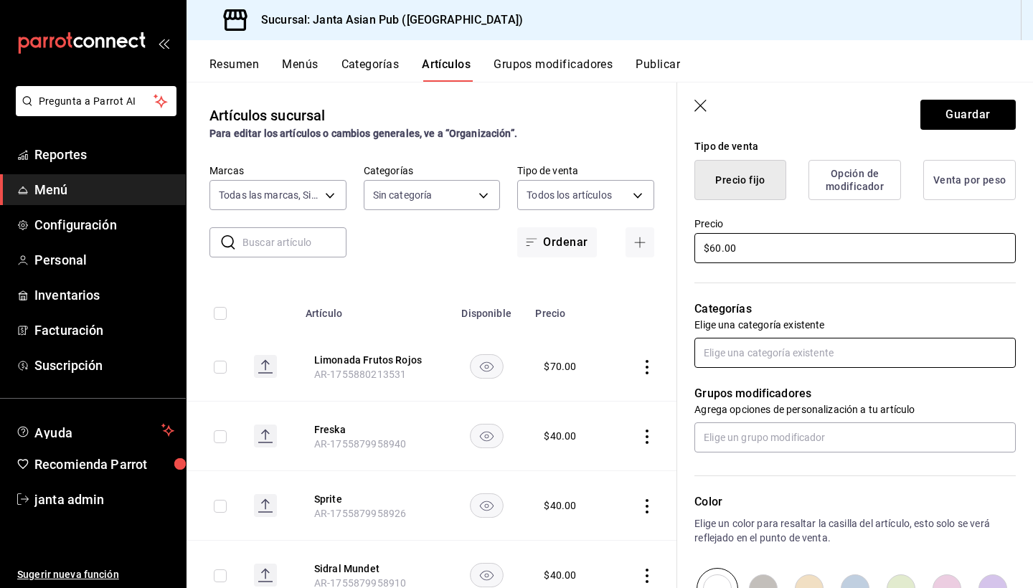
type input "$60.00"
click at [830, 350] on input "text" at bounding box center [854, 353] width 321 height 30
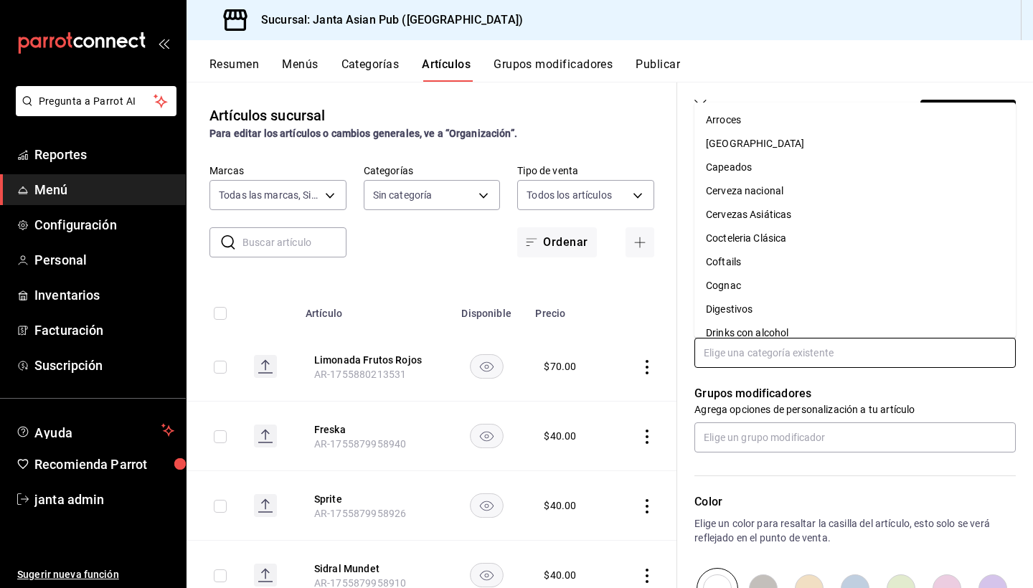
click at [803, 196] on li "Cerveza nacional" at bounding box center [854, 191] width 321 height 24
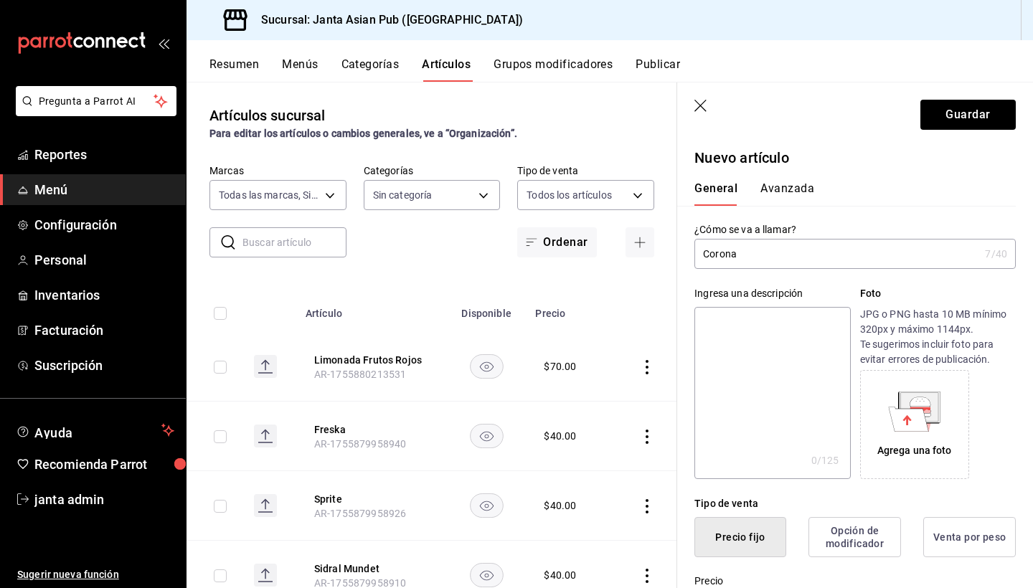
scroll to position [0, 0]
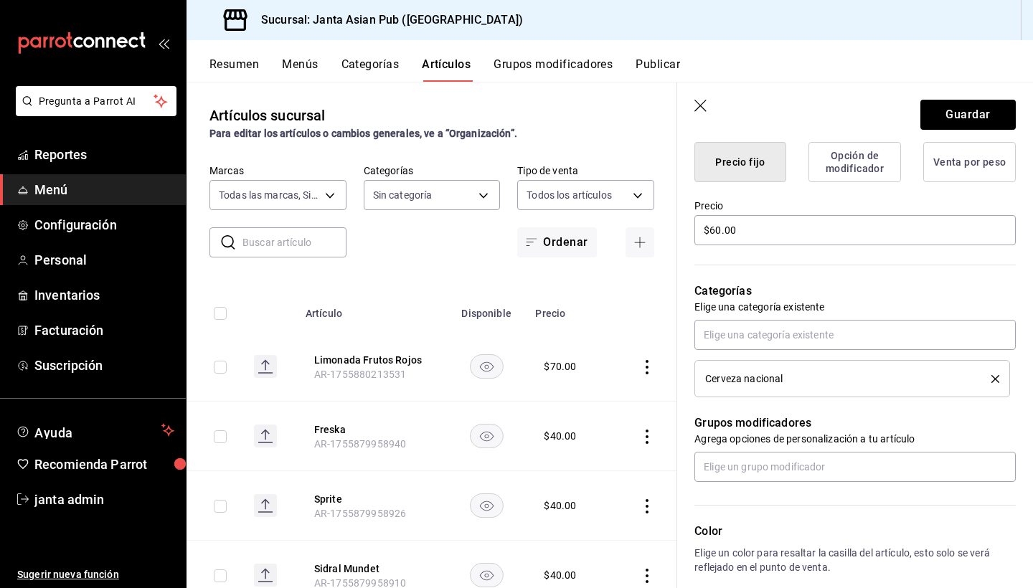
click at [777, 188] on div "Precio $60.00" at bounding box center [846, 214] width 338 height 65
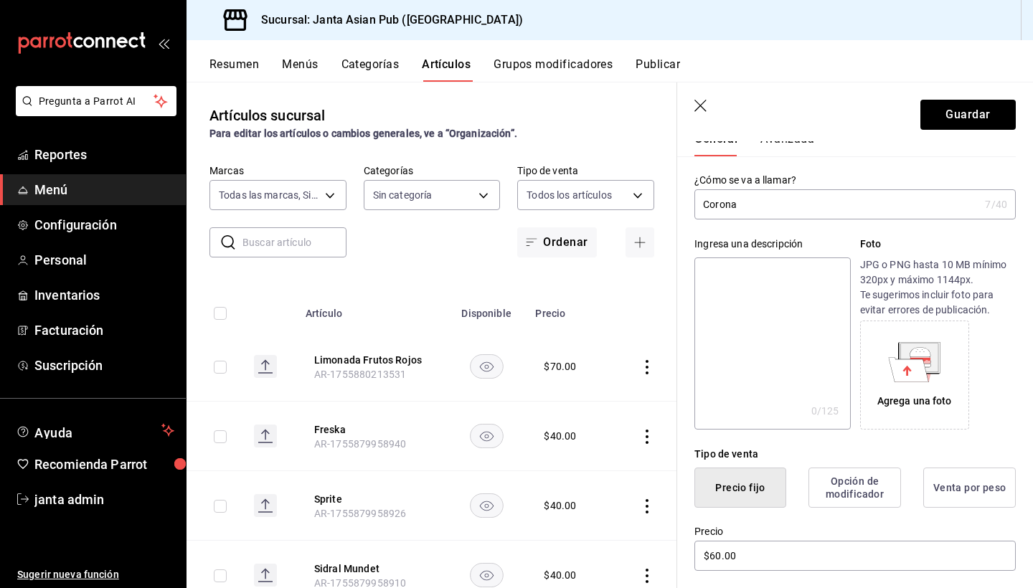
scroll to position [16, 0]
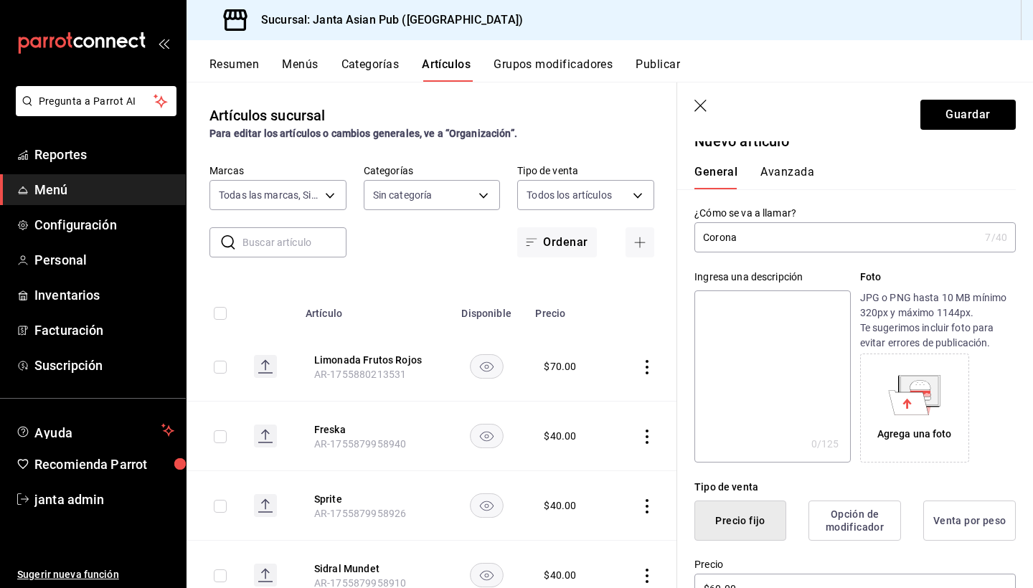
click at [787, 171] on button "Avanzada" at bounding box center [787, 177] width 54 height 24
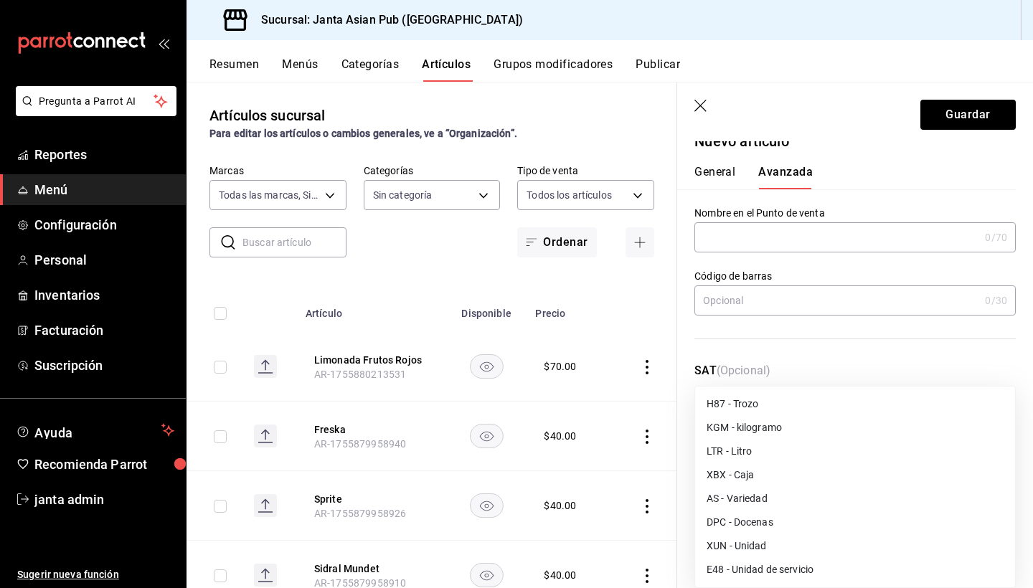
click at [775, 435] on body "Pregunta a Parrot AI Reportes Menú Configuración Personal Inventarios Facturaci…" at bounding box center [516, 294] width 1033 height 588
click at [775, 562] on li "E48 - Unidad de servicio" at bounding box center [855, 570] width 320 height 24
type input "E48"
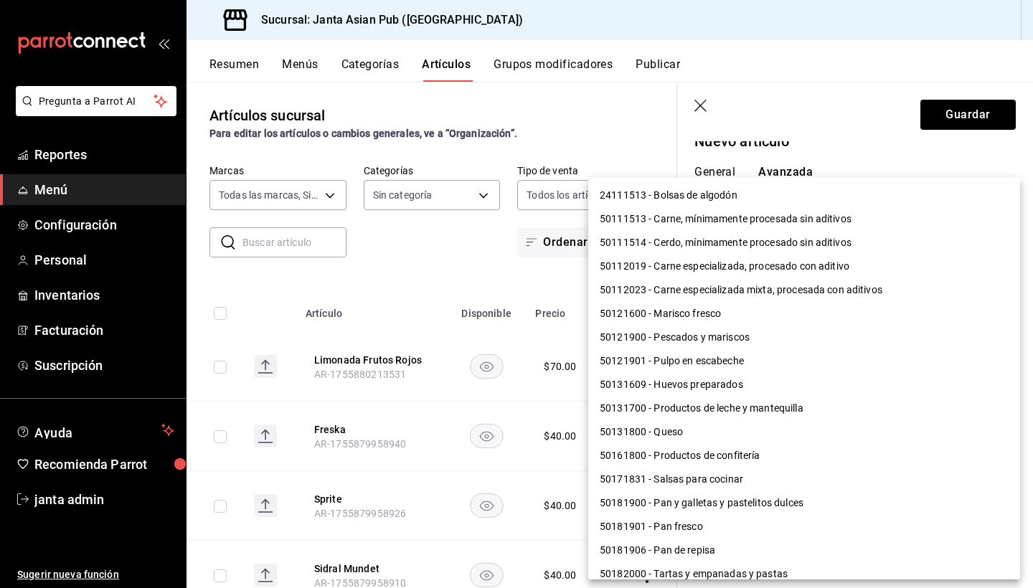
click at [780, 498] on body "Pregunta a Parrot AI Reportes Menú Configuración Personal Inventarios Facturaci…" at bounding box center [516, 294] width 1033 height 588
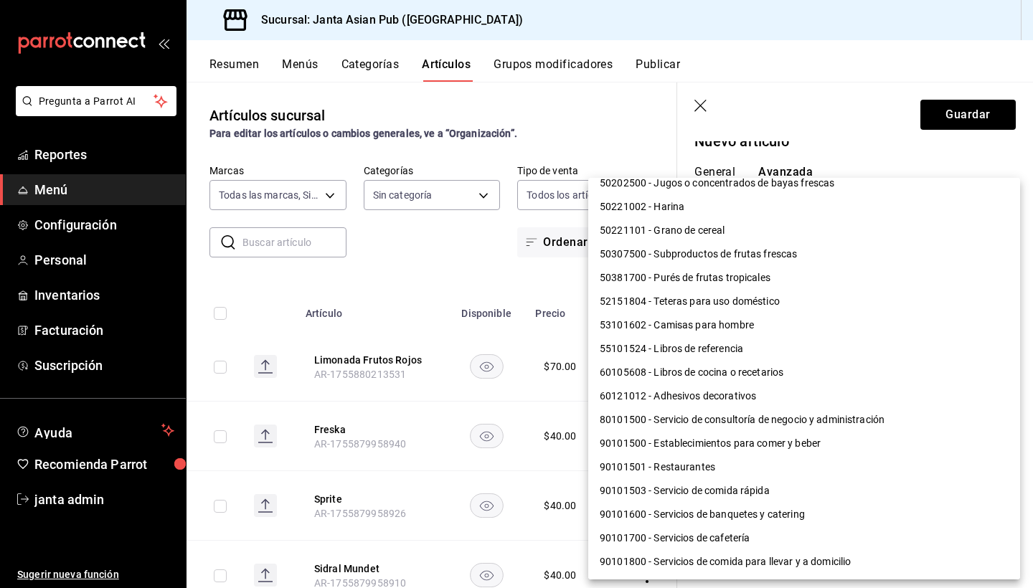
scroll to position [1101, 0]
click at [772, 443] on li "90101500 - Establecimientos para comer y beber" at bounding box center [804, 444] width 432 height 24
type input "90101500"
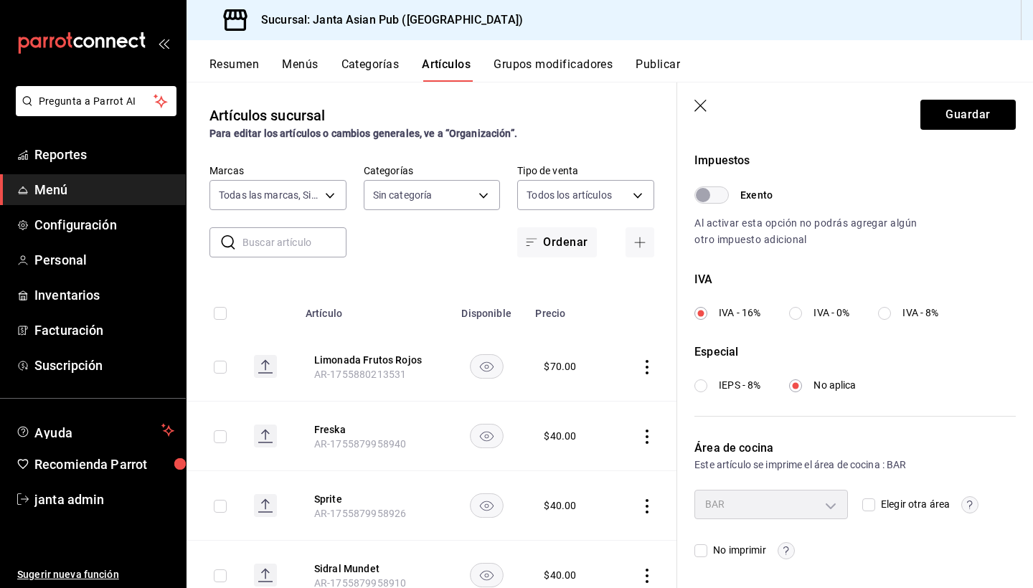
scroll to position [425, 0]
click at [964, 125] on button "Guardar" at bounding box center [967, 115] width 95 height 30
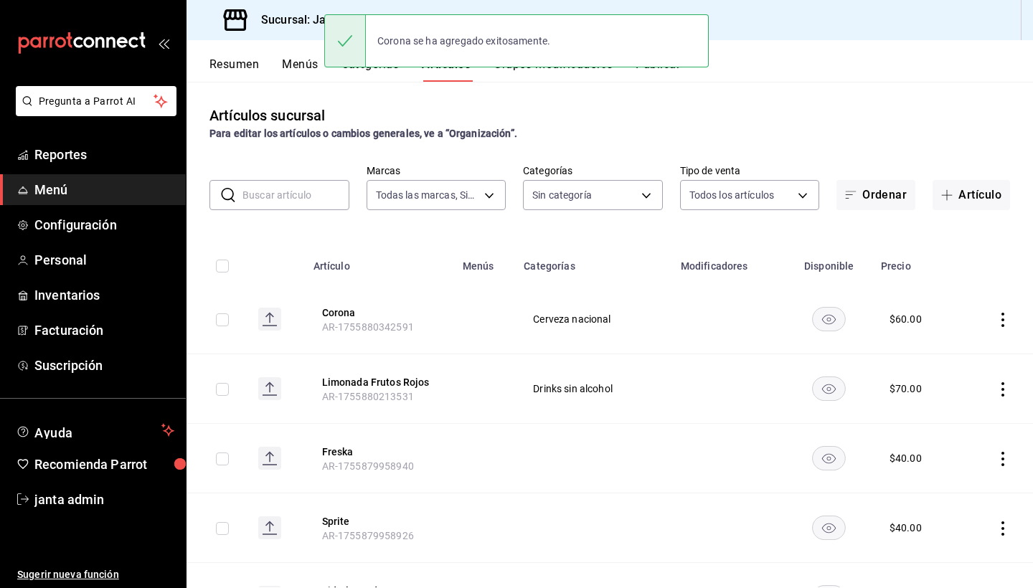
click at [290, 196] on input "text" at bounding box center [295, 195] width 107 height 29
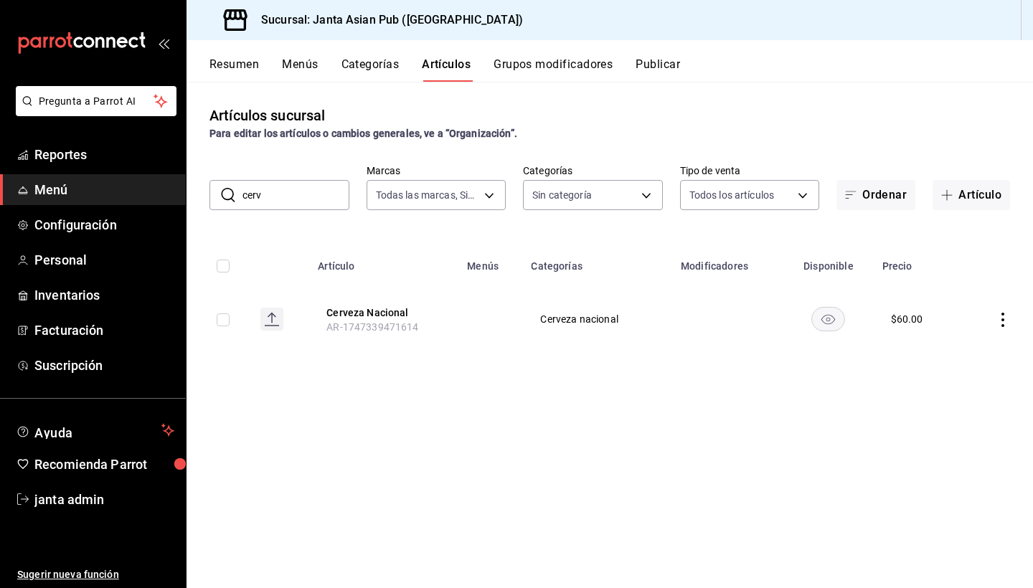
type input "cervantismo"
drag, startPoint x: 290, startPoint y: 196, endPoint x: 379, endPoint y: 315, distance: 148.0
click at [379, 315] on button "Cerveza Nacional" at bounding box center [383, 312] width 115 height 14
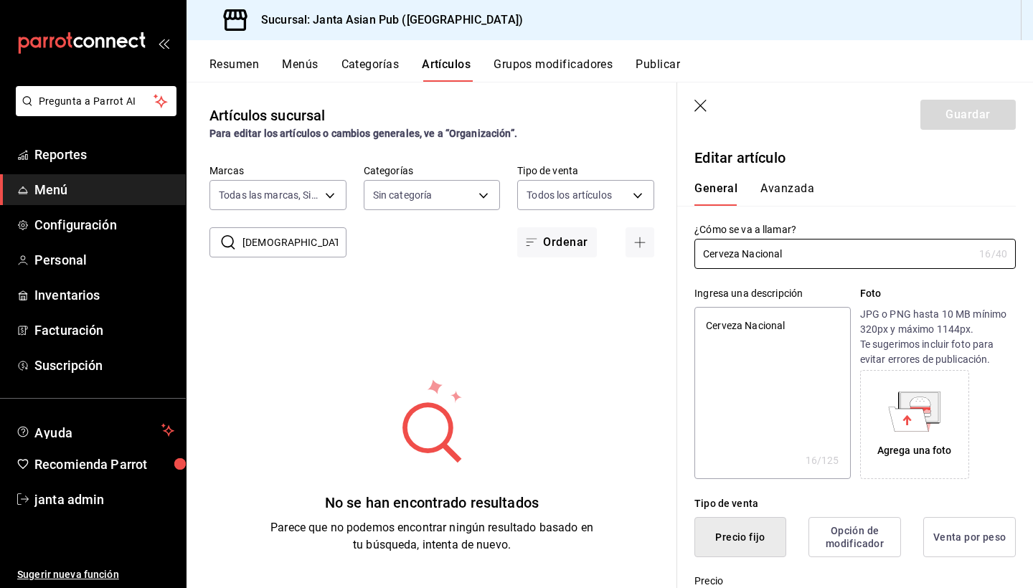
click at [792, 188] on button "Avanzada" at bounding box center [787, 193] width 54 height 24
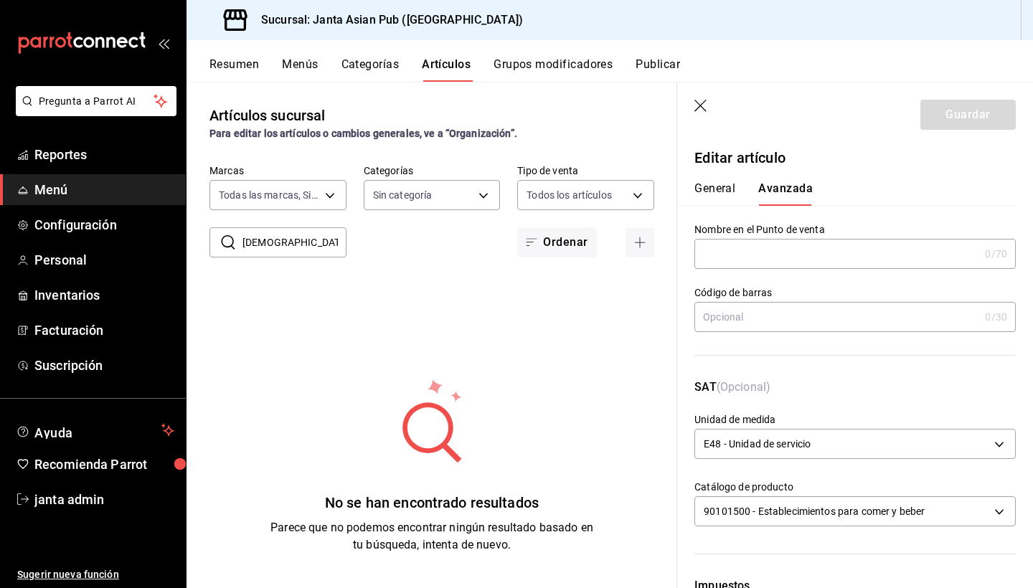
click at [726, 189] on button "General" at bounding box center [714, 193] width 41 height 24
type textarea "x"
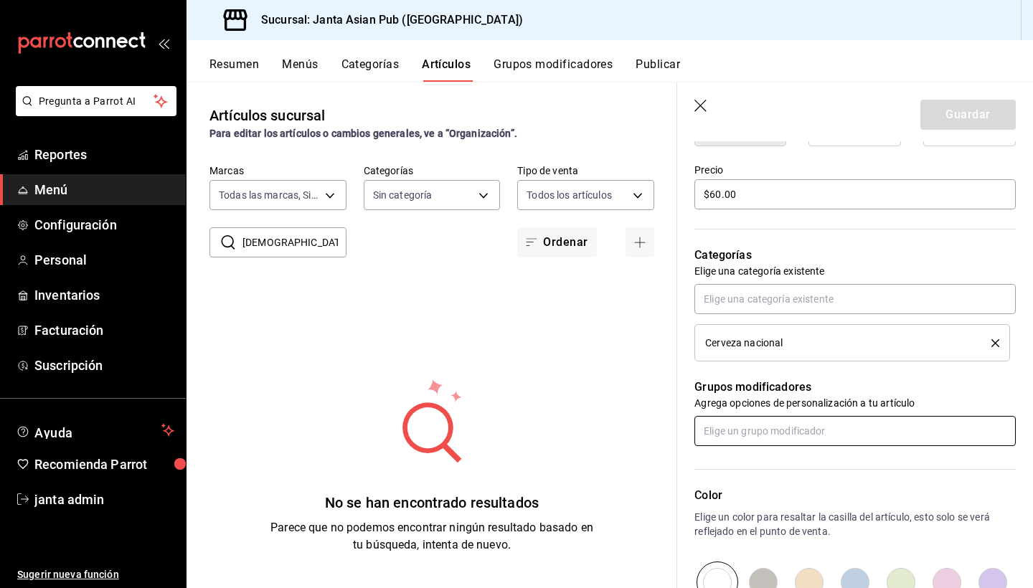
click at [754, 433] on input "text" at bounding box center [854, 431] width 321 height 30
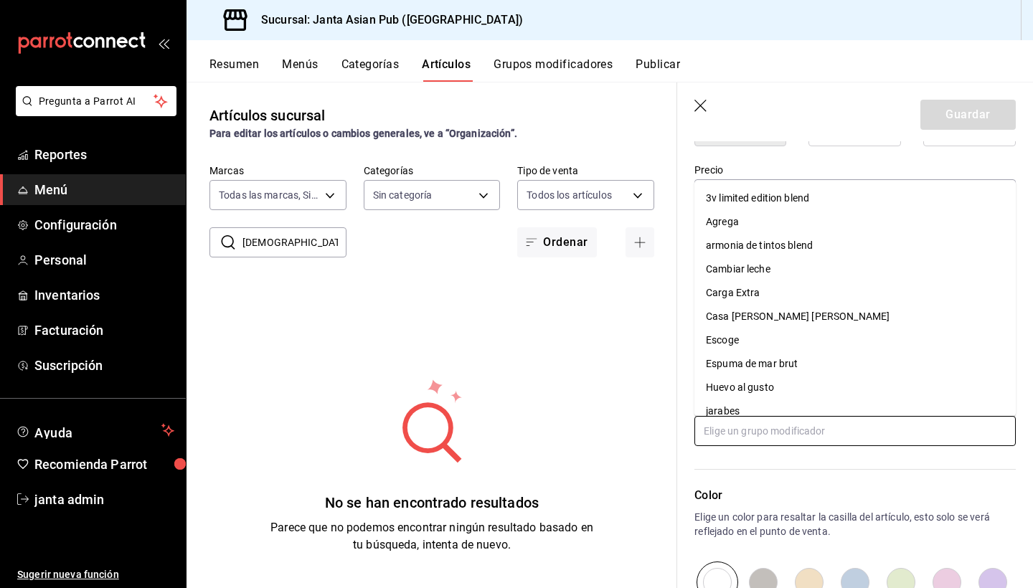
click at [754, 433] on input "text" at bounding box center [854, 431] width 321 height 30
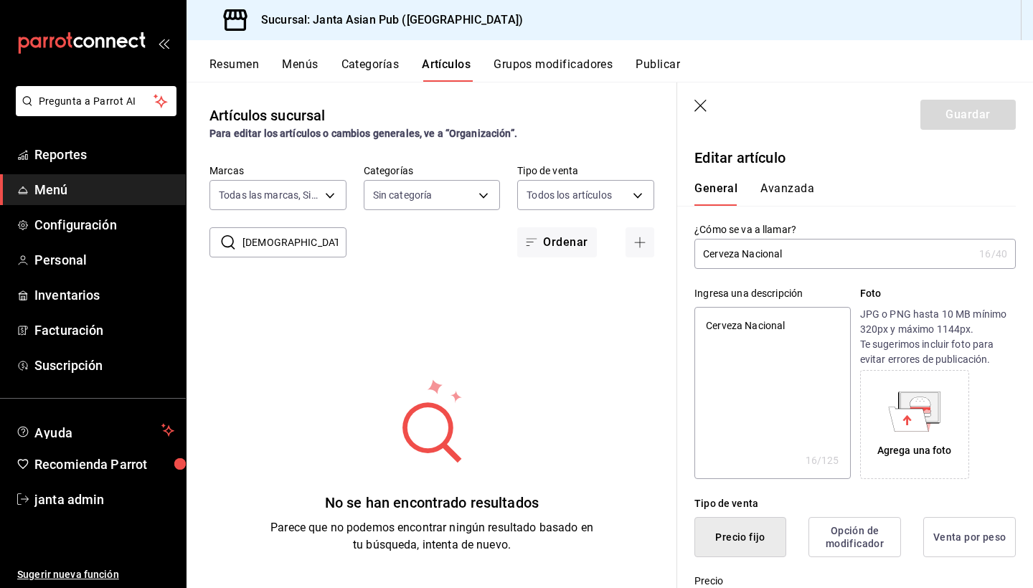
click at [703, 110] on icon "button" at bounding box center [701, 107] width 14 height 14
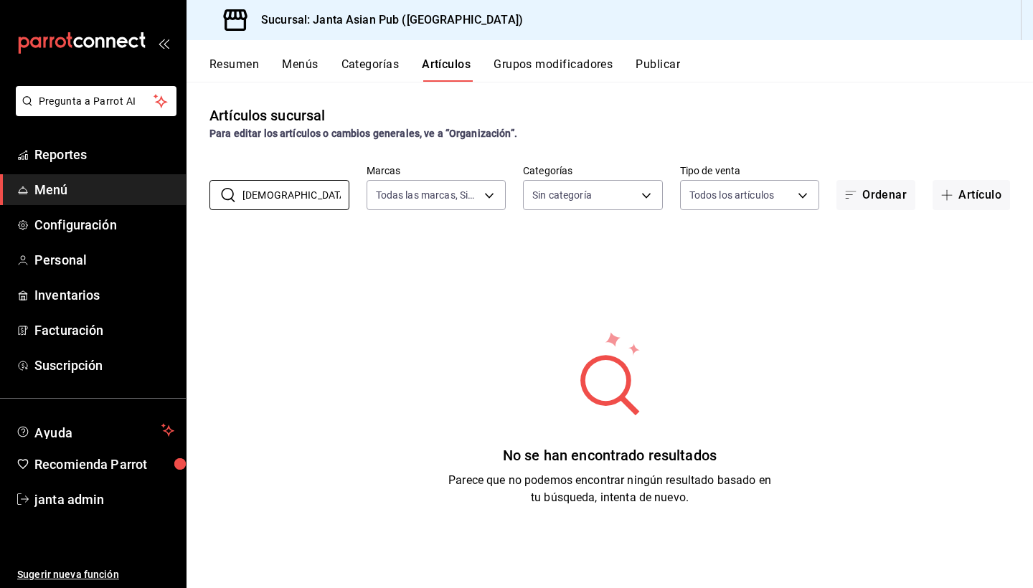
drag, startPoint x: 311, startPoint y: 200, endPoint x: 193, endPoint y: 201, distance: 118.3
click at [193, 202] on div "​ cervantismo ​ Marcas Todas las marcas, Sin marca 1db30118-5670-46c3-9d09-b77b…" at bounding box center [609, 187] width 846 height 46
type input "c"
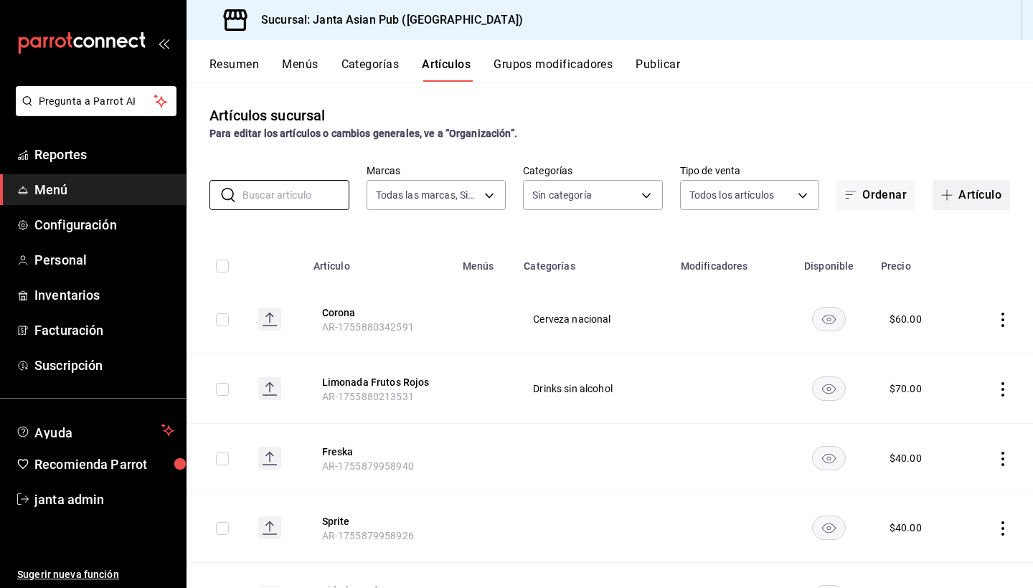
click at [951, 191] on icon "button" at bounding box center [946, 194] width 11 height 11
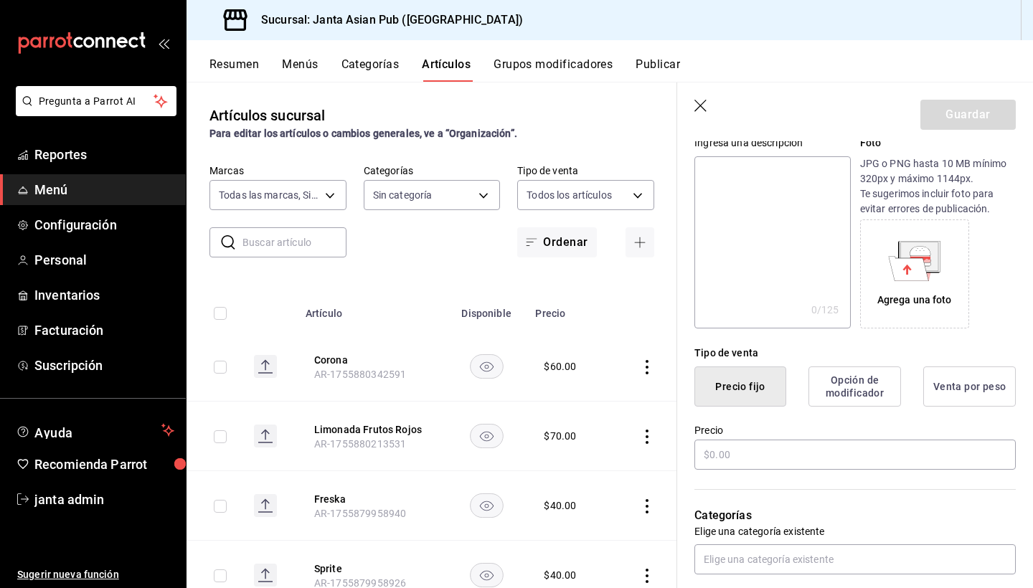
scroll to position [156, 0]
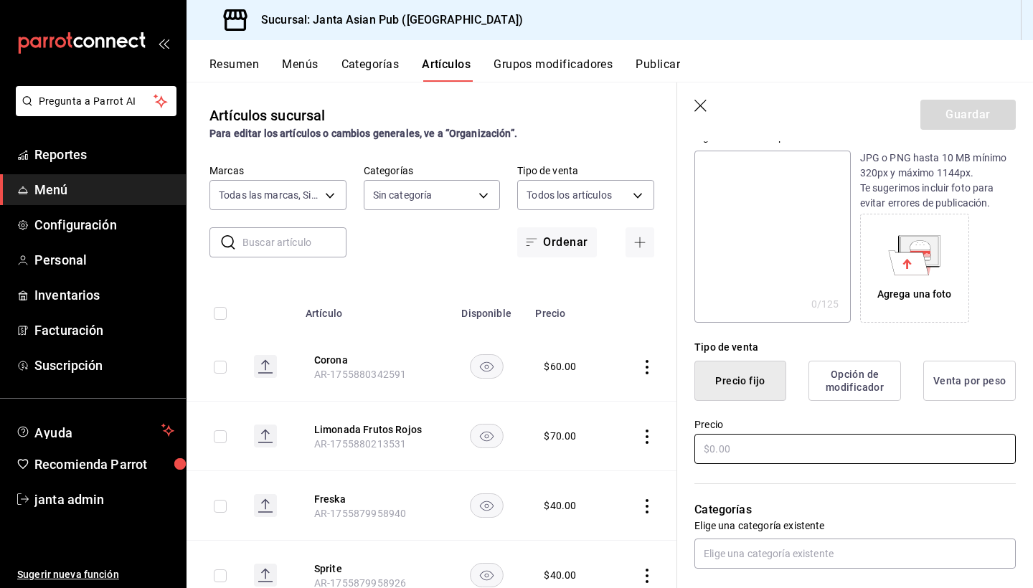
type input "Pacifico Clara"
click at [711, 446] on input "text" at bounding box center [854, 449] width 321 height 30
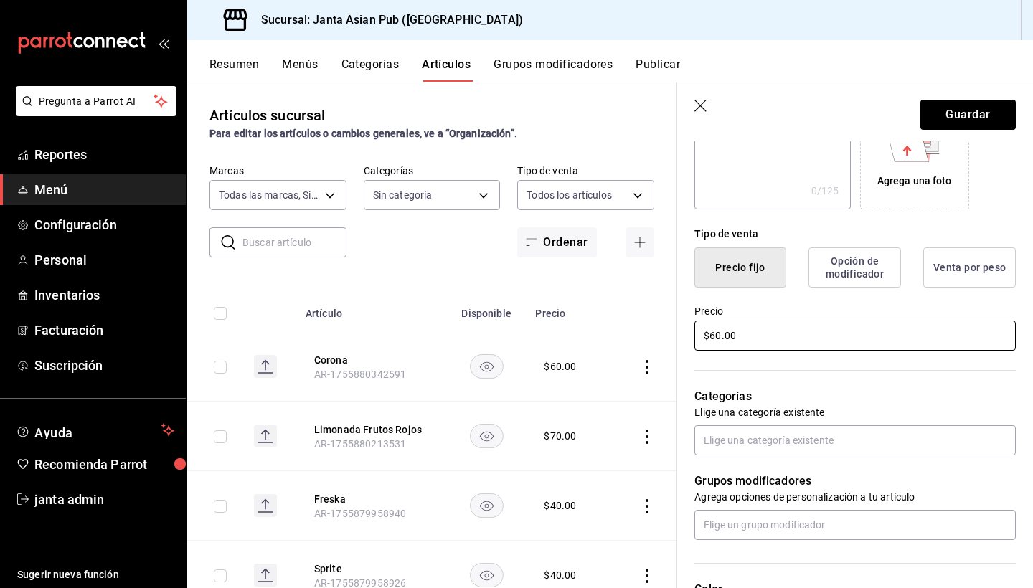
scroll to position [270, 0]
type input "$60.00"
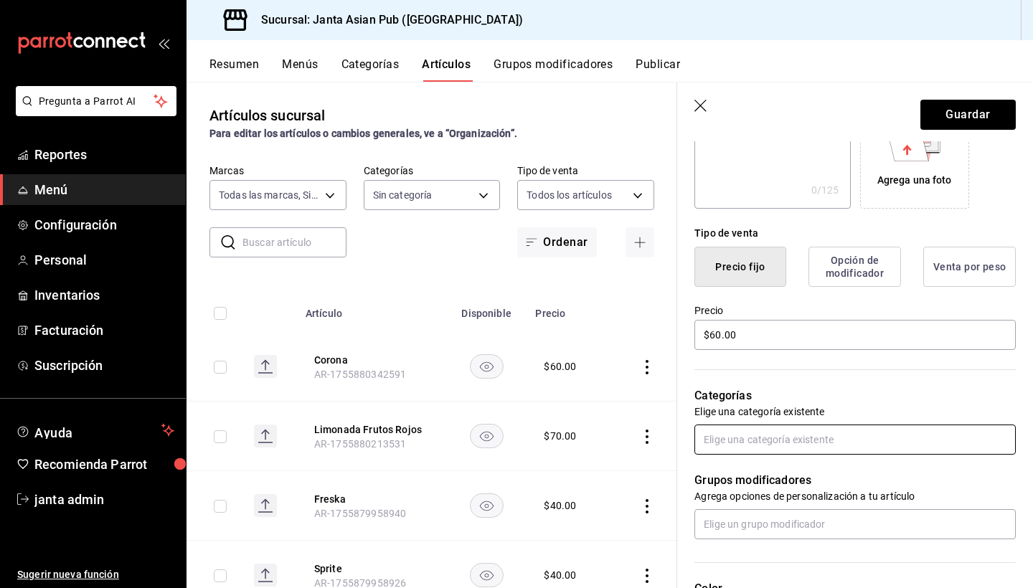
click at [769, 443] on input "text" at bounding box center [854, 440] width 321 height 30
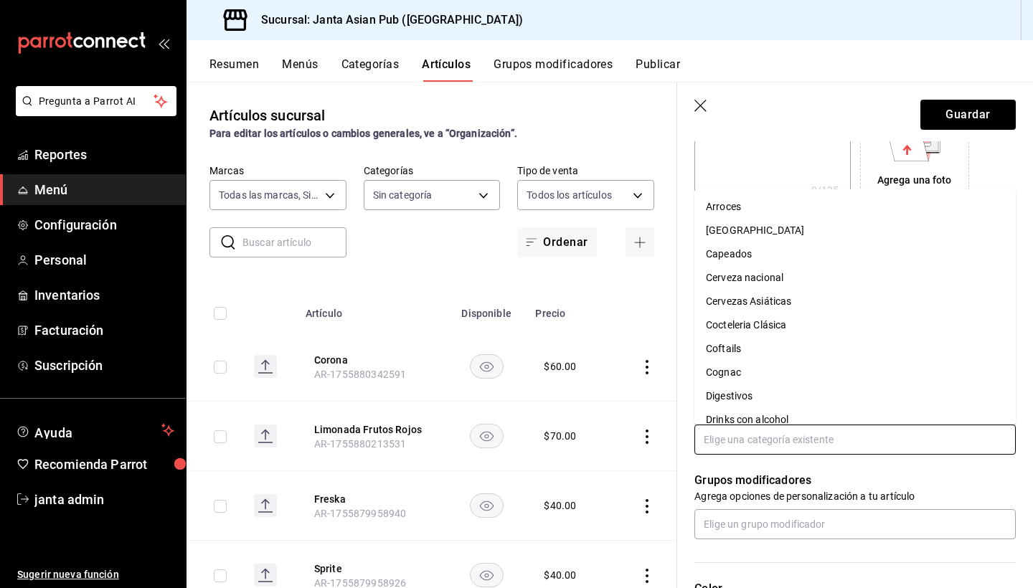
click at [768, 278] on li "Cerveza nacional" at bounding box center [854, 278] width 321 height 24
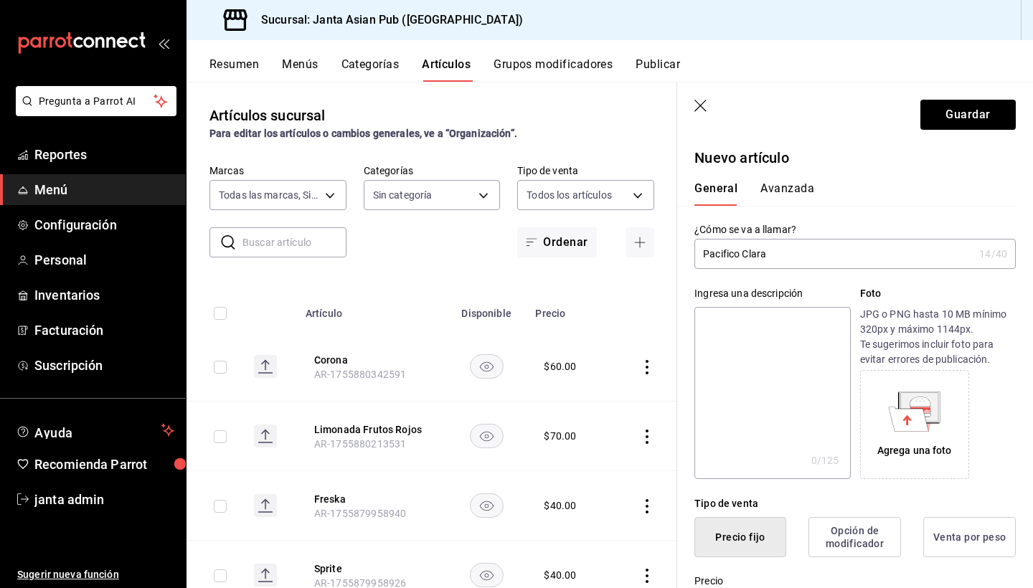
scroll to position [0, 0]
click at [787, 189] on button "Avanzada" at bounding box center [787, 193] width 54 height 24
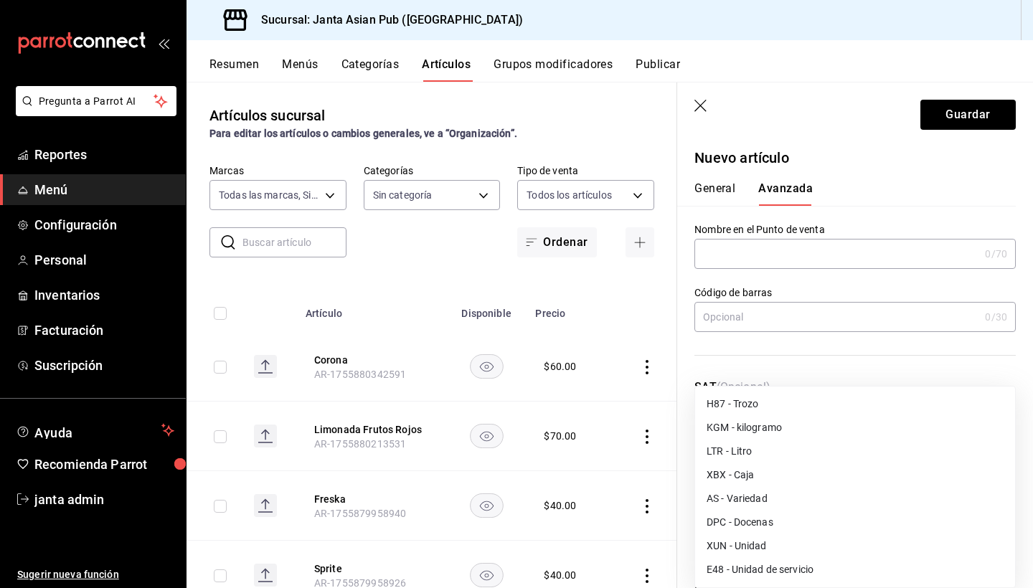
click at [764, 440] on body "Pregunta a Parrot AI Reportes Menú Configuración Personal Inventarios Facturaci…" at bounding box center [516, 294] width 1033 height 588
click at [764, 564] on li "E48 - Unidad de servicio" at bounding box center [855, 570] width 320 height 24
type input "E48"
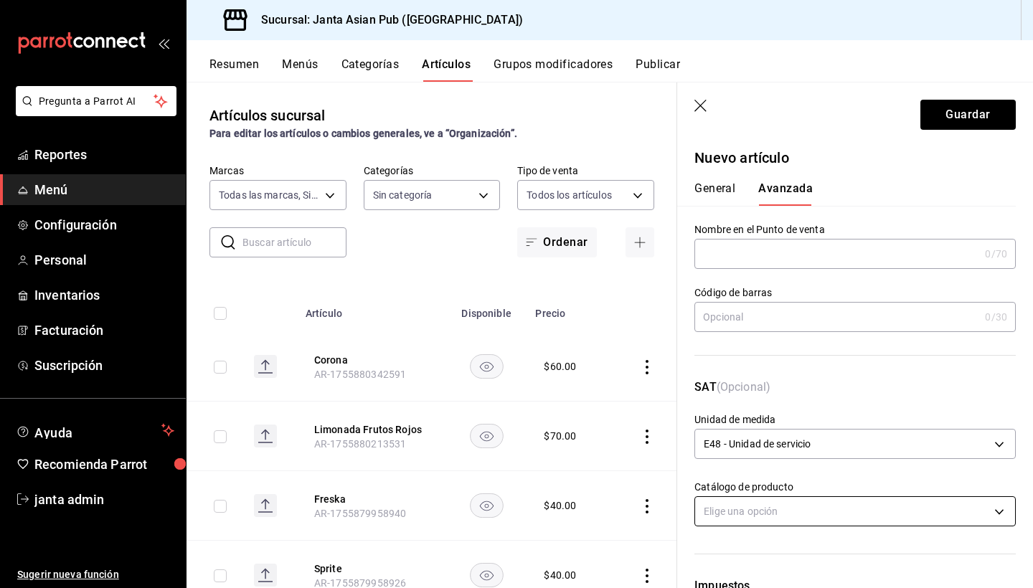
click at [772, 511] on body "Pregunta a Parrot AI Reportes Menú Configuración Personal Inventarios Facturaci…" at bounding box center [516, 294] width 1033 height 588
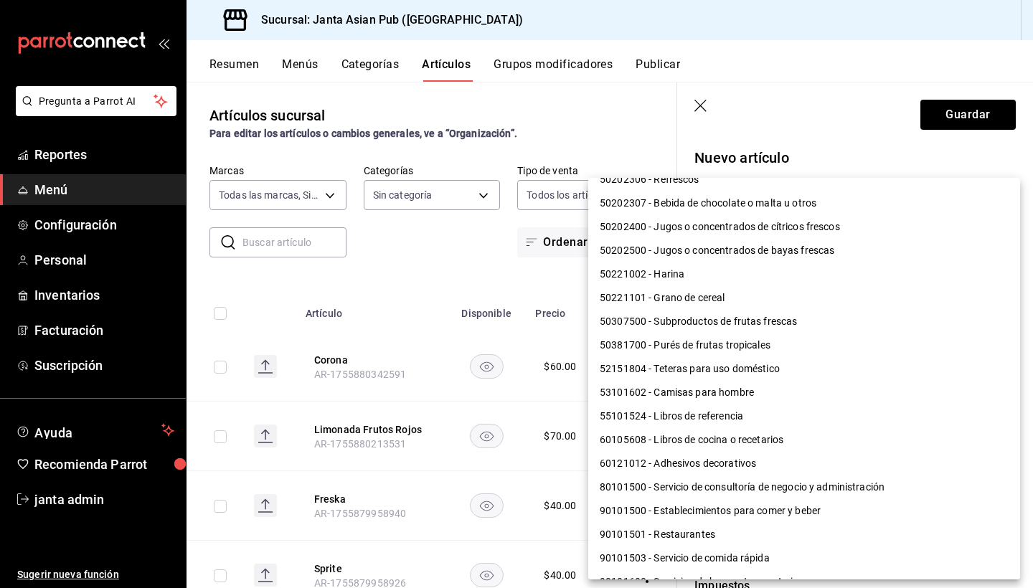
scroll to position [1089, 0]
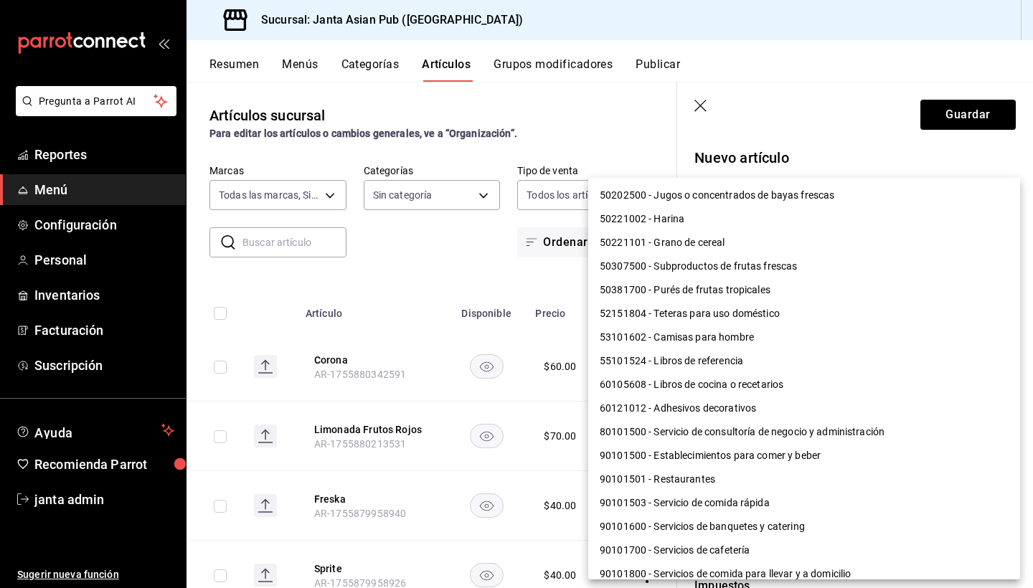
click at [784, 457] on li "90101500 - Establecimientos para comer y beber" at bounding box center [804, 456] width 432 height 24
type input "90101500"
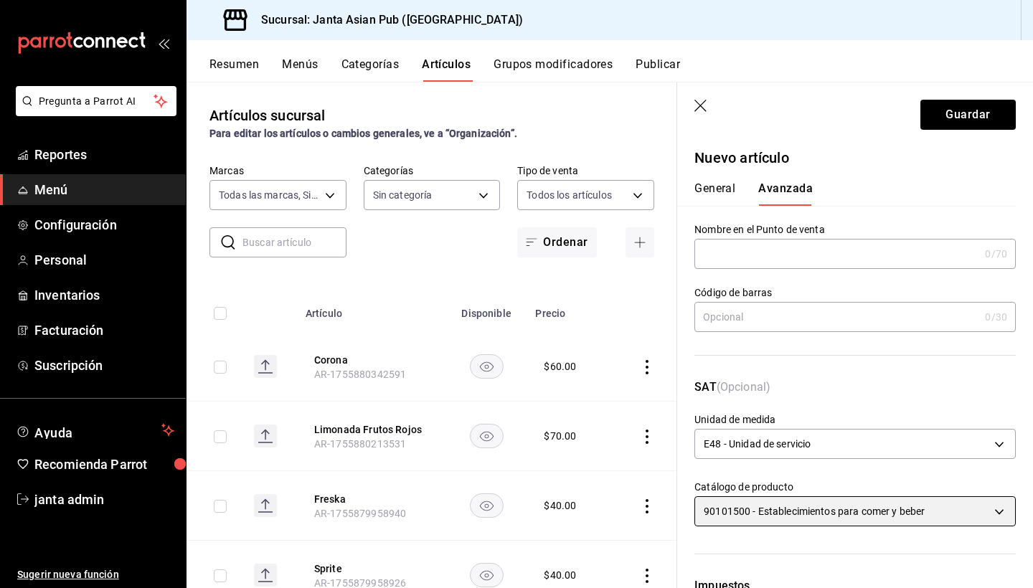
scroll to position [0, 0]
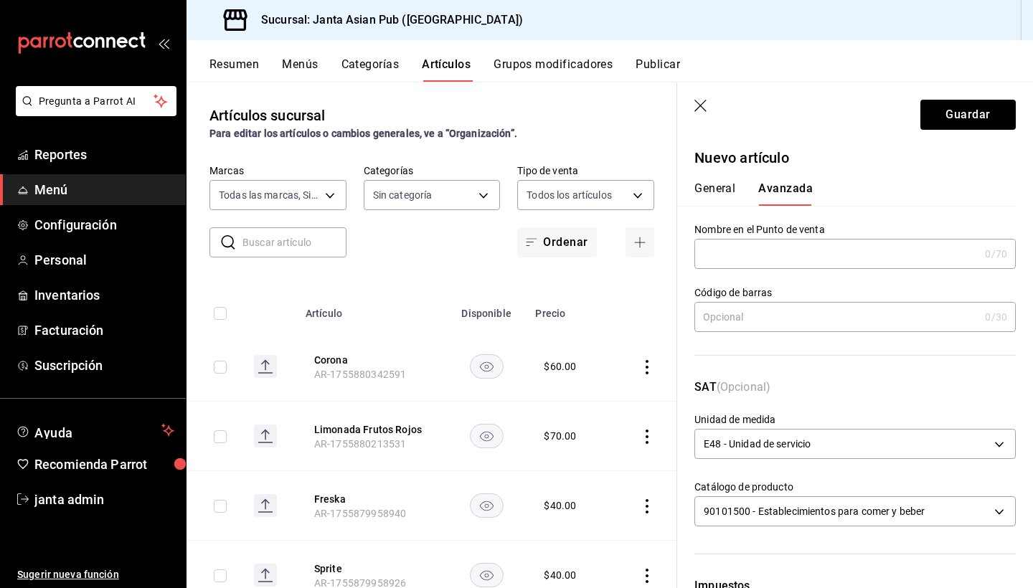
click at [718, 189] on button "General" at bounding box center [714, 193] width 41 height 24
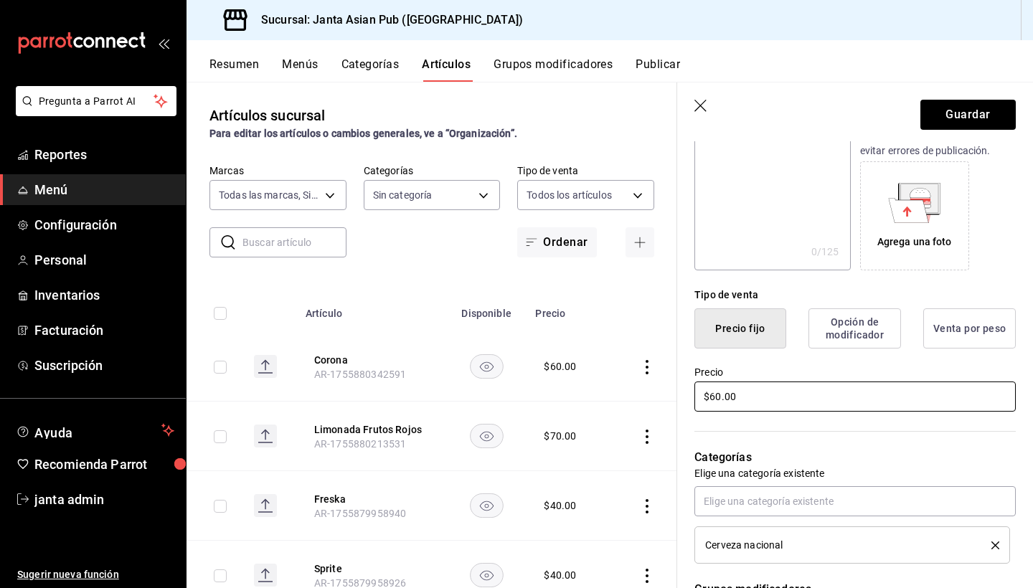
scroll to position [209, 0]
click at [960, 115] on button "Guardar" at bounding box center [967, 115] width 95 height 30
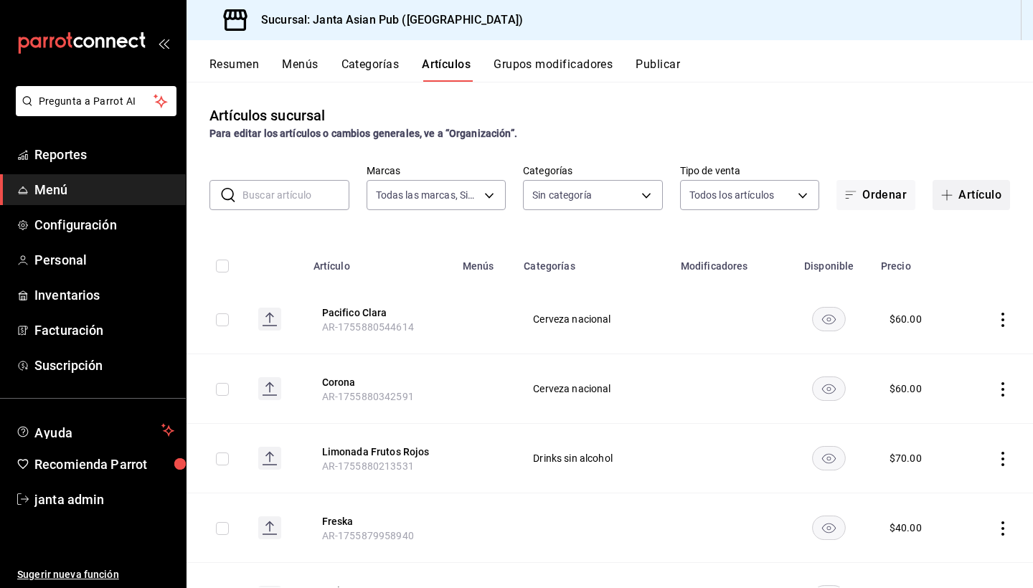
click at [961, 188] on button "Artículo" at bounding box center [970, 195] width 77 height 30
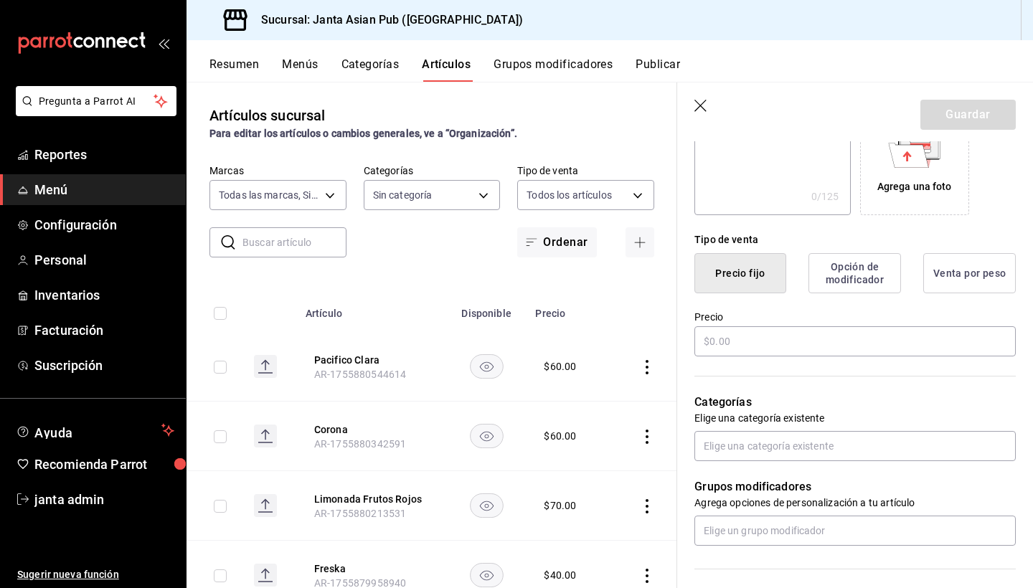
scroll to position [270, 0]
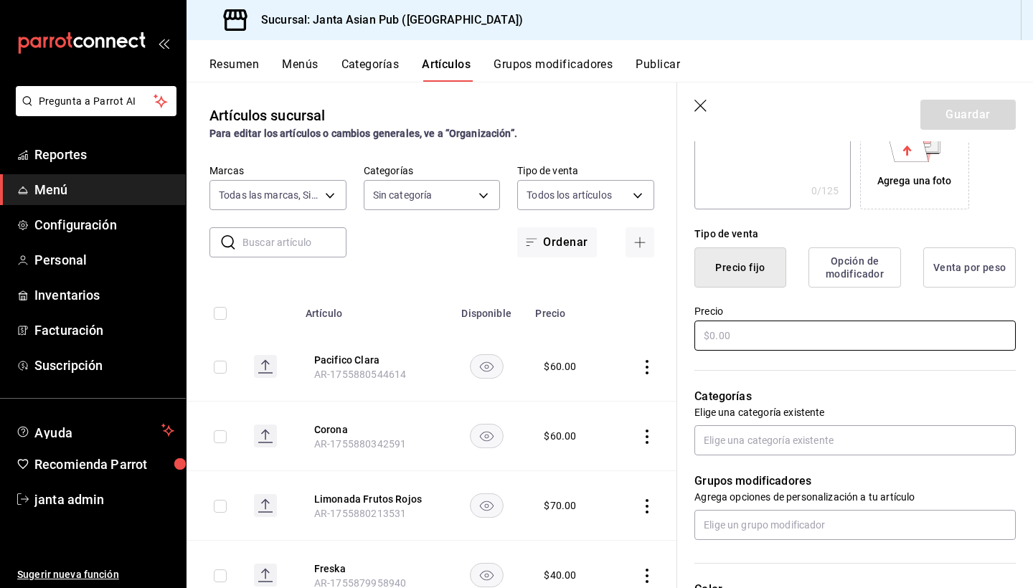
type input "Pacifico Light"
click at [766, 337] on input "text" at bounding box center [854, 336] width 321 height 30
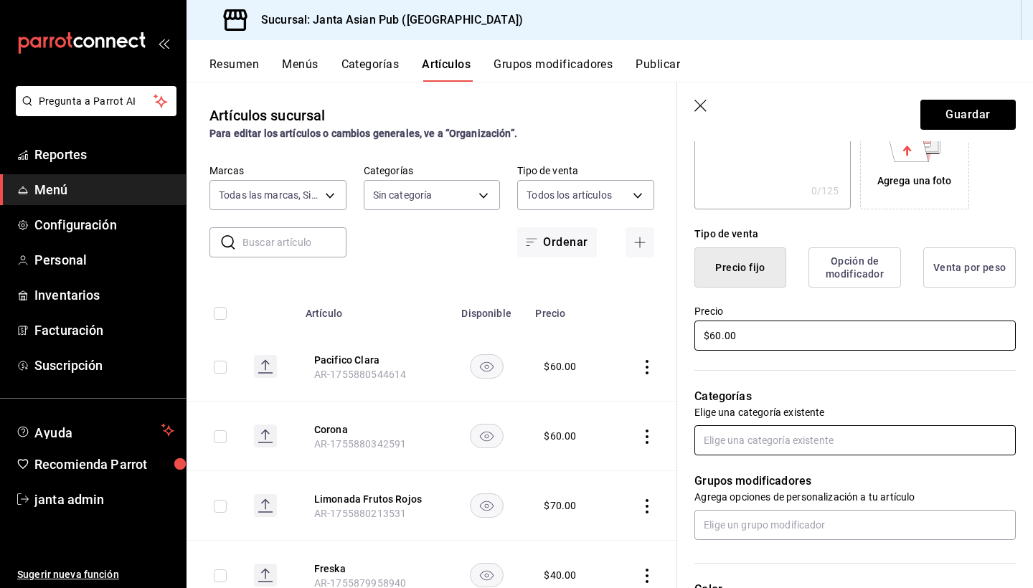
type input "$60.00"
click at [751, 444] on input "text" at bounding box center [854, 440] width 321 height 30
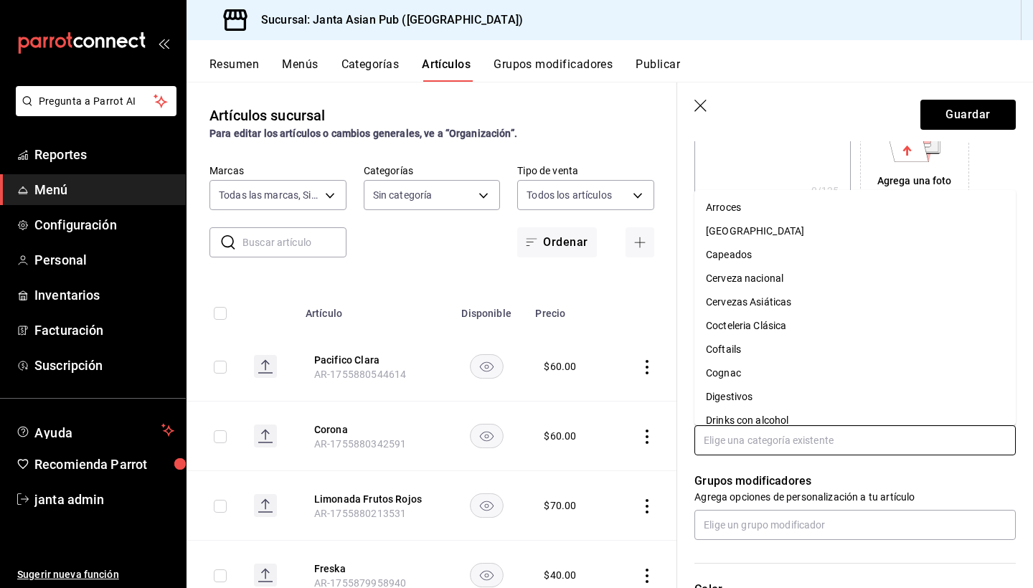
click at [755, 282] on li "Cerveza nacional" at bounding box center [854, 279] width 321 height 24
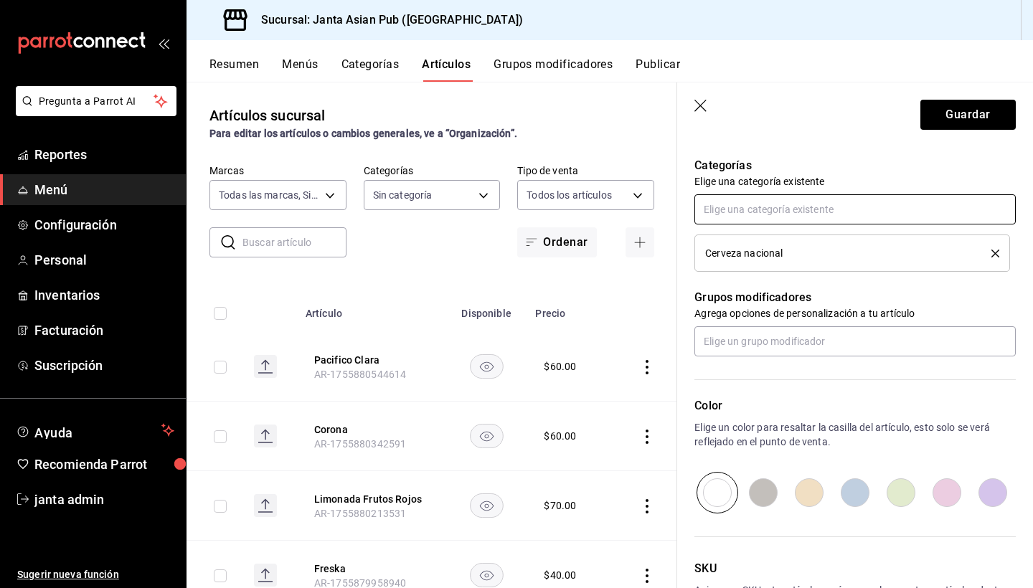
scroll to position [0, 0]
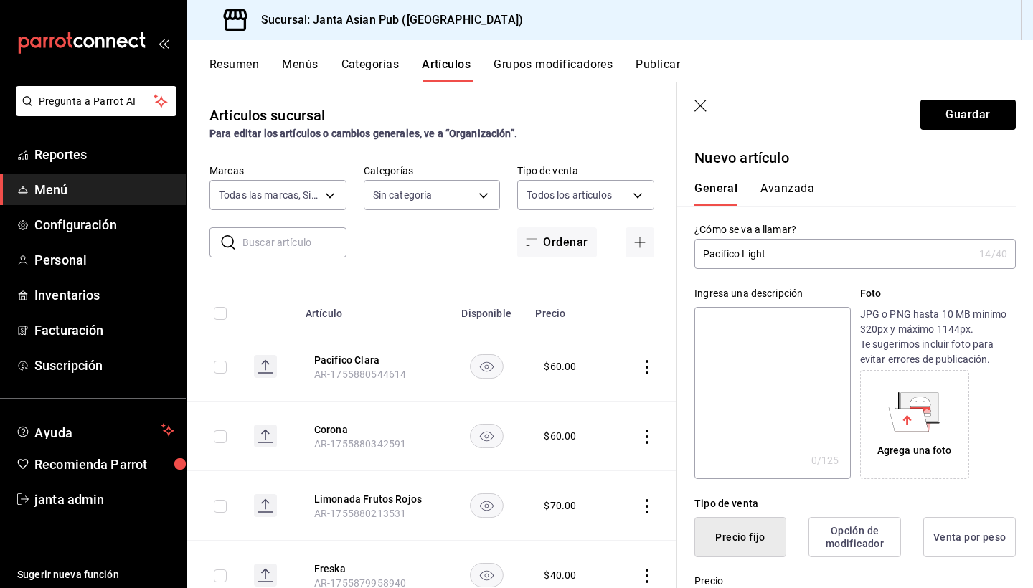
click at [782, 192] on button "Avanzada" at bounding box center [787, 193] width 54 height 24
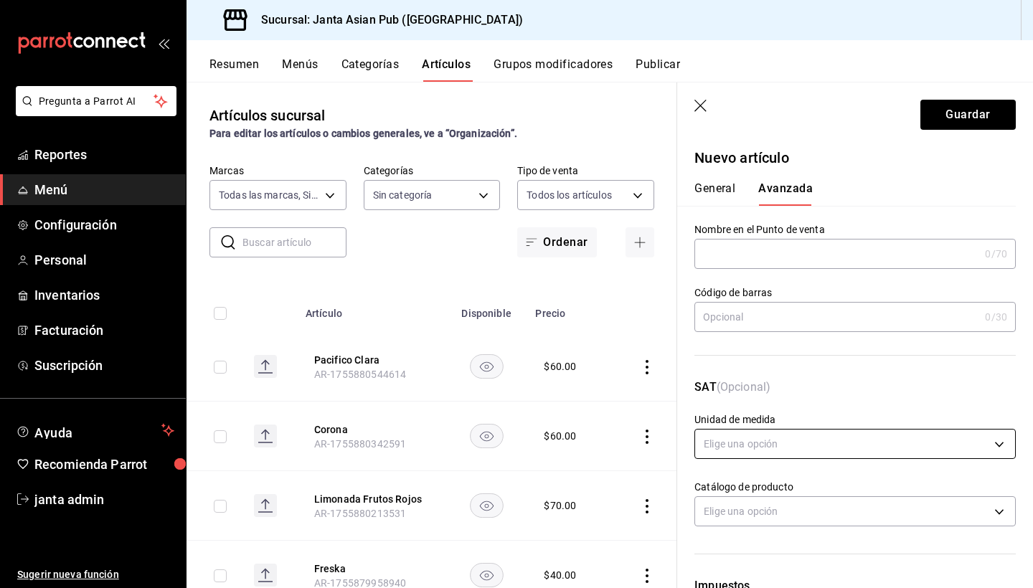
click at [737, 435] on body "Pregunta a Parrot AI Reportes Menú Configuración Personal Inventarios Facturaci…" at bounding box center [516, 294] width 1033 height 588
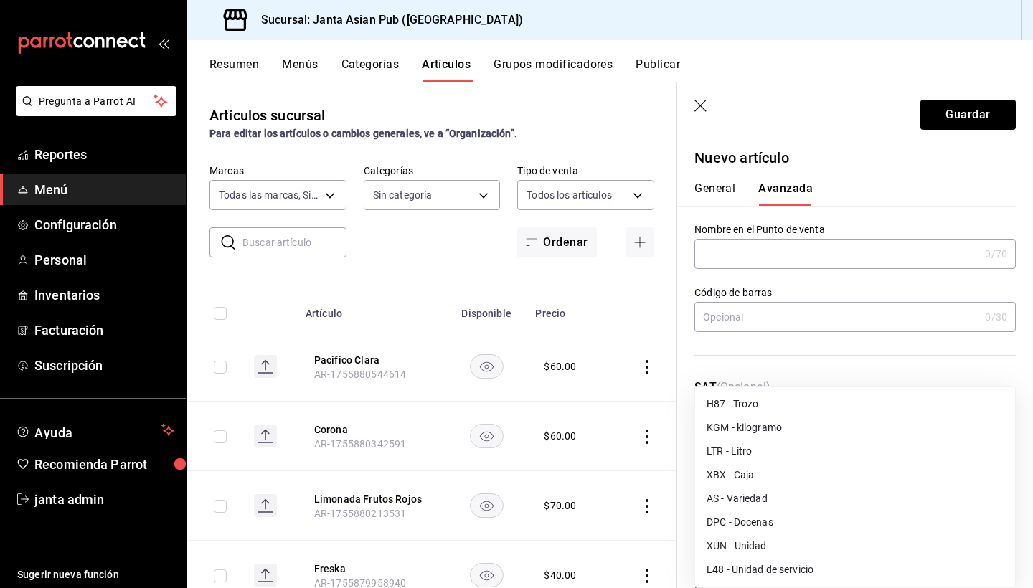
click at [757, 573] on li "E48 - Unidad de servicio" at bounding box center [855, 570] width 320 height 24
type input "E48"
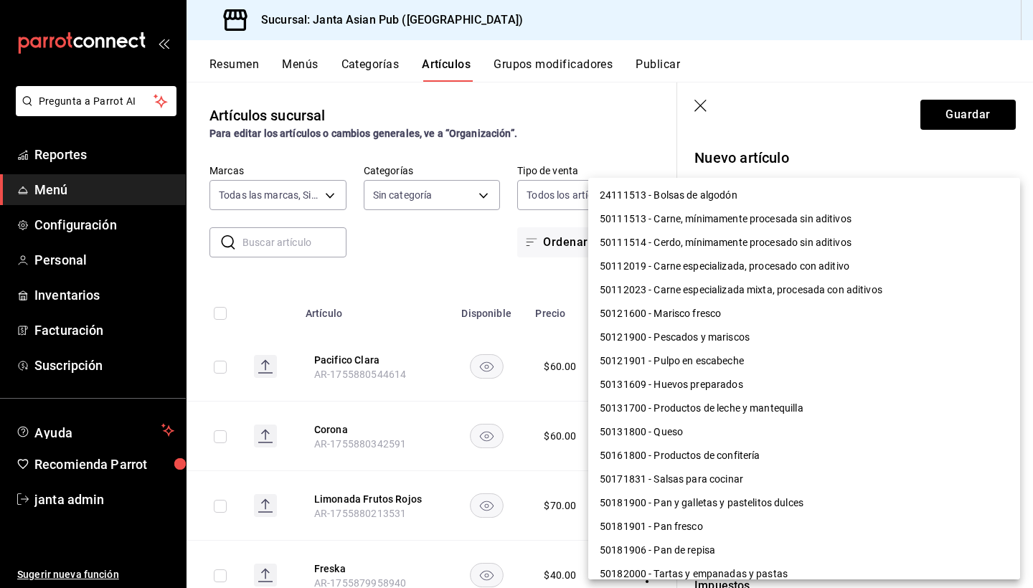
click at [763, 513] on body "Pregunta a Parrot AI Reportes Menú Configuración Personal Inventarios Facturaci…" at bounding box center [516, 294] width 1033 height 588
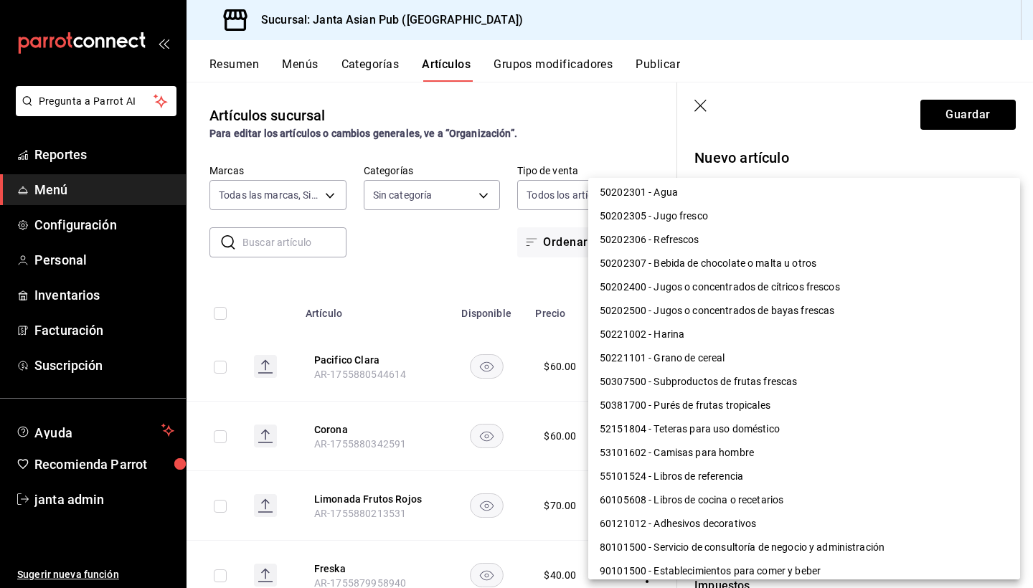
scroll to position [990, 0]
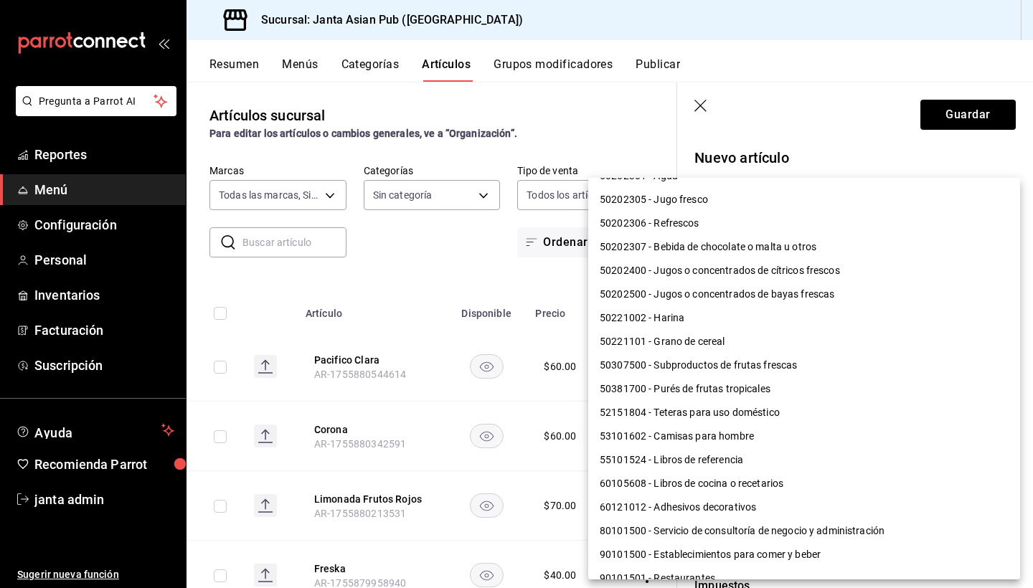
click at [756, 557] on li "90101500 - Establecimientos para comer y beber" at bounding box center [804, 555] width 432 height 24
type input "90101500"
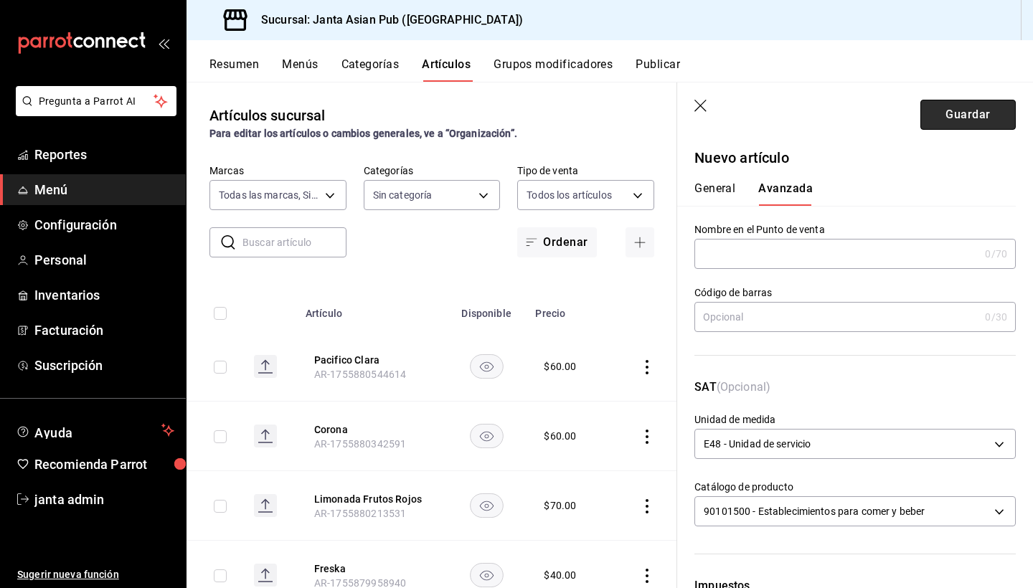
click at [943, 112] on button "Guardar" at bounding box center [967, 115] width 95 height 30
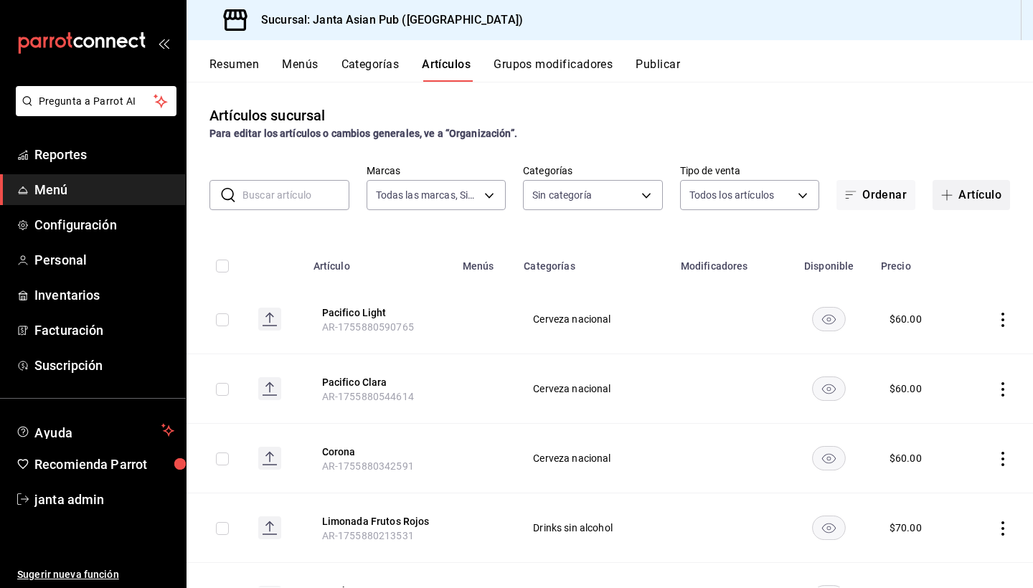
click at [974, 191] on button "Artículo" at bounding box center [970, 195] width 77 height 30
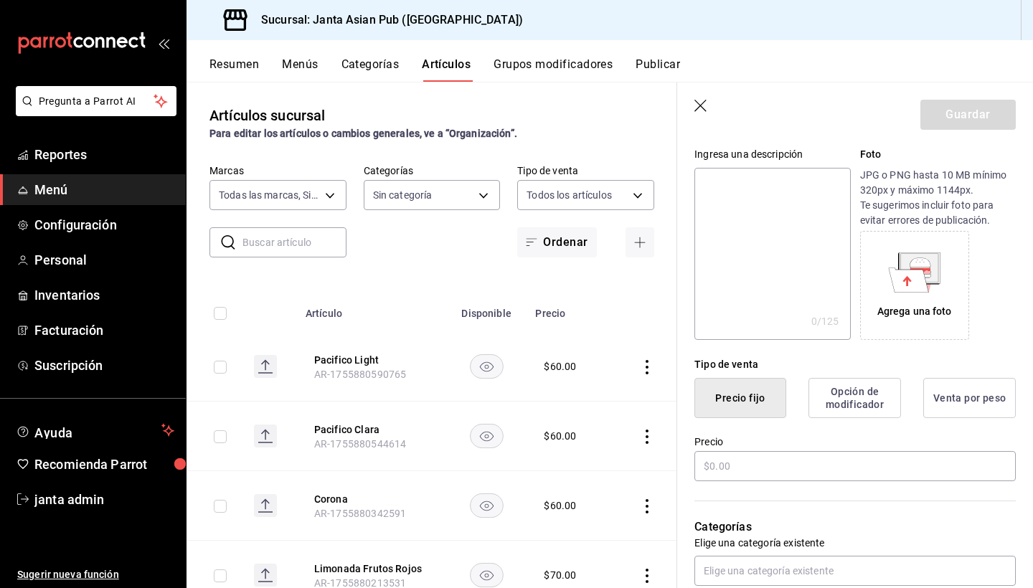
scroll to position [177, 0]
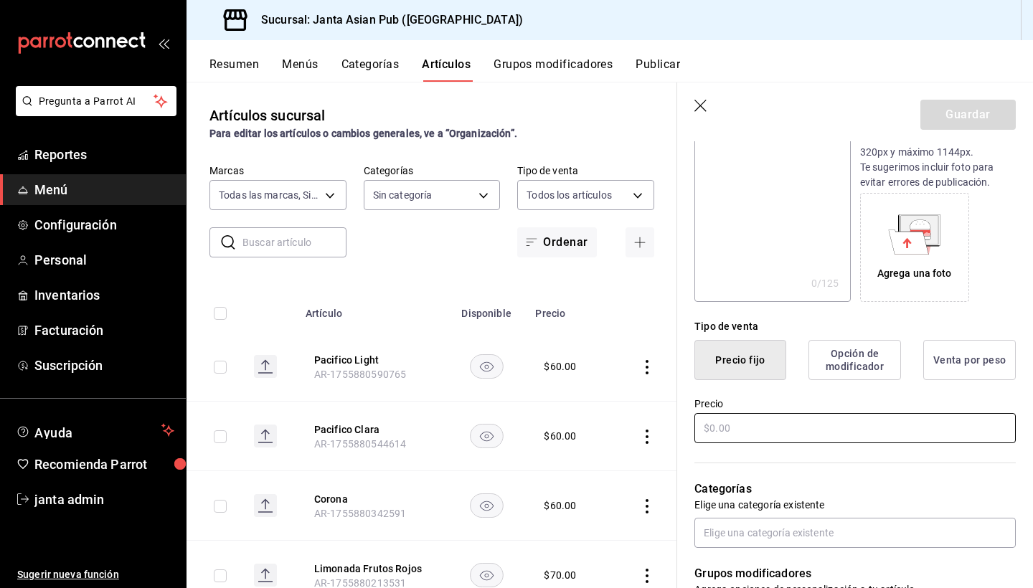
type input "Michelob Ultra"
click at [747, 437] on input "text" at bounding box center [854, 428] width 321 height 30
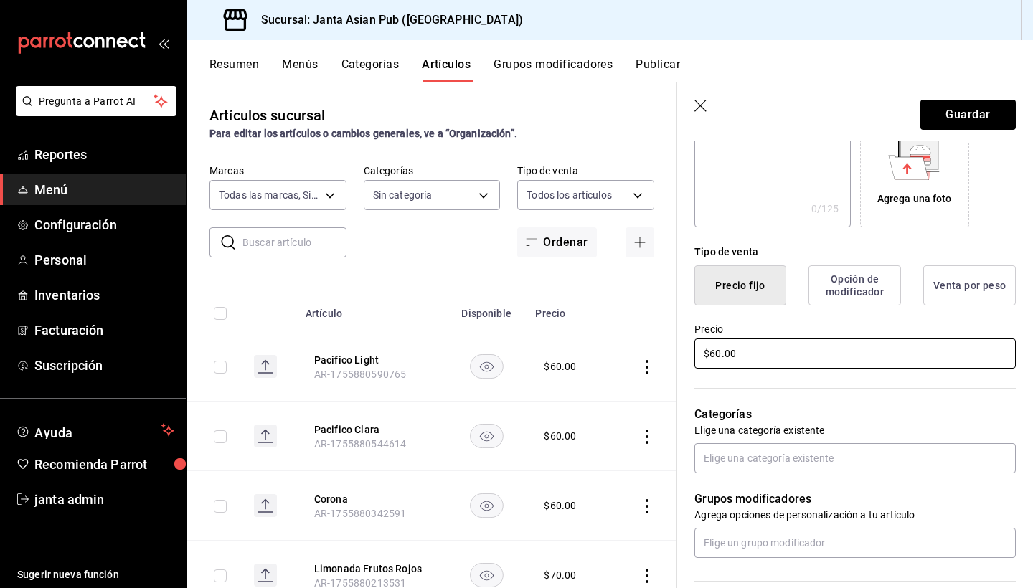
scroll to position [253, 0]
type input "$60.00"
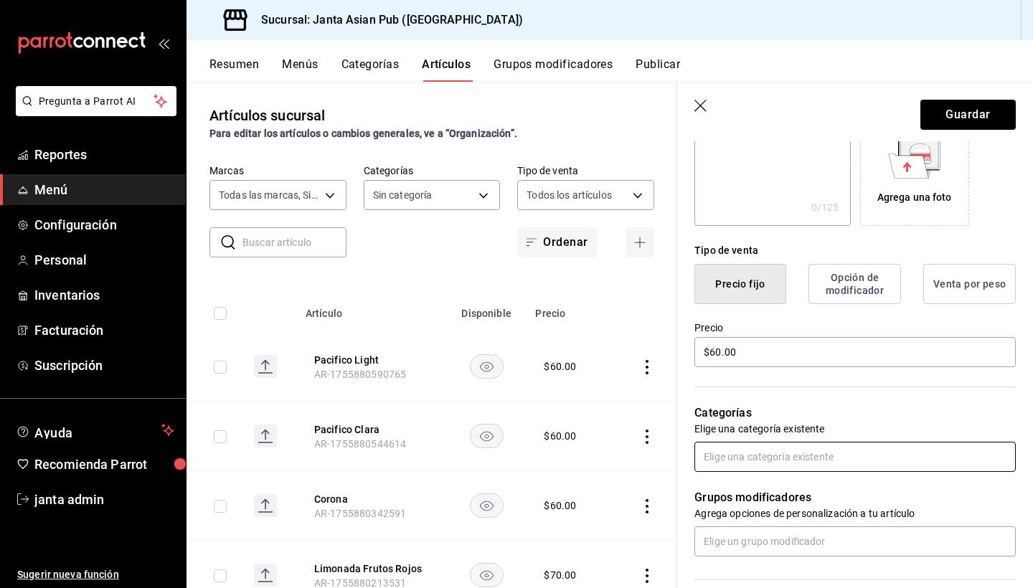
click at [739, 457] on input "text" at bounding box center [854, 457] width 321 height 30
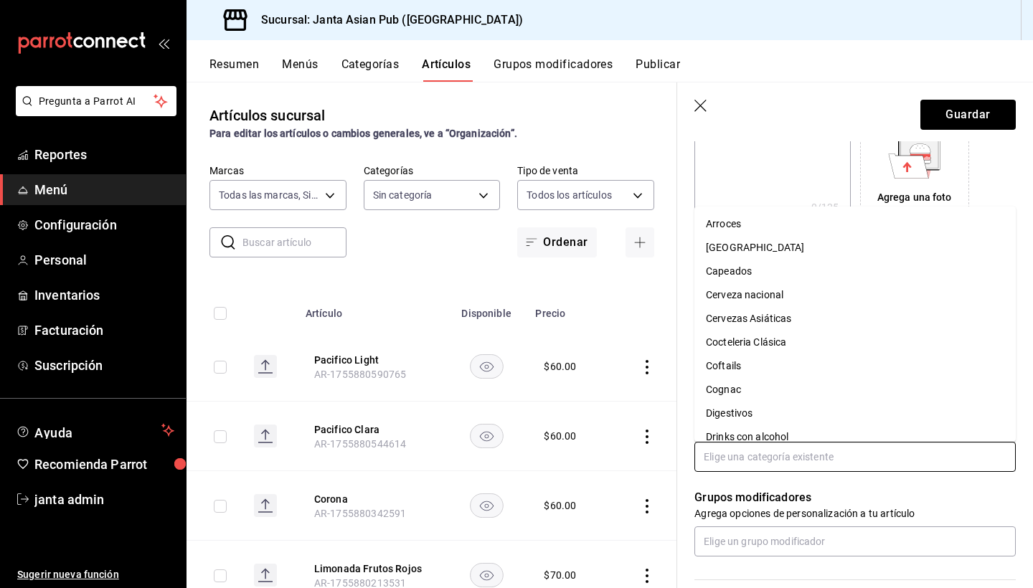
click at [766, 294] on li "Cerveza nacional" at bounding box center [854, 295] width 321 height 24
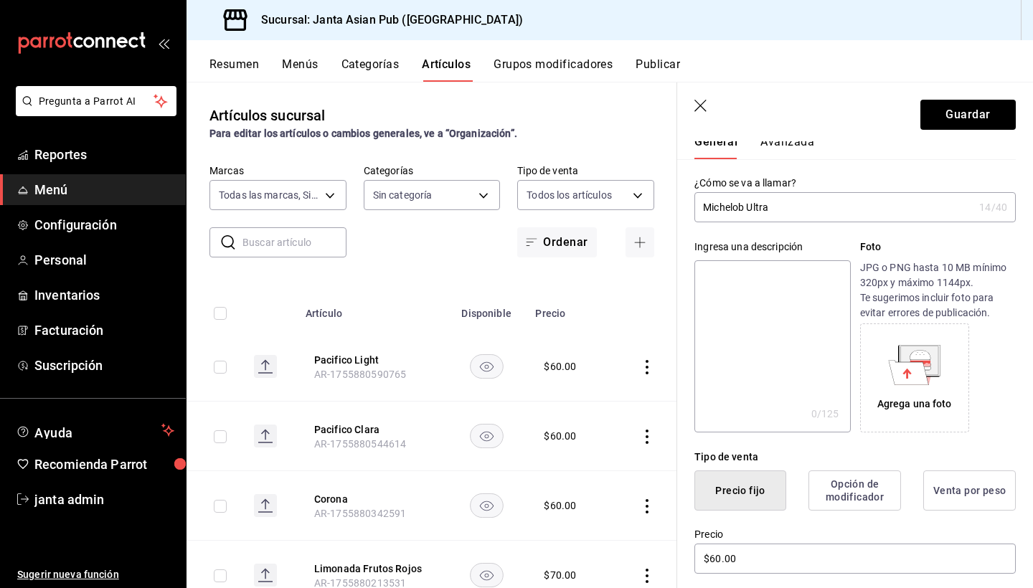
scroll to position [28, 0]
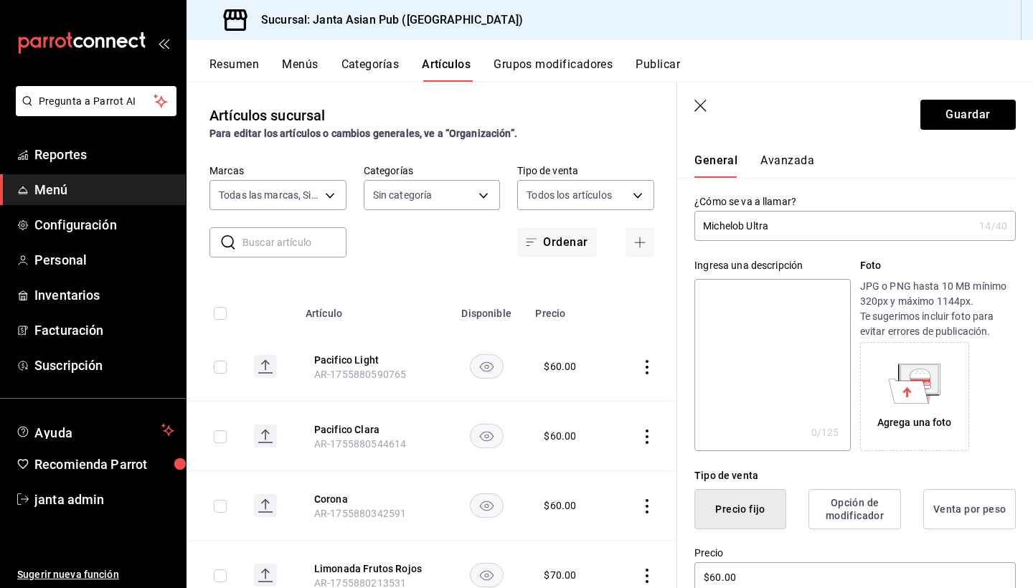
click at [782, 156] on button "Avanzada" at bounding box center [787, 165] width 54 height 24
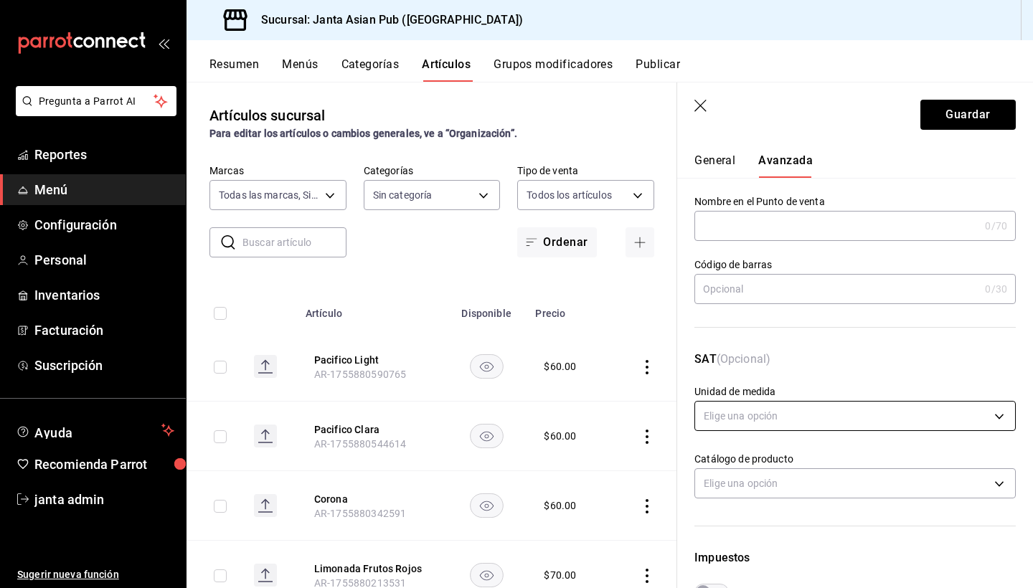
click at [782, 417] on body "Pregunta a Parrot AI Reportes Menú Configuración Personal Inventarios Facturaci…" at bounding box center [516, 294] width 1033 height 588
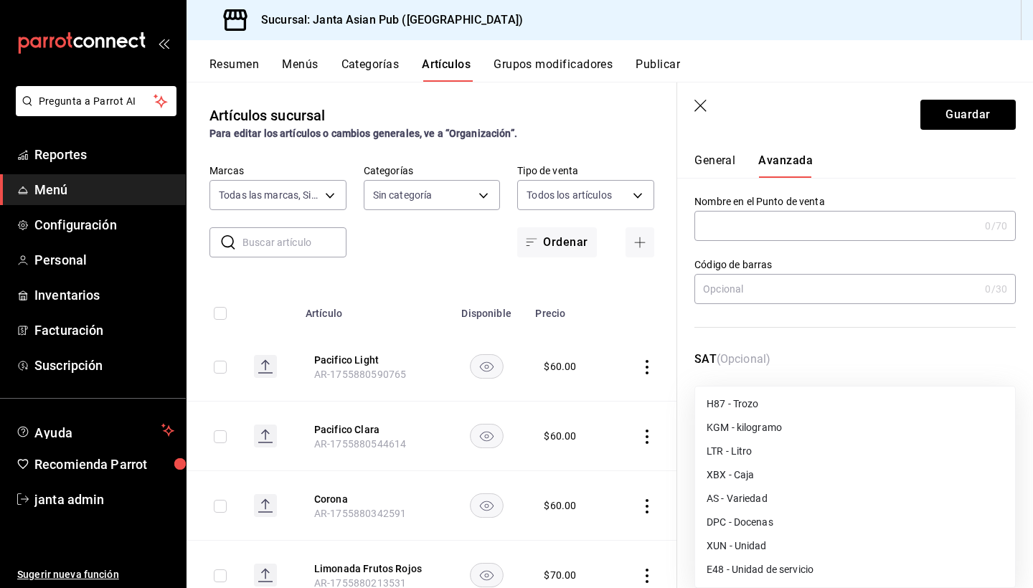
click at [777, 567] on li "E48 - Unidad de servicio" at bounding box center [855, 570] width 320 height 24
type input "E48"
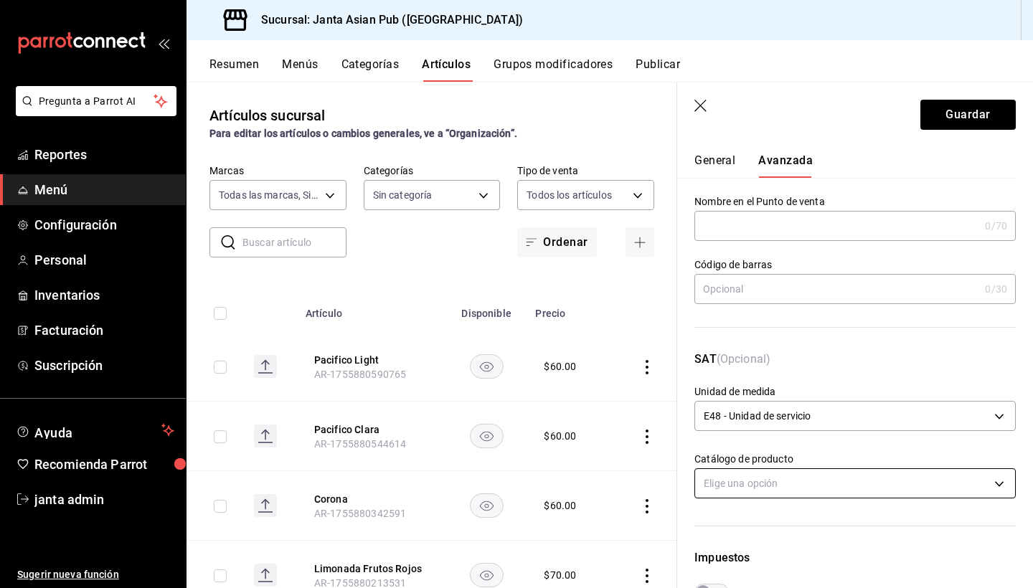
click at [772, 486] on body "Pregunta a Parrot AI Reportes Menú Configuración Personal Inventarios Facturaci…" at bounding box center [516, 294] width 1033 height 588
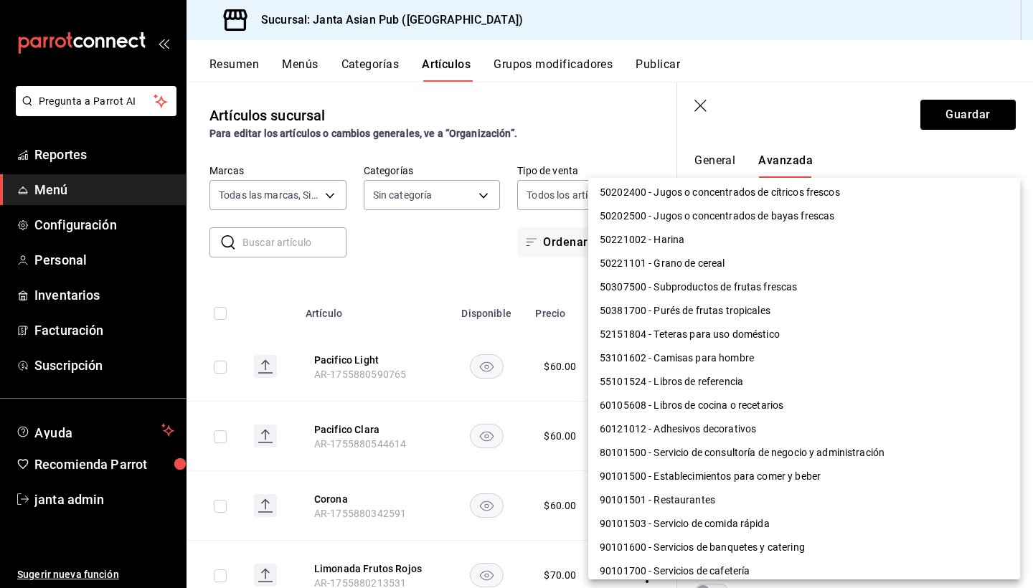
scroll to position [1081, 0]
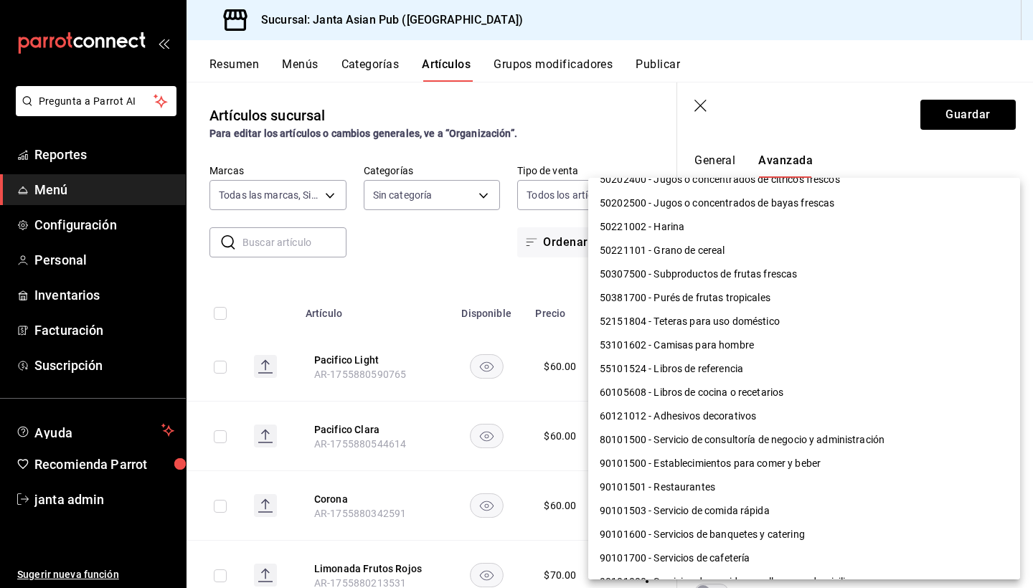
click at [783, 466] on li "90101500 - Establecimientos para comer y beber" at bounding box center [804, 464] width 432 height 24
type input "90101500"
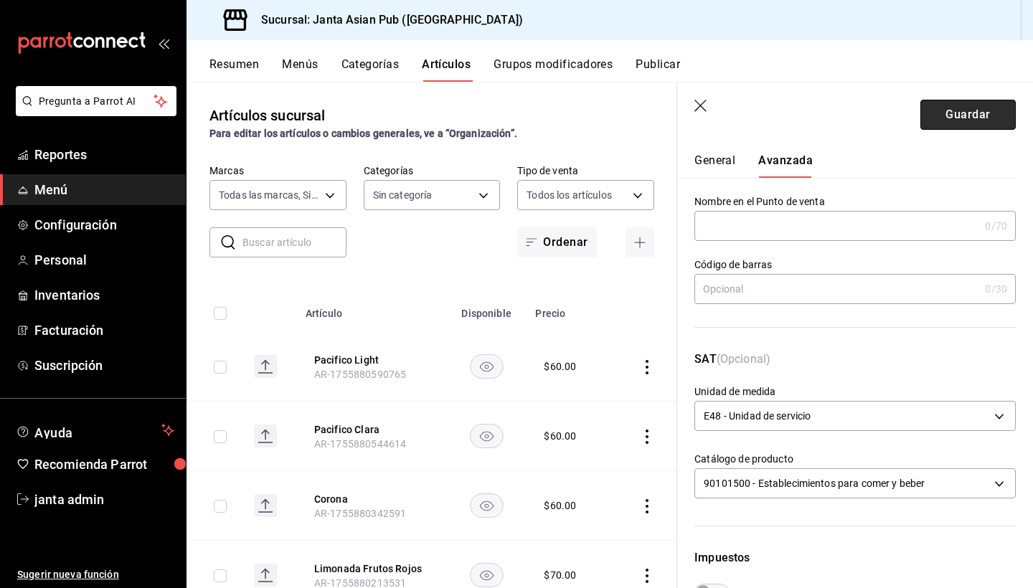
click at [954, 110] on button "Guardar" at bounding box center [967, 115] width 95 height 30
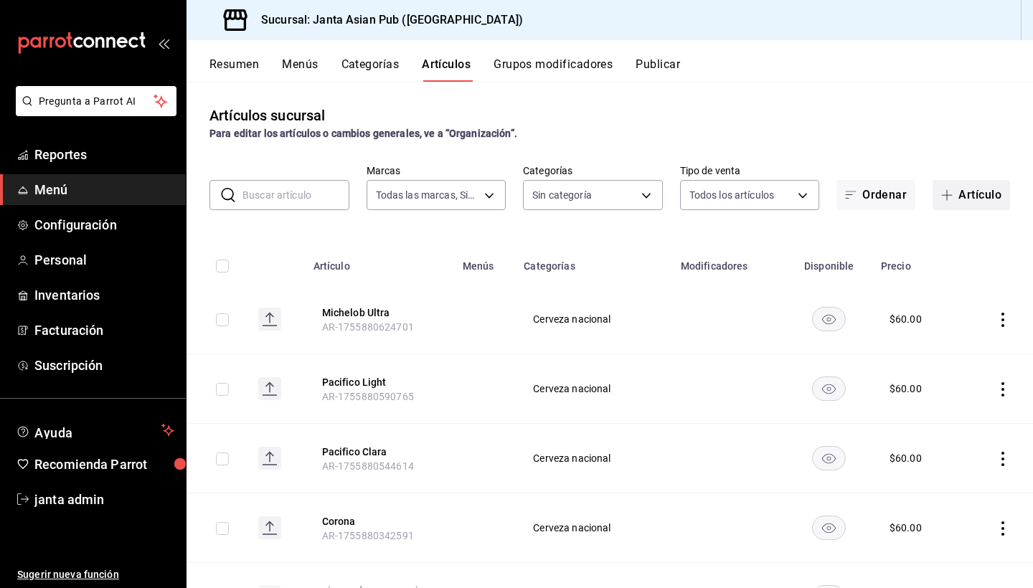
click at [967, 191] on button "Artículo" at bounding box center [970, 195] width 77 height 30
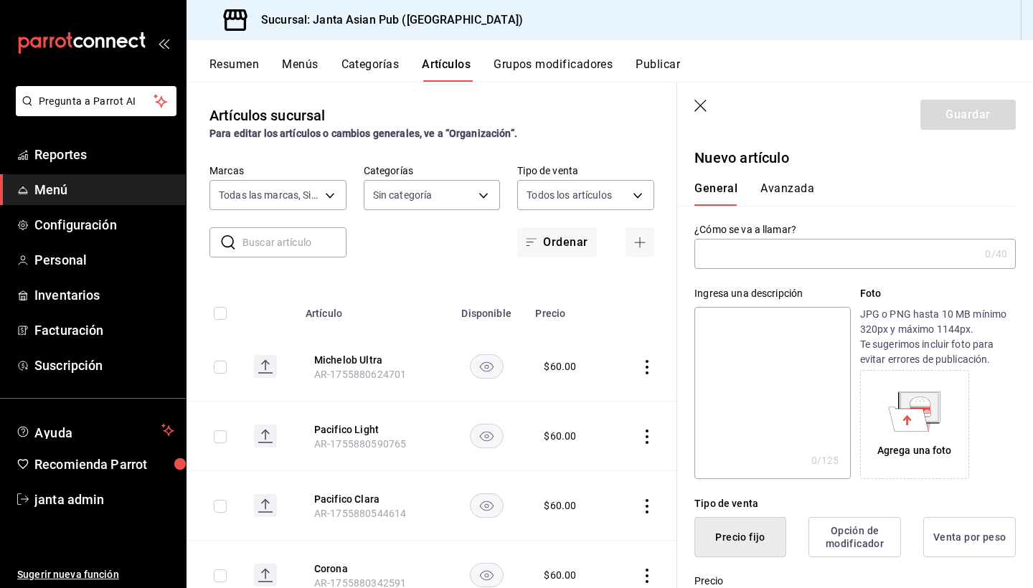
click at [802, 262] on input "text" at bounding box center [836, 254] width 285 height 29
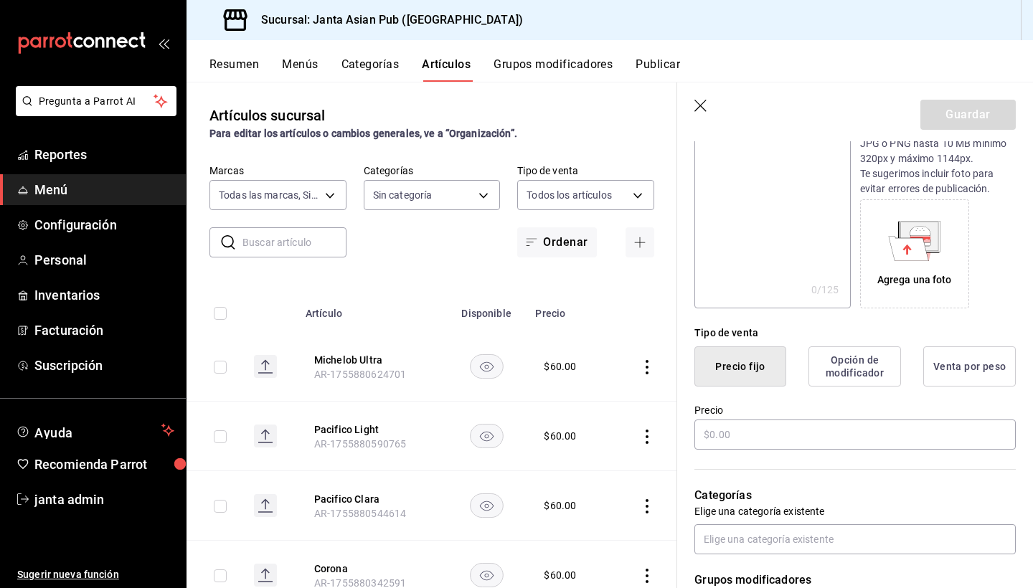
scroll to position [199, 0]
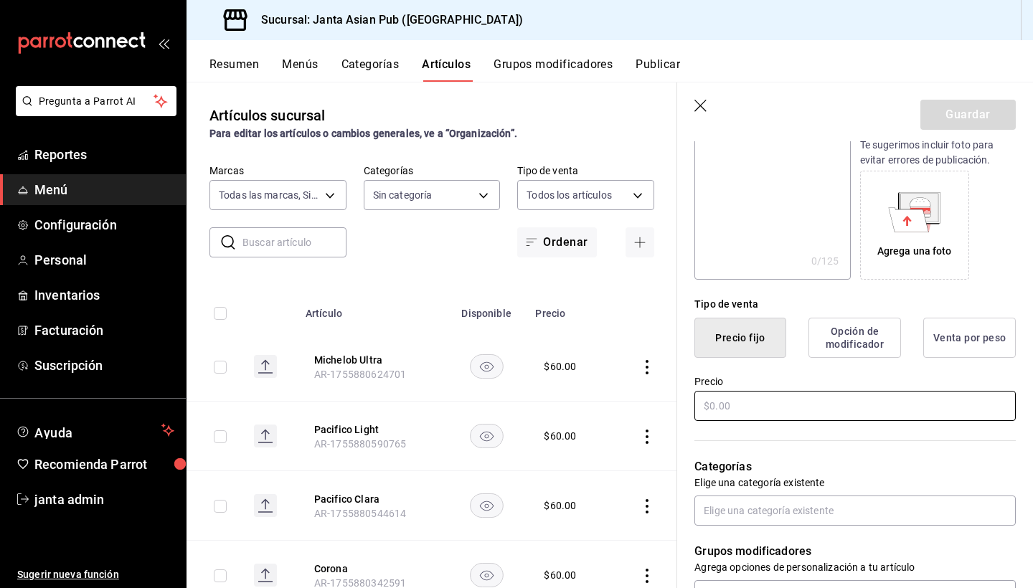
type input "Negra Modelo"
click at [737, 415] on input "text" at bounding box center [854, 406] width 321 height 30
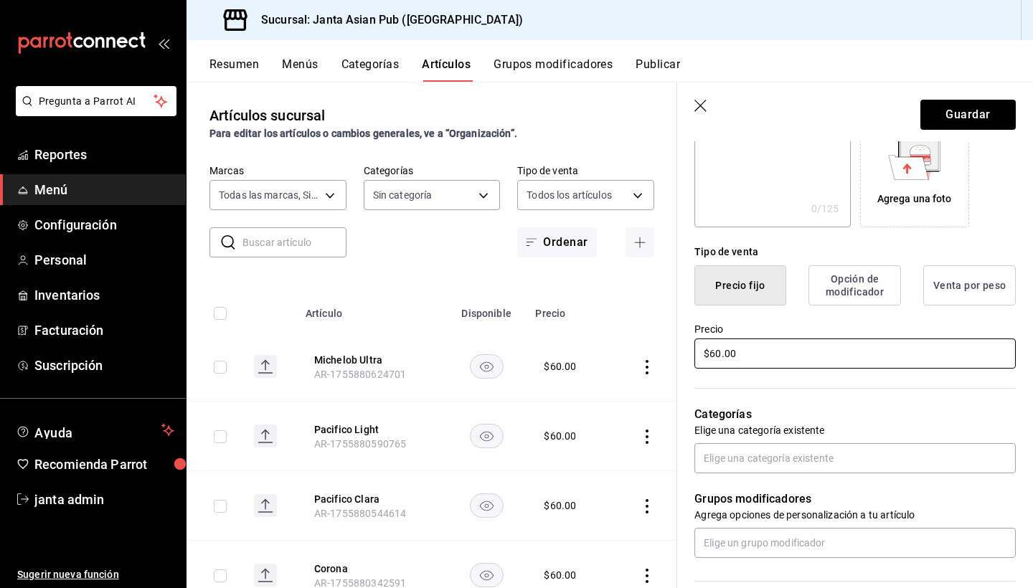
scroll to position [263, 0]
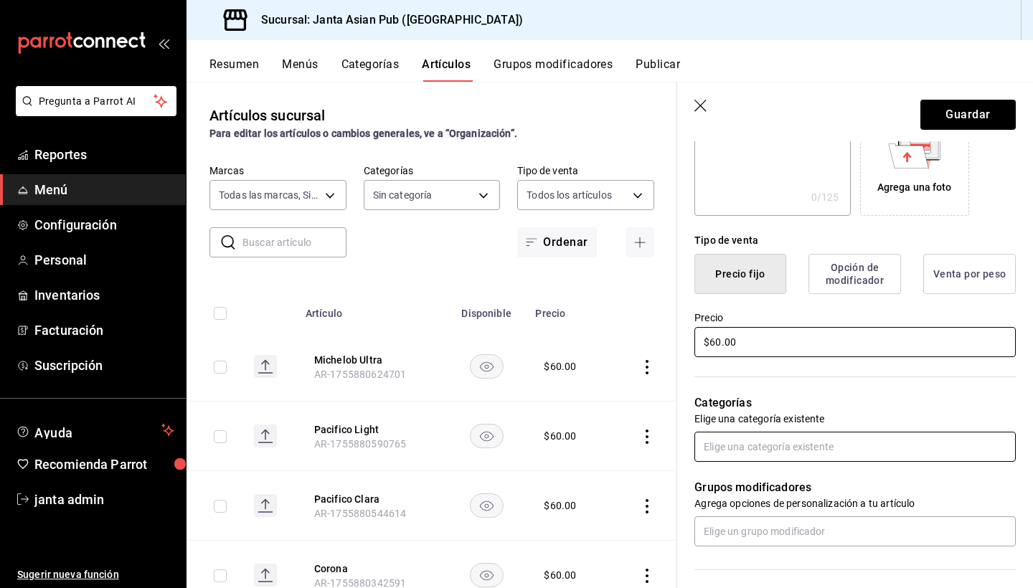
type input "$60.00"
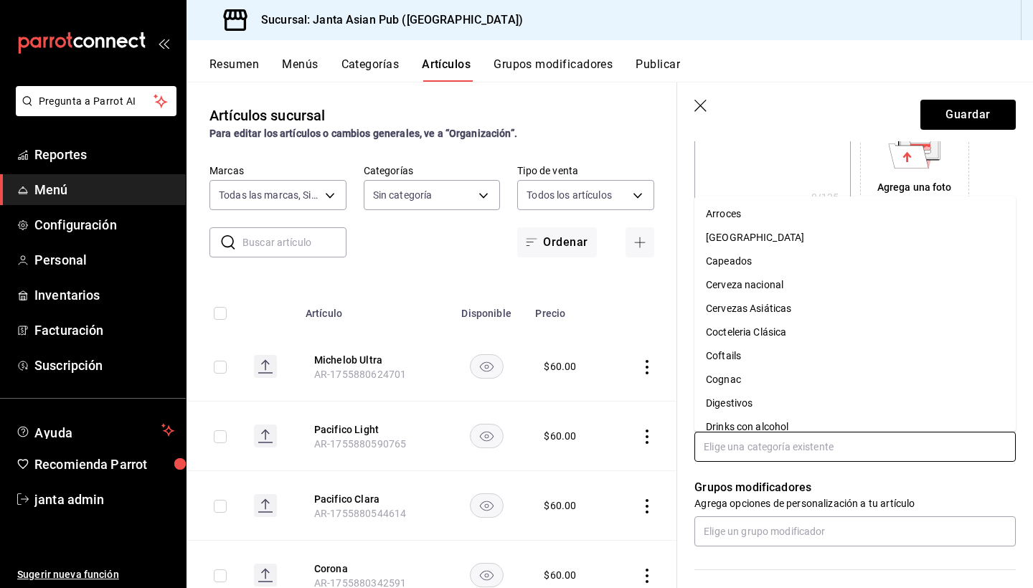
click at [816, 448] on input "text" at bounding box center [854, 447] width 321 height 30
click at [795, 285] on li "Cerveza nacional" at bounding box center [854, 285] width 321 height 24
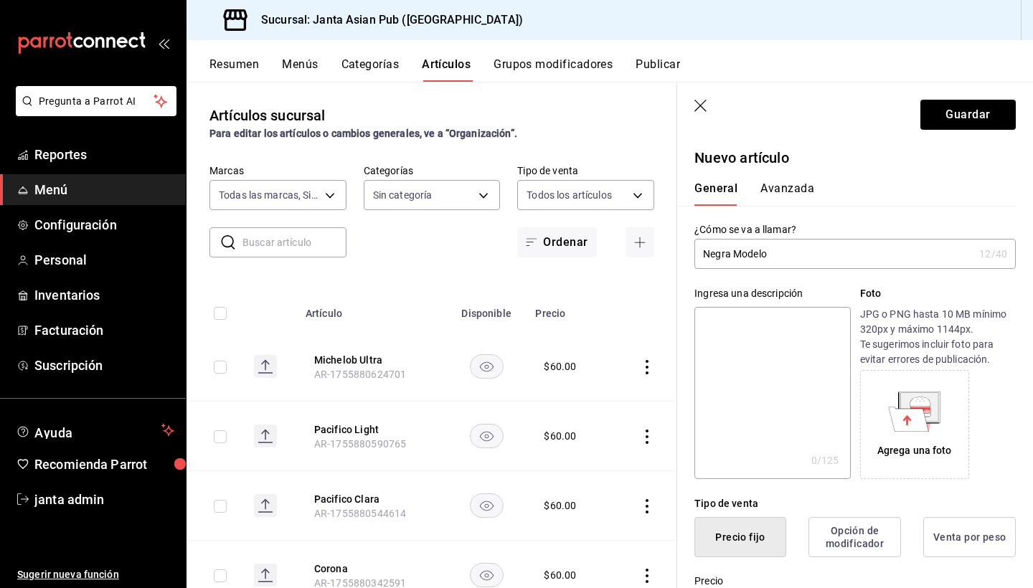
scroll to position [0, 0]
click at [781, 184] on button "Avanzada" at bounding box center [787, 193] width 54 height 24
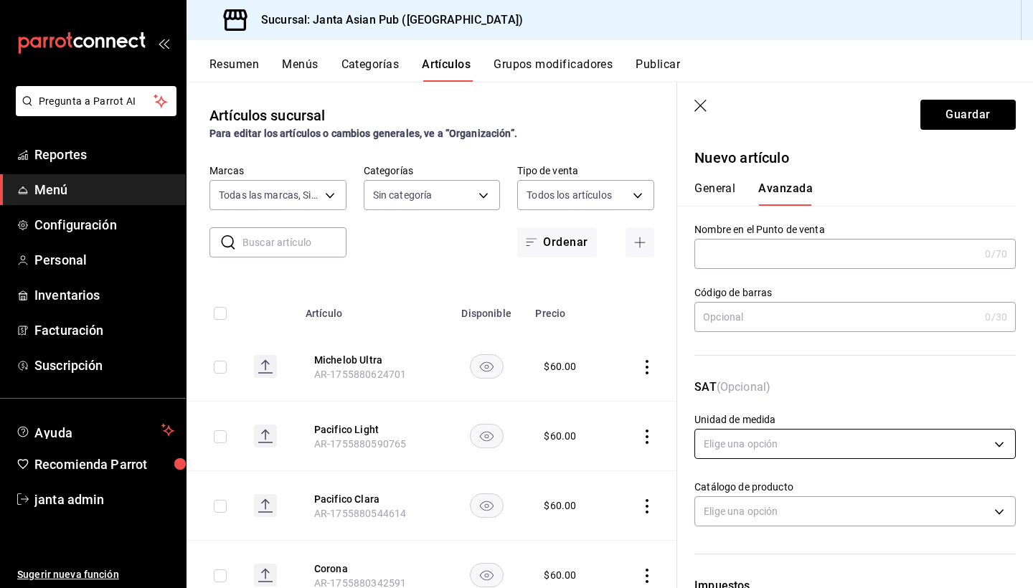
click at [724, 447] on body "Pregunta a Parrot AI Reportes Menú Configuración Personal Inventarios Facturaci…" at bounding box center [516, 294] width 1033 height 588
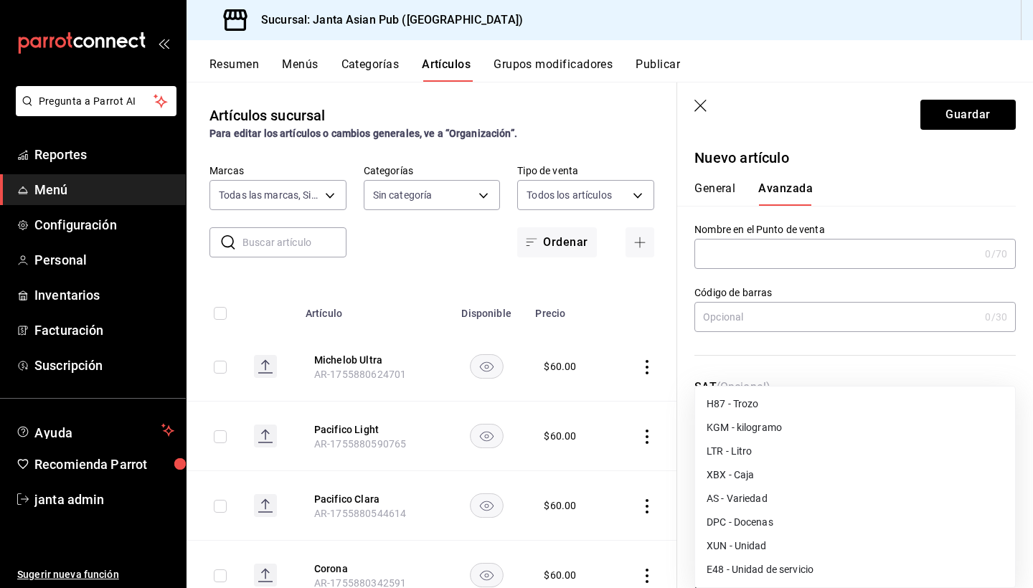
click at [739, 572] on li "E48 - Unidad de servicio" at bounding box center [855, 570] width 320 height 24
type input "E48"
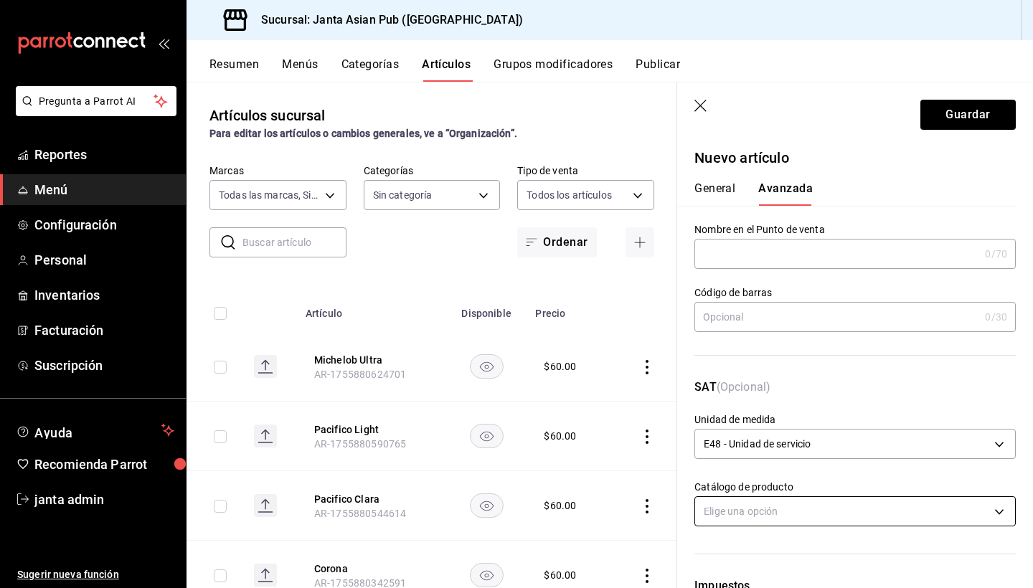
click at [750, 511] on body "Pregunta a Parrot AI Reportes Menú Configuración Personal Inventarios Facturaci…" at bounding box center [516, 294] width 1033 height 588
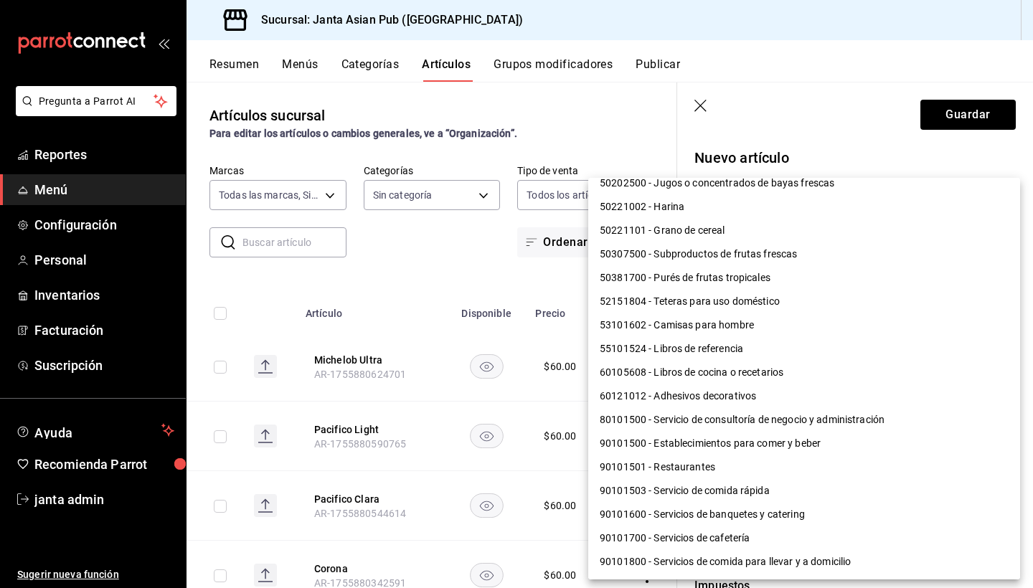
scroll to position [1101, 0]
click at [769, 442] on li "90101500 - Establecimientos para comer y beber" at bounding box center [804, 444] width 432 height 24
type input "90101500"
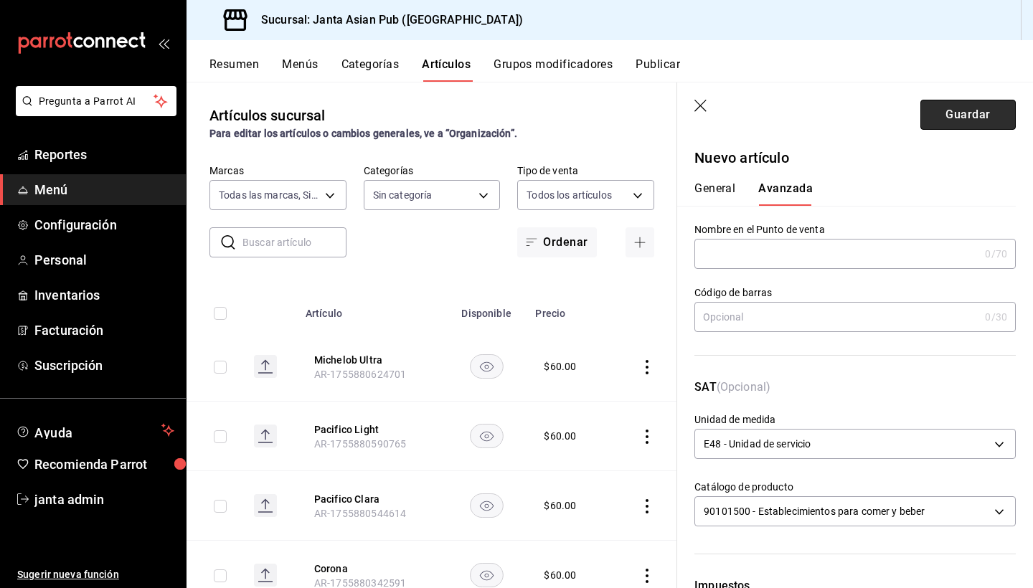
click at [965, 114] on button "Guardar" at bounding box center [967, 115] width 95 height 30
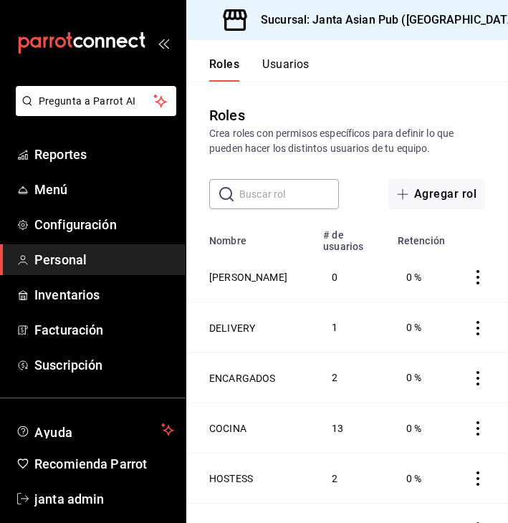
click at [80, 266] on span "Personal" at bounding box center [104, 259] width 140 height 19
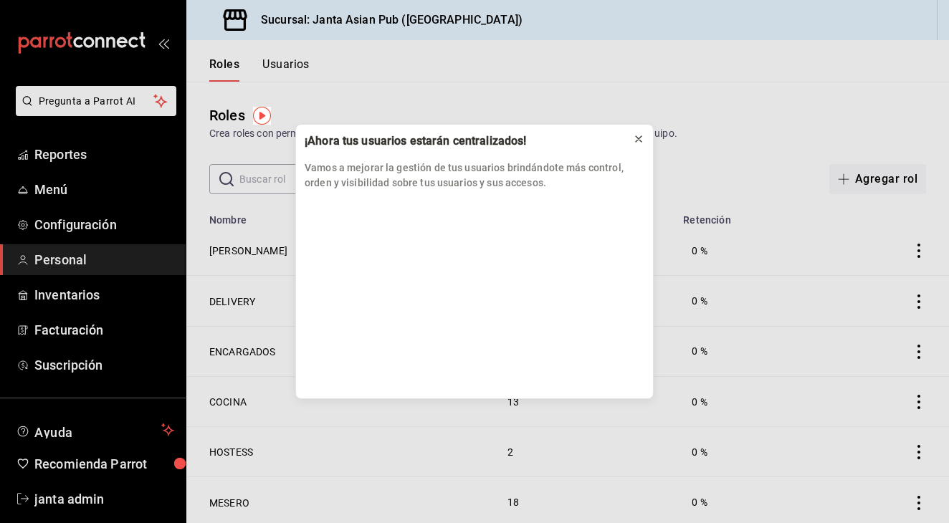
click at [508, 141] on icon at bounding box center [638, 138] width 11 height 11
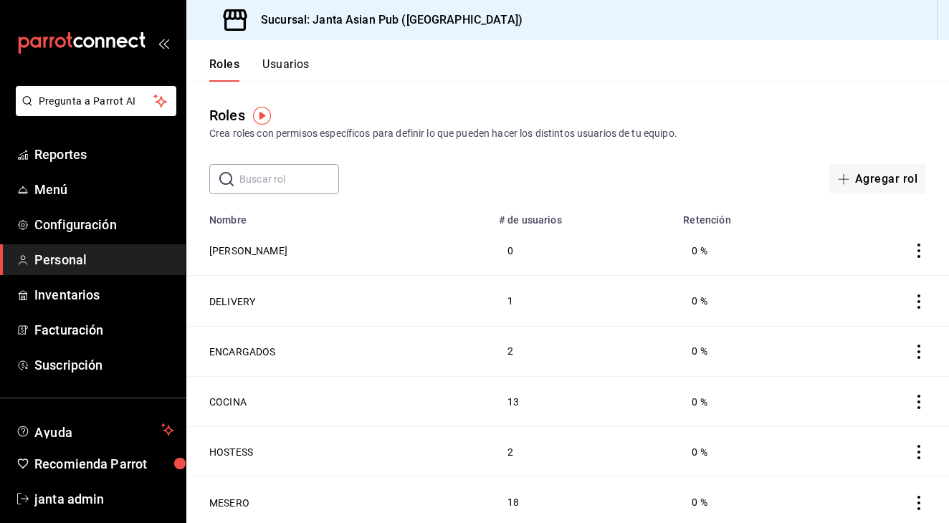
click at [296, 64] on button "Usuarios" at bounding box center [285, 69] width 47 height 24
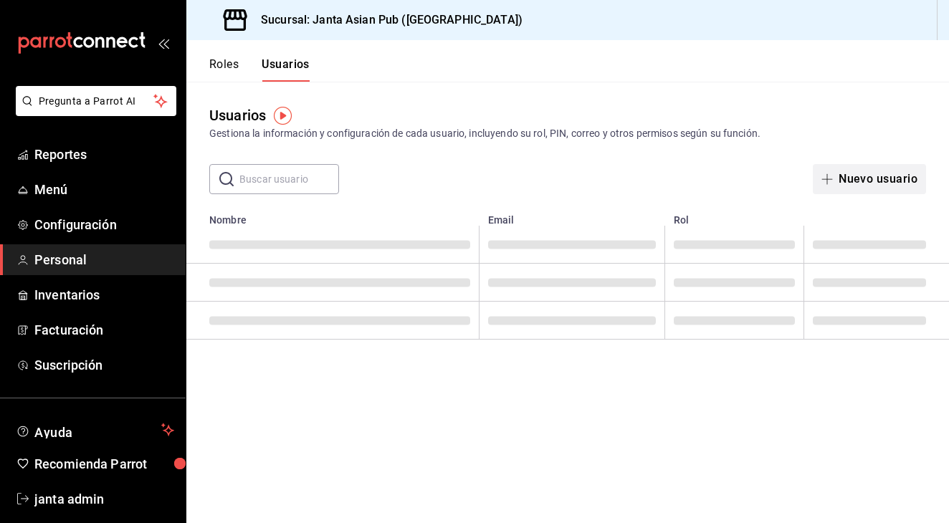
click at [508, 185] on button "Nuevo usuario" at bounding box center [869, 179] width 113 height 30
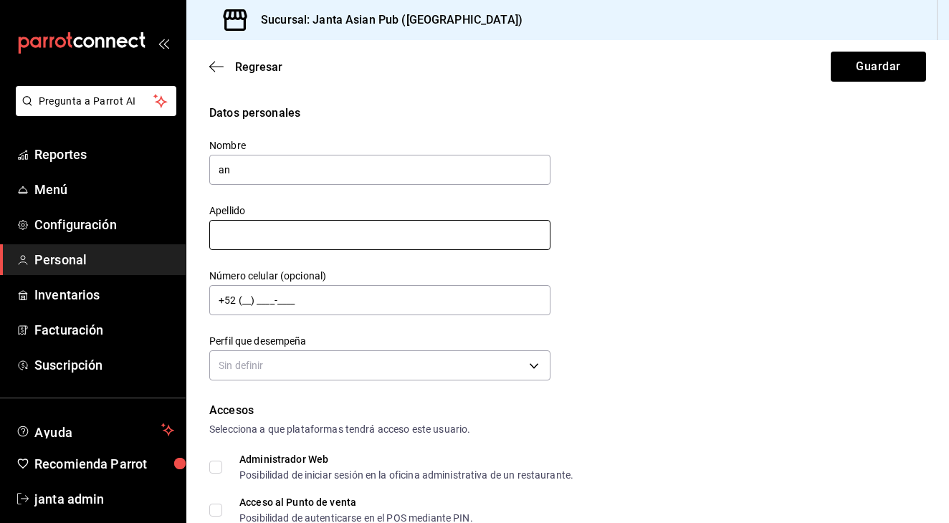
type input "a"
type input "ANTONIO"
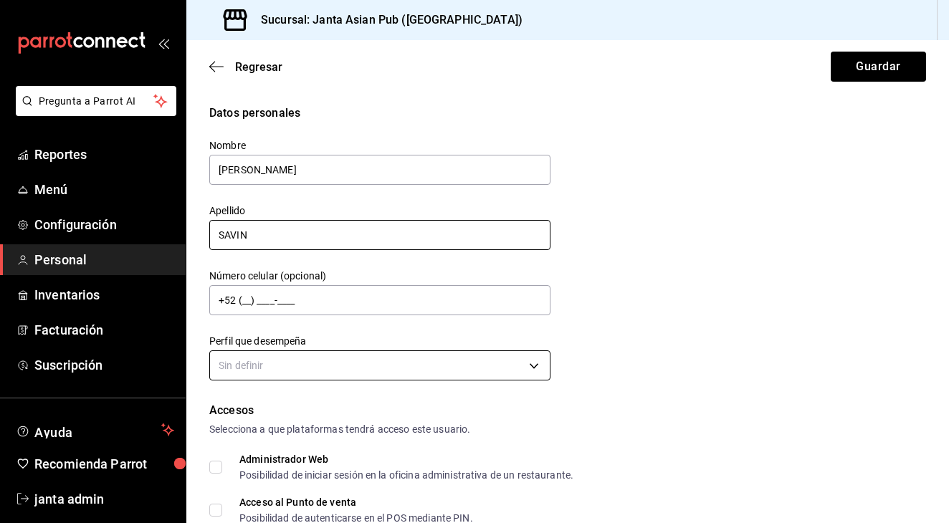
type input "SAVIN"
click at [287, 366] on body "Pregunta a Parrot AI Reportes Menú Configuración Personal Inventarios Facturaci…" at bounding box center [474, 261] width 949 height 523
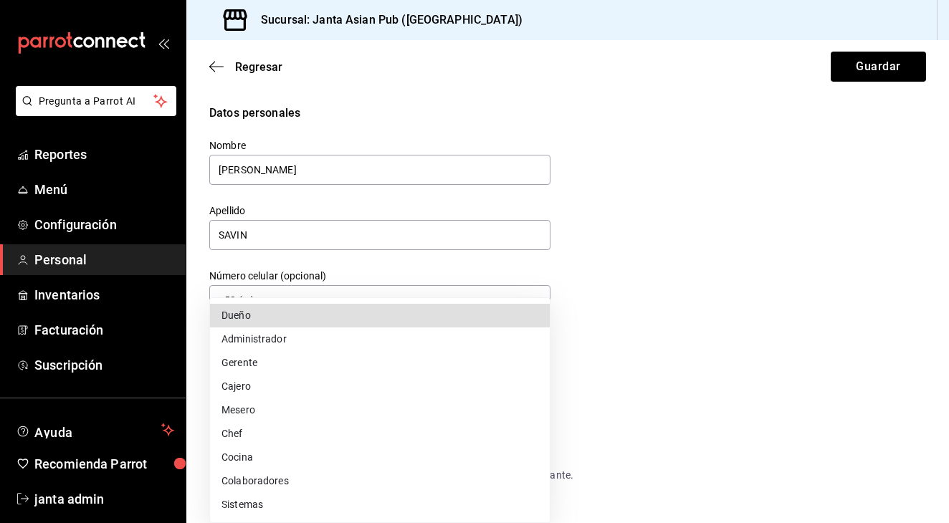
click at [271, 455] on li "Cocina" at bounding box center [380, 458] width 340 height 24
type input "KITCHEN"
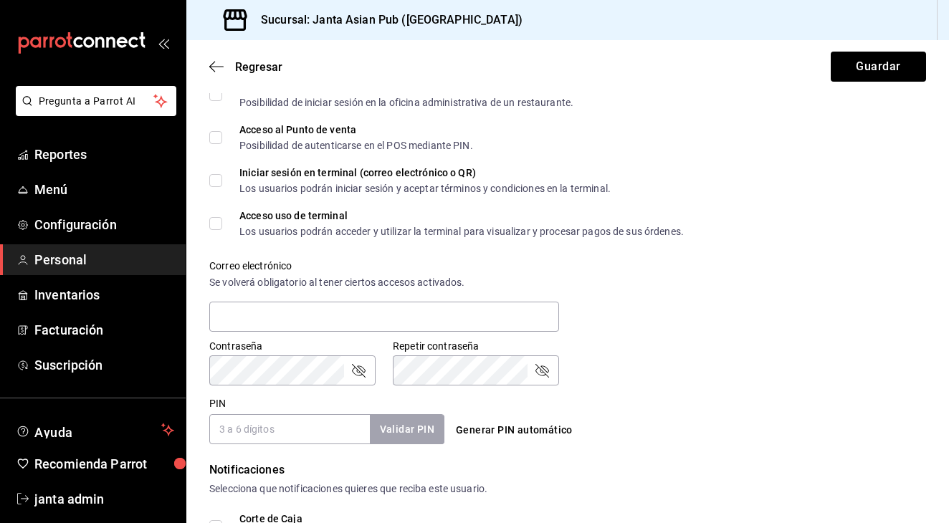
scroll to position [381, 0]
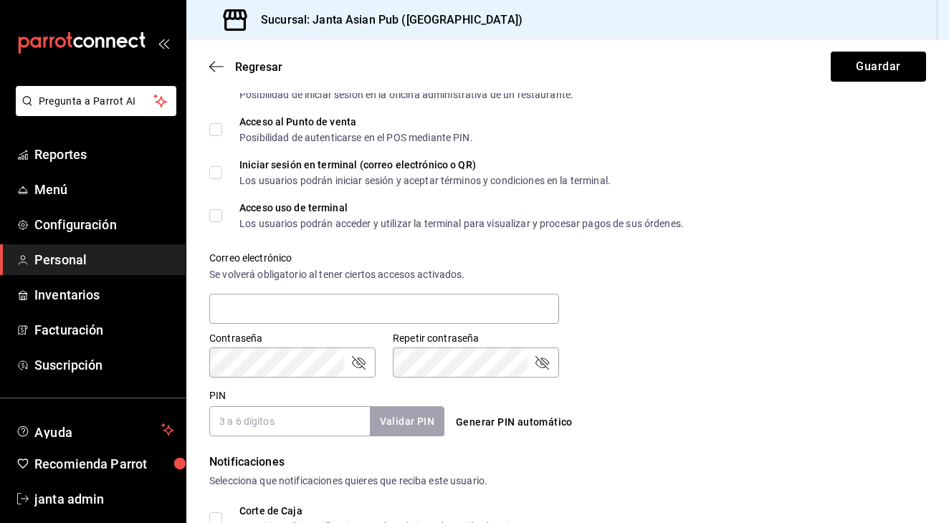
click at [214, 125] on input "Acceso al Punto de venta Posibilidad de autenticarse en el POS mediante PIN." at bounding box center [215, 129] width 13 height 13
checkbox input "true"
click at [283, 422] on input "PIN" at bounding box center [289, 422] width 161 height 30
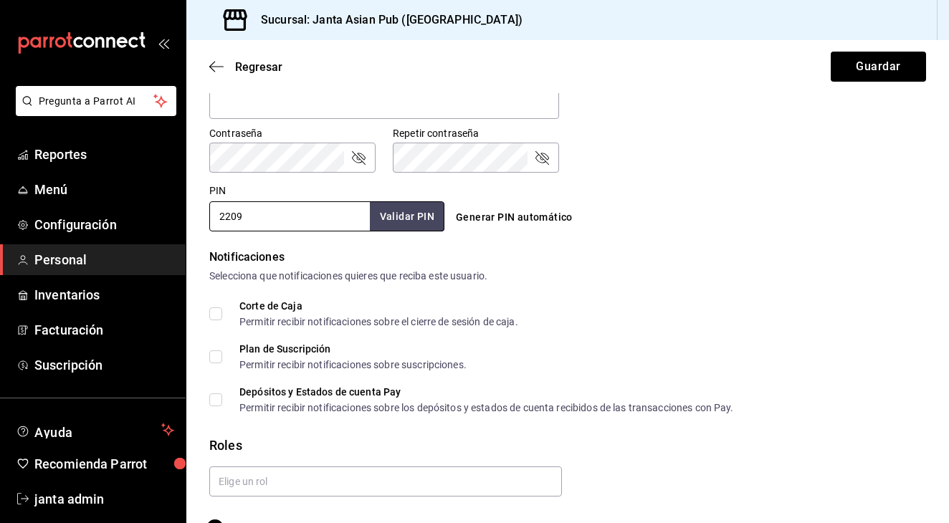
scroll to position [600, 0]
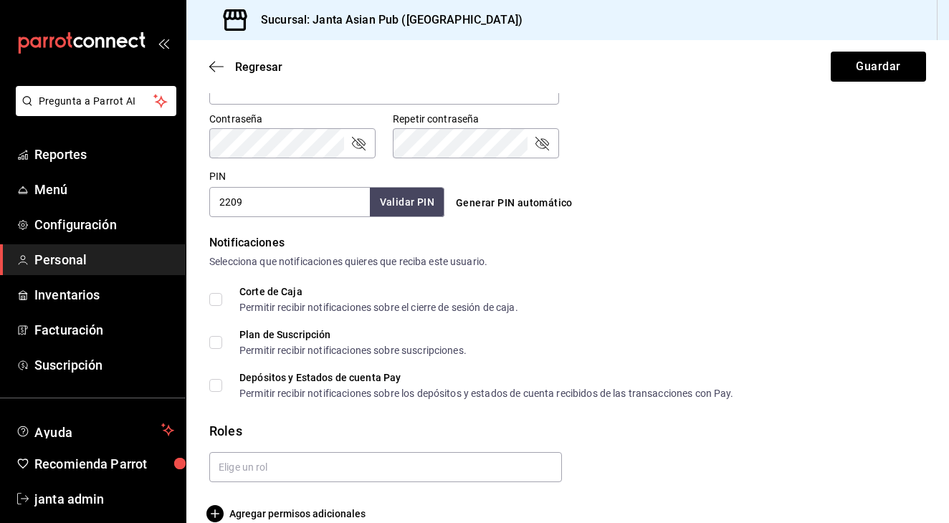
type input "2209"
click at [414, 205] on button "Validar PIN" at bounding box center [407, 202] width 76 height 31
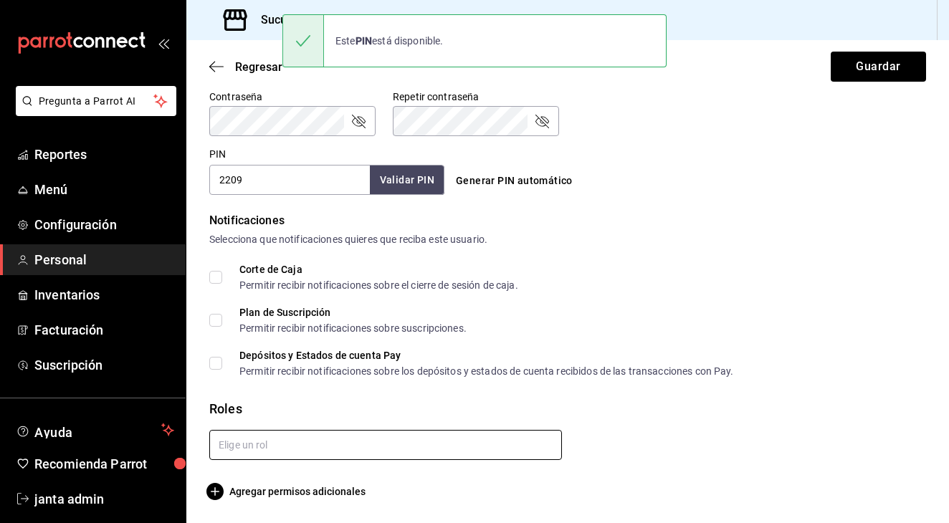
scroll to position [622, 0]
click at [319, 450] on input "text" at bounding box center [385, 445] width 353 height 30
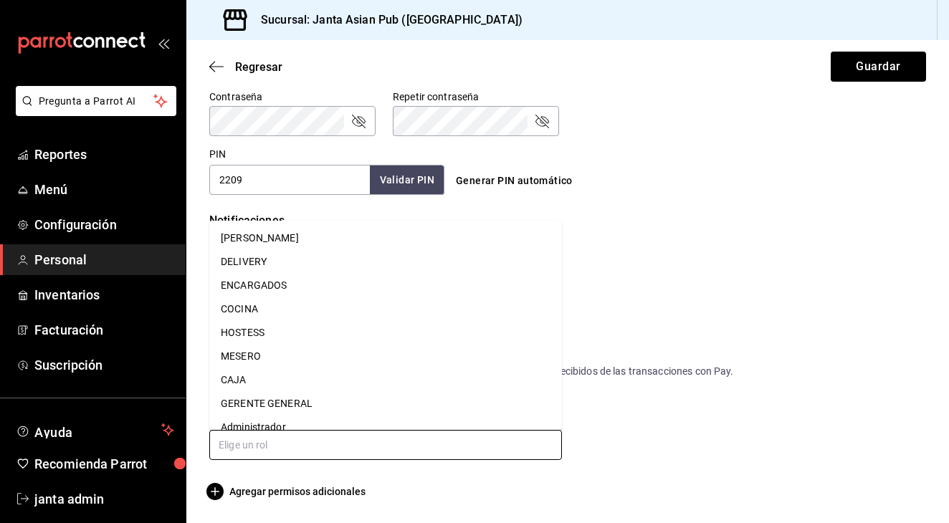
click at [330, 348] on li "MESERO" at bounding box center [385, 357] width 353 height 24
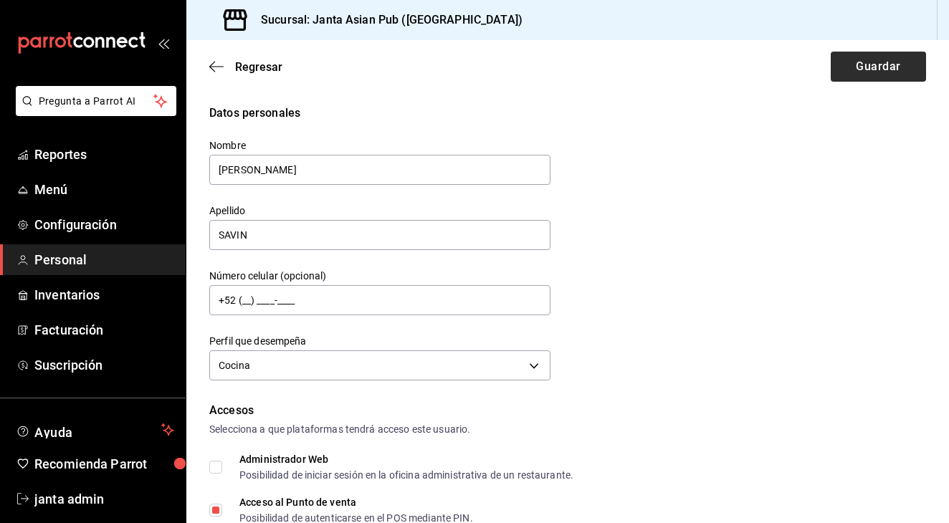
scroll to position [0, 0]
click at [508, 63] on button "Guardar" at bounding box center [878, 67] width 95 height 30
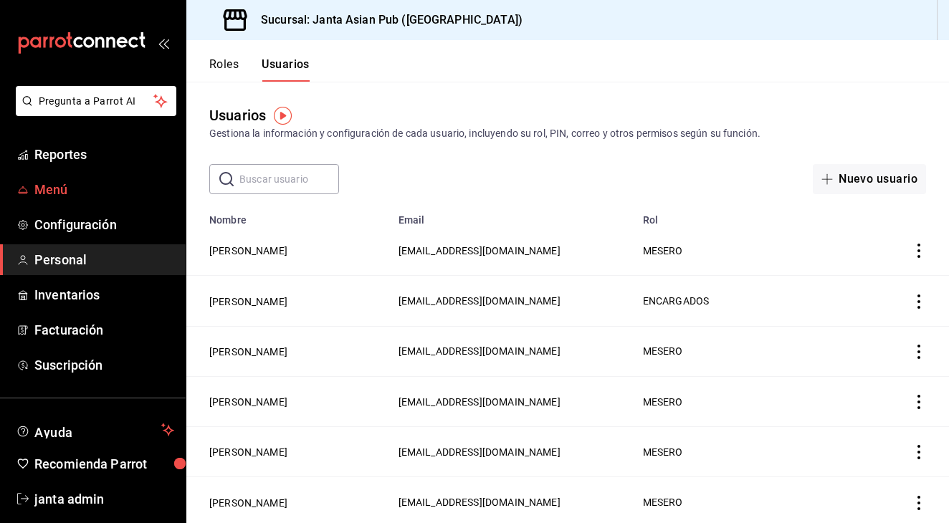
click at [57, 189] on span "Menú" at bounding box center [104, 189] width 140 height 19
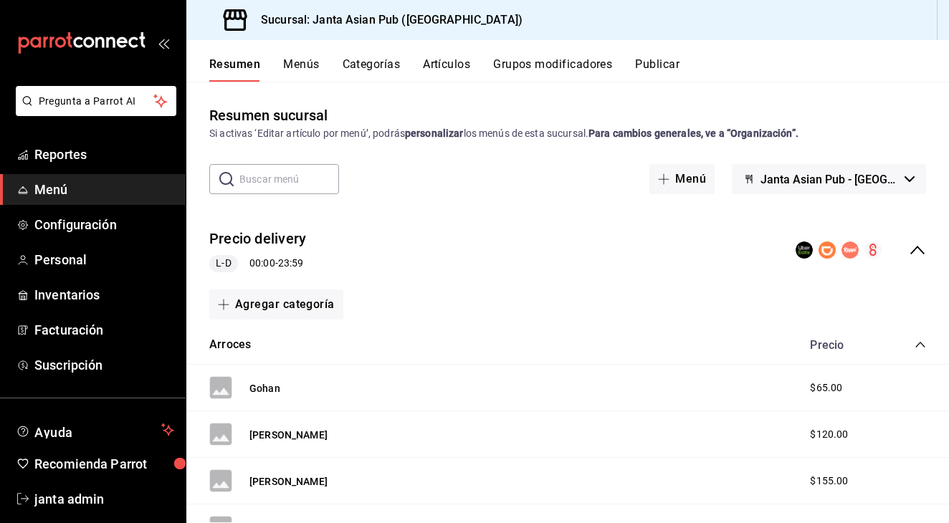
click at [447, 66] on button "Artículos" at bounding box center [446, 69] width 47 height 24
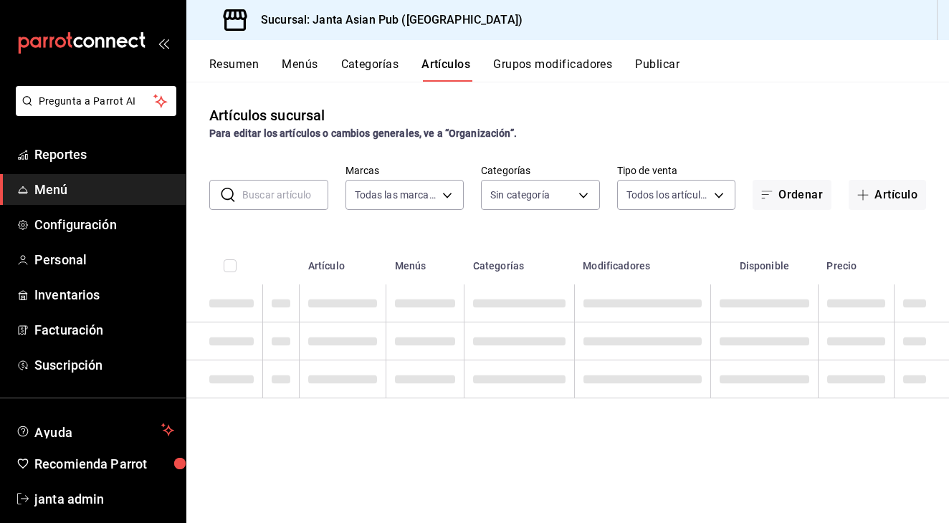
type input "1db30118-5670-46c3-9d09-b77bd7bb8fe6"
click at [287, 197] on input "text" at bounding box center [285, 195] width 86 height 29
type input "54f267fd-3a26-423e-9599-ceaad96627e7,a937e8d9-5aa0-4689-9956-2e980446810f,a7b78…"
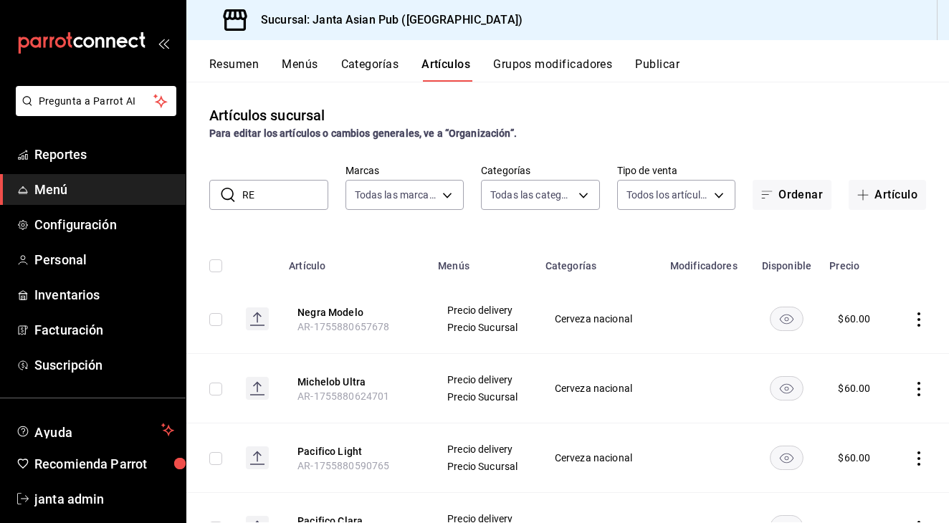
type input "REF"
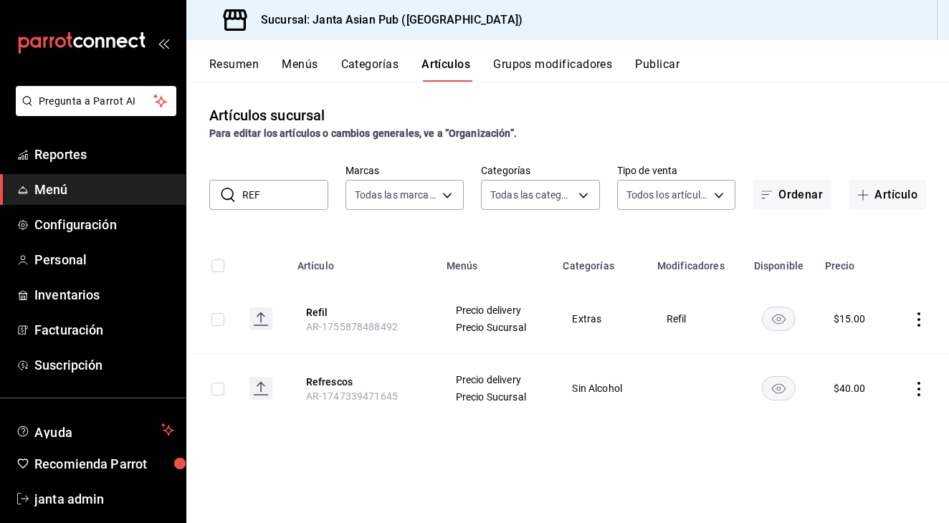
drag, startPoint x: 275, startPoint y: 201, endPoint x: 217, endPoint y: 200, distance: 58.1
click at [217, 201] on div "​ REF ​" at bounding box center [268, 195] width 119 height 30
drag, startPoint x: 267, startPoint y: 195, endPoint x: 234, endPoint y: 192, distance: 32.4
click at [234, 194] on div "​ REF ​" at bounding box center [268, 195] width 119 height 30
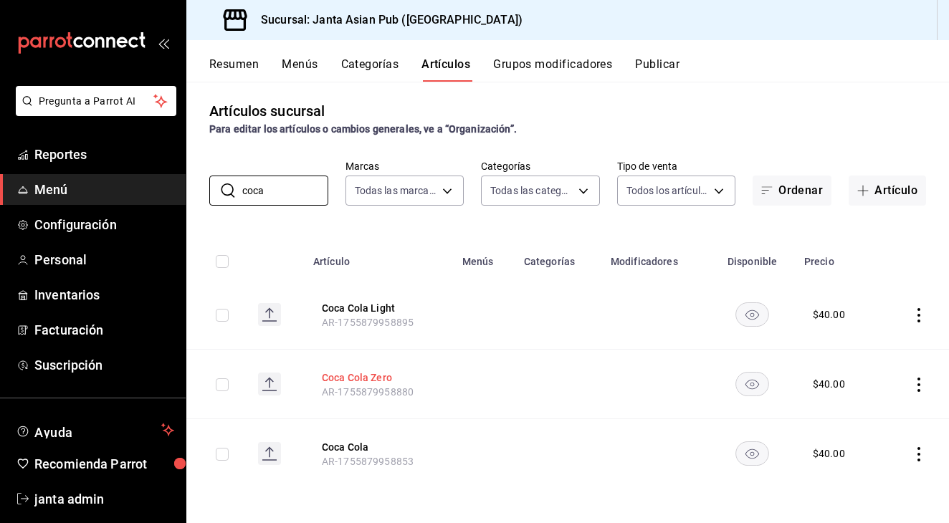
scroll to position [4, 0]
type input "coca"
click at [361, 307] on button "Coca Cola Light" at bounding box center [379, 308] width 115 height 14
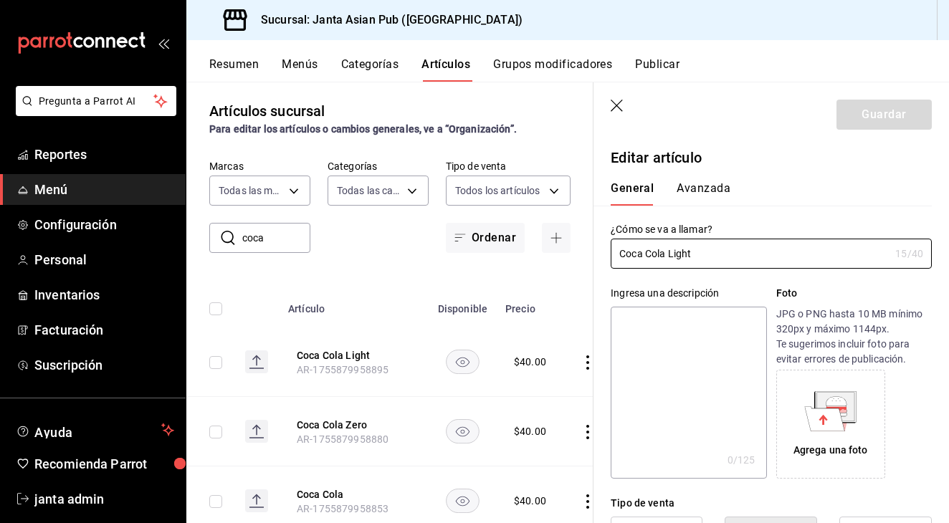
click at [508, 182] on button "Avanzada" at bounding box center [704, 193] width 54 height 24
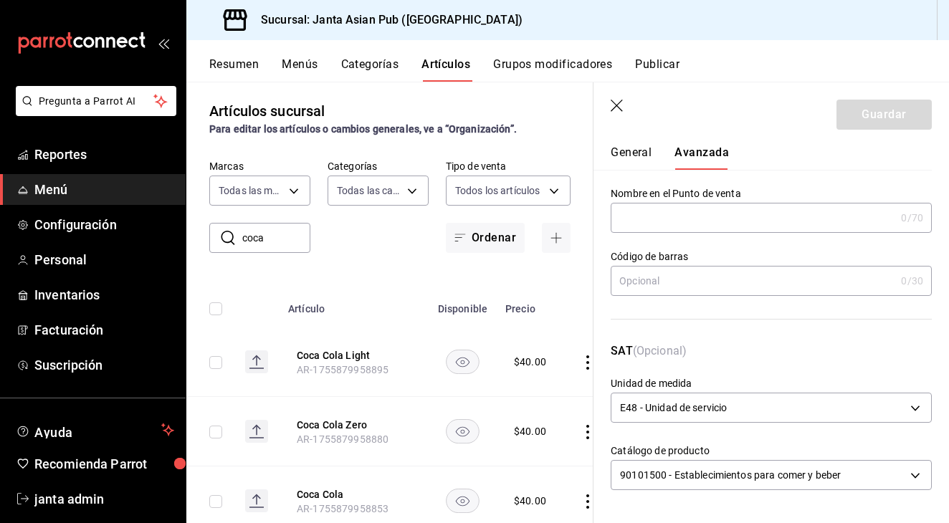
scroll to position [36, 0]
click at [508, 150] on button "General" at bounding box center [631, 158] width 41 height 24
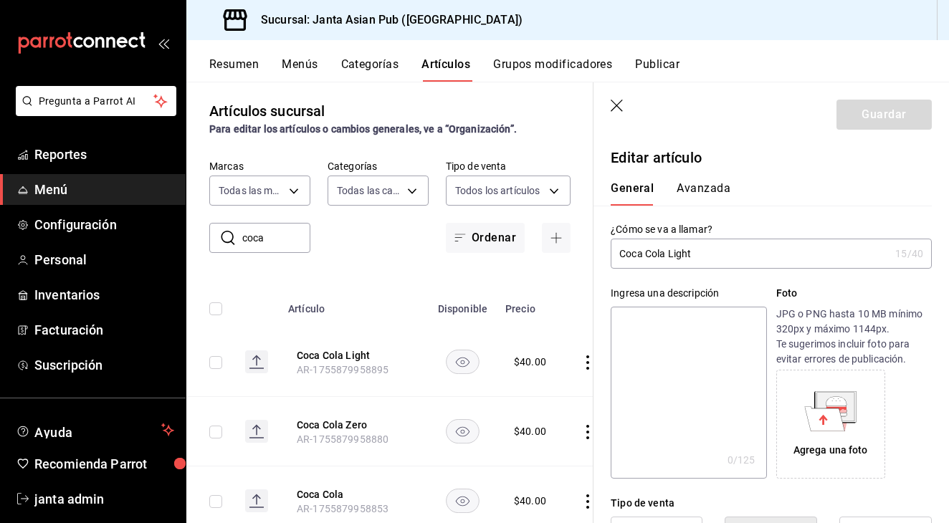
scroll to position [0, 0]
click at [508, 98] on header "Guardar" at bounding box center [772, 111] width 356 height 59
click at [508, 366] on icon "actions" at bounding box center [588, 363] width 14 height 14
click at [508, 395] on span "Editar" at bounding box center [544, 396] width 37 height 15
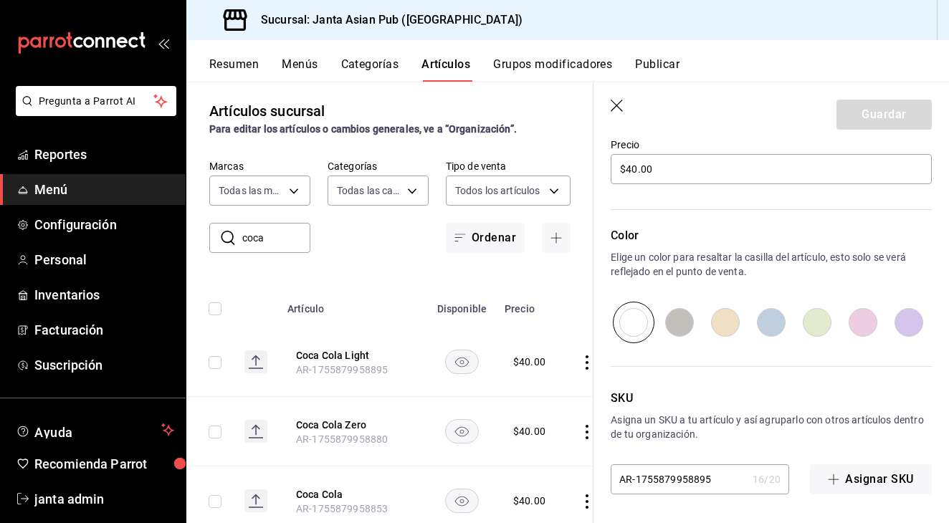
click at [508, 107] on icon "button" at bounding box center [618, 107] width 14 height 14
